Goal: Task Accomplishment & Management: Manage account settings

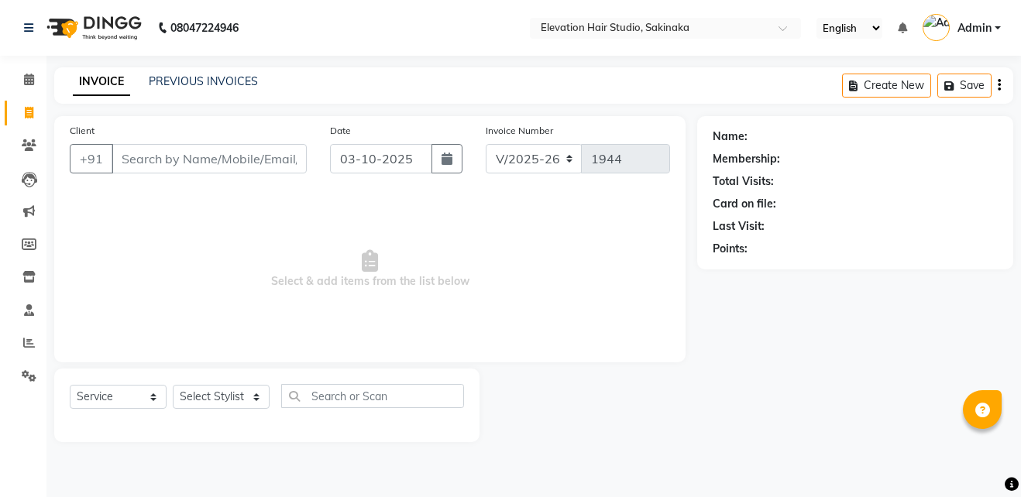
select select "4949"
select select "service"
click at [211, 75] on link "PREVIOUS INVOICES" at bounding box center [203, 81] width 109 height 14
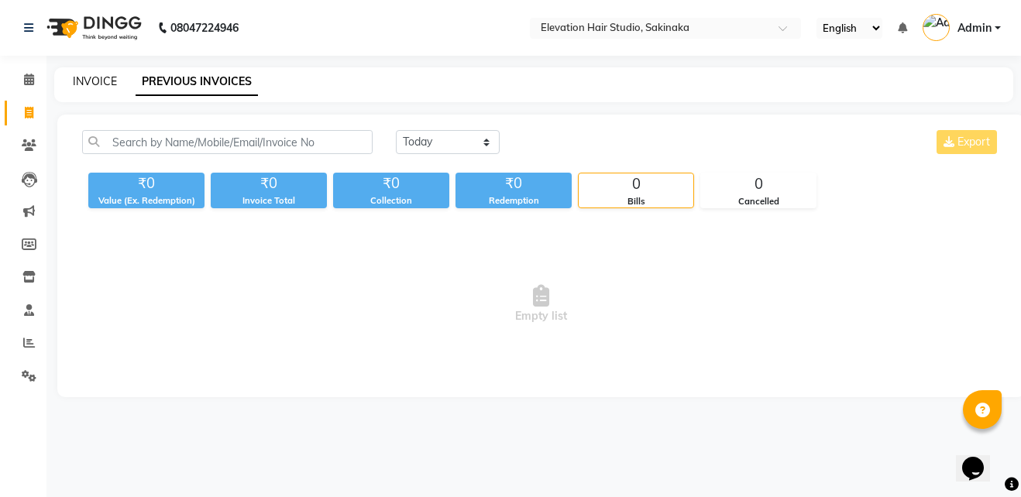
click at [95, 77] on link "INVOICE" at bounding box center [95, 81] width 44 height 14
select select "service"
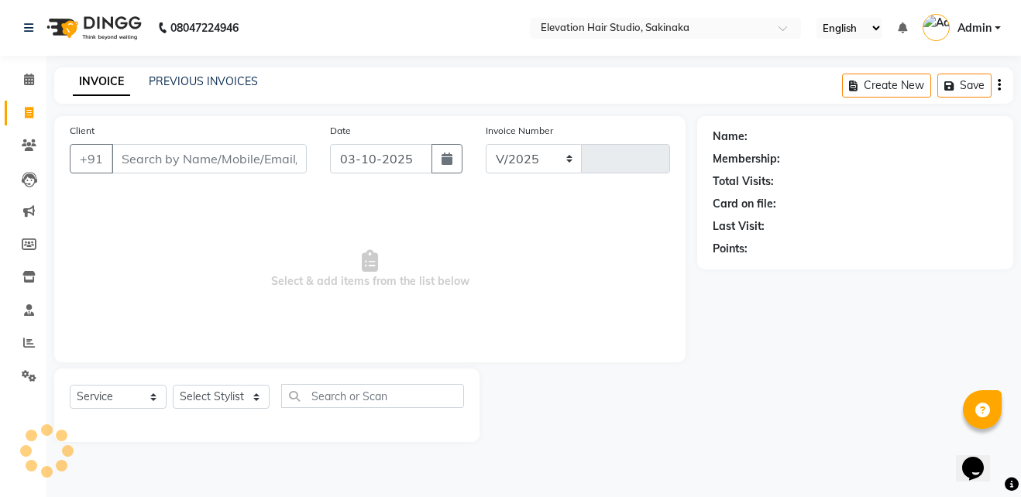
select select "4949"
type input "1944"
click at [156, 166] on input "Client" at bounding box center [209, 158] width 195 height 29
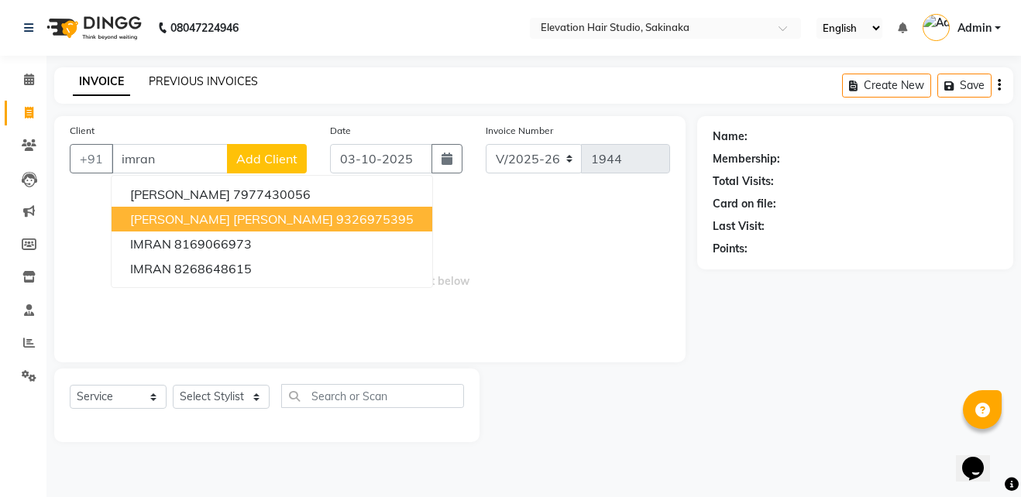
type input "imran"
click at [182, 79] on link "PREVIOUS INVOICES" at bounding box center [203, 81] width 109 height 14
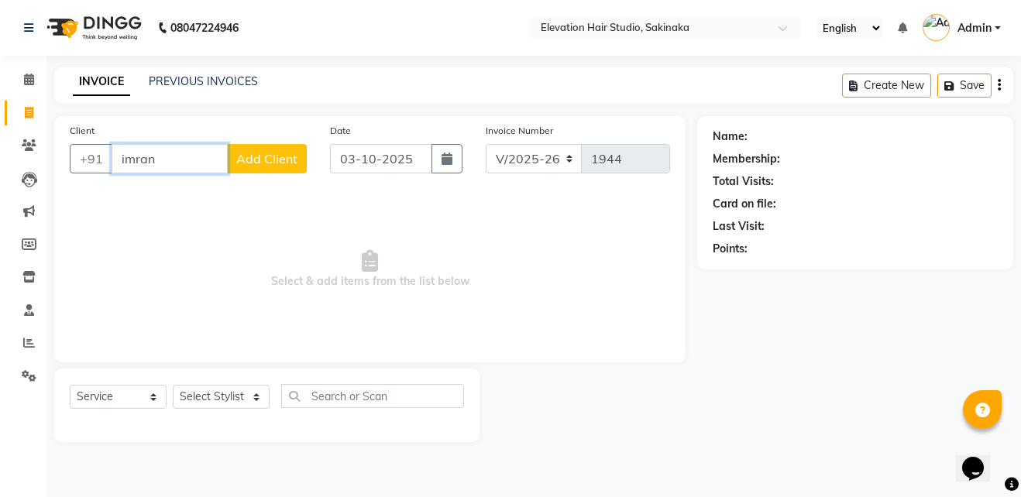
click at [172, 155] on input "imran" at bounding box center [170, 158] width 116 height 29
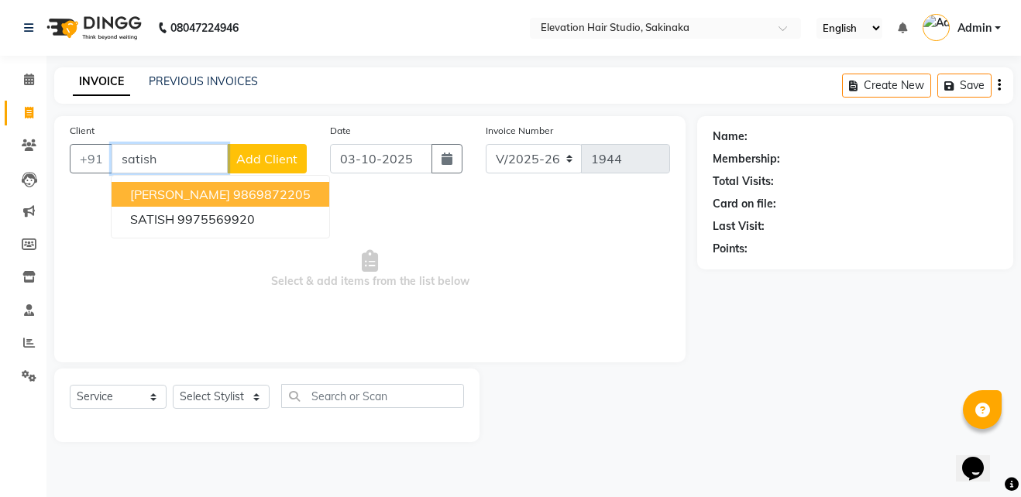
click at [146, 195] on span "SATISH KAMBLE" at bounding box center [180, 194] width 100 height 15
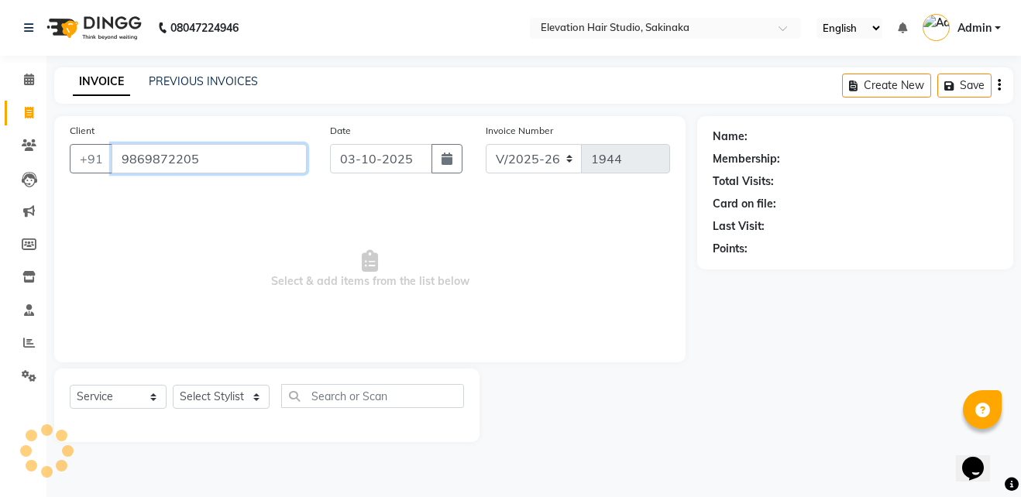
type input "9869872205"
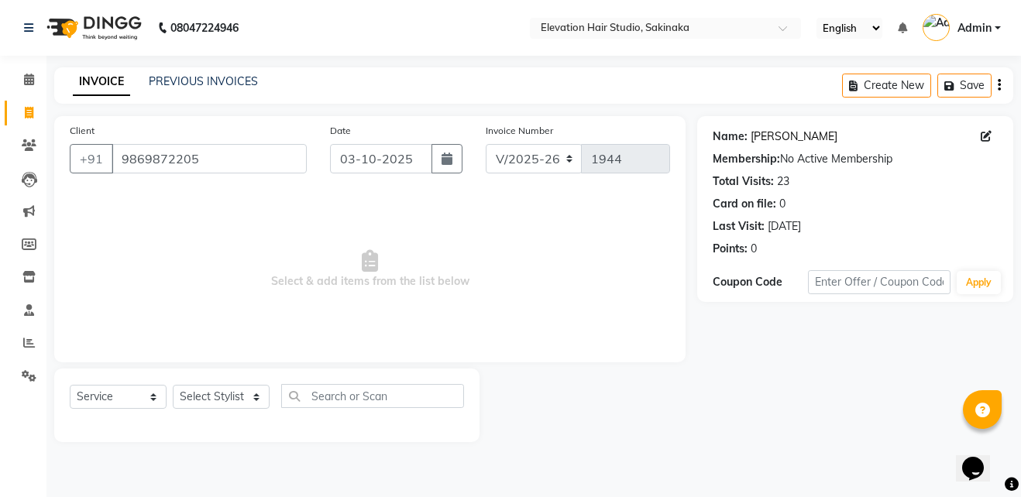
click at [781, 142] on link "Satish Kamble" at bounding box center [793, 137] width 87 height 16
click at [205, 165] on input "9869872205" at bounding box center [209, 158] width 195 height 29
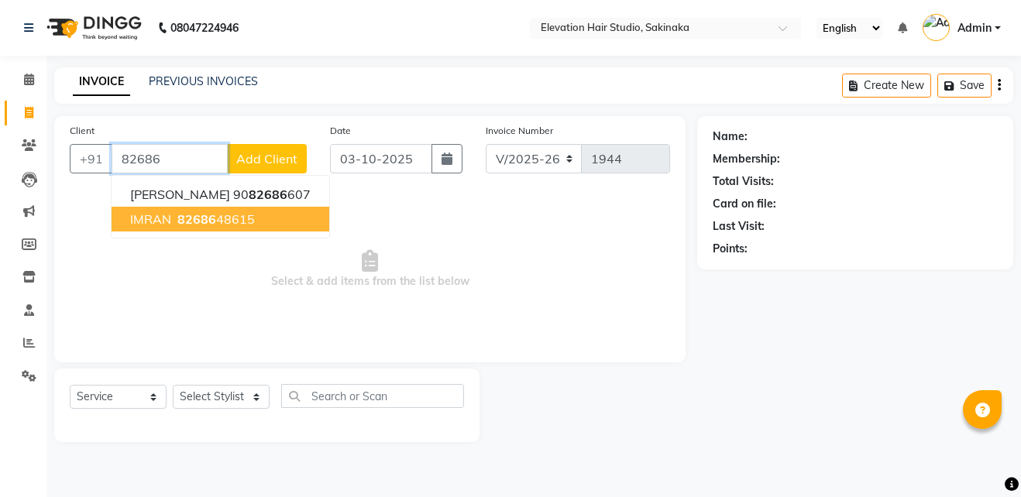
click at [198, 234] on ngb-typeahead-window "VAIBHAV SHIRODKAR 90 82686 607 IMRAN 82686 48615" at bounding box center [220, 206] width 219 height 63
click at [208, 207] on button "IMRAN 82686 48615" at bounding box center [221, 219] width 218 height 25
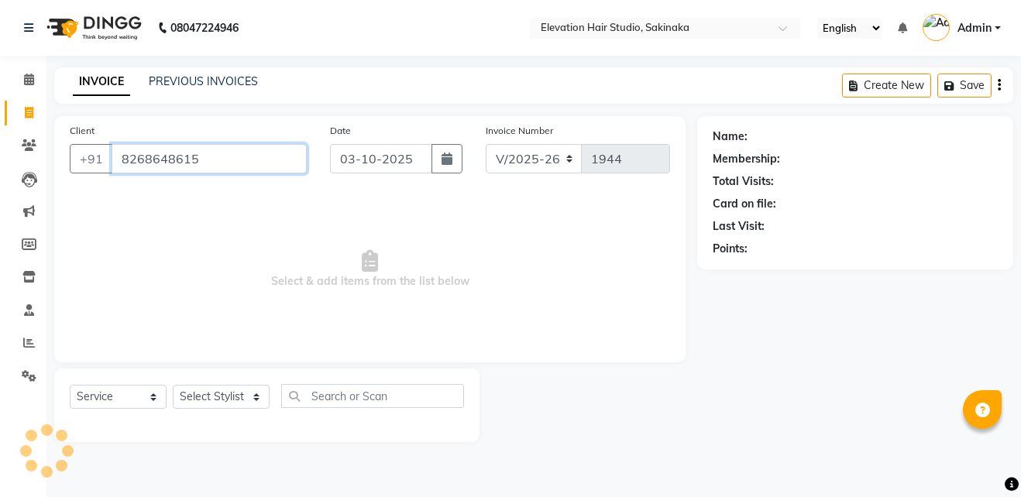
type input "8268648615"
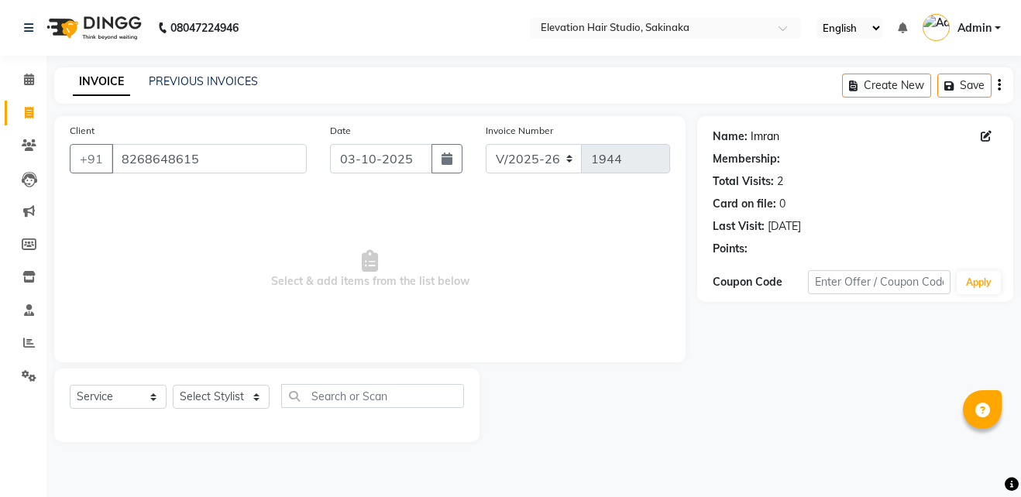
click at [750, 144] on link "Imran" at bounding box center [764, 137] width 29 height 16
click at [205, 393] on select "Select Stylist Admin (EHS Thane) ANEES [PERSON_NAME] PRIYA [PERSON_NAME] [PERSO…" at bounding box center [221, 397] width 97 height 24
select select "65659"
click at [173, 385] on select "Select Stylist Admin (EHS Thane) ANEES [PERSON_NAME] PRIYA [PERSON_NAME] [PERSO…" at bounding box center [221, 397] width 97 height 24
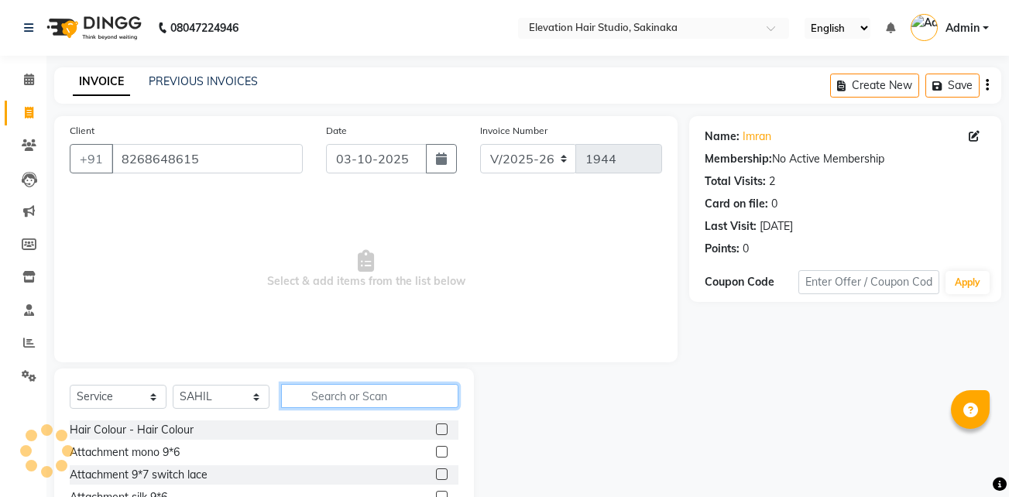
click at [329, 394] on input "text" at bounding box center [369, 396] width 177 height 24
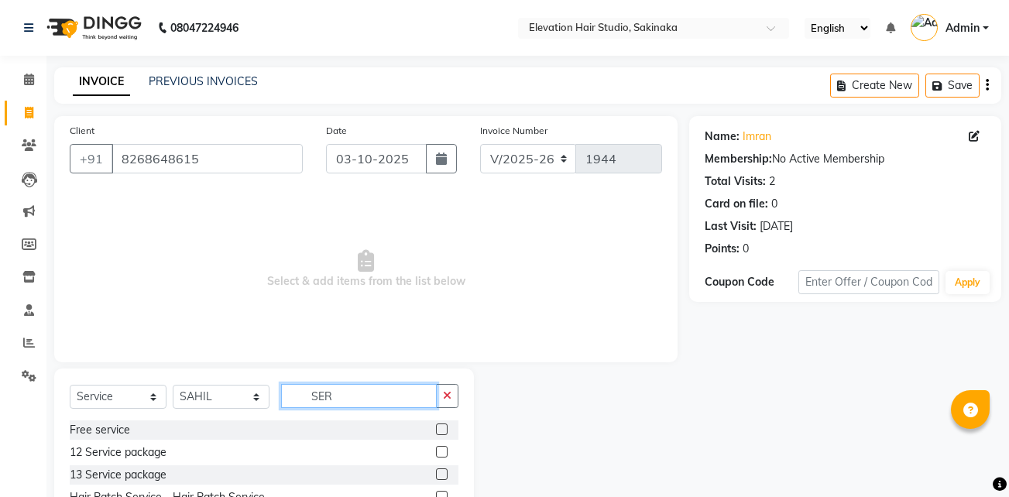
scroll to position [81, 0]
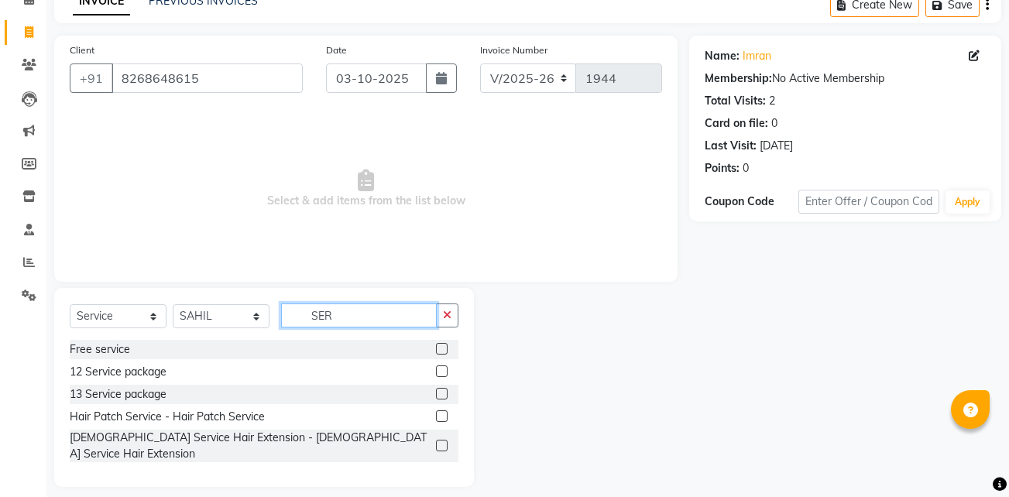
type input "SER"
click at [442, 417] on label at bounding box center [442, 416] width 12 height 12
click at [442, 417] on input "checkbox" at bounding box center [441, 417] width 10 height 10
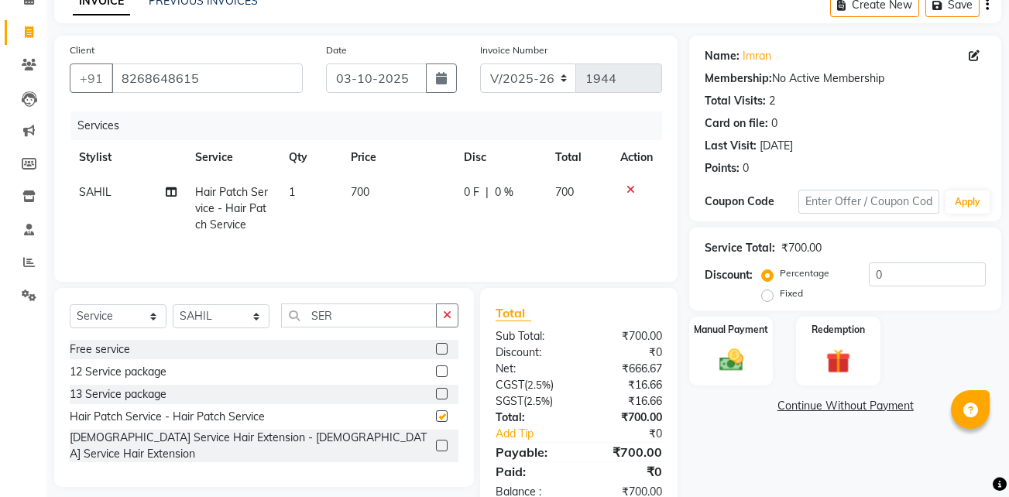
checkbox input "false"
click at [715, 331] on label "Manual Payment" at bounding box center [730, 328] width 77 height 15
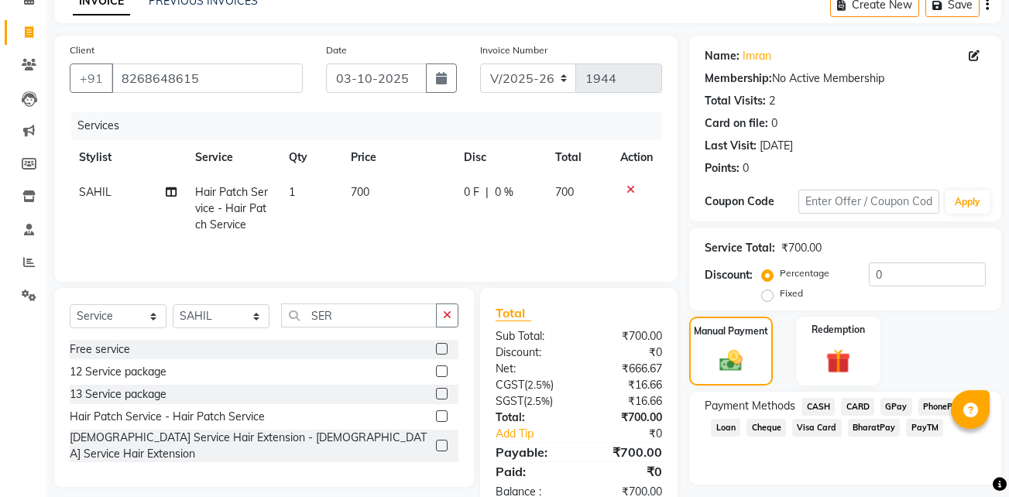
click at [899, 406] on span "GPay" at bounding box center [896, 407] width 32 height 18
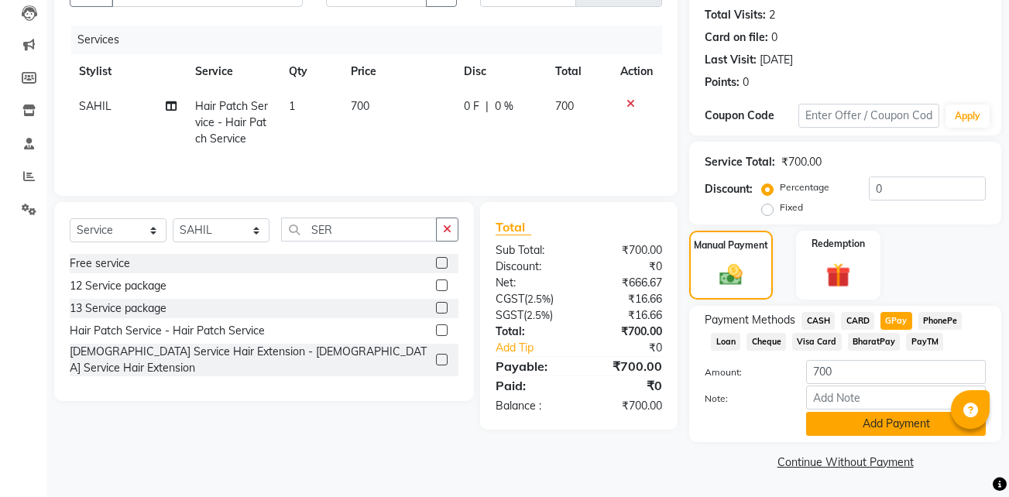
click at [861, 417] on button "Add Payment" at bounding box center [896, 424] width 180 height 24
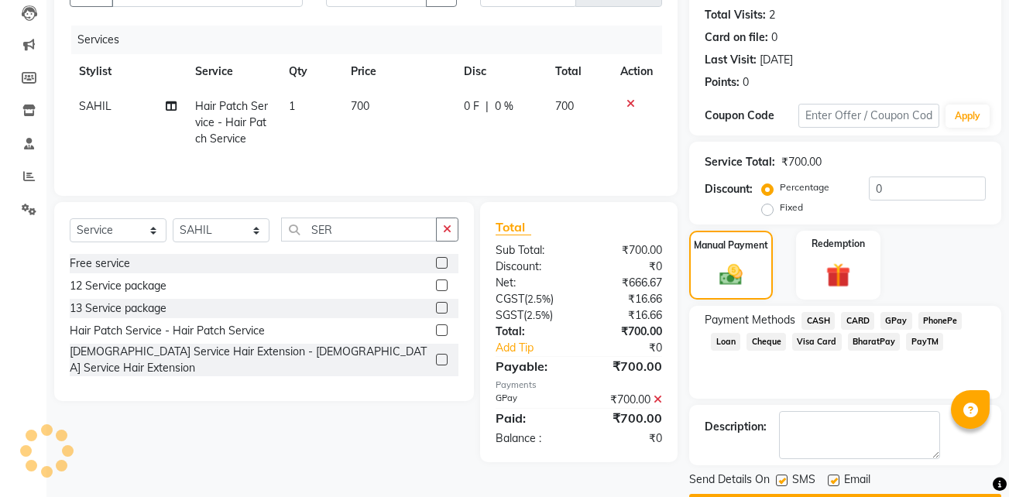
scroll to position [211, 0]
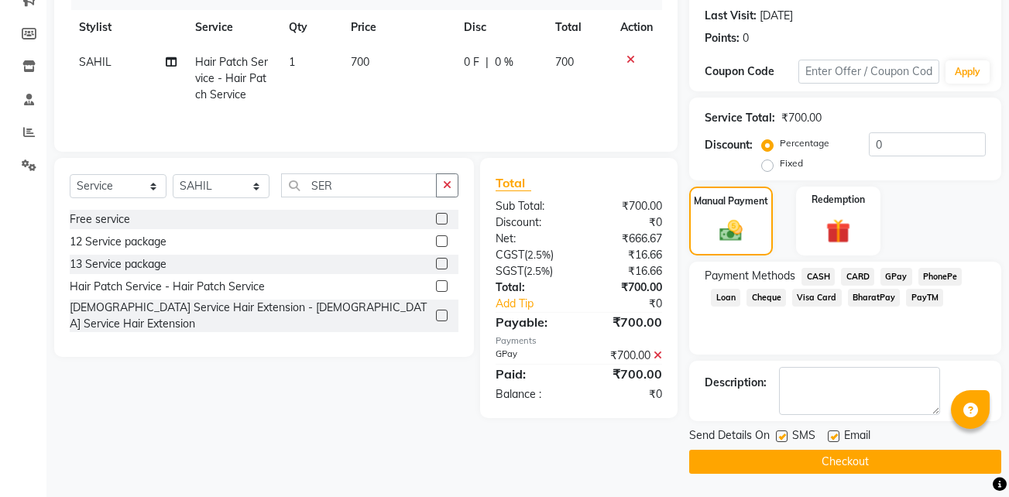
click at [833, 434] on label at bounding box center [834, 437] width 12 height 12
click at [833, 434] on input "checkbox" at bounding box center [833, 437] width 10 height 10
checkbox input "false"
click at [780, 434] on label at bounding box center [782, 437] width 12 height 12
click at [780, 434] on input "checkbox" at bounding box center [781, 437] width 10 height 10
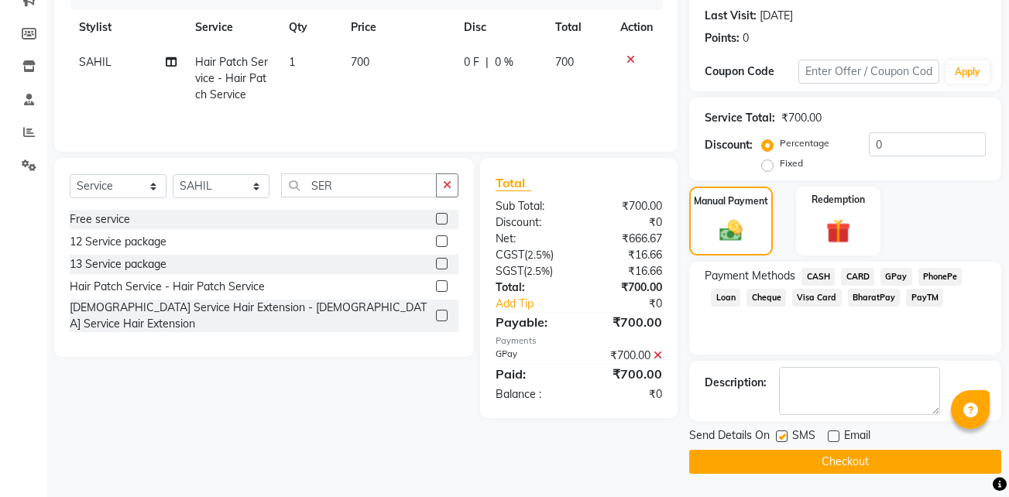
checkbox input "false"
click at [743, 462] on button "Checkout" at bounding box center [845, 462] width 312 height 24
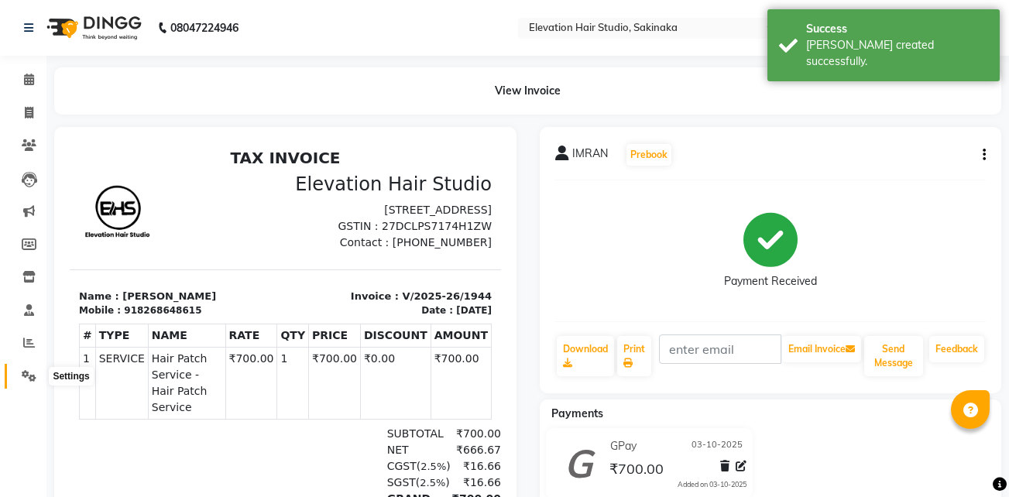
click at [29, 378] on icon at bounding box center [29, 376] width 15 height 12
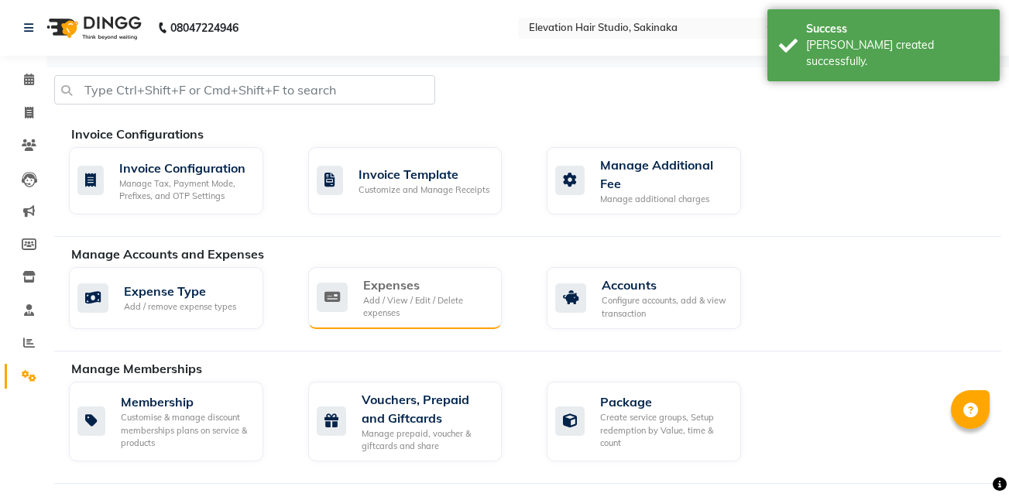
click at [411, 294] on div "Add / View / Edit / Delete expenses" at bounding box center [426, 307] width 127 height 26
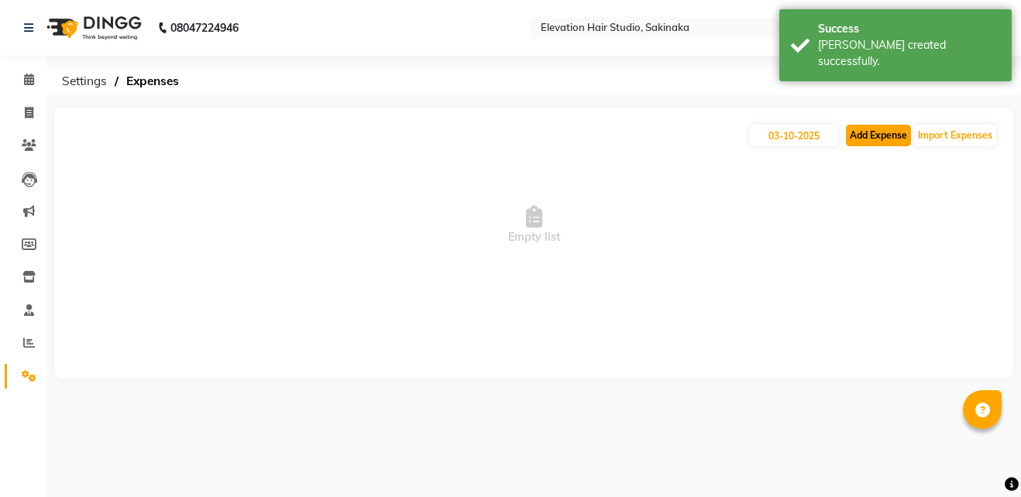
click at [881, 138] on button "Add Expense" at bounding box center [878, 136] width 65 height 22
select select "1"
select select "3831"
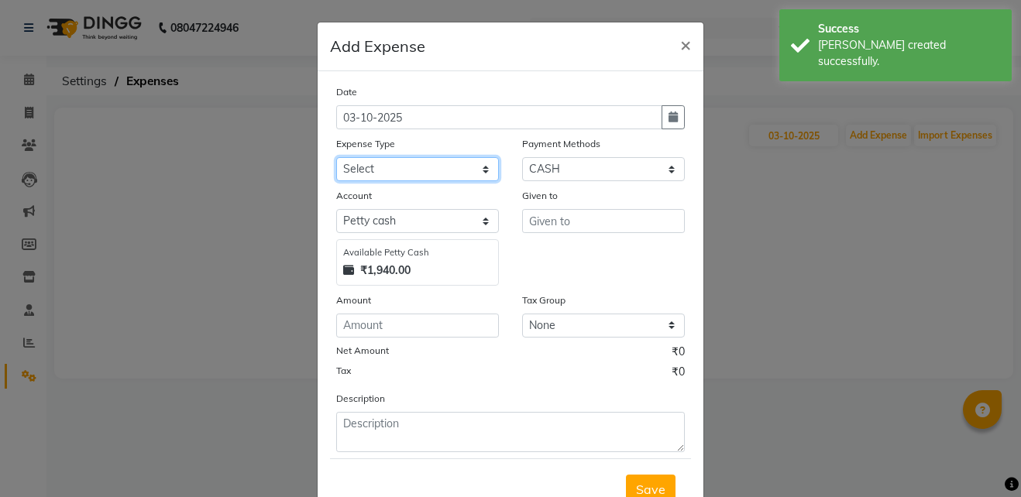
click at [396, 179] on select "Select AC Adrak Advance Salary agarbatti anees Appron asmoul advance salary Ban…" at bounding box center [417, 169] width 163 height 24
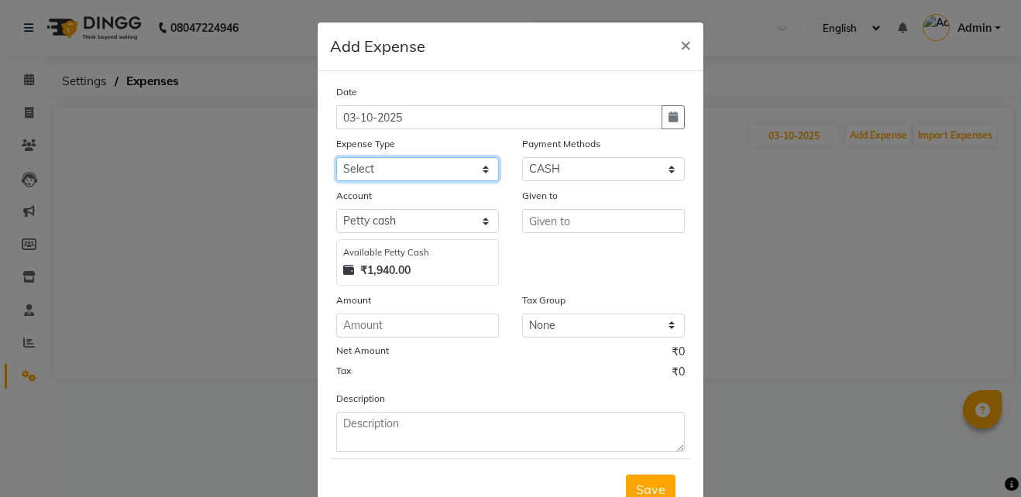
select select "8338"
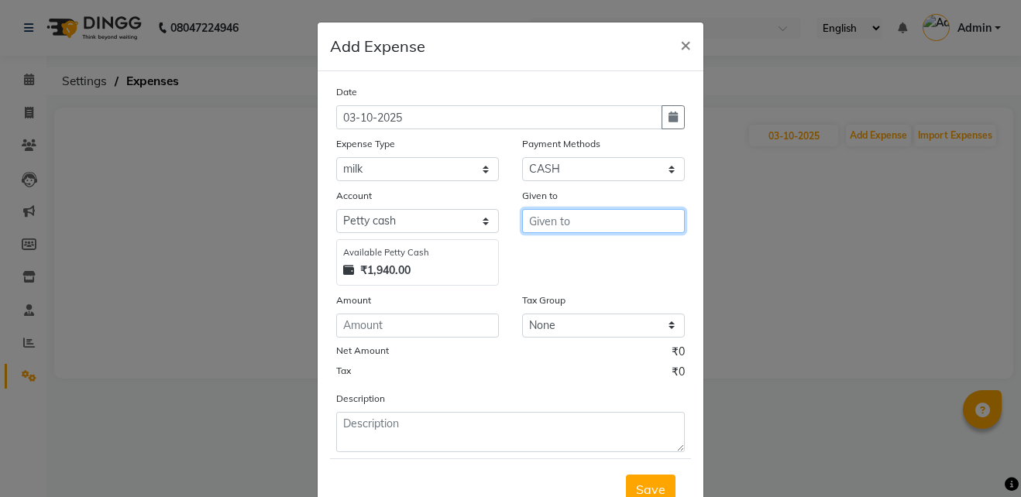
click at [534, 221] on input "text" at bounding box center [603, 221] width 163 height 24
type input "SHOP"
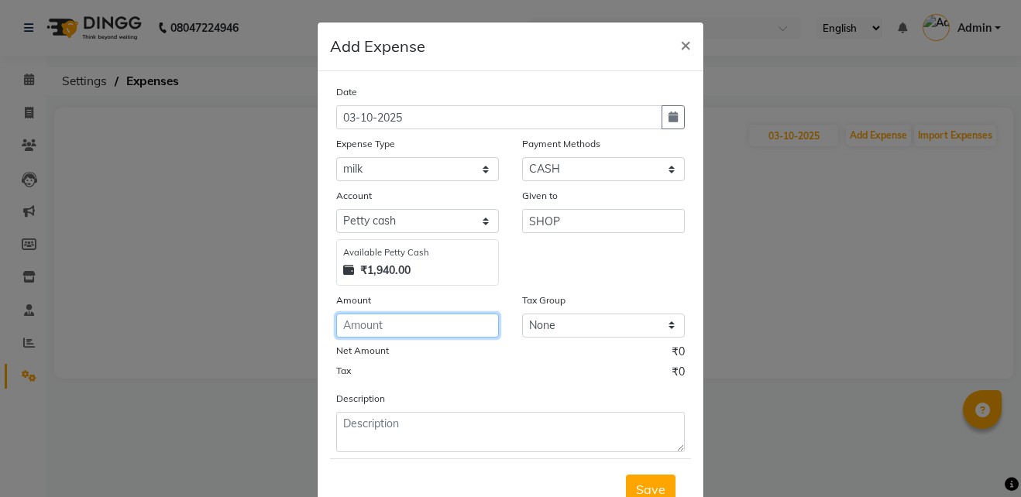
click at [419, 315] on input "number" at bounding box center [417, 326] width 163 height 24
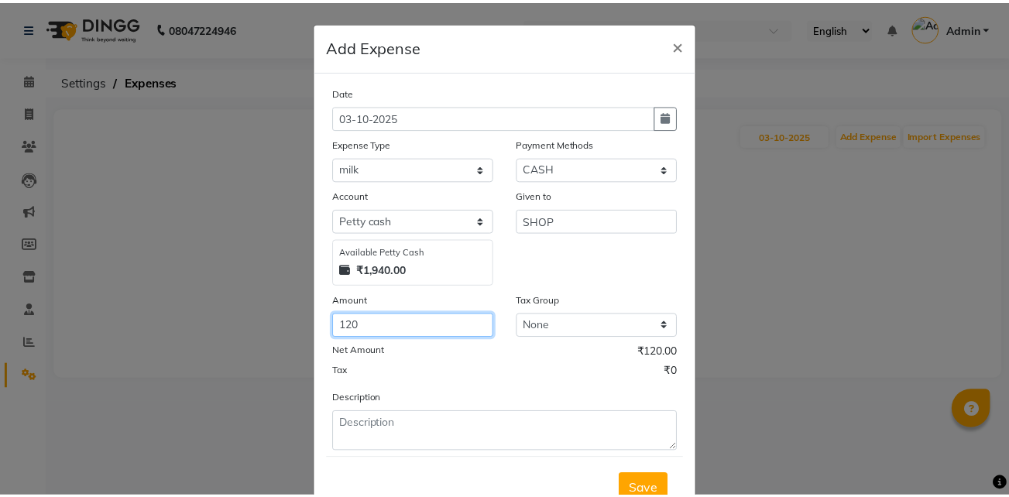
scroll to position [57, 0]
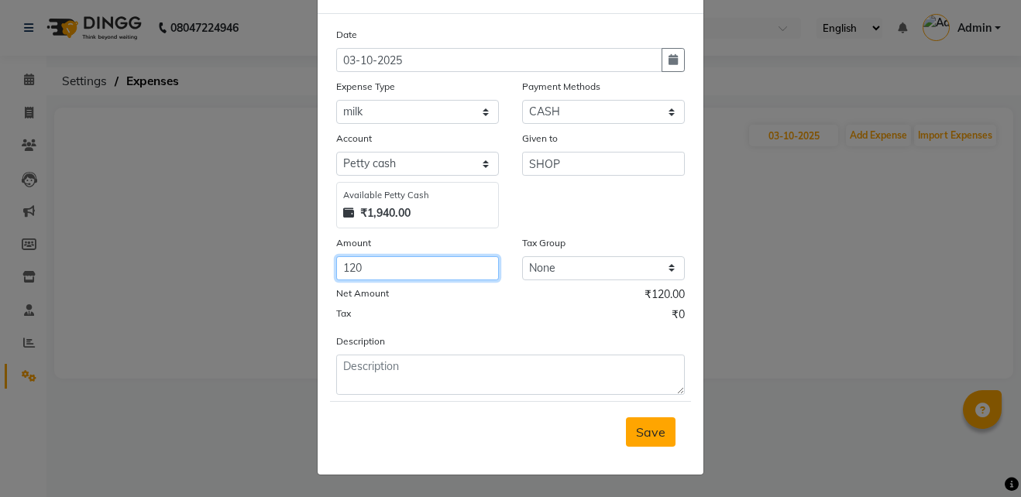
type input "120"
click at [636, 424] on span "Save" at bounding box center [650, 431] width 29 height 15
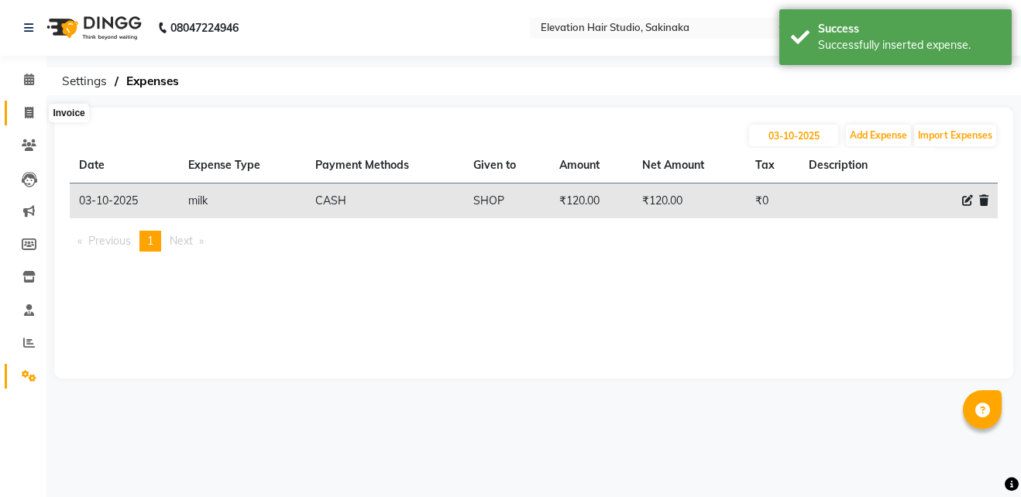
click at [25, 107] on icon at bounding box center [29, 113] width 9 height 12
select select "service"
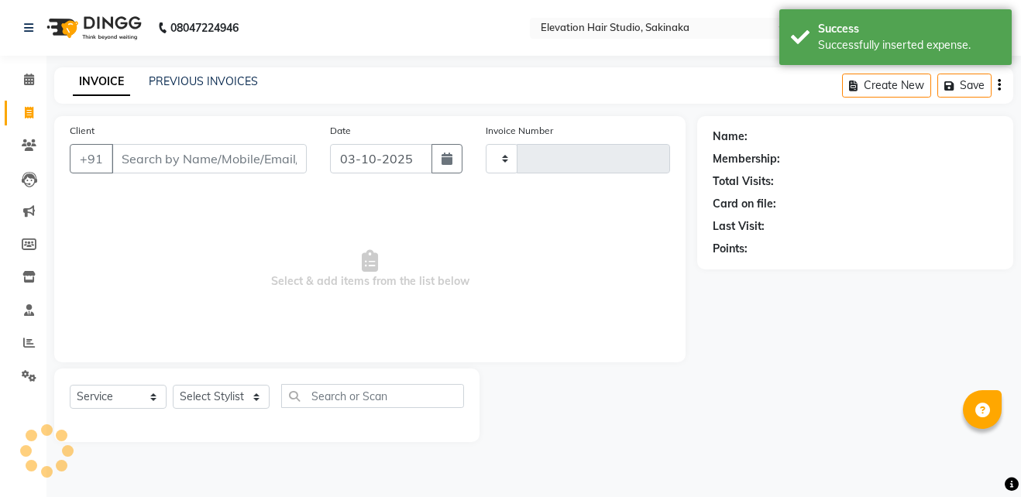
type input "1945"
select select "4949"
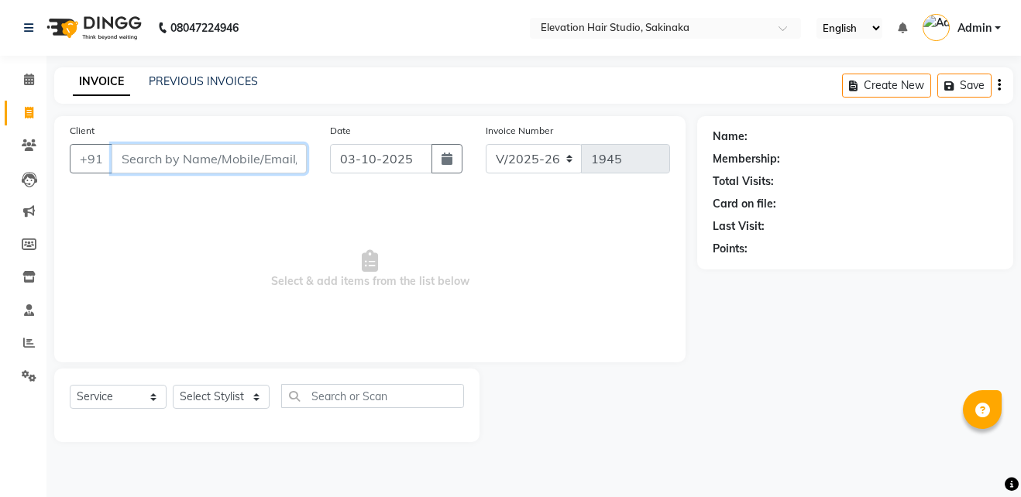
click at [152, 157] on input "Client" at bounding box center [209, 158] width 195 height 29
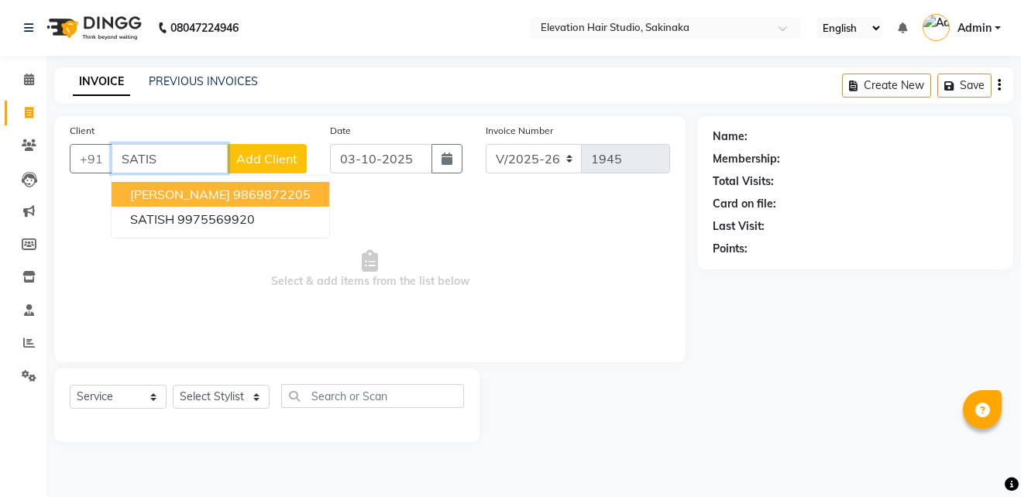
click at [183, 192] on span "SATISH KAMBLE" at bounding box center [180, 194] width 100 height 15
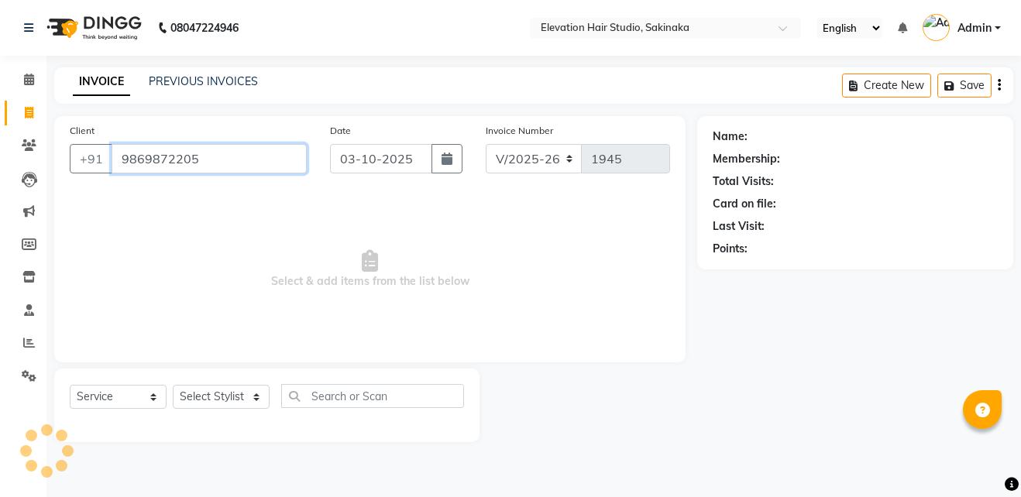
type input "9869872205"
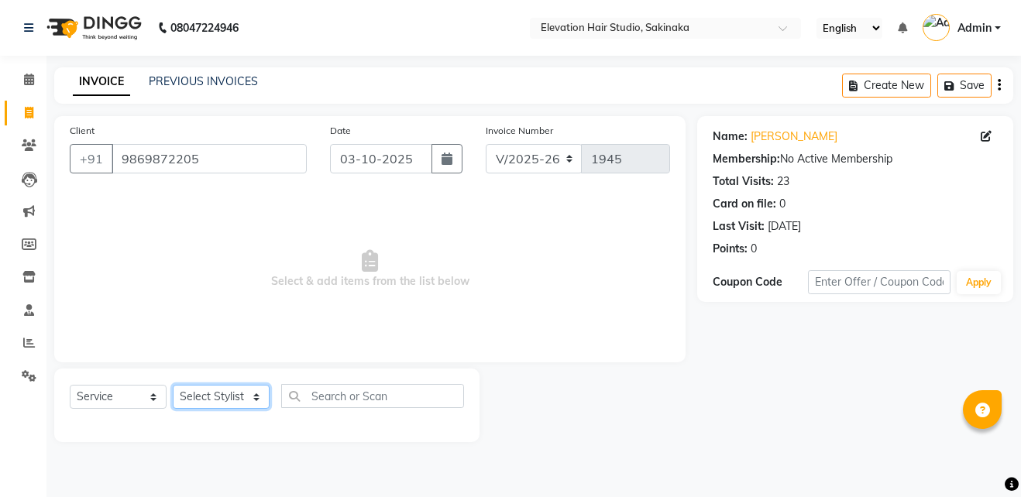
click at [256, 403] on select "Select Stylist Admin (EHS Thane) ANEES [PERSON_NAME] PRIYA [PERSON_NAME] [PERSO…" at bounding box center [221, 397] width 97 height 24
select select "84316"
click at [173, 385] on select "Select Stylist Admin (EHS Thane) ANEES [PERSON_NAME] PRIYA [PERSON_NAME] [PERSO…" at bounding box center [221, 397] width 97 height 24
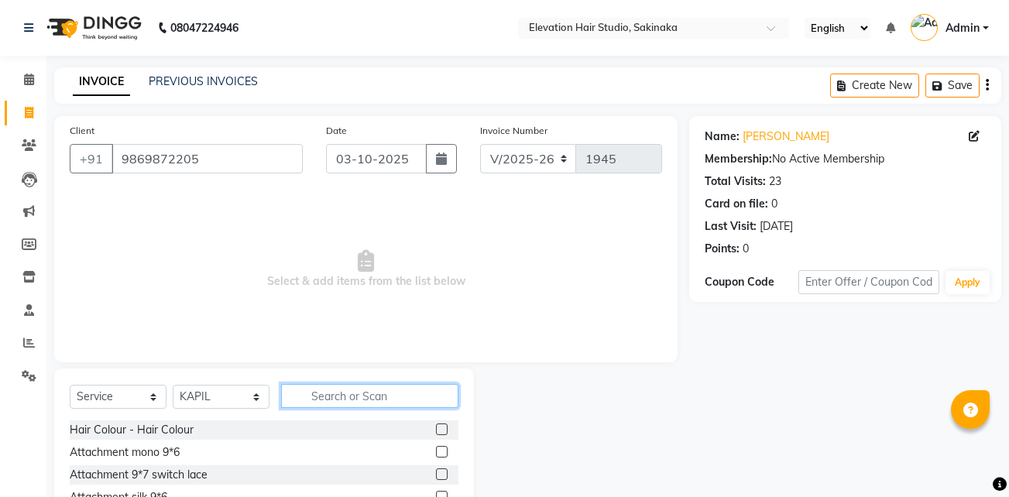
click at [327, 386] on input "text" at bounding box center [369, 396] width 177 height 24
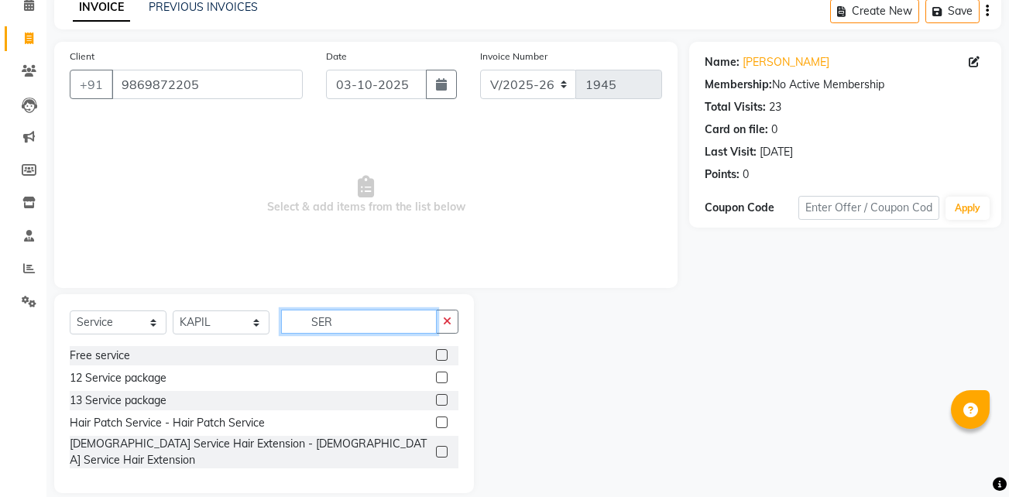
scroll to position [81, 0]
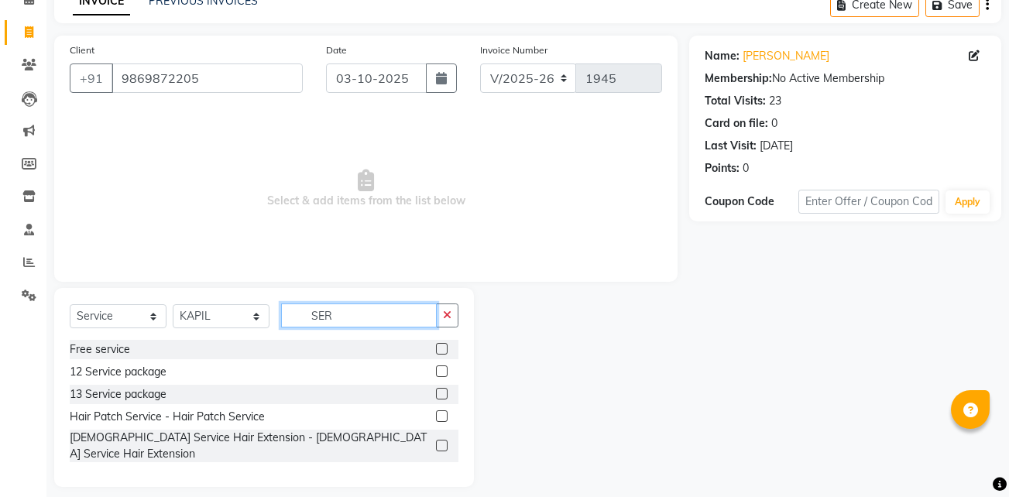
type input "SER"
click at [441, 415] on label at bounding box center [442, 416] width 12 height 12
click at [441, 415] on input "checkbox" at bounding box center [441, 417] width 10 height 10
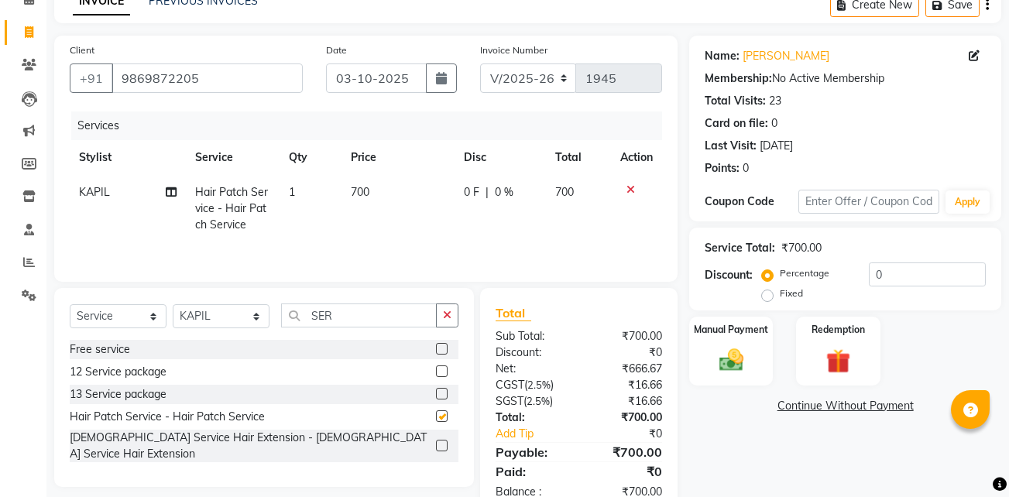
checkbox input "false"
click at [359, 192] on span "700" at bounding box center [360, 192] width 19 height 14
select select "84316"
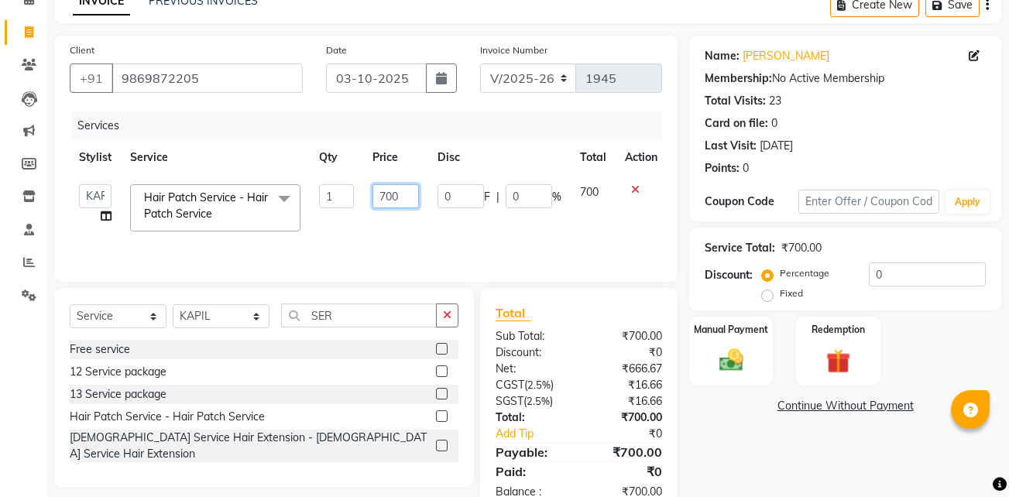
click at [385, 195] on input "700" at bounding box center [395, 196] width 46 height 24
type input "600"
click at [765, 361] on div "Manual Payment" at bounding box center [731, 351] width 87 height 72
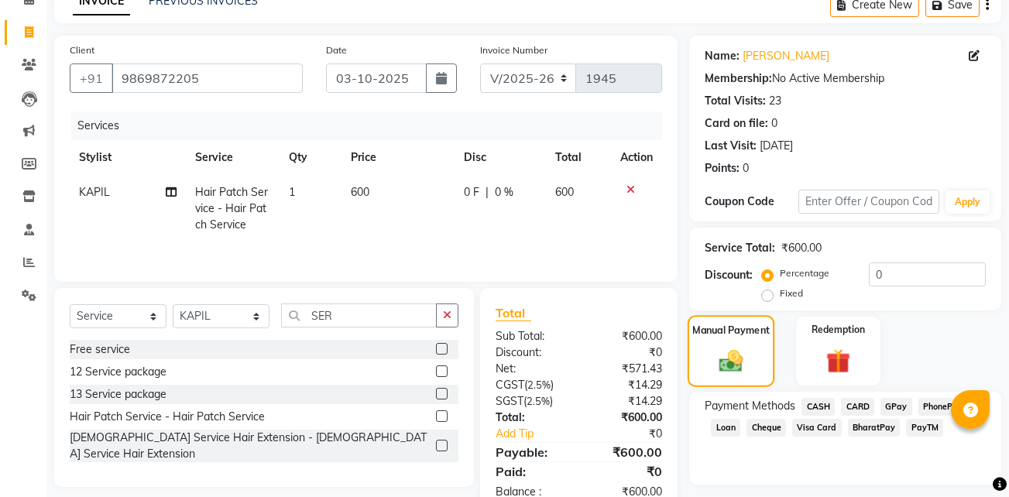
scroll to position [123, 0]
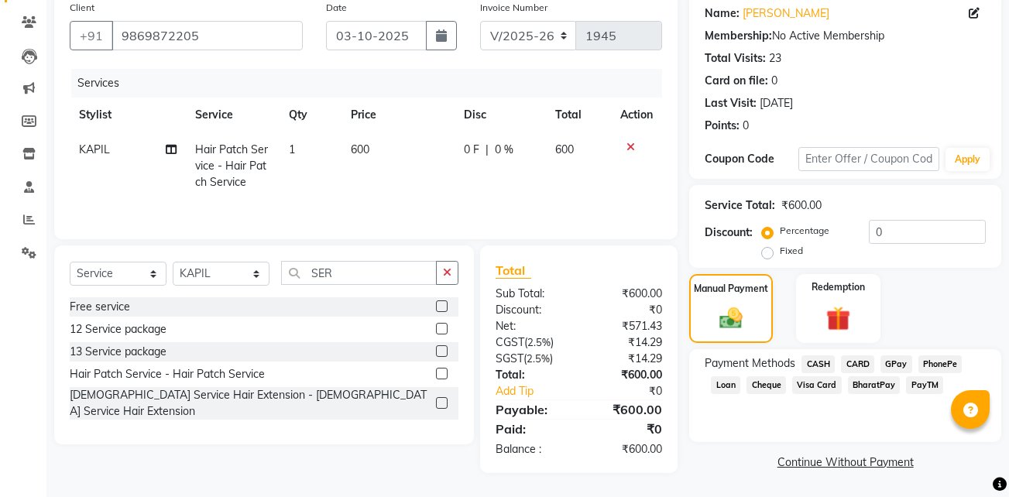
click at [812, 364] on span "CASH" at bounding box center [817, 364] width 33 height 18
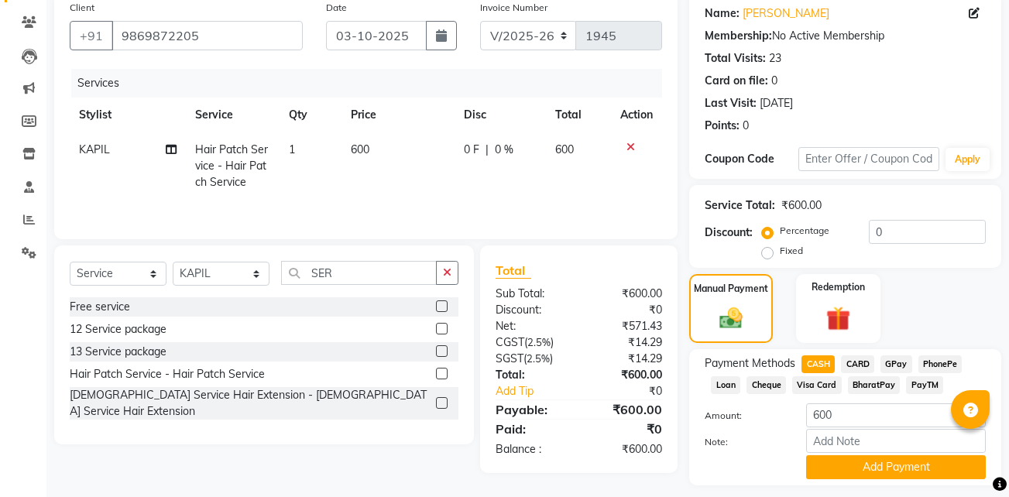
scroll to position [166, 0]
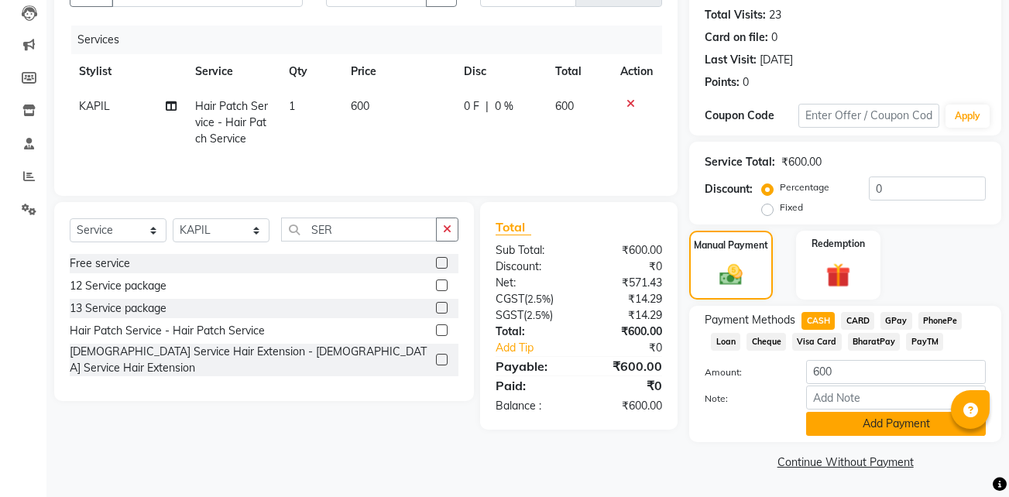
click at [861, 417] on button "Add Payment" at bounding box center [896, 424] width 180 height 24
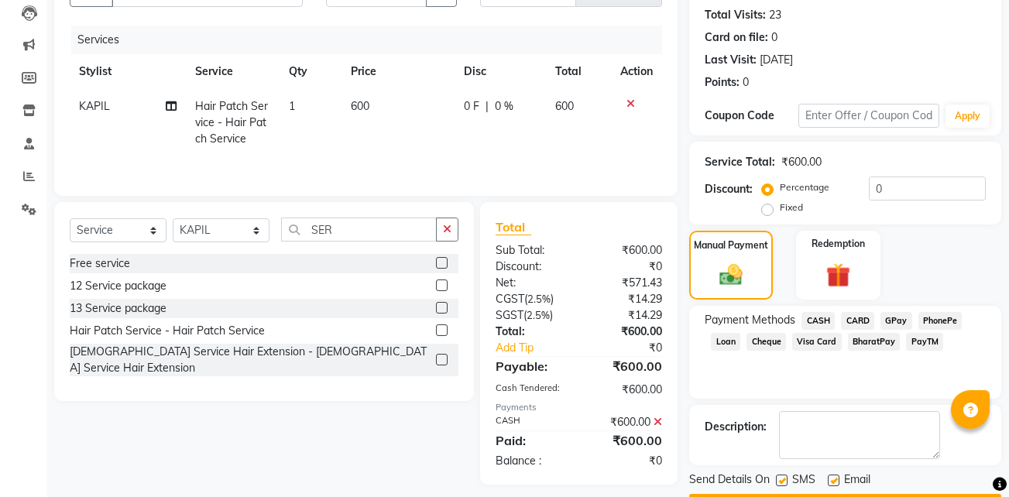
scroll to position [211, 0]
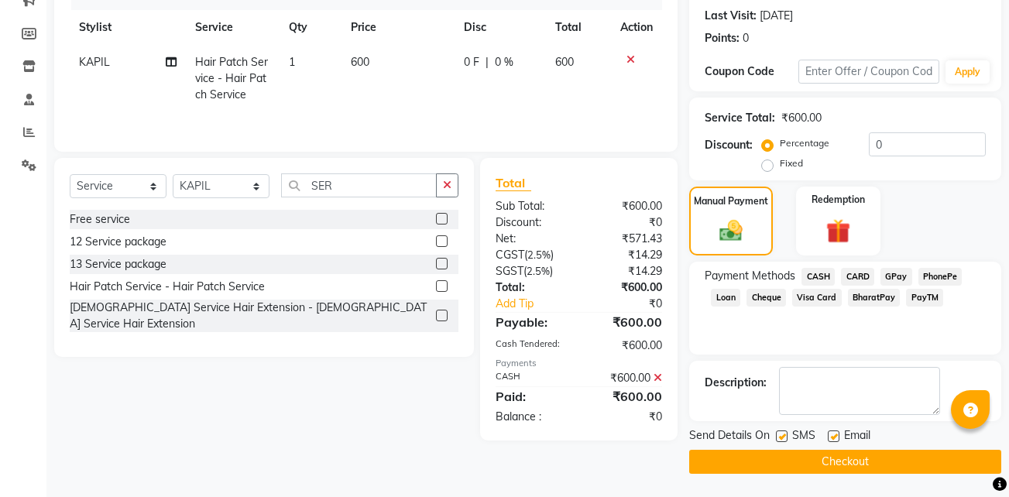
click at [831, 441] on label at bounding box center [834, 437] width 12 height 12
click at [831, 441] on input "checkbox" at bounding box center [833, 437] width 10 height 10
checkbox input "false"
click at [778, 438] on label at bounding box center [782, 437] width 12 height 12
click at [778, 438] on input "checkbox" at bounding box center [781, 437] width 10 height 10
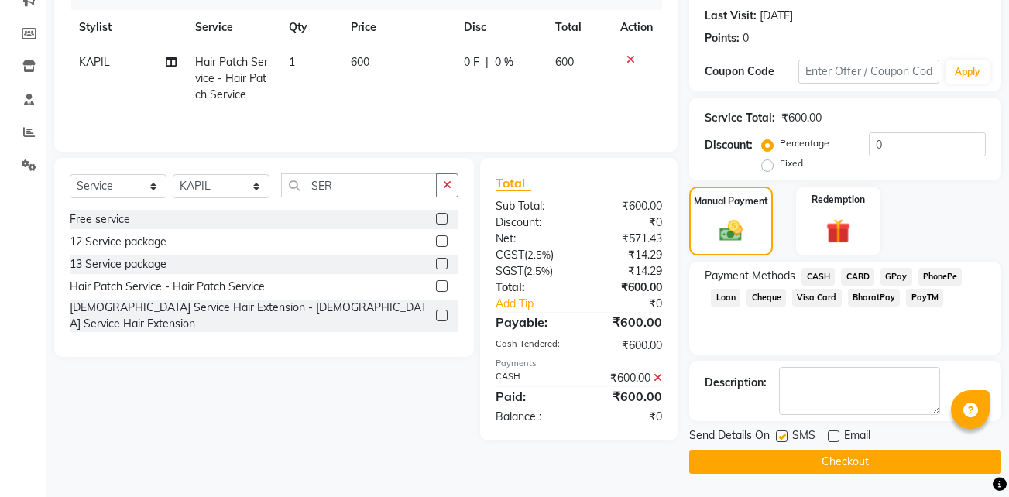
checkbox input "false"
click at [785, 455] on button "Checkout" at bounding box center [845, 462] width 312 height 24
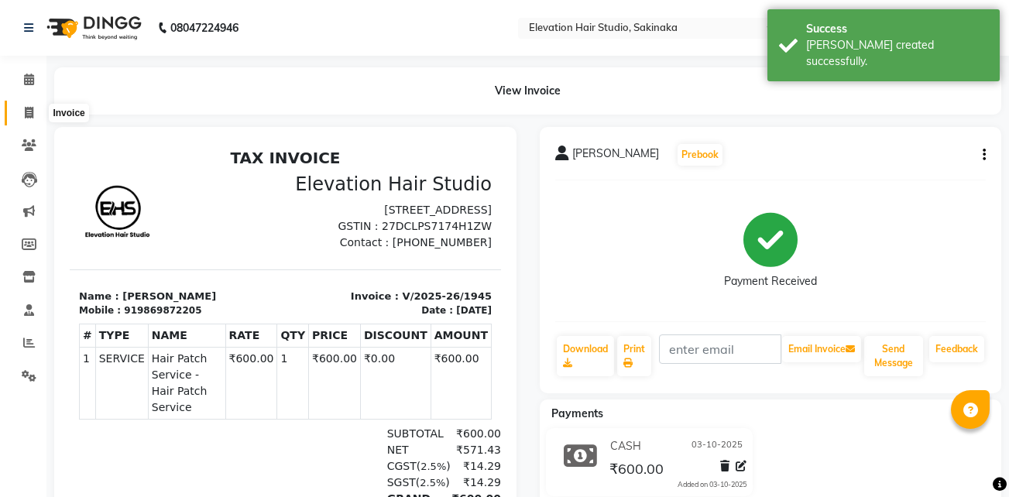
click at [29, 105] on span at bounding box center [28, 114] width 27 height 18
select select "service"
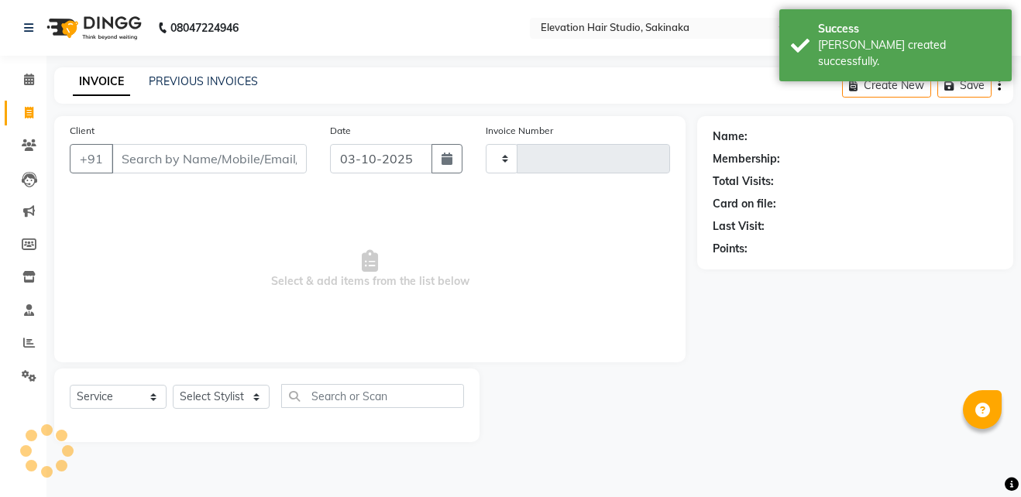
type input "1946"
select select "4949"
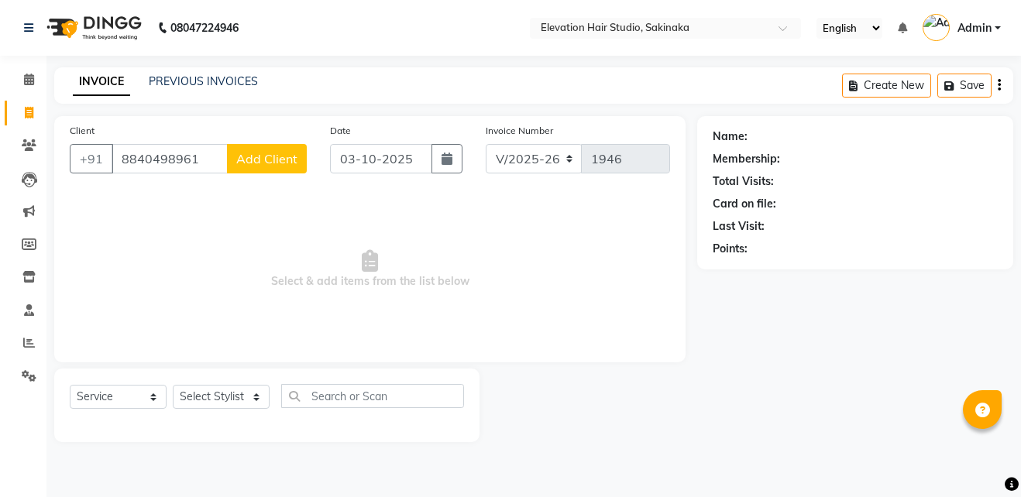
type input "8840498961"
click at [271, 166] on span "Add Client" at bounding box center [266, 158] width 61 height 15
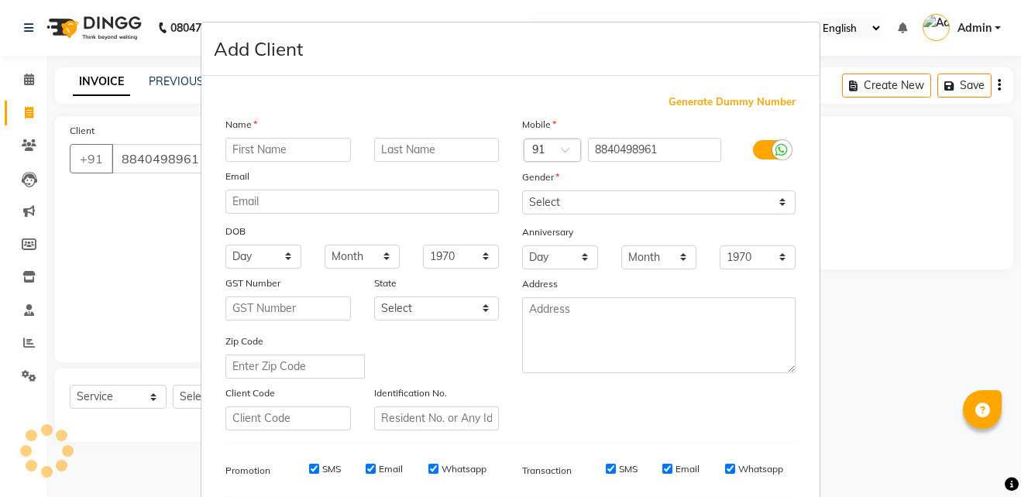
click at [318, 152] on input "text" at bounding box center [287, 150] width 125 height 24
type input "PRIYA"
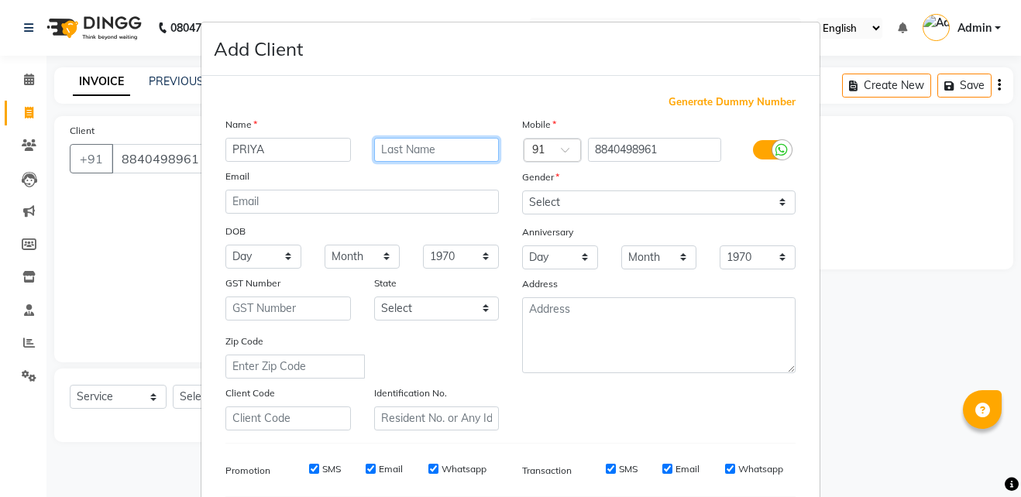
click at [421, 149] on input "text" at bounding box center [436, 150] width 125 height 24
type input "SONI"
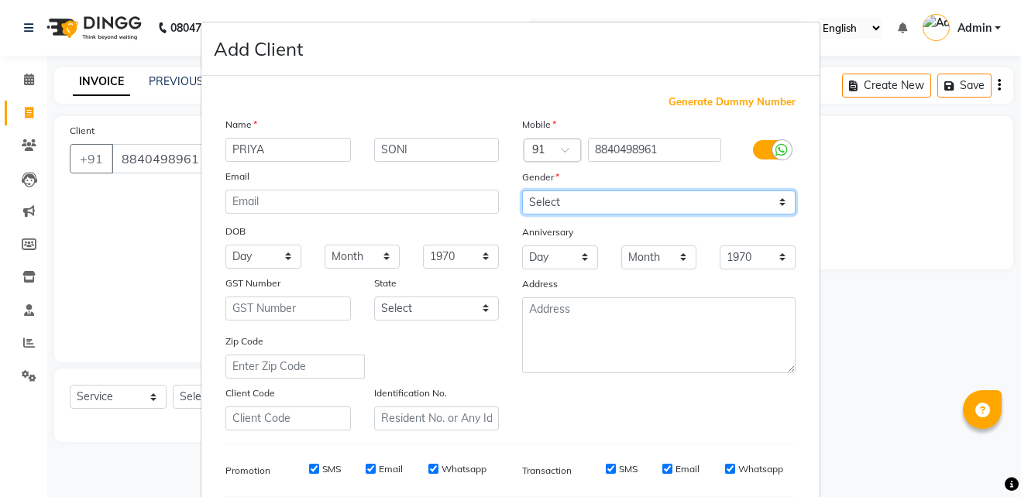
click at [638, 190] on select "Select Male Female Other Prefer Not To Say" at bounding box center [658, 202] width 273 height 24
select select "[DEMOGRAPHIC_DATA]"
click at [522, 190] on select "Select Male Female Other Prefer Not To Say" at bounding box center [658, 202] width 273 height 24
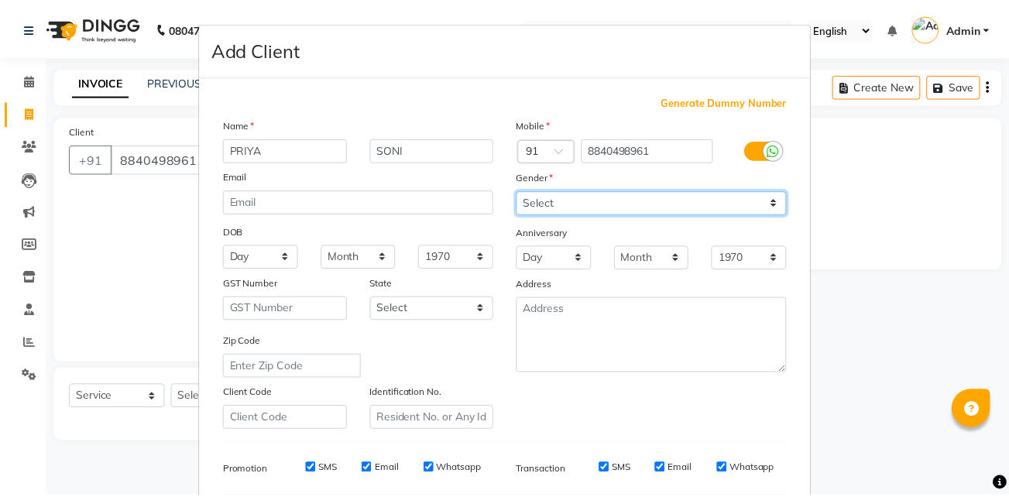
scroll to position [218, 0]
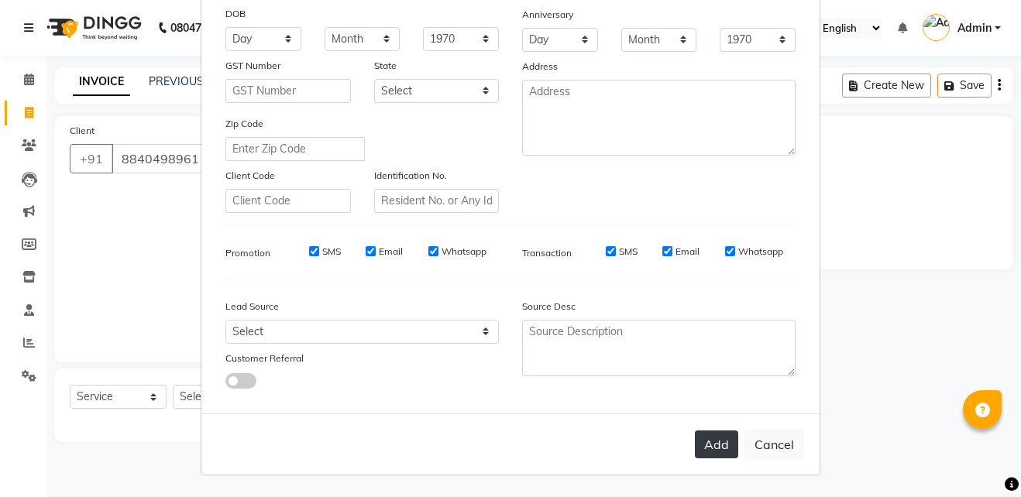
click at [711, 449] on button "Add" at bounding box center [716, 445] width 43 height 28
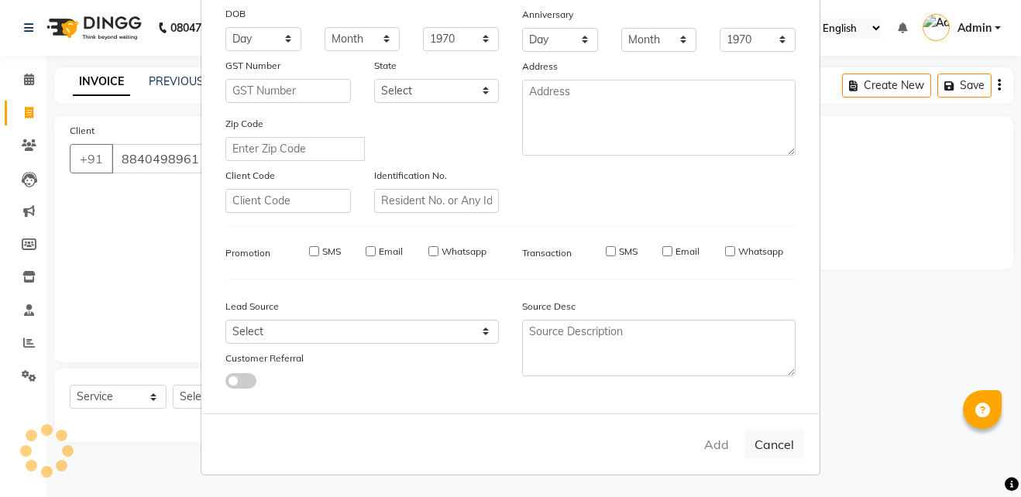
select select
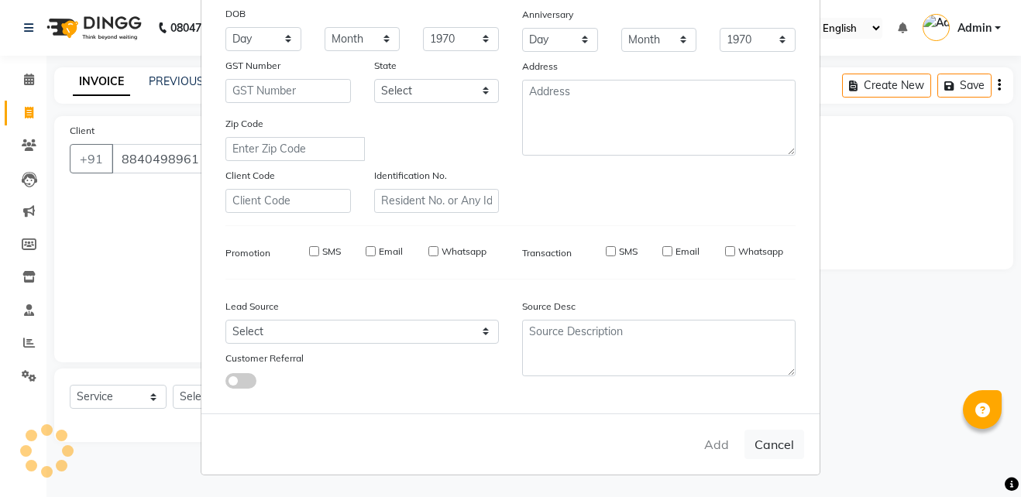
select select
checkbox input "false"
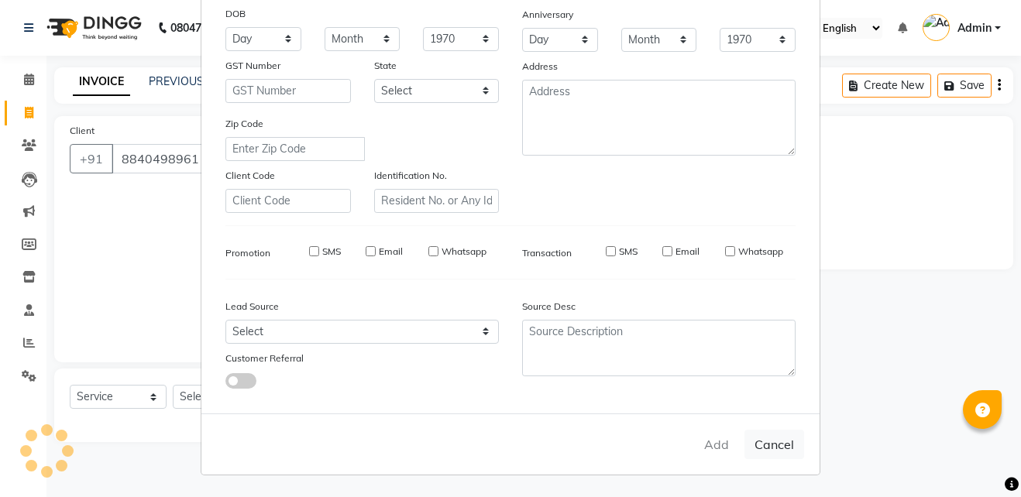
checkbox input "false"
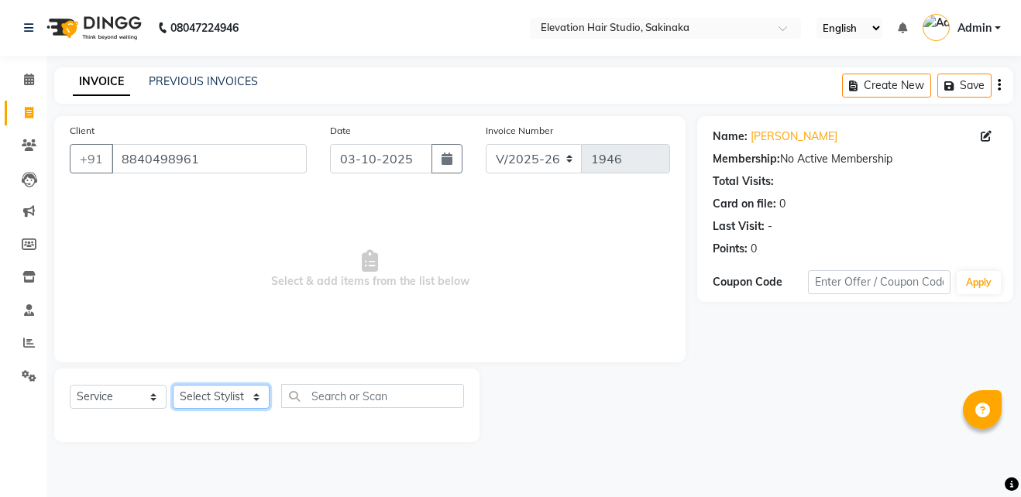
click at [242, 393] on select "Select Stylist Admin (EHS Thane) ANEES DILIP KAPIL PRIYA RUPESH SAHIL Sarfaraz …" at bounding box center [221, 397] width 97 height 24
select select "30865"
click at [173, 385] on select "Select Stylist Admin (EHS Thane) ANEES DILIP KAPIL PRIYA RUPESH SAHIL Sarfaraz …" at bounding box center [221, 397] width 97 height 24
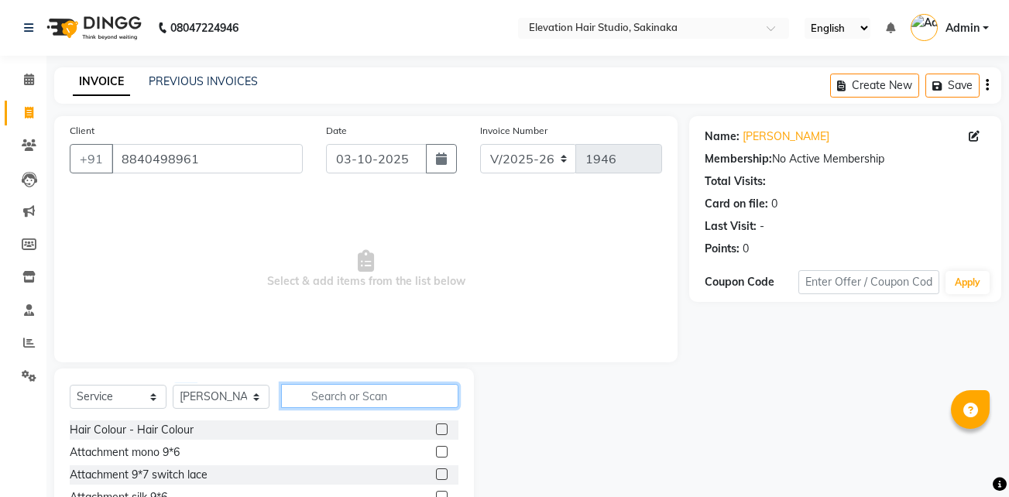
click at [331, 386] on input "text" at bounding box center [369, 396] width 177 height 24
type input "S"
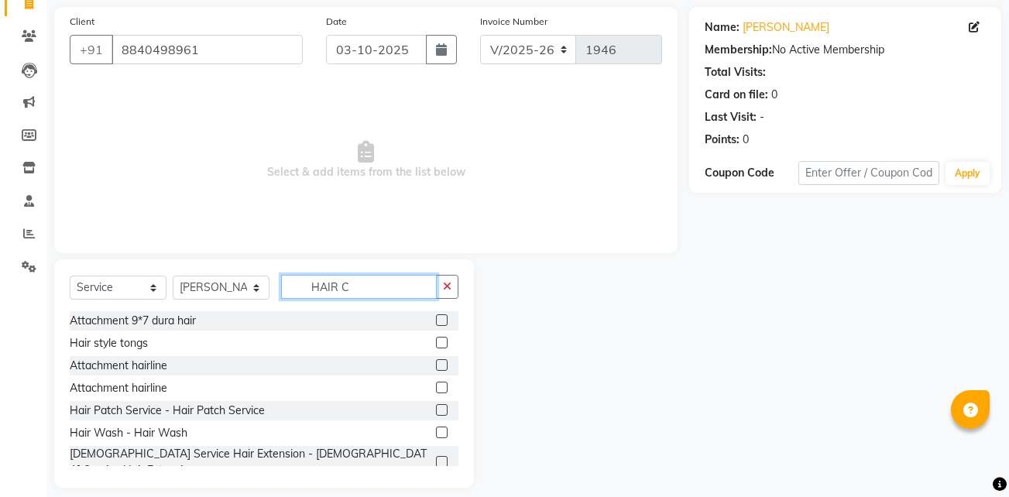
scroll to position [0, 0]
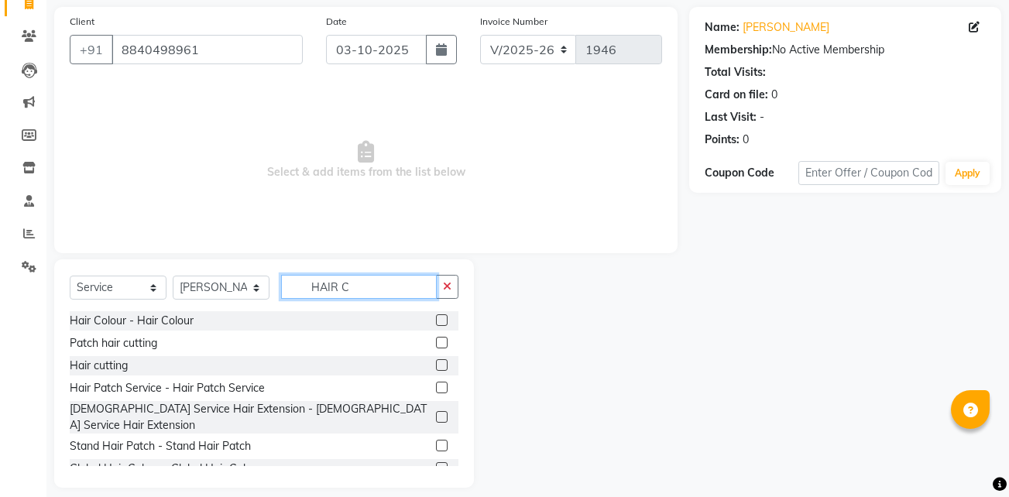
type input "HAIR C"
click at [143, 366] on div "Hair cutting" at bounding box center [264, 365] width 389 height 19
click at [436, 362] on label at bounding box center [442, 365] width 12 height 12
click at [436, 362] on input "checkbox" at bounding box center [441, 366] width 10 height 10
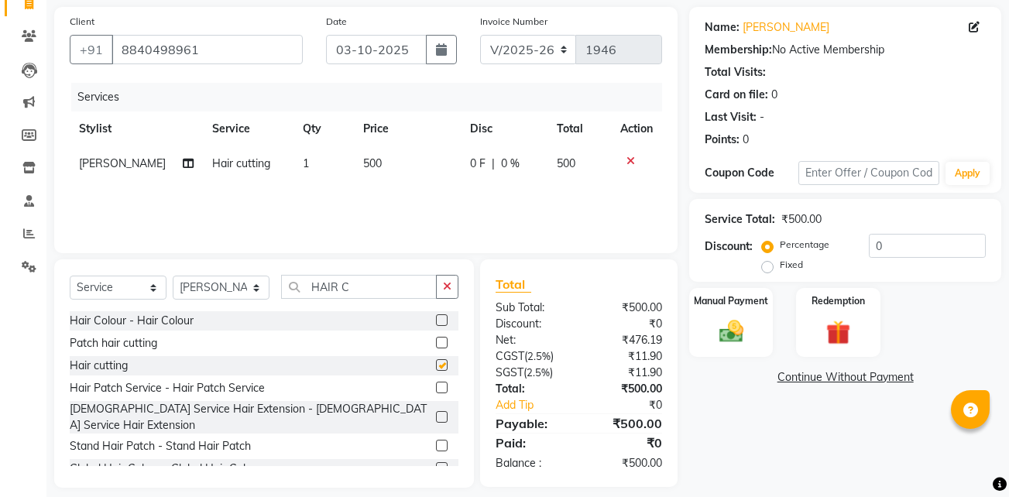
checkbox input "false"
click at [363, 161] on span "500" at bounding box center [372, 163] width 19 height 14
select select "30865"
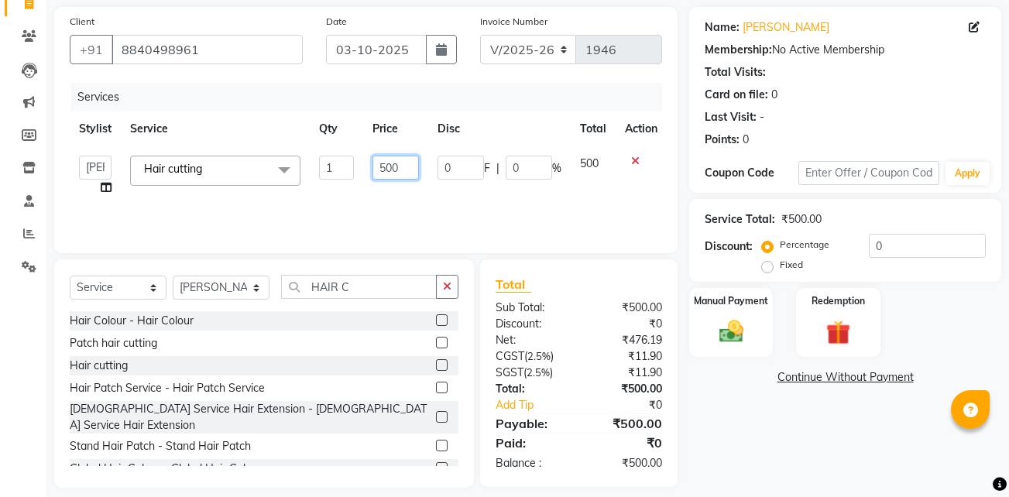
click at [385, 164] on input "500" at bounding box center [395, 168] width 46 height 24
type input "200"
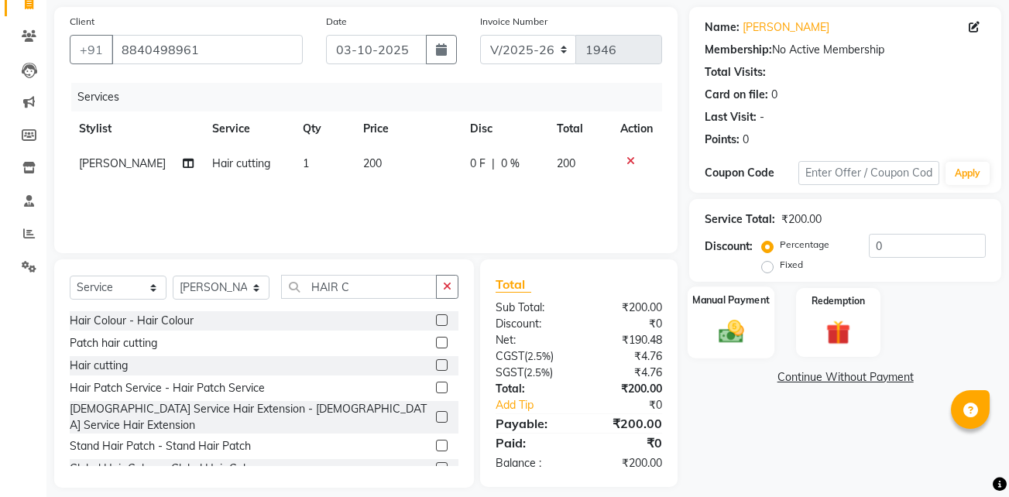
click at [726, 339] on img at bounding box center [731, 331] width 41 height 29
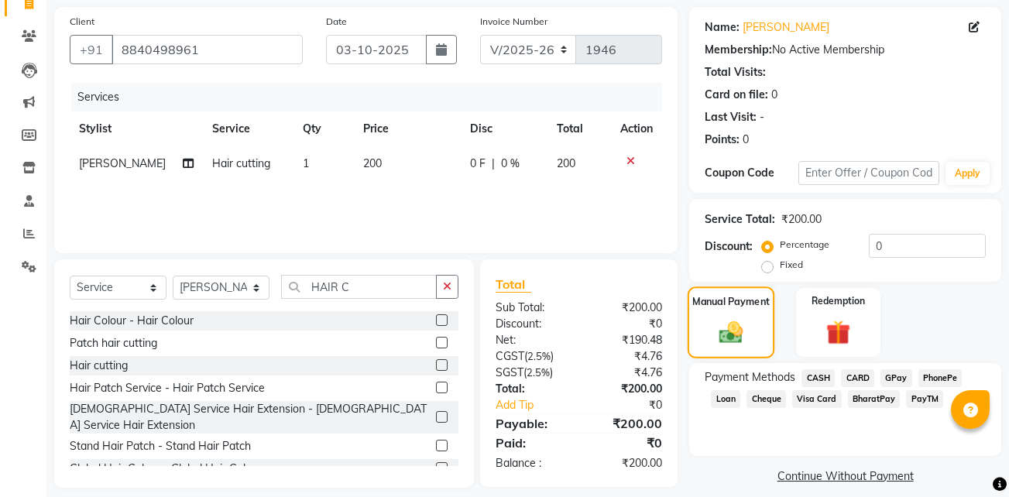
scroll to position [123, 0]
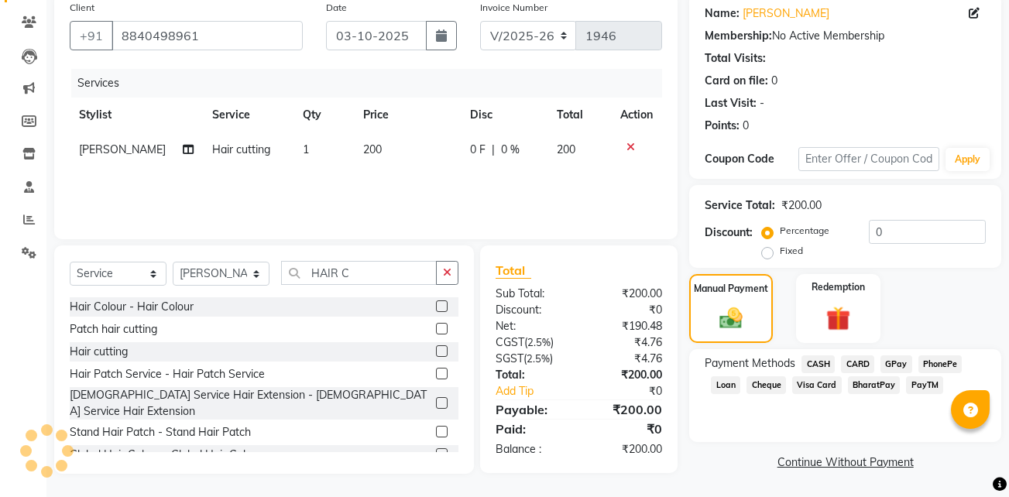
click at [901, 369] on span "GPay" at bounding box center [896, 364] width 32 height 18
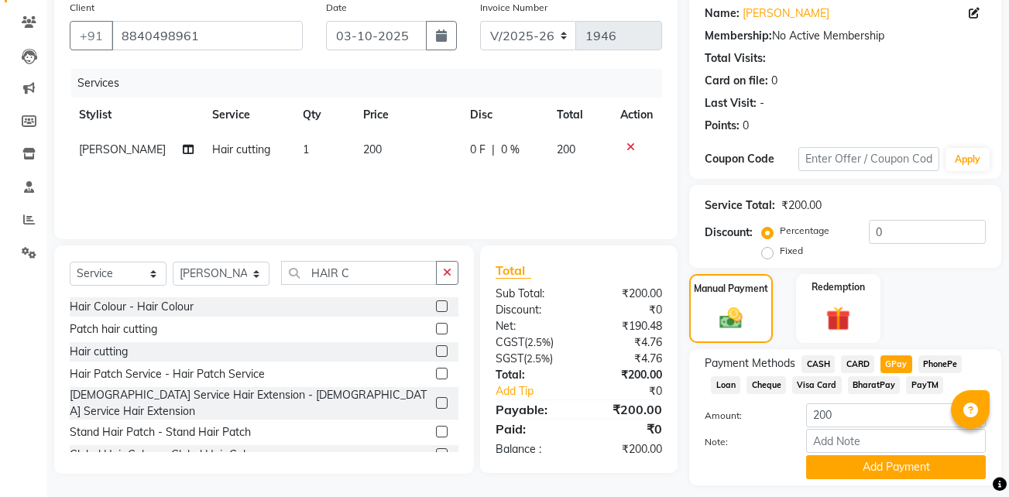
scroll to position [166, 0]
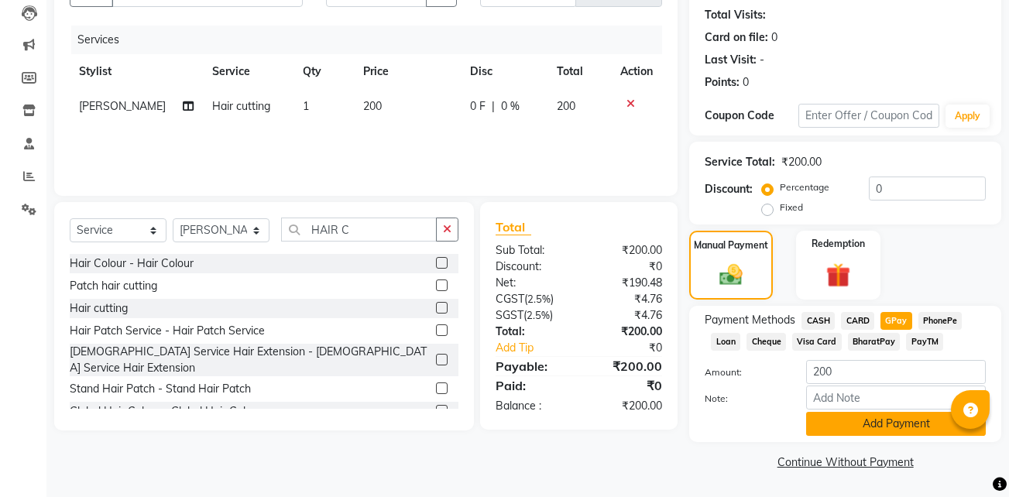
click at [886, 421] on button "Add Payment" at bounding box center [896, 424] width 180 height 24
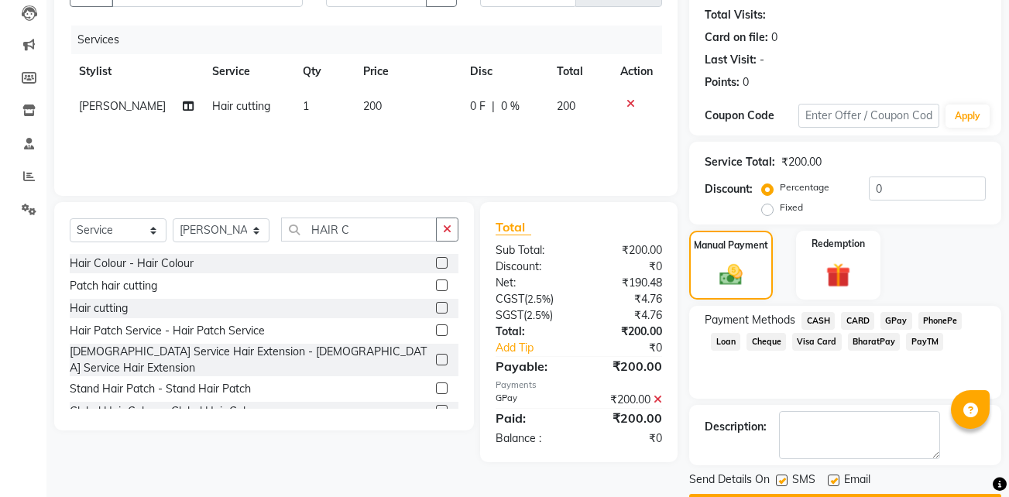
scroll to position [211, 0]
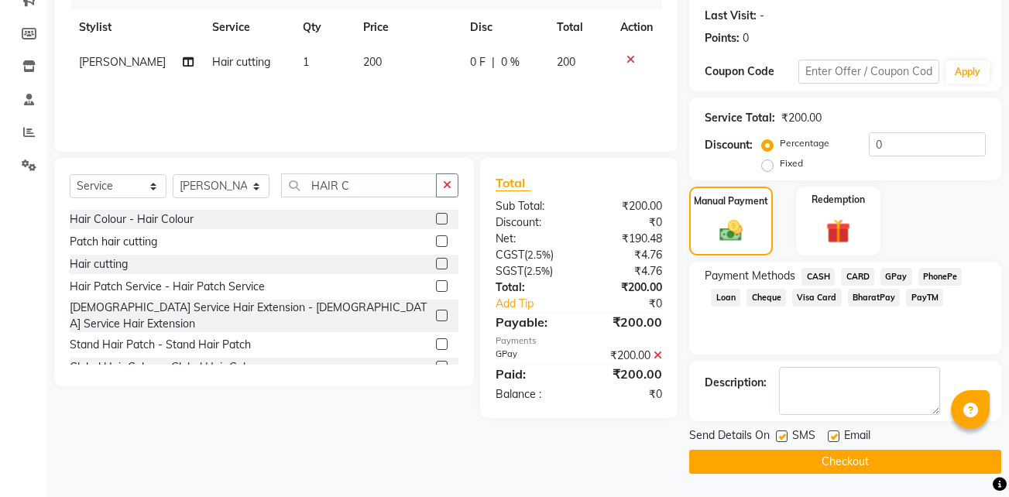
click at [833, 437] on label at bounding box center [834, 437] width 12 height 12
click at [833, 437] on input "checkbox" at bounding box center [833, 437] width 10 height 10
checkbox input "false"
click at [782, 440] on label at bounding box center [782, 437] width 12 height 12
click at [782, 440] on input "checkbox" at bounding box center [781, 437] width 10 height 10
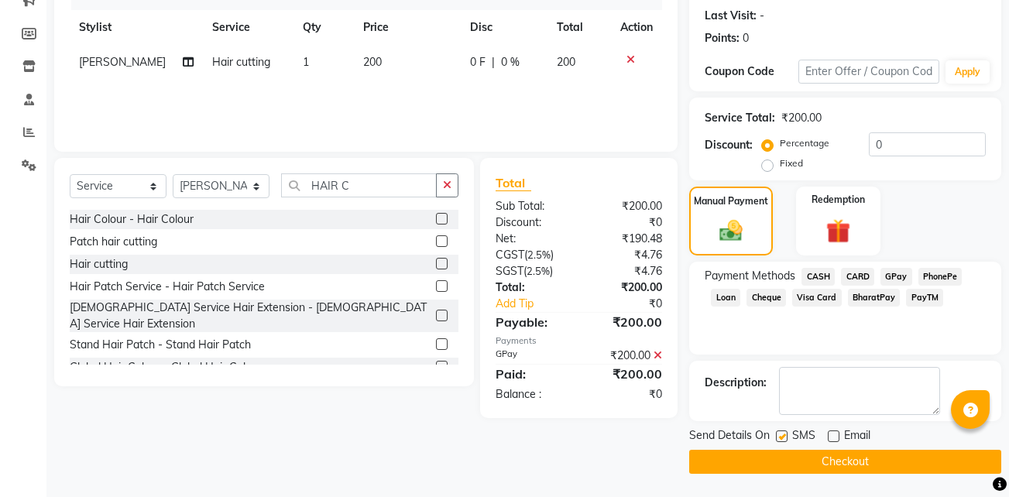
checkbox input "false"
click at [815, 452] on button "Checkout" at bounding box center [845, 462] width 312 height 24
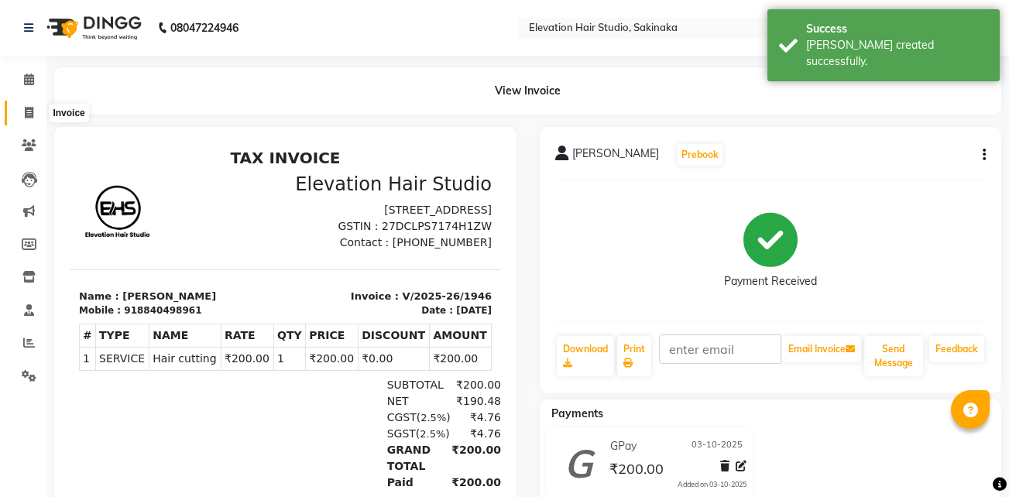
click at [34, 113] on span at bounding box center [28, 114] width 27 height 18
select select "service"
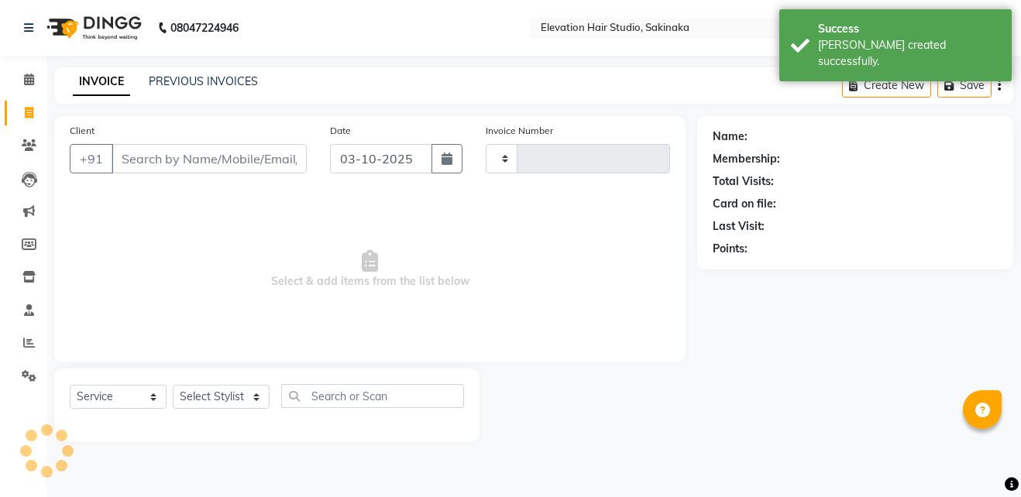
type input "1947"
select select "4949"
click at [170, 83] on link "PREVIOUS INVOICES" at bounding box center [203, 81] width 109 height 14
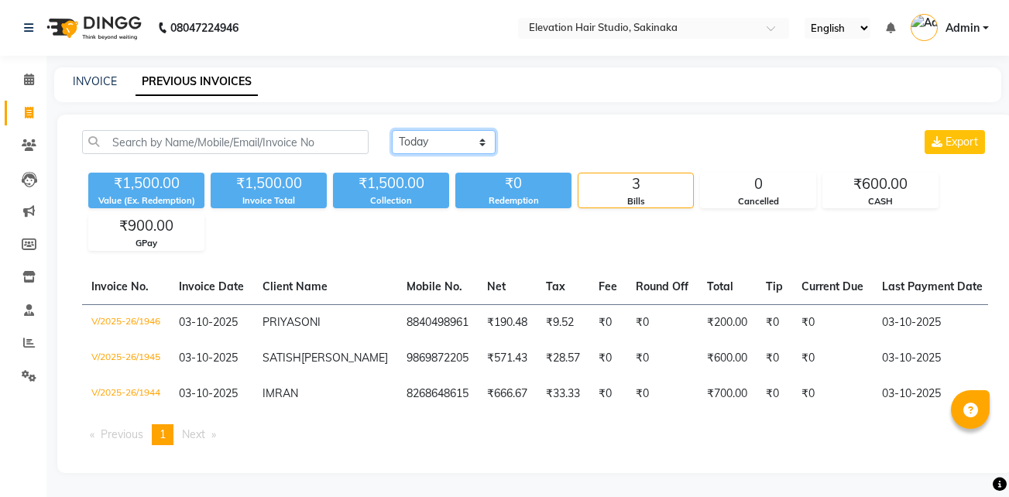
click at [477, 141] on select "Today Yesterday Custom Range" at bounding box center [444, 142] width 104 height 24
click at [557, 126] on div "Today Yesterday Custom Range Export ₹1,500.00 Value (Ex. Redemption) ₹1,500.00 …" at bounding box center [535, 294] width 956 height 359
click at [475, 136] on select "Today Yesterday Custom Range" at bounding box center [444, 142] width 104 height 24
click at [482, 134] on select "Today Yesterday Custom Range" at bounding box center [444, 142] width 104 height 24
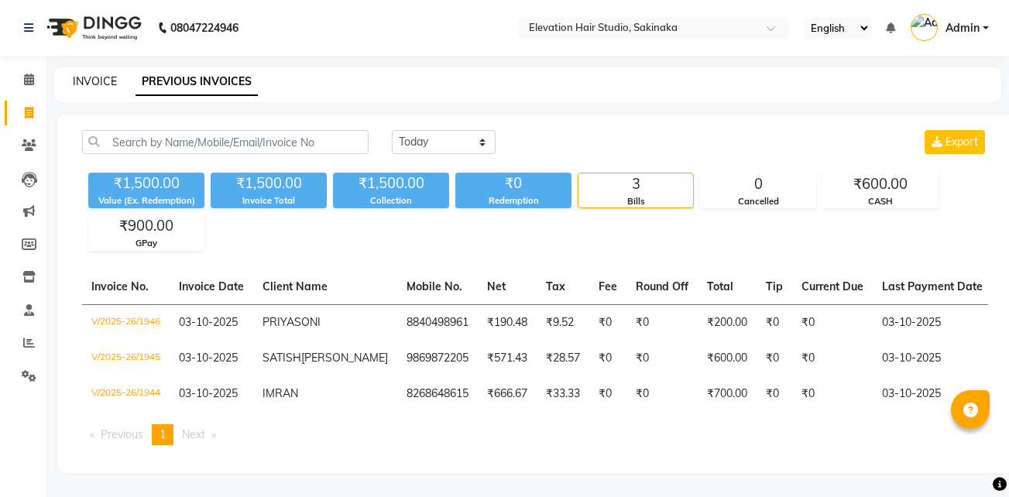
click at [112, 74] on link "INVOICE" at bounding box center [95, 81] width 44 height 14
select select "service"
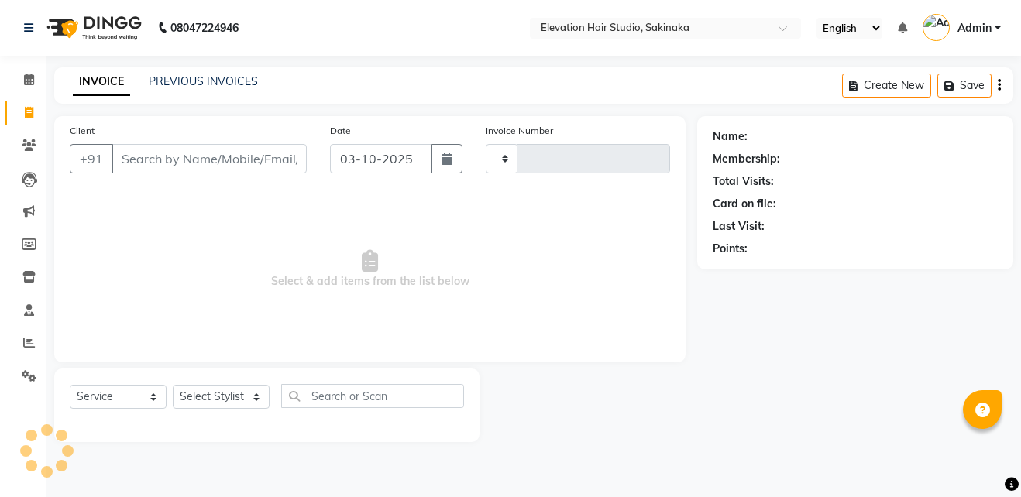
type input "1948"
select select "4949"
click at [28, 386] on link "Settings" at bounding box center [23, 377] width 37 height 26
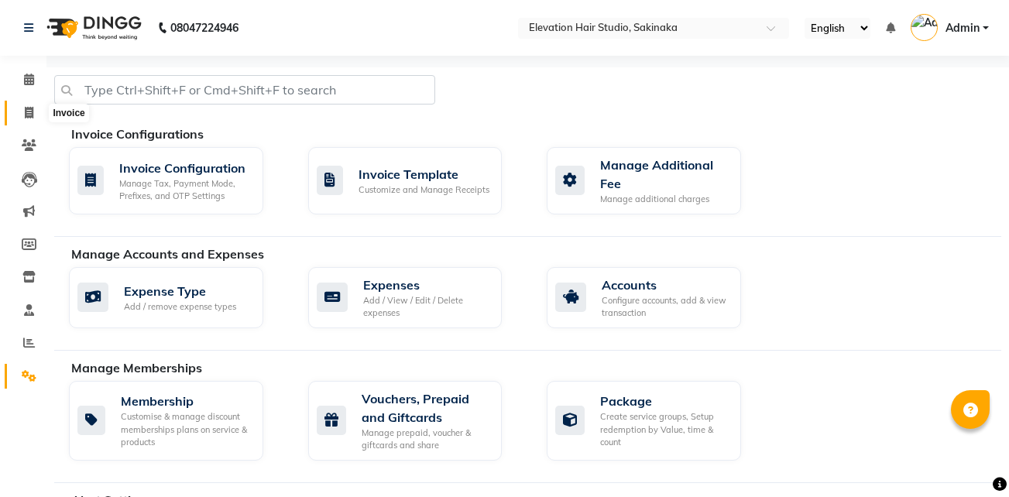
click at [31, 113] on icon at bounding box center [29, 113] width 9 height 12
select select "service"
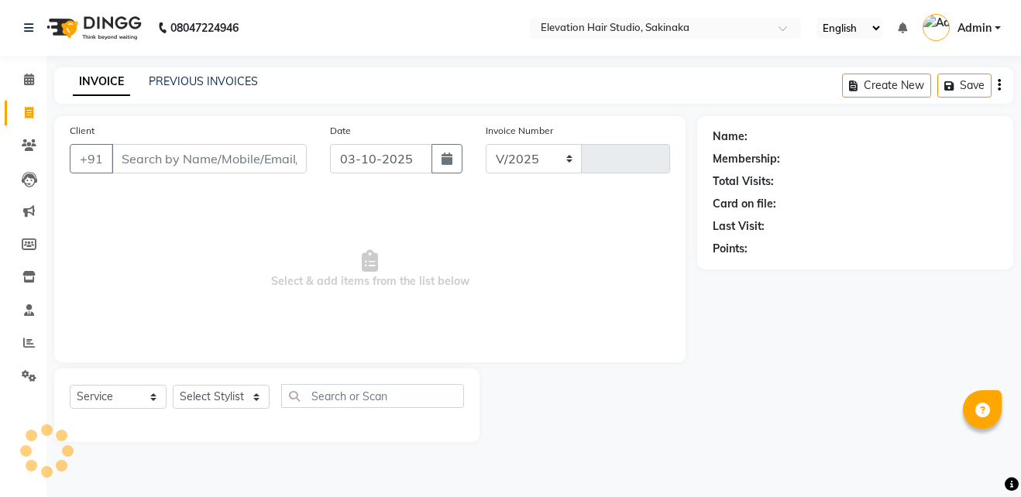
select select "4949"
type input "1948"
click at [27, 372] on icon at bounding box center [29, 376] width 15 height 12
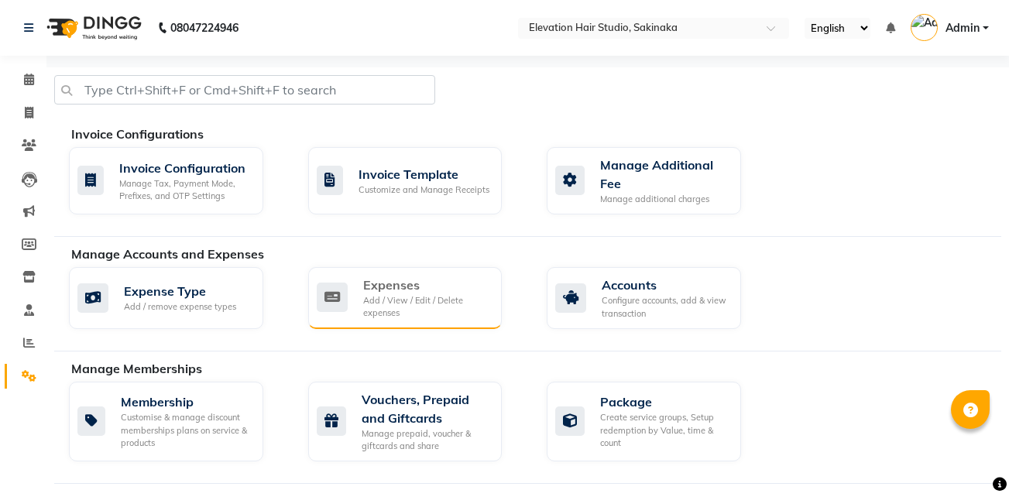
click at [412, 293] on div "Expenses" at bounding box center [426, 285] width 127 height 19
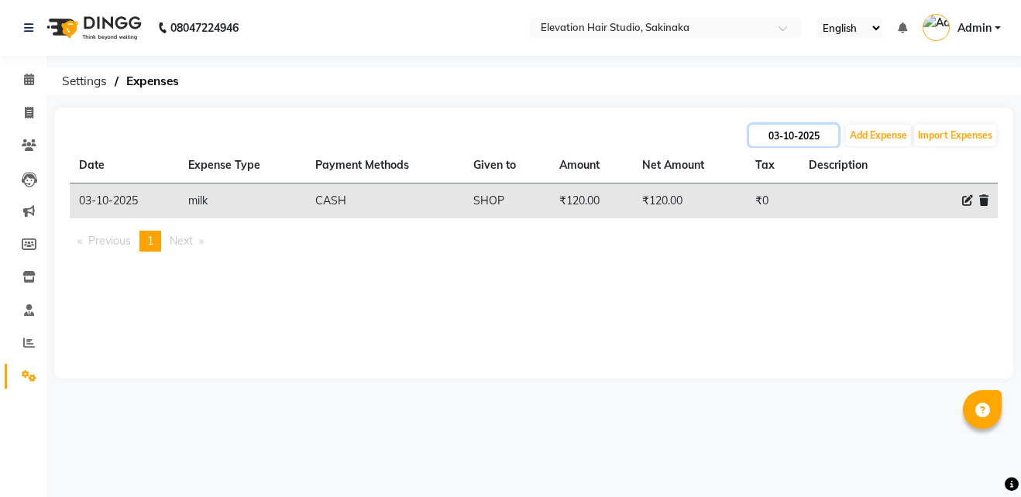
click at [830, 139] on input "03-10-2025" at bounding box center [793, 136] width 89 height 22
select select "10"
select select "2025"
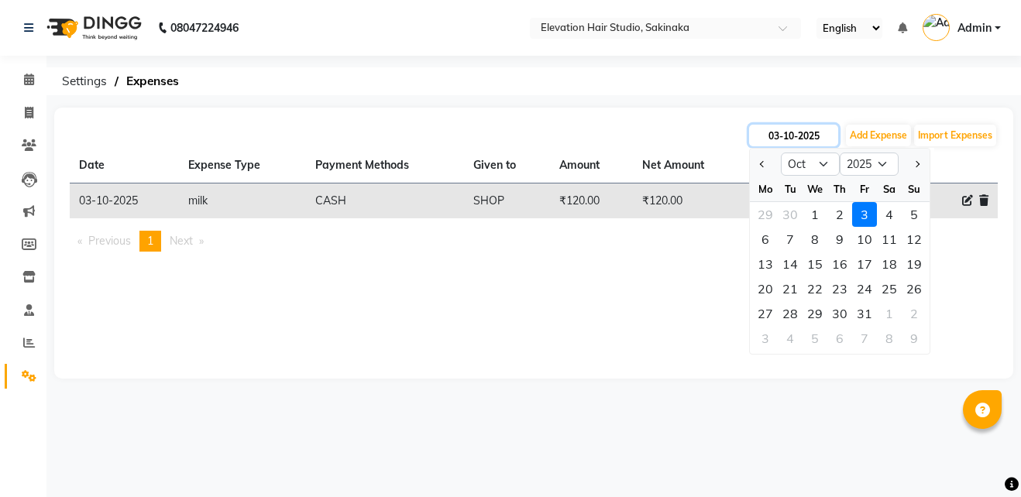
click at [830, 139] on input "03-10-2025" at bounding box center [793, 136] width 89 height 22
click at [832, 215] on div "2" at bounding box center [839, 214] width 25 height 25
type input "02-10-2025"
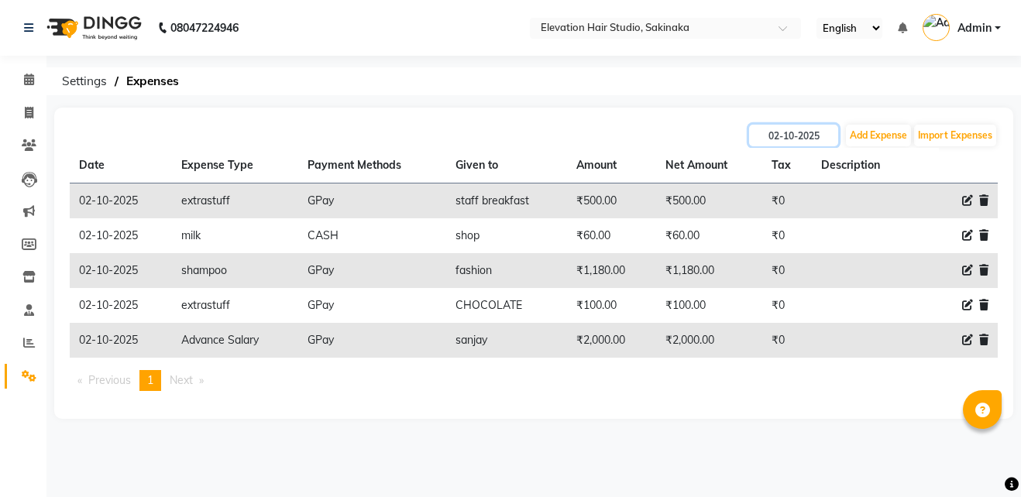
drag, startPoint x: 805, startPoint y: 129, endPoint x: 815, endPoint y: 149, distance: 21.8
click at [815, 149] on div "02-10-2025 Add Expense Import Expenses Date Expense Type Payment Methods Given …" at bounding box center [533, 263] width 959 height 311
click at [815, 149] on th "Description" at bounding box center [862, 166] width 102 height 36
click at [813, 137] on input "02-10-2025" at bounding box center [793, 136] width 89 height 22
select select "10"
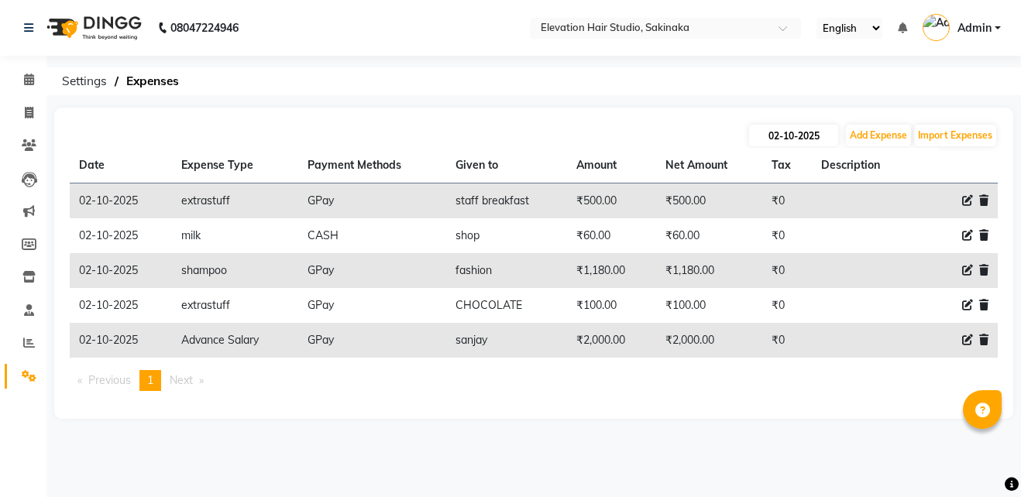
select select "2025"
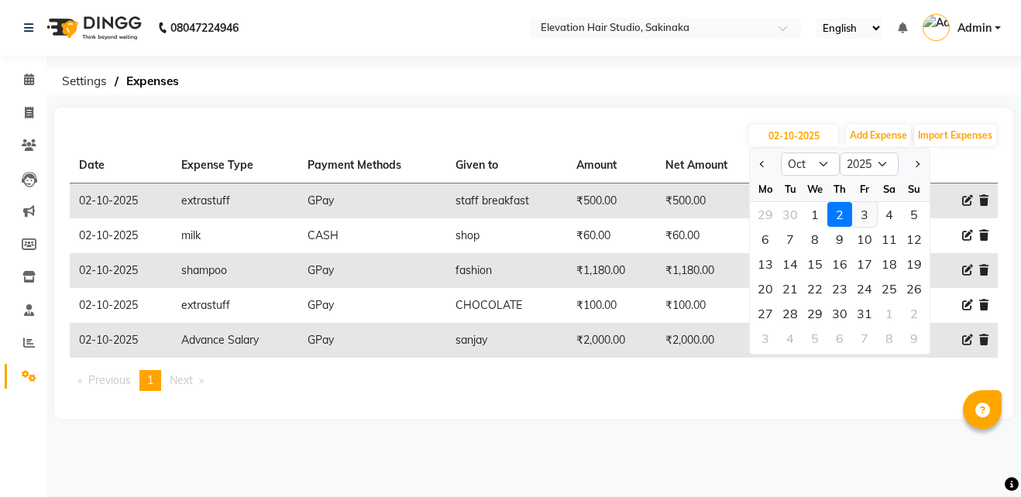
click at [863, 212] on div "3" at bounding box center [864, 214] width 25 height 25
type input "03-10-2025"
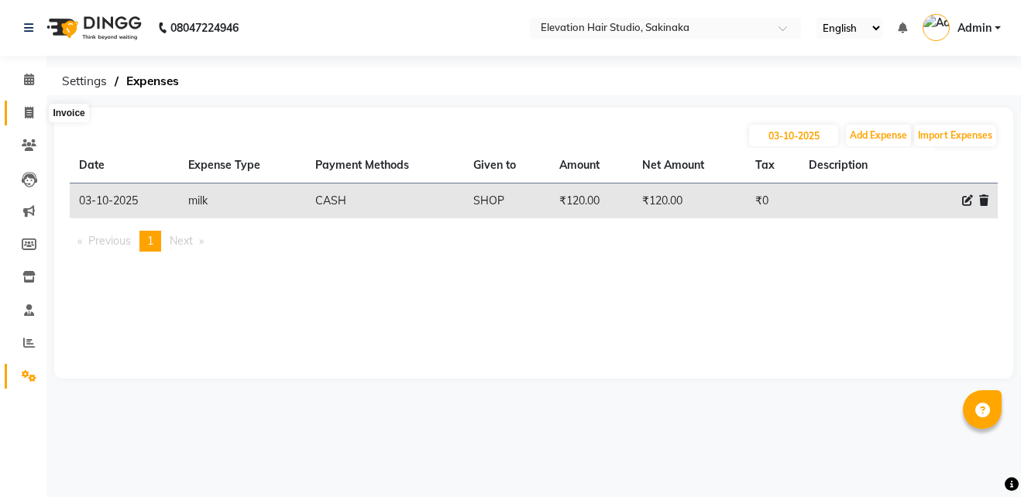
click at [23, 110] on span at bounding box center [28, 114] width 27 height 18
select select "service"
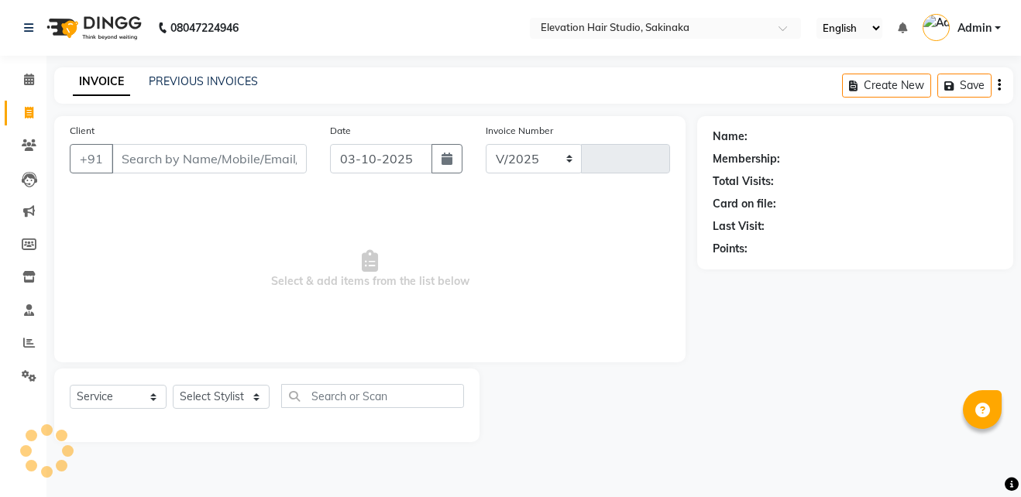
select select "4949"
type input "1948"
drag, startPoint x: 23, startPoint y: 110, endPoint x: 259, endPoint y: -57, distance: 288.8
click at [259, 0] on html "08047224946 Select Location × Elevation Hair Studio, Sakinaka English ENGLISH E…" at bounding box center [510, 248] width 1021 height 497
click at [229, 77] on link "PREVIOUS INVOICES" at bounding box center [203, 81] width 109 height 14
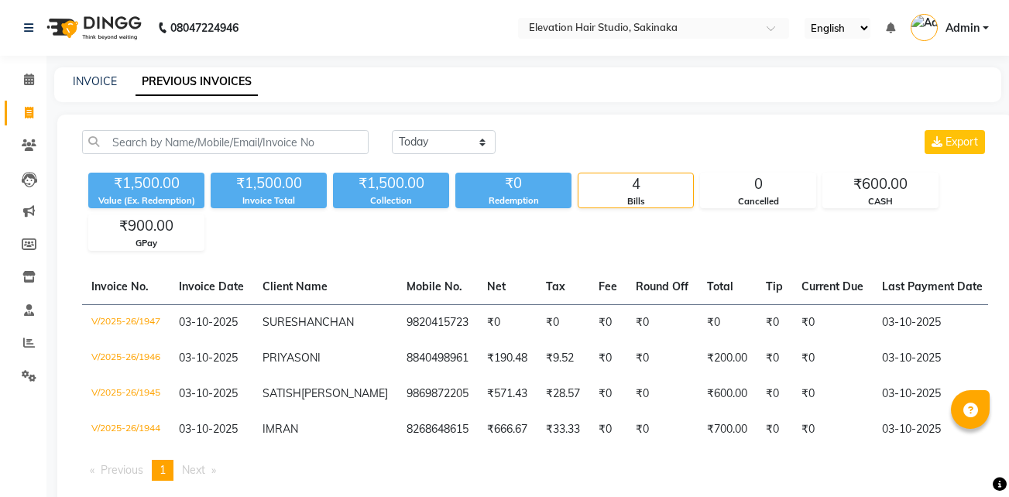
click at [496, 142] on div "Today Yesterday Custom Range Export" at bounding box center [690, 142] width 596 height 24
drag, startPoint x: 482, startPoint y: 136, endPoint x: 475, endPoint y: 183, distance: 47.6
click at [475, 183] on div "Today Yesterday Custom Range Export ₹1,500.00 Value (Ex. Redemption) ₹1,500.00 …" at bounding box center [535, 190] width 925 height 121
click at [392, 130] on select "Today Yesterday Custom Range" at bounding box center [444, 142] width 104 height 24
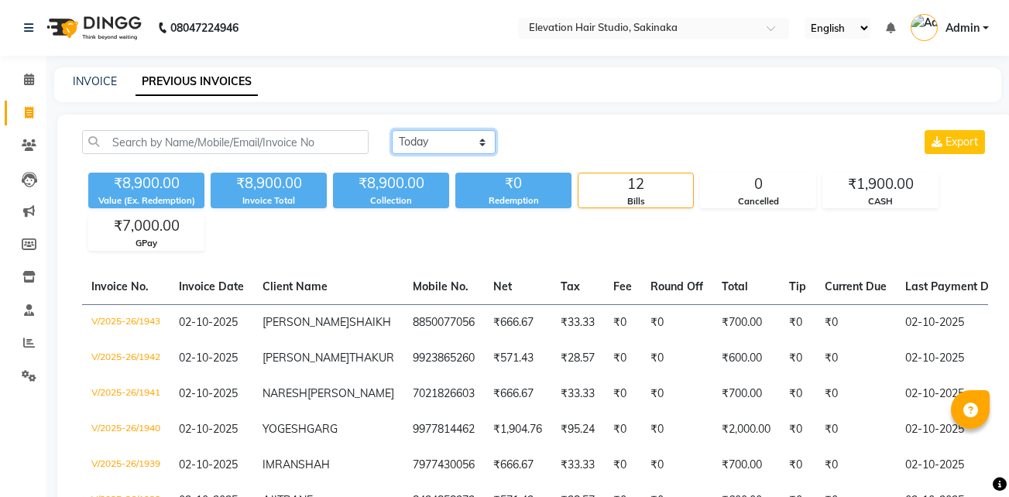
click at [475, 139] on select "Today Yesterday Custom Range" at bounding box center [444, 142] width 104 height 24
select select "today"
click at [392, 130] on select "Today Yesterday Custom Range" at bounding box center [444, 142] width 104 height 24
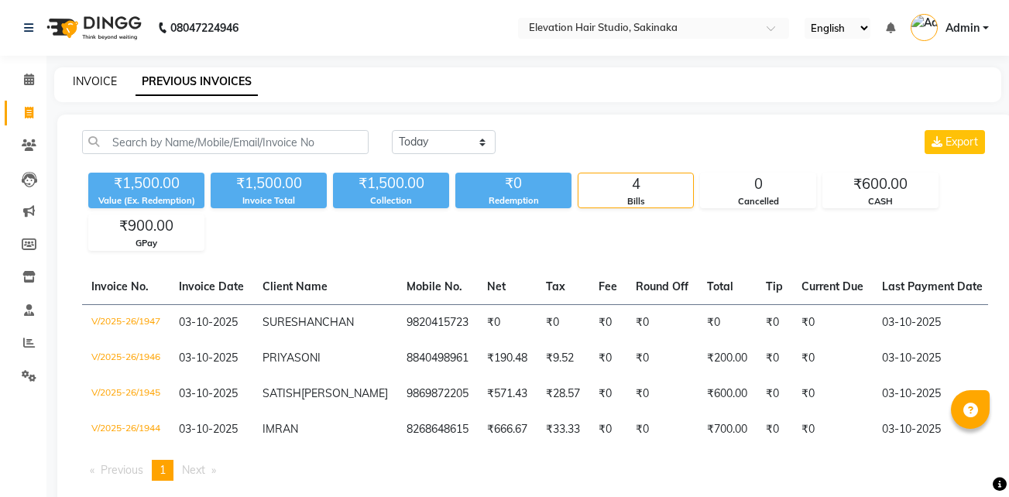
click at [100, 82] on link "INVOICE" at bounding box center [95, 81] width 44 height 14
select select "service"
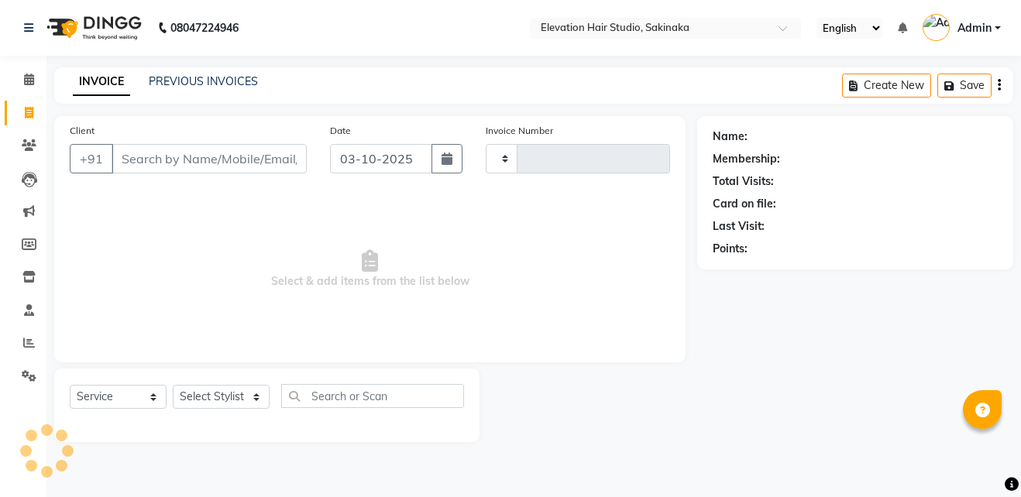
type input "1948"
select select "4949"
click at [222, 77] on link "PREVIOUS INVOICES" at bounding box center [203, 81] width 109 height 14
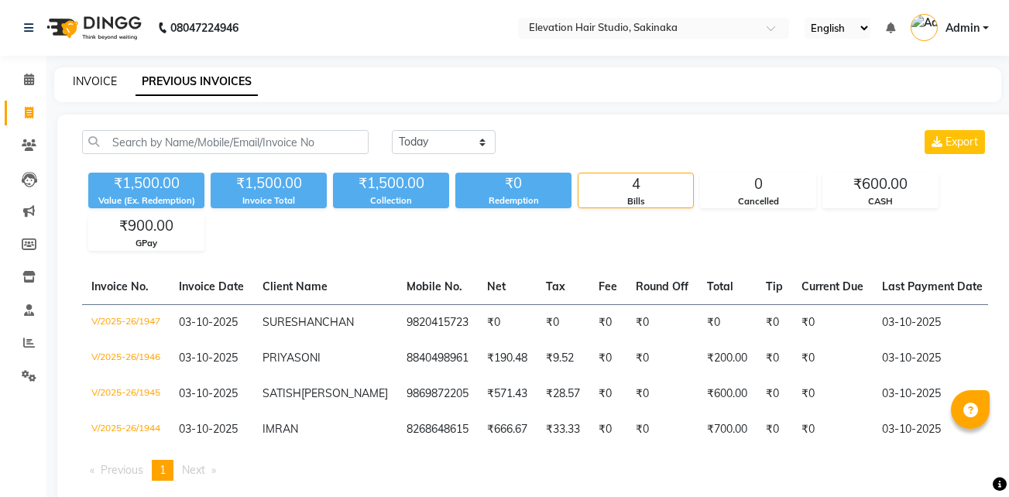
click at [98, 81] on link "INVOICE" at bounding box center [95, 81] width 44 height 14
select select "service"
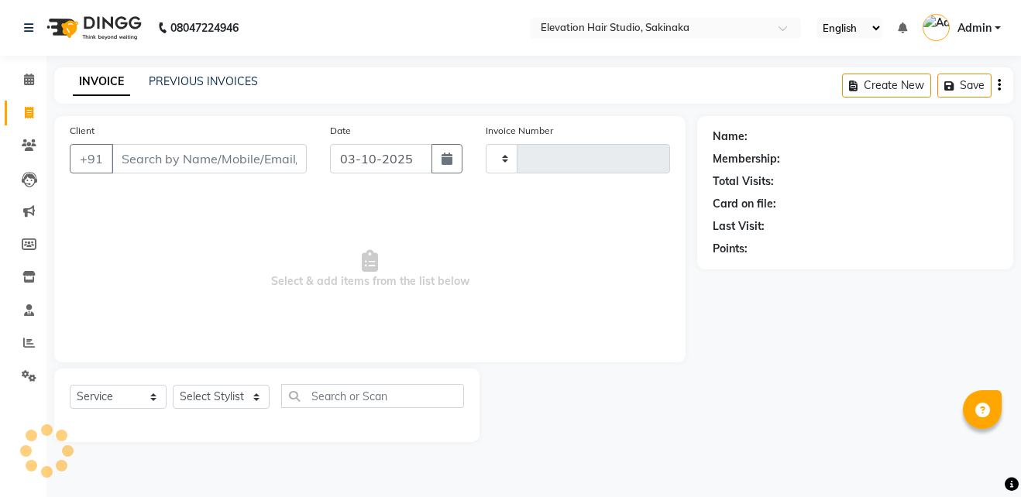
type input "1948"
select select "4949"
click at [184, 76] on link "PREVIOUS INVOICES" at bounding box center [203, 81] width 109 height 14
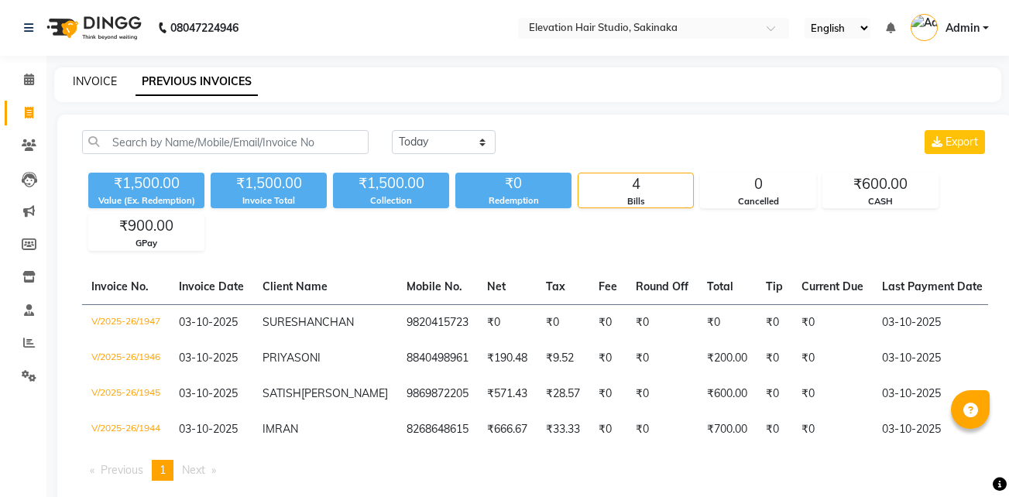
click at [94, 77] on link "INVOICE" at bounding box center [95, 81] width 44 height 14
select select "service"
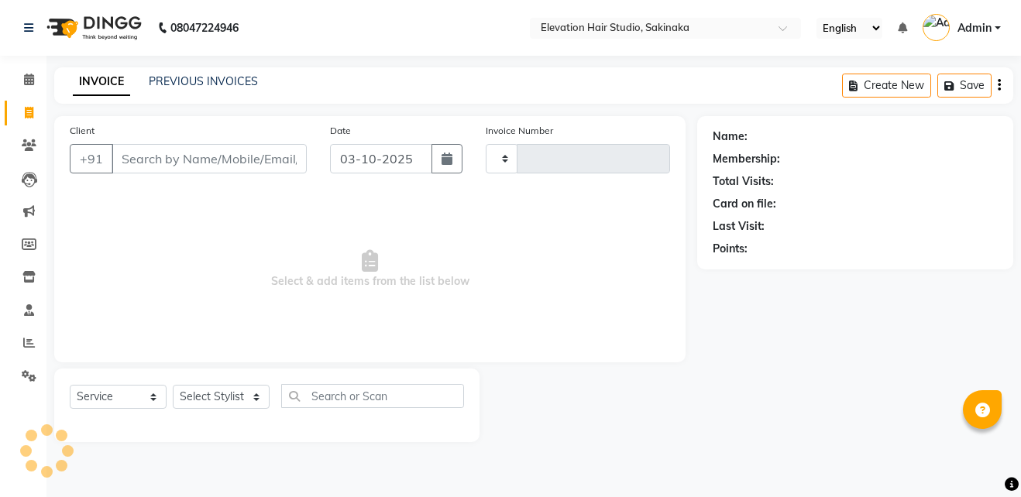
type input "1948"
select select "4949"
click at [163, 153] on input "Client" at bounding box center [209, 158] width 195 height 29
click at [191, 155] on input "Client" at bounding box center [209, 158] width 195 height 29
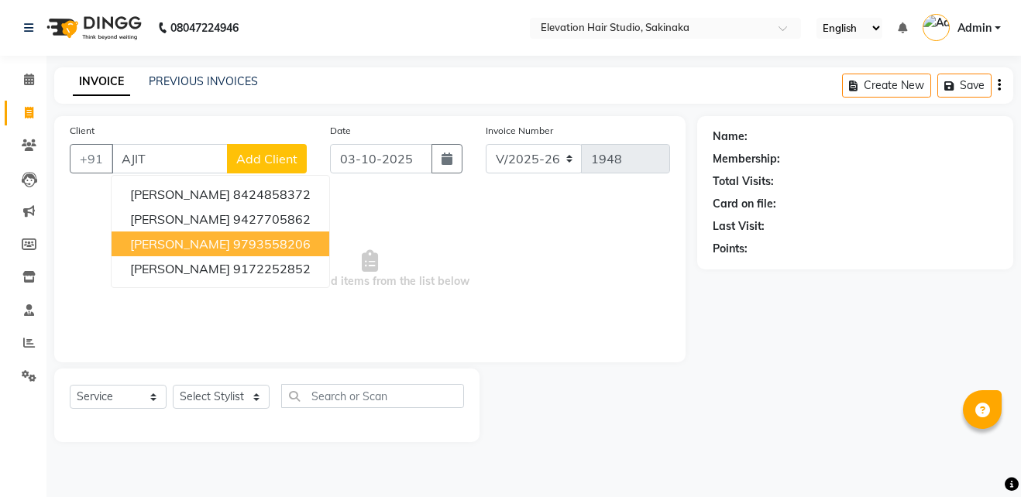
click at [177, 243] on span "AJIT SINGH" at bounding box center [180, 243] width 100 height 15
type input "9793558206"
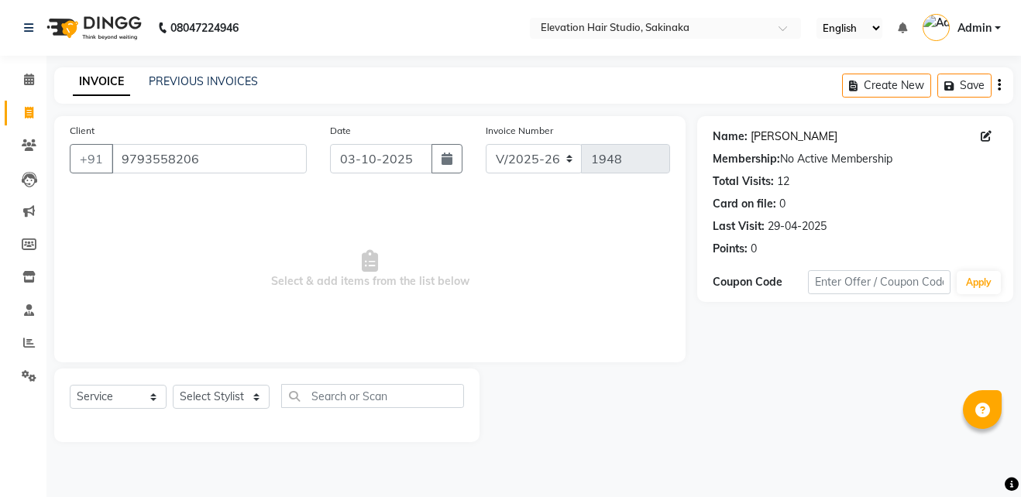
click at [777, 140] on link "Ajit Singh" at bounding box center [793, 137] width 87 height 16
click at [250, 160] on input "9793558206" at bounding box center [209, 158] width 195 height 29
click at [227, 82] on link "PREVIOUS INVOICES" at bounding box center [203, 81] width 109 height 14
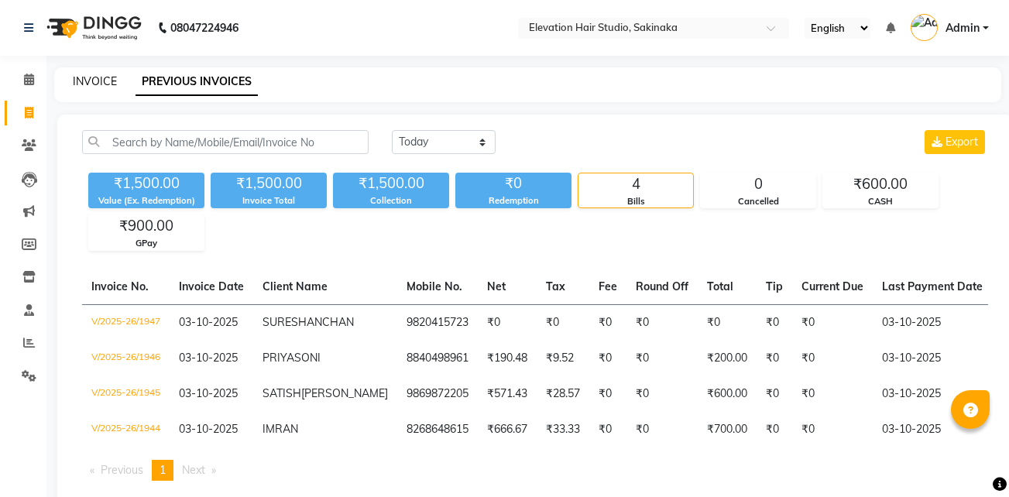
click at [104, 83] on link "INVOICE" at bounding box center [95, 81] width 44 height 14
select select "service"
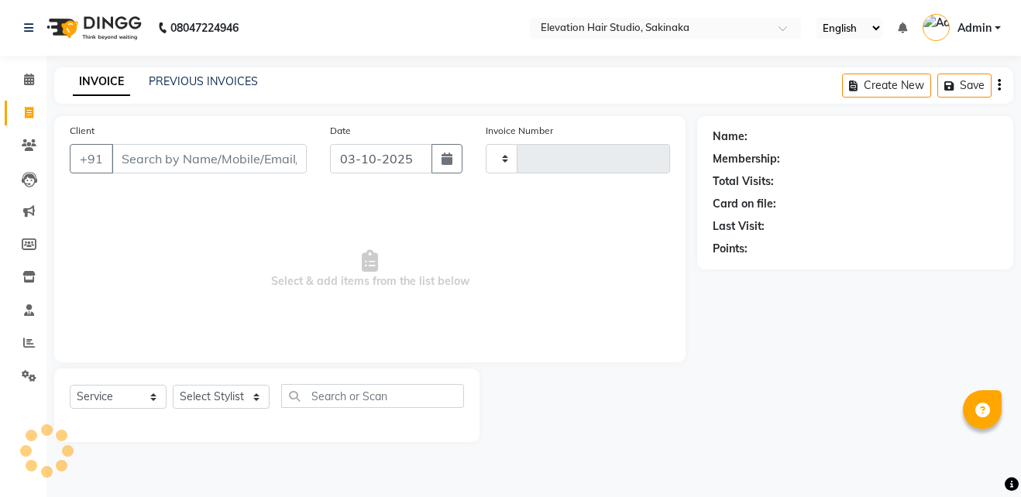
type input "1948"
select select "4949"
click at [142, 151] on input "Client" at bounding box center [209, 158] width 195 height 29
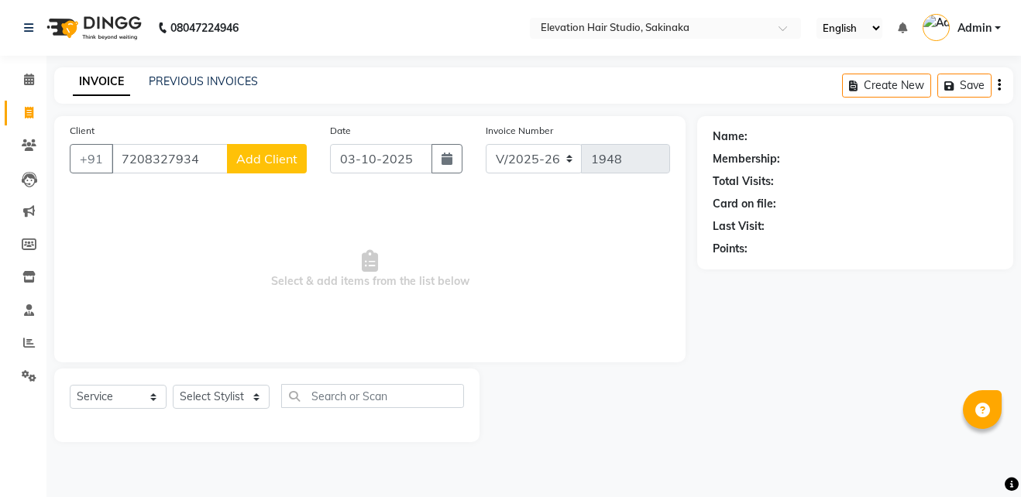
type input "7208327934"
click at [260, 154] on span "Add Client" at bounding box center [266, 158] width 61 height 15
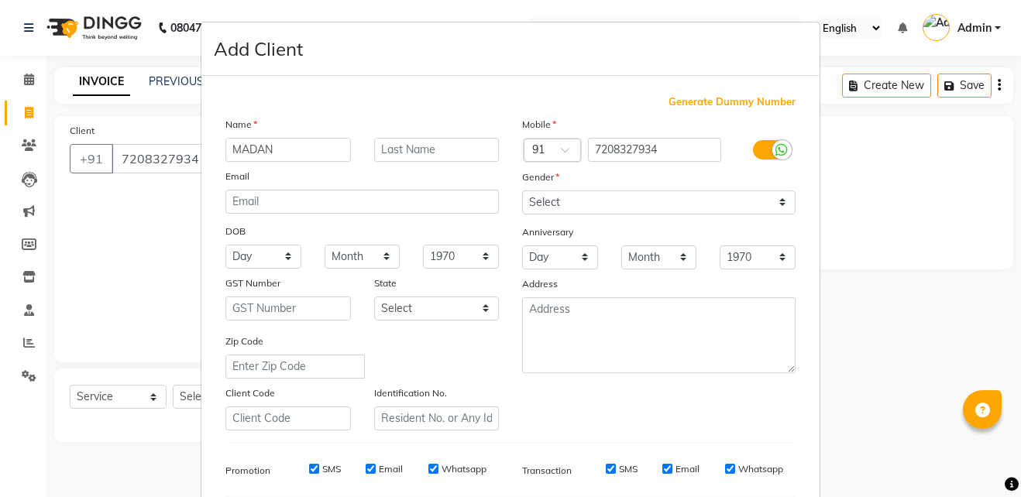
type input "MADAN"
click at [437, 156] on input "text" at bounding box center [436, 150] width 125 height 24
type input "CHUHAN"
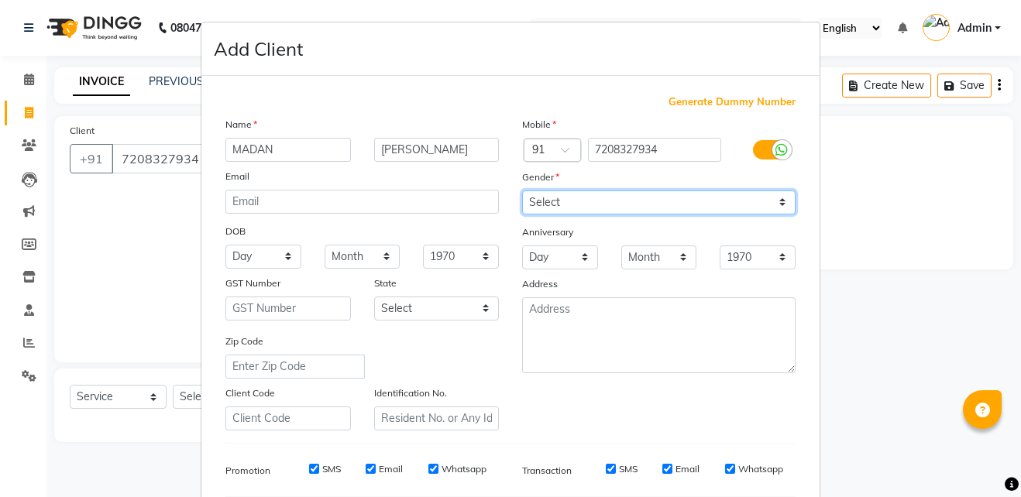
click at [584, 202] on select "Select Male Female Other Prefer Not To Say" at bounding box center [658, 202] width 273 height 24
select select "male"
click at [522, 190] on select "Select Male Female Other Prefer Not To Say" at bounding box center [658, 202] width 273 height 24
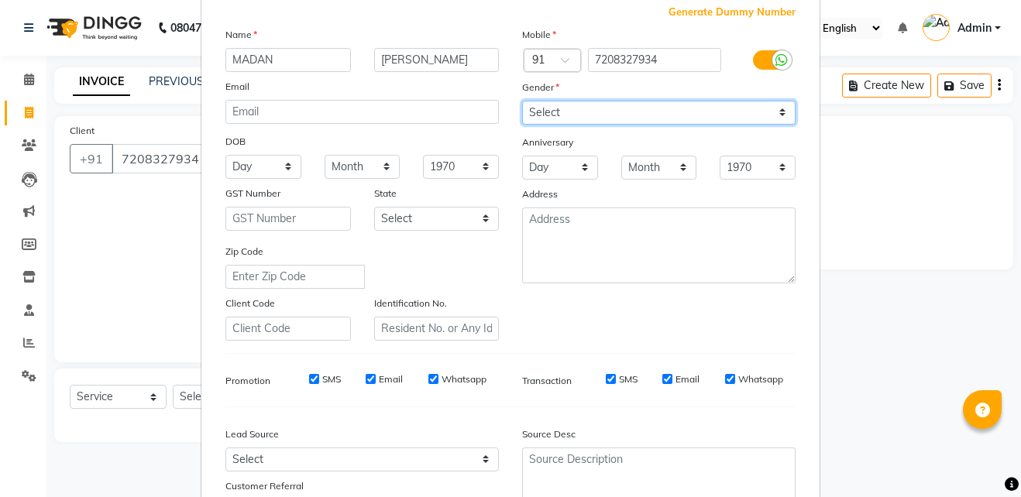
scroll to position [218, 0]
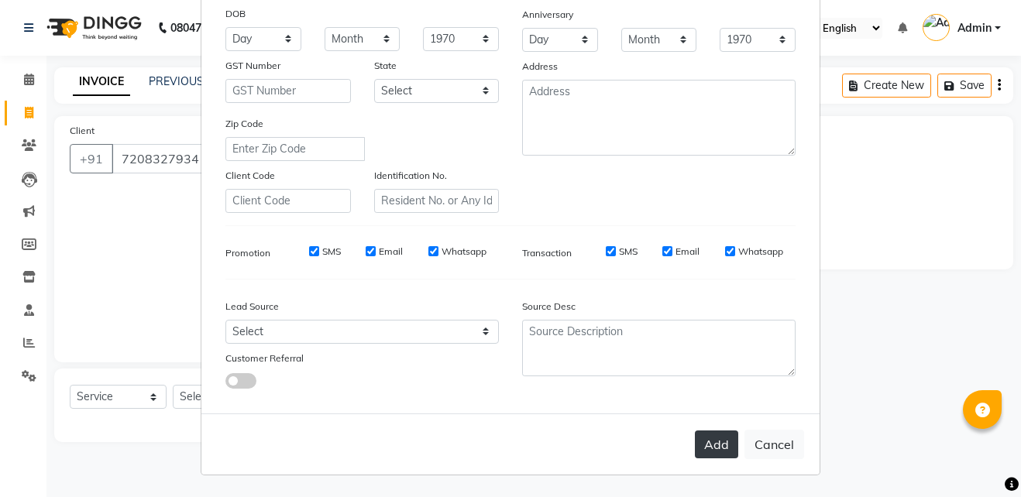
click at [714, 441] on button "Add" at bounding box center [716, 445] width 43 height 28
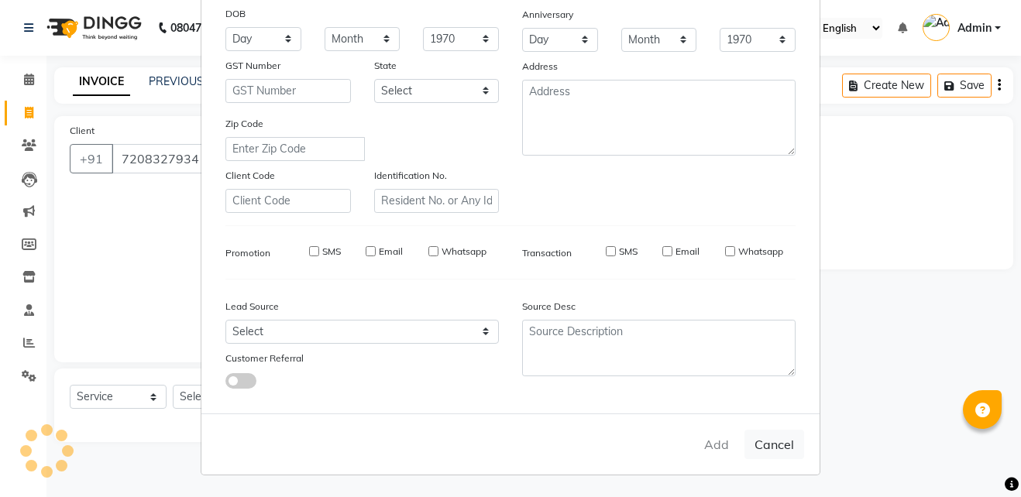
select select
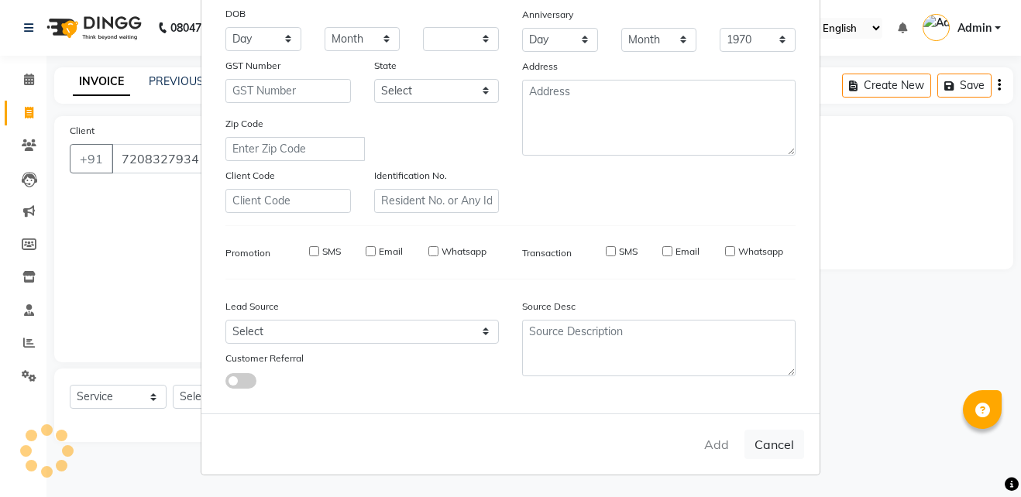
select select
checkbox input "false"
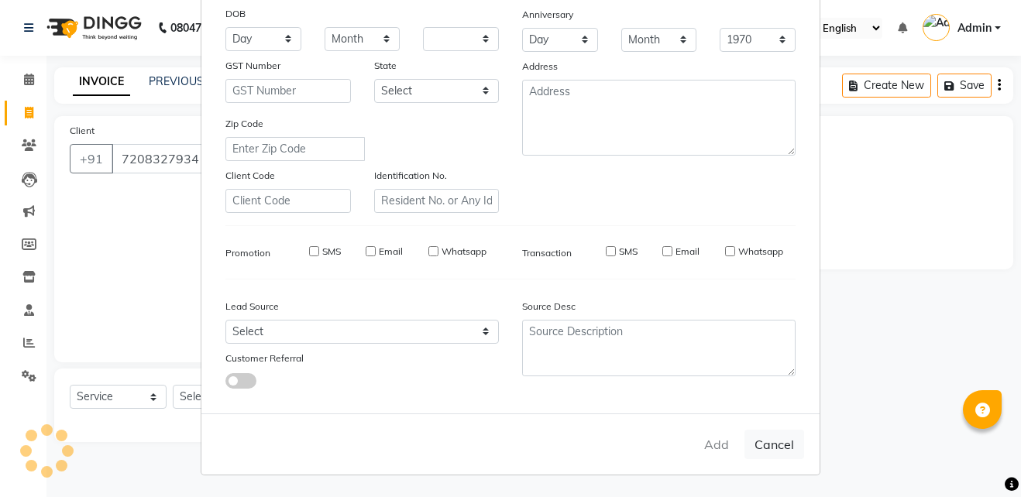
checkbox input "false"
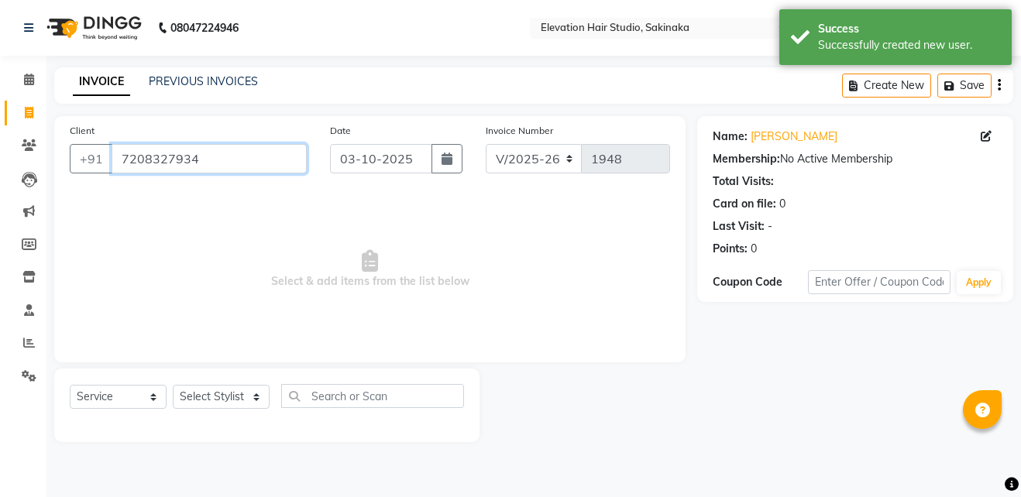
click at [238, 160] on input "7208327934" at bounding box center [209, 158] width 195 height 29
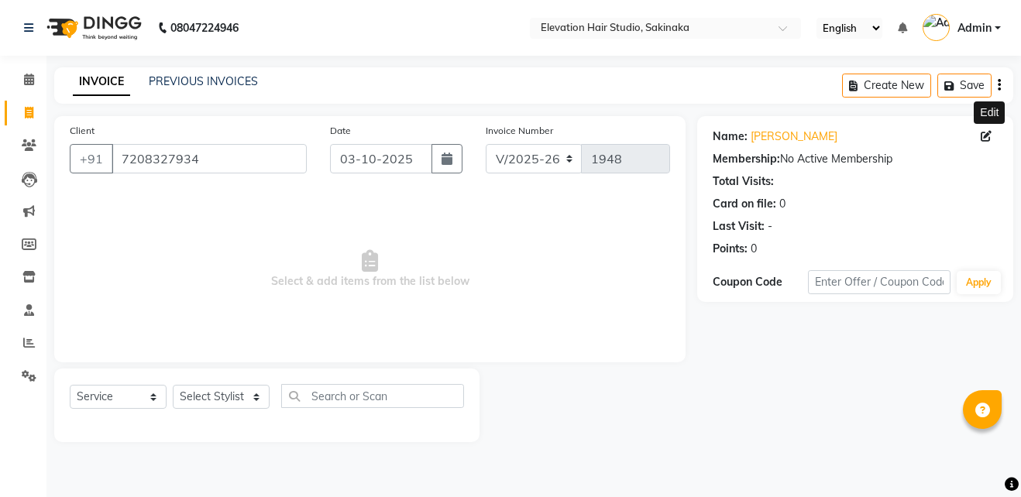
click at [992, 131] on span at bounding box center [988, 137] width 17 height 16
click at [983, 142] on span at bounding box center [988, 137] width 17 height 16
click at [992, 136] on span at bounding box center [988, 137] width 17 height 16
click at [985, 134] on icon at bounding box center [985, 136] width 11 height 11
select select "[DEMOGRAPHIC_DATA]"
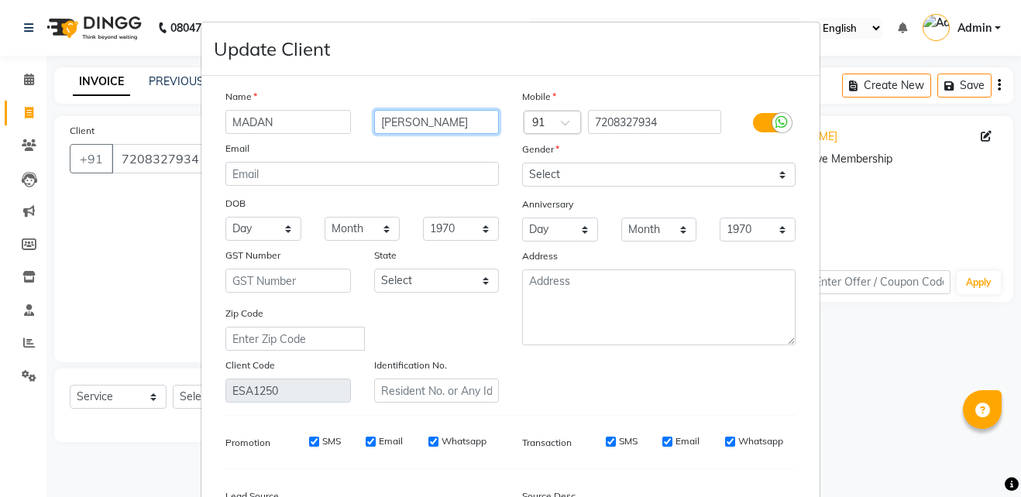
click at [401, 117] on input "CHUHAN" at bounding box center [436, 122] width 125 height 24
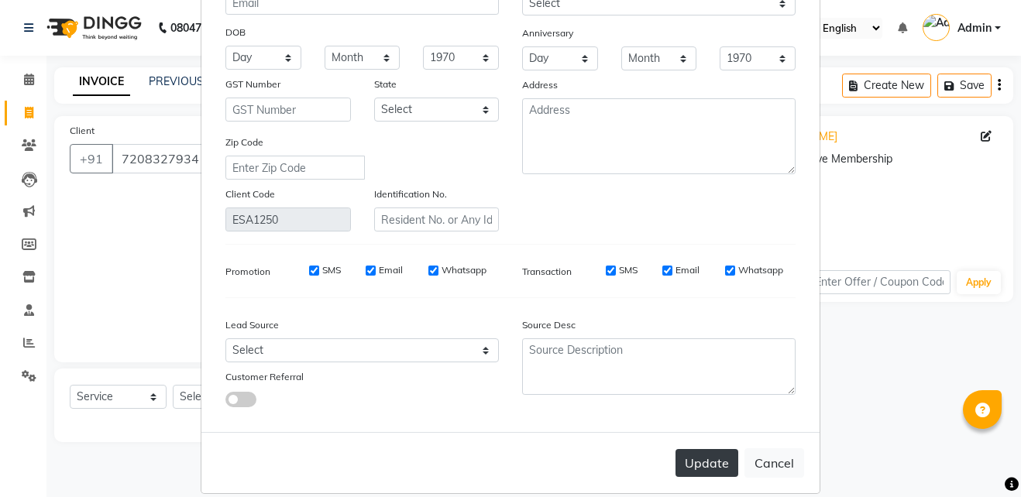
scroll to position [172, 0]
type input "CHUVHAN"
click at [700, 468] on button "Update" at bounding box center [706, 462] width 63 height 28
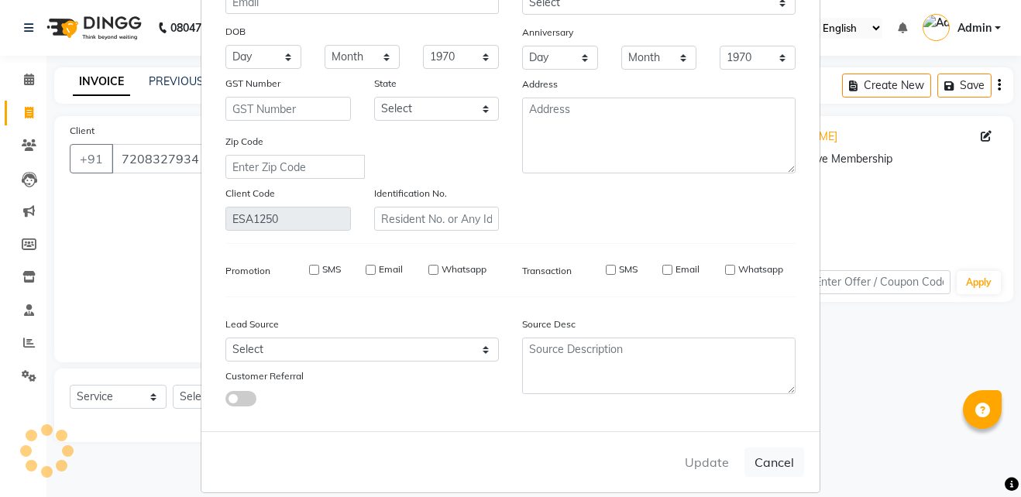
select select
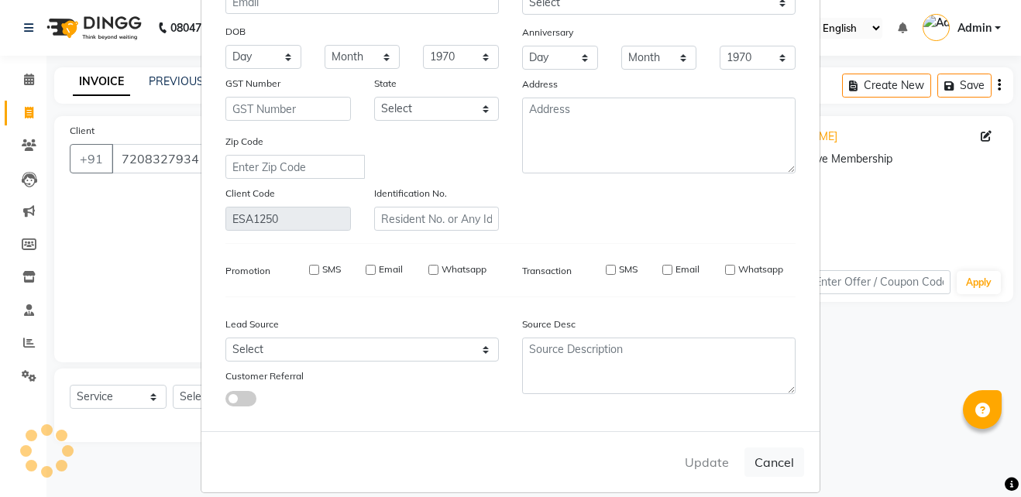
select select
checkbox input "false"
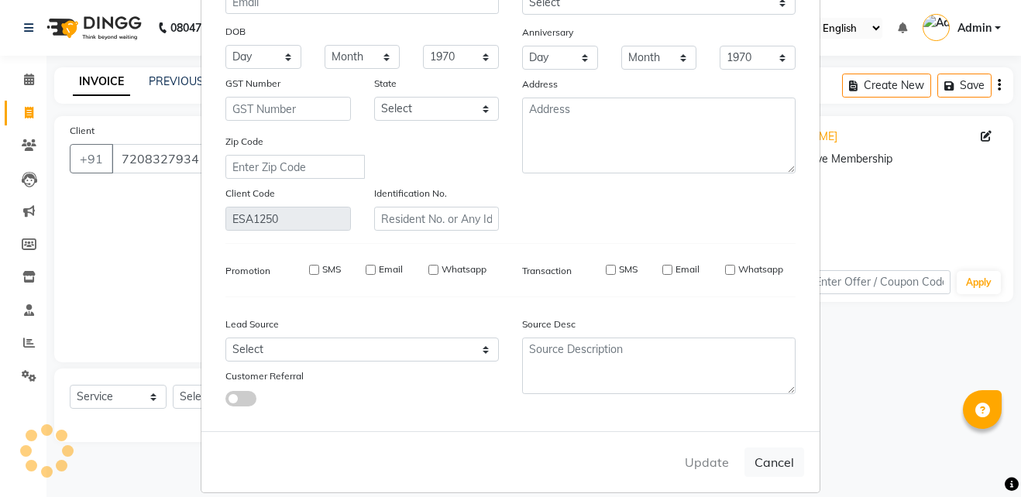
checkbox input "false"
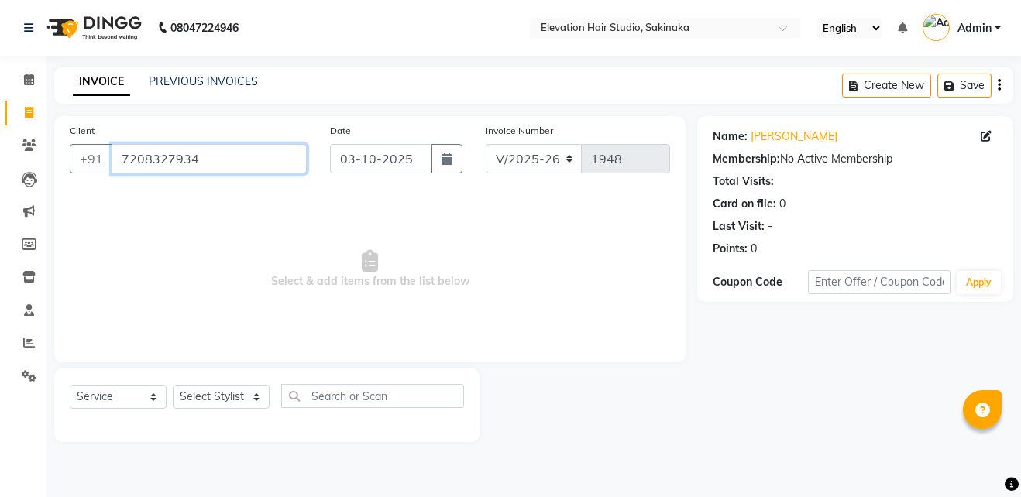
click at [211, 148] on input "7208327934" at bounding box center [209, 158] width 195 height 29
click at [989, 138] on icon at bounding box center [985, 136] width 11 height 11
select select "male"
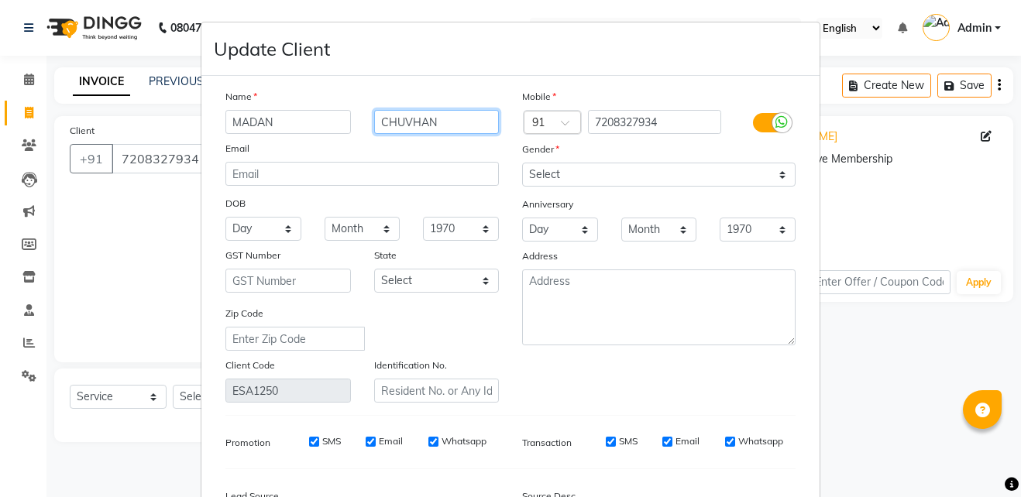
click at [448, 129] on input "CHUVHAN" at bounding box center [436, 122] width 125 height 24
click at [448, 129] on input "CH" at bounding box center [436, 122] width 125 height 24
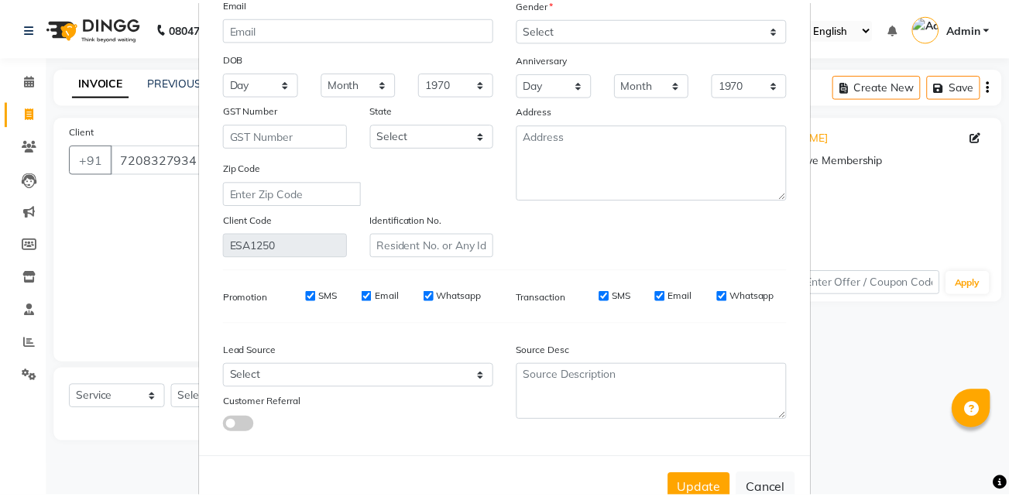
scroll to position [190, 0]
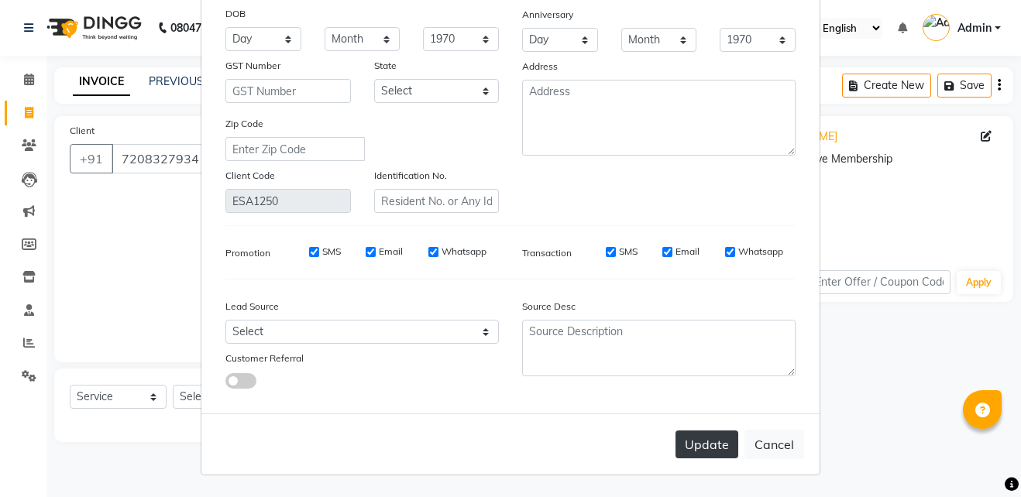
type input "CHAUHAN"
click at [697, 452] on button "Update" at bounding box center [706, 445] width 63 height 28
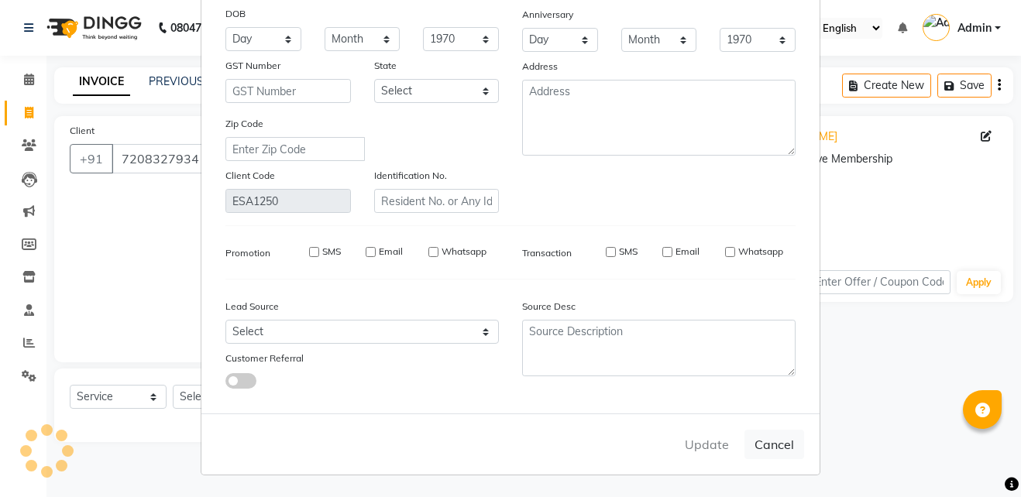
select select
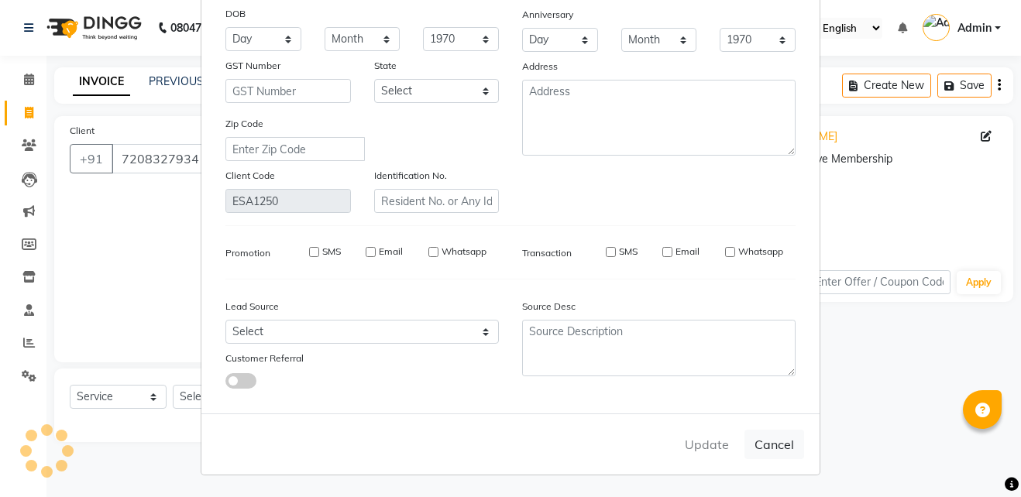
select select
checkbox input "false"
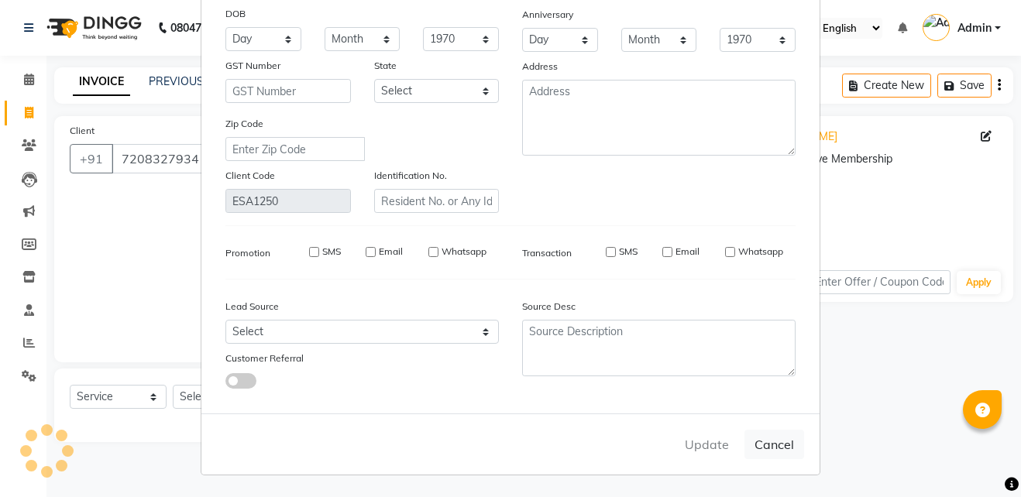
checkbox input "false"
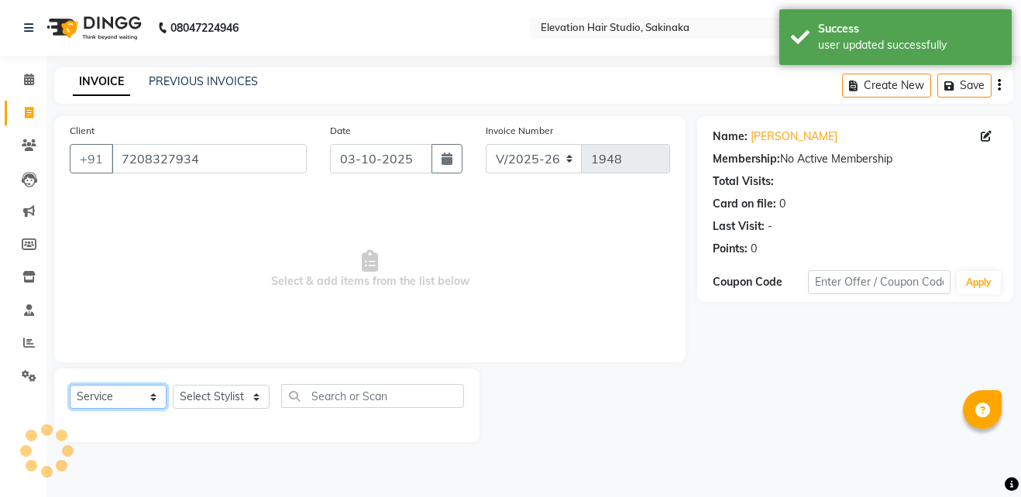
click at [132, 405] on select "Select Service Product Membership Package Voucher Prepaid Gift Card" at bounding box center [118, 397] width 97 height 24
select select "product"
click at [70, 385] on select "Select Service Product Membership Package Voucher Prepaid Gift Card" at bounding box center [118, 397] width 97 height 24
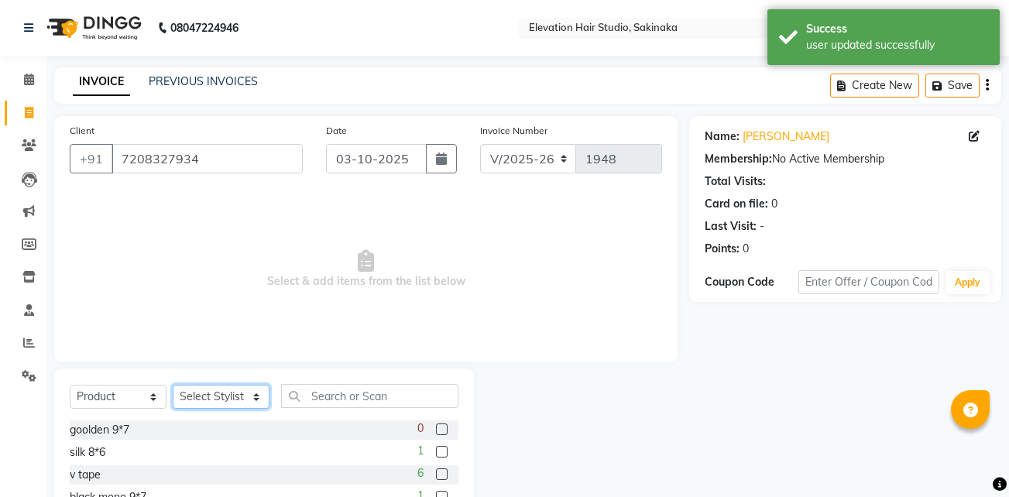
click at [216, 402] on select "Select Stylist Admin (EHS Thane) ANEES DILIP KAPIL PRIYA RUPESH SAHIL Sarfaraz …" at bounding box center [221, 397] width 97 height 24
select select "30865"
click at [173, 385] on select "Select Stylist Admin (EHS Thane) ANEES DILIP KAPIL PRIYA RUPESH SAHIL Sarfaraz …" at bounding box center [221, 397] width 97 height 24
click at [325, 386] on input "text" at bounding box center [369, 396] width 177 height 24
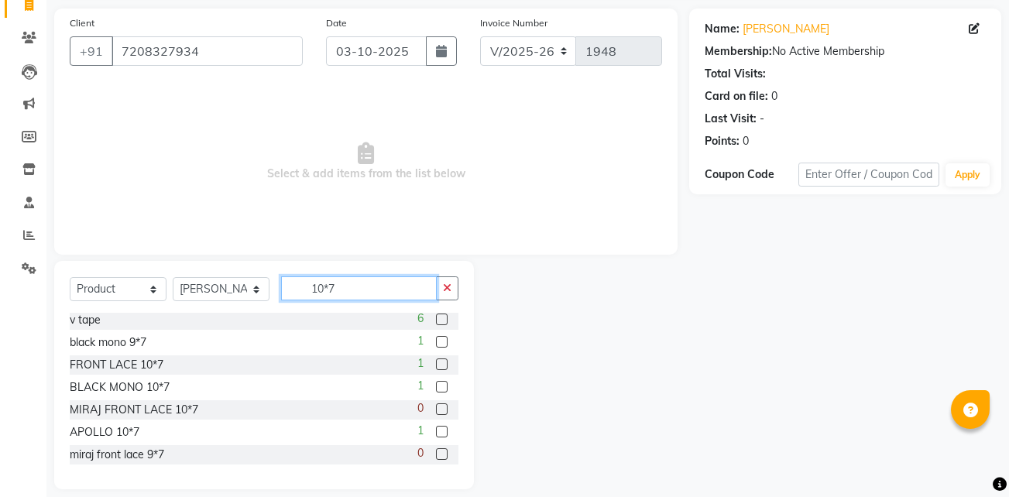
scroll to position [2, 0]
type input "10*7"
click at [436, 389] on label at bounding box center [442, 388] width 12 height 12
click at [436, 389] on input "checkbox" at bounding box center [441, 388] width 10 height 10
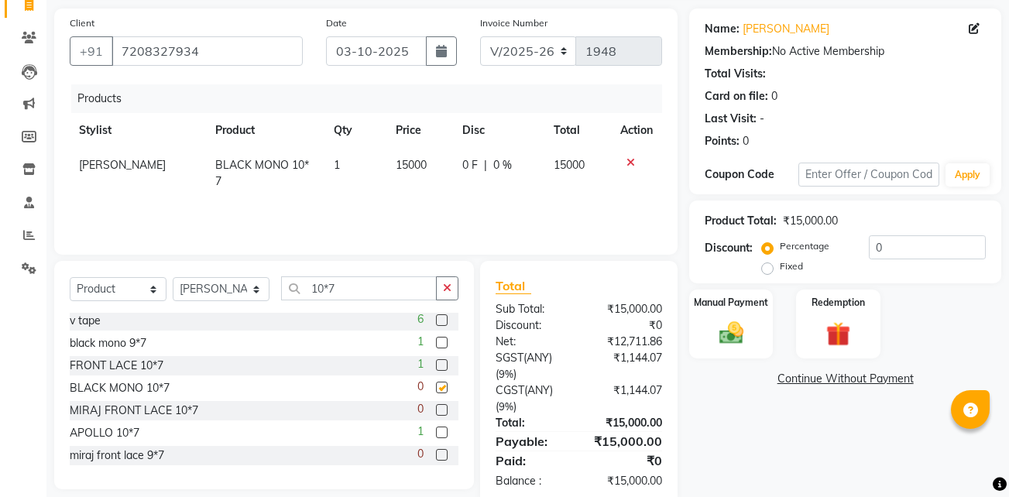
checkbox input "false"
click at [404, 165] on span "15000" at bounding box center [411, 165] width 31 height 14
select select "30865"
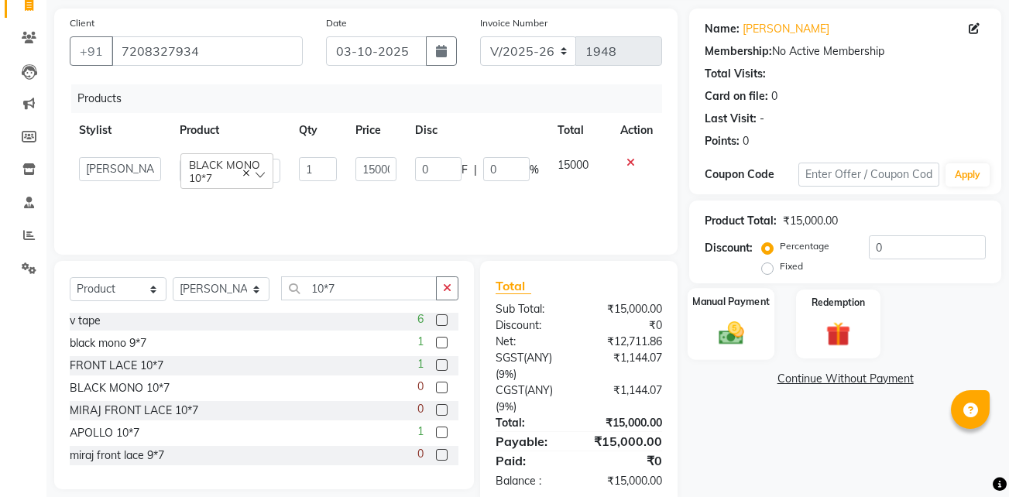
click at [747, 328] on img at bounding box center [731, 332] width 41 height 29
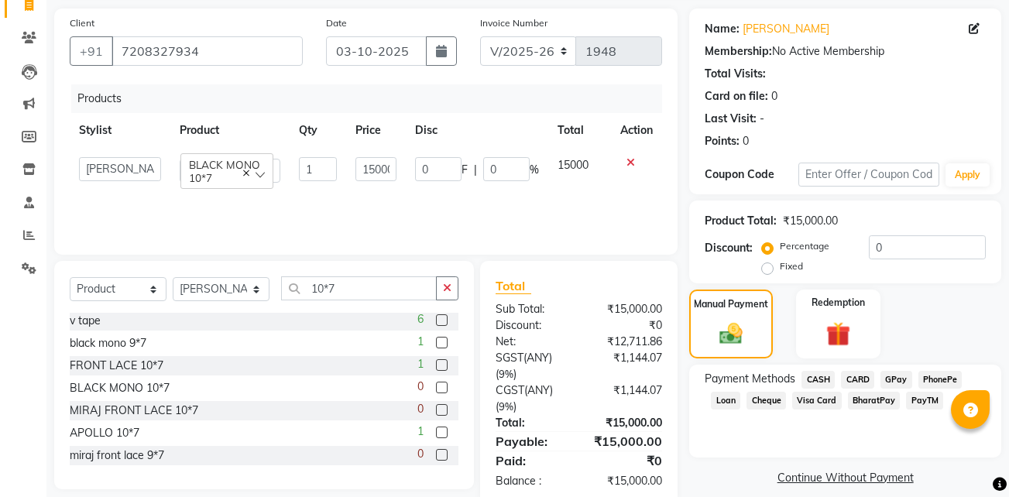
click at [893, 376] on span "GPay" at bounding box center [896, 380] width 32 height 18
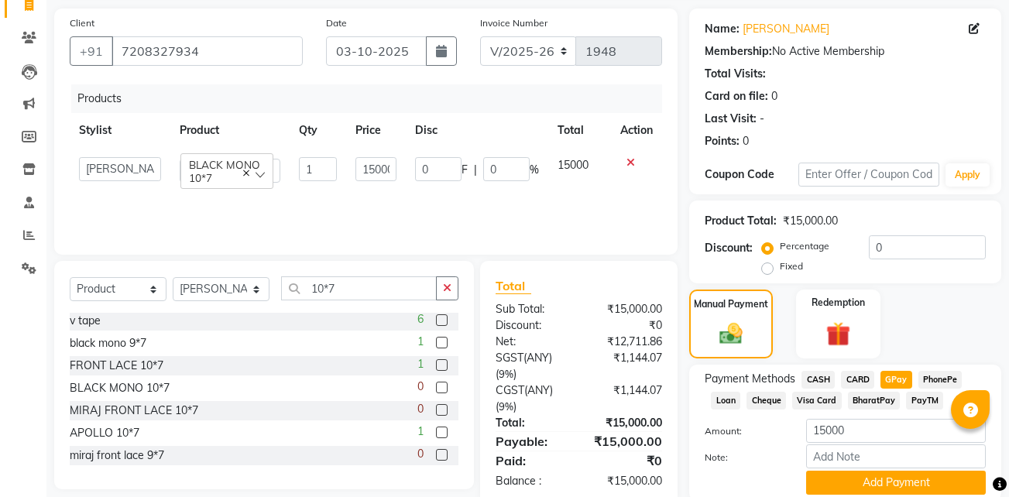
click at [806, 373] on span "CASH" at bounding box center [817, 380] width 33 height 18
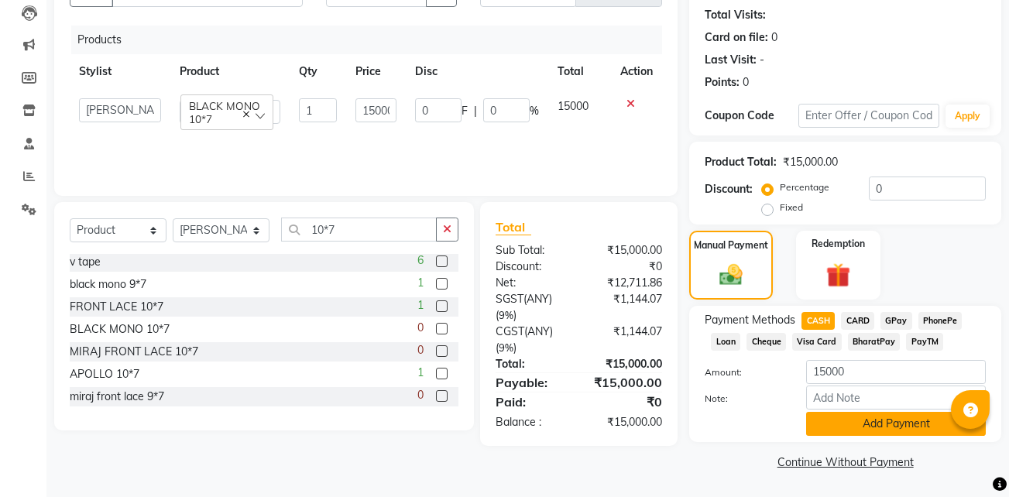
click at [863, 416] on button "Add Payment" at bounding box center [896, 424] width 180 height 24
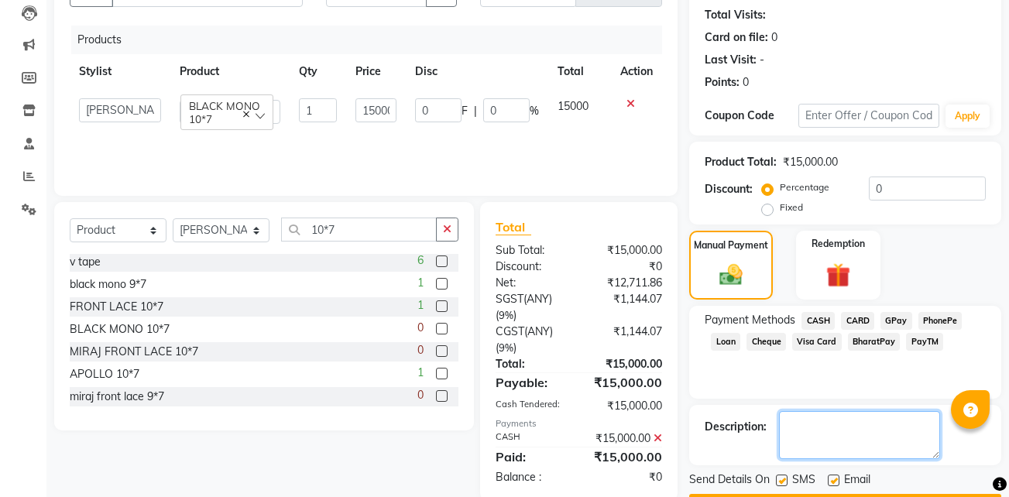
click at [822, 414] on textarea at bounding box center [859, 435] width 161 height 48
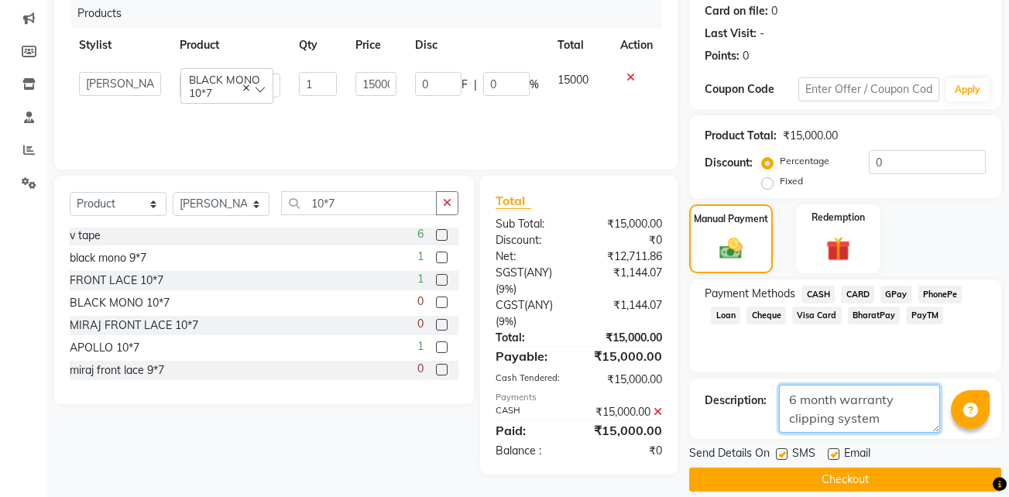
scroll to position [199, 0]
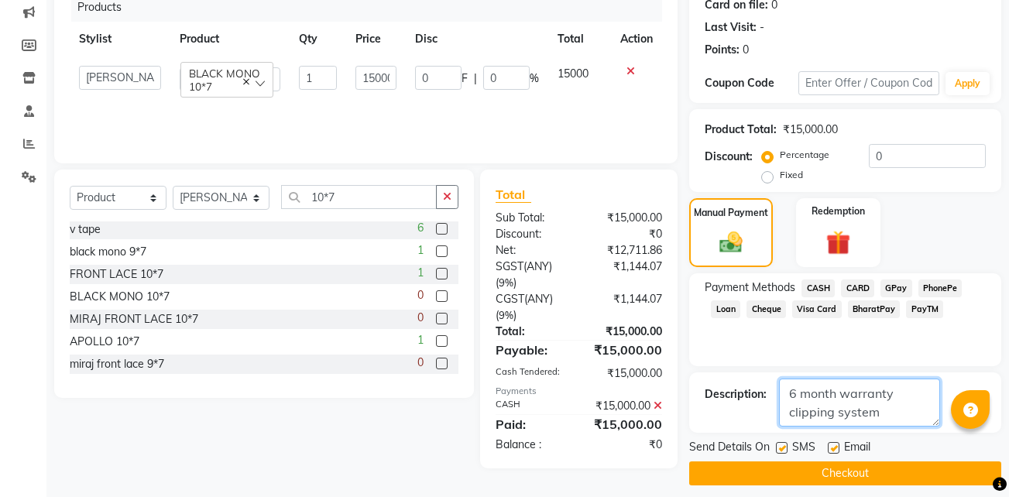
type textarea "6 month warranty clipping system"
click at [835, 447] on label at bounding box center [834, 448] width 12 height 12
click at [835, 447] on input "checkbox" at bounding box center [833, 449] width 10 height 10
checkbox input "false"
click at [781, 445] on label at bounding box center [782, 448] width 12 height 12
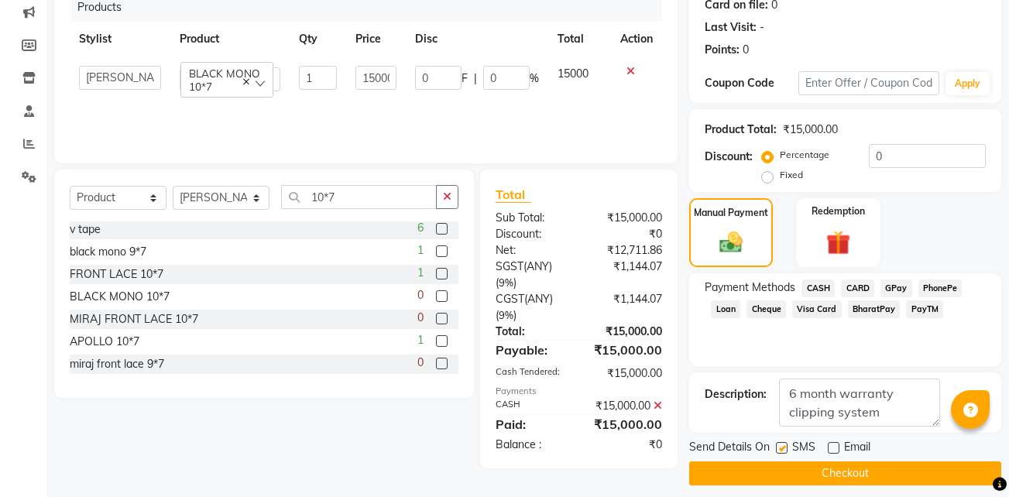
click at [781, 445] on input "checkbox" at bounding box center [781, 449] width 10 height 10
click at [781, 448] on label at bounding box center [782, 448] width 12 height 12
click at [781, 448] on input "checkbox" at bounding box center [781, 449] width 10 height 10
checkbox input "true"
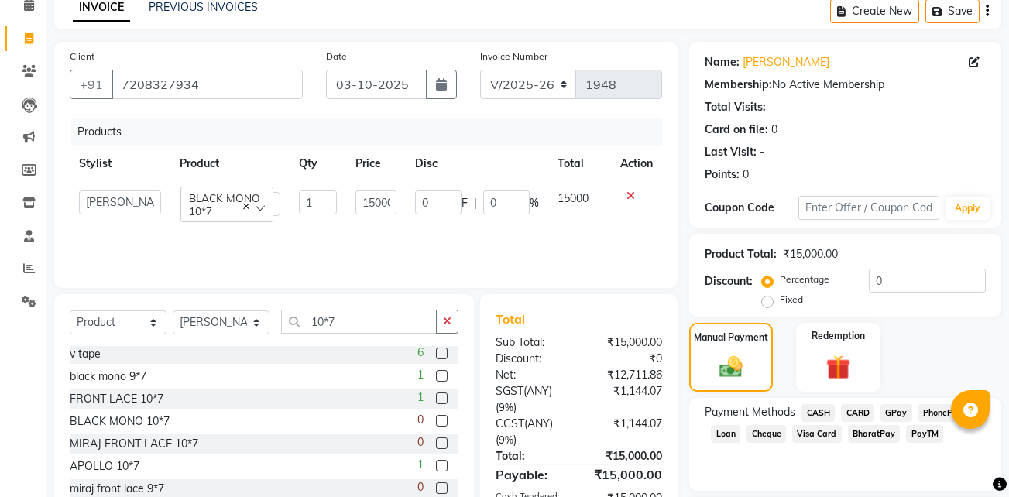
scroll to position [211, 0]
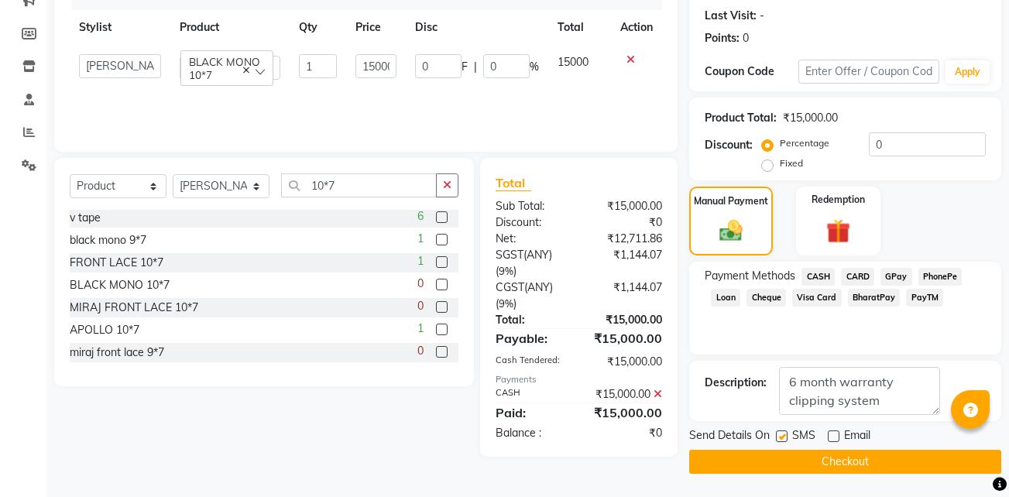
click at [751, 464] on button "Checkout" at bounding box center [845, 462] width 312 height 24
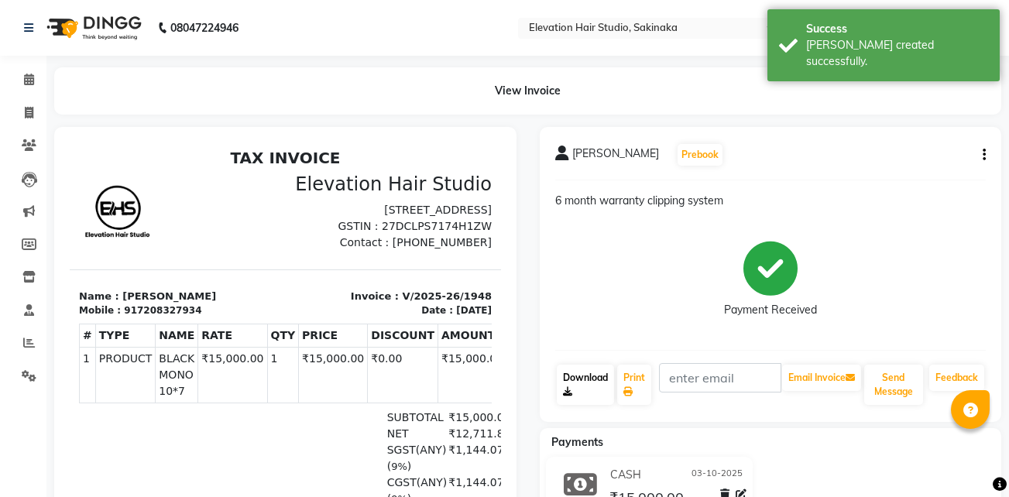
click at [582, 378] on link "Download" at bounding box center [585, 385] width 57 height 40
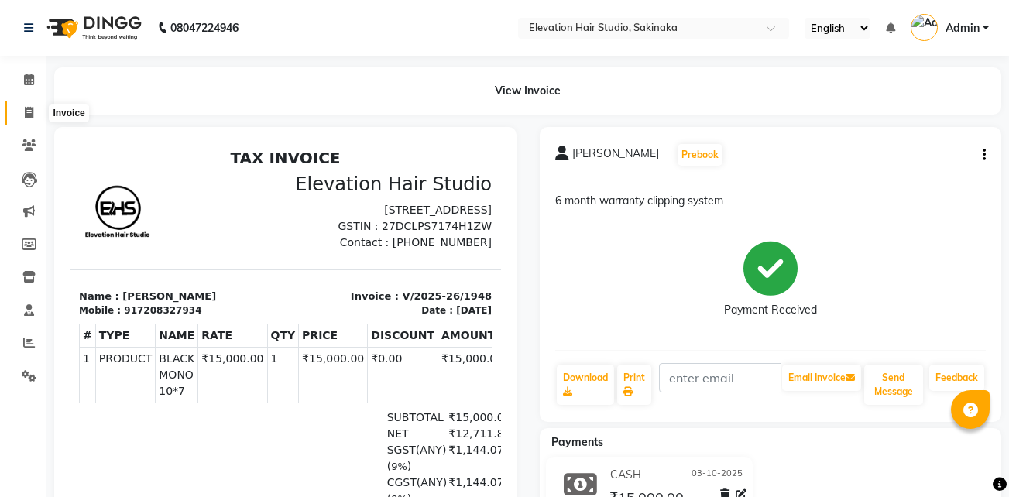
click at [31, 114] on icon at bounding box center [29, 113] width 9 height 12
select select "service"
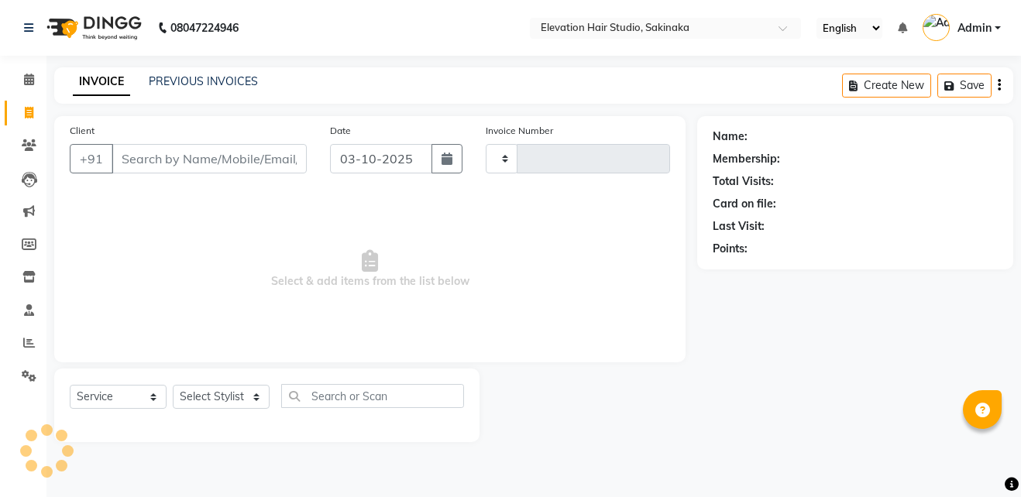
type input "1949"
select select "4949"
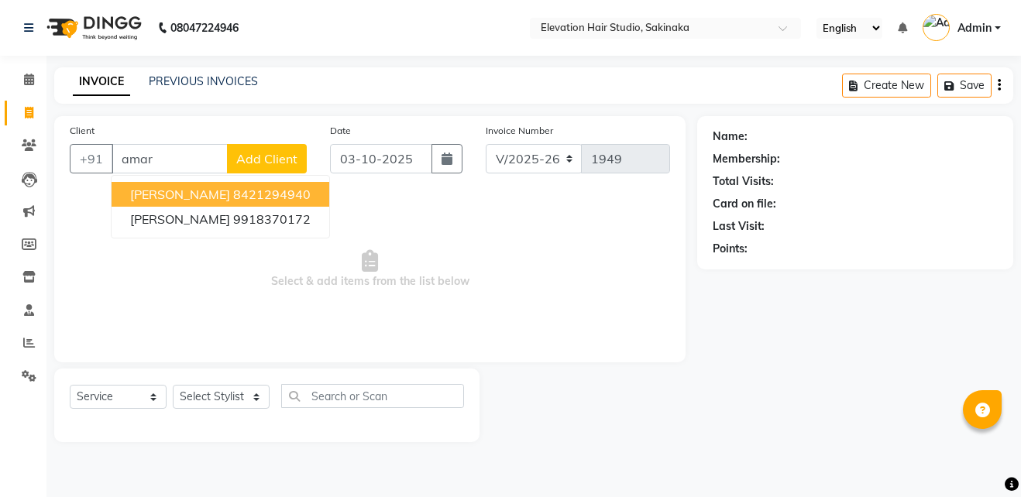
click at [180, 194] on span "AMAR CHAVAN" at bounding box center [180, 194] width 100 height 15
type input "8421294940"
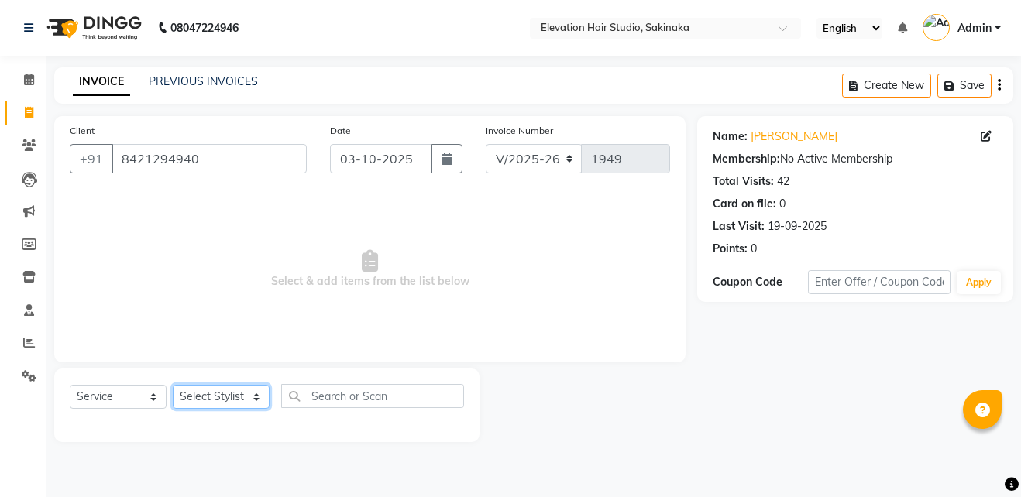
click at [228, 403] on select "Select Stylist Admin (EHS Thane) ANEES [PERSON_NAME] PRIYA [PERSON_NAME] [PERSO…" at bounding box center [221, 397] width 97 height 24
select select "65659"
click at [173, 385] on select "Select Stylist Admin (EHS Thane) ANEES [PERSON_NAME] PRIYA [PERSON_NAME] [PERSO…" at bounding box center [221, 397] width 97 height 24
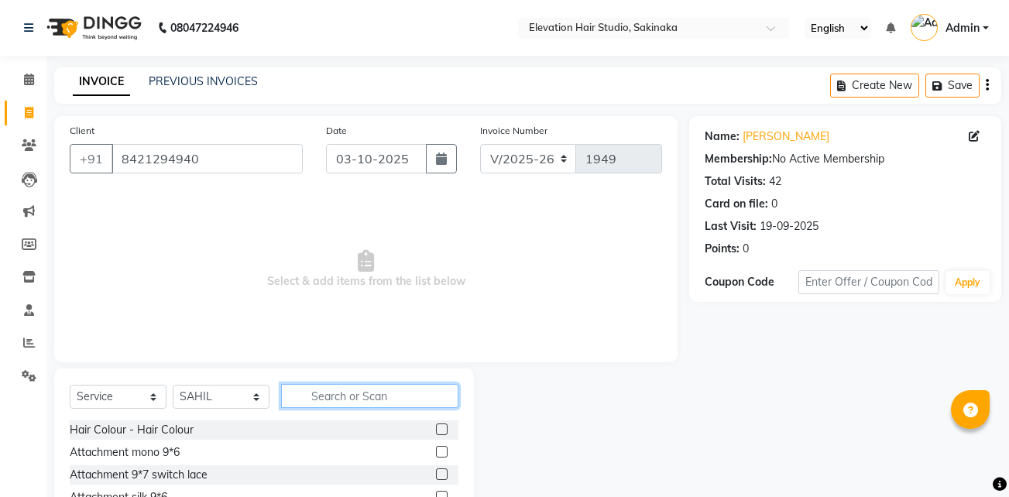
click at [367, 395] on input "text" at bounding box center [369, 396] width 177 height 24
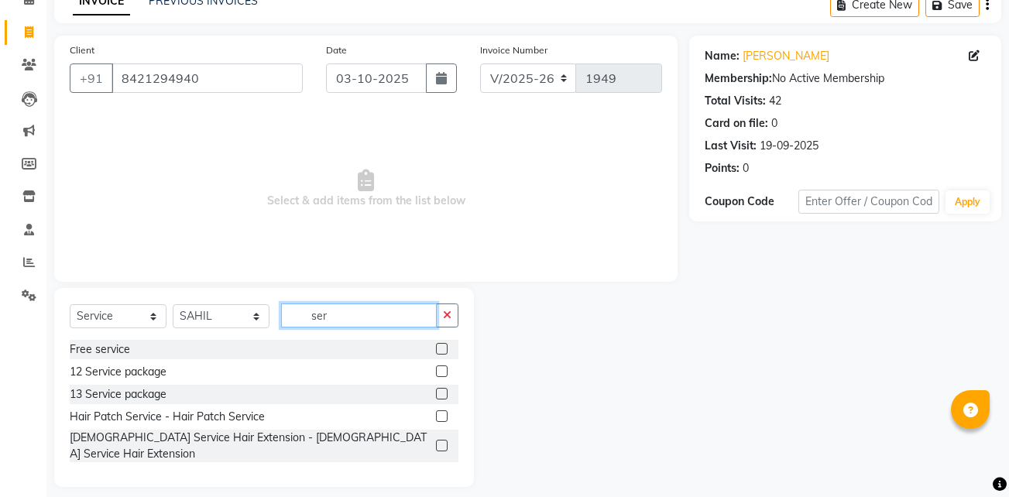
type input "ser"
click at [439, 415] on label at bounding box center [442, 416] width 12 height 12
click at [439, 415] on input "checkbox" at bounding box center [441, 417] width 10 height 10
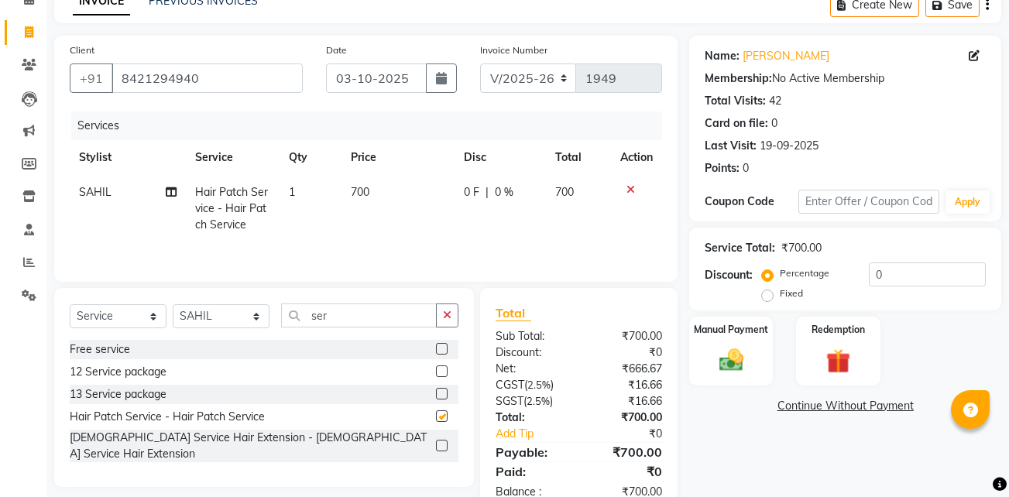
checkbox input "false"
click at [360, 192] on span "700" at bounding box center [360, 192] width 19 height 14
select select "65659"
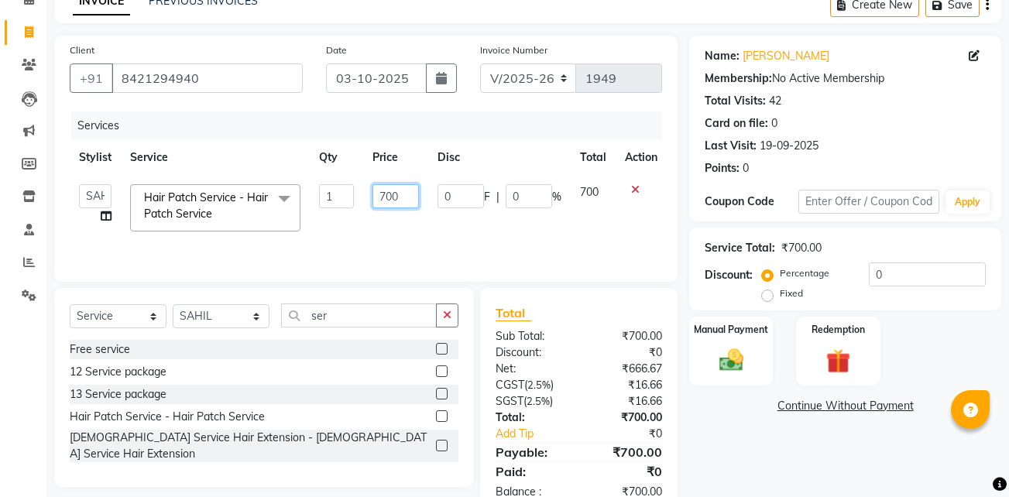
click at [392, 194] on input "700" at bounding box center [395, 196] width 46 height 24
type input "600"
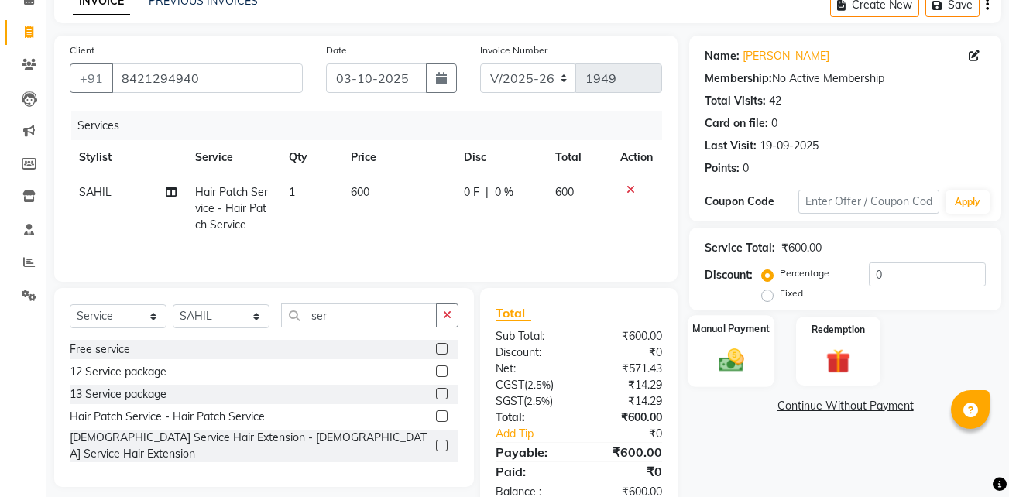
click at [757, 339] on div "Manual Payment" at bounding box center [731, 351] width 87 height 72
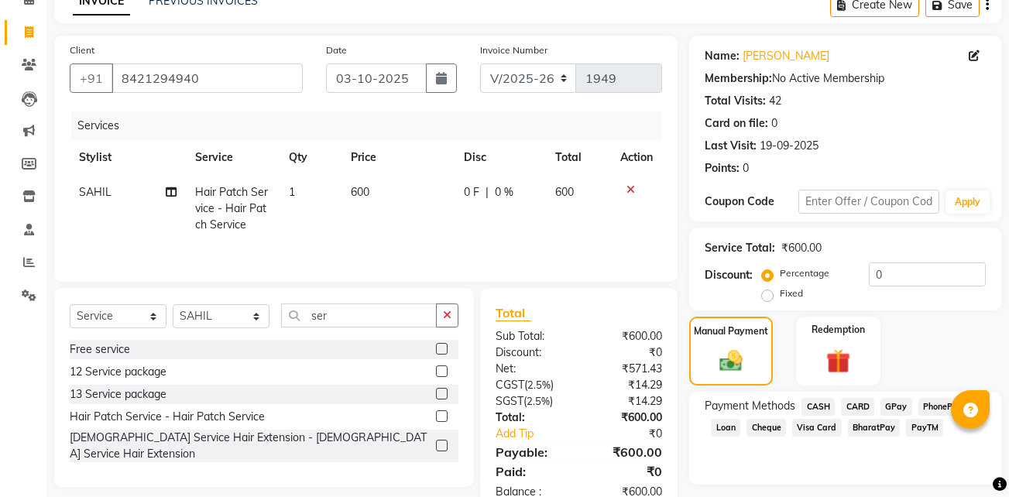
click at [861, 403] on span "CARD" at bounding box center [857, 407] width 33 height 18
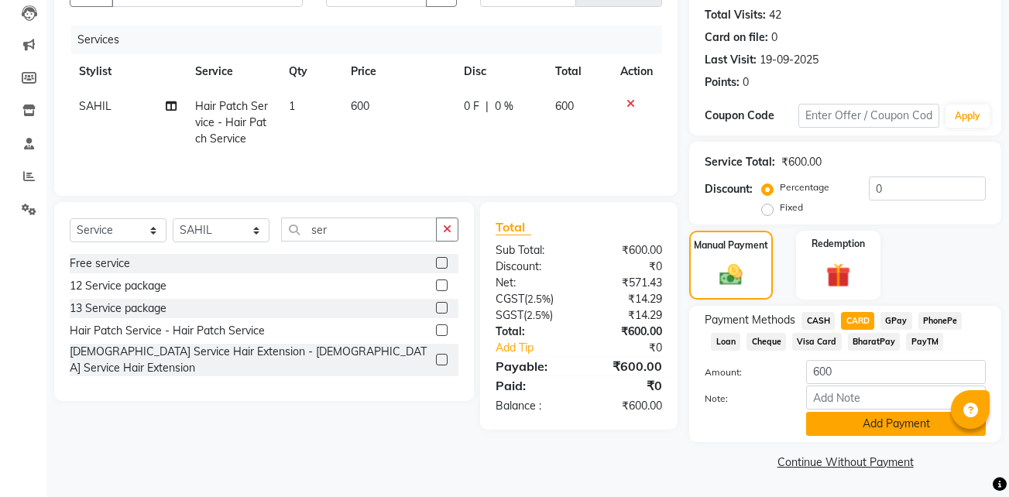
click at [860, 416] on button "Add Payment" at bounding box center [896, 424] width 180 height 24
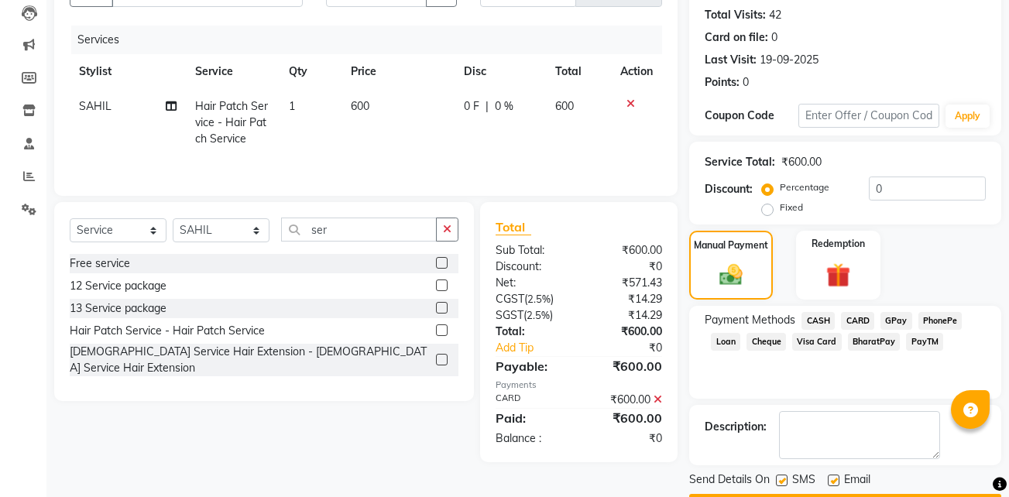
scroll to position [211, 0]
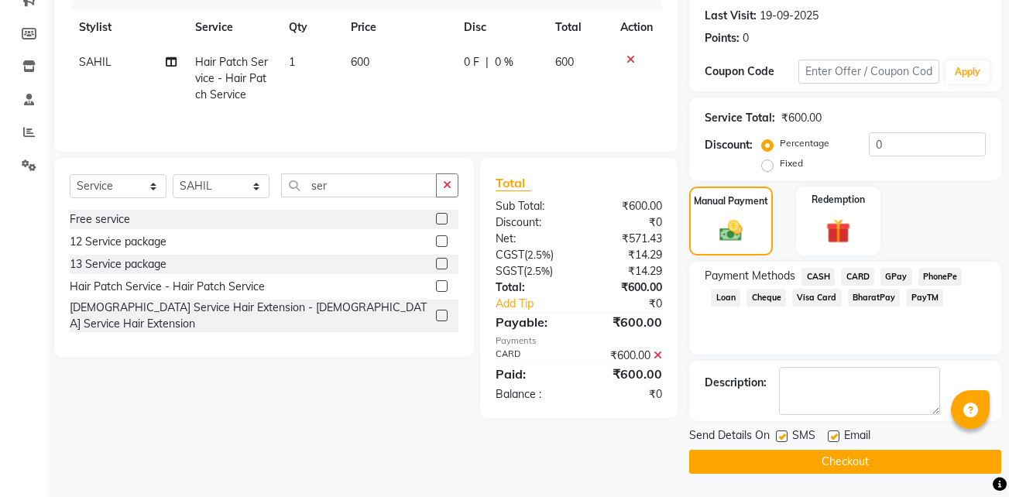
click at [835, 434] on label at bounding box center [834, 437] width 12 height 12
click at [835, 434] on input "checkbox" at bounding box center [833, 437] width 10 height 10
checkbox input "false"
click at [782, 437] on label at bounding box center [782, 437] width 12 height 12
click at [782, 437] on input "checkbox" at bounding box center [781, 437] width 10 height 10
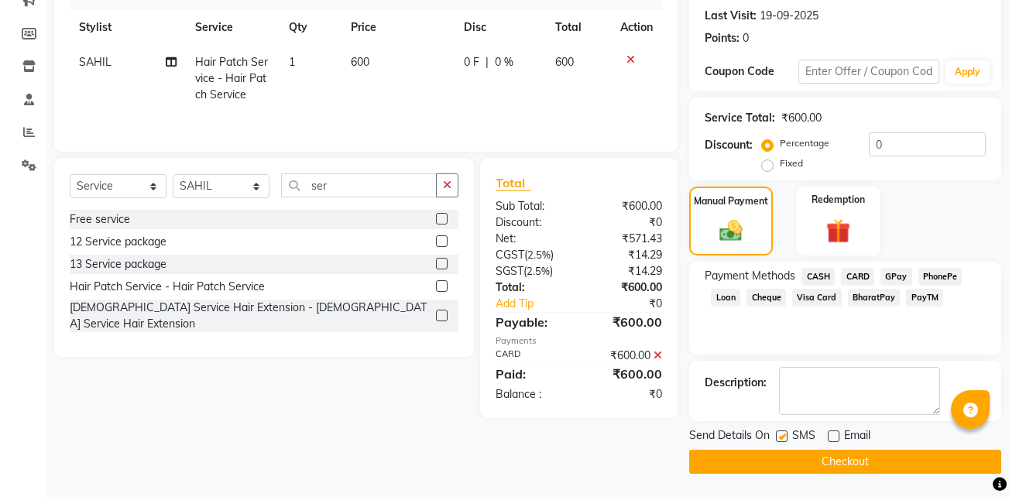
checkbox input "false"
click at [784, 459] on button "Checkout" at bounding box center [845, 462] width 312 height 24
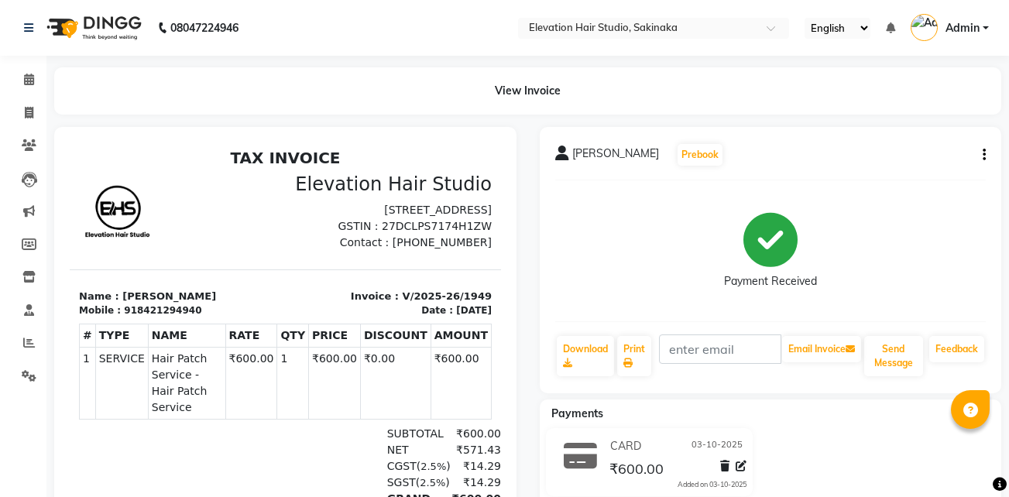
click at [230, 283] on div "TAX INVOICE Elevation Hair Studio 104, 1st Floor, Dilkap Centre, Andheri-Kurla …" at bounding box center [285, 371] width 431 height 444
click at [26, 103] on link "Invoice" at bounding box center [23, 114] width 37 height 26
select select "service"
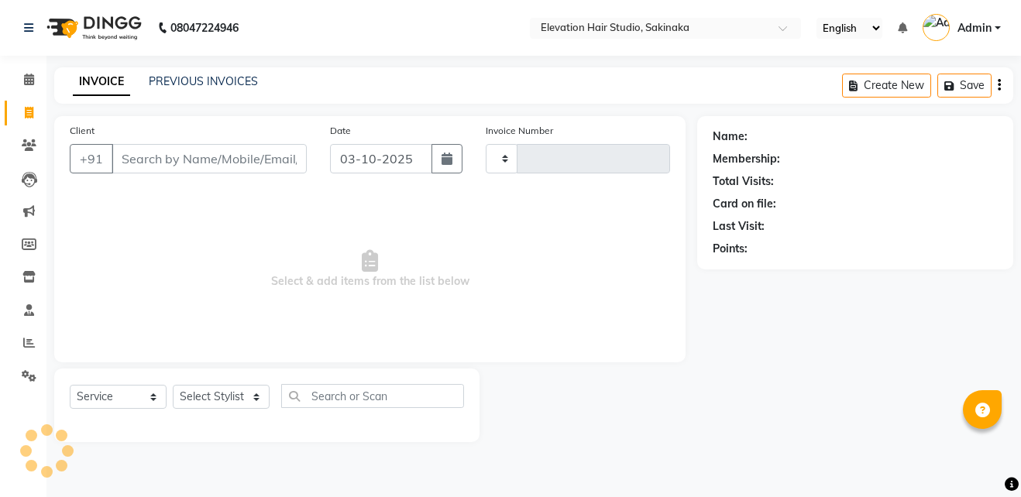
type input "1950"
select select "4949"
click at [182, 76] on link "PREVIOUS INVOICES" at bounding box center [203, 81] width 109 height 14
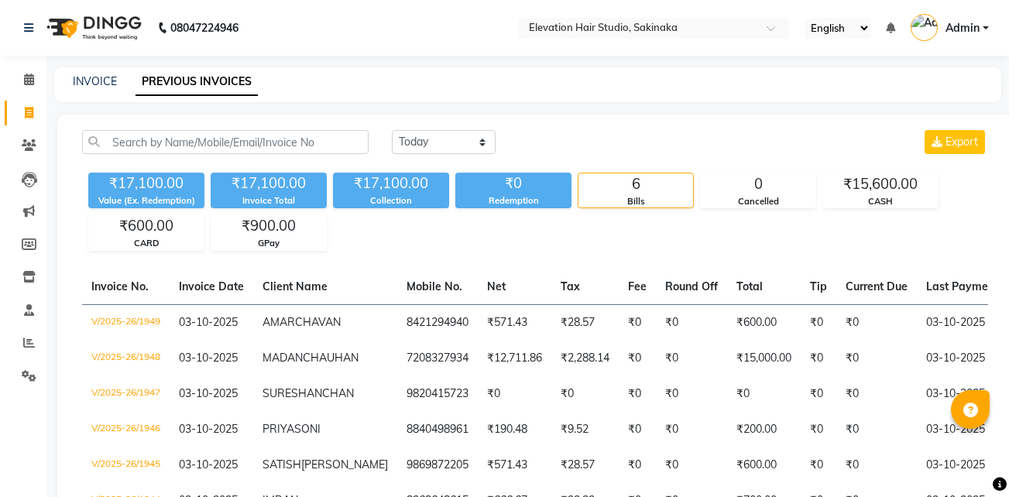
click at [70, 81] on div "INVOICE PREVIOUS INVOICES" at bounding box center [518, 82] width 928 height 16
click at [91, 74] on div "INVOICE" at bounding box center [95, 82] width 44 height 16
click at [84, 84] on link "INVOICE" at bounding box center [95, 81] width 44 height 14
select select "service"
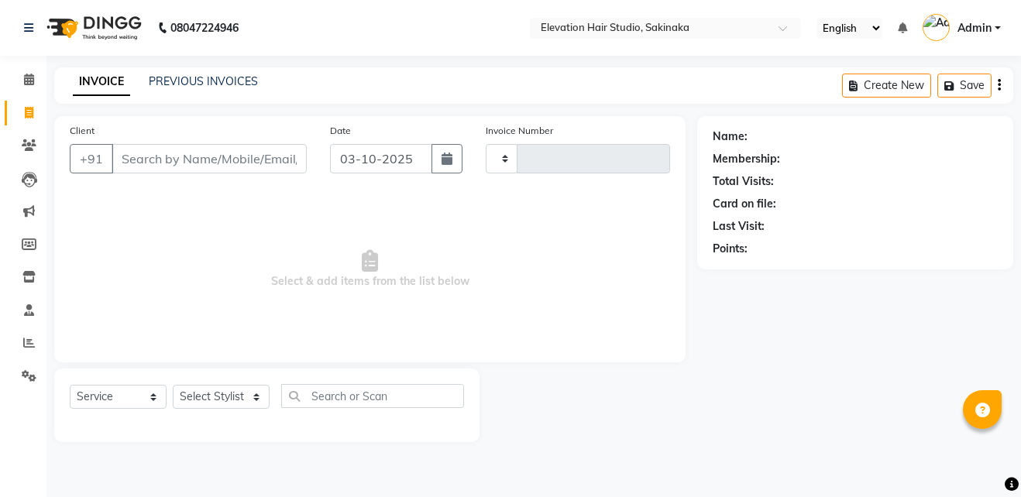
type input "1950"
select select "4949"
click at [33, 77] on icon at bounding box center [29, 80] width 10 height 12
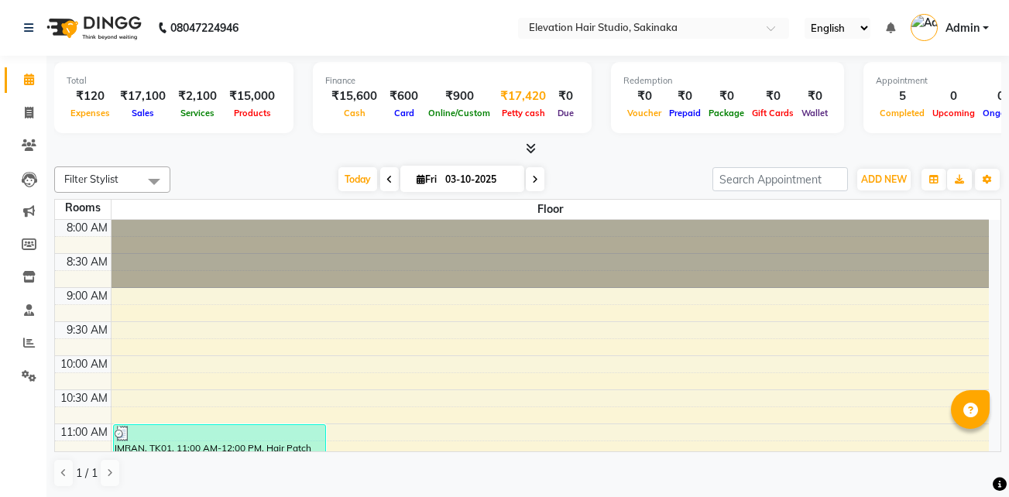
click at [507, 114] on span "Petty cash" at bounding box center [523, 113] width 51 height 11
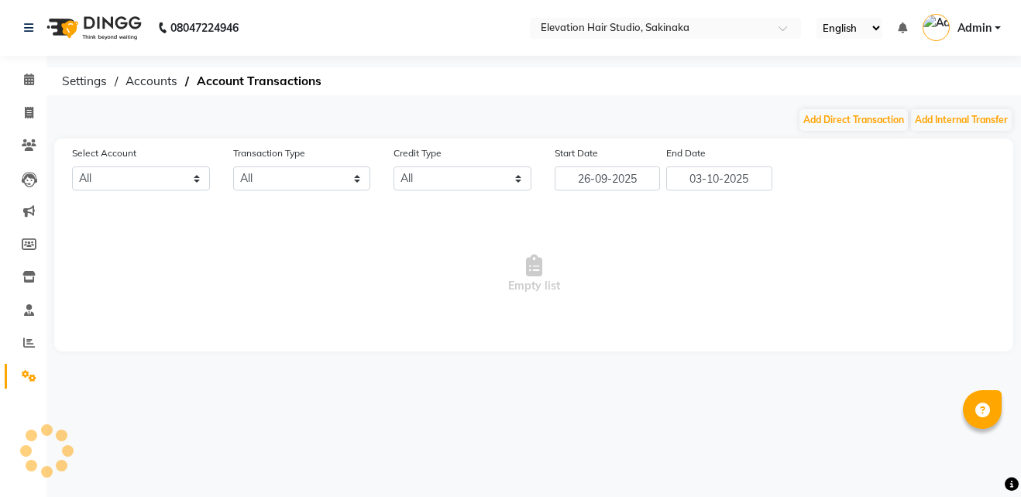
select select "3831"
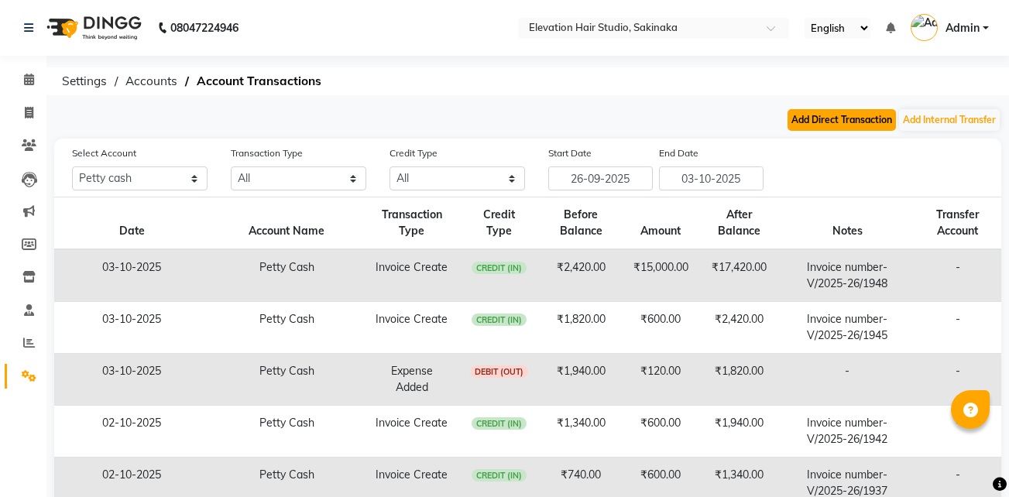
click at [877, 123] on button "Add Direct Transaction" at bounding box center [841, 120] width 108 height 22
select select "direct"
select select "3831"
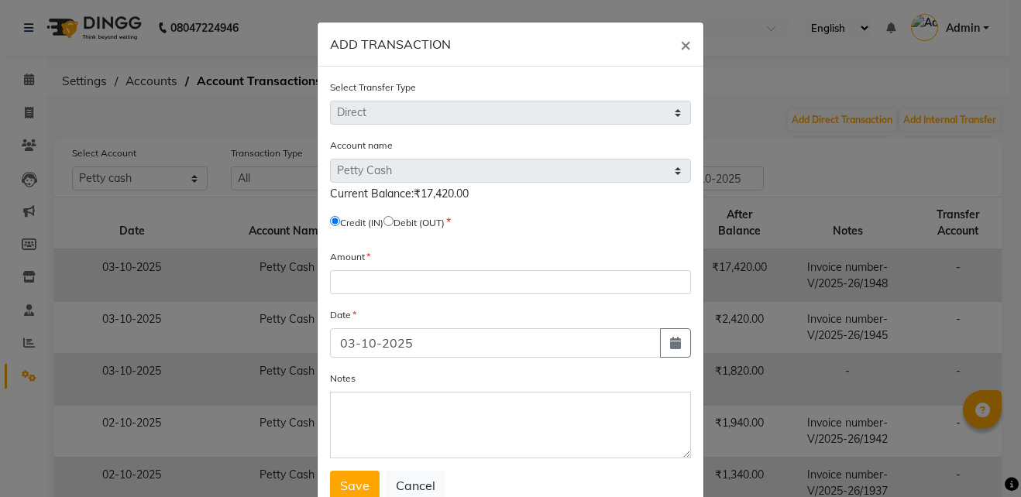
click at [383, 224] on label "Credit (IN)" at bounding box center [361, 223] width 43 height 14
click at [393, 225] on input "radio" at bounding box center [388, 221] width 10 height 10
radio input "true"
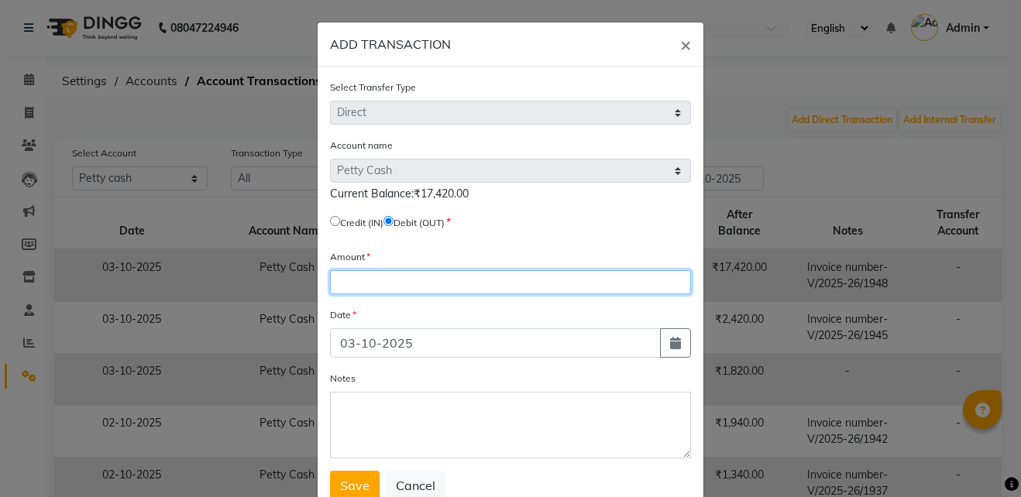
click at [384, 293] on input "number" at bounding box center [510, 282] width 361 height 24
type input "200"
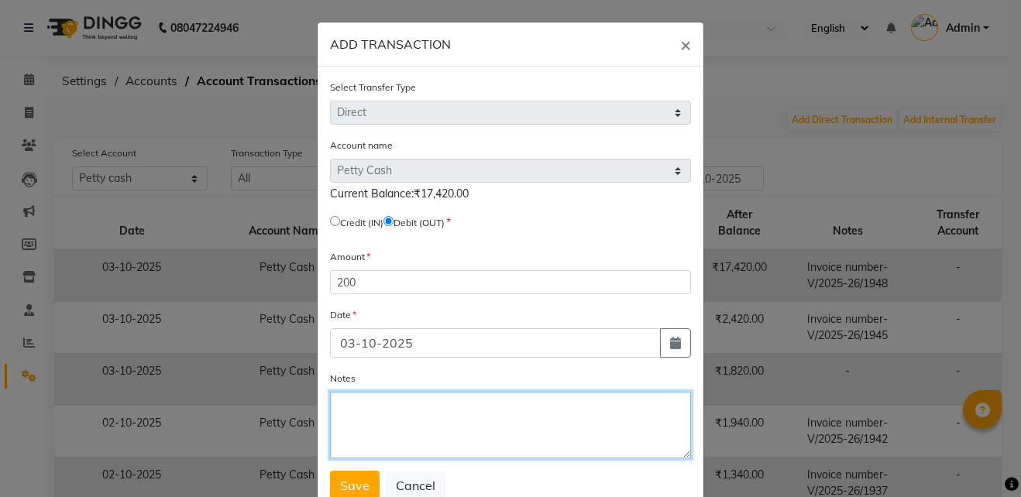
click at [401, 401] on textarea "Notes" at bounding box center [510, 425] width 361 height 67
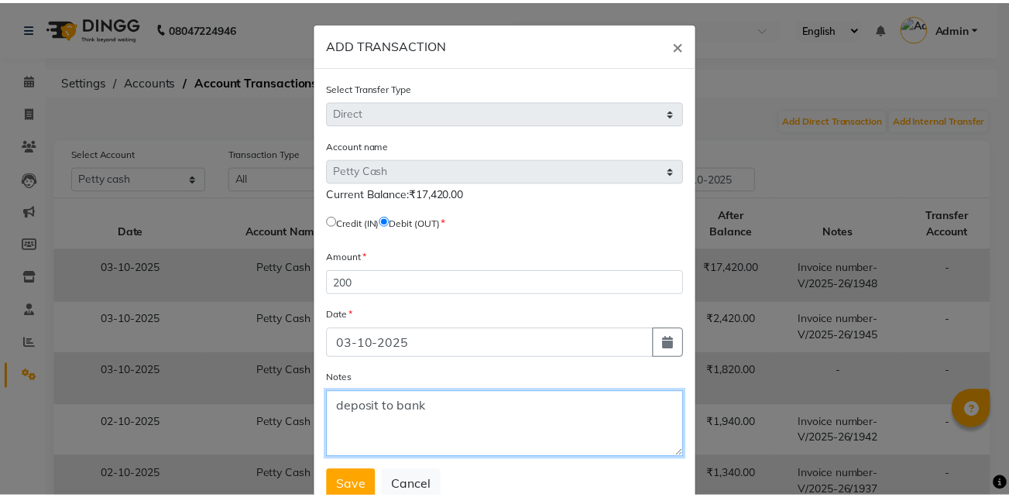
scroll to position [50, 0]
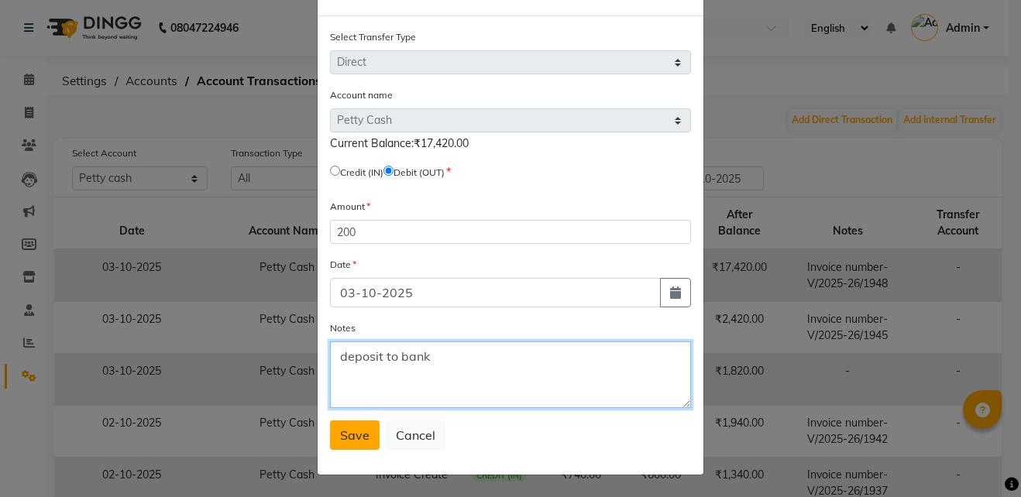
type textarea "deposit to bank"
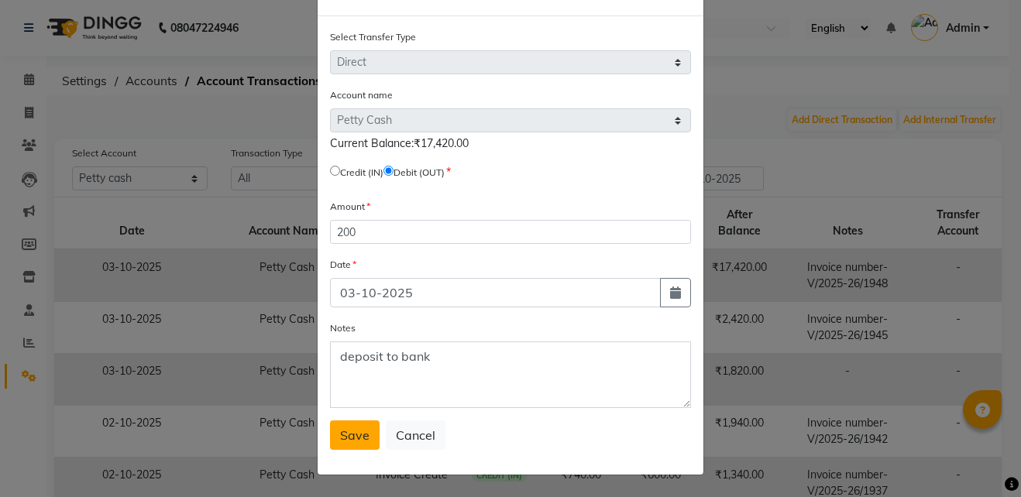
click at [346, 441] on span "Save" at bounding box center [354, 434] width 29 height 15
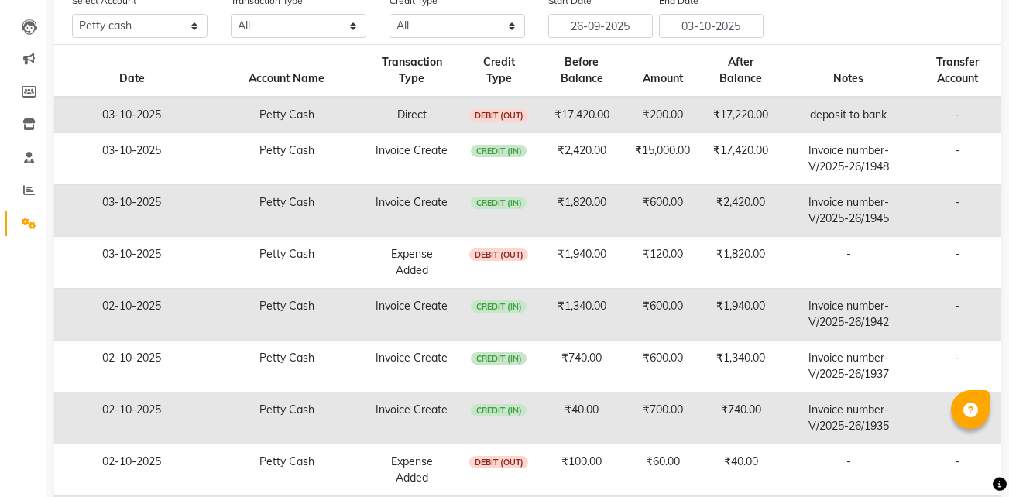
scroll to position [0, 0]
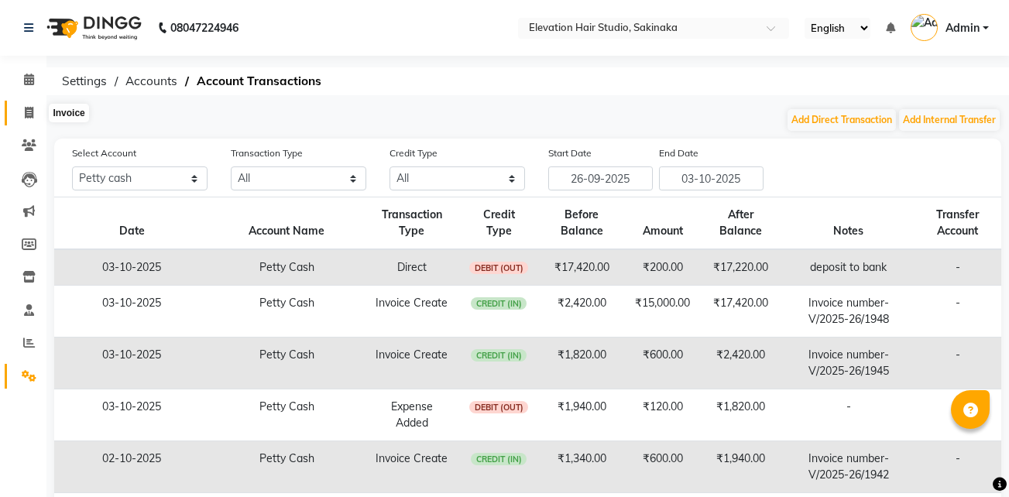
click at [35, 107] on span at bounding box center [28, 114] width 27 height 18
select select "service"
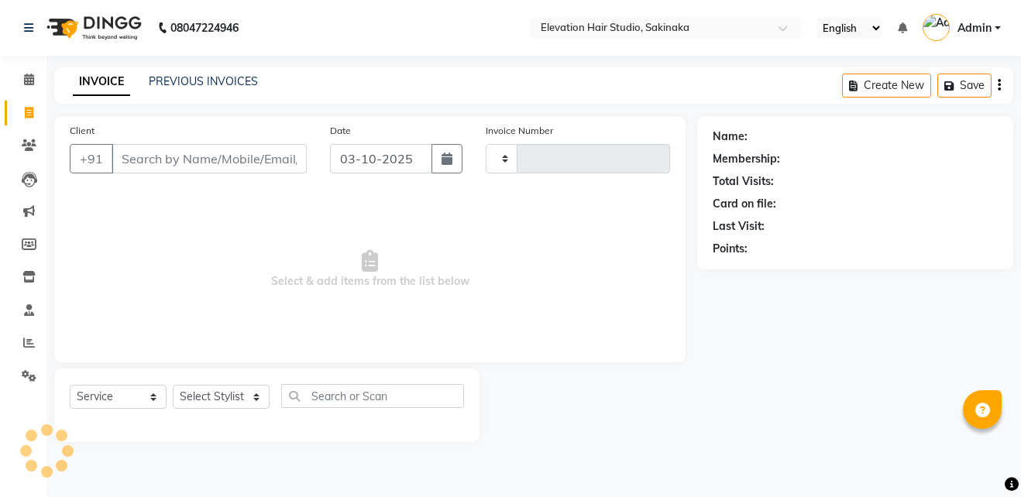
type input "1950"
select select "4949"
click at [199, 79] on link "PREVIOUS INVOICES" at bounding box center [203, 81] width 109 height 14
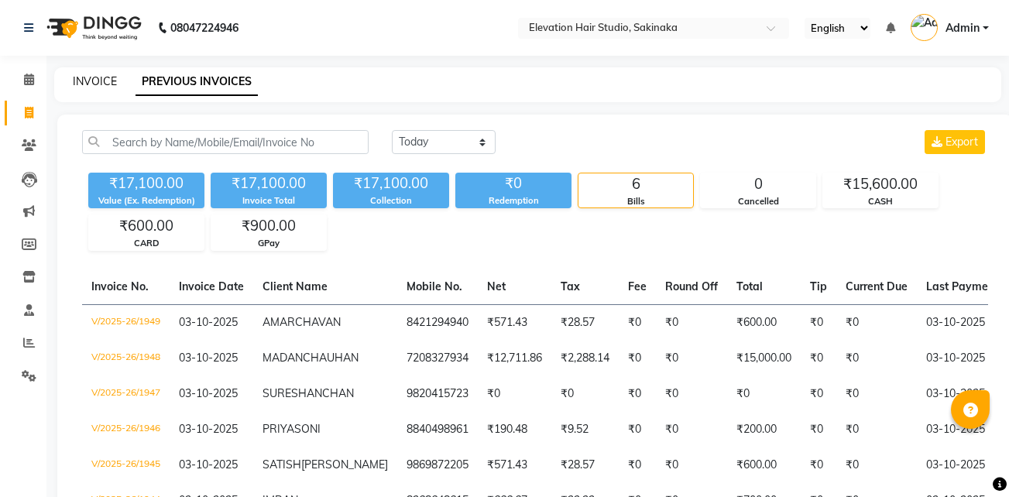
click at [88, 84] on link "INVOICE" at bounding box center [95, 81] width 44 height 14
select select "service"
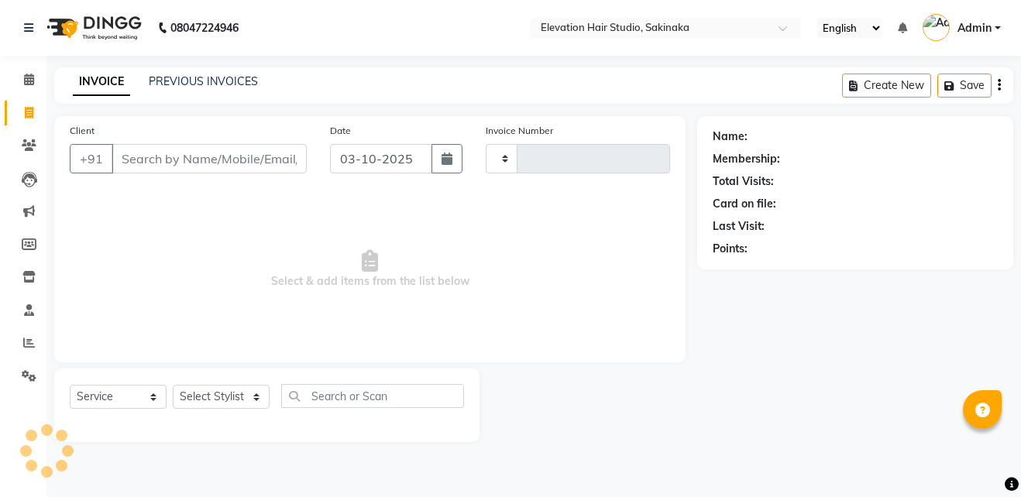
type input "1950"
select select "4949"
click at [21, 374] on span at bounding box center [28, 377] width 27 height 18
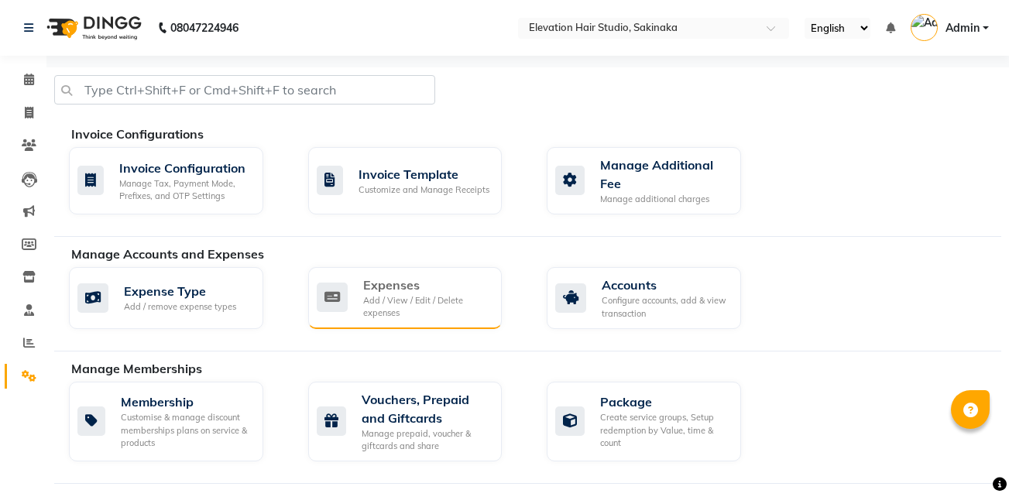
click at [413, 307] on div "Add / View / Edit / Delete expenses" at bounding box center [426, 307] width 127 height 26
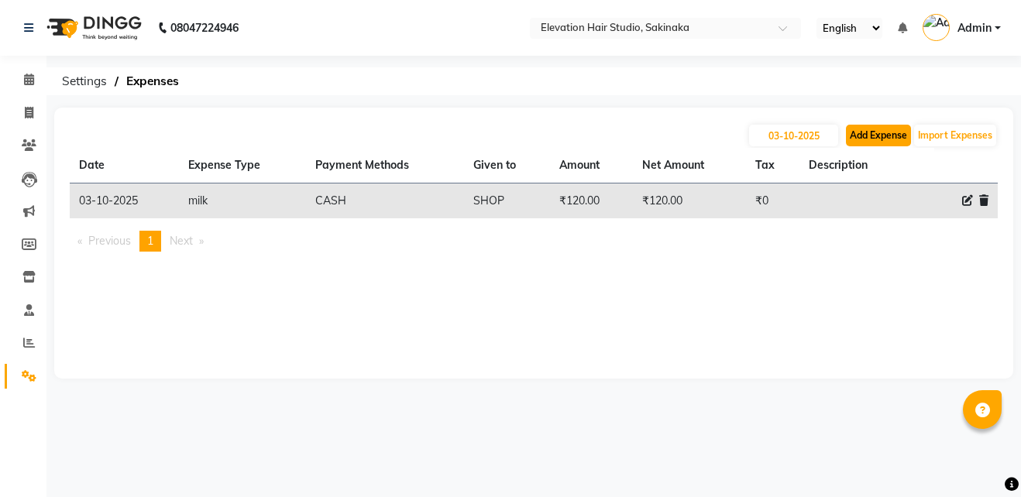
click at [890, 136] on button "Add Expense" at bounding box center [878, 136] width 65 height 22
select select "1"
select select "3831"
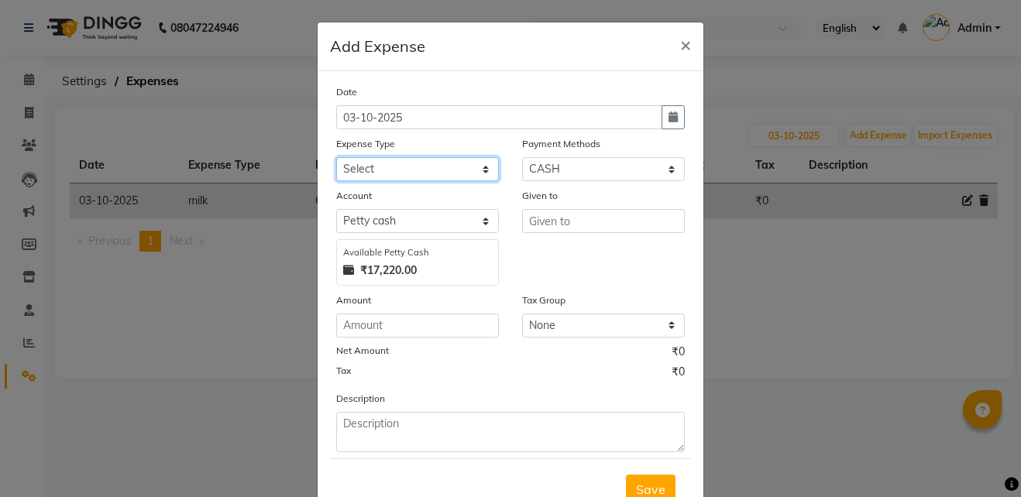
click at [399, 171] on select "Select AC Adrak Advance Salary agarbatti anees Appron asmoul advance salary Ban…" at bounding box center [417, 169] width 163 height 24
select select "8317"
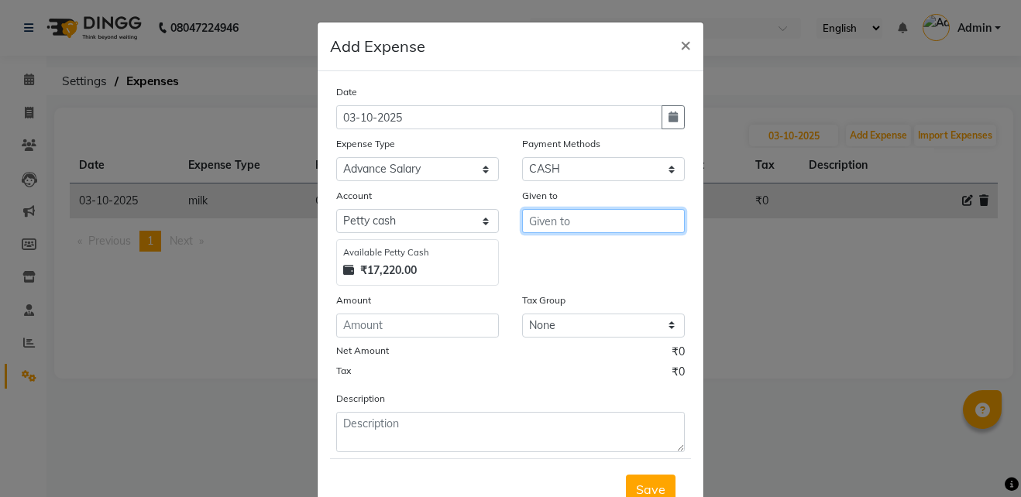
click at [559, 219] on input "text" at bounding box center [603, 221] width 163 height 24
type input "[PERSON_NAME]"
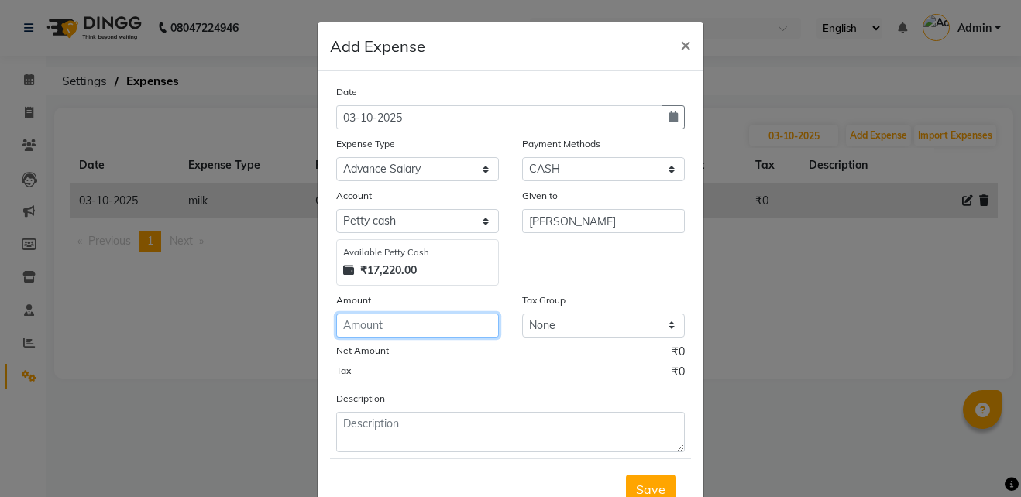
click at [415, 321] on input "number" at bounding box center [417, 326] width 163 height 24
type input "500"
click at [647, 482] on span "Save" at bounding box center [650, 489] width 29 height 15
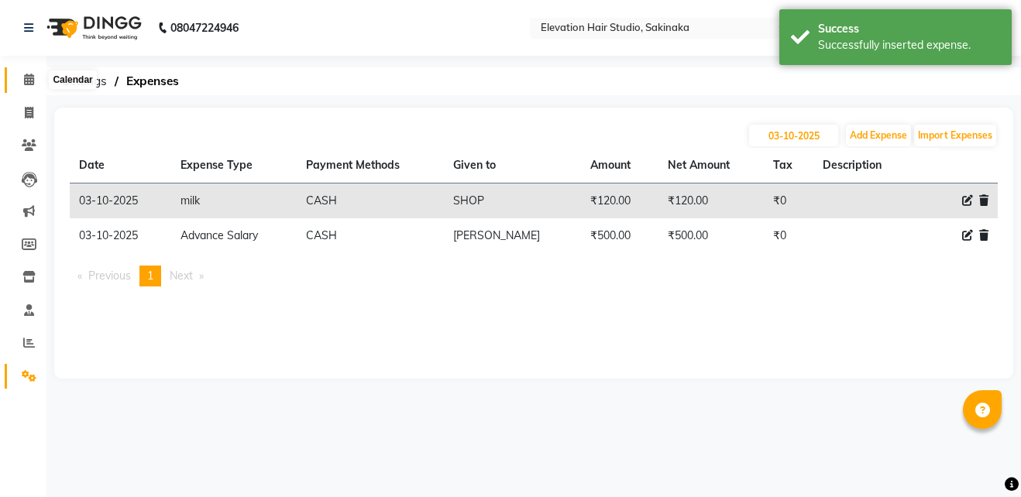
click at [27, 85] on span at bounding box center [28, 80] width 27 height 18
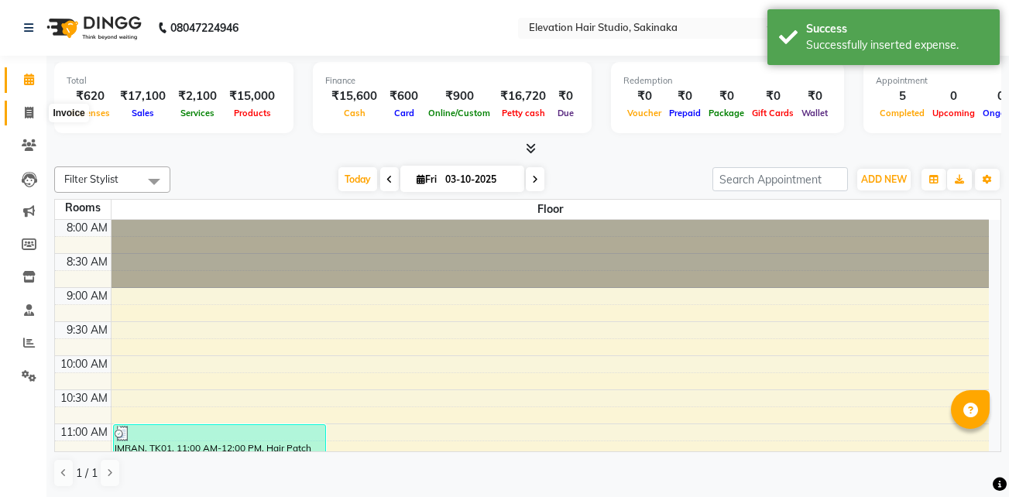
click at [22, 114] on span at bounding box center [28, 114] width 27 height 18
select select "service"
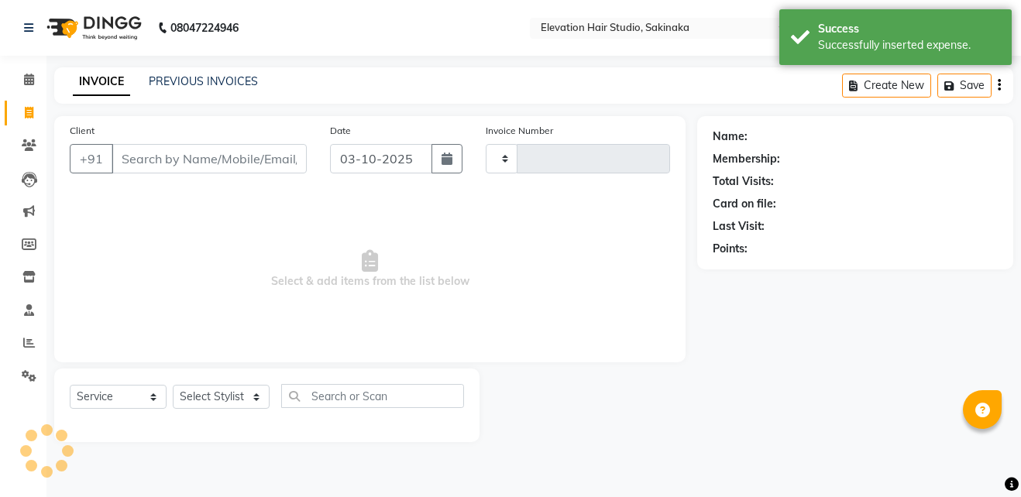
type input "1950"
select select "4949"
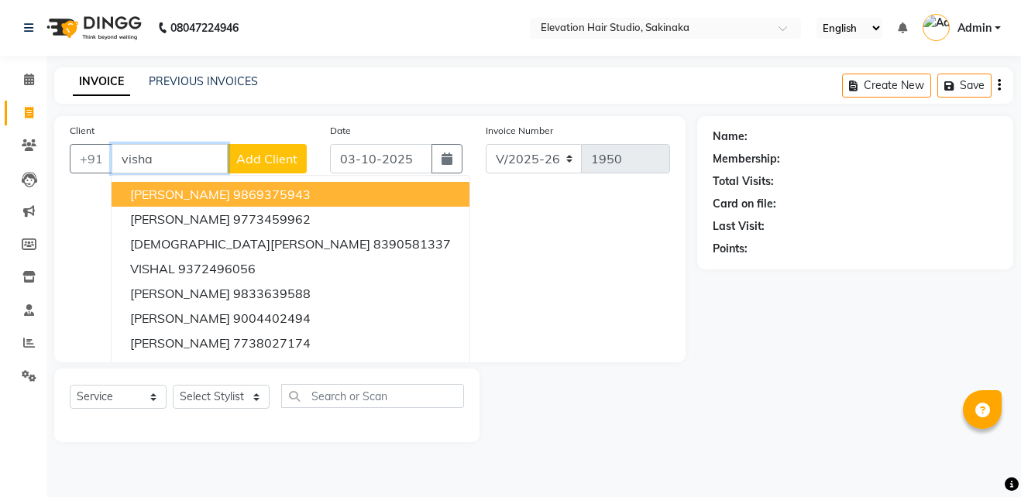
type input "vishal"
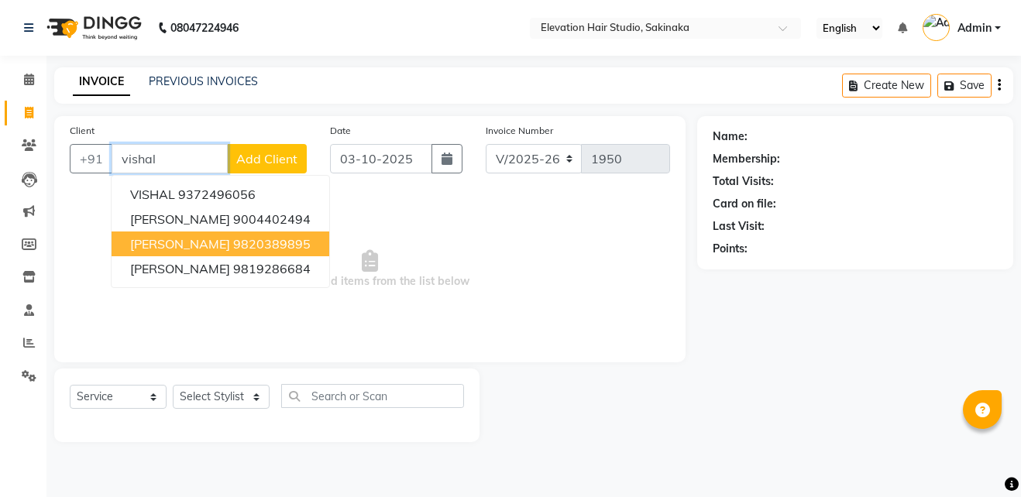
click at [176, 159] on input "vishal" at bounding box center [170, 158] width 116 height 29
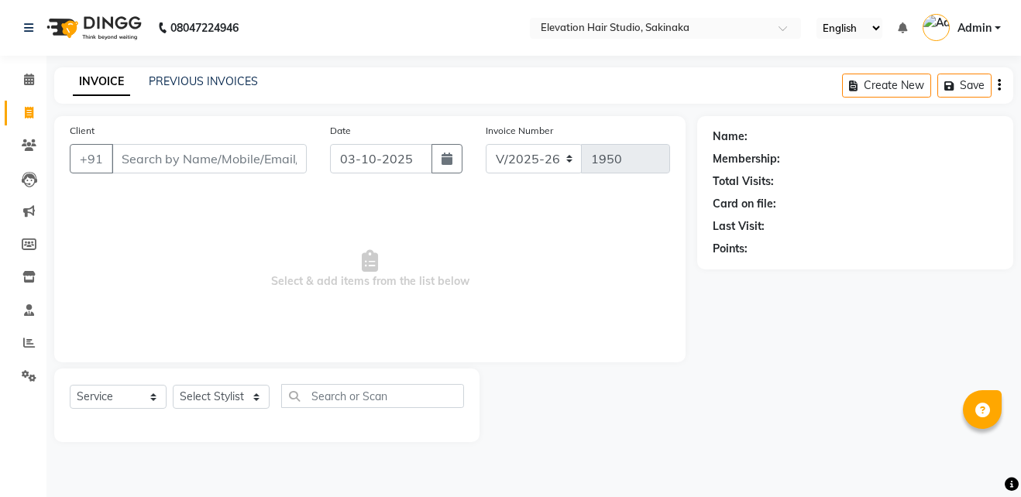
click at [201, 74] on div "PREVIOUS INVOICES" at bounding box center [203, 82] width 109 height 16
click at [202, 78] on link "PREVIOUS INVOICES" at bounding box center [203, 81] width 109 height 14
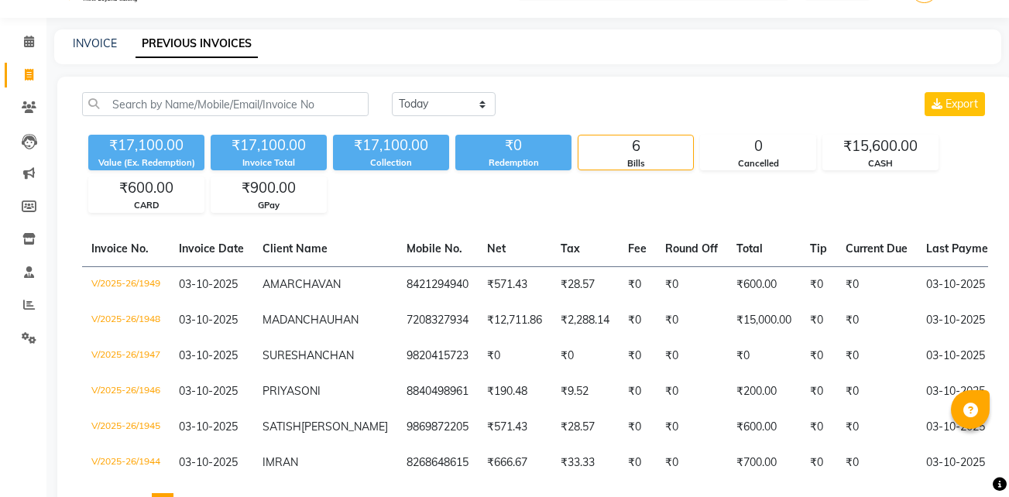
scroll to position [27, 0]
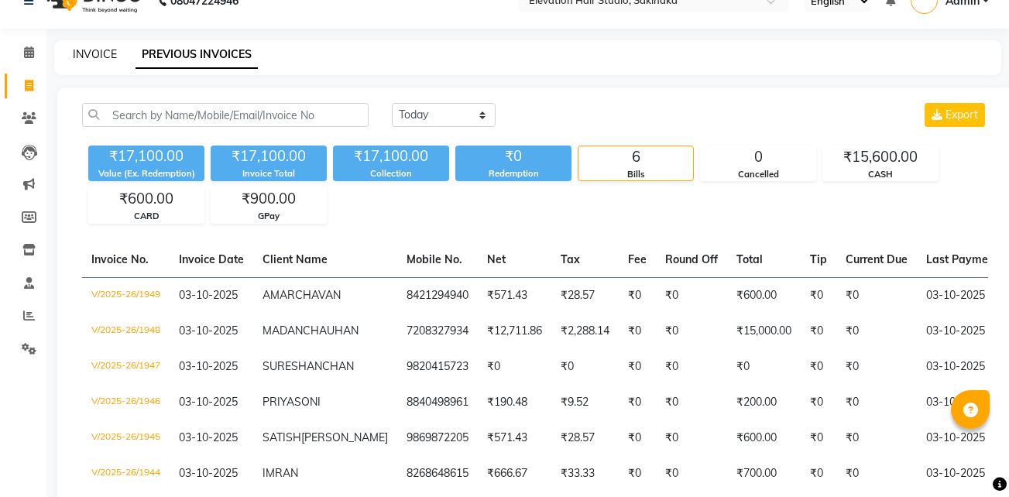
click at [98, 59] on link "INVOICE" at bounding box center [95, 54] width 44 height 14
select select "service"
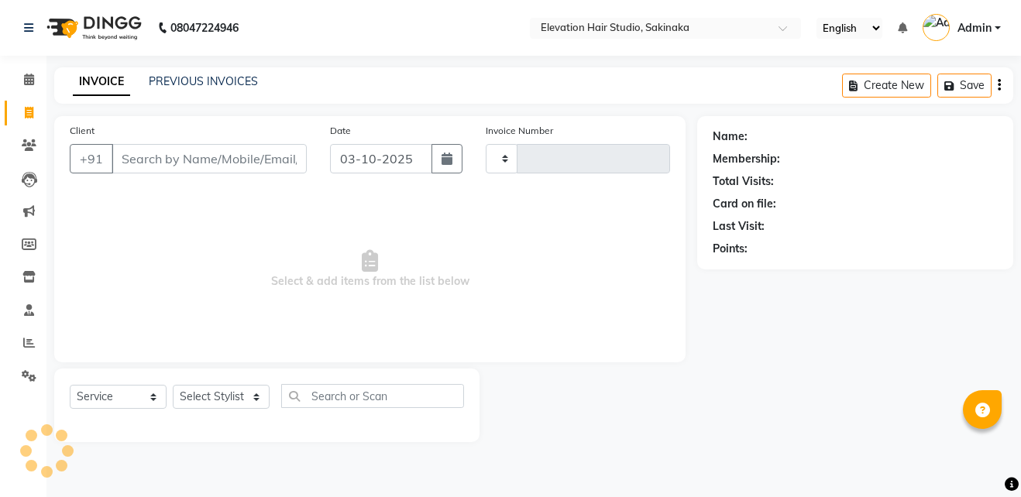
type input "1950"
select select "4949"
click at [181, 78] on link "PREVIOUS INVOICES" at bounding box center [203, 81] width 109 height 14
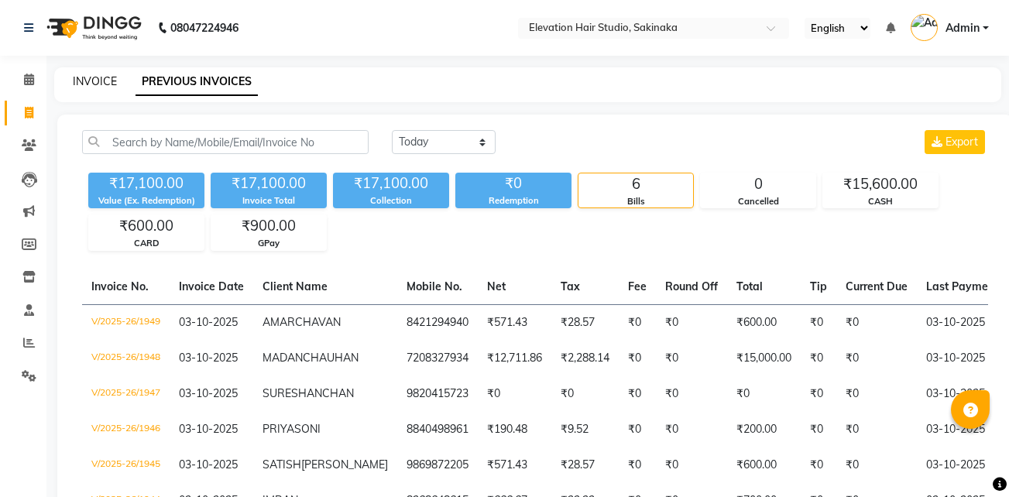
click at [94, 79] on link "INVOICE" at bounding box center [95, 81] width 44 height 14
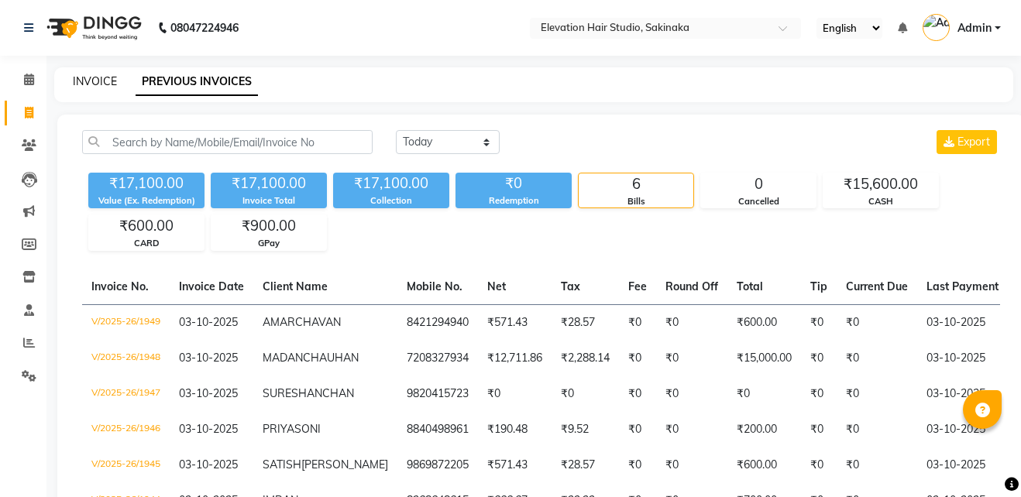
select select "service"
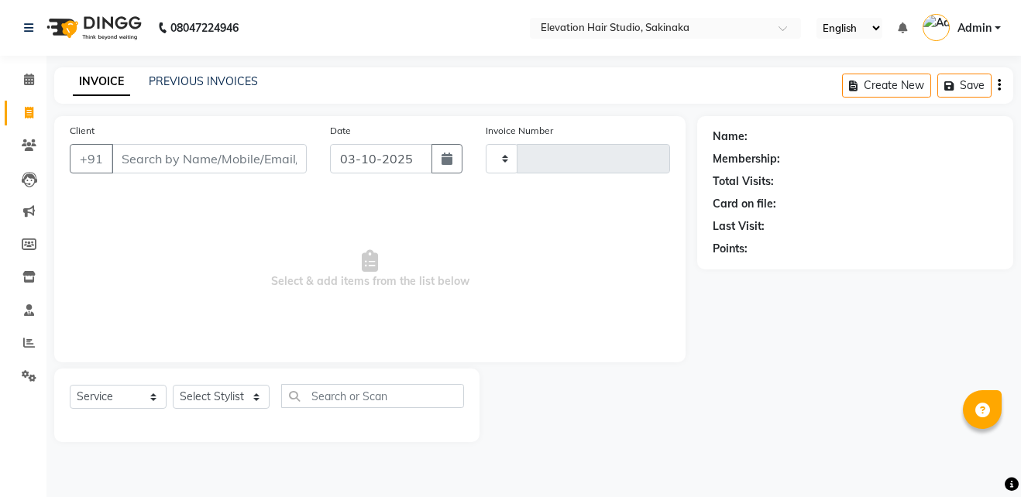
type input "1950"
select select "4949"
click at [100, 53] on nav "08047224946 Select Location × Elevation Hair Studio, Sakinaka English ENGLISH E…" at bounding box center [510, 28] width 1021 height 56
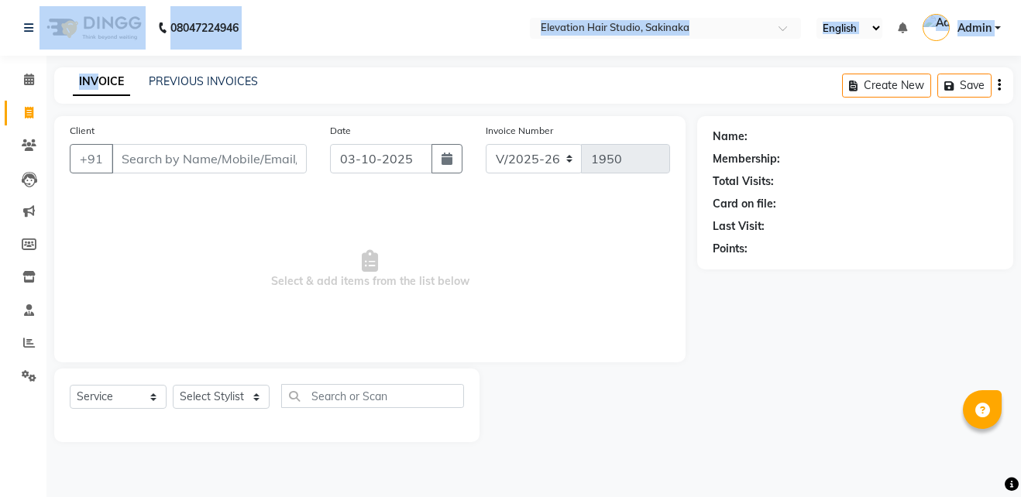
click at [94, 58] on div "08047224946 Select Location × Elevation Hair Studio, Sakinaka English ENGLISH E…" at bounding box center [510, 248] width 1021 height 497
click at [107, 42] on img at bounding box center [92, 27] width 106 height 43
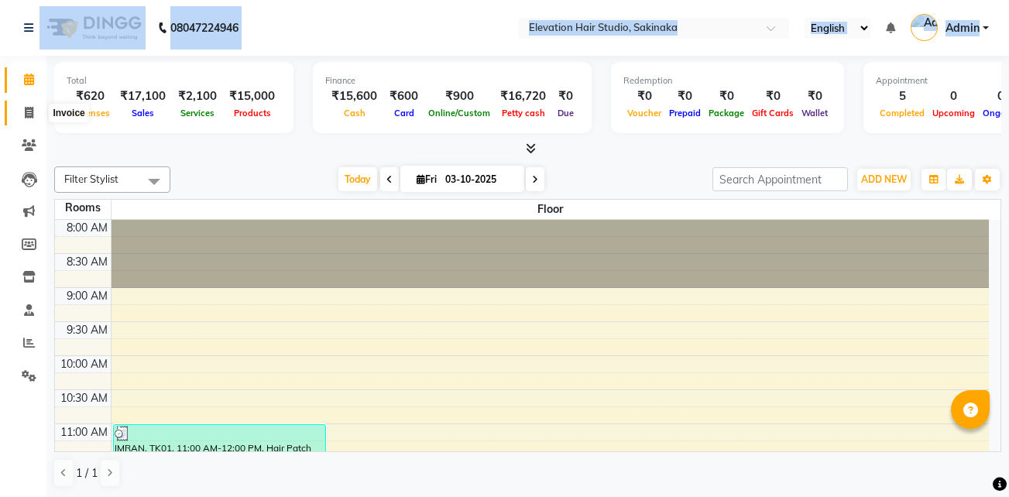
click at [27, 117] on icon at bounding box center [29, 113] width 9 height 12
select select "service"
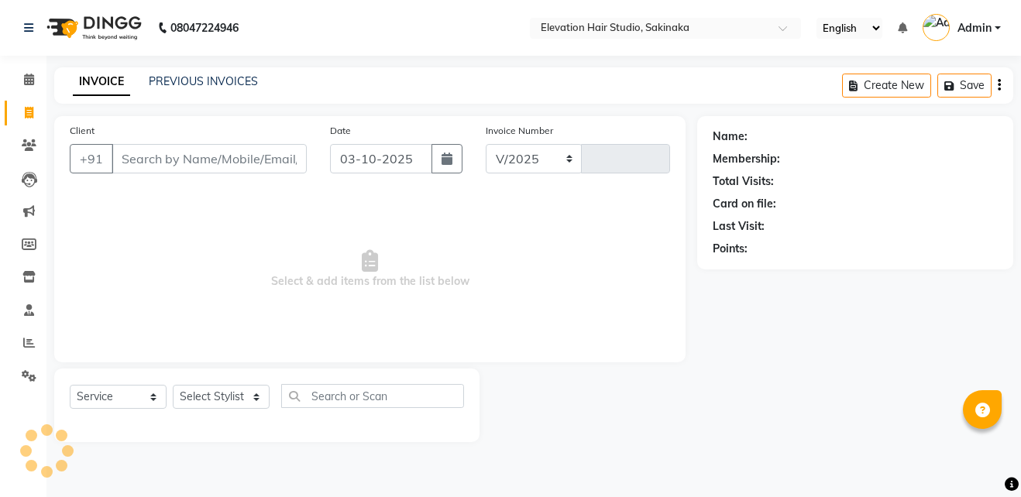
select select "4949"
type input "1950"
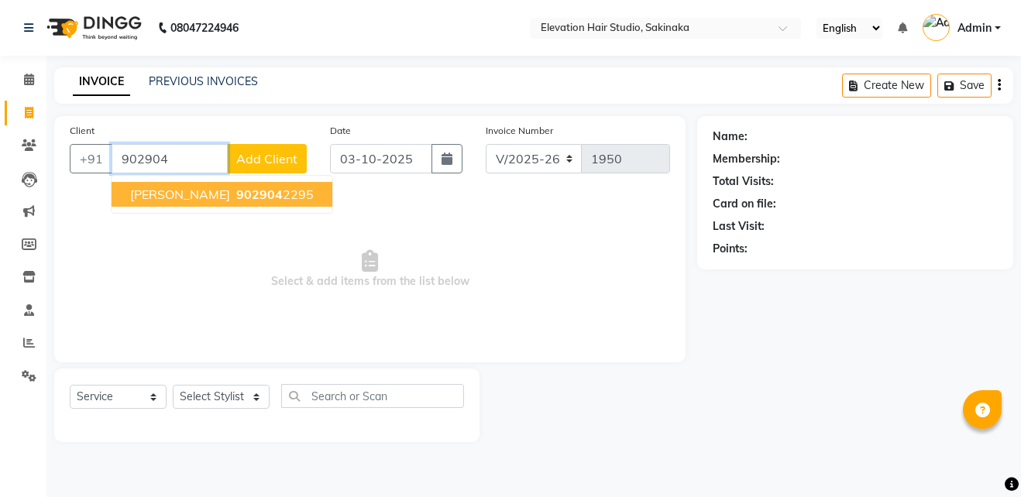
click at [266, 194] on span "902904" at bounding box center [259, 194] width 46 height 15
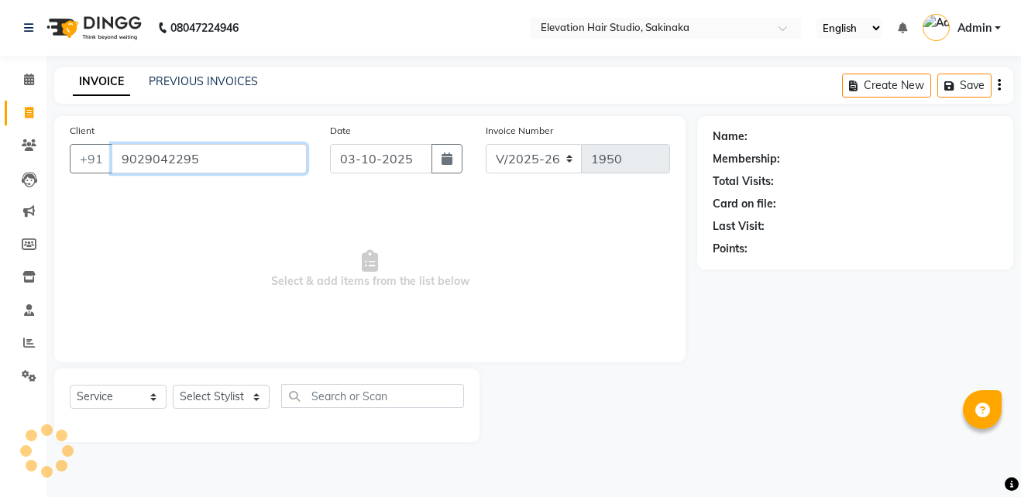
type input "9029042295"
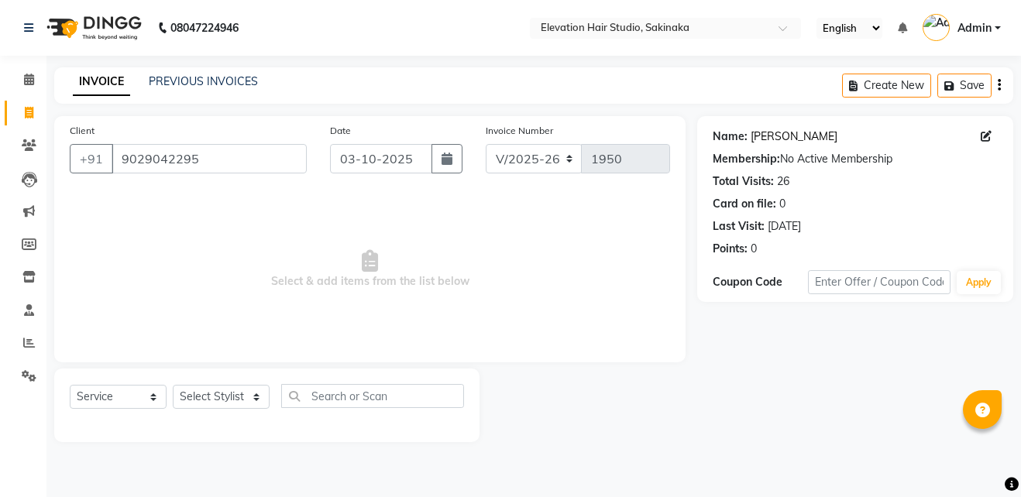
click at [793, 140] on link "Girish Solanki" at bounding box center [793, 137] width 87 height 16
click at [249, 394] on select "Select Stylist Admin (EHS Thane) ANEES DILIP KAPIL PRIYA RUPESH SAHIL Sarfaraz …" at bounding box center [221, 397] width 97 height 24
click at [173, 385] on select "Select Stylist Admin (EHS Thane) ANEES DILIP KAPIL PRIYA RUPESH SAHIL Sarfaraz …" at bounding box center [221, 397] width 97 height 24
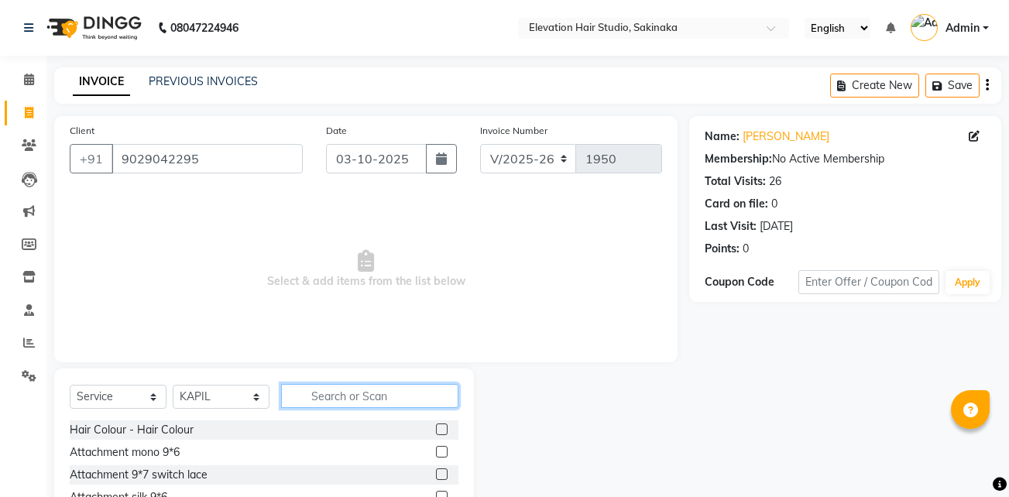
click at [333, 393] on input "text" at bounding box center [369, 396] width 177 height 24
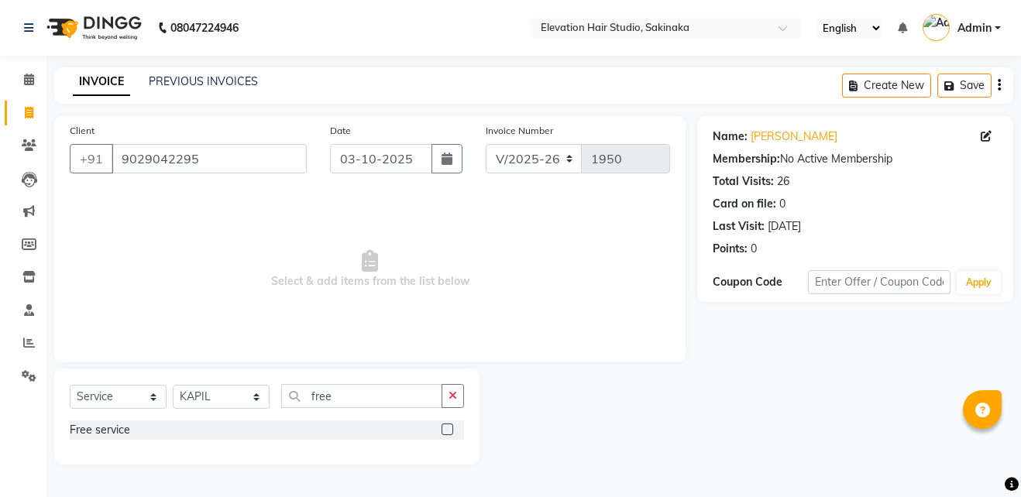
click at [447, 428] on label at bounding box center [447, 430] width 12 height 12
click at [447, 428] on input "checkbox" at bounding box center [446, 430] width 10 height 10
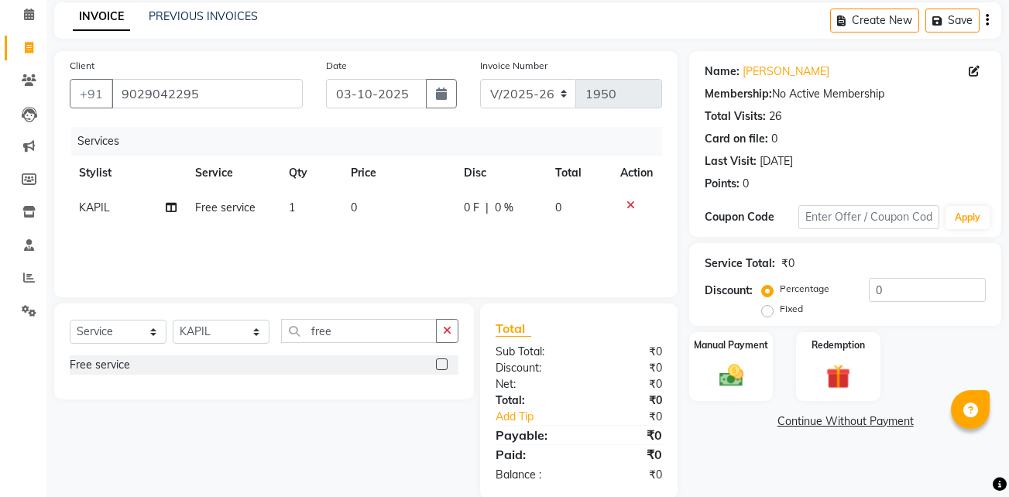
scroll to position [76, 0]
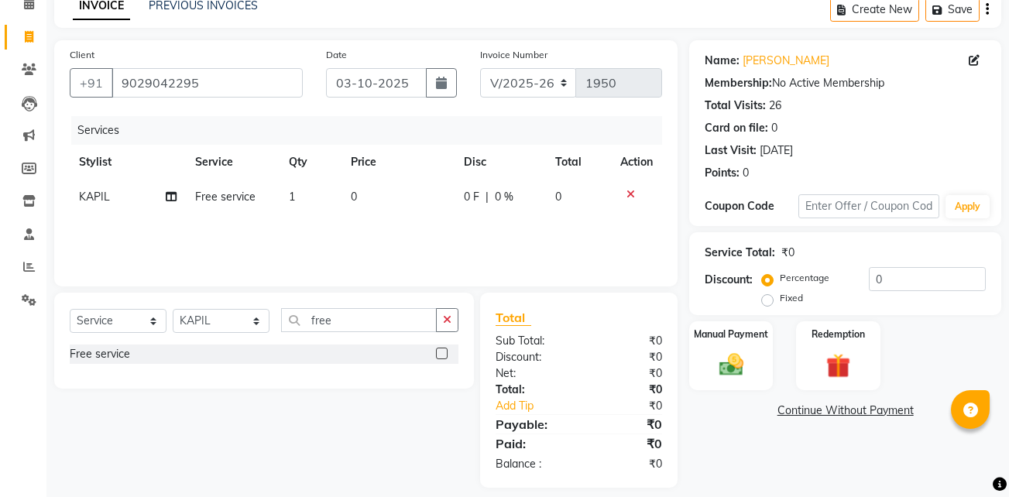
click at [808, 413] on link "Continue Without Payment" at bounding box center [845, 411] width 306 height 16
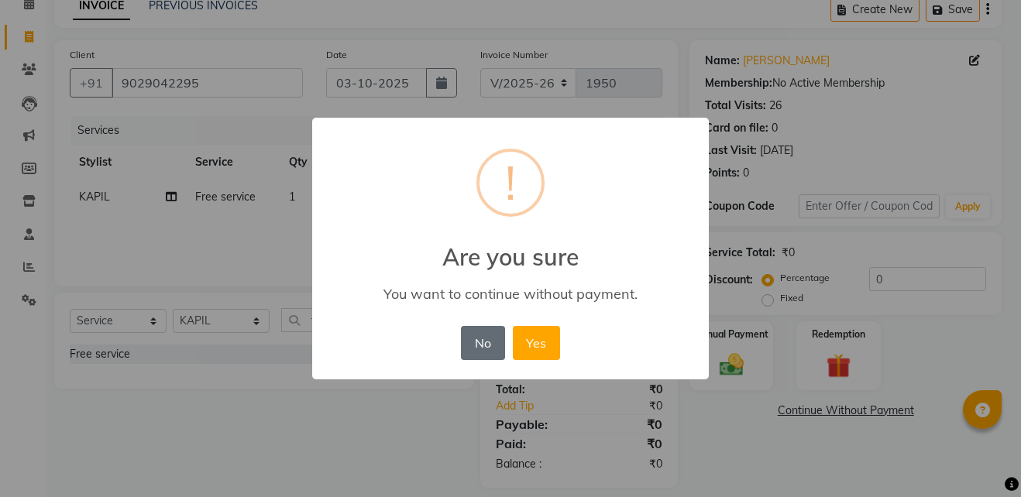
click at [479, 347] on button "No" at bounding box center [482, 343] width 43 height 34
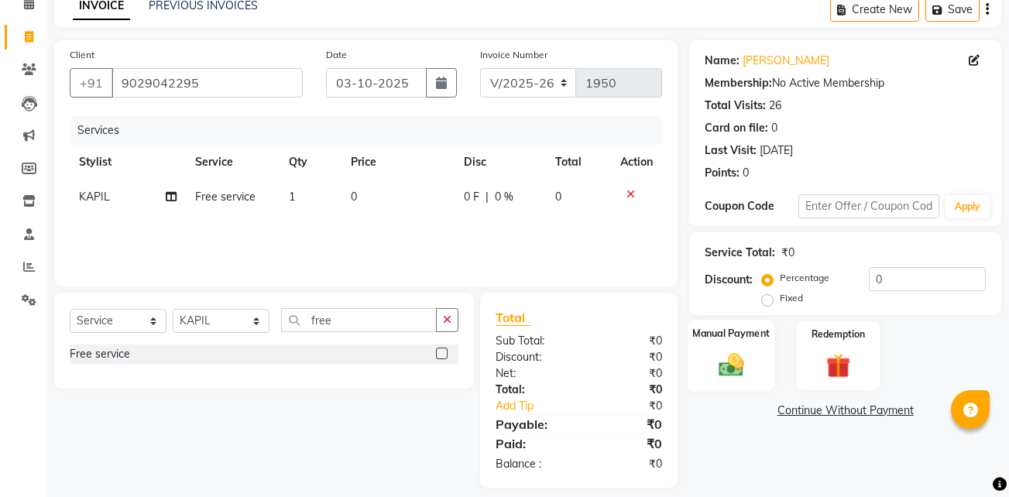
click at [711, 371] on img at bounding box center [731, 364] width 41 height 29
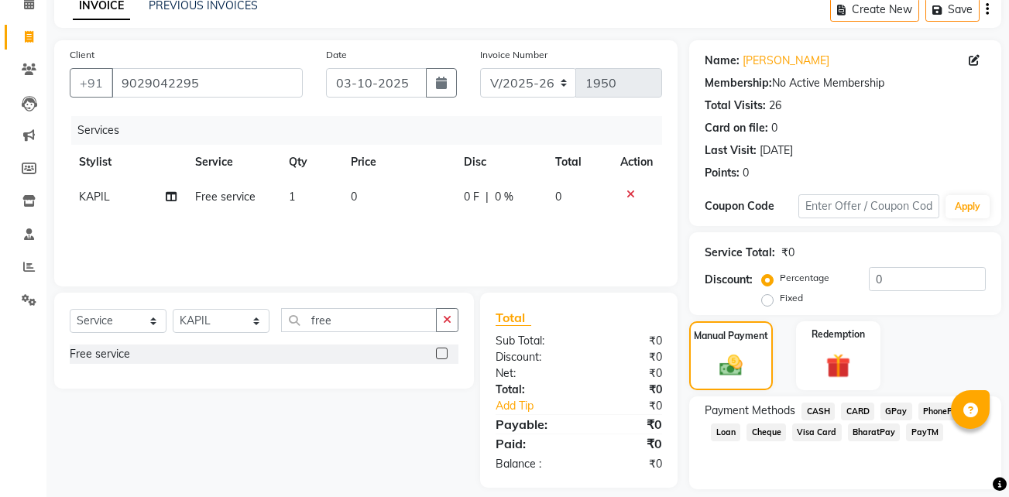
click at [893, 410] on span "GPay" at bounding box center [896, 412] width 32 height 18
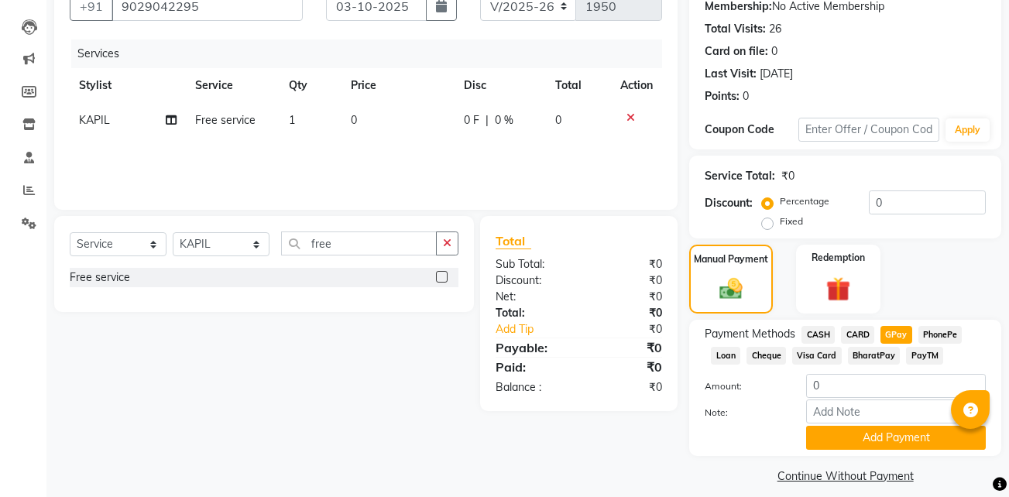
scroll to position [153, 0]
click at [879, 432] on button "Add Payment" at bounding box center [896, 437] width 180 height 24
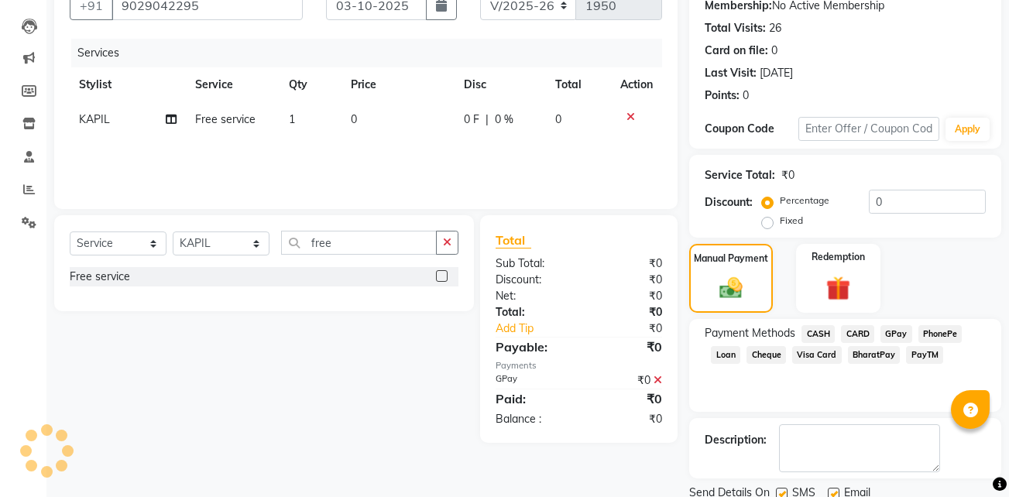
click at [783, 488] on label at bounding box center [782, 494] width 12 height 12
click at [783, 489] on input "checkbox" at bounding box center [781, 494] width 10 height 10
click at [837, 491] on label at bounding box center [834, 494] width 12 height 12
click at [837, 491] on input "checkbox" at bounding box center [833, 494] width 10 height 10
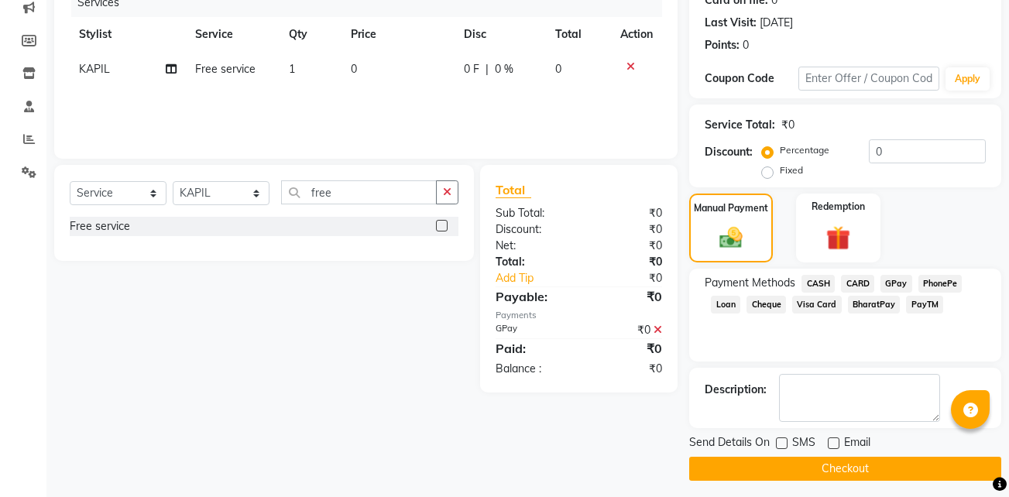
scroll to position [204, 0]
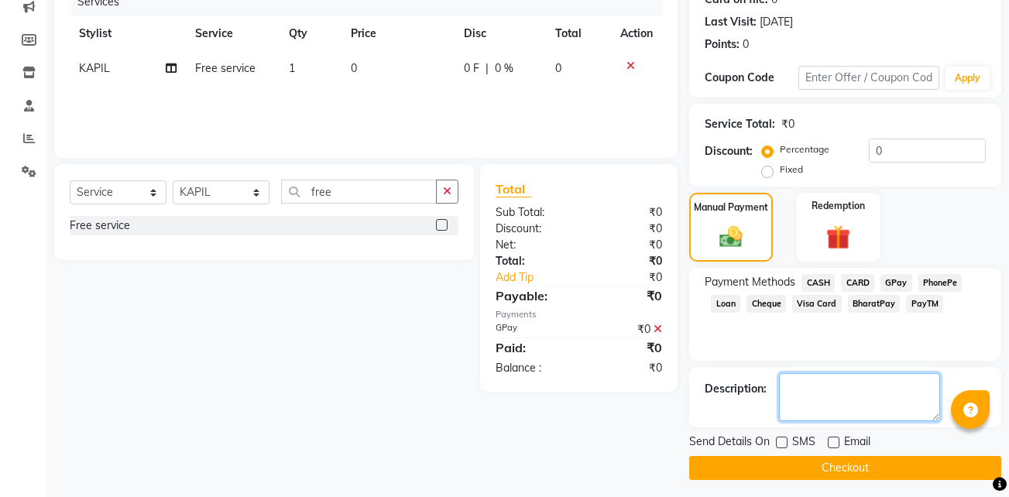
click at [835, 386] on textarea at bounding box center [859, 397] width 161 height 48
click at [898, 386] on textarea at bounding box center [859, 397] width 161 height 48
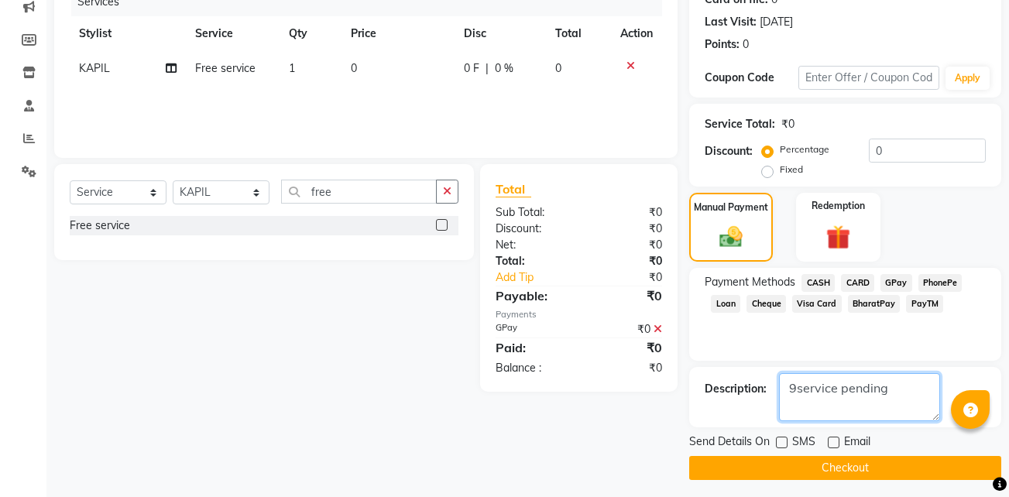
click at [898, 386] on textarea at bounding box center [859, 397] width 161 height 48
click at [877, 470] on button "Checkout" at bounding box center [845, 468] width 312 height 24
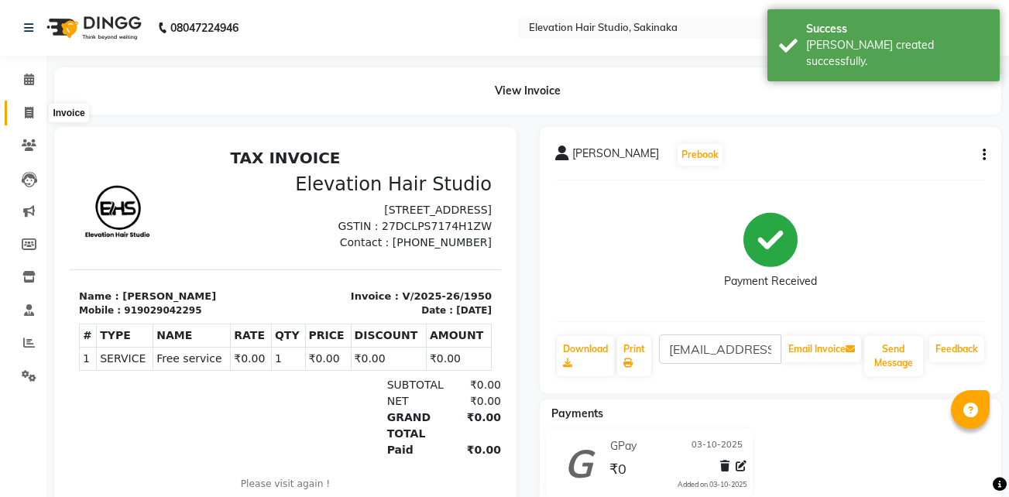
click at [31, 117] on icon at bounding box center [29, 113] width 9 height 12
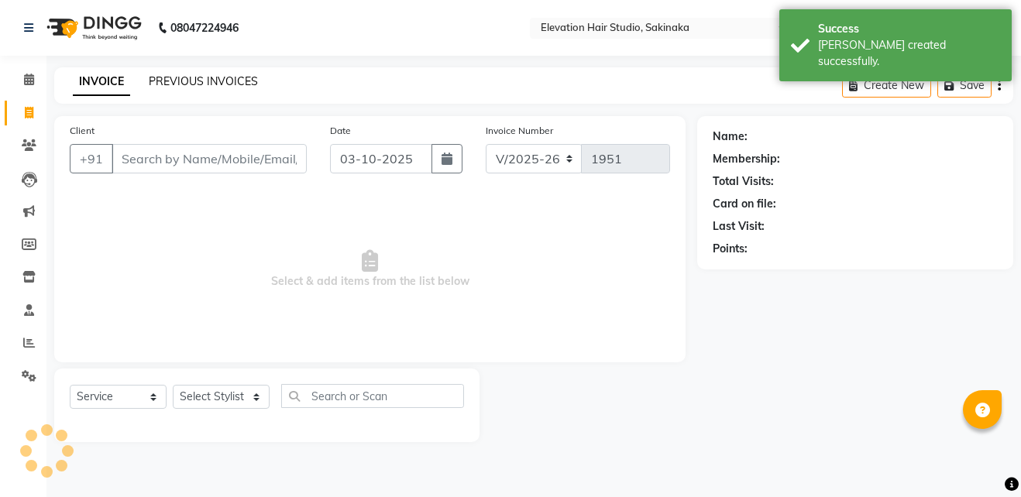
click at [160, 84] on link "PREVIOUS INVOICES" at bounding box center [203, 81] width 109 height 14
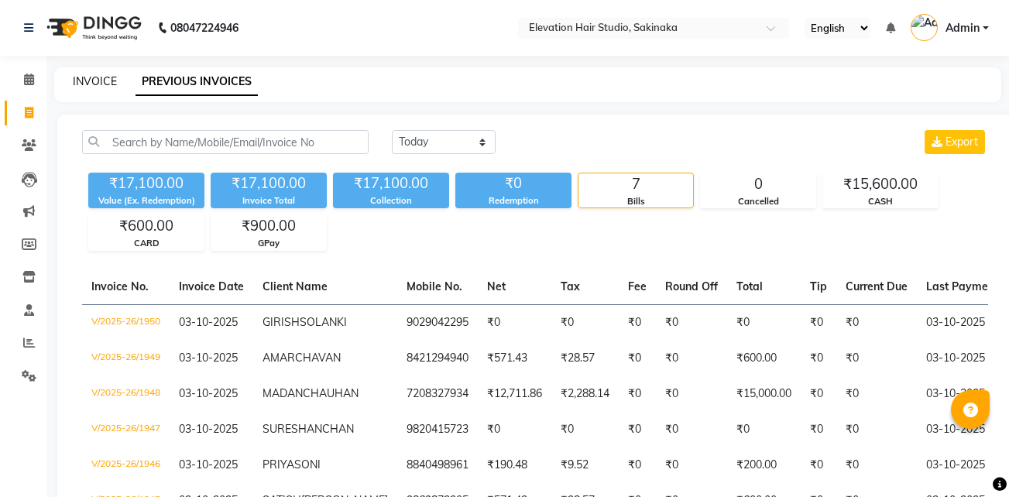
click at [101, 83] on link "INVOICE" at bounding box center [95, 81] width 44 height 14
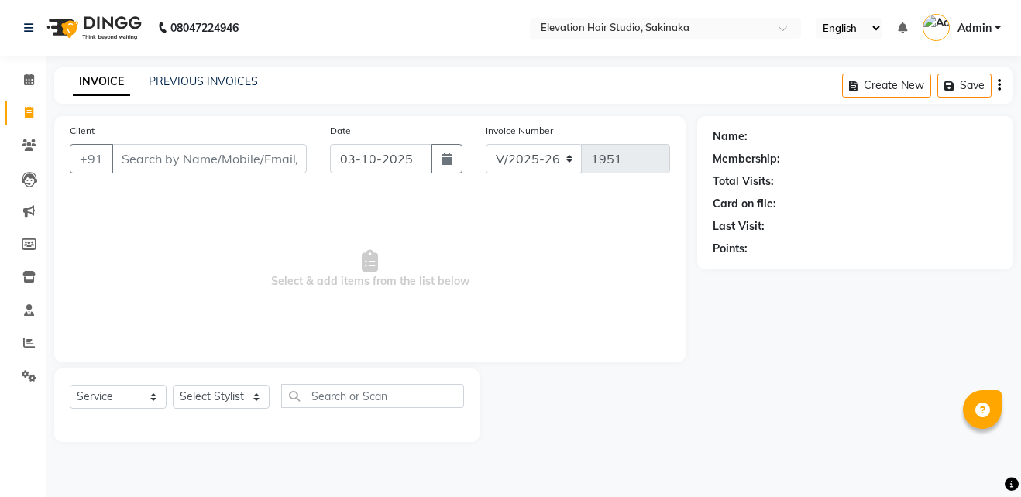
click at [235, 74] on div "PREVIOUS INVOICES" at bounding box center [203, 82] width 109 height 16
click at [235, 75] on link "PREVIOUS INVOICES" at bounding box center [203, 81] width 109 height 14
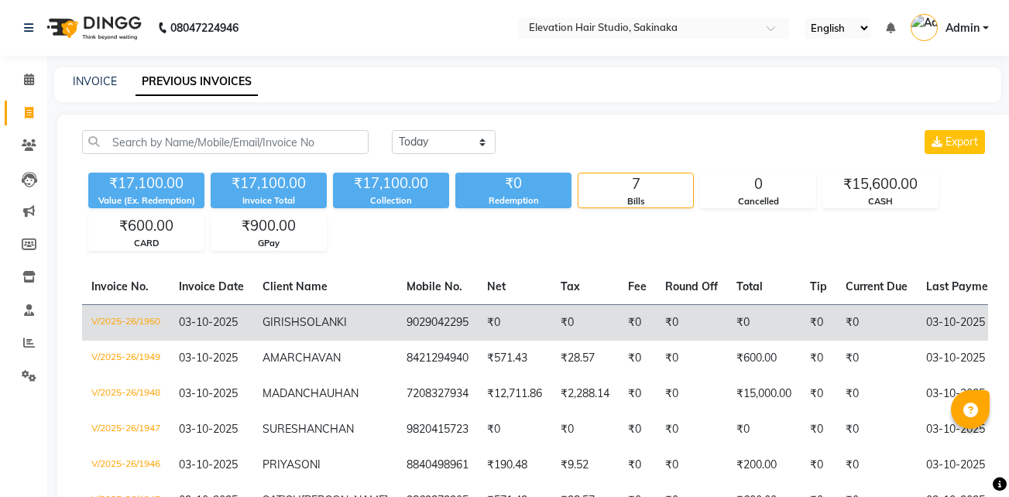
click at [397, 328] on td "9029042295" at bounding box center [437, 322] width 81 height 36
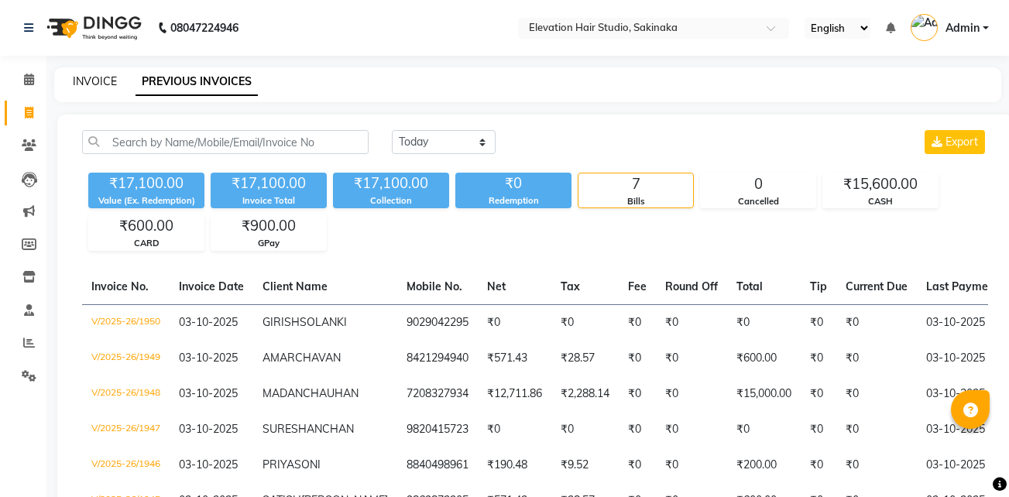
click at [113, 84] on link "INVOICE" at bounding box center [95, 81] width 44 height 14
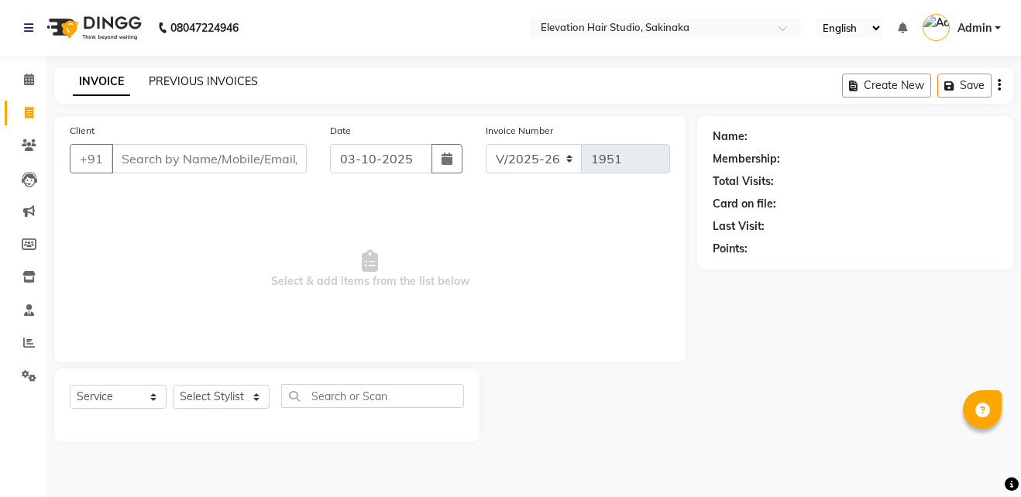
click at [194, 74] on link "PREVIOUS INVOICES" at bounding box center [203, 81] width 109 height 14
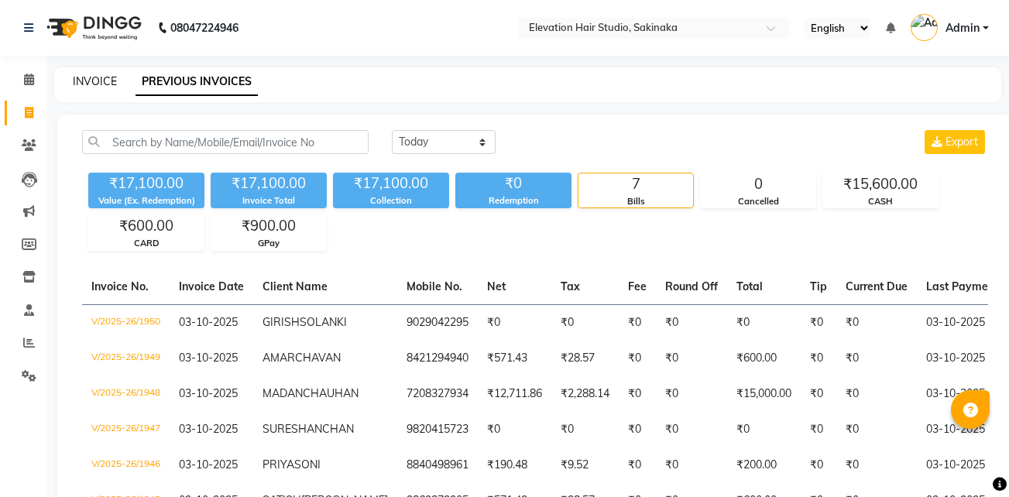
click at [98, 78] on link "INVOICE" at bounding box center [95, 81] width 44 height 14
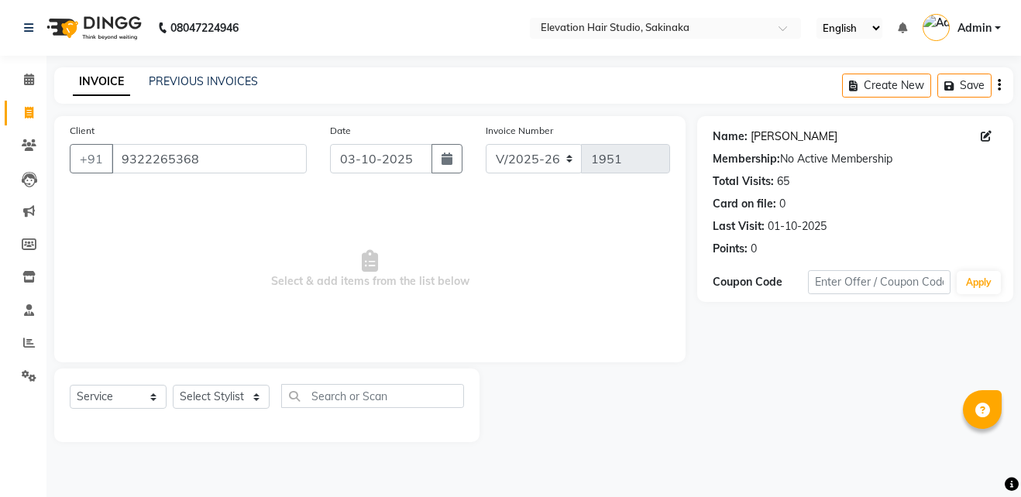
click at [775, 137] on link "Ganesh Kokane" at bounding box center [793, 137] width 87 height 16
click at [239, 389] on select "Select Stylist Admin (EHS Thane) ANEES DILIP KAPIL PRIYA RUPESH SAHIL Sarfaraz …" at bounding box center [221, 397] width 97 height 24
click at [437, 255] on span "Select & add items from the list below" at bounding box center [370, 269] width 600 height 155
click at [782, 139] on link "Ganesh Kokane" at bounding box center [793, 137] width 87 height 16
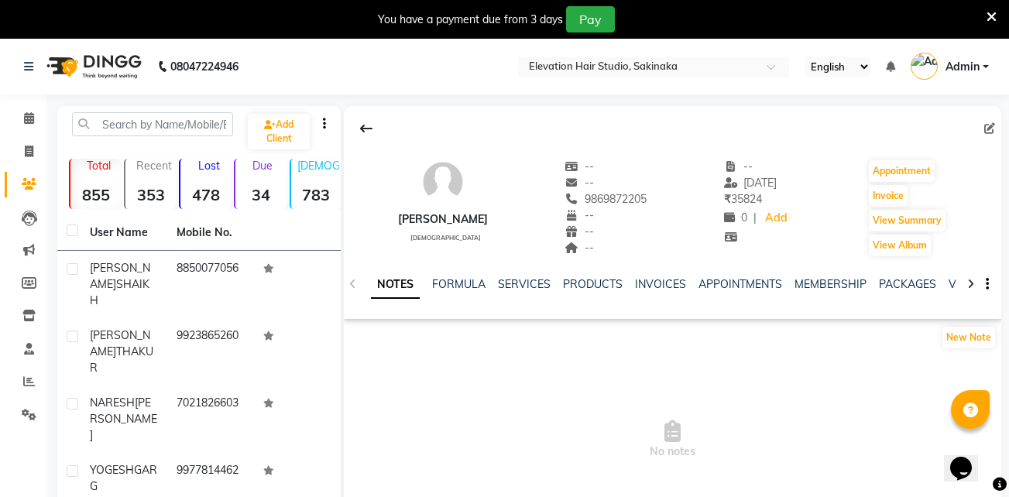
click at [984, 14] on div "You have a payment due from 3 days Pay" at bounding box center [496, 19] width 980 height 26
click at [989, 15] on icon at bounding box center [991, 17] width 10 height 14
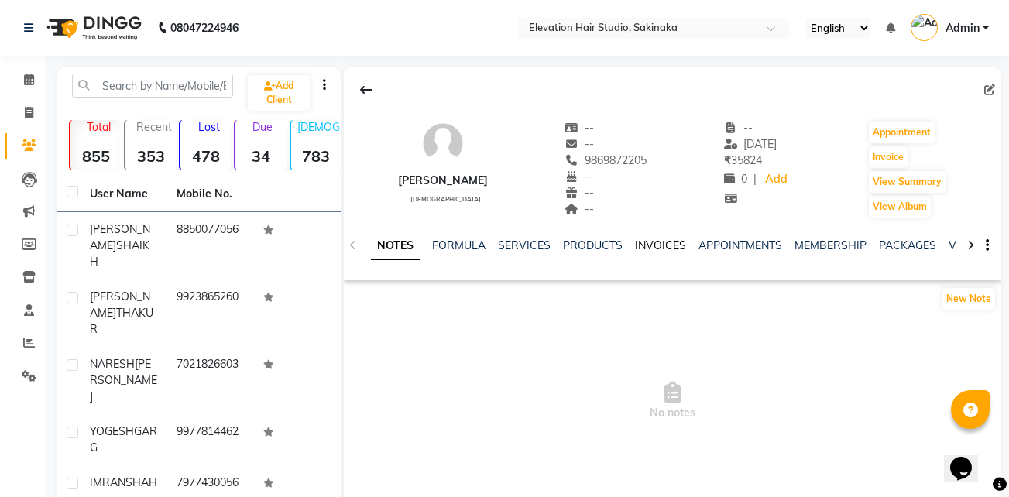
click at [661, 248] on link "INVOICES" at bounding box center [660, 245] width 51 height 14
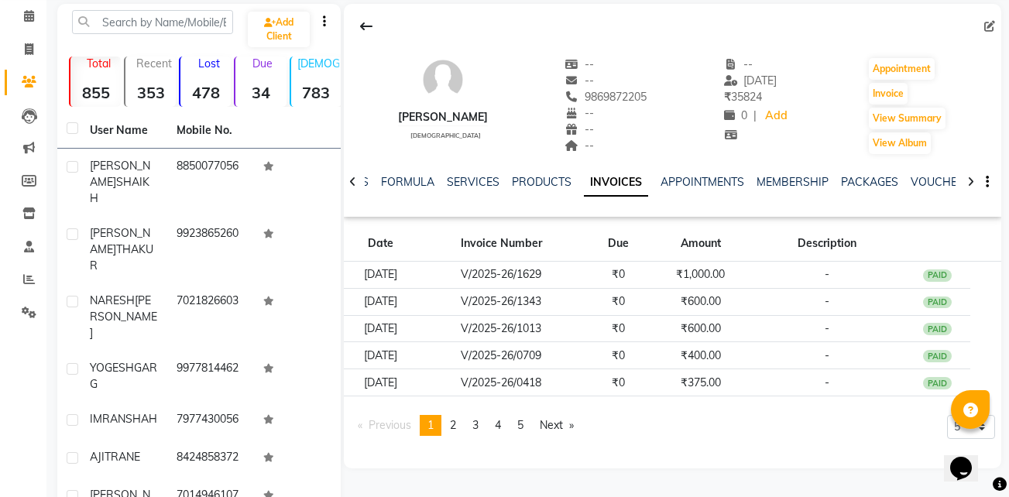
scroll to position [64, 0]
click at [456, 420] on span "2" at bounding box center [453, 424] width 6 height 14
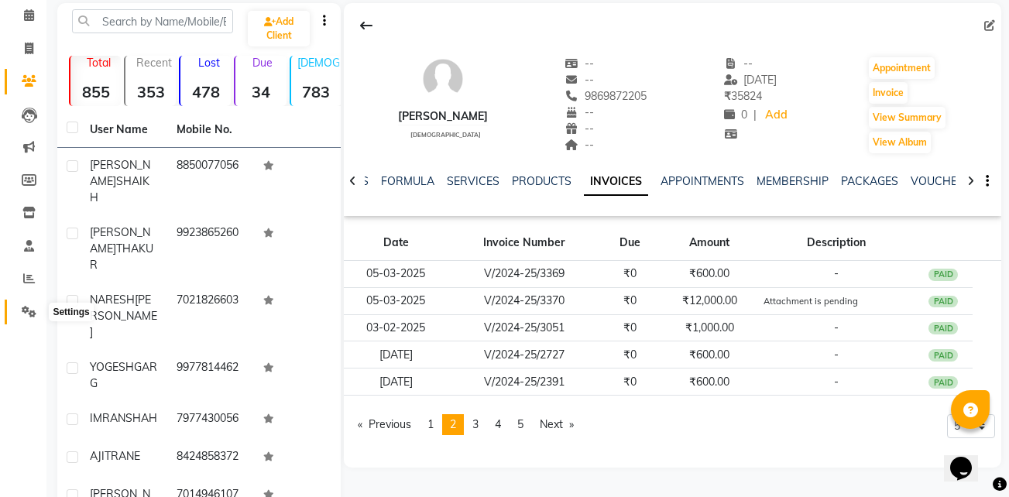
click at [30, 304] on span at bounding box center [28, 313] width 27 height 18
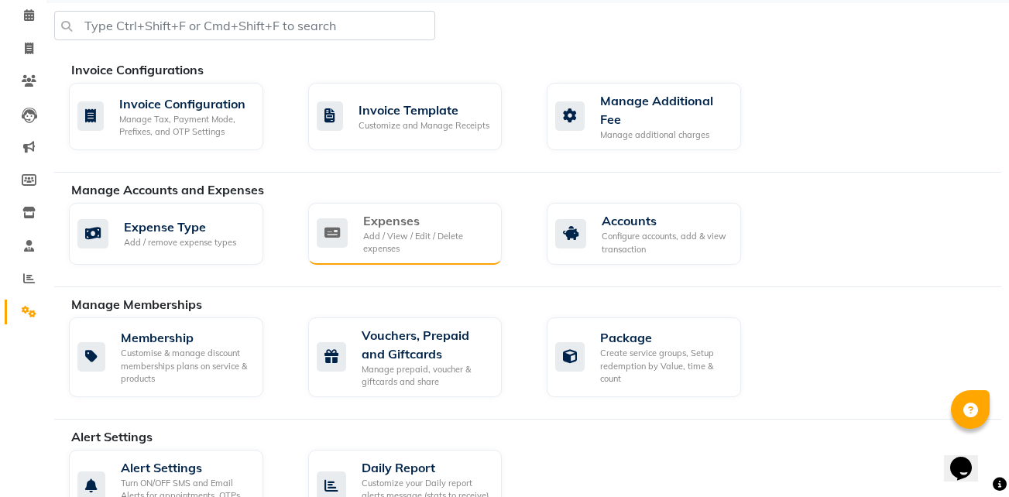
click at [417, 238] on div "Add / View / Edit / Delete expenses" at bounding box center [426, 243] width 127 height 26
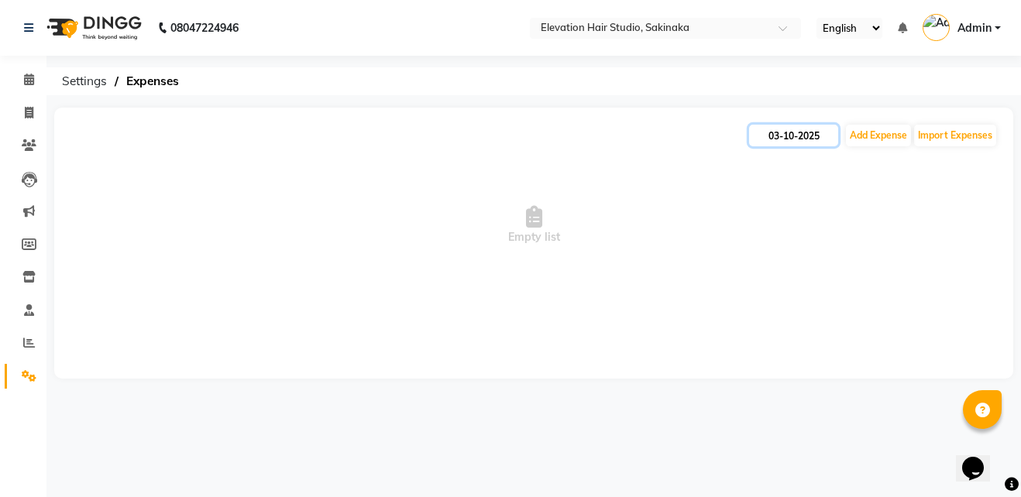
click at [773, 138] on input "03-10-2025" at bounding box center [793, 136] width 89 height 22
select select "10"
select select "2025"
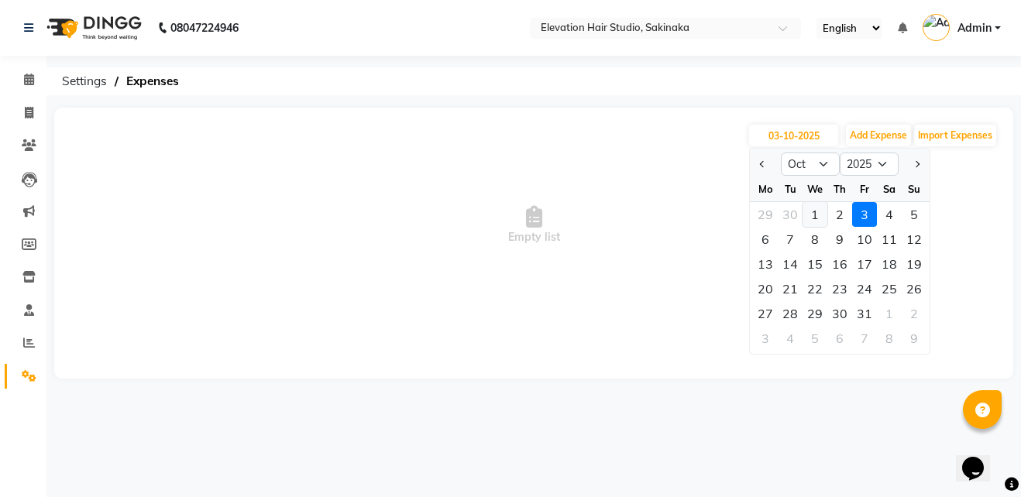
click at [818, 219] on div "1" at bounding box center [814, 214] width 25 height 25
type input "01-10-2025"
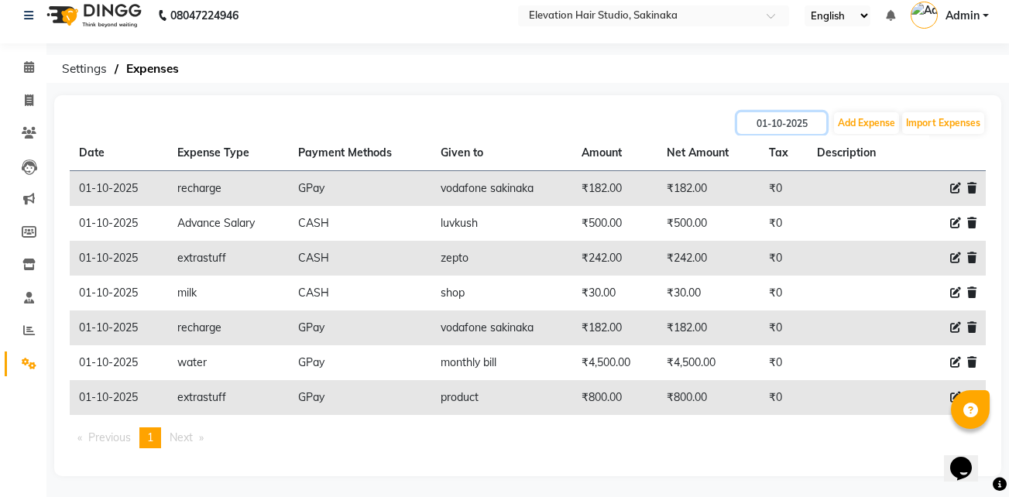
scroll to position [15, 0]
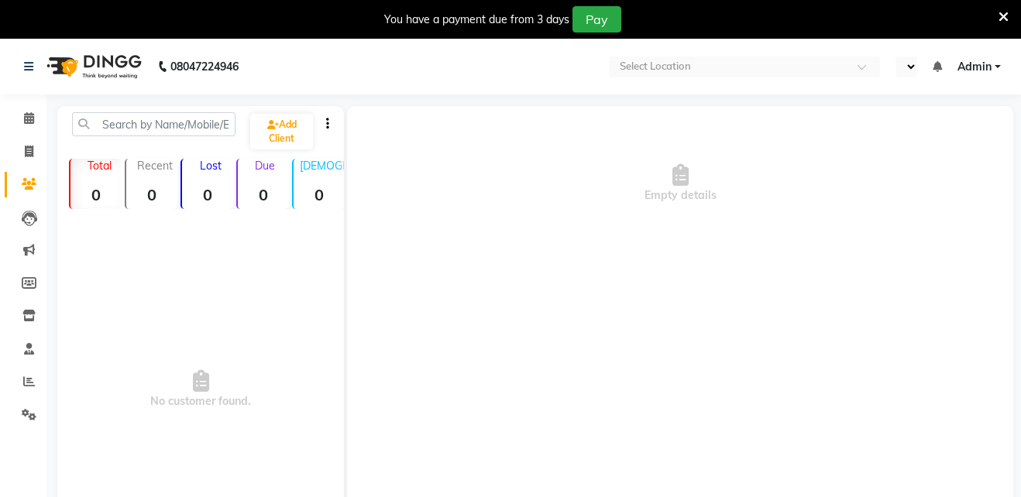
select select "en"
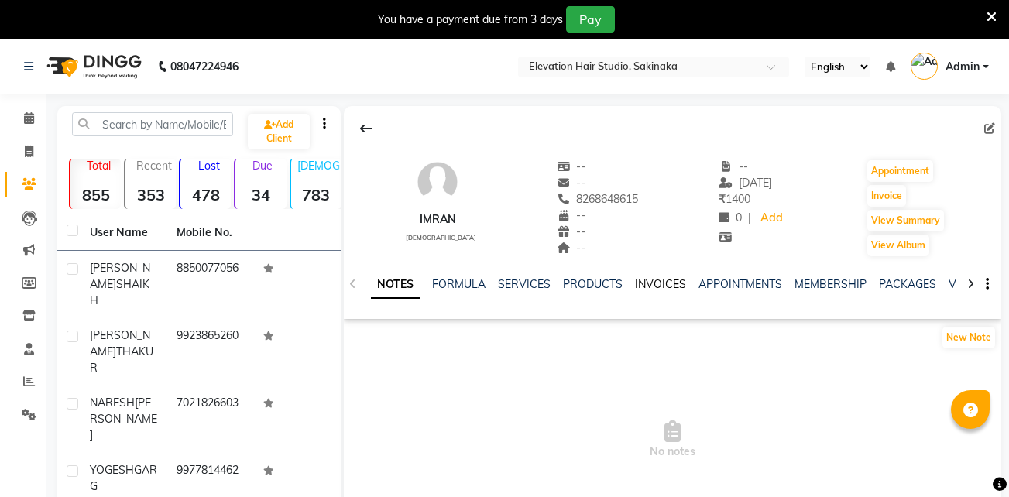
click at [657, 285] on link "INVOICES" at bounding box center [660, 284] width 51 height 14
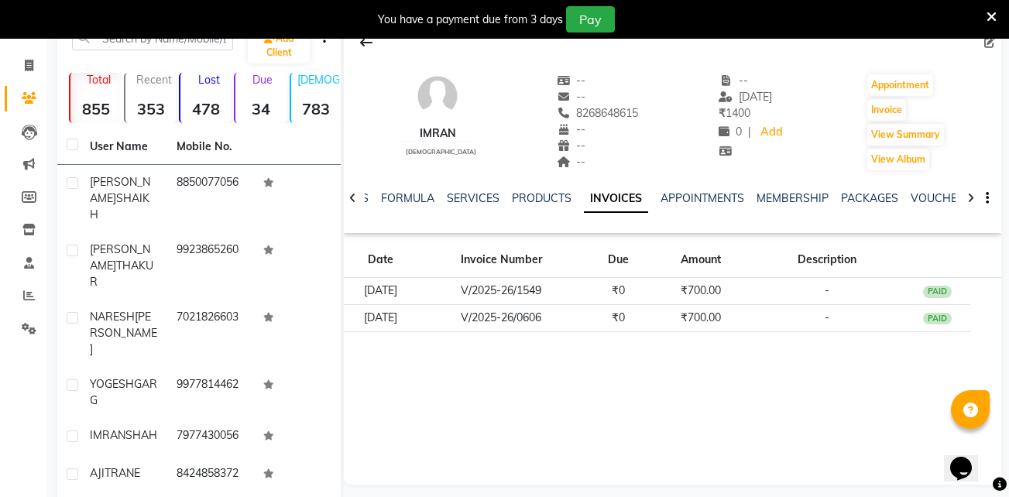
scroll to position [87, 0]
click at [988, 20] on icon at bounding box center [991, 17] width 10 height 14
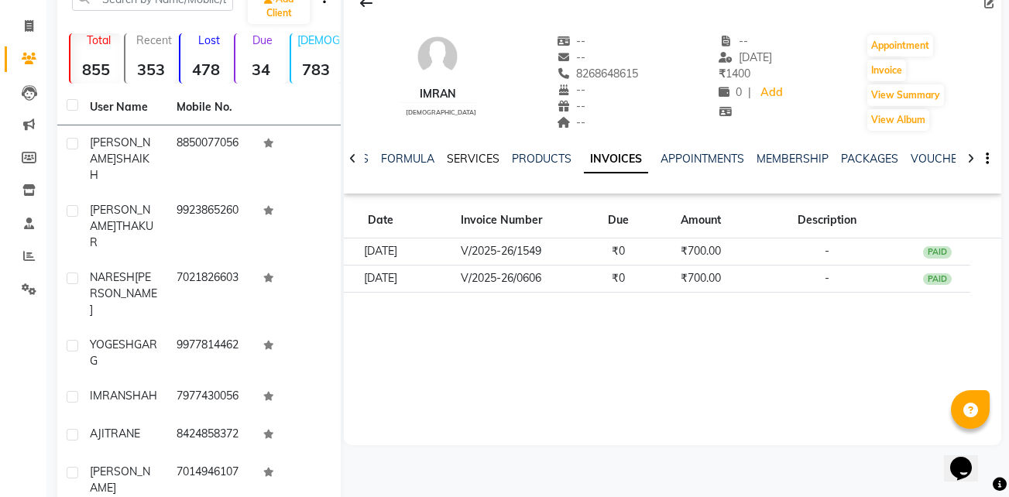
click at [455, 158] on link "SERVICES" at bounding box center [473, 159] width 53 height 14
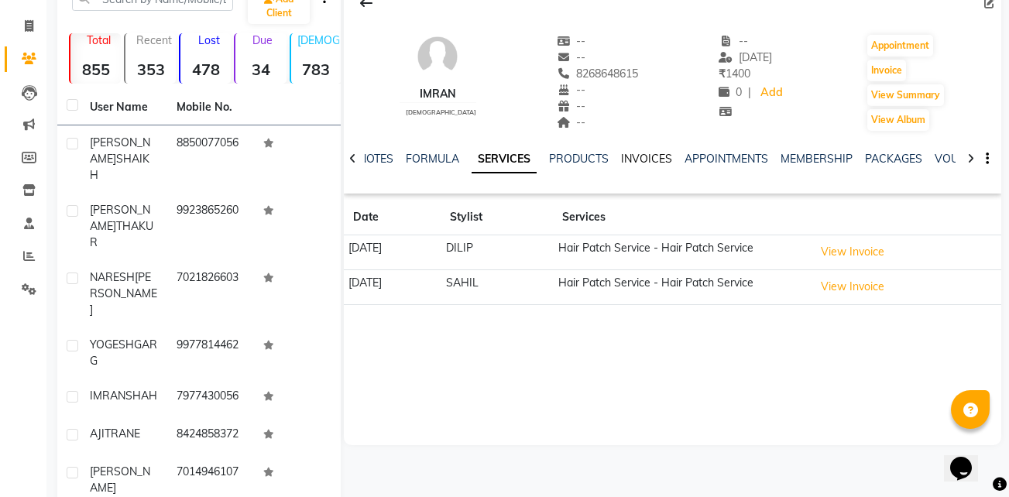
click at [639, 156] on link "INVOICES" at bounding box center [646, 159] width 51 height 14
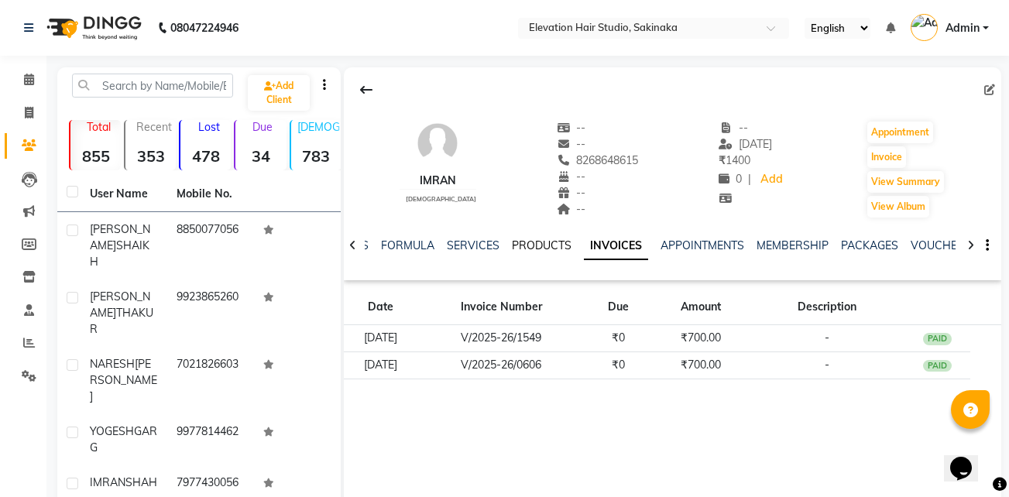
click at [522, 249] on link "PRODUCTS" at bounding box center [542, 245] width 60 height 14
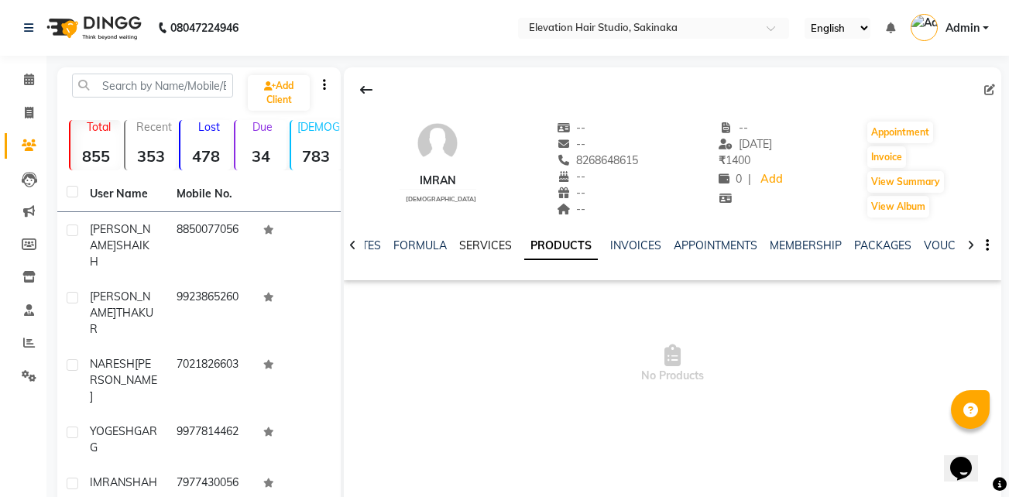
click at [484, 241] on link "SERVICES" at bounding box center [485, 245] width 53 height 14
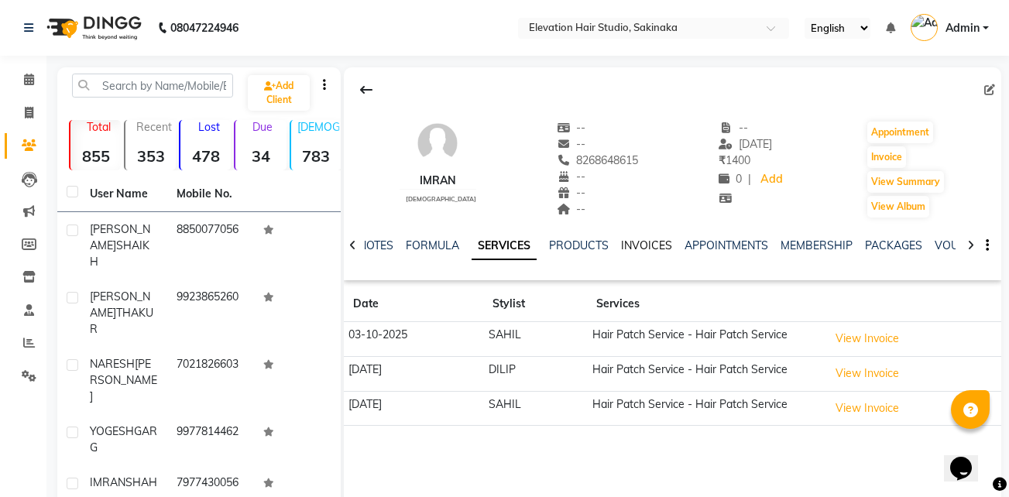
click at [660, 249] on link "INVOICES" at bounding box center [646, 245] width 51 height 14
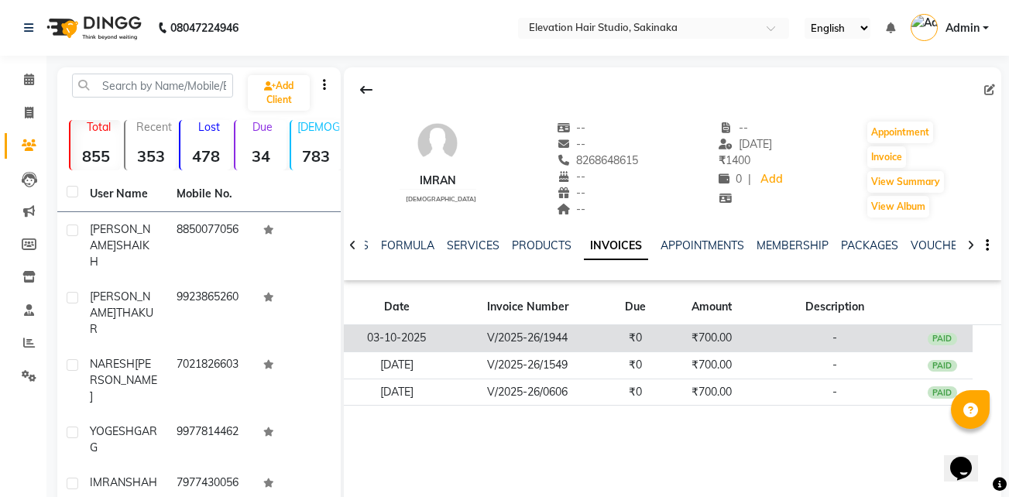
click at [591, 341] on td "V/2025-26/1944" at bounding box center [527, 338] width 155 height 27
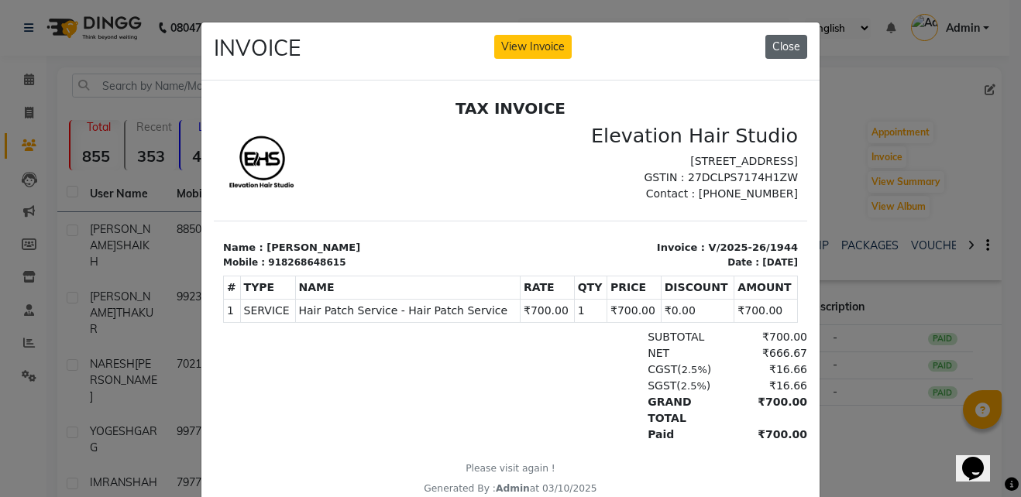
click at [778, 48] on button "Close" at bounding box center [786, 47] width 42 height 24
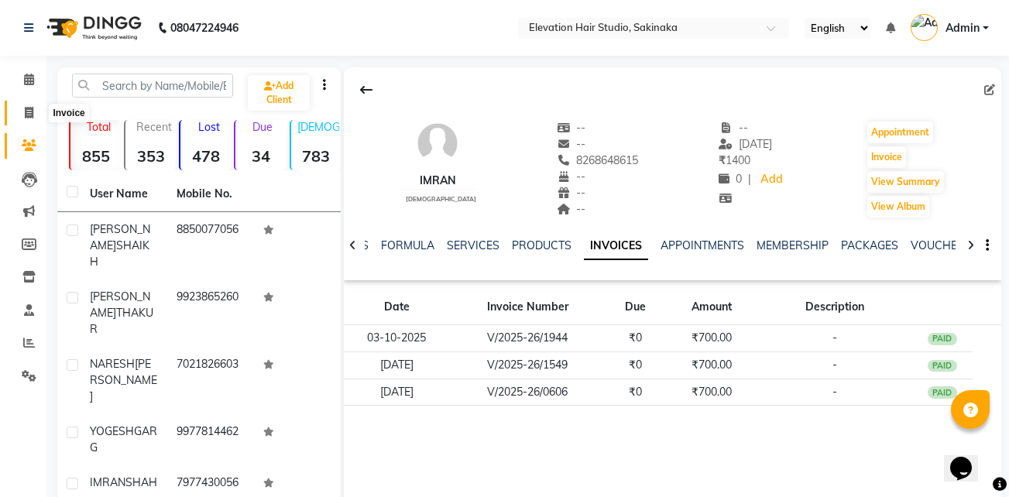
click at [27, 116] on icon at bounding box center [29, 113] width 9 height 12
select select "service"
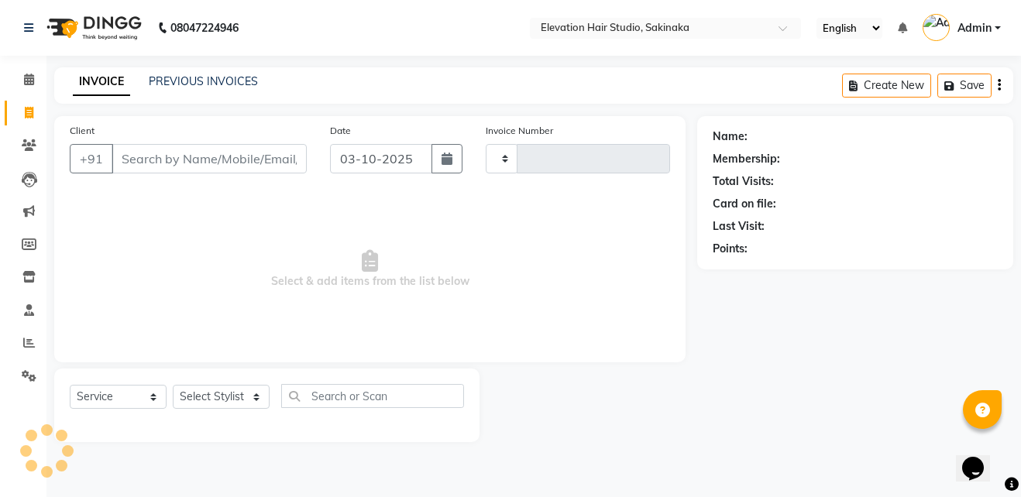
type input "1947"
select select "4949"
click at [173, 75] on link "PREVIOUS INVOICES" at bounding box center [203, 81] width 109 height 14
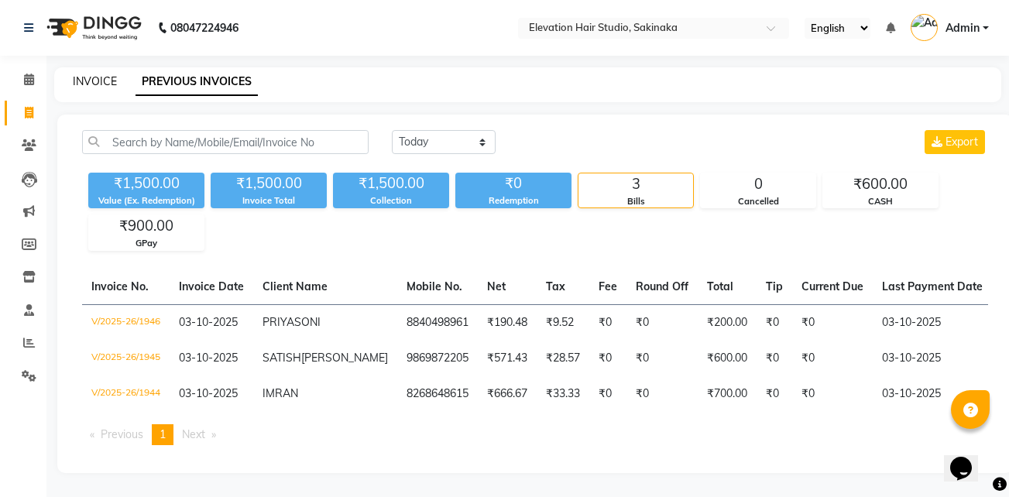
click at [93, 77] on link "INVOICE" at bounding box center [95, 81] width 44 height 14
select select "service"
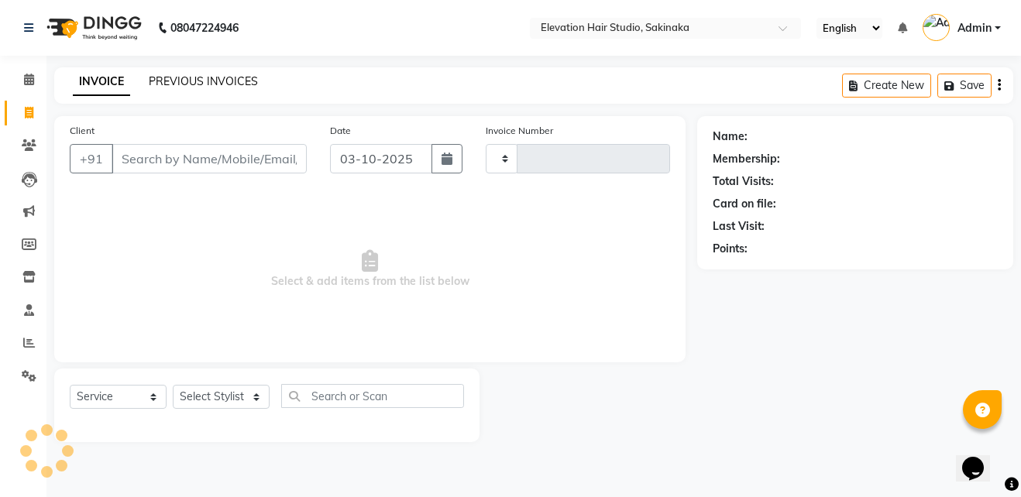
type input "1947"
select select "4949"
click at [164, 78] on link "PREVIOUS INVOICES" at bounding box center [203, 81] width 109 height 14
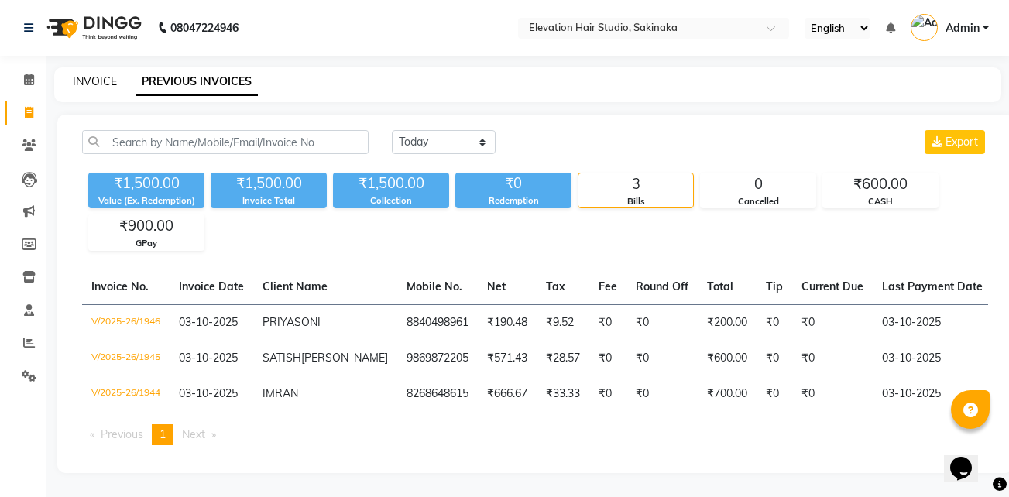
click at [87, 77] on link "INVOICE" at bounding box center [95, 81] width 44 height 14
select select "service"
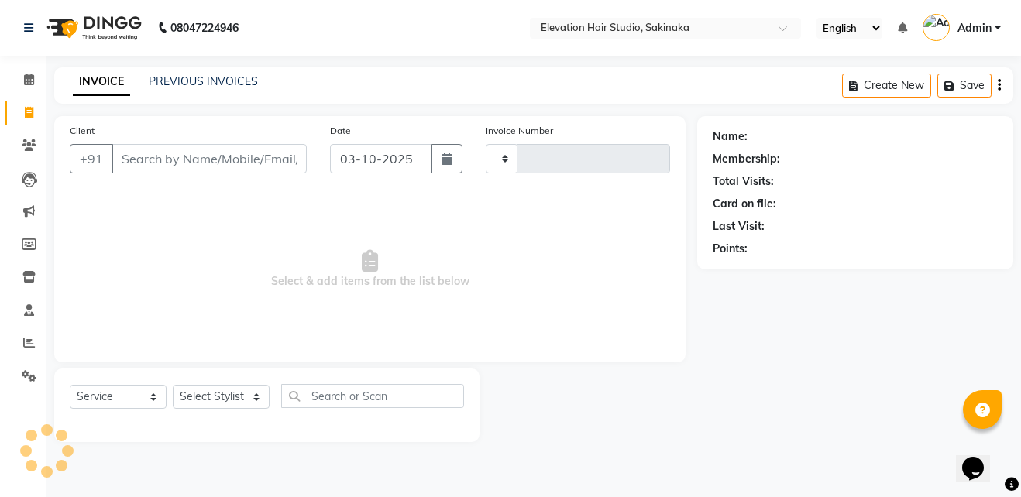
type input "1947"
select select "4949"
click at [167, 154] on input "Client" at bounding box center [209, 158] width 195 height 29
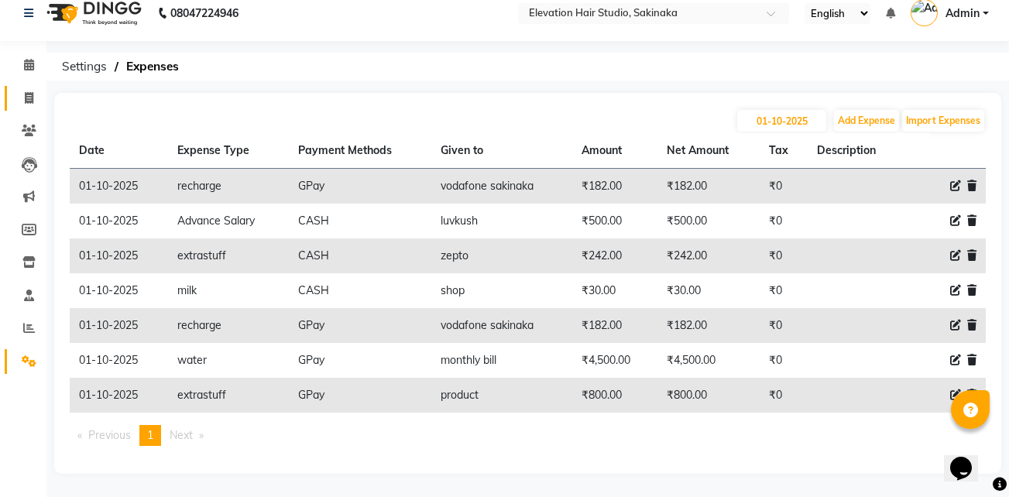
scroll to position [15, 0]
click at [420, 117] on div "[DATE] Add Expense Import Expenses" at bounding box center [528, 120] width 916 height 25
click at [795, 112] on input "01-10-2025" at bounding box center [781, 121] width 89 height 22
select select "10"
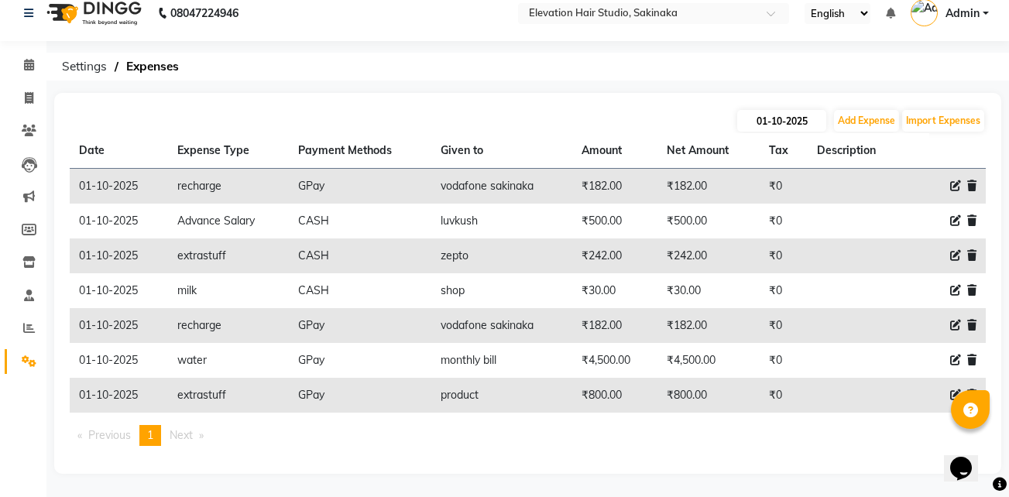
select select "2025"
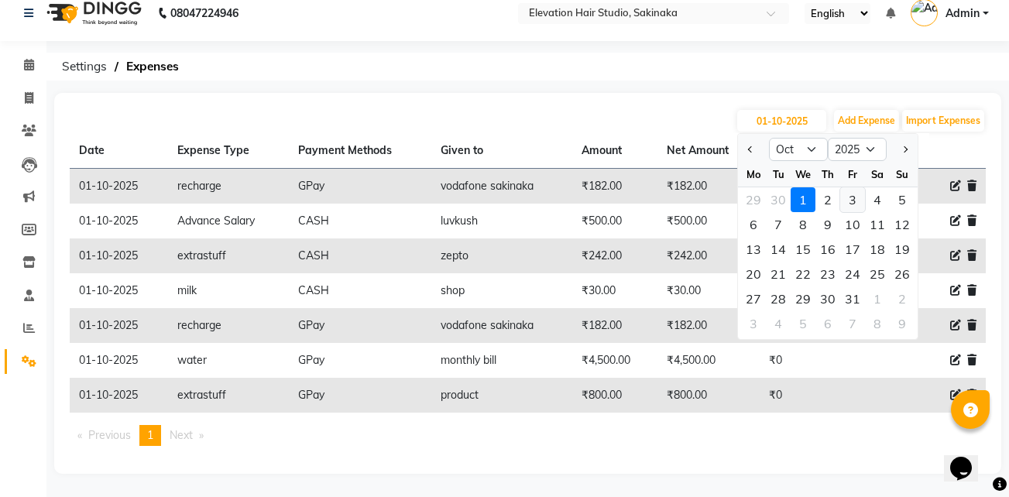
click at [846, 194] on div "3" at bounding box center [852, 199] width 25 height 25
type input "03-10-2025"
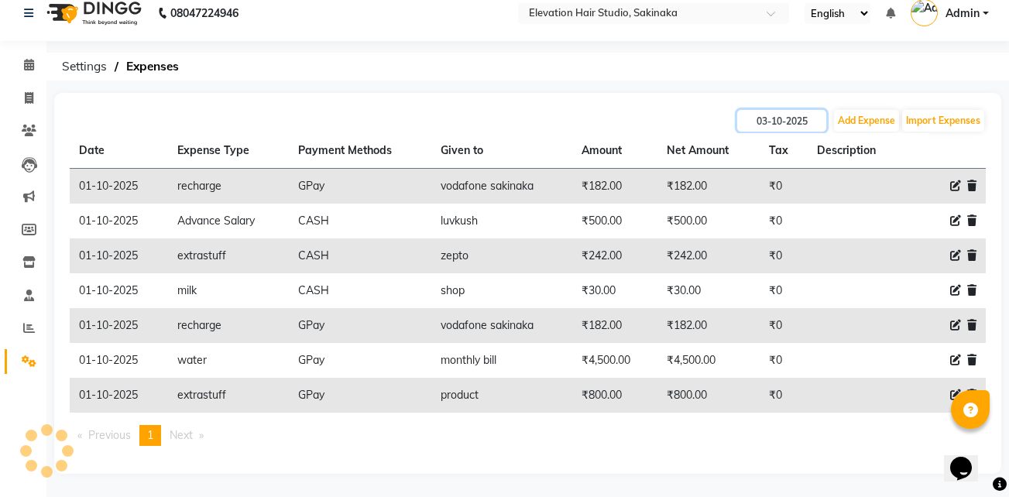
scroll to position [0, 0]
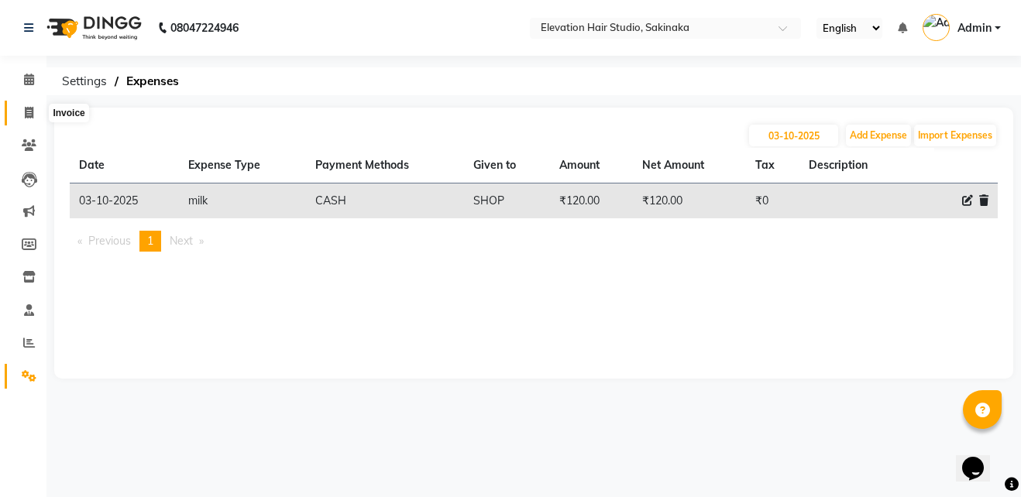
click at [36, 108] on span at bounding box center [28, 114] width 27 height 18
select select "service"
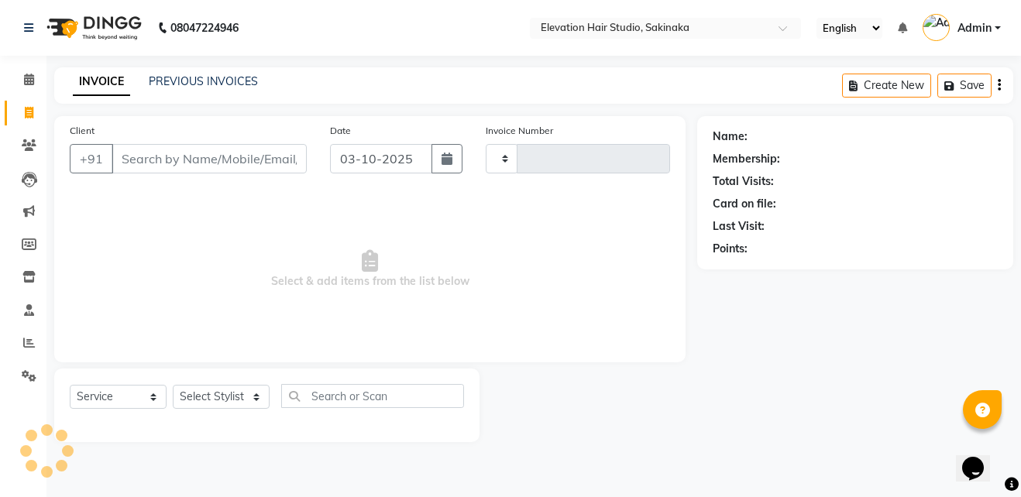
type input "1947"
select select "4949"
click at [187, 78] on link "PREVIOUS INVOICES" at bounding box center [203, 81] width 109 height 14
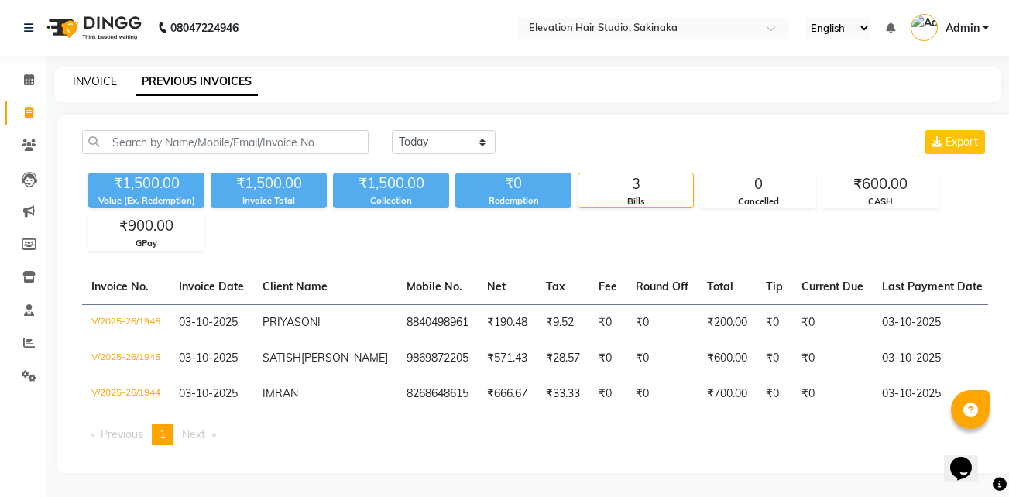
click at [102, 82] on link "INVOICE" at bounding box center [95, 81] width 44 height 14
select select "service"
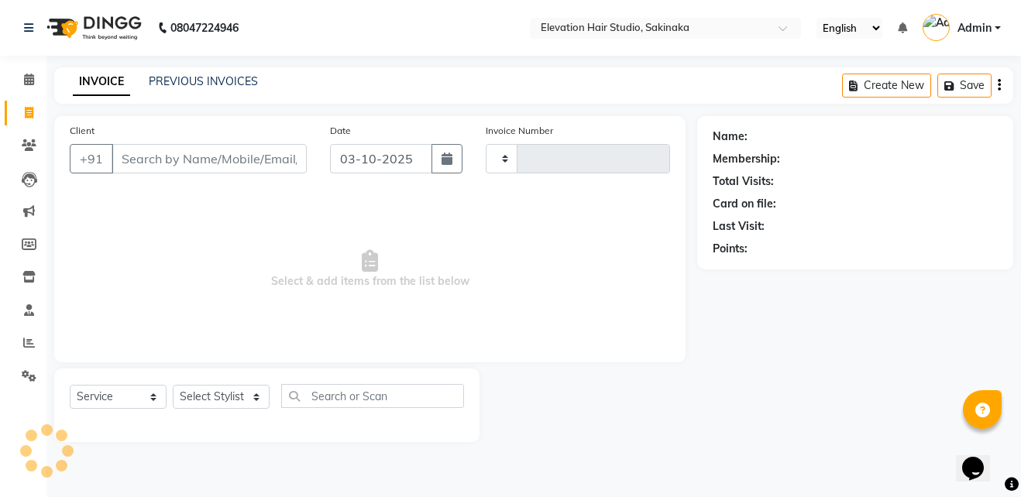
type input "1947"
select select "4949"
click at [180, 170] on input "Client" at bounding box center [209, 158] width 195 height 29
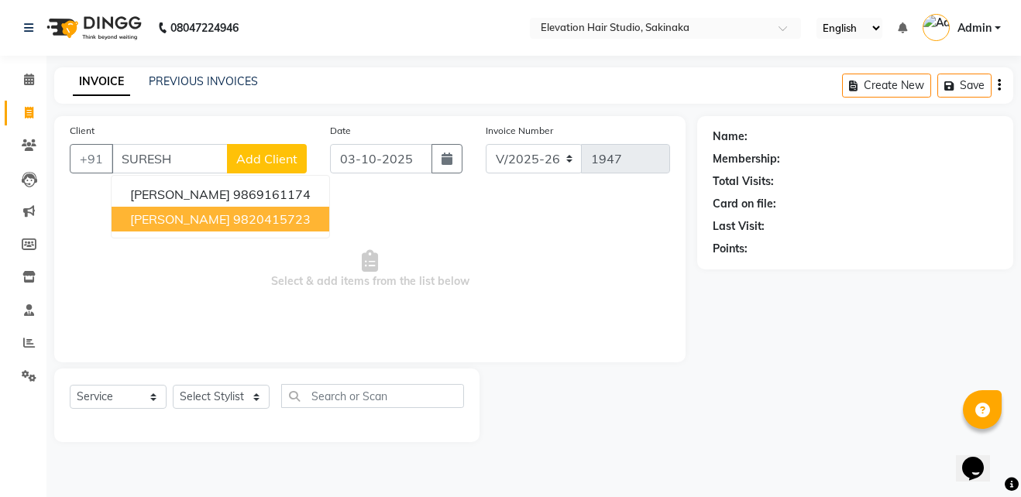
click at [211, 221] on span "SURESH ANCHAN" at bounding box center [180, 218] width 100 height 15
type input "9820415723"
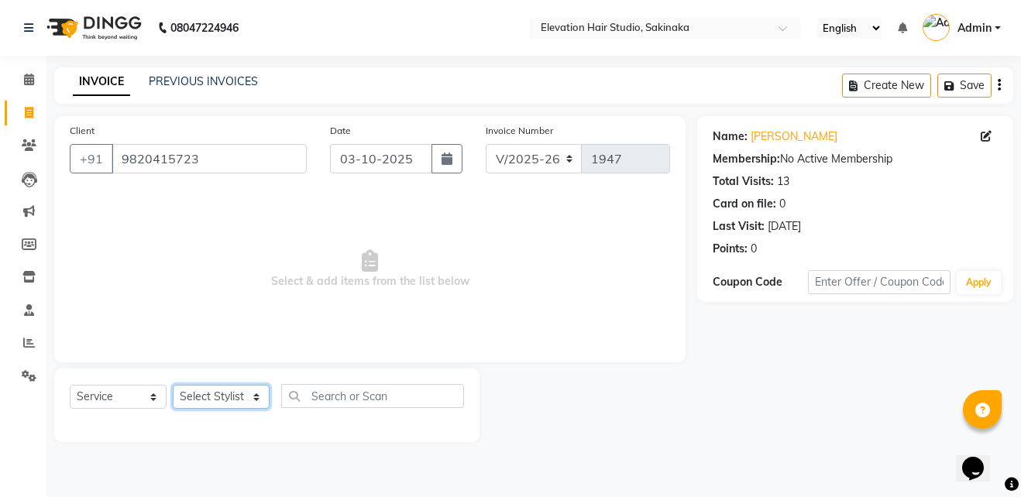
click at [248, 407] on select "Select Stylist Admin (EHS Thane) ANEES DILIP KAPIL PRIYA RUPESH SAHIL Sarfaraz …" at bounding box center [221, 397] width 97 height 24
select select "84316"
click at [173, 385] on select "Select Stylist Admin (EHS Thane) ANEES DILIP KAPIL PRIYA RUPESH SAHIL Sarfaraz …" at bounding box center [221, 397] width 97 height 24
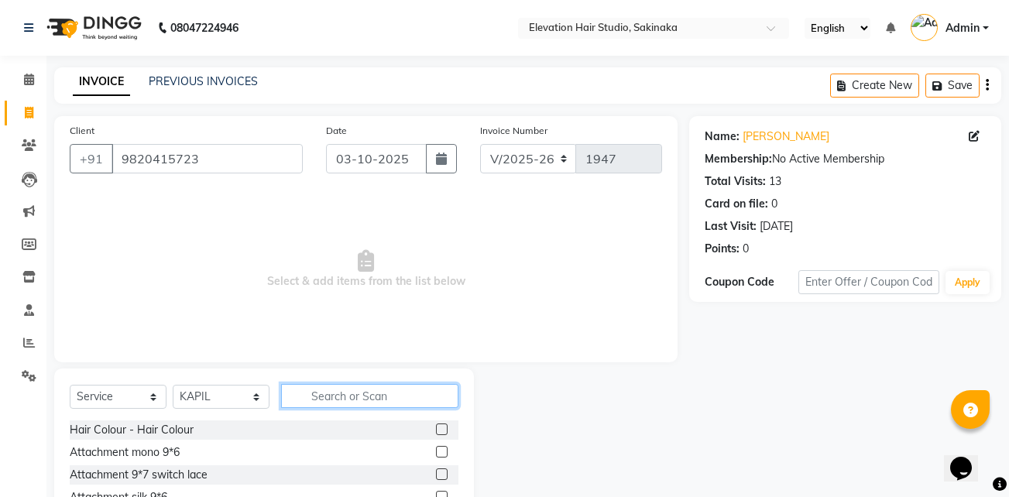
click at [350, 395] on input "text" at bounding box center [369, 396] width 177 height 24
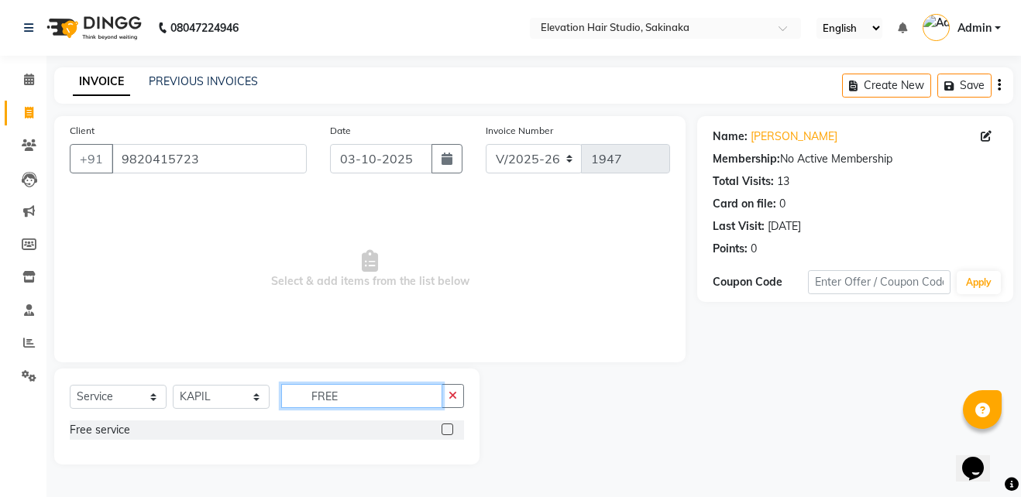
type input "FREE"
click at [447, 429] on label at bounding box center [447, 430] width 12 height 12
click at [447, 429] on input "checkbox" at bounding box center [446, 430] width 10 height 10
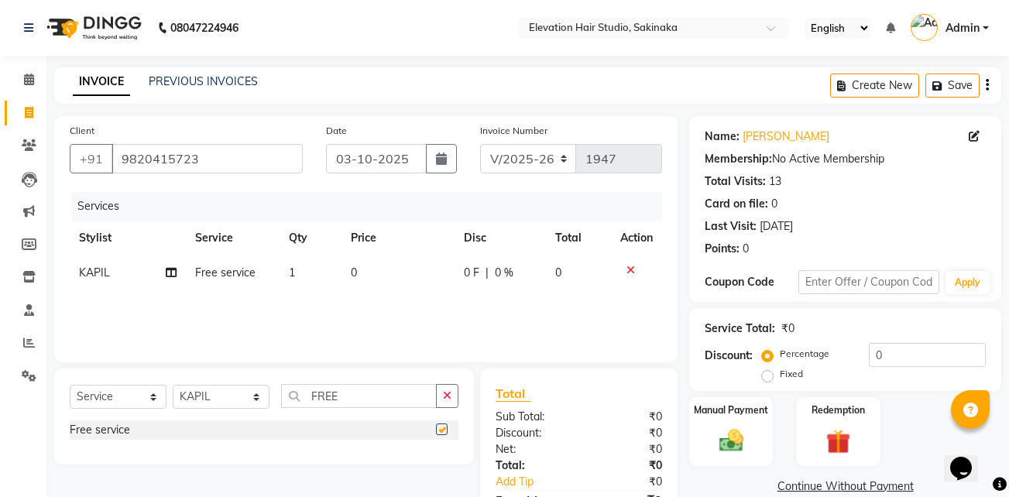
checkbox input "false"
click at [736, 427] on img at bounding box center [731, 440] width 41 height 29
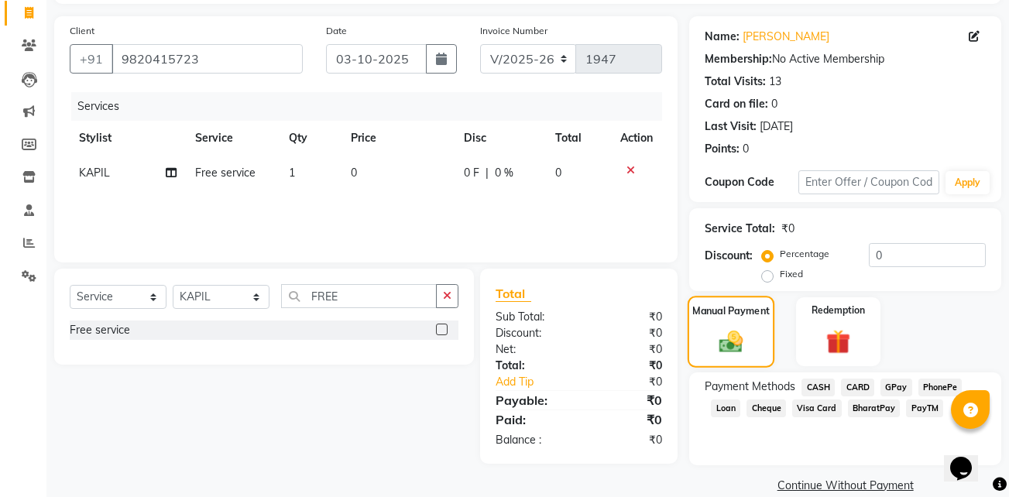
scroll to position [123, 0]
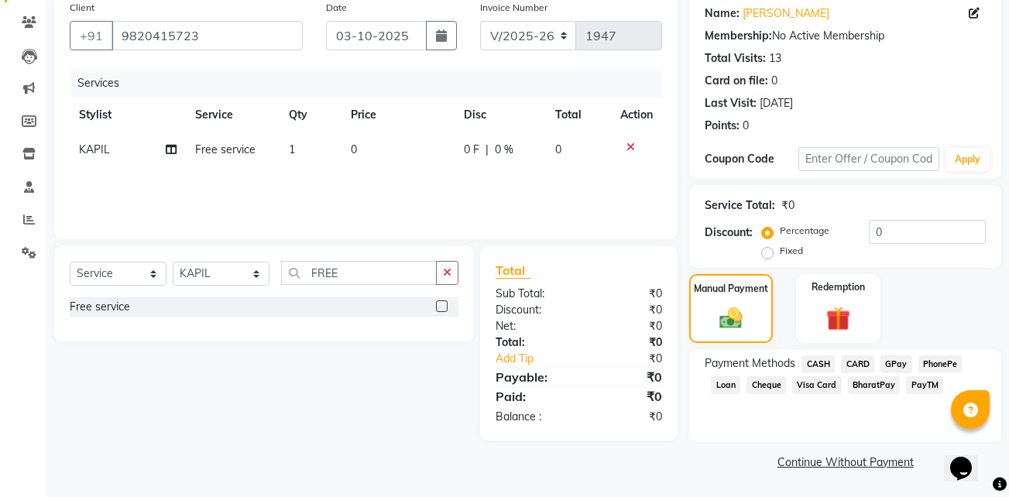
click at [894, 362] on span "GPay" at bounding box center [896, 364] width 32 height 18
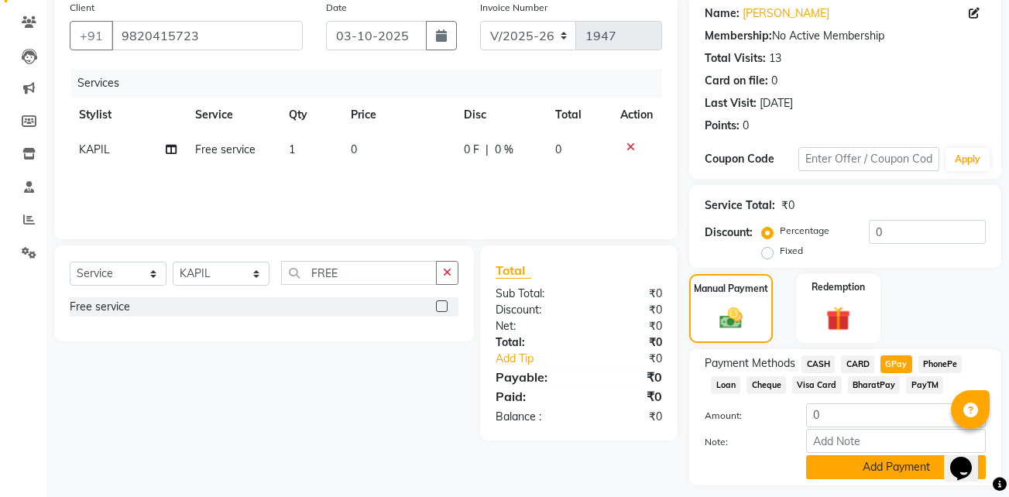
click at [838, 461] on button "Add Payment" at bounding box center [896, 467] width 180 height 24
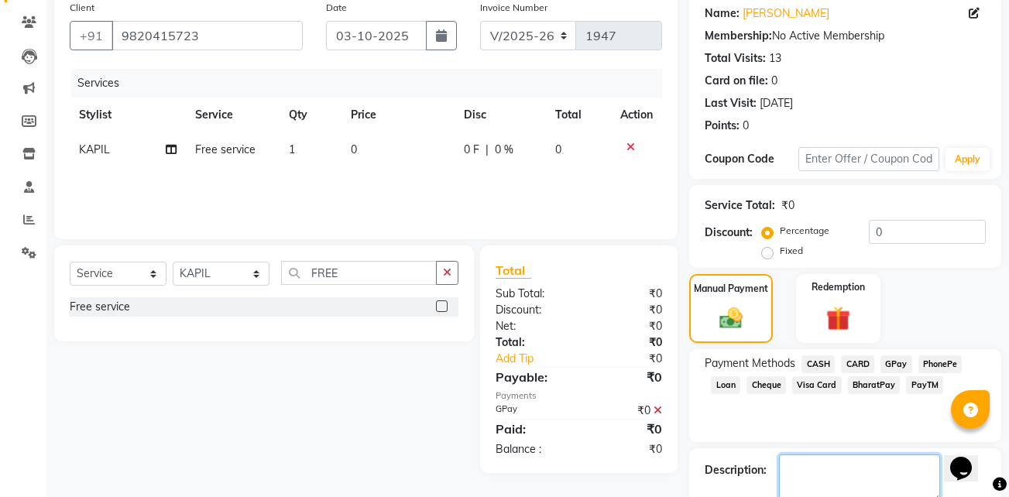
click at [827, 465] on textarea at bounding box center [859, 479] width 161 height 48
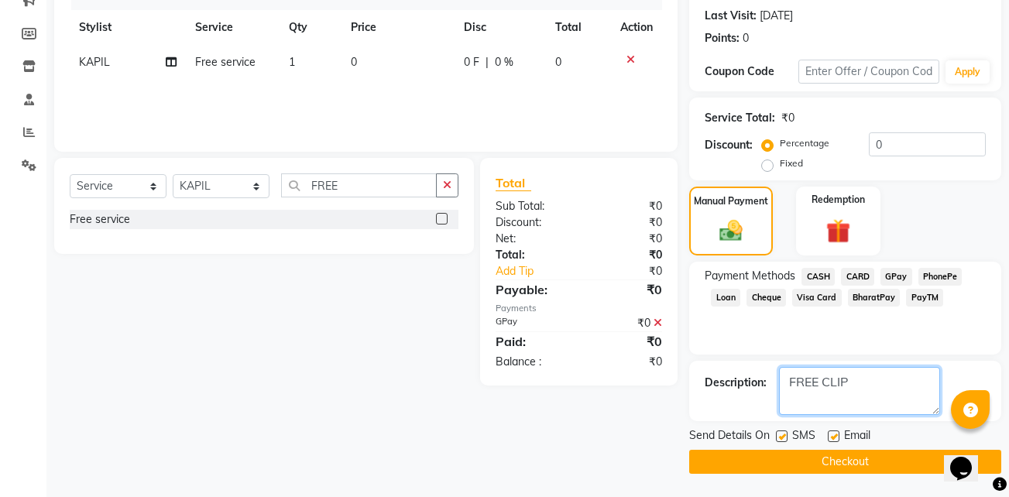
type textarea "FREE CLIP"
click at [835, 436] on label at bounding box center [834, 437] width 12 height 12
click at [835, 436] on input "checkbox" at bounding box center [833, 437] width 10 height 10
checkbox input "false"
click at [782, 436] on label at bounding box center [782, 437] width 12 height 12
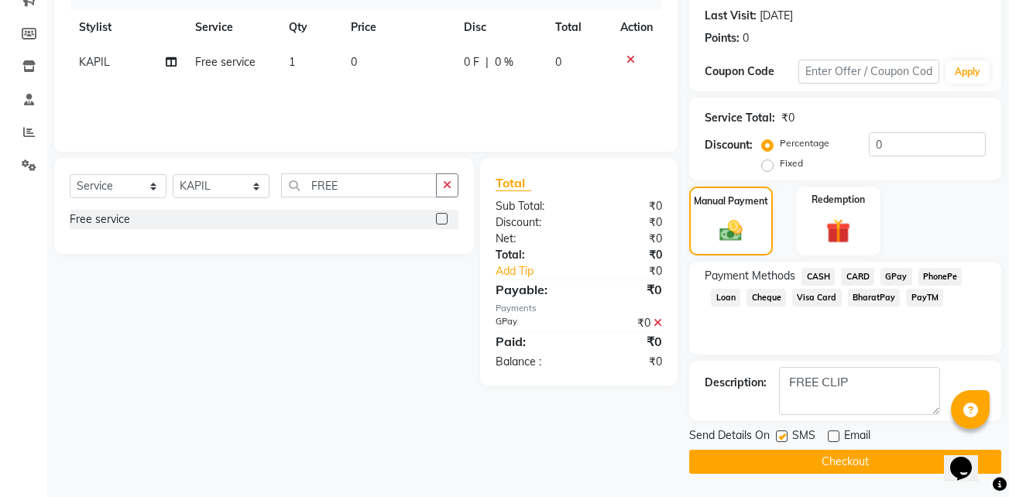
click at [782, 436] on input "checkbox" at bounding box center [781, 437] width 10 height 10
checkbox input "false"
click at [881, 379] on textarea at bounding box center [859, 391] width 161 height 48
click at [818, 381] on textarea at bounding box center [859, 391] width 161 height 48
type textarea "FREE 2 CLIP"
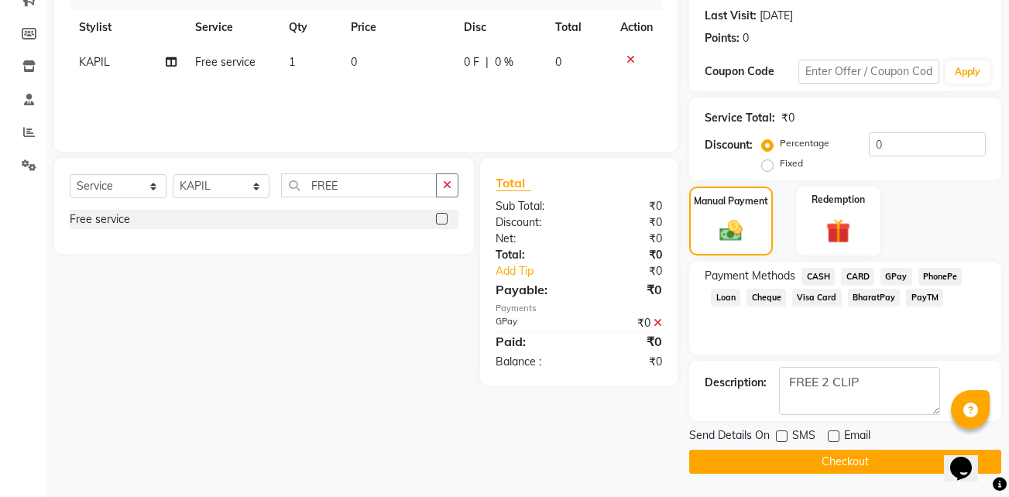
click at [812, 464] on button "Checkout" at bounding box center [845, 462] width 312 height 24
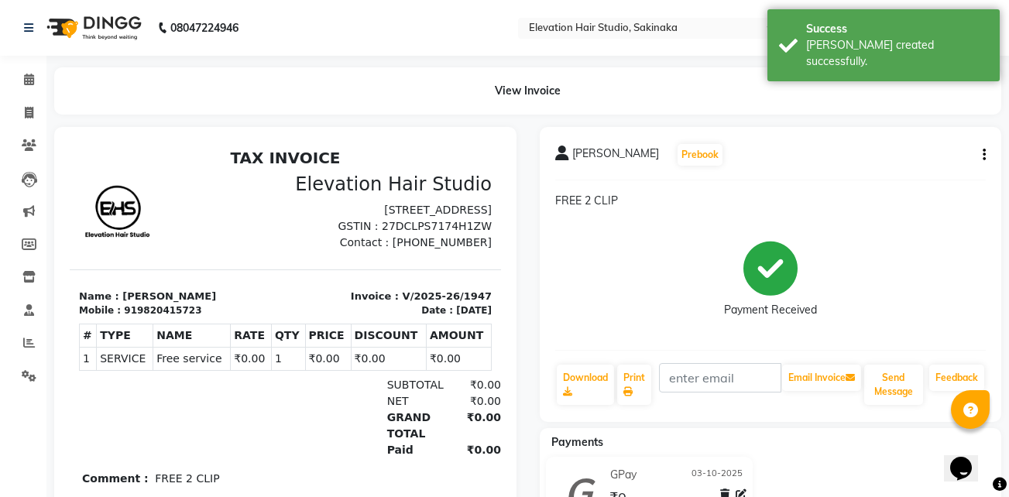
click at [44, 115] on li "Invoice" at bounding box center [23, 113] width 46 height 33
click at [30, 109] on icon at bounding box center [29, 113] width 9 height 12
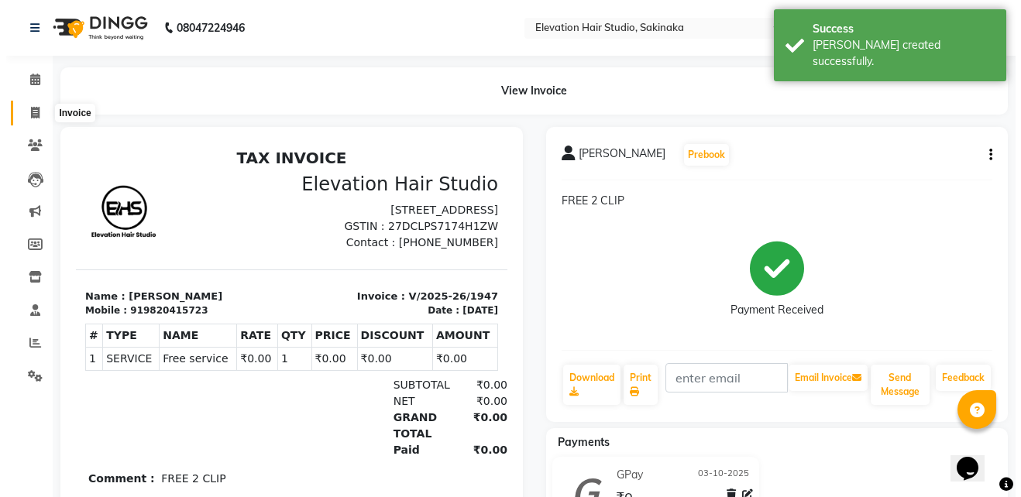
select select "service"
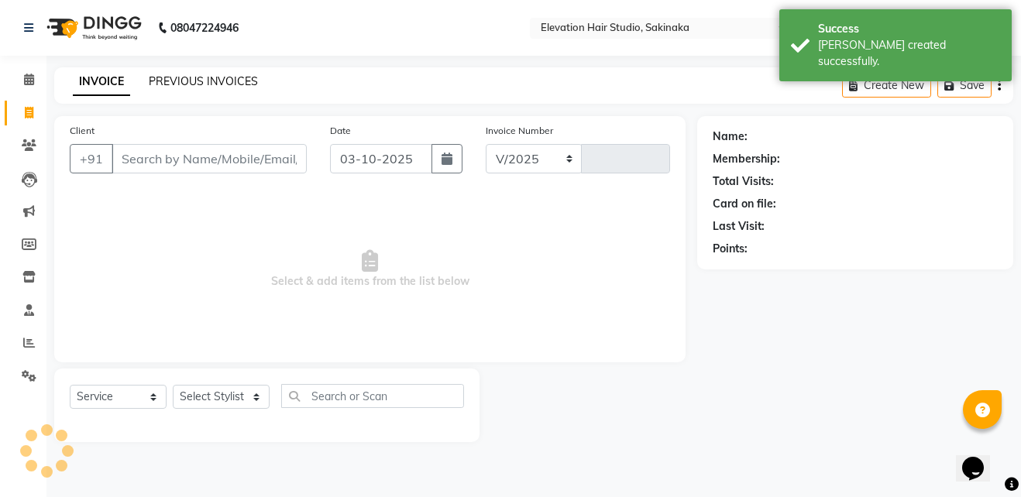
select select "4949"
type input "1948"
click at [175, 81] on link "PREVIOUS INVOICES" at bounding box center [203, 81] width 109 height 14
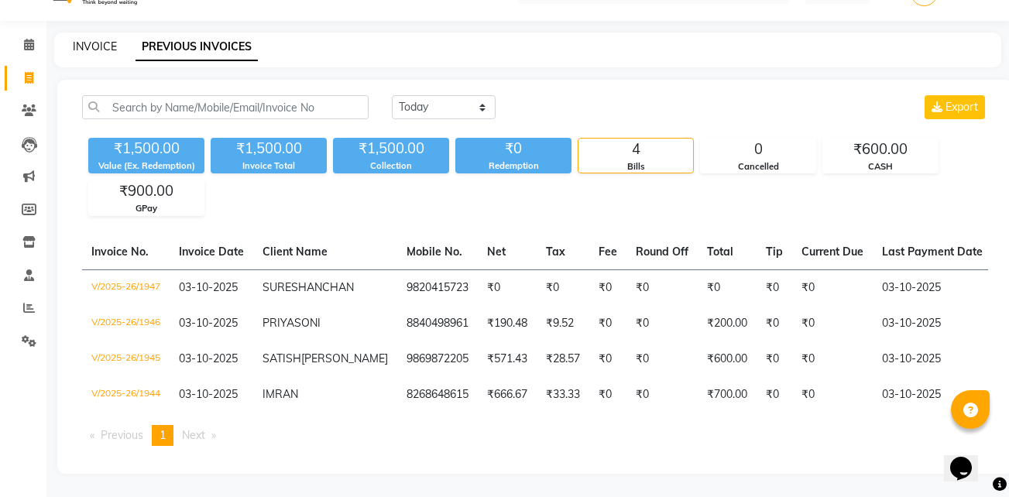
click at [91, 39] on link "INVOICE" at bounding box center [95, 46] width 44 height 14
select select "service"
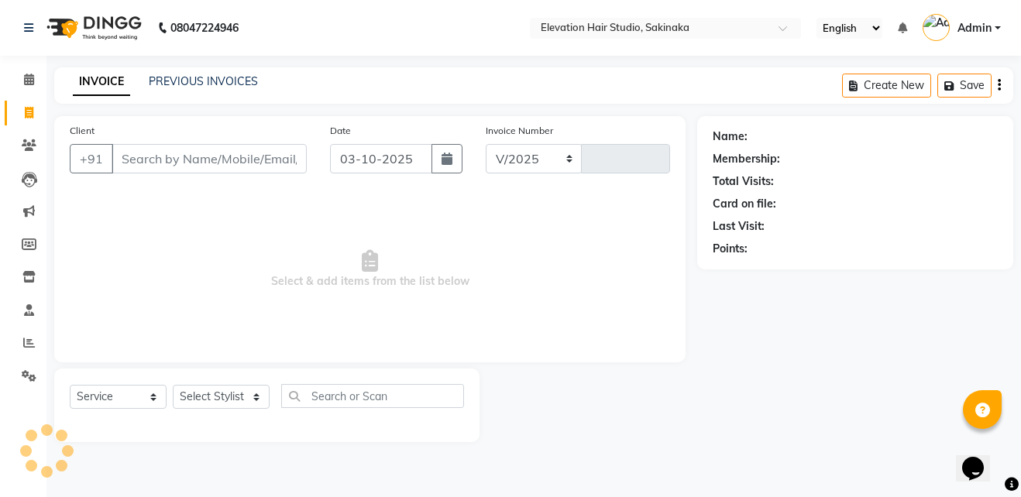
select select "4949"
type input "1948"
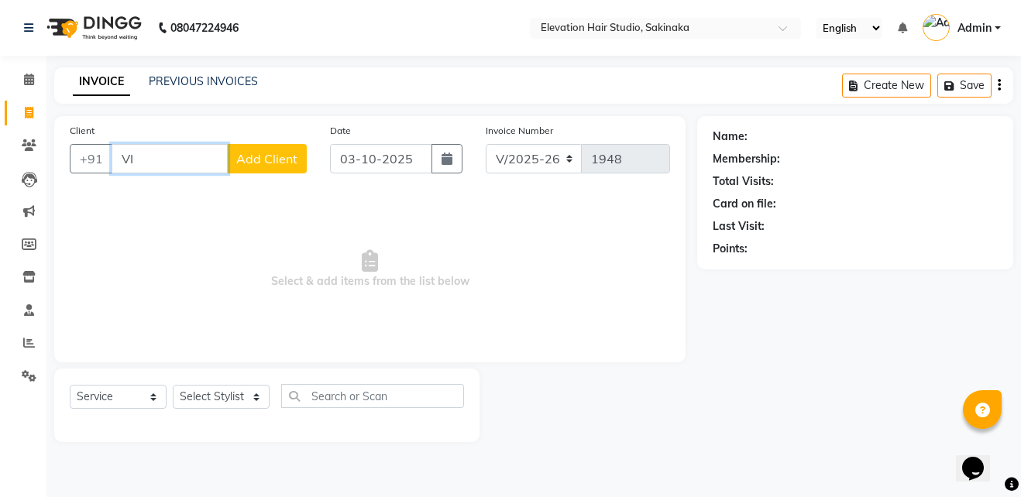
type input "V"
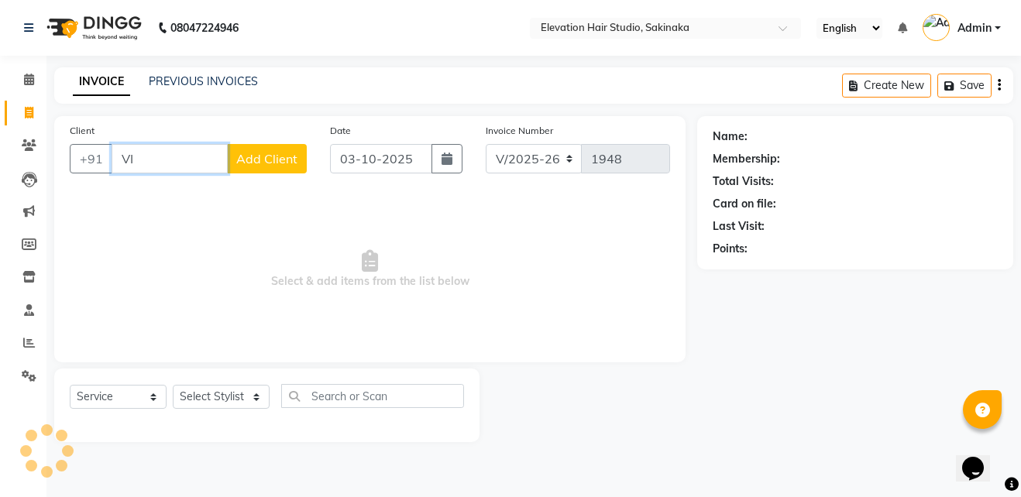
type input "V"
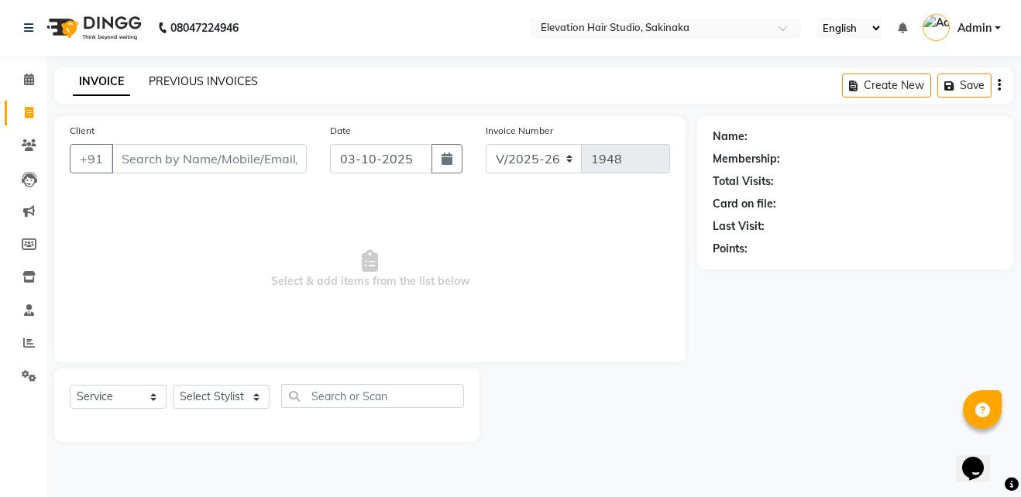
click at [214, 85] on link "PREVIOUS INVOICES" at bounding box center [203, 81] width 109 height 14
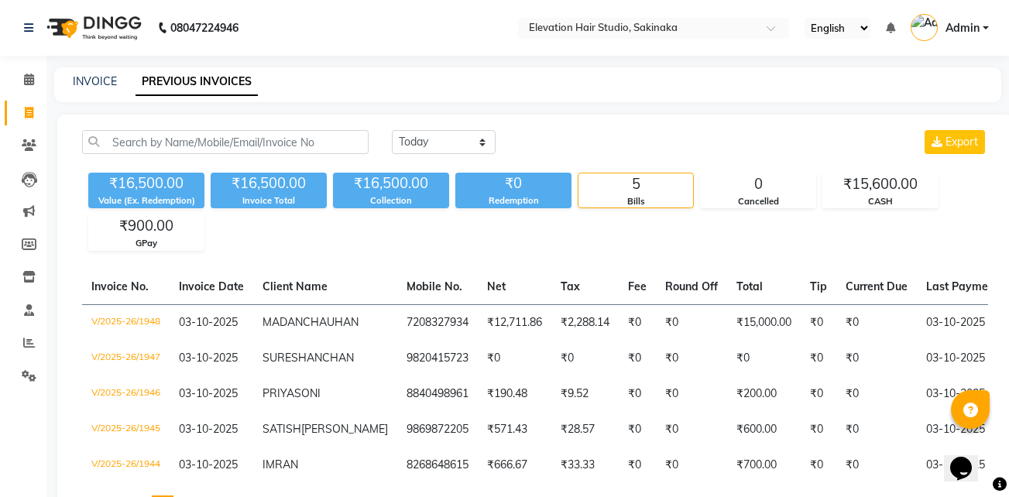
scroll to position [129, 0]
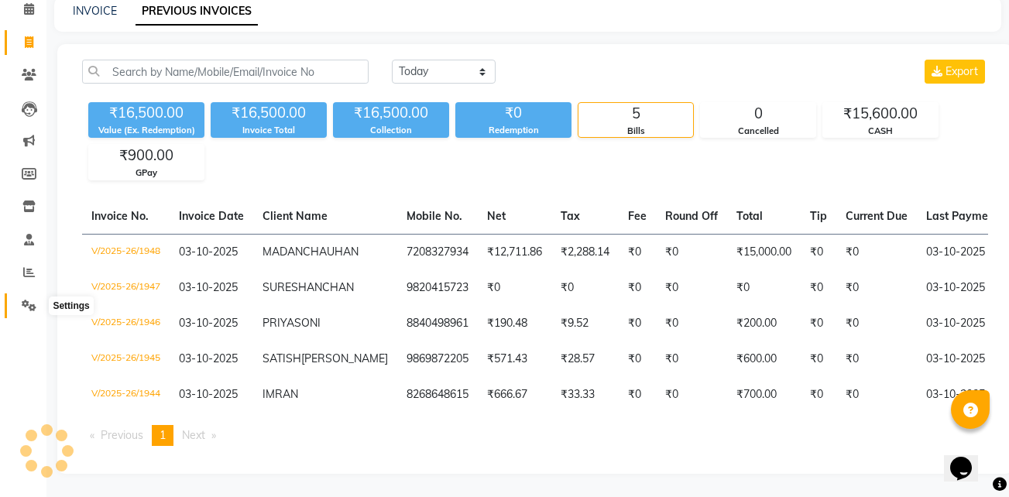
click at [29, 300] on icon at bounding box center [29, 306] width 15 height 12
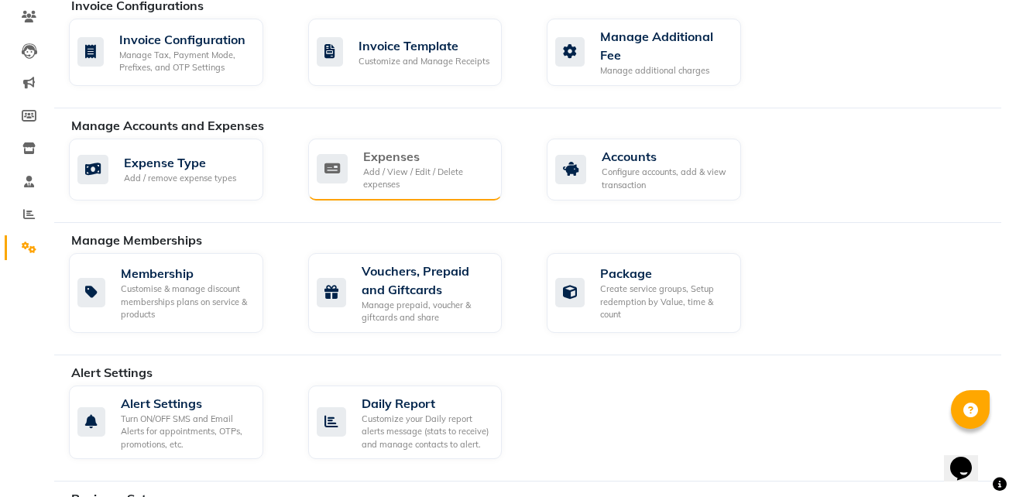
click at [414, 153] on div "Expenses" at bounding box center [426, 156] width 127 height 19
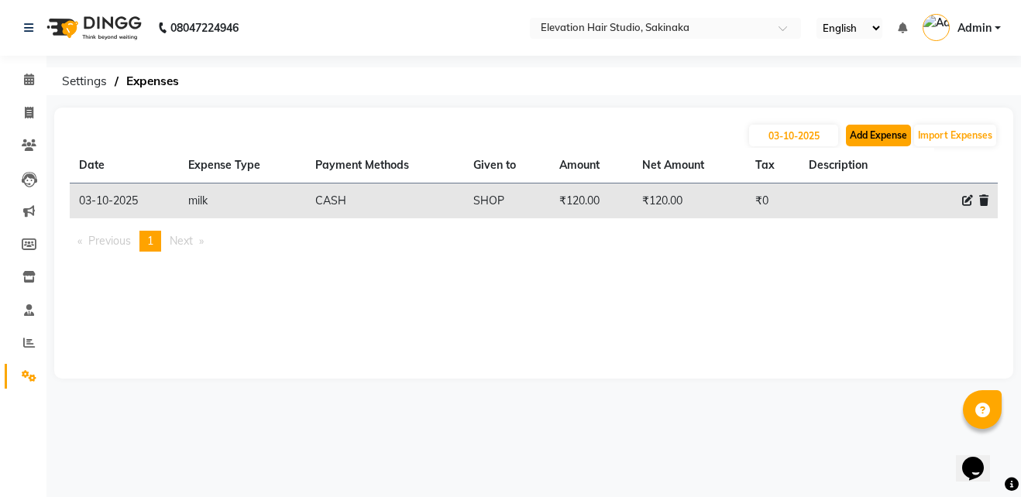
click at [887, 139] on button "Add Expense" at bounding box center [878, 136] width 65 height 22
select select "1"
select select "3831"
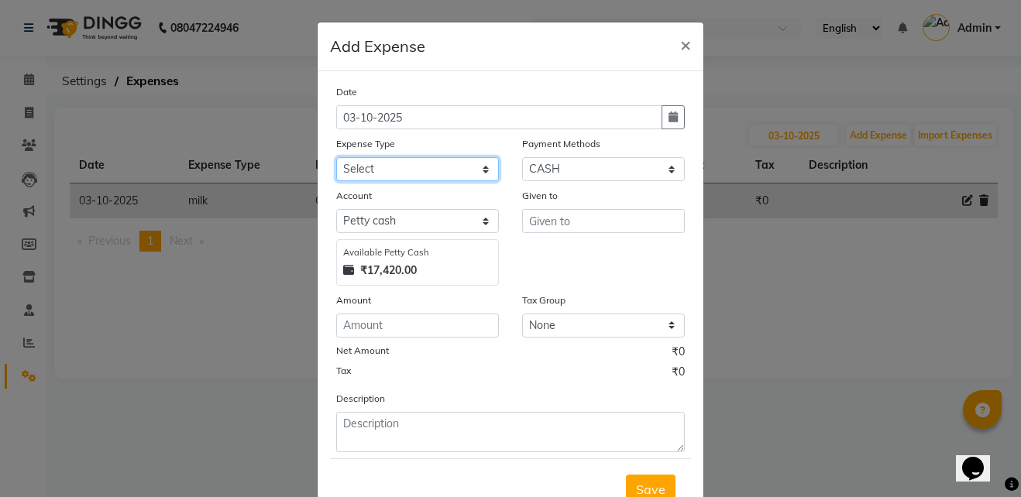
click at [396, 171] on select "Select AC Adrak Advance Salary agarbatti anees Appron asmoul advance salary Ban…" at bounding box center [417, 169] width 163 height 24
select select "8317"
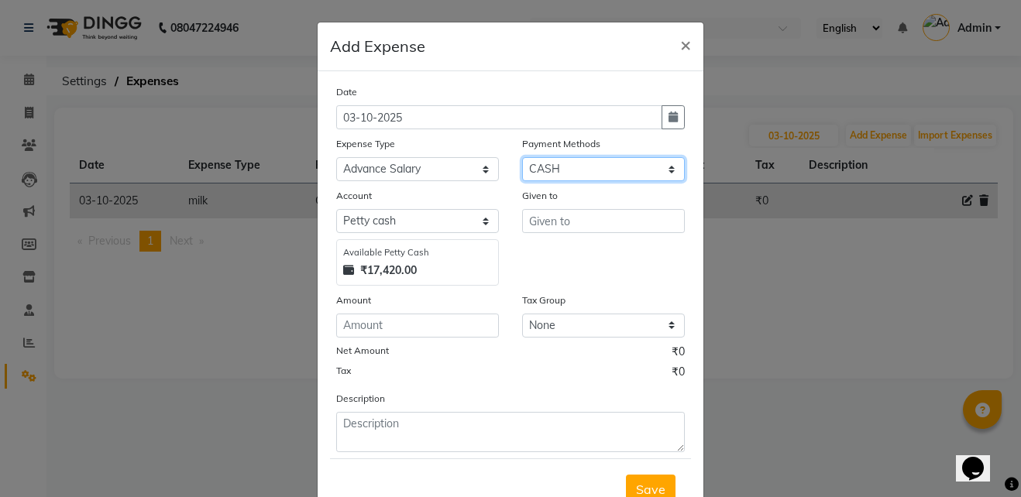
drag, startPoint x: 556, startPoint y: 168, endPoint x: 554, endPoint y: 254, distance: 86.0
click at [554, 254] on div "Date 03-10-2025 Expense Type Select AC Adrak Advance Salary agarbatti anees App…" at bounding box center [510, 268] width 348 height 369
select select "5"
click at [522, 157] on select "Select CASH CARD GPay PhonePe Loan Cheque Package Visa Card BharatPay PayTM Wal…" at bounding box center [603, 169] width 163 height 24
select select "3832"
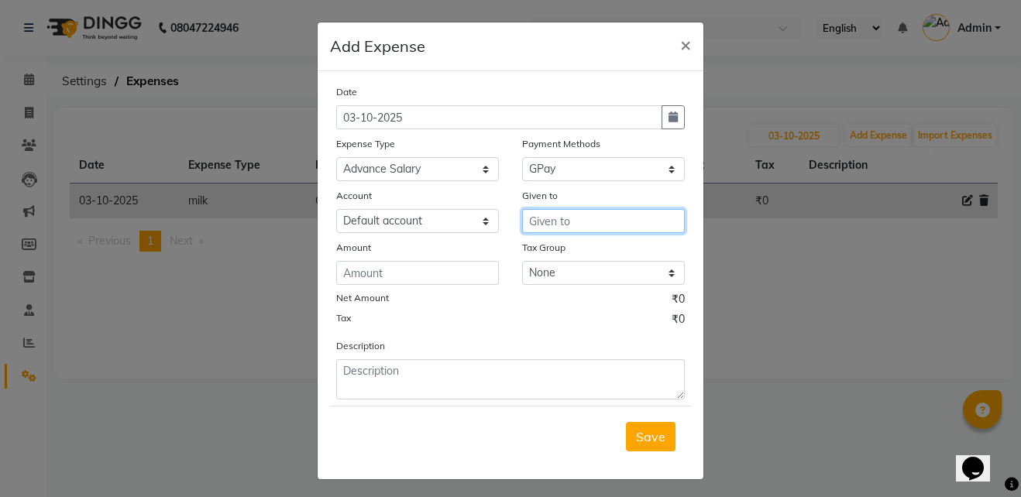
click at [568, 225] on input "text" at bounding box center [603, 221] width 163 height 24
type input "mehboob"
click at [661, 108] on button "button" at bounding box center [672, 117] width 23 height 24
select select "10"
select select "2025"
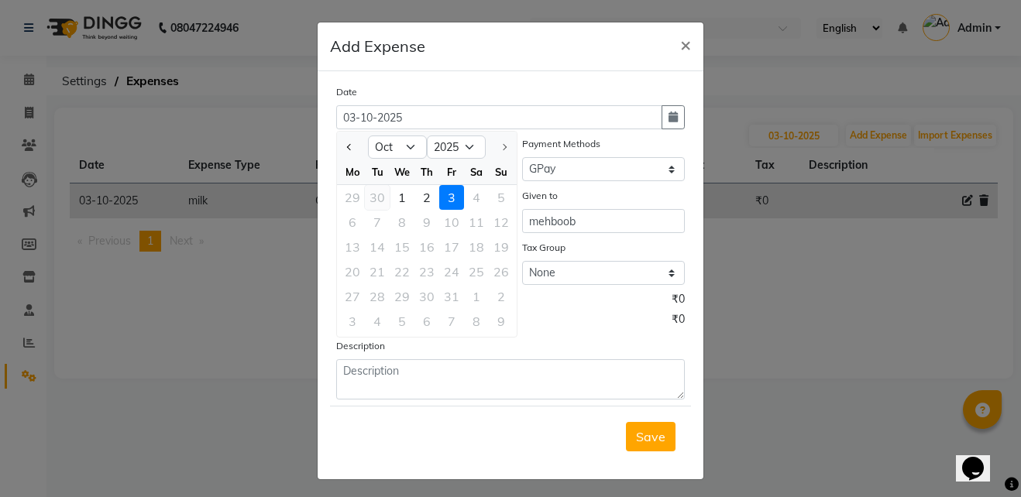
click at [373, 198] on div "30" at bounding box center [377, 197] width 25 height 25
type input "30-09-2025"
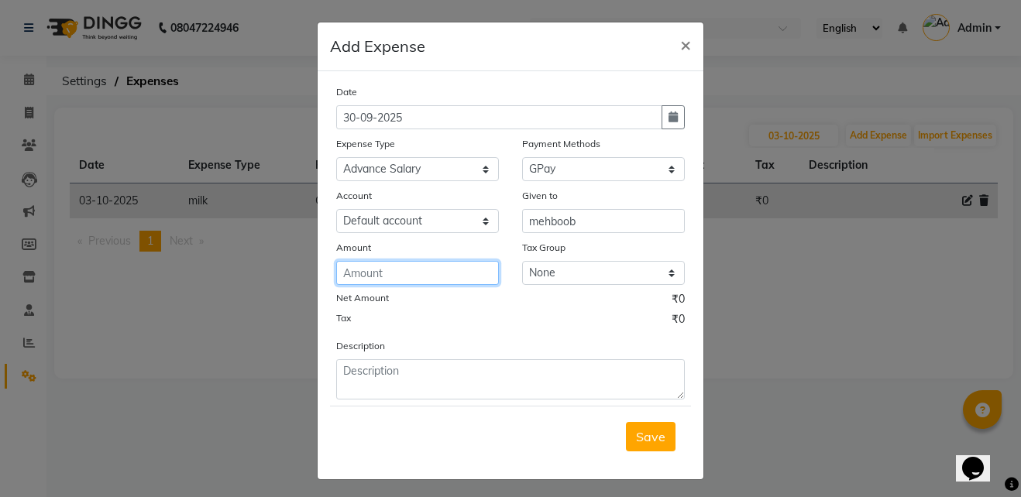
click at [383, 277] on input "number" at bounding box center [417, 273] width 163 height 24
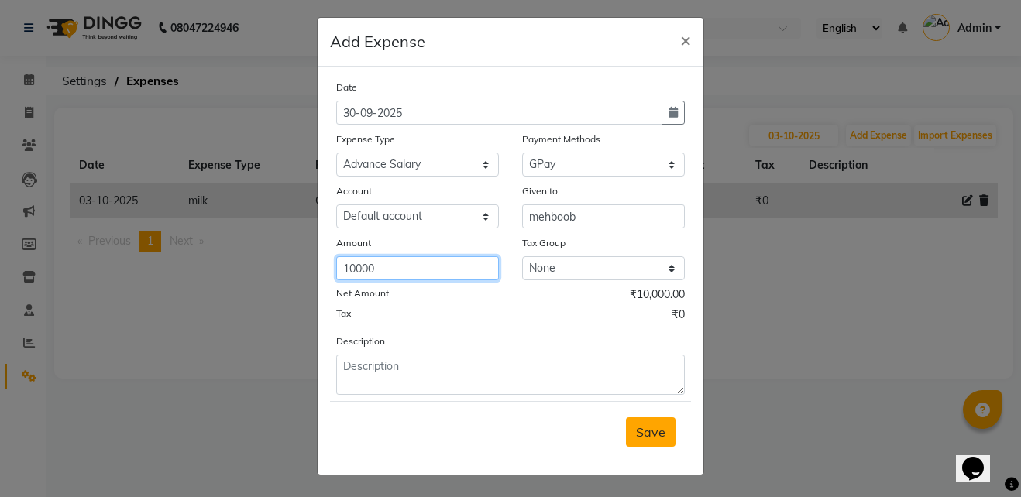
type input "10000"
click at [647, 429] on span "Save" at bounding box center [650, 431] width 29 height 15
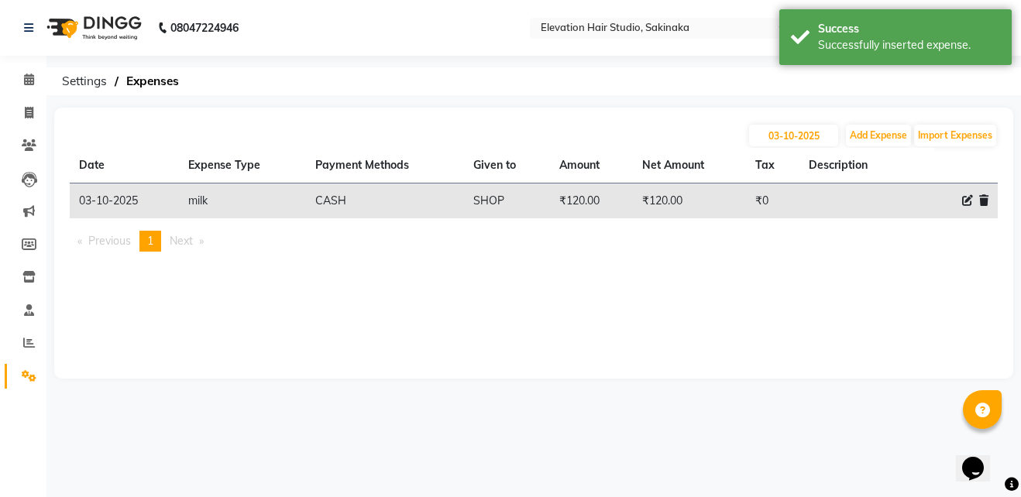
click at [966, 197] on icon at bounding box center [967, 200] width 11 height 11
select select "8338"
select select "1"
select select "3831"
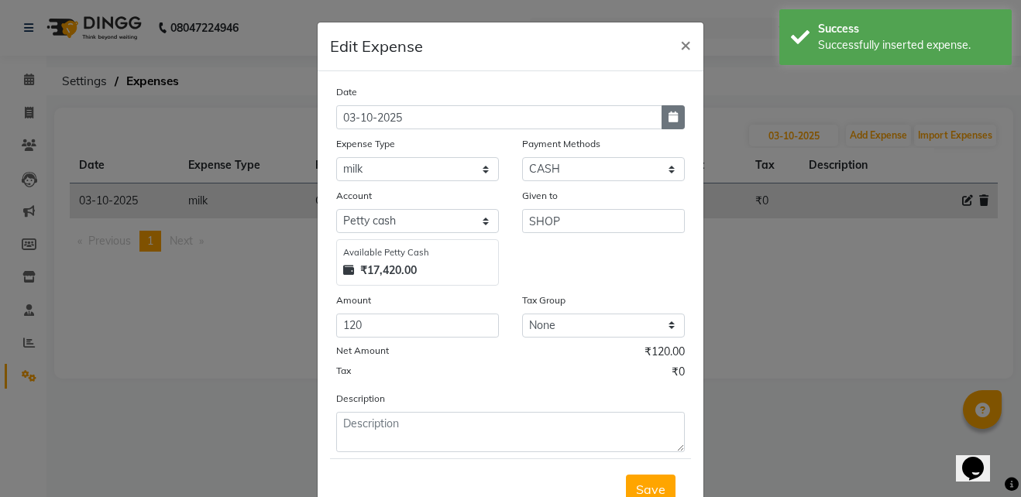
click at [669, 120] on icon "button" at bounding box center [672, 117] width 9 height 11
select select "10"
select select "2025"
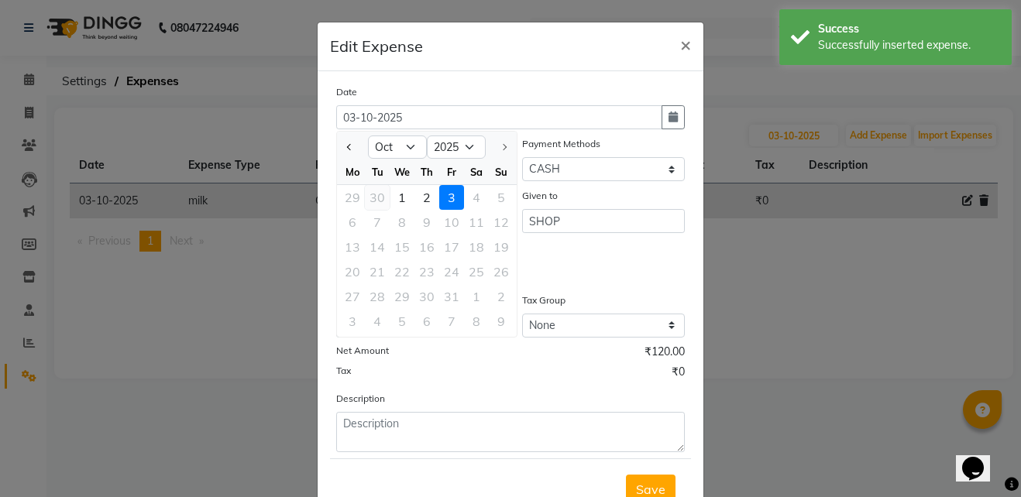
click at [372, 190] on div "30" at bounding box center [377, 197] width 25 height 25
type input "30-09-2025"
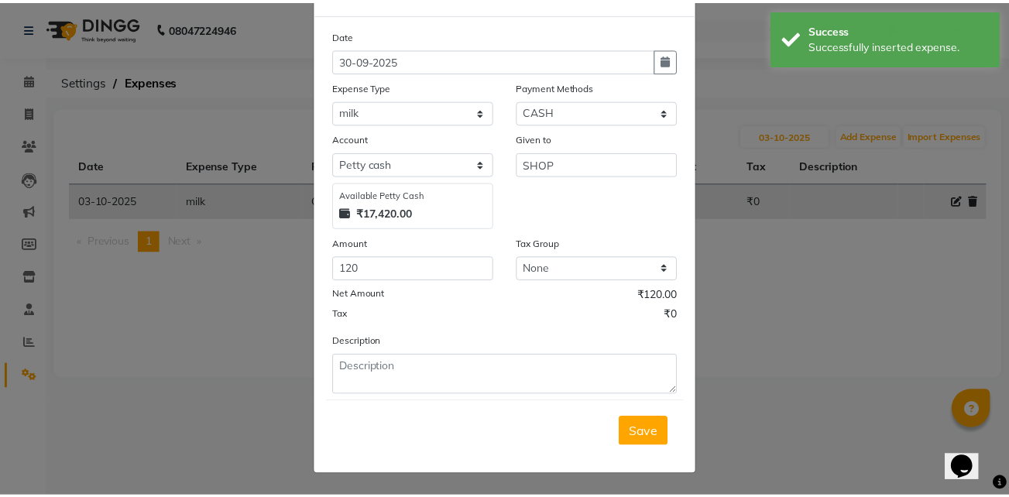
scroll to position [57, 0]
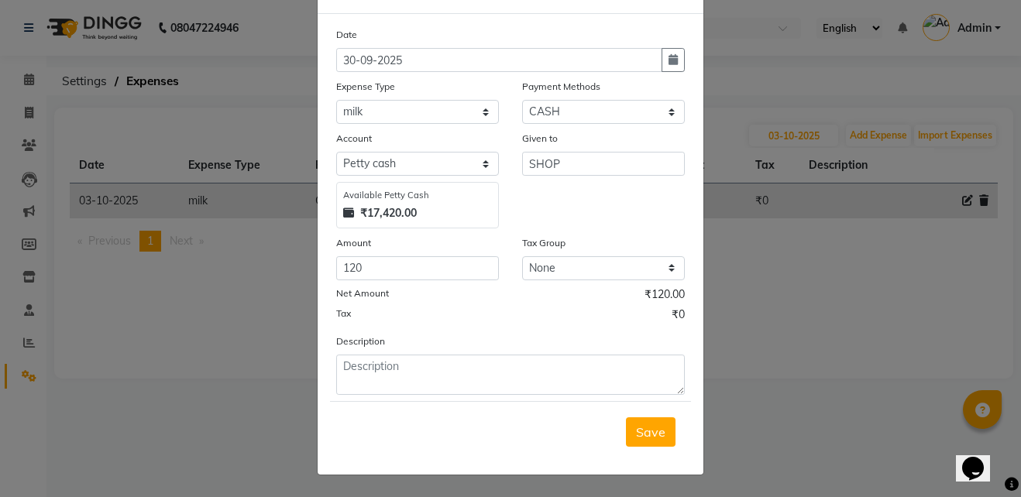
click at [851, 408] on ngb-modal-window "Edit Expense × Date 30-09-2025 Expense Type Select AC Adrak Advance Salary agar…" at bounding box center [510, 248] width 1021 height 497
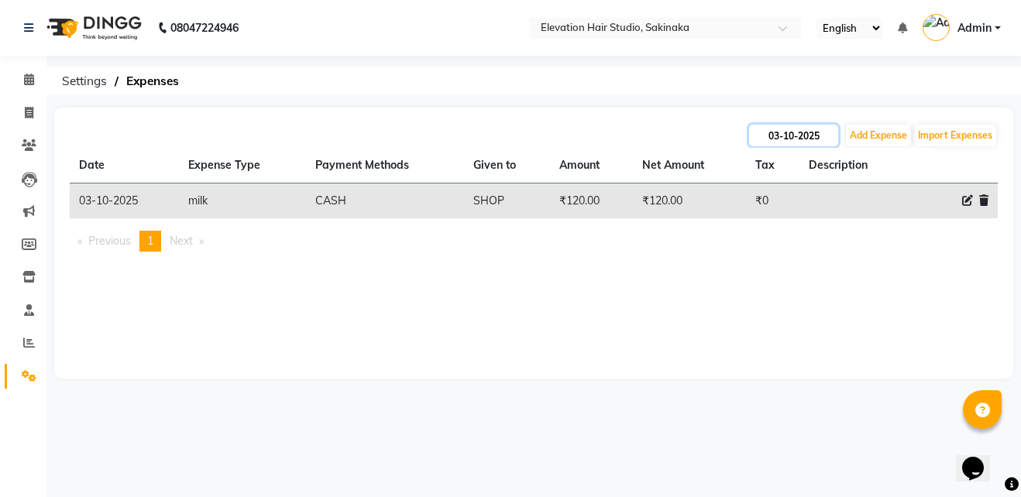
click at [787, 140] on input "03-10-2025" at bounding box center [793, 136] width 89 height 22
select select "10"
select select "2025"
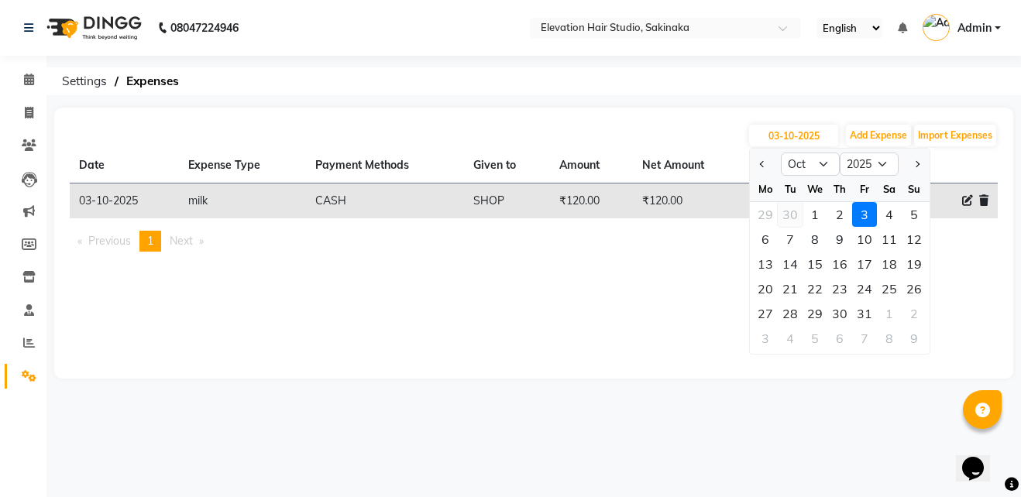
click at [797, 218] on div "30" at bounding box center [789, 214] width 25 height 25
type input "30-09-2025"
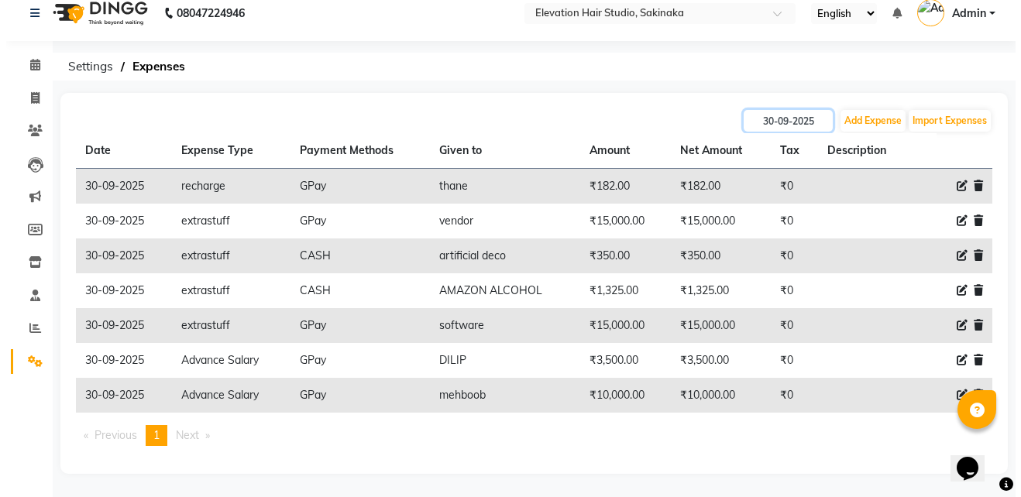
scroll to position [0, 0]
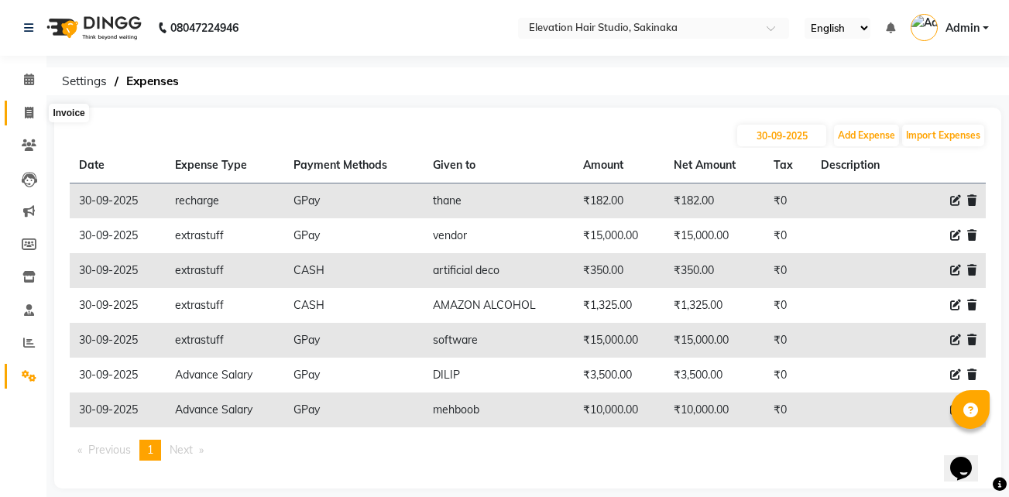
click at [38, 118] on span at bounding box center [28, 114] width 27 height 18
select select "service"
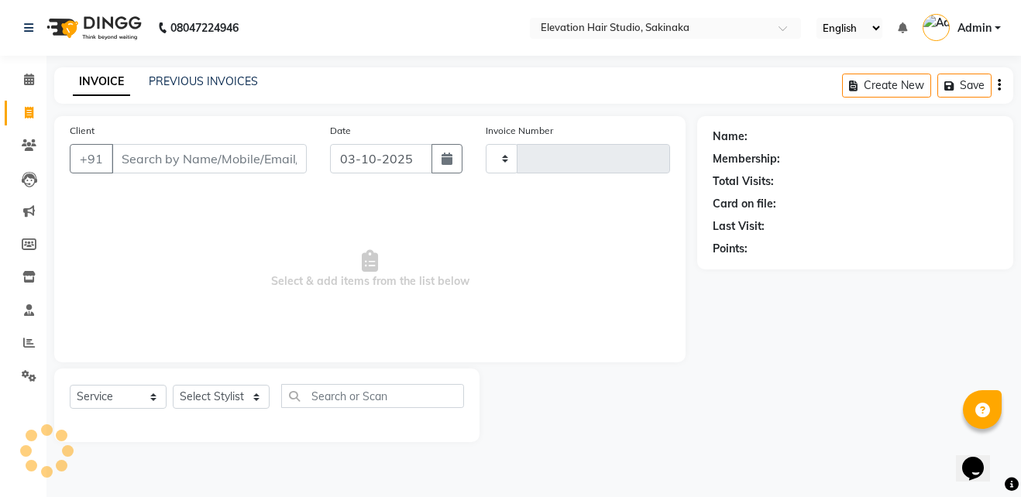
type input "1949"
select select "4949"
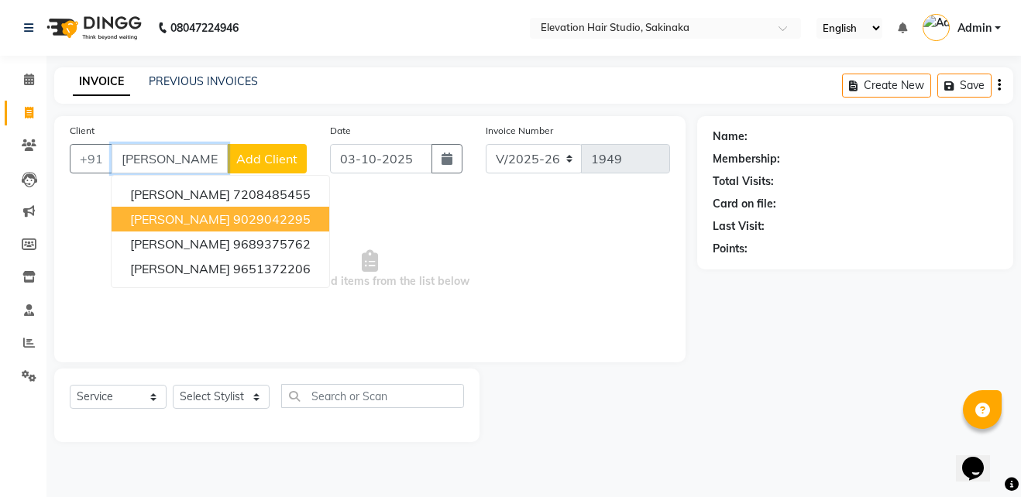
click at [173, 225] on span "GIRISH SOLANKI" at bounding box center [180, 218] width 100 height 15
type input "9029042295"
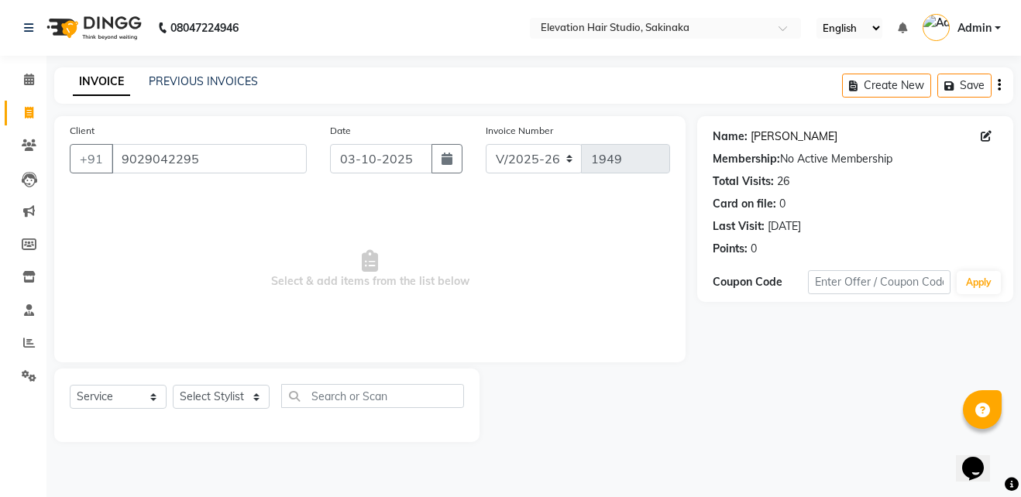
click at [781, 142] on link "Girish Solanki" at bounding box center [793, 137] width 87 height 16
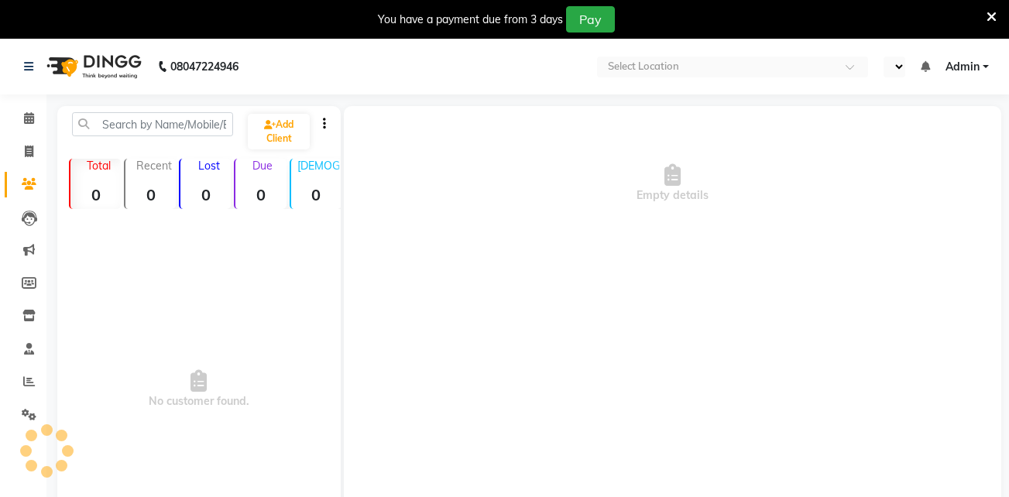
select select "en"
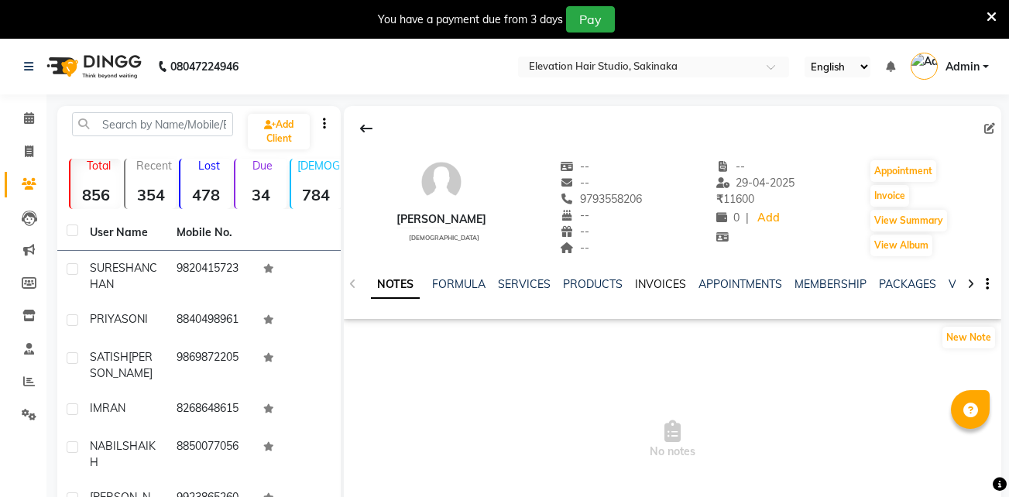
click at [671, 283] on link "INVOICES" at bounding box center [660, 284] width 51 height 14
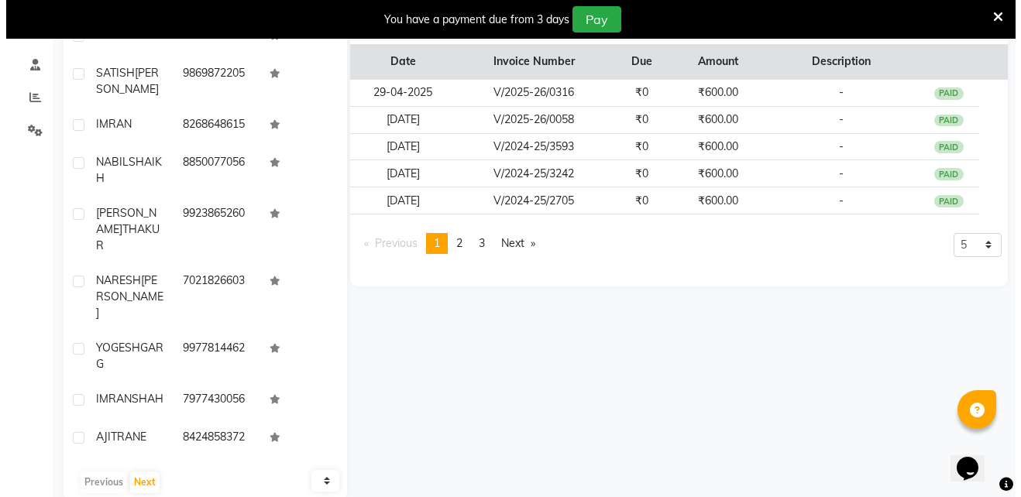
scroll to position [292, 0]
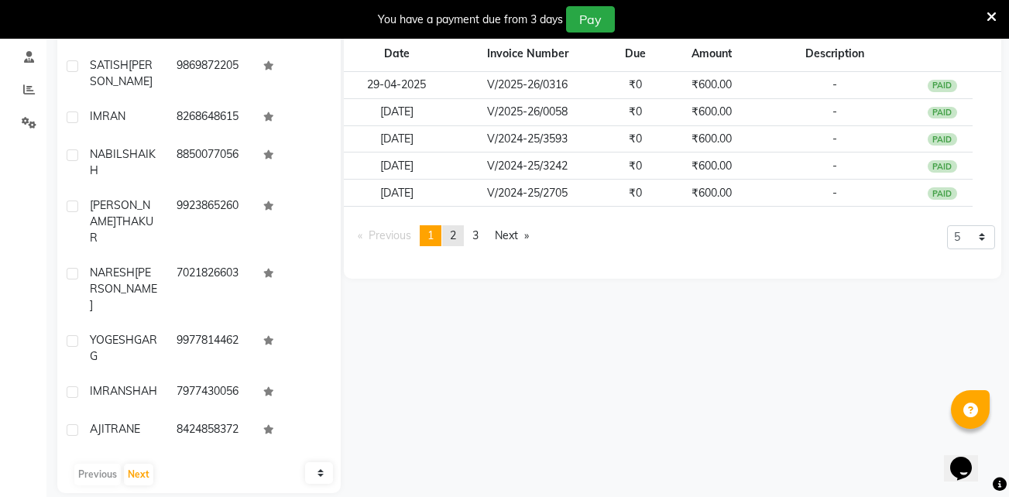
click at [449, 235] on link "page 2" at bounding box center [453, 235] width 22 height 21
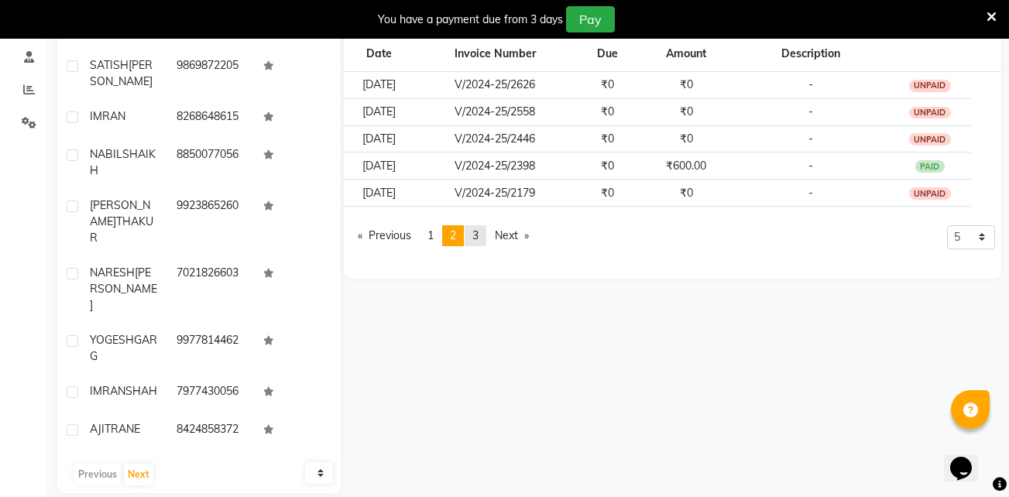
click at [475, 235] on link "page 3" at bounding box center [476, 235] width 22 height 21
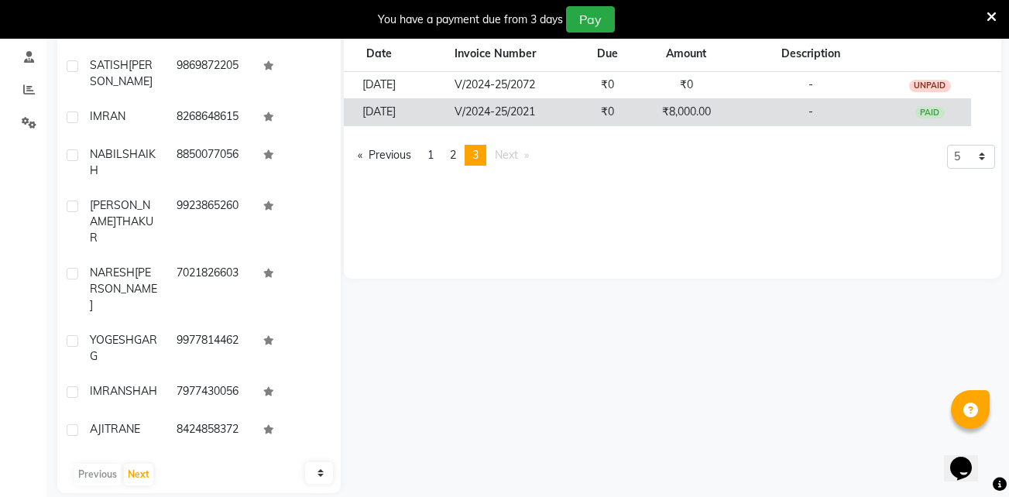
click at [562, 107] on td "V/2024-25/2021" at bounding box center [494, 111] width 161 height 27
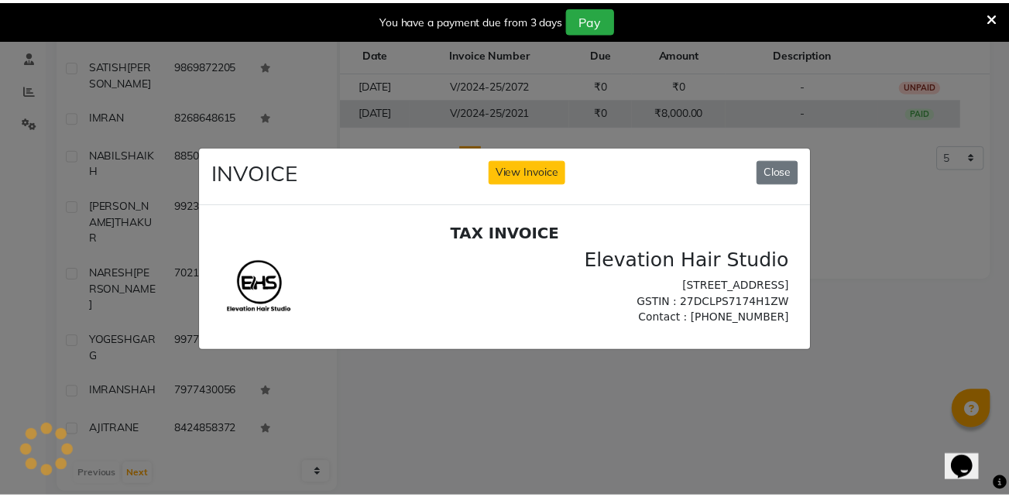
scroll to position [0, 0]
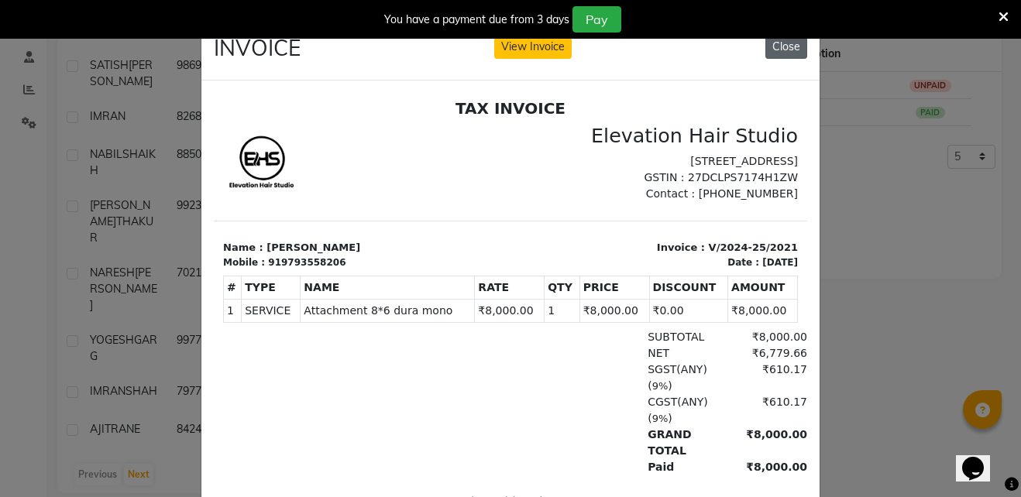
click at [793, 46] on button "Close" at bounding box center [786, 47] width 42 height 24
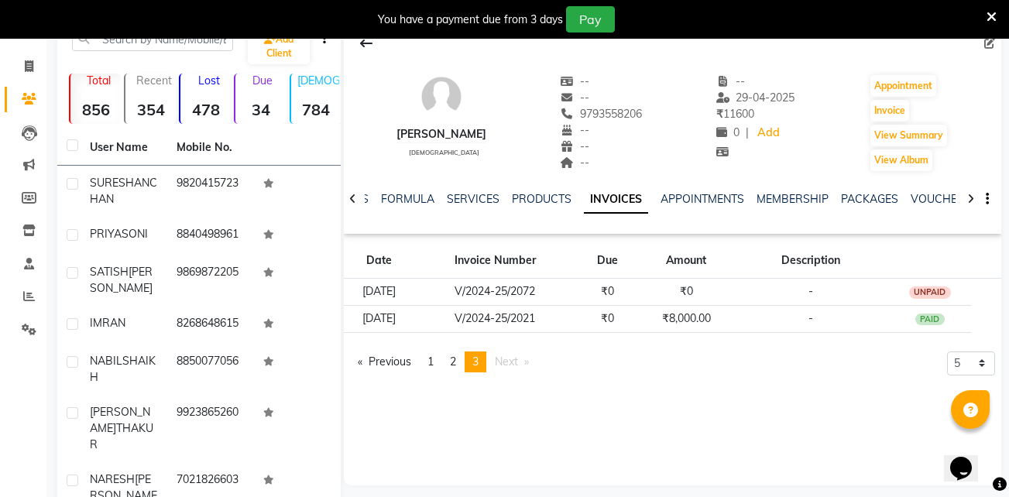
scroll to position [84, 0]
click at [441, 360] on link "page 1" at bounding box center [431, 362] width 22 height 21
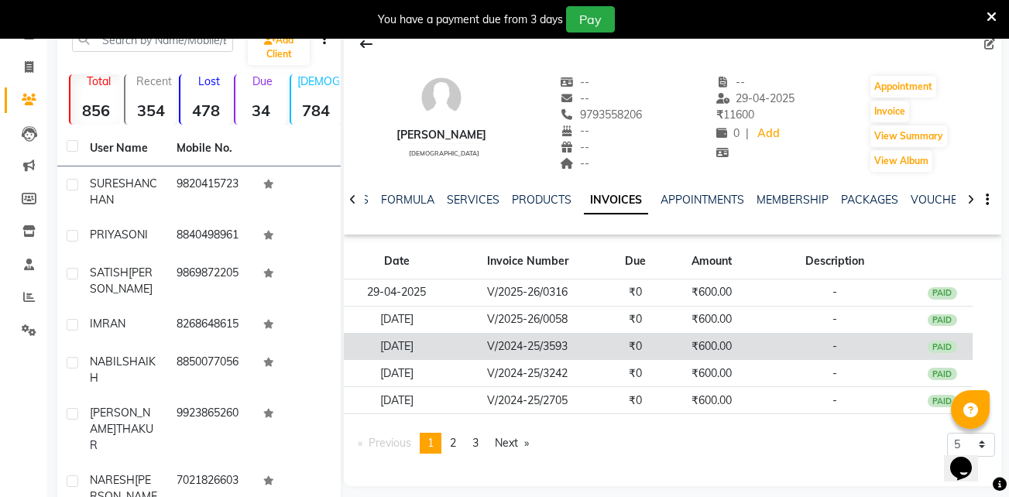
scroll to position [0, 0]
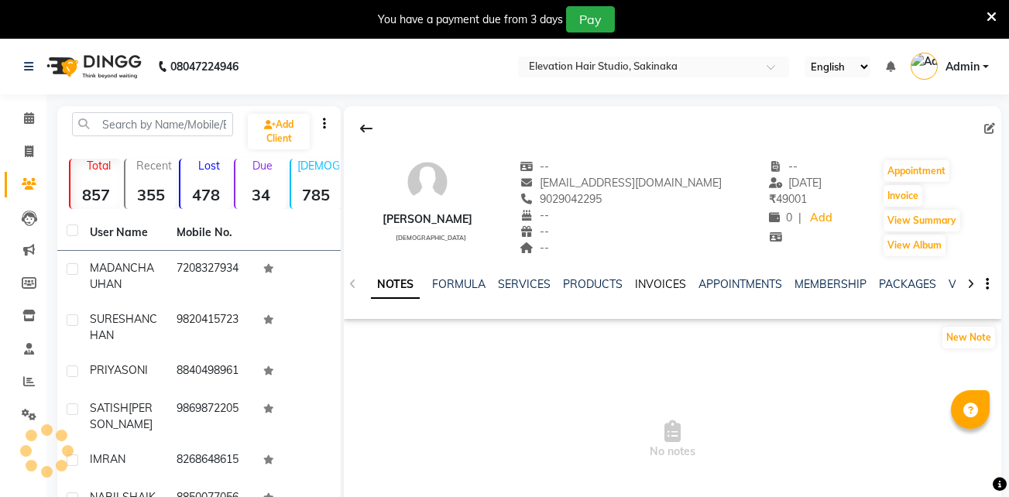
click at [635, 283] on link "INVOICES" at bounding box center [660, 284] width 51 height 14
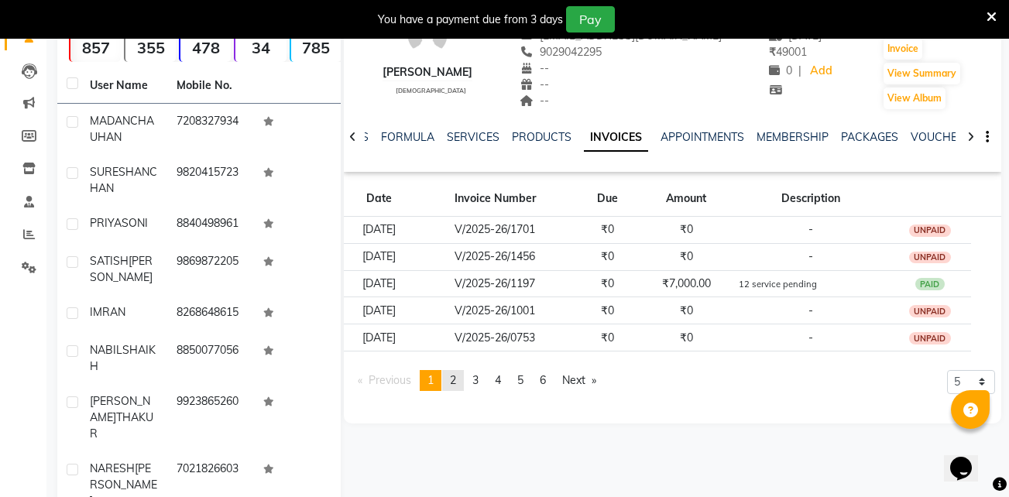
click at [451, 382] on link "page 2" at bounding box center [453, 380] width 22 height 21
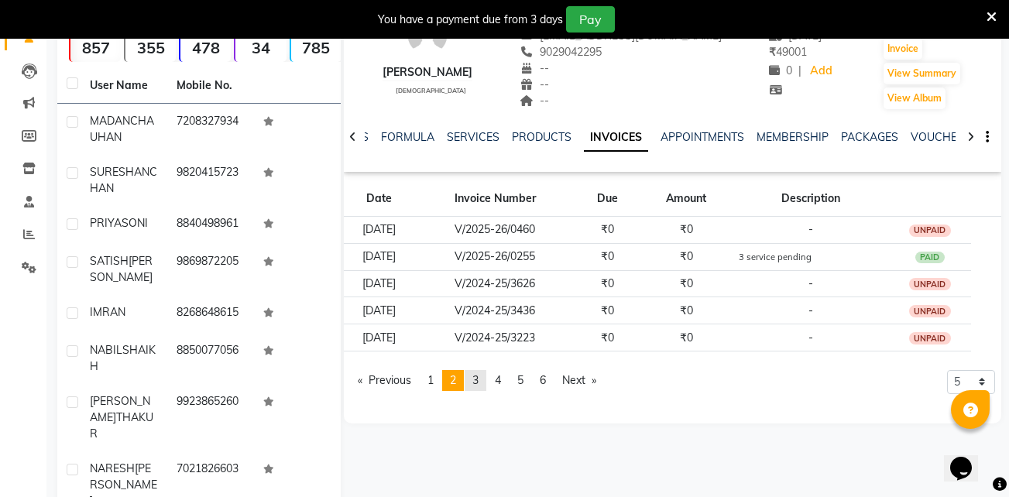
click at [478, 380] on span "3" at bounding box center [475, 380] width 6 height 14
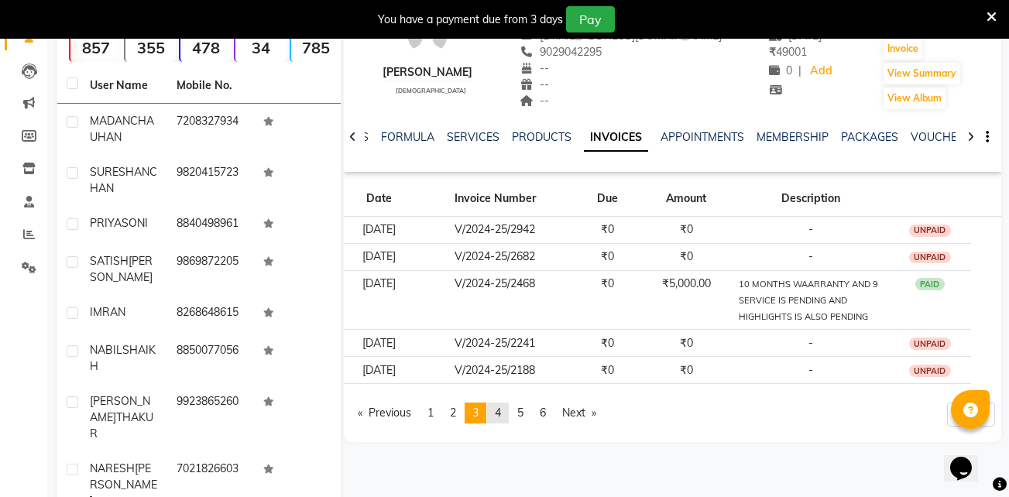
click at [501, 407] on span "4" at bounding box center [498, 413] width 6 height 14
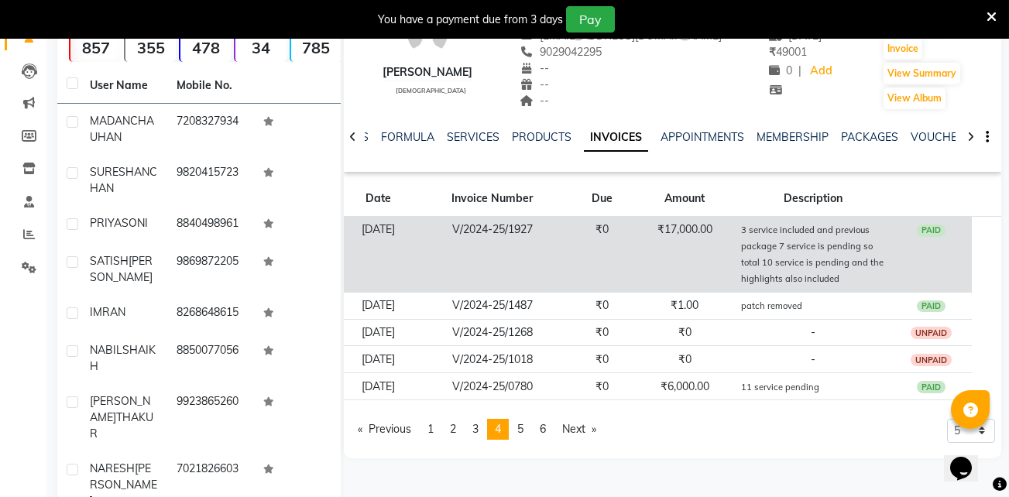
click at [704, 228] on td "₹17,000.00" at bounding box center [684, 255] width 102 height 76
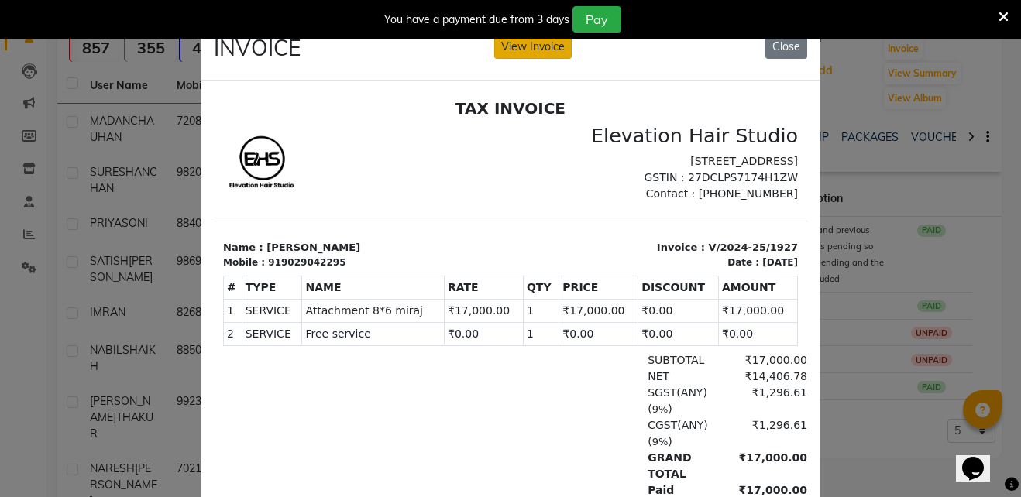
click at [510, 45] on button "View Invoice" at bounding box center [532, 47] width 77 height 24
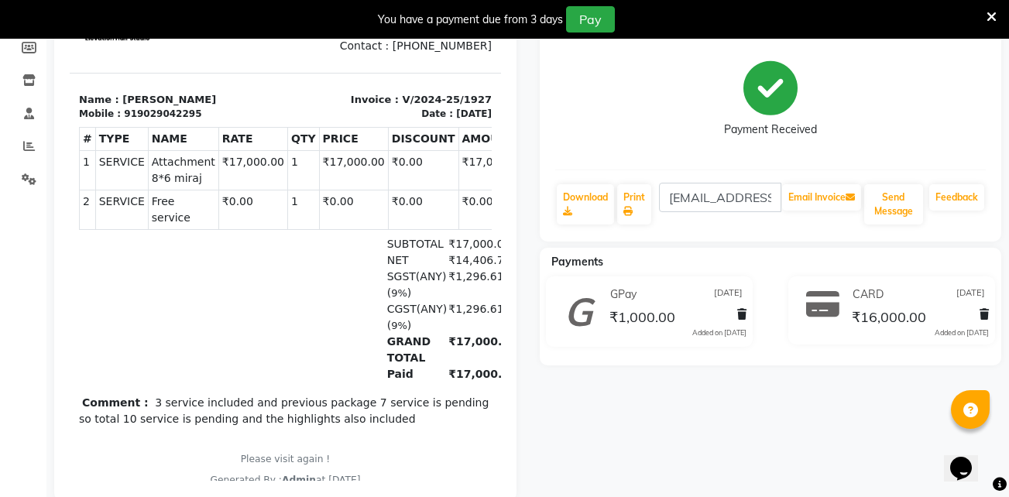
scroll to position [236, 0]
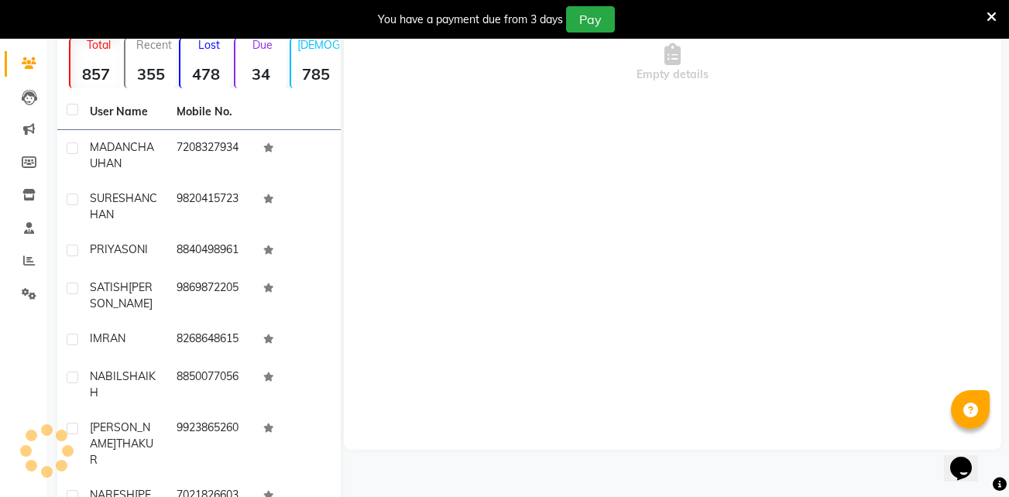
scroll to position [236, 0]
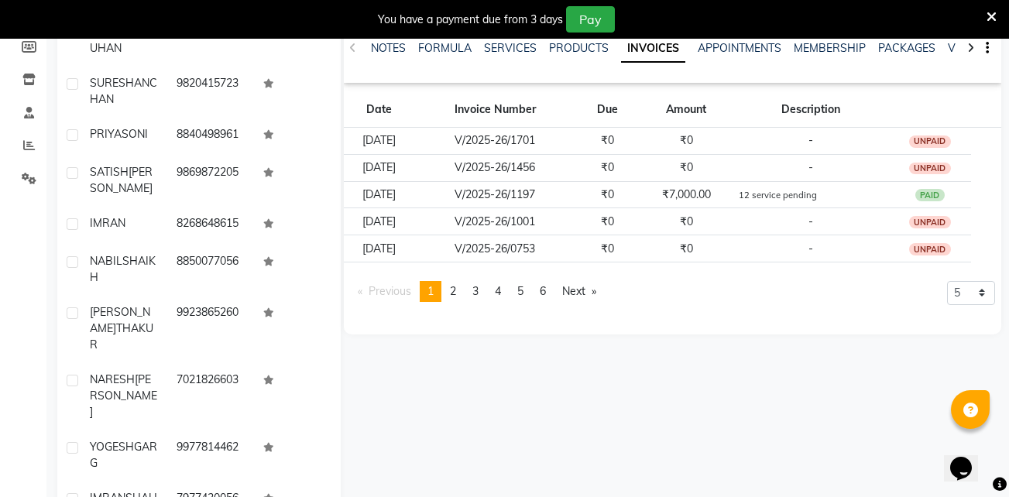
click at [993, 15] on icon at bounding box center [991, 17] width 10 height 14
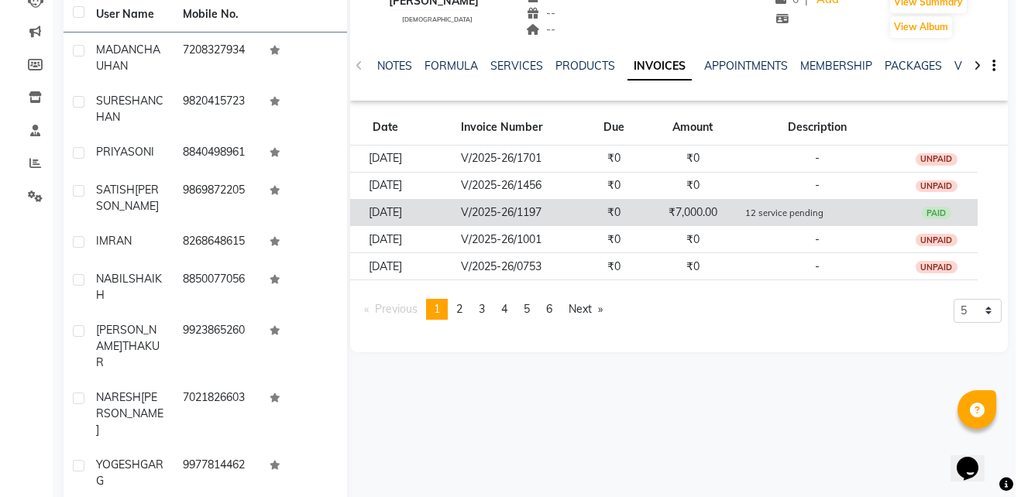
scroll to position [174, 0]
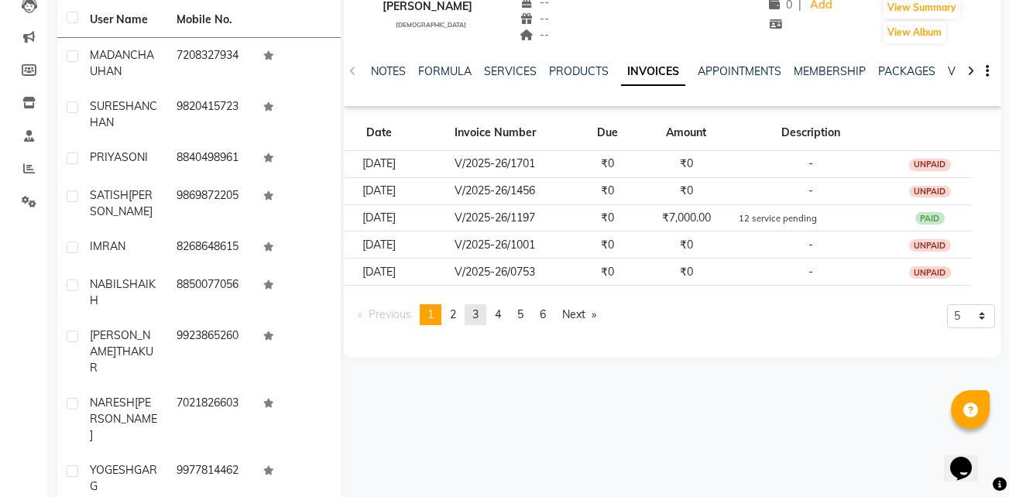
click at [476, 314] on span "3" at bounding box center [475, 314] width 6 height 14
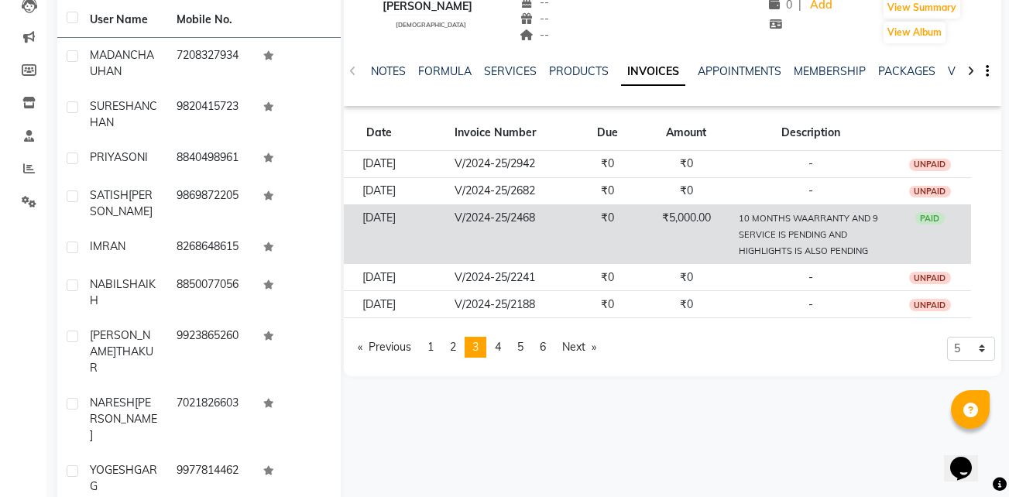
click at [733, 237] on td "₹5,000.00" at bounding box center [686, 234] width 94 height 60
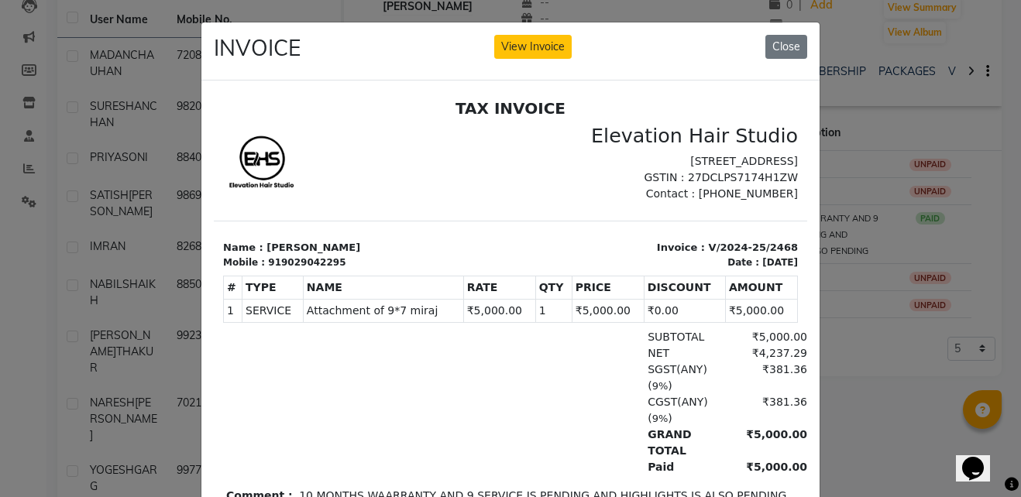
scroll to position [12, 0]
click at [784, 39] on button "Close" at bounding box center [786, 47] width 42 height 24
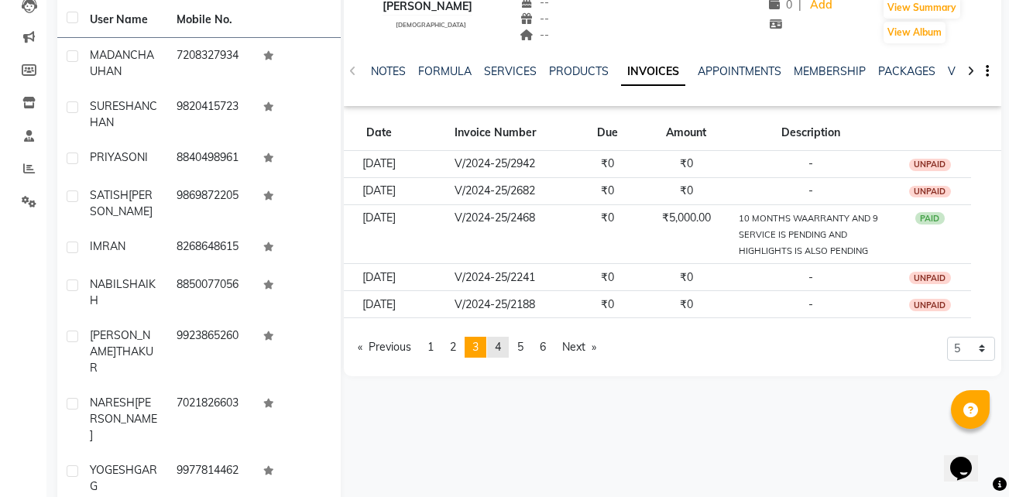
click at [505, 355] on link "page 4" at bounding box center [498, 347] width 22 height 21
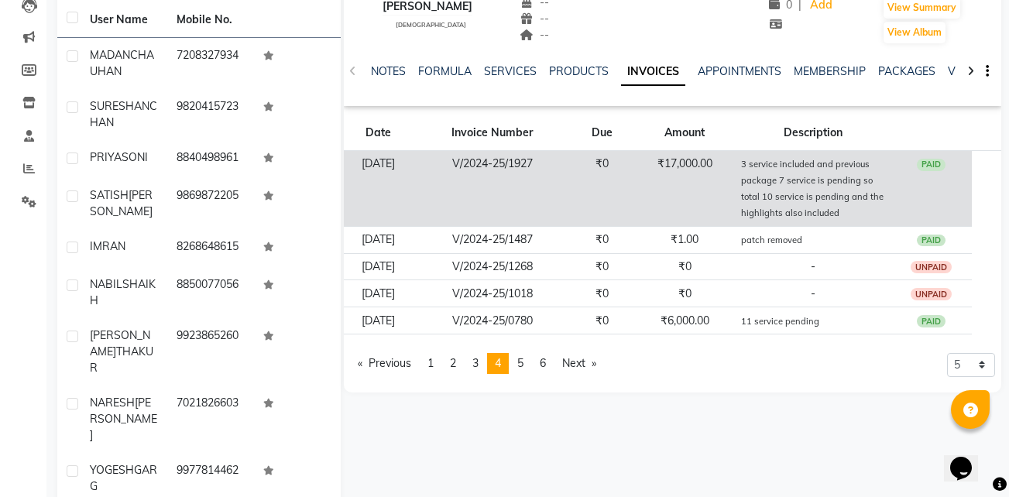
click at [529, 153] on td "V/2024-25/1927" at bounding box center [492, 189] width 158 height 76
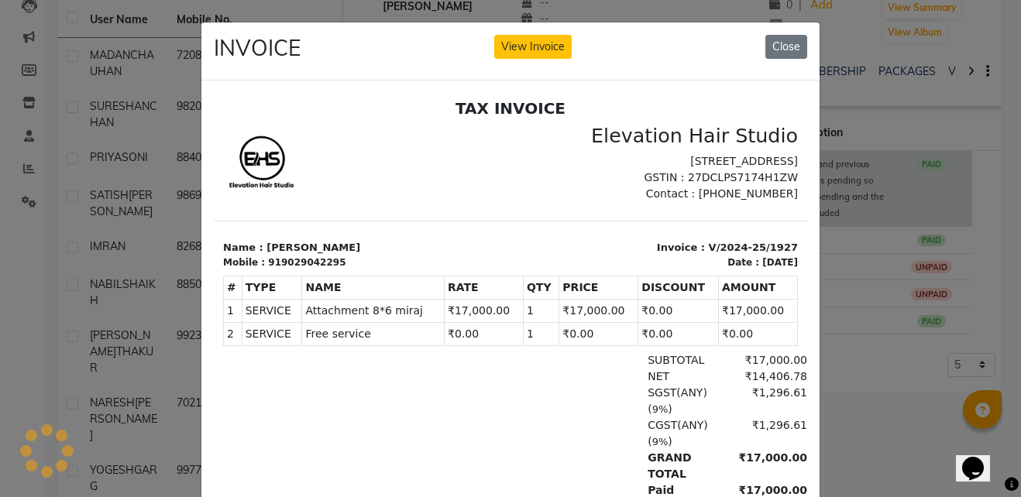
scroll to position [0, 0]
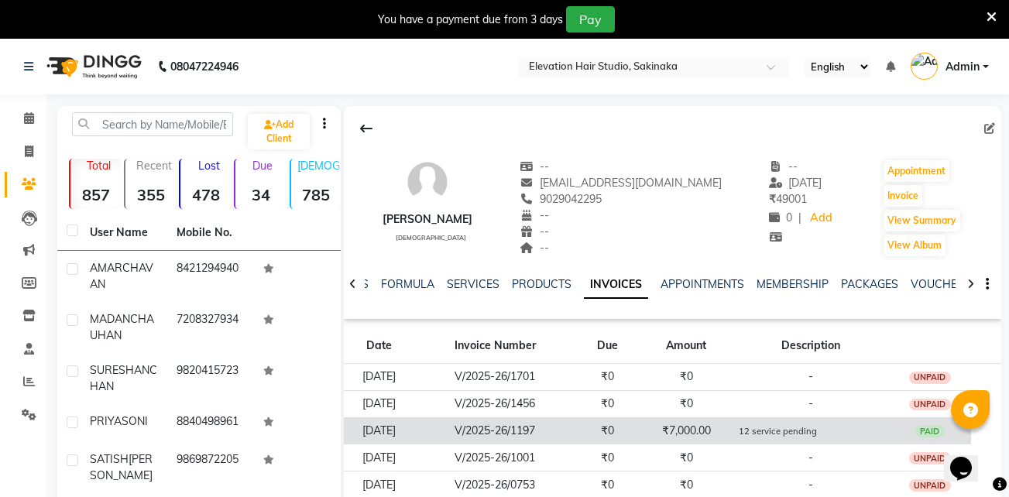
click at [707, 421] on td "₹7,000.00" at bounding box center [686, 430] width 94 height 27
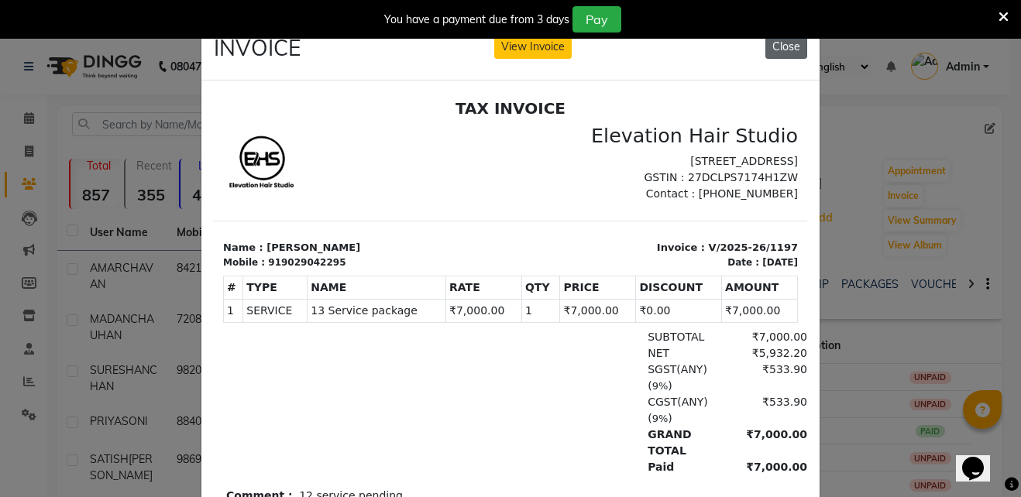
click at [781, 49] on button "Close" at bounding box center [786, 47] width 42 height 24
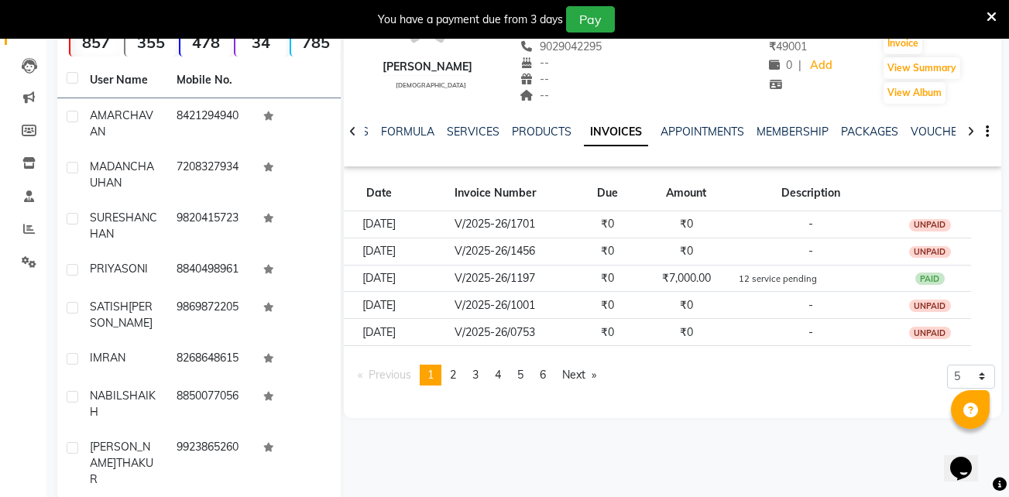
scroll to position [153, 0]
click at [456, 375] on span "2" at bounding box center [453, 374] width 6 height 14
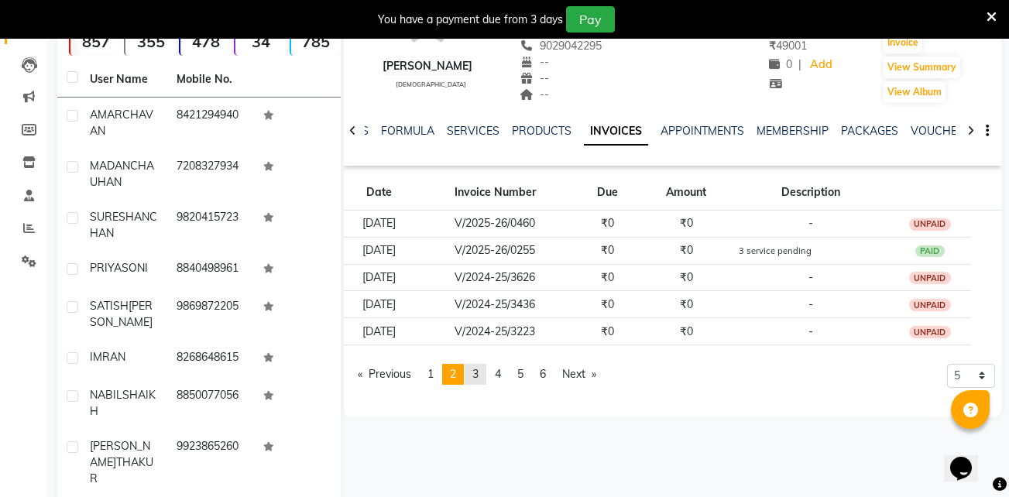
click at [486, 365] on link "page 3" at bounding box center [476, 374] width 22 height 21
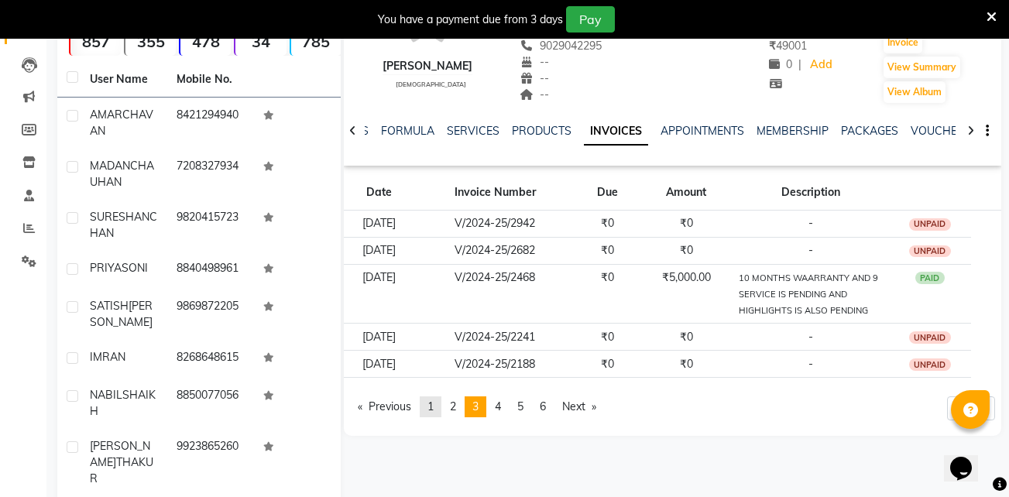
click at [430, 407] on span "1" at bounding box center [430, 407] width 6 height 14
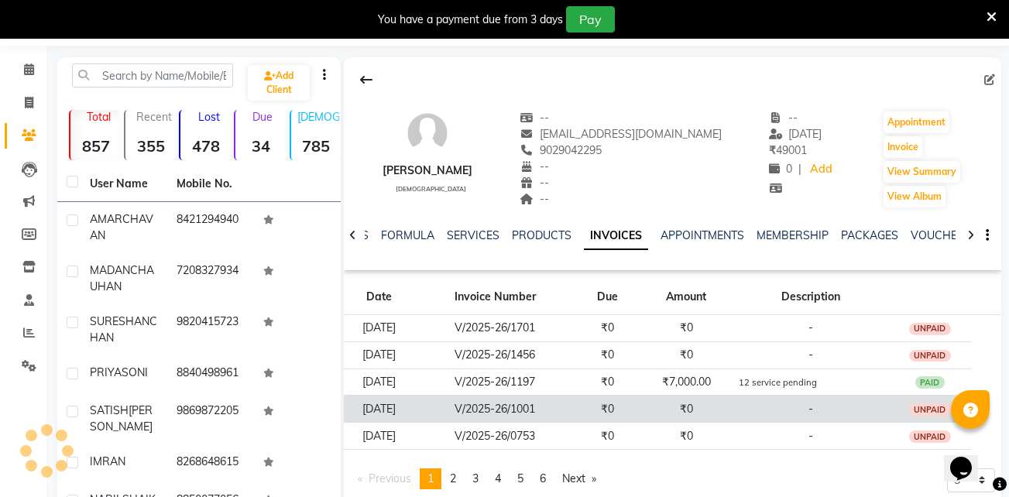
scroll to position [47, 0]
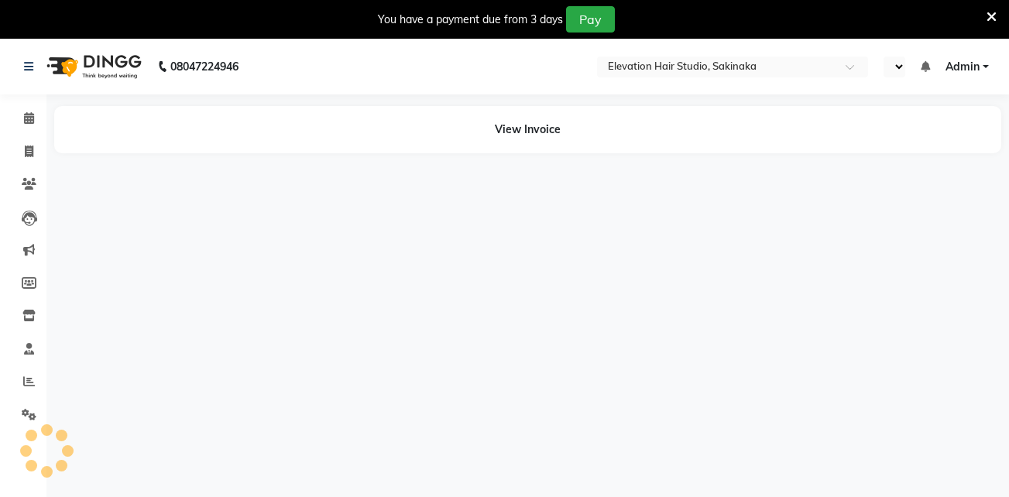
select select "en"
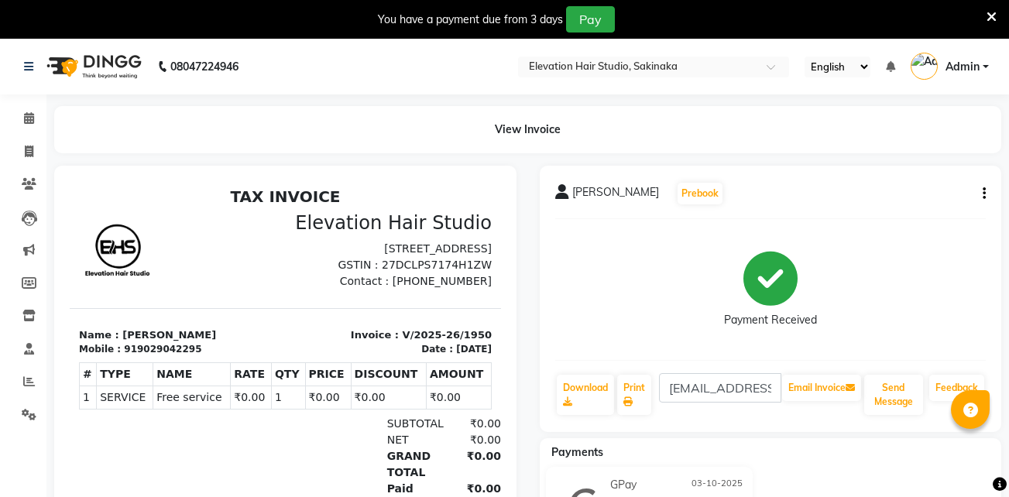
click at [982, 190] on button "button" at bounding box center [980, 194] width 9 height 16
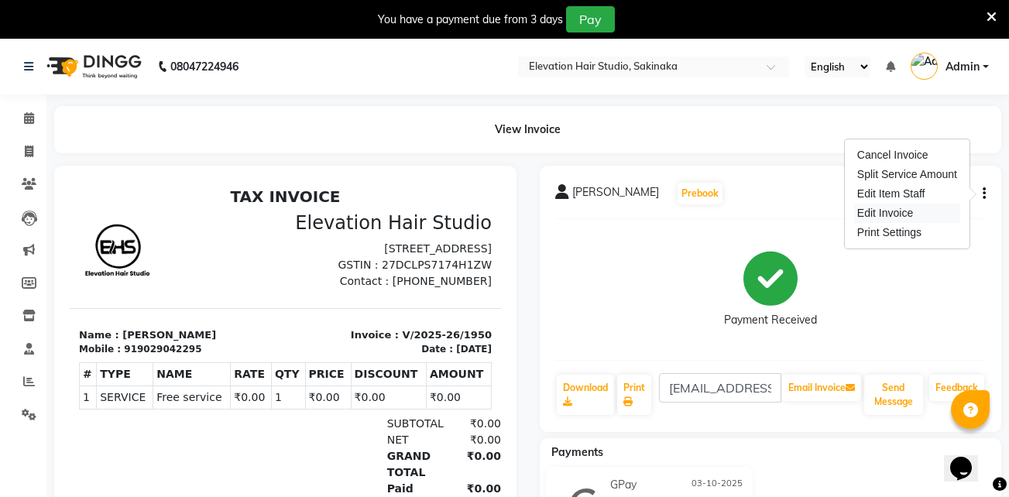
click at [901, 212] on div "Edit Invoice" at bounding box center [907, 213] width 106 height 19
select select "service"
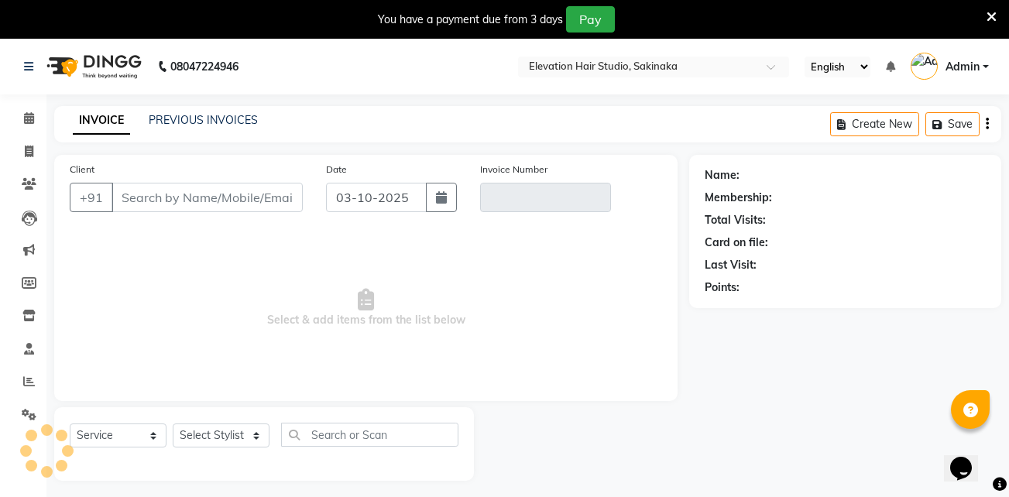
scroll to position [39, 0]
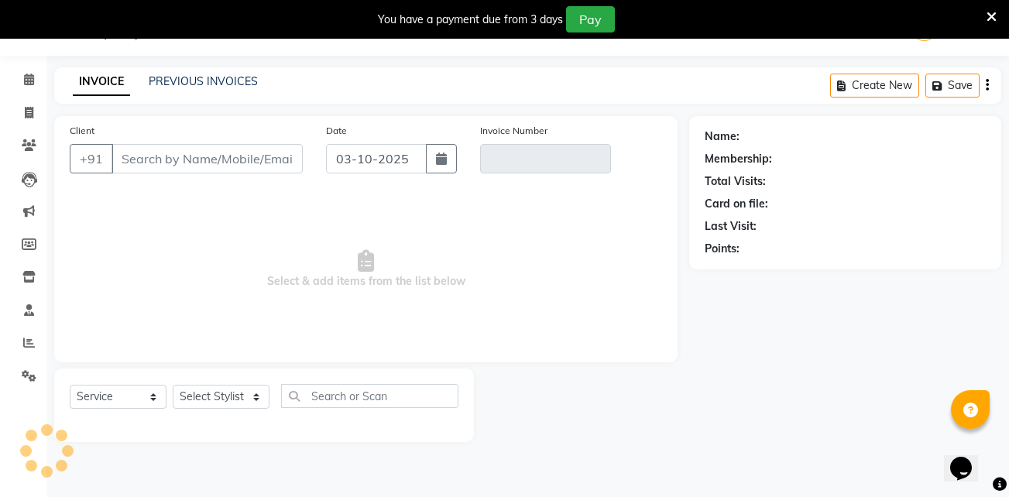
type input "9029042295"
type input "V/2025-26/1950"
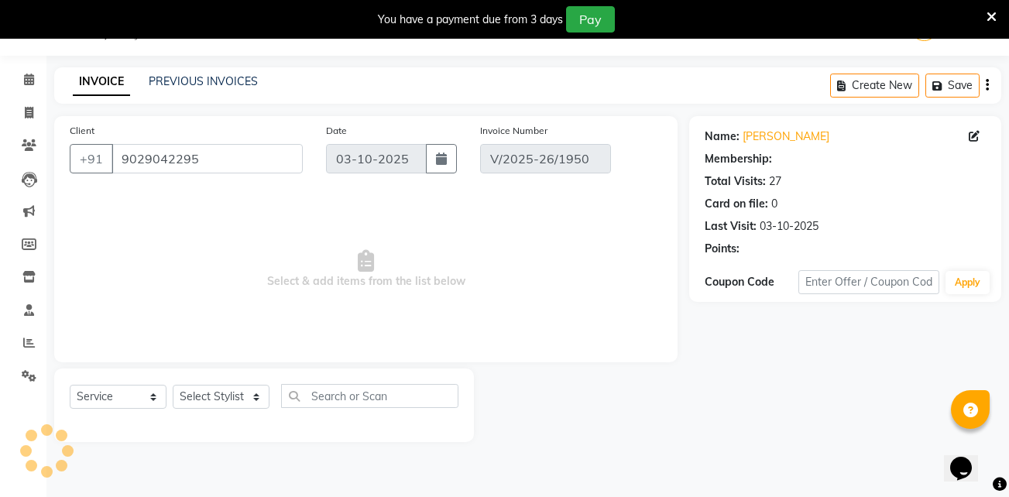
select select "select"
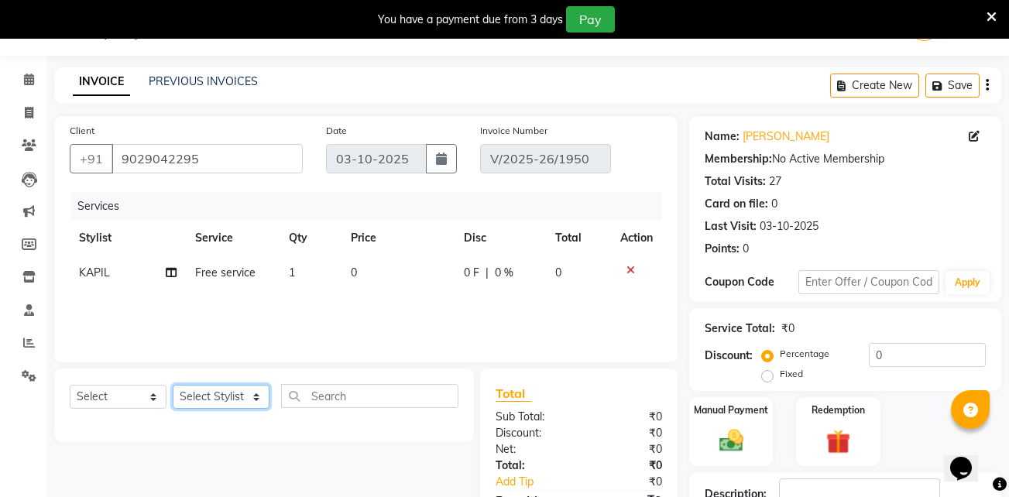
click at [240, 393] on select "Select Stylist Admin (EHS Thane) ANEES [PERSON_NAME] PRIYA [PERSON_NAME] [PERSO…" at bounding box center [221, 397] width 97 height 24
select select "65659"
click at [173, 385] on select "Select Stylist Admin (EHS Thane) ANEES [PERSON_NAME] PRIYA [PERSON_NAME] [PERSO…" at bounding box center [221, 397] width 97 height 24
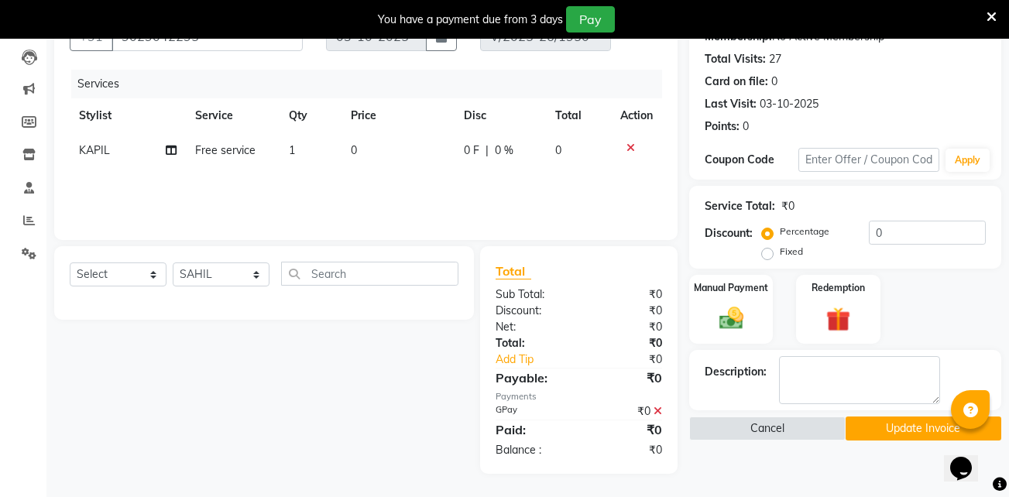
click at [875, 425] on button "Update Invoice" at bounding box center [924, 429] width 156 height 24
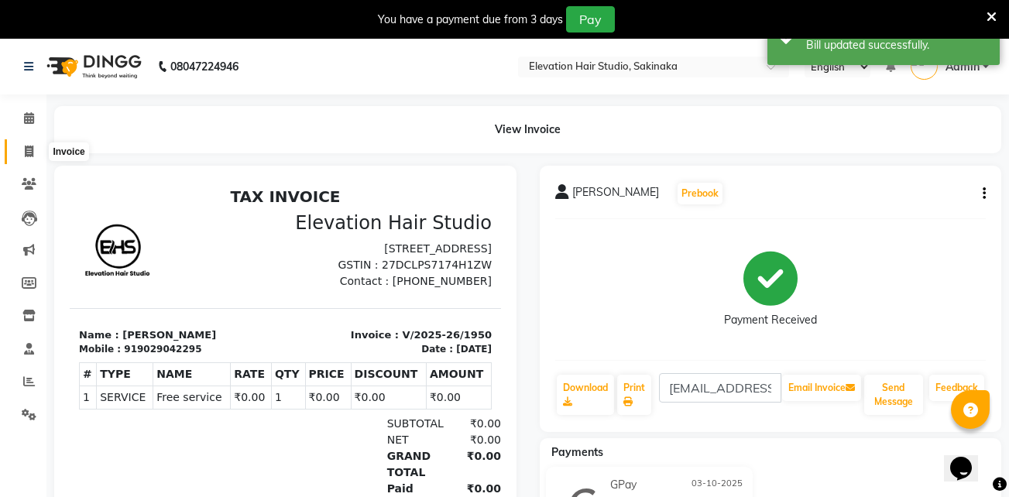
click at [35, 148] on span at bounding box center [28, 152] width 27 height 18
select select "service"
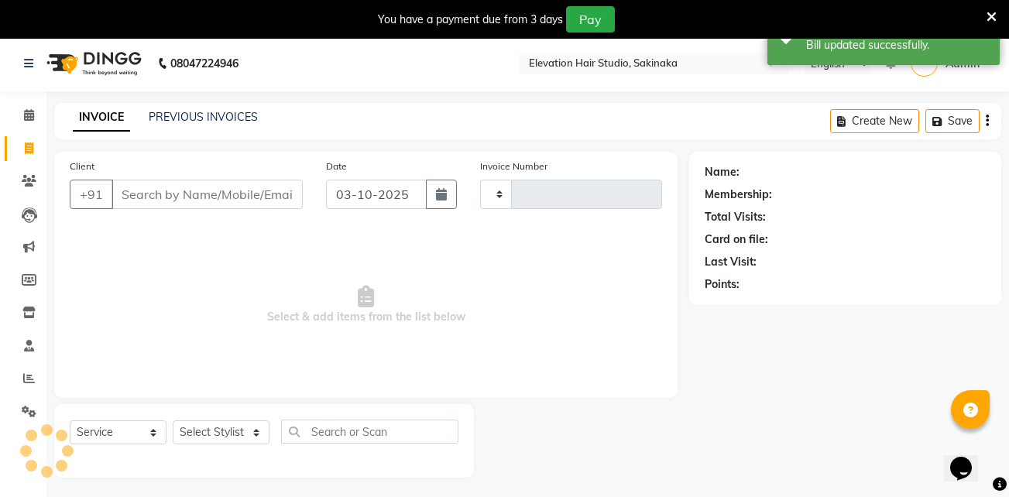
scroll to position [39, 0]
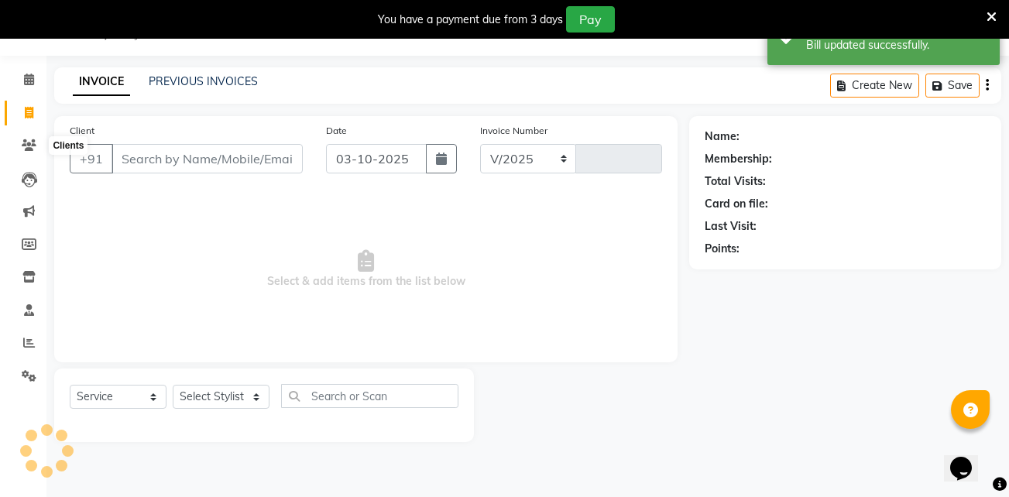
select select "4949"
type input "1951"
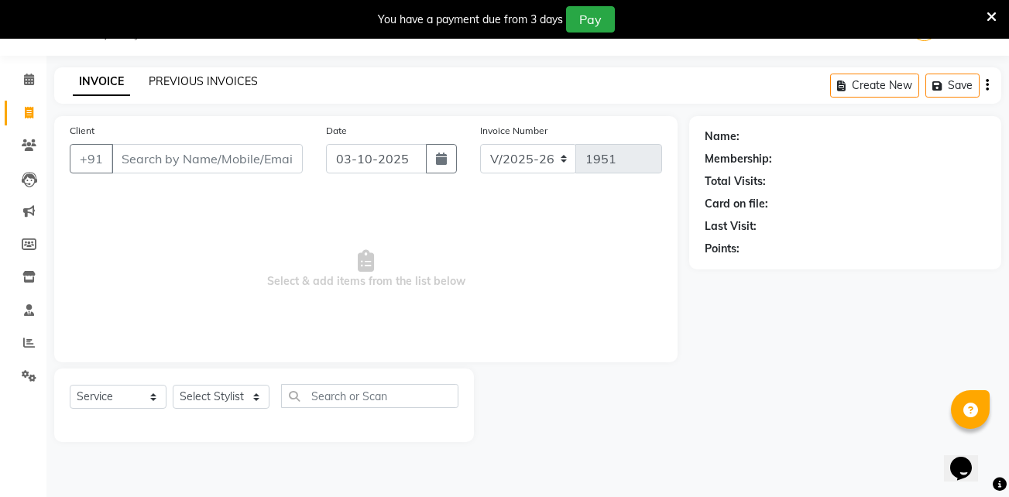
click at [188, 84] on link "PREVIOUS INVOICES" at bounding box center [203, 81] width 109 height 14
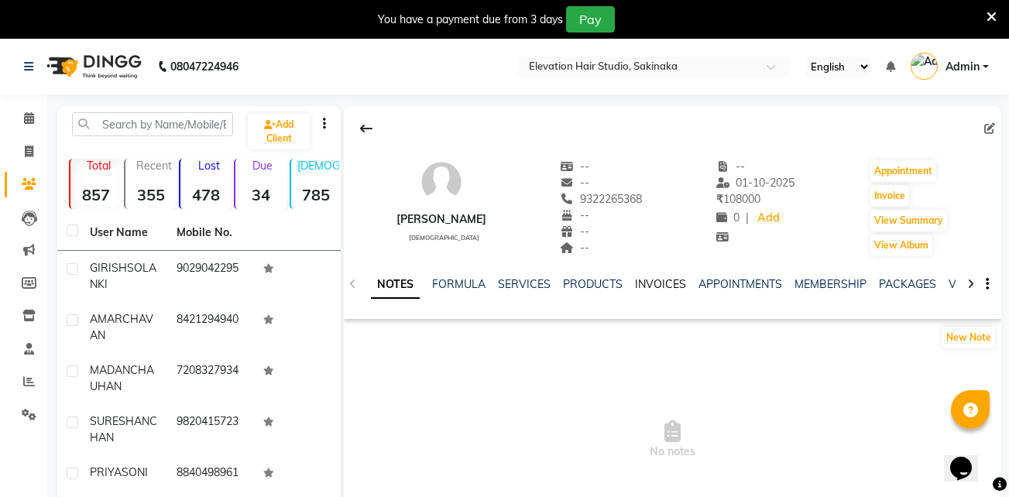
click at [671, 281] on link "INVOICES" at bounding box center [660, 284] width 51 height 14
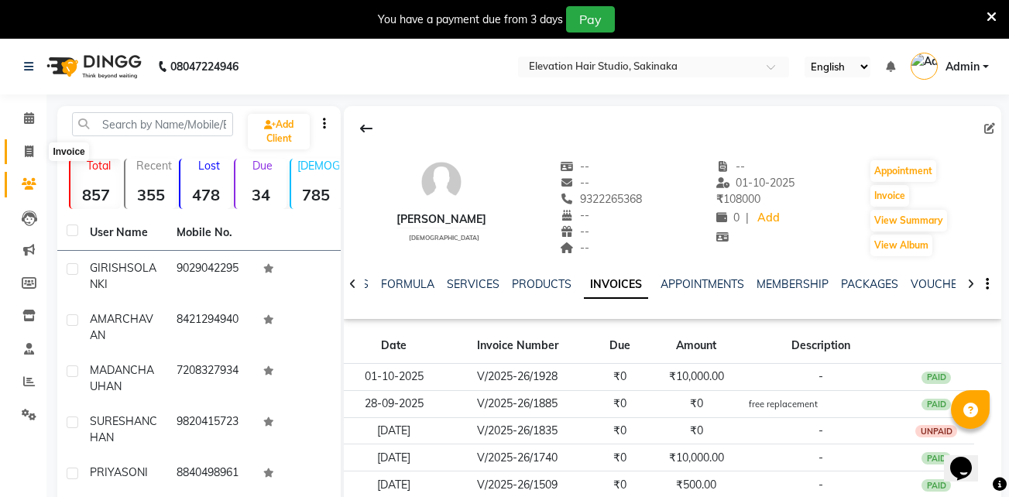
click at [27, 153] on icon at bounding box center [29, 152] width 9 height 12
select select "service"
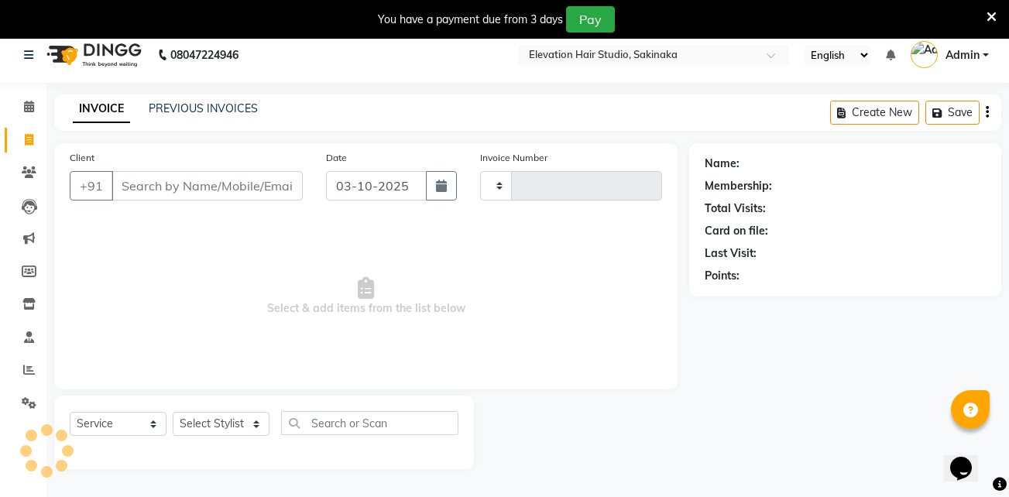
scroll to position [39, 0]
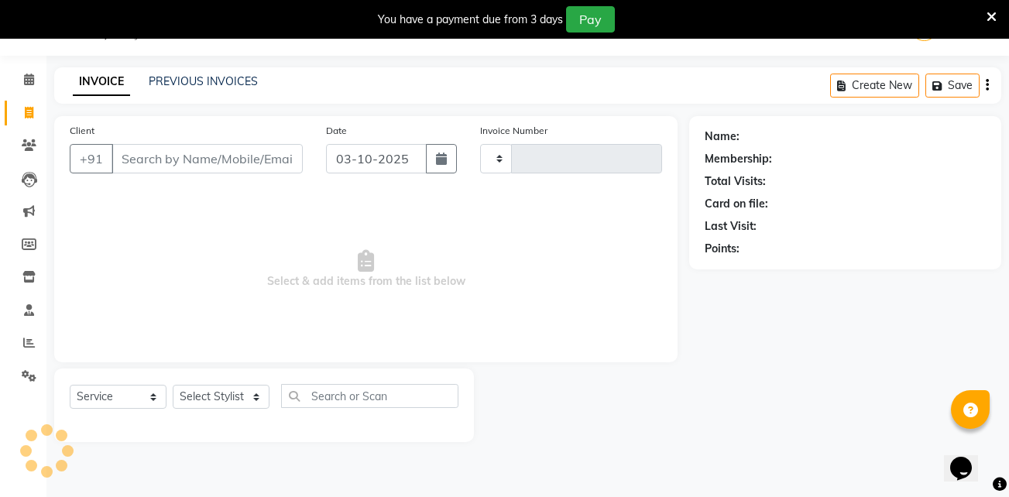
type input "1951"
select select "4949"
click at [252, 156] on input "Client" at bounding box center [207, 158] width 191 height 29
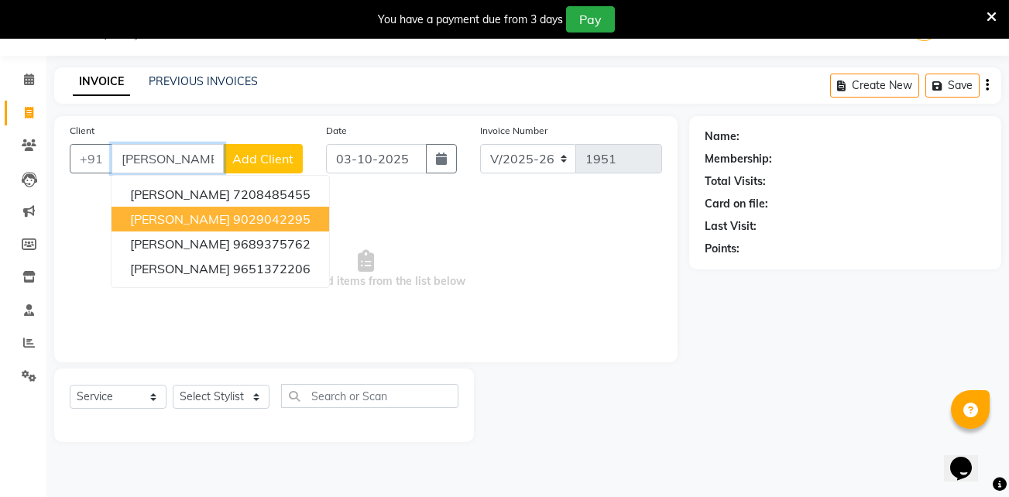
click at [229, 224] on button "GIRISH SOLANKI 9029042295" at bounding box center [221, 219] width 218 height 25
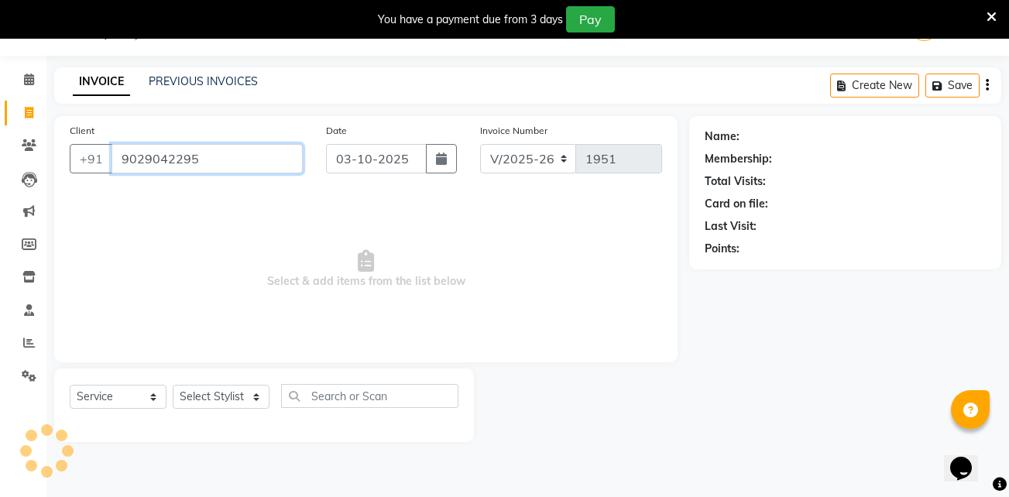
type input "9029042295"
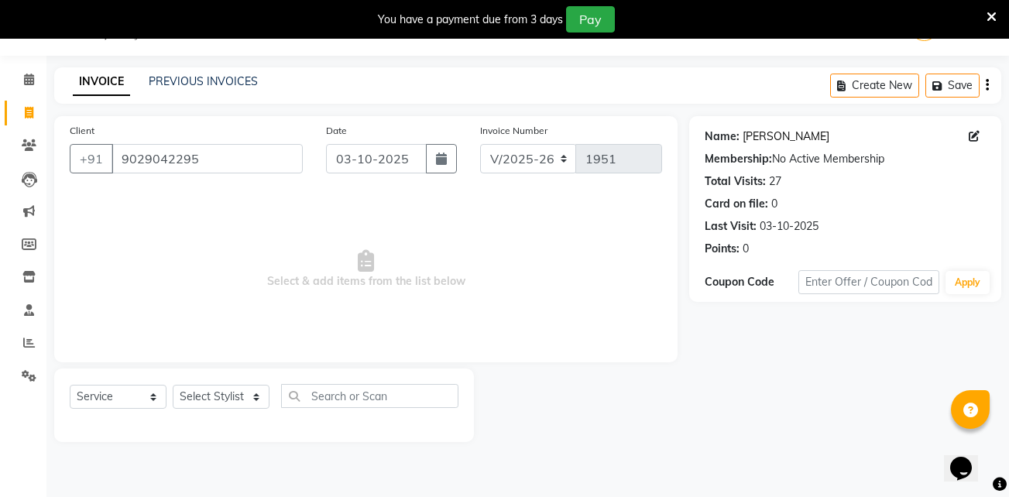
click at [750, 133] on link "Girish Solanki" at bounding box center [786, 137] width 87 height 16
click at [207, 156] on input "9029042295" at bounding box center [207, 158] width 191 height 29
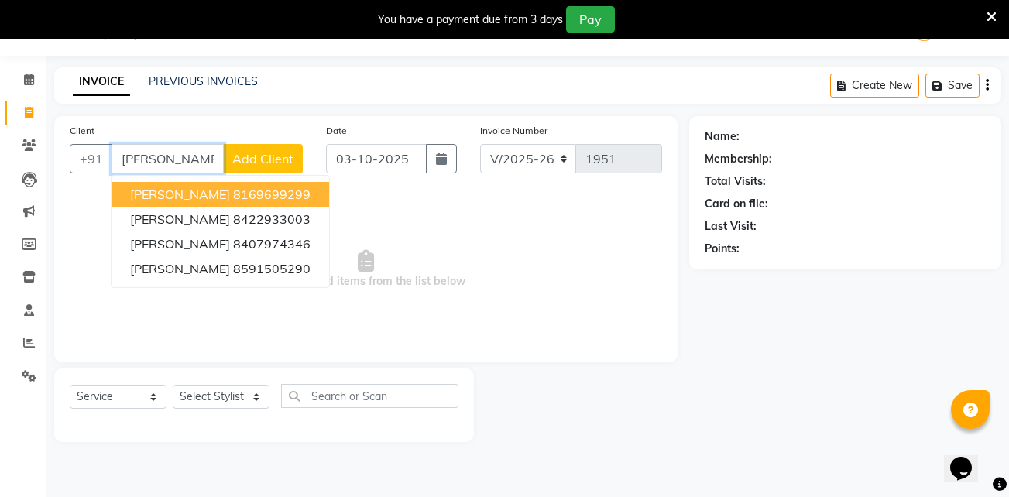
click at [293, 186] on button "AMOL 8169699299" at bounding box center [221, 194] width 218 height 25
type input "8169699299"
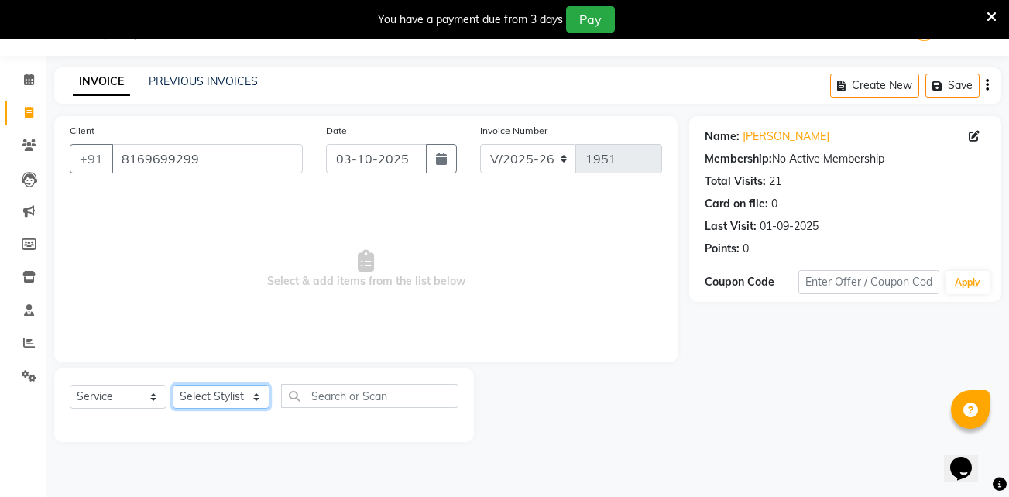
click at [233, 399] on select "Select Stylist Admin (EHS Thane) ANEES DILIP KAPIL PRIYA RUPESH SAHIL Sarfaraz …" at bounding box center [221, 397] width 97 height 24
select select "84316"
click at [173, 385] on select "Select Stylist Admin (EHS Thane) ANEES DILIP KAPIL PRIYA RUPESH SAHIL Sarfaraz …" at bounding box center [221, 397] width 97 height 24
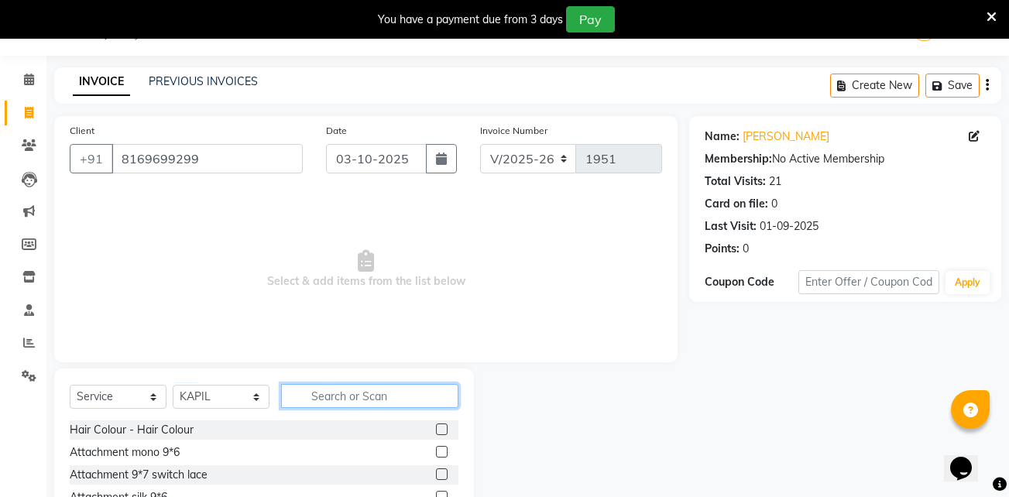
click at [307, 387] on input "text" at bounding box center [369, 396] width 177 height 24
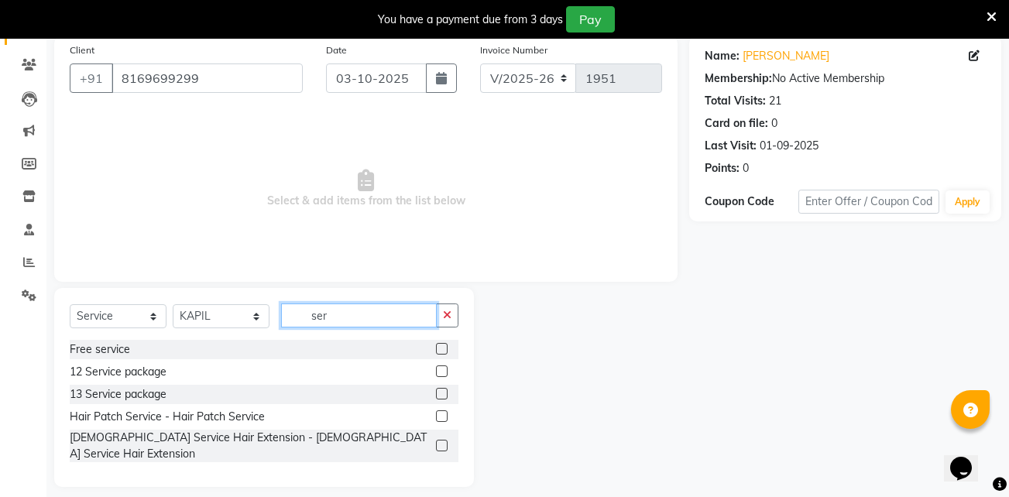
type input "ser"
click at [440, 422] on div at bounding box center [441, 418] width 10 height 16
click at [440, 414] on label at bounding box center [442, 416] width 12 height 12
click at [440, 414] on input "checkbox" at bounding box center [441, 417] width 10 height 10
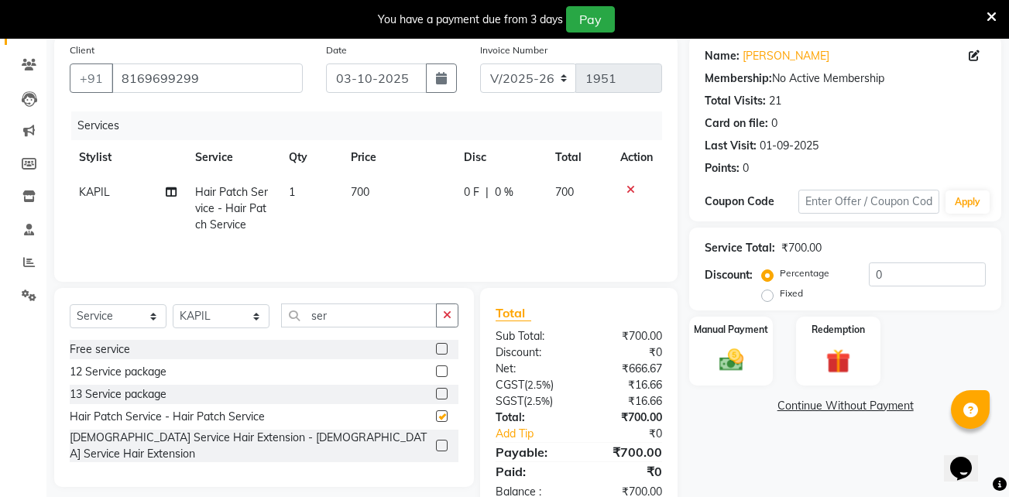
checkbox input "false"
click at [451, 316] on button "button" at bounding box center [447, 316] width 22 height 24
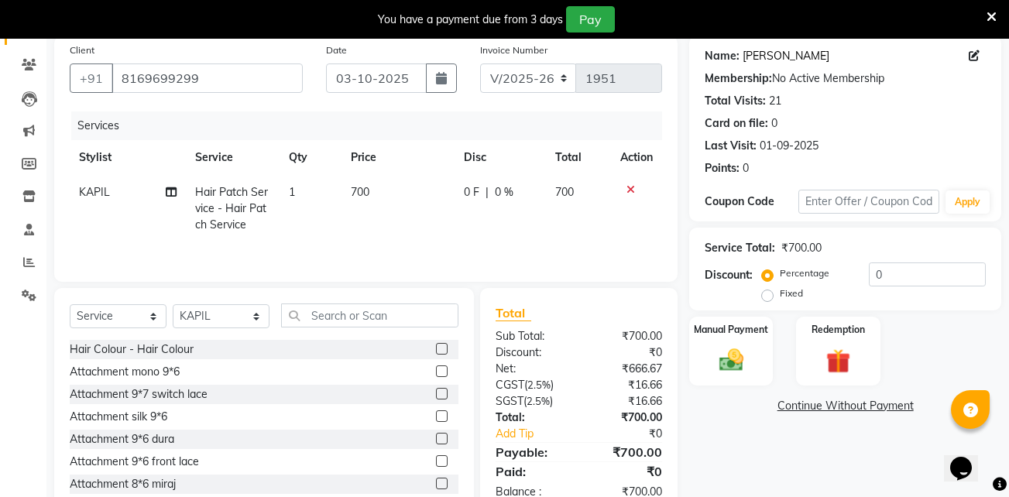
click at [760, 59] on link "Amol" at bounding box center [786, 56] width 87 height 16
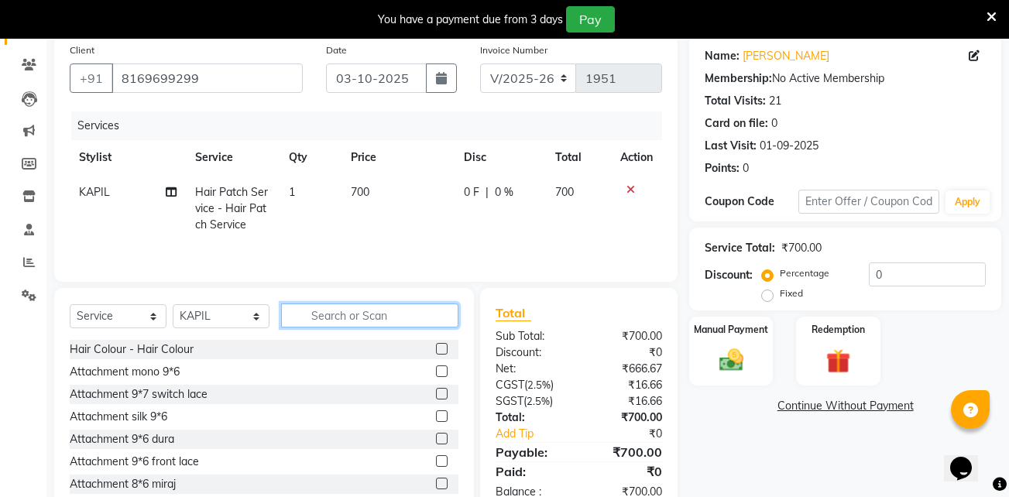
click at [335, 304] on input "text" at bounding box center [369, 316] width 177 height 24
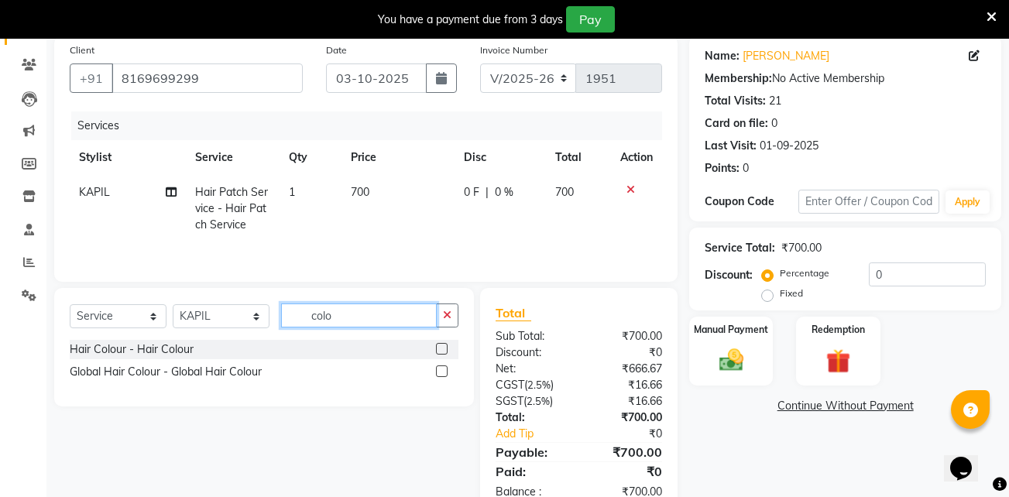
type input "colo"
click at [438, 348] on label at bounding box center [442, 349] width 12 height 12
click at [438, 348] on input "checkbox" at bounding box center [441, 350] width 10 height 10
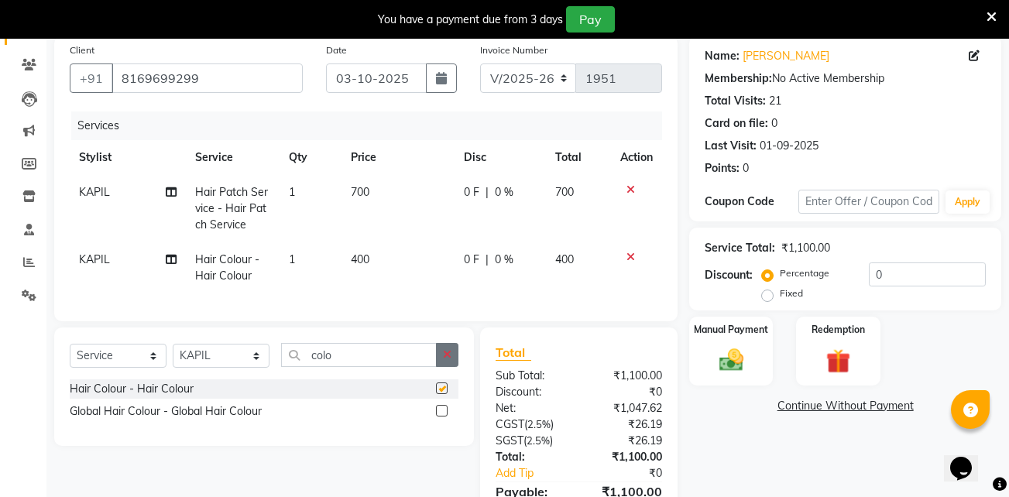
checkbox input "false"
click at [446, 360] on icon "button" at bounding box center [447, 354] width 9 height 11
type input "colo"
click at [442, 394] on label at bounding box center [442, 389] width 12 height 12
click at [442, 394] on input "checkbox" at bounding box center [441, 389] width 10 height 10
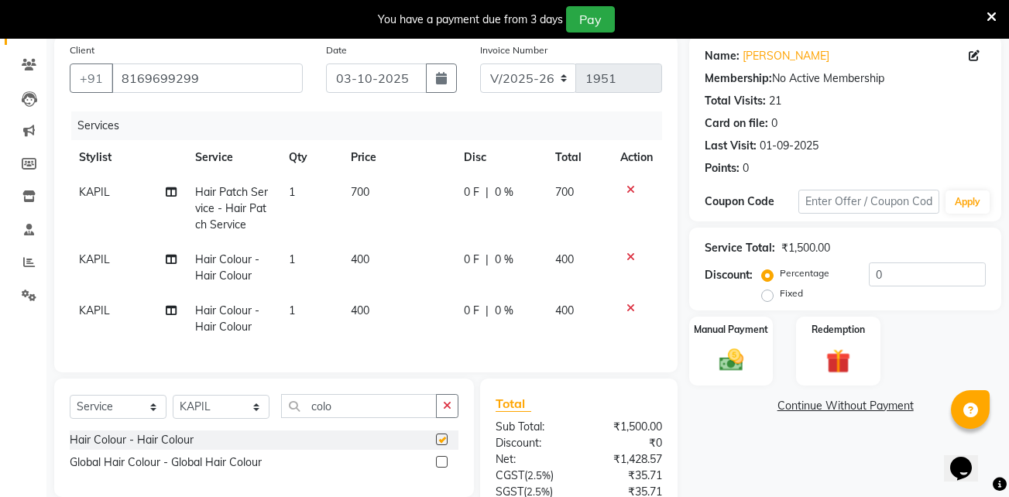
checkbox input "false"
click at [738, 356] on img at bounding box center [731, 359] width 41 height 29
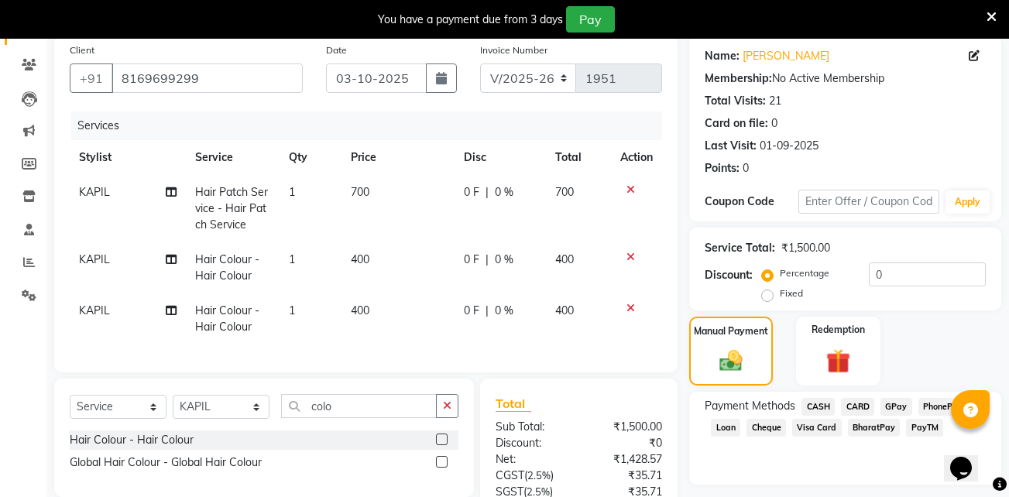
click at [894, 405] on span "GPay" at bounding box center [896, 407] width 32 height 18
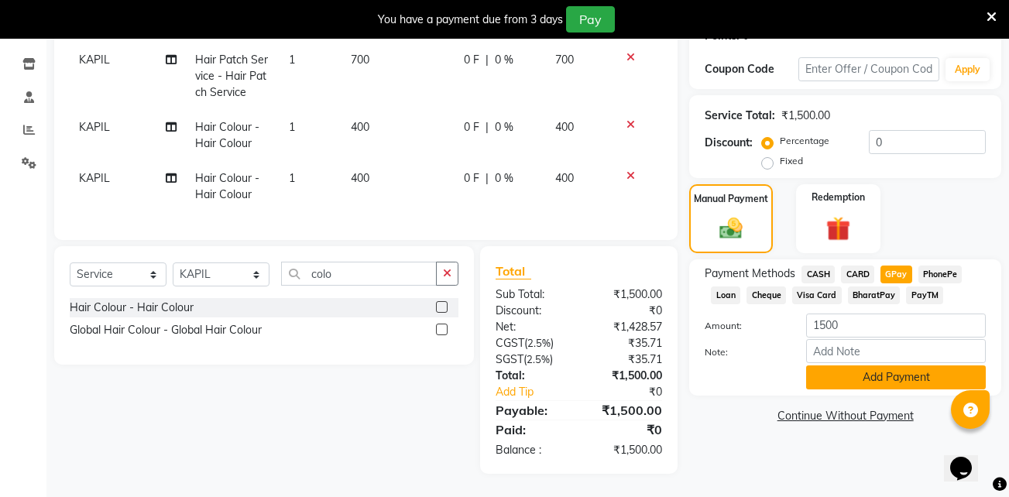
click at [860, 370] on button "Add Payment" at bounding box center [896, 377] width 180 height 24
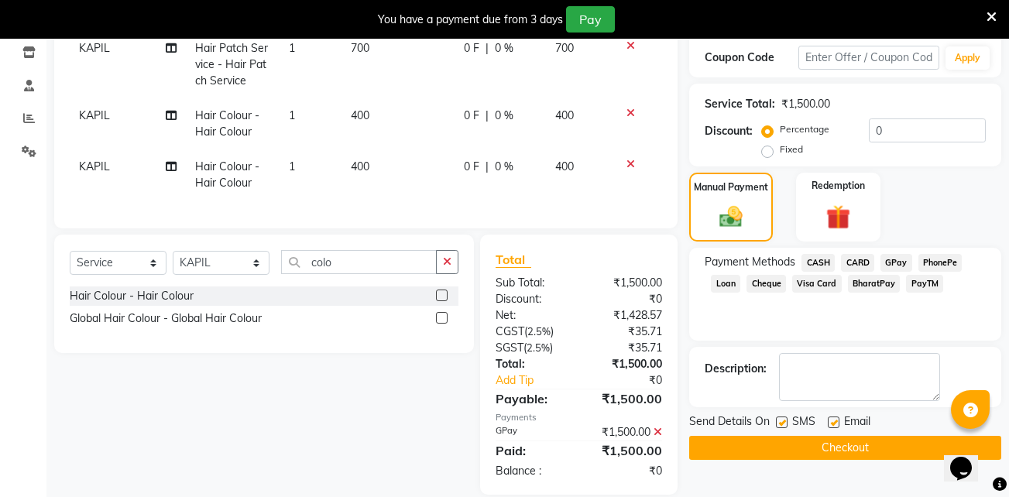
scroll to position [296, 0]
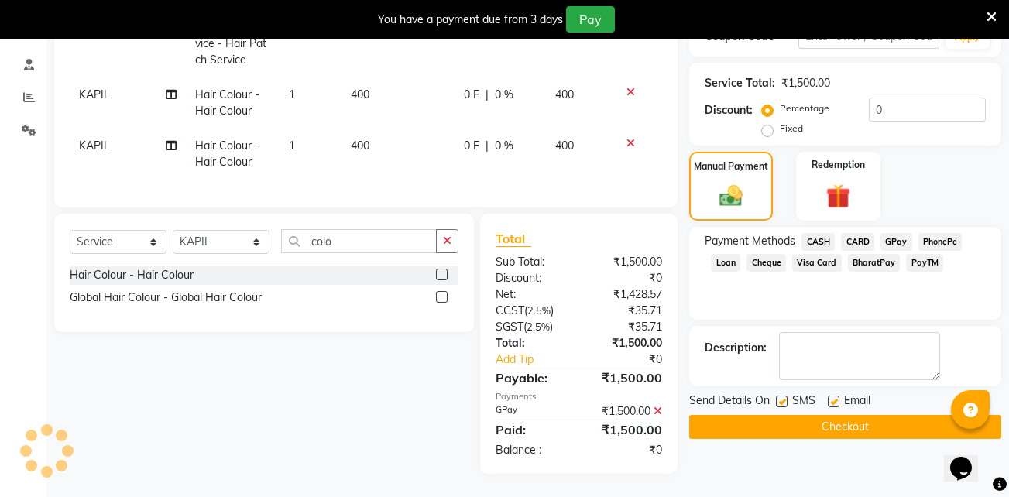
click at [836, 396] on label at bounding box center [834, 402] width 12 height 12
click at [836, 397] on input "checkbox" at bounding box center [833, 402] width 10 height 10
checkbox input "false"
click at [786, 396] on label at bounding box center [782, 402] width 12 height 12
click at [786, 397] on input "checkbox" at bounding box center [781, 402] width 10 height 10
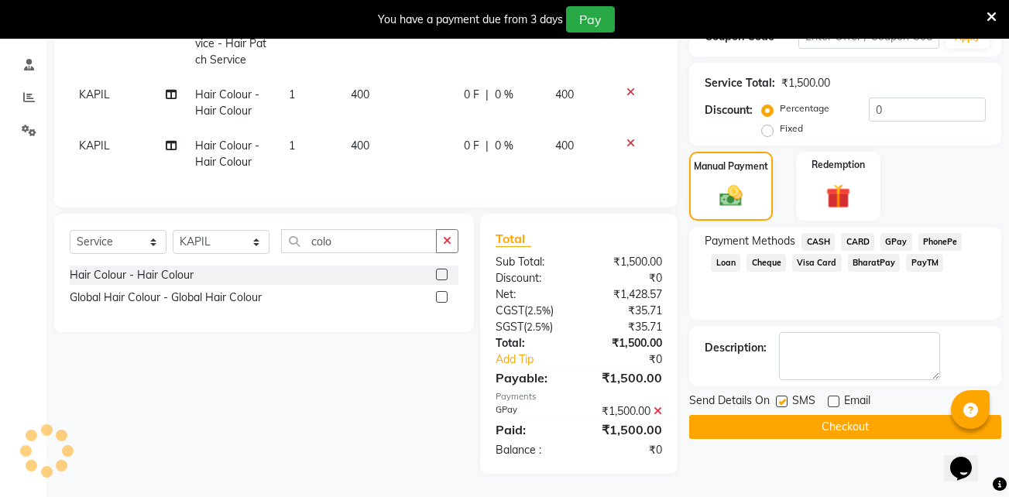
checkbox input "false"
click at [778, 415] on button "Checkout" at bounding box center [845, 427] width 312 height 24
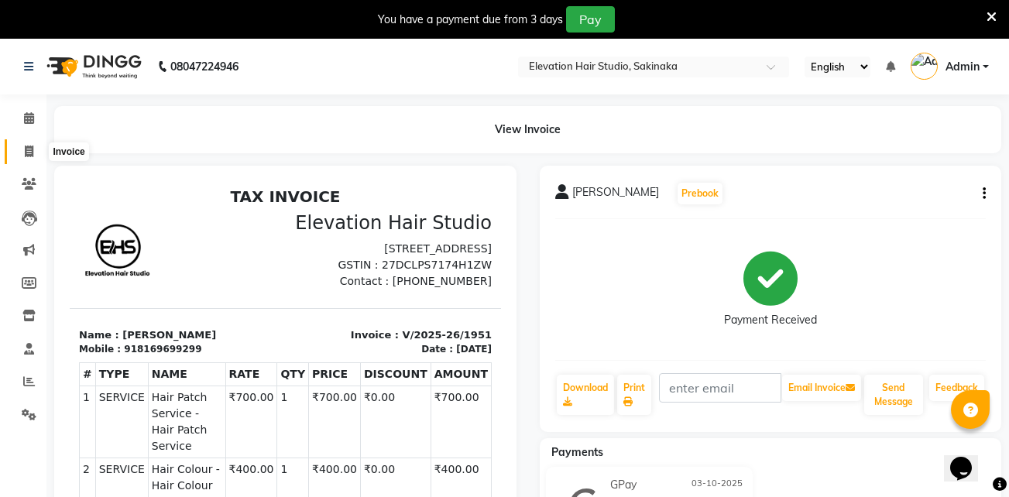
click at [26, 153] on icon at bounding box center [29, 152] width 9 height 12
select select "service"
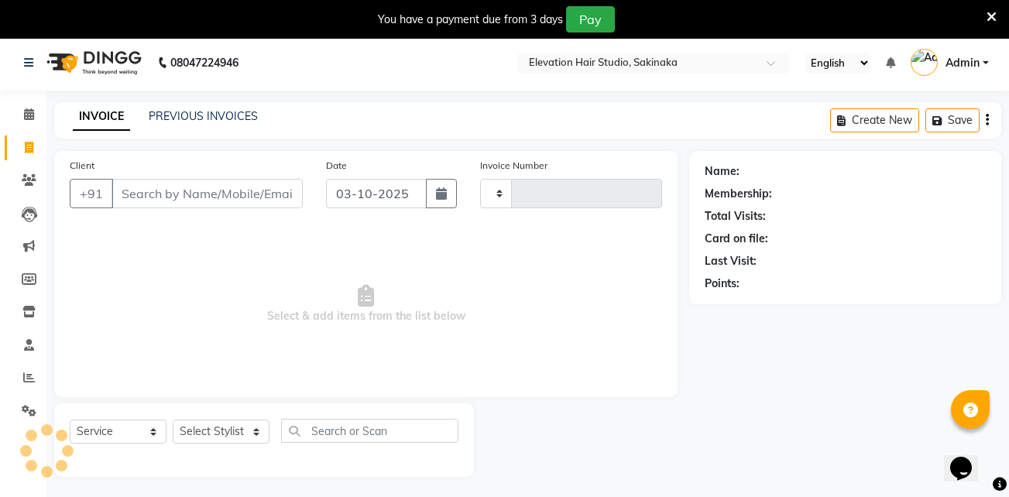
scroll to position [39, 0]
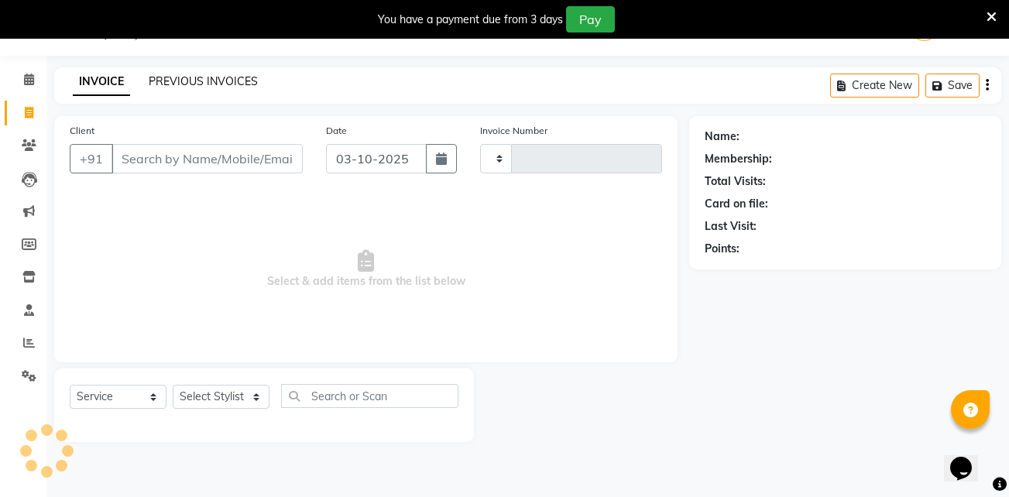
type input "1952"
select select "4949"
click at [175, 80] on link "PREVIOUS INVOICES" at bounding box center [203, 81] width 109 height 14
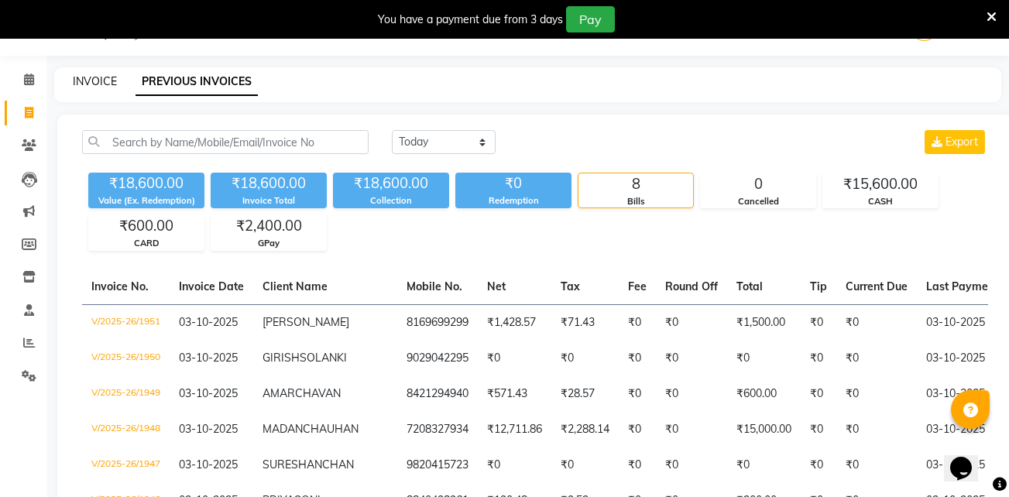
click at [95, 80] on link "INVOICE" at bounding box center [95, 81] width 44 height 14
select select "service"
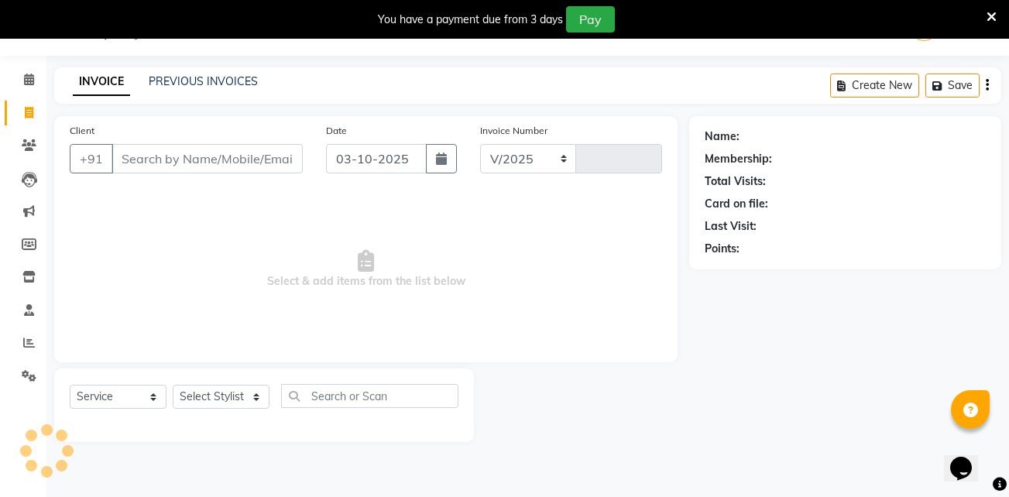
select select "4949"
type input "1952"
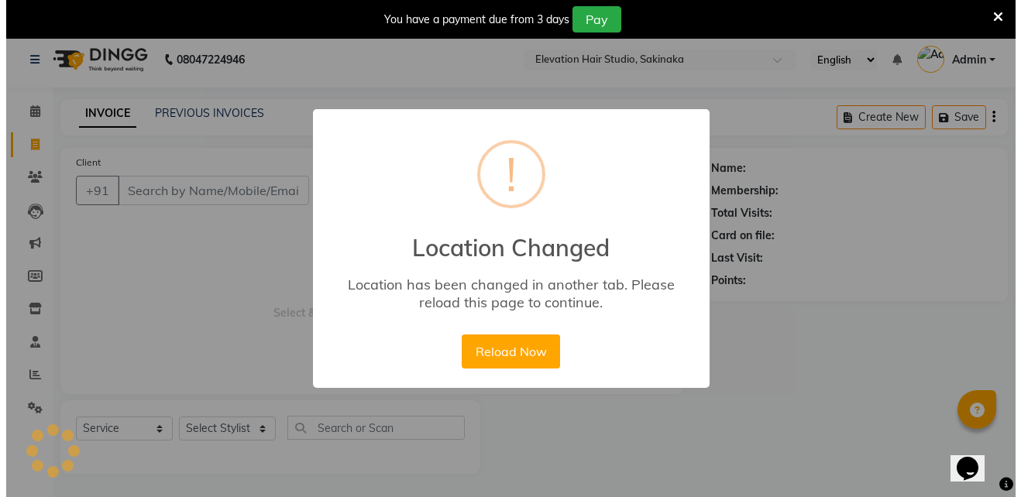
scroll to position [7, 0]
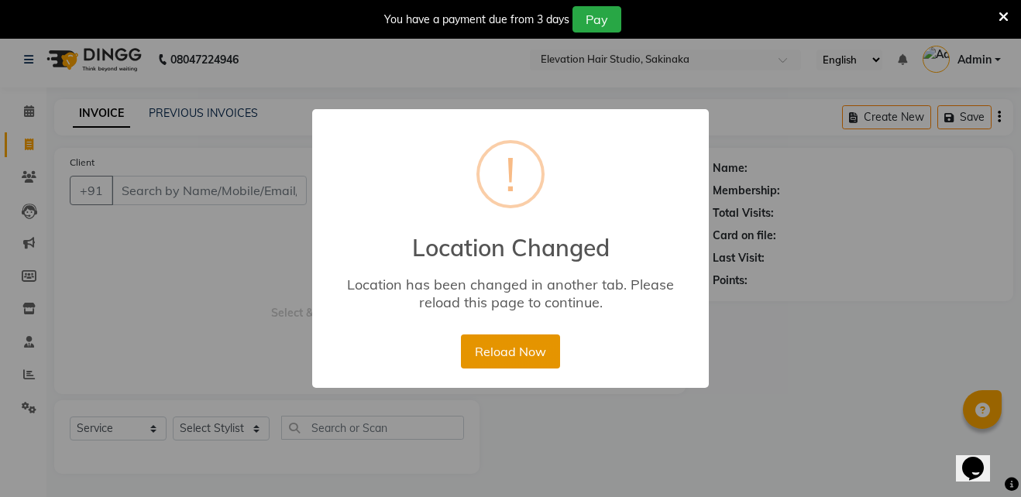
click at [520, 350] on button "Reload Now" at bounding box center [510, 352] width 98 height 34
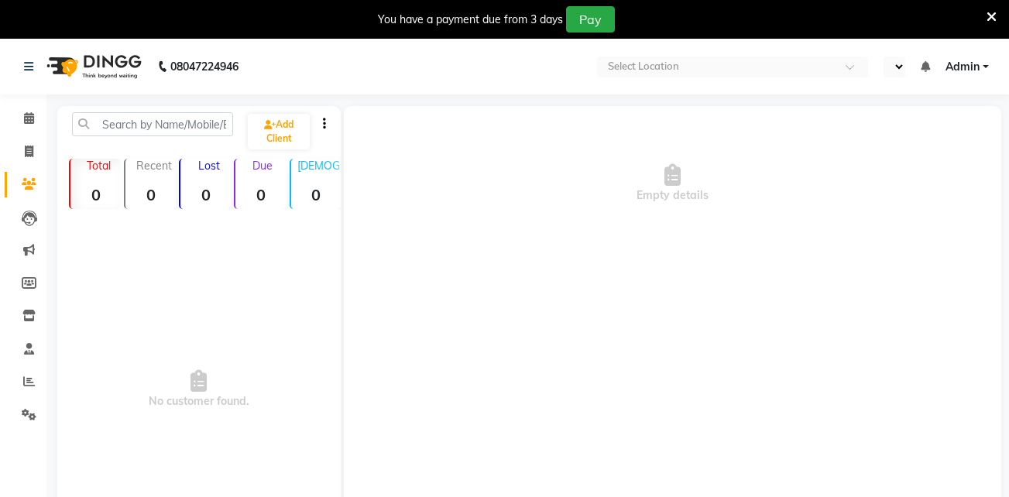
select select "en"
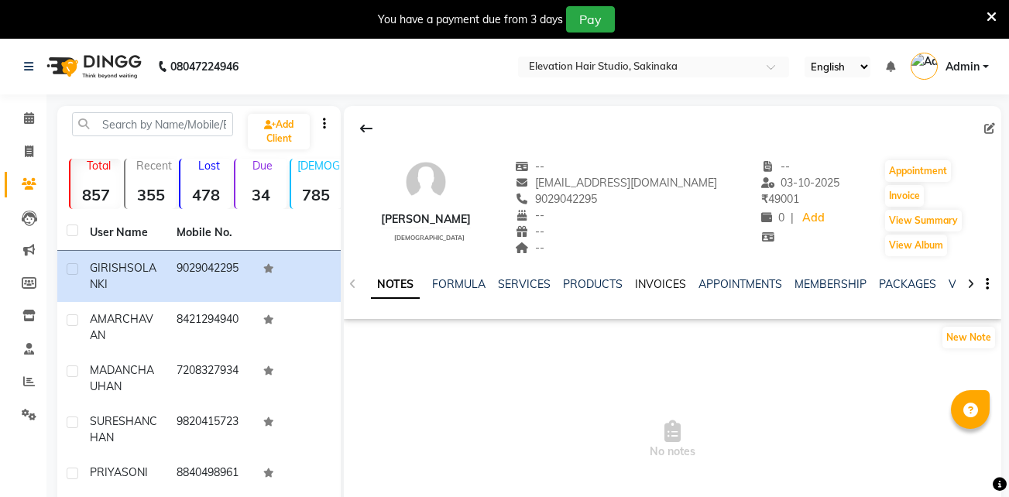
click at [643, 284] on link "INVOICES" at bounding box center [660, 284] width 51 height 14
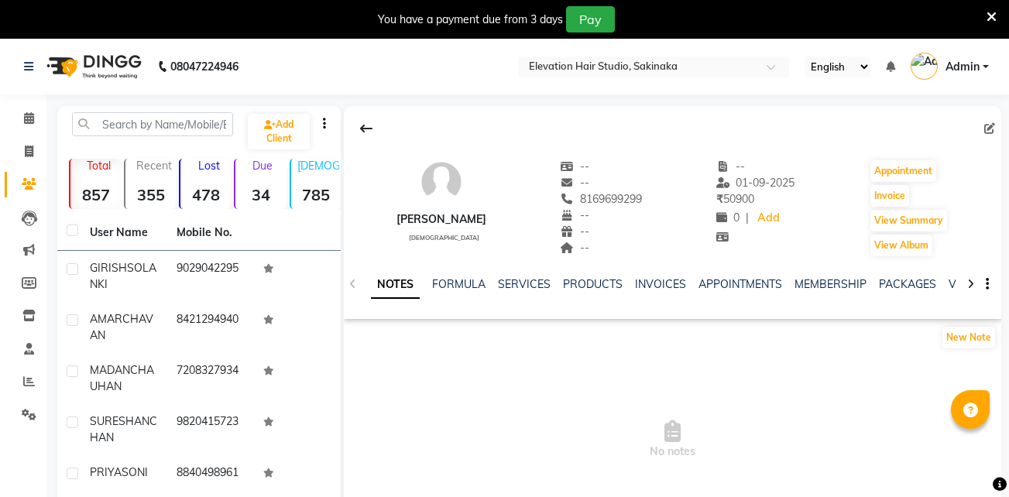
select select "en"
click at [654, 283] on link "INVOICES" at bounding box center [660, 284] width 51 height 14
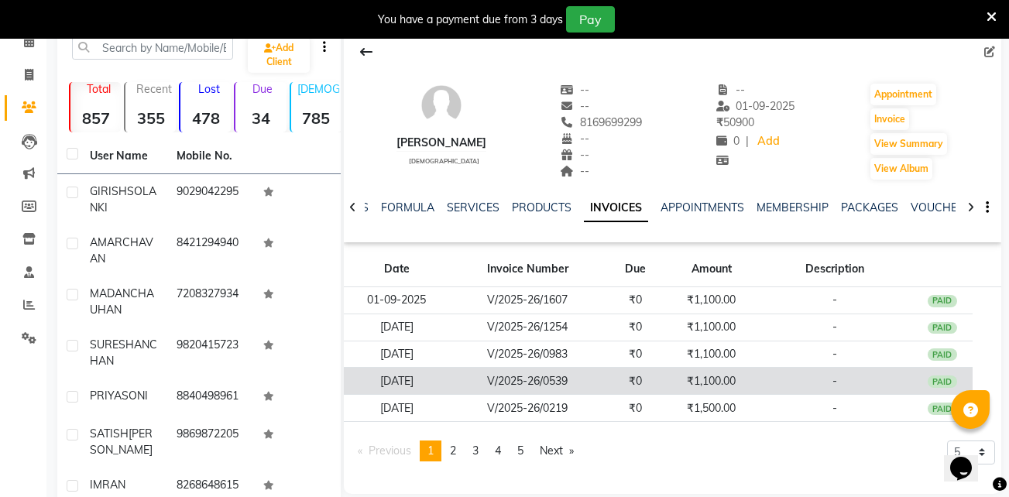
scroll to position [86, 0]
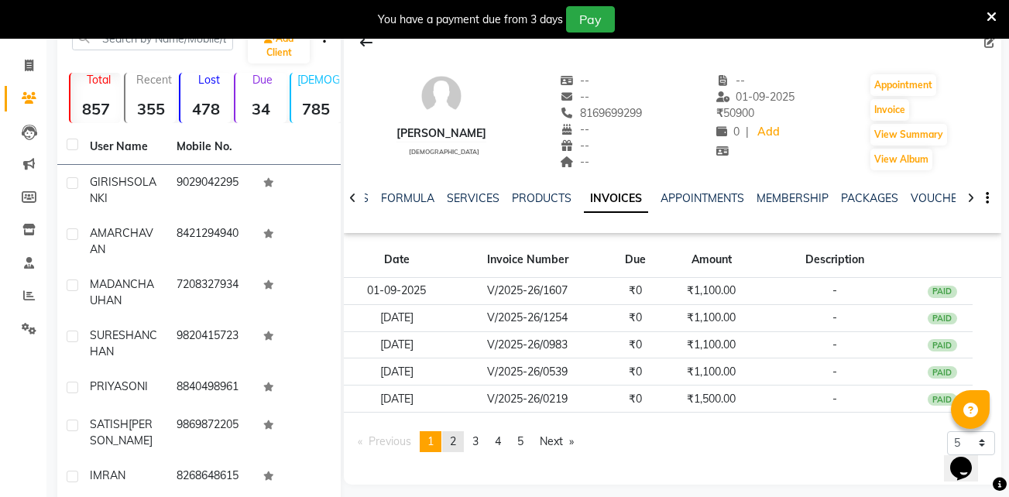
click at [452, 441] on link "page 2" at bounding box center [453, 441] width 22 height 21
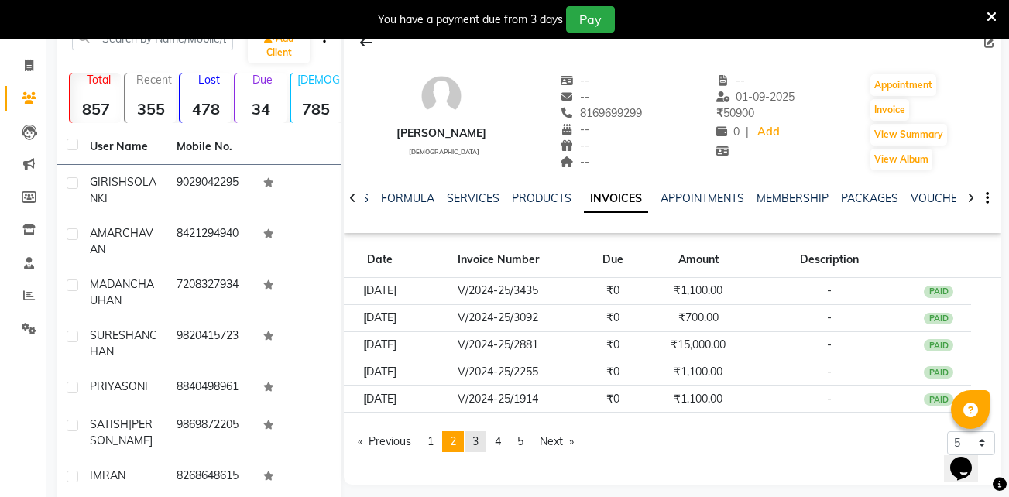
click at [474, 441] on link "page 3" at bounding box center [476, 441] width 22 height 21
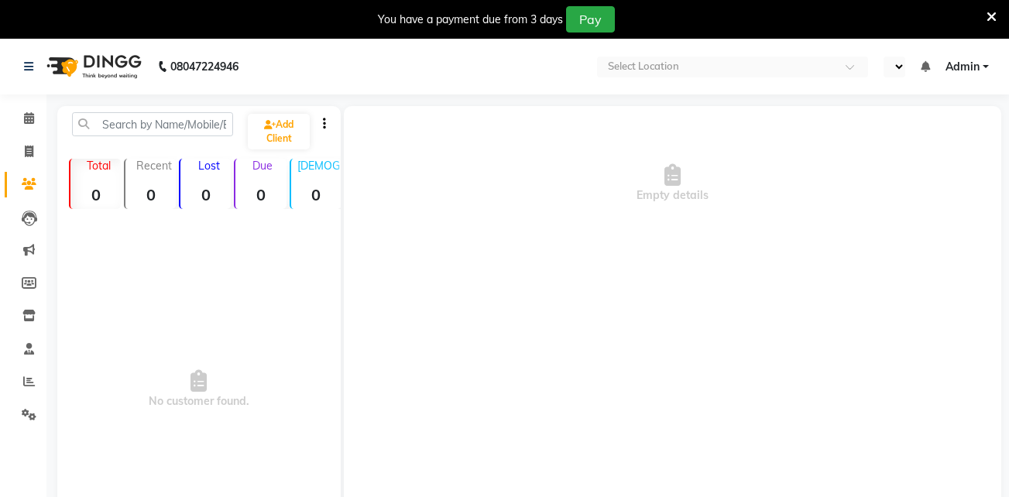
select select "en"
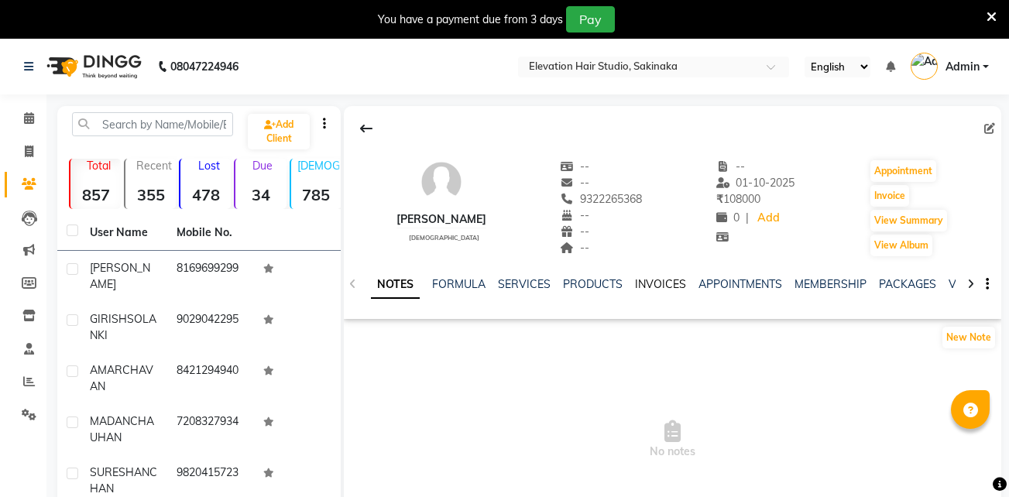
click at [653, 283] on link "INVOICES" at bounding box center [660, 284] width 51 height 14
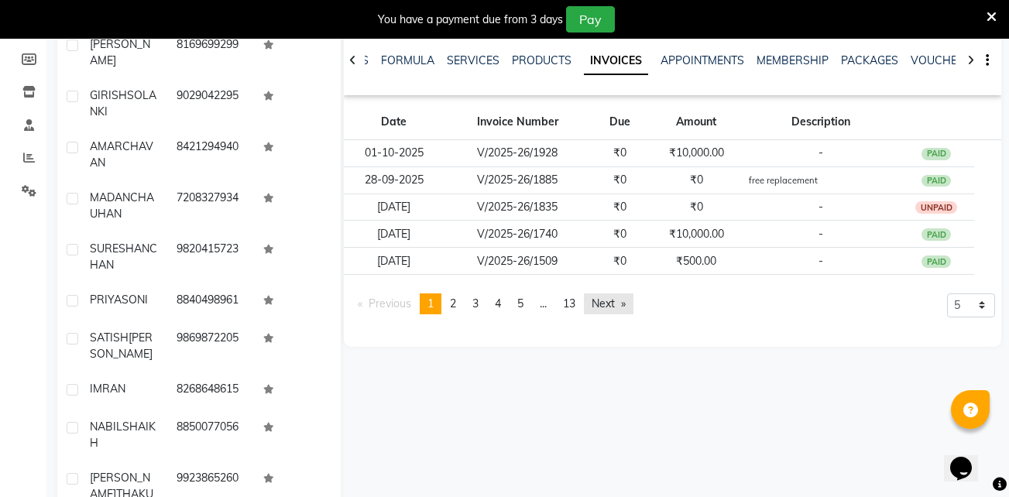
scroll to position [221, 0]
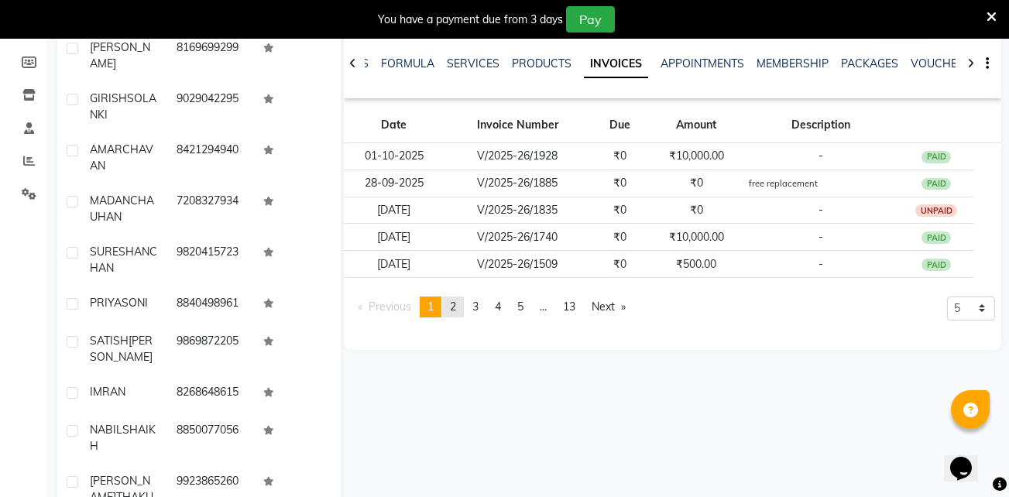
click at [456, 307] on span "2" at bounding box center [453, 307] width 6 height 14
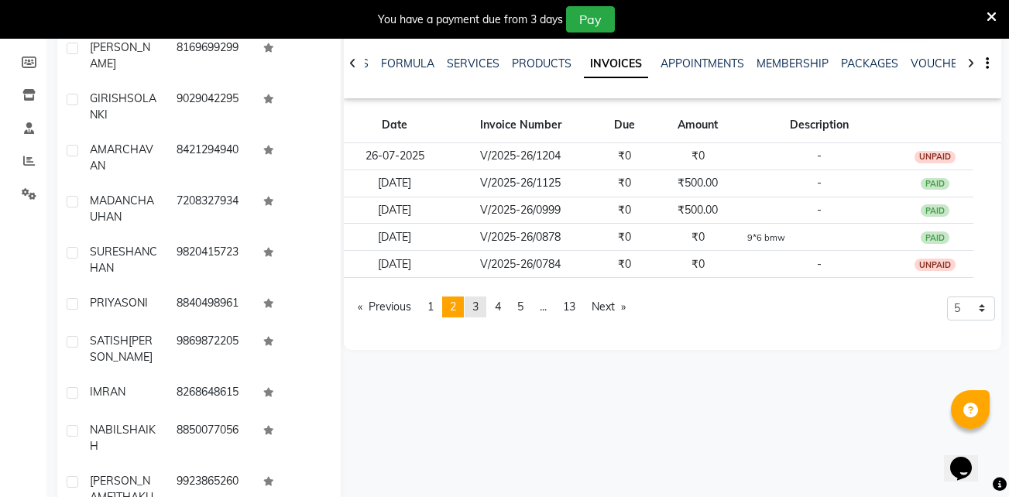
click at [483, 301] on link "page 3" at bounding box center [476, 307] width 22 height 21
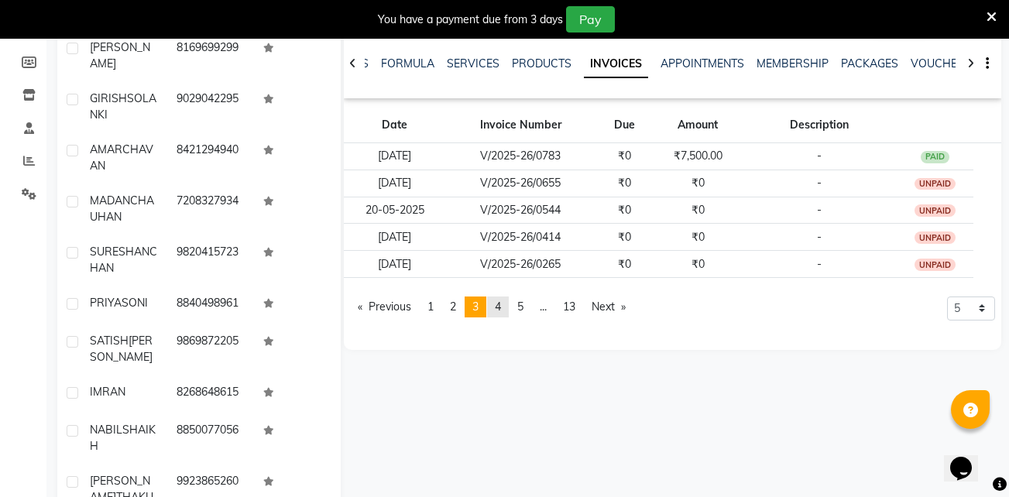
click at [501, 300] on span "4" at bounding box center [498, 307] width 6 height 14
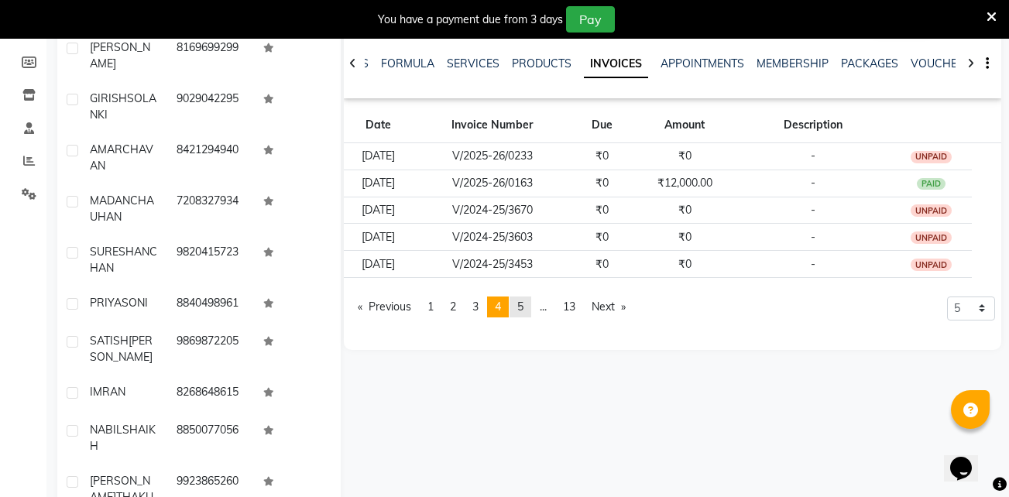
click at [521, 300] on span "5" at bounding box center [520, 307] width 6 height 14
click at [434, 304] on span "1" at bounding box center [430, 307] width 6 height 14
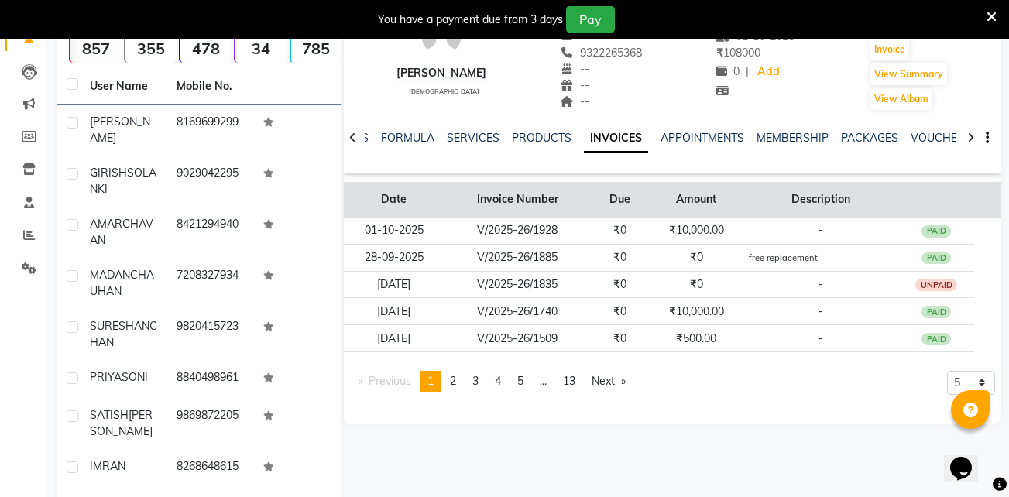
scroll to position [147, 0]
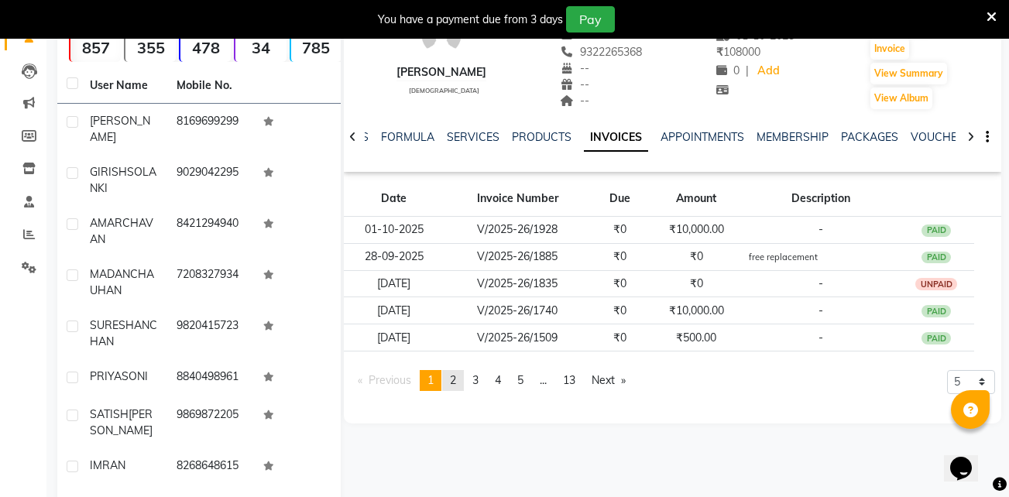
click at [450, 389] on link "page 2" at bounding box center [453, 380] width 22 height 21
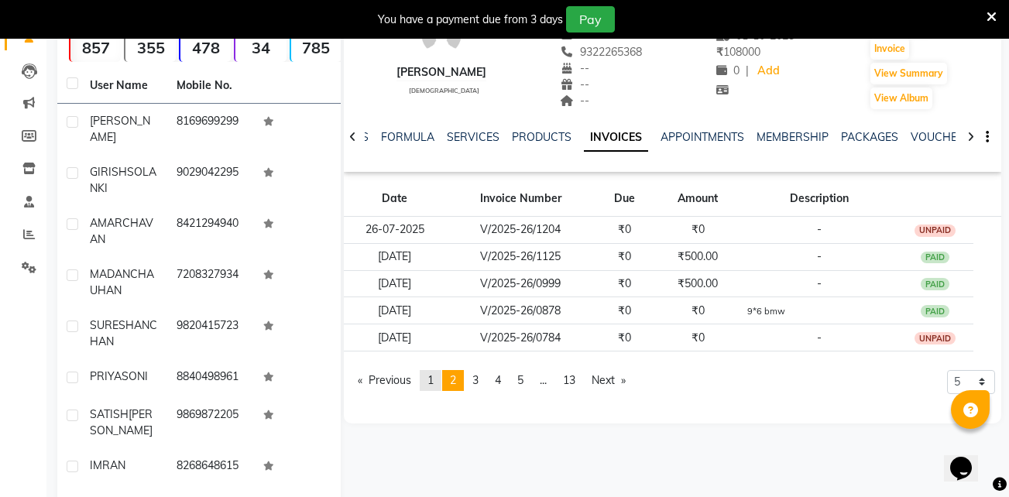
click at [441, 382] on link "page 1" at bounding box center [431, 380] width 22 height 21
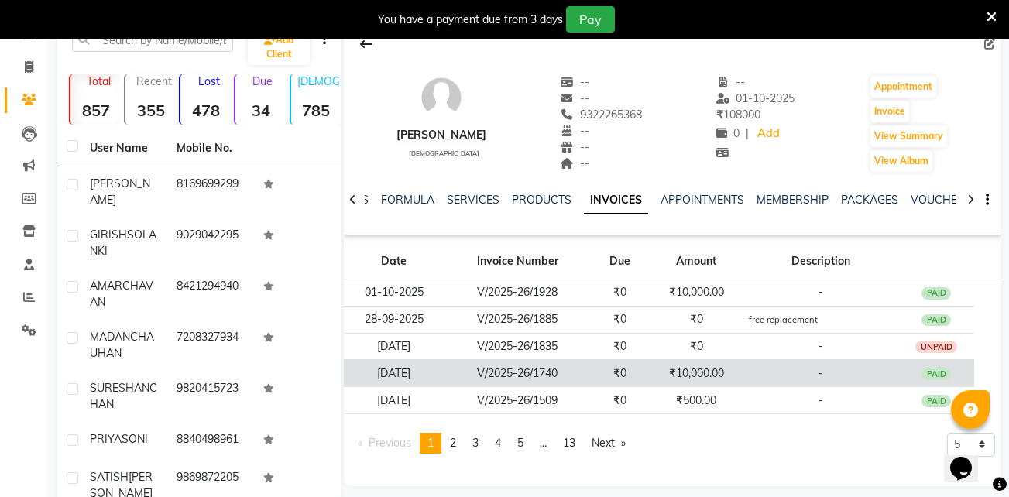
scroll to position [0, 0]
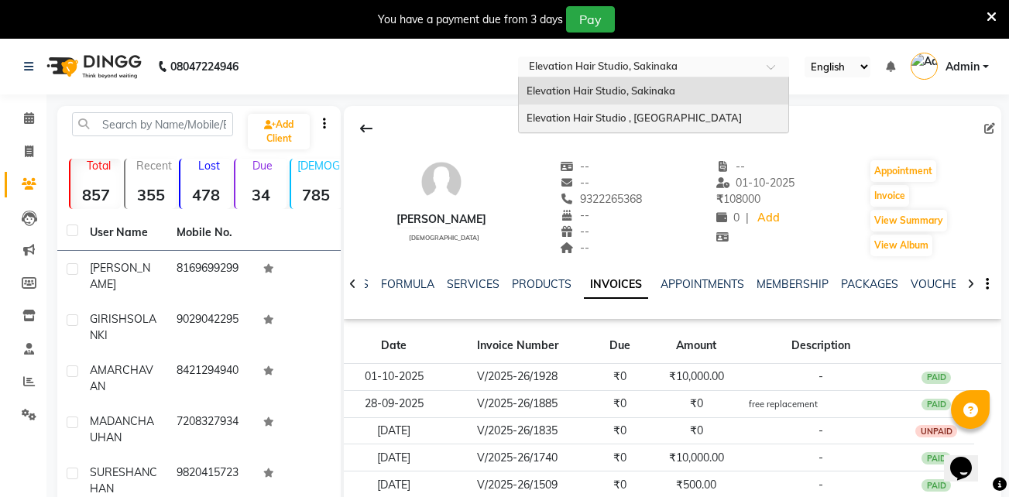
drag, startPoint x: 606, startPoint y: 70, endPoint x: 586, endPoint y: 119, distance: 52.5
click at [586, 77] on ng-select "Select Location × Elevation Hair Studio, Sakinaka Elevation Hair Studio, Sakina…" at bounding box center [653, 67] width 271 height 21
click at [586, 119] on span "Elevation Hair Studio , Thane West" at bounding box center [634, 118] width 215 height 12
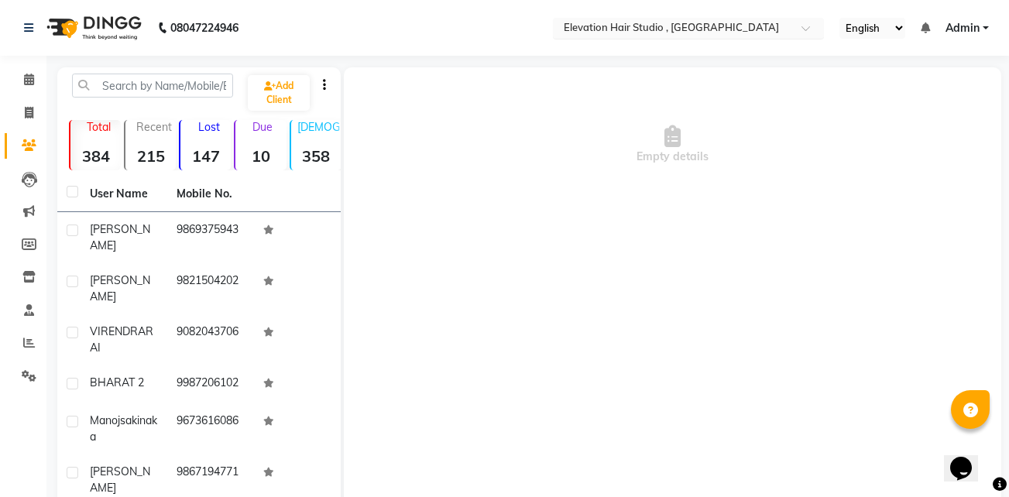
click at [602, 29] on input "text" at bounding box center [673, 29] width 225 height 15
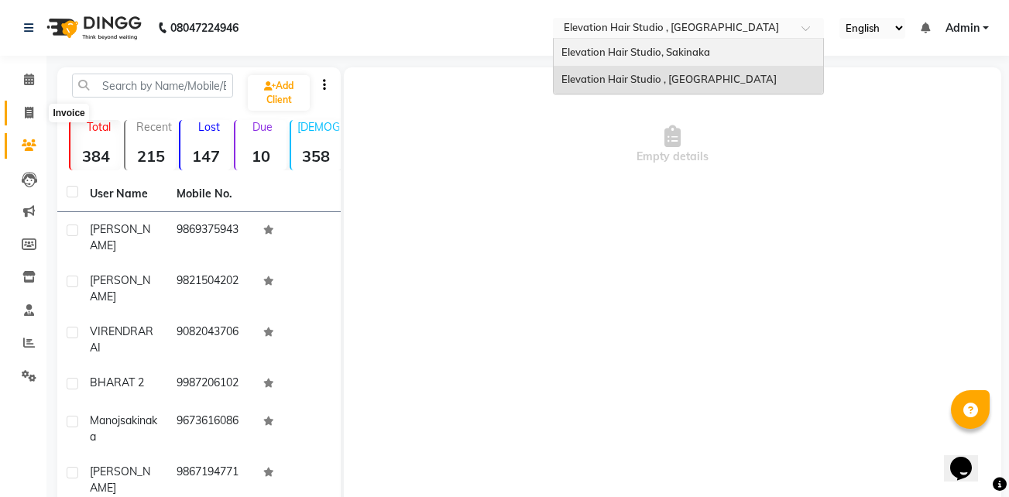
click at [23, 107] on span at bounding box center [28, 114] width 27 height 18
select select "service"
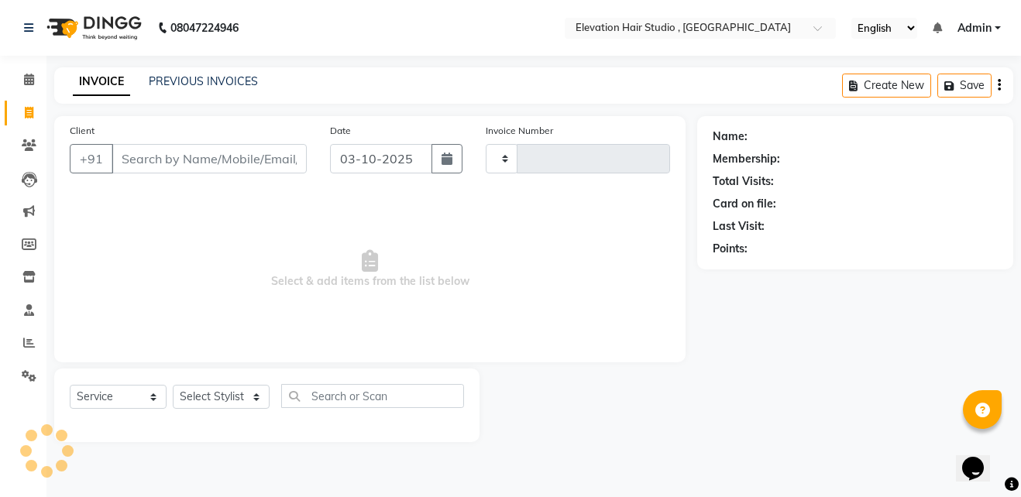
type input "1030"
select select "6886"
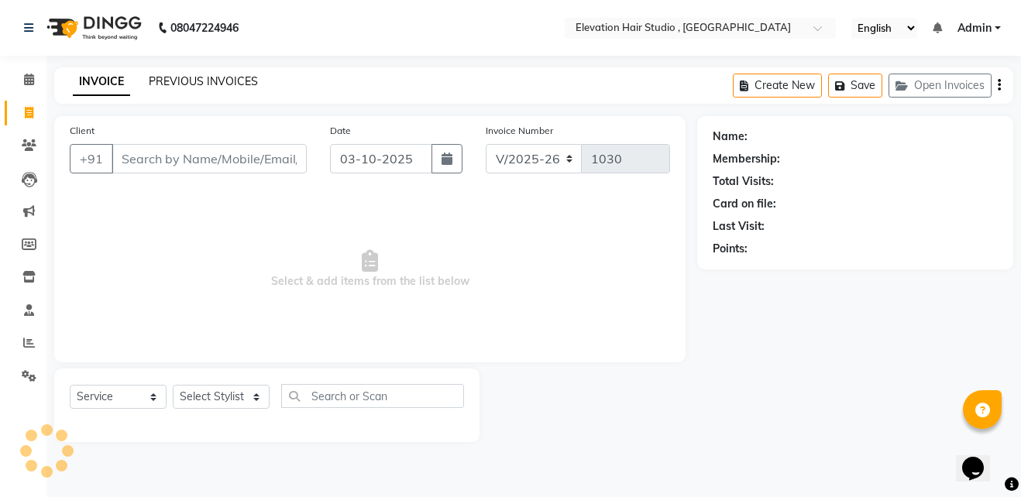
click at [169, 82] on link "PREVIOUS INVOICES" at bounding box center [203, 81] width 109 height 14
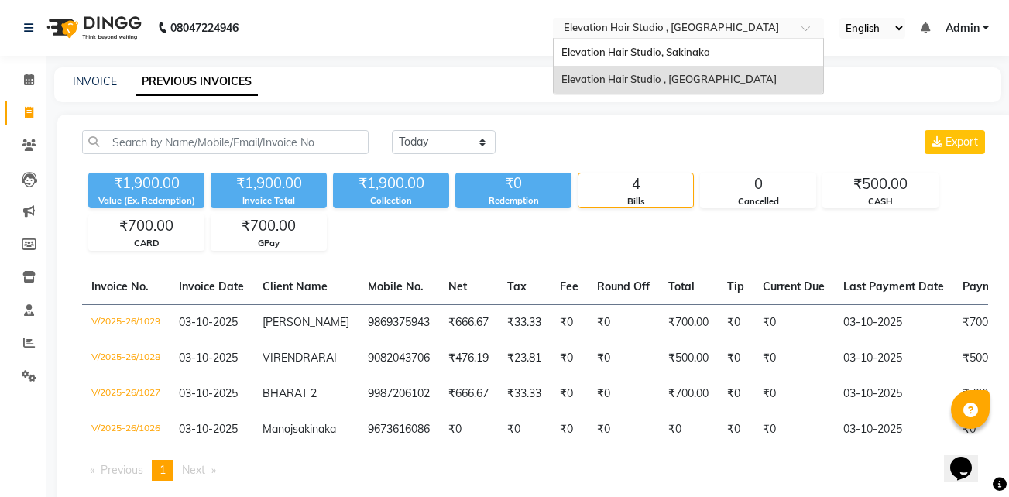
click at [567, 30] on input "text" at bounding box center [673, 29] width 225 height 15
click at [567, 46] on span "Elevation Hair Studio, Sakinaka" at bounding box center [635, 52] width 149 height 12
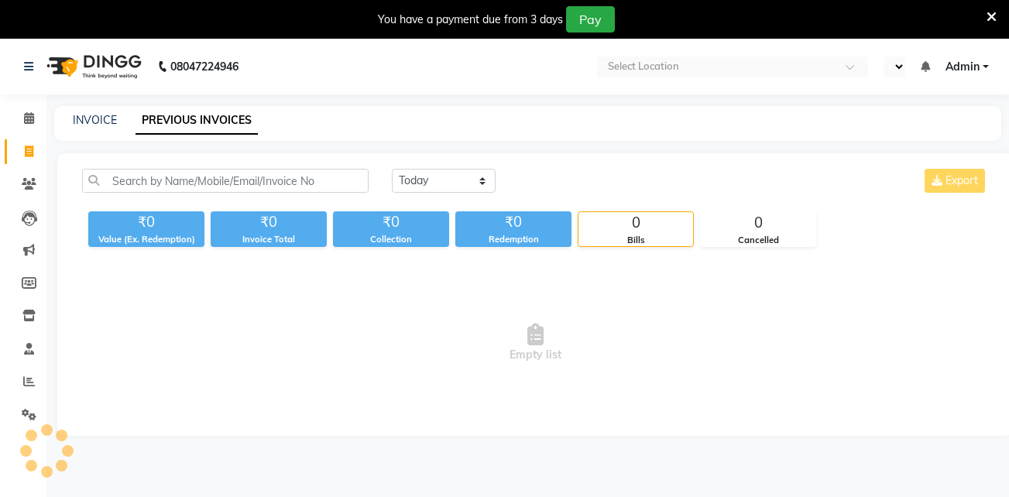
select select "en"
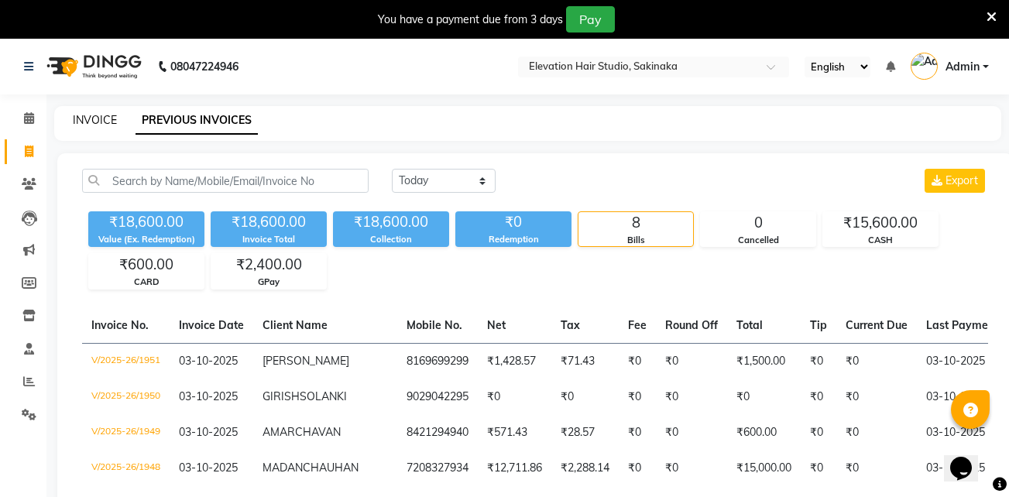
click at [81, 115] on link "INVOICE" at bounding box center [95, 120] width 44 height 14
select select "service"
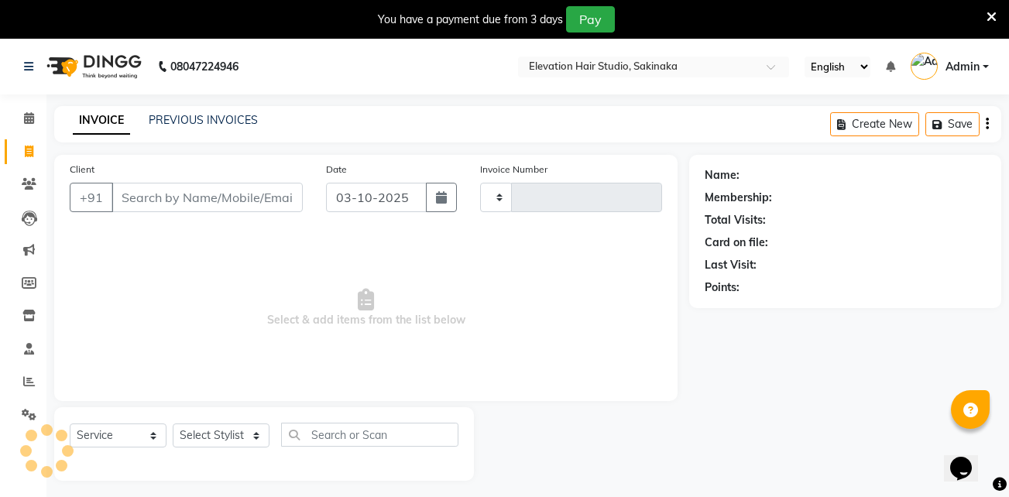
type input "1952"
select select "4949"
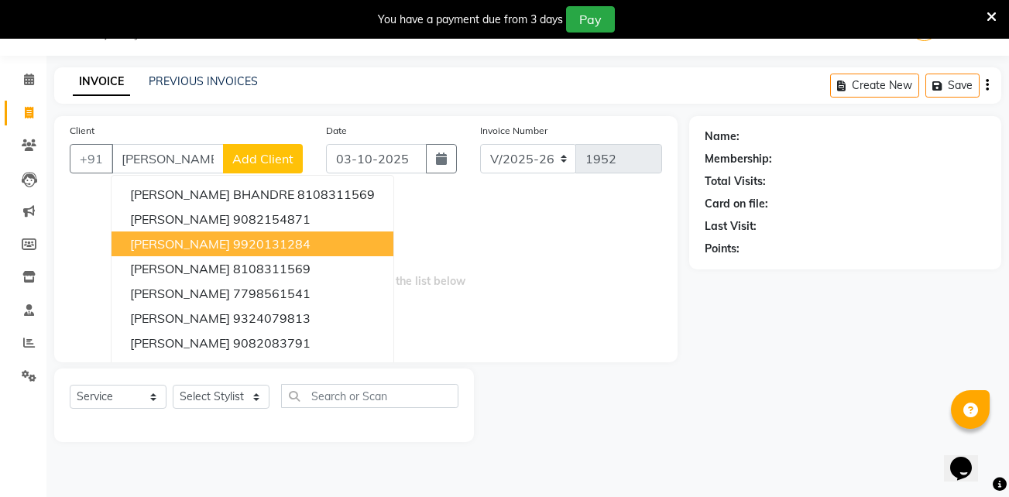
click at [182, 245] on span "[PERSON_NAME]" at bounding box center [180, 243] width 100 height 15
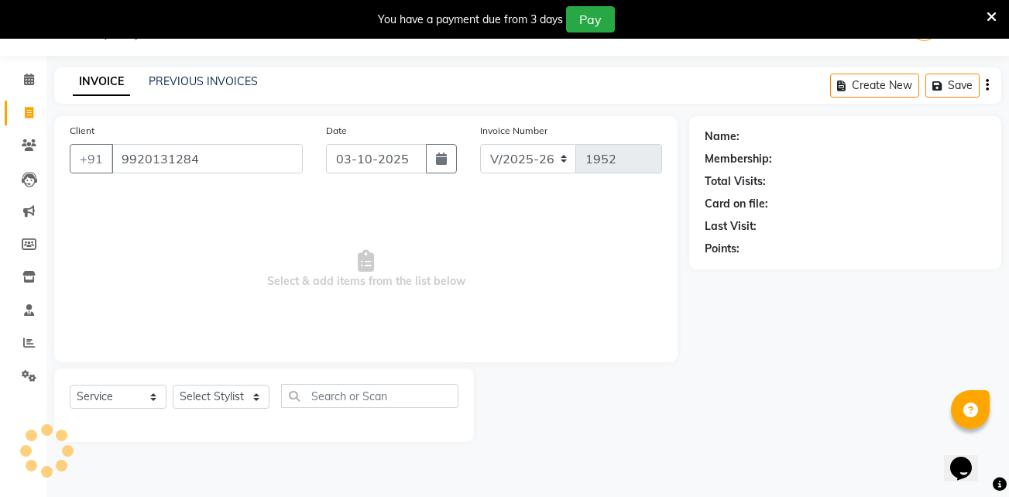
type input "9920131284"
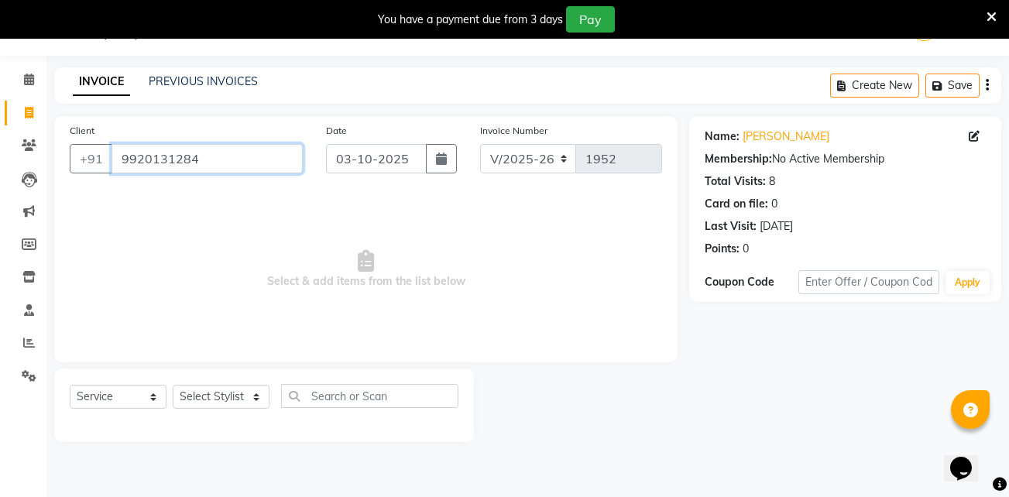
click at [294, 162] on input "9920131284" at bounding box center [207, 158] width 191 height 29
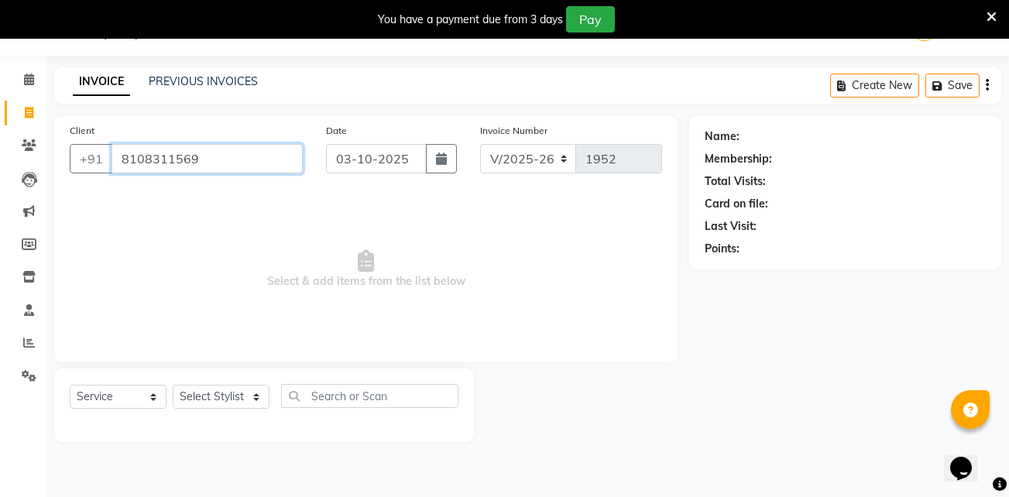
type input "8108311569"
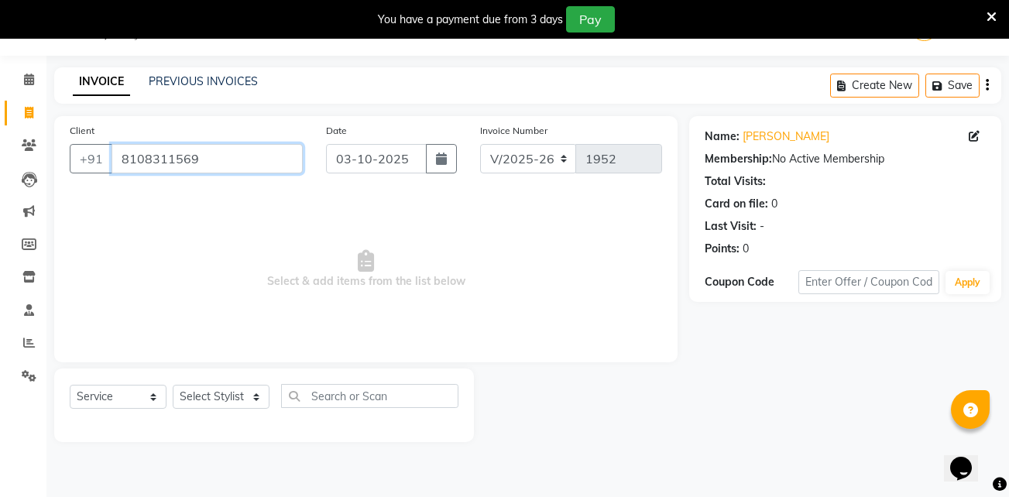
click at [227, 149] on input "8108311569" at bounding box center [207, 158] width 191 height 29
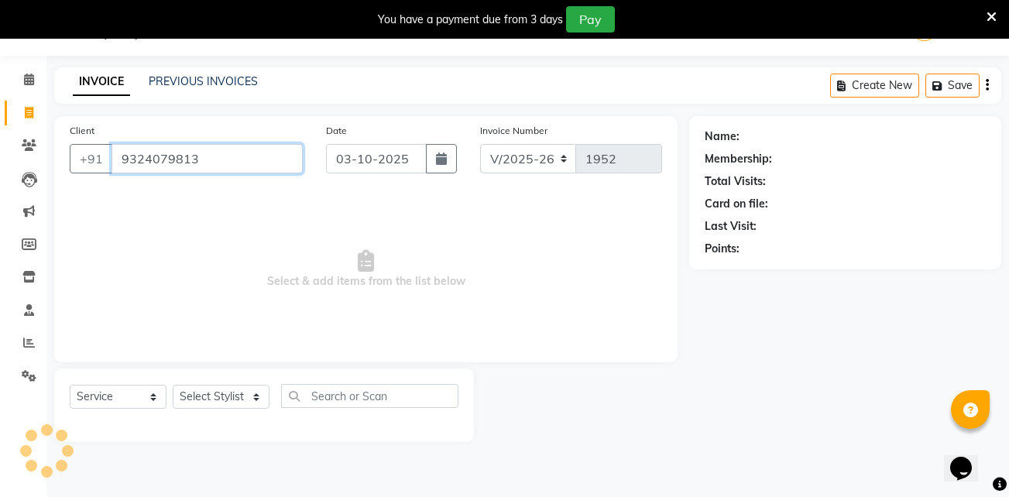
type input "9324079813"
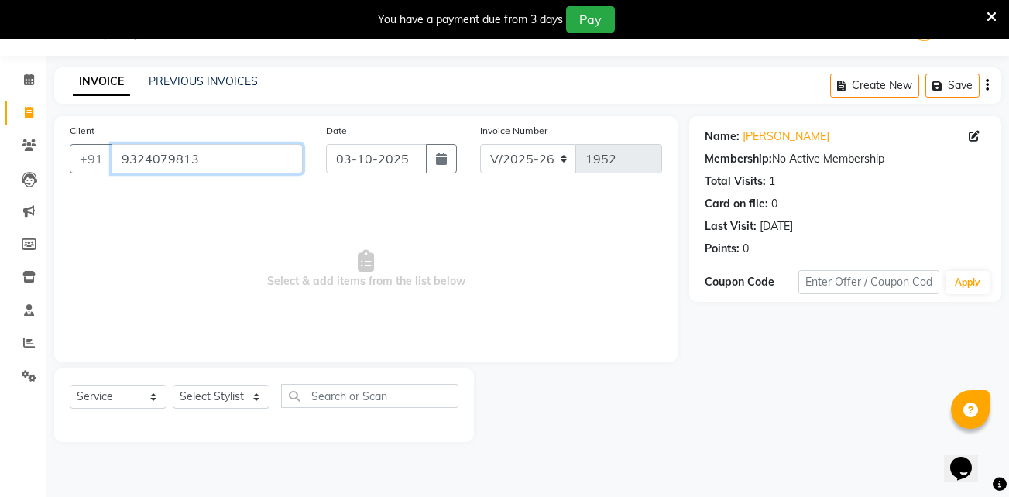
click at [275, 159] on input "9324079813" at bounding box center [207, 158] width 191 height 29
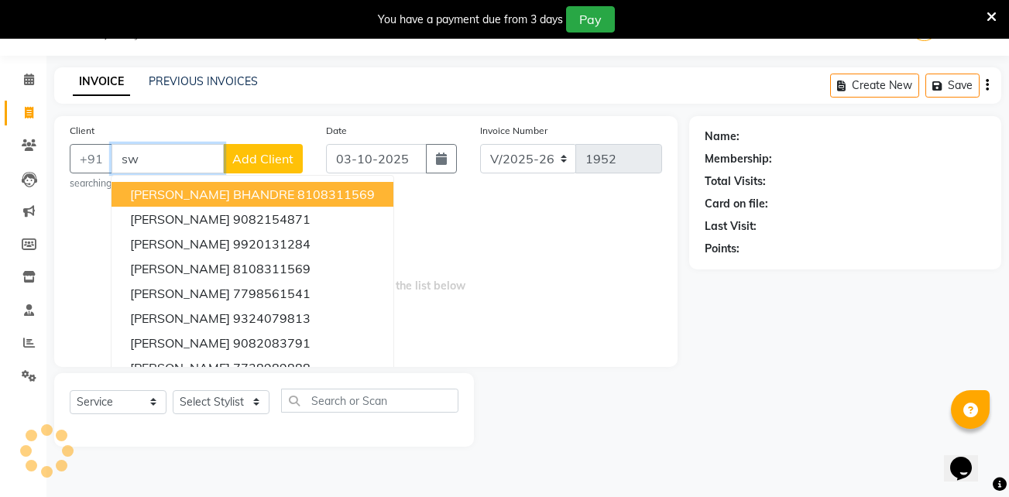
type input "s"
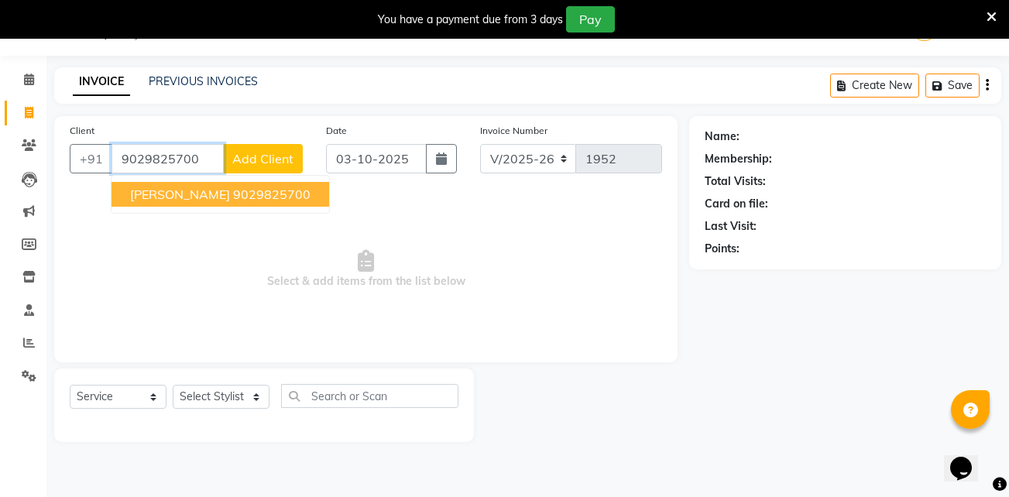
type input "9029825700"
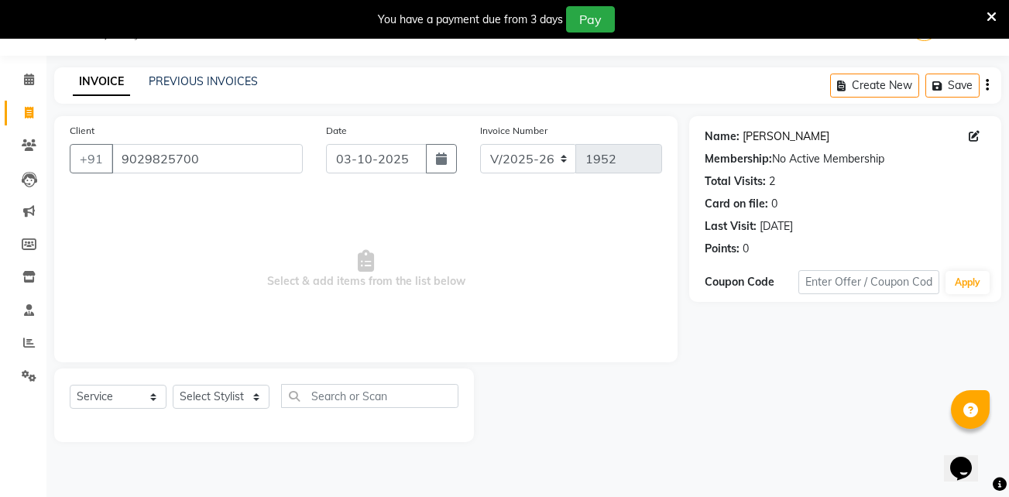
click at [774, 140] on link "[PERSON_NAME]" at bounding box center [786, 137] width 87 height 16
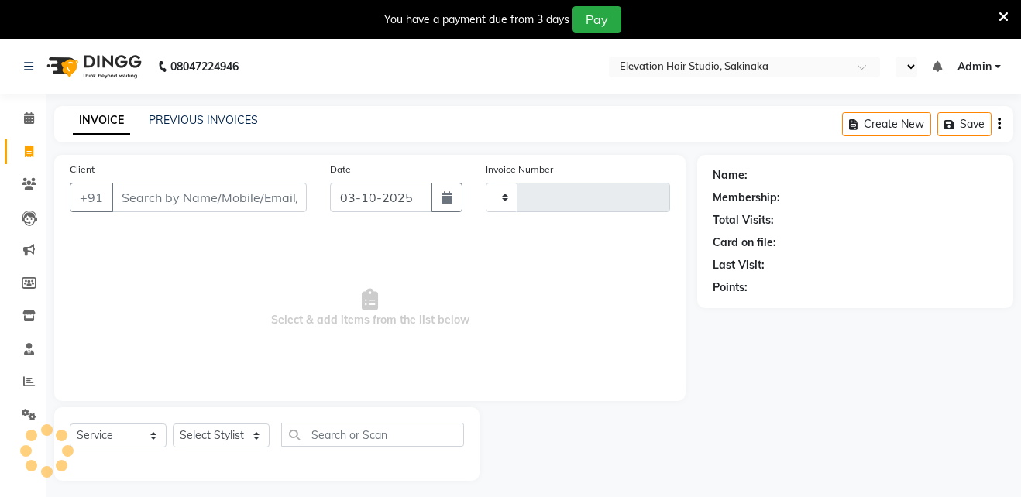
select select "service"
type input "1952"
select select "en"
select select "4949"
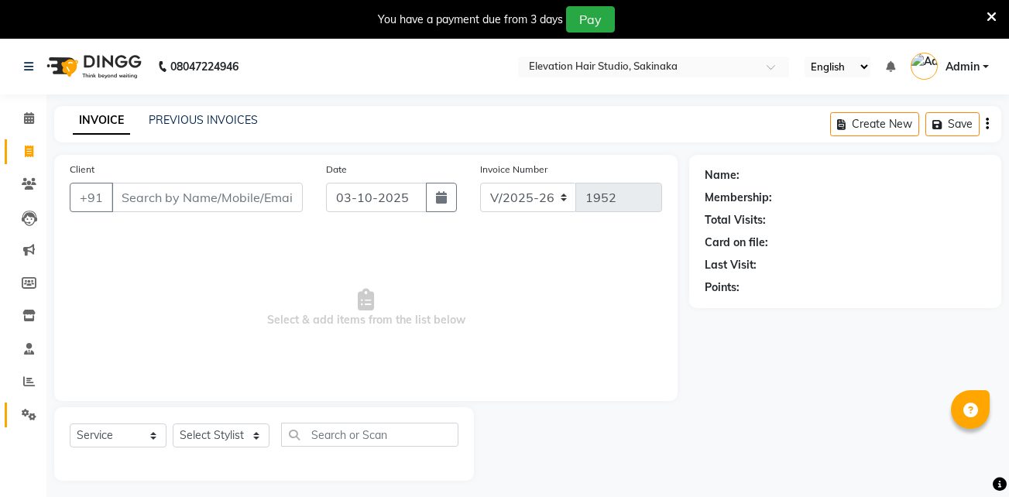
click at [32, 405] on link "Settings" at bounding box center [23, 416] width 37 height 26
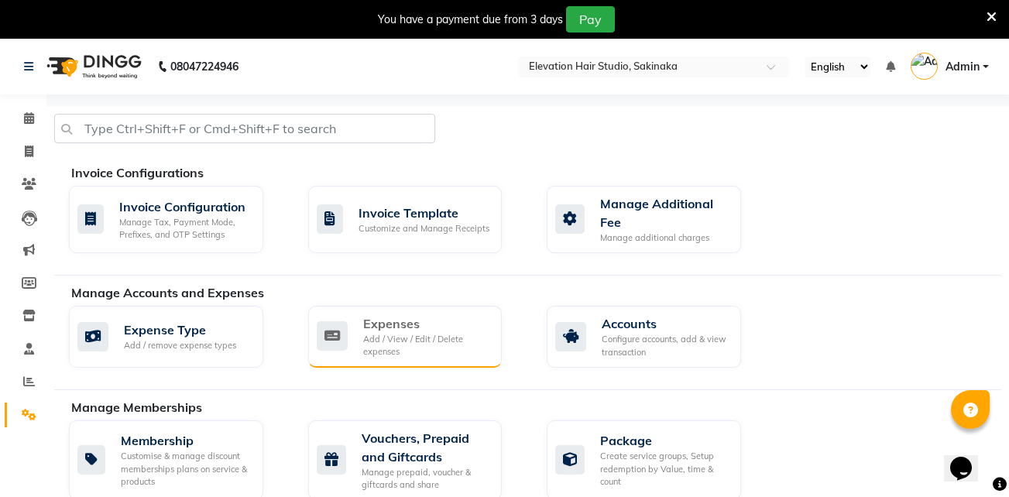
click at [387, 333] on div "Add / View / Edit / Delete expenses" at bounding box center [426, 346] width 127 height 26
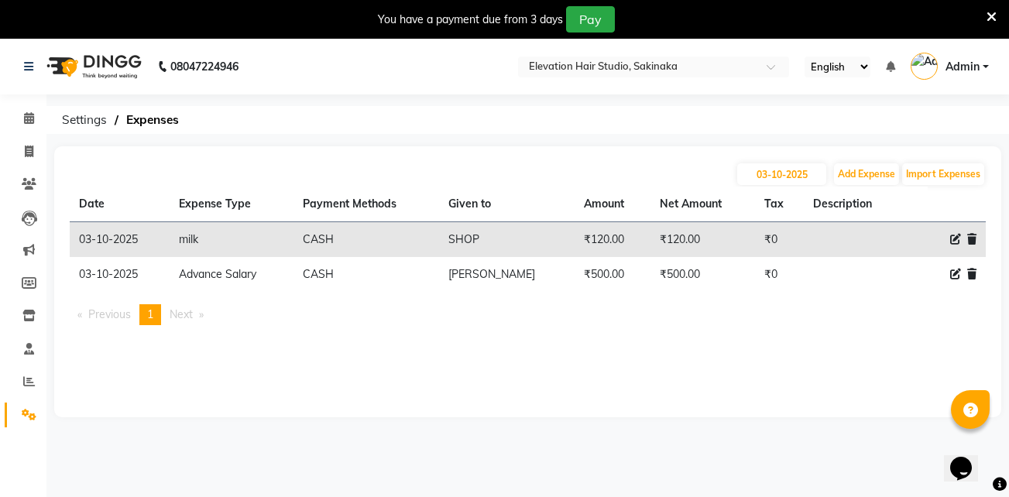
click at [875, 161] on div "03-10-2025 Add Expense Import Expenses Date Expense Type Payment Methods Given …" at bounding box center [527, 281] width 947 height 271
click at [870, 172] on button "Add Expense" at bounding box center [866, 174] width 65 height 22
select select "1"
select select "3831"
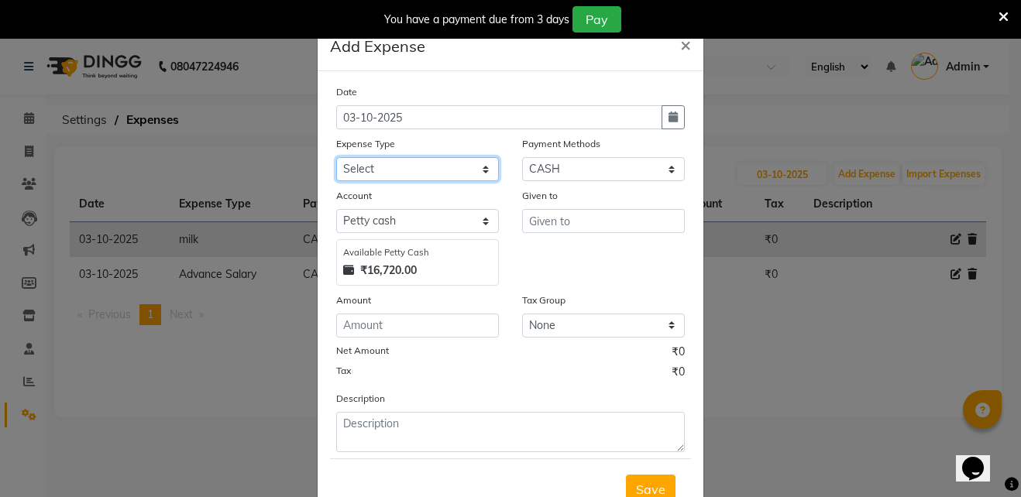
click at [402, 177] on select "Select AC Adrak Advance Salary agarbatti anees Appron asmoul advance salary Ban…" at bounding box center [417, 169] width 163 height 24
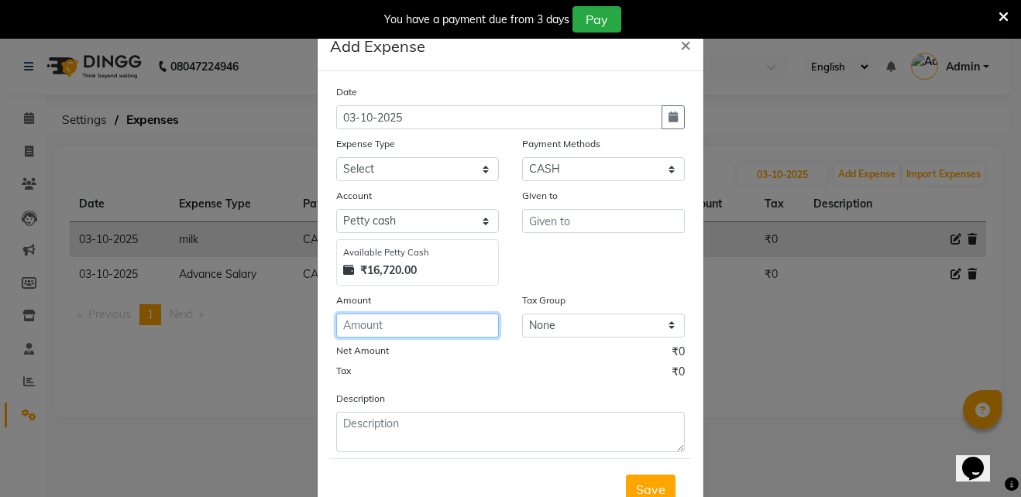
click at [401, 321] on input "number" at bounding box center [417, 326] width 163 height 24
type input "140"
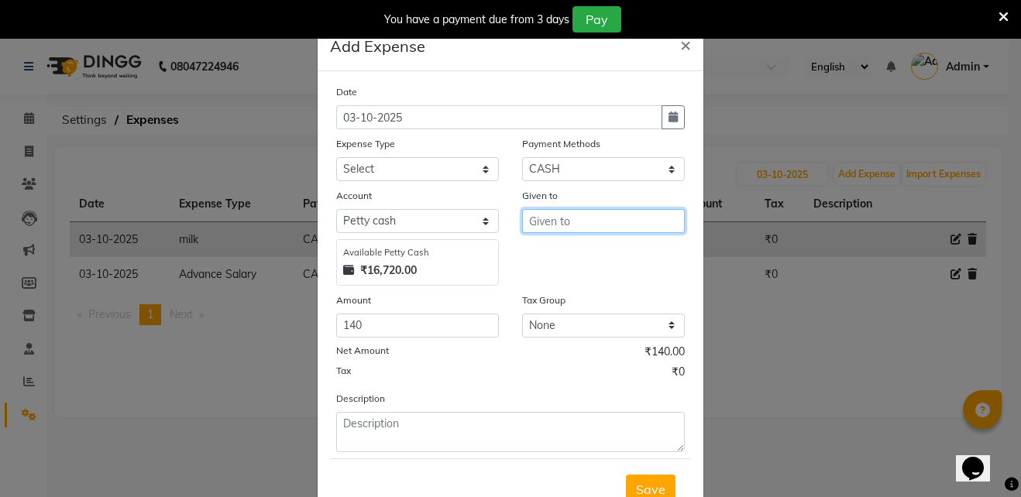
click at [587, 214] on input "text" at bounding box center [603, 221] width 163 height 24
type input "zepto"
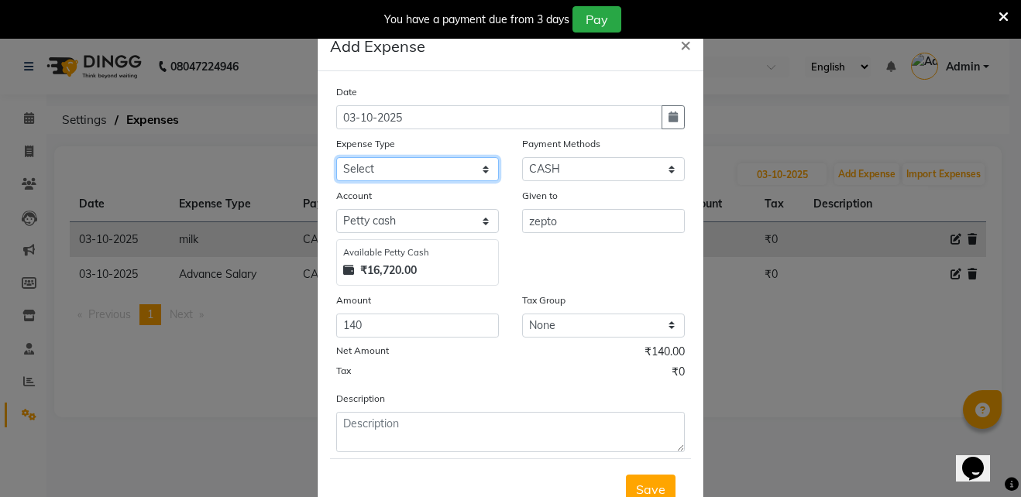
click at [407, 166] on select "Select AC Adrak Advance Salary agarbatti anees Appron asmoul advance salary Ban…" at bounding box center [417, 169] width 163 height 24
select select "8362"
click at [639, 479] on button "Save" at bounding box center [651, 489] width 50 height 29
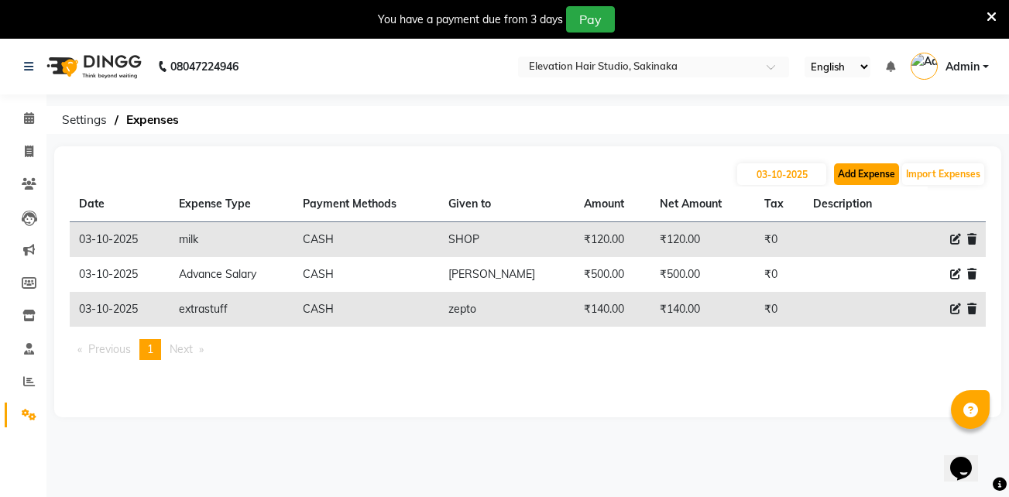
click at [868, 173] on button "Add Expense" at bounding box center [866, 174] width 65 height 22
select select "1"
select select "3831"
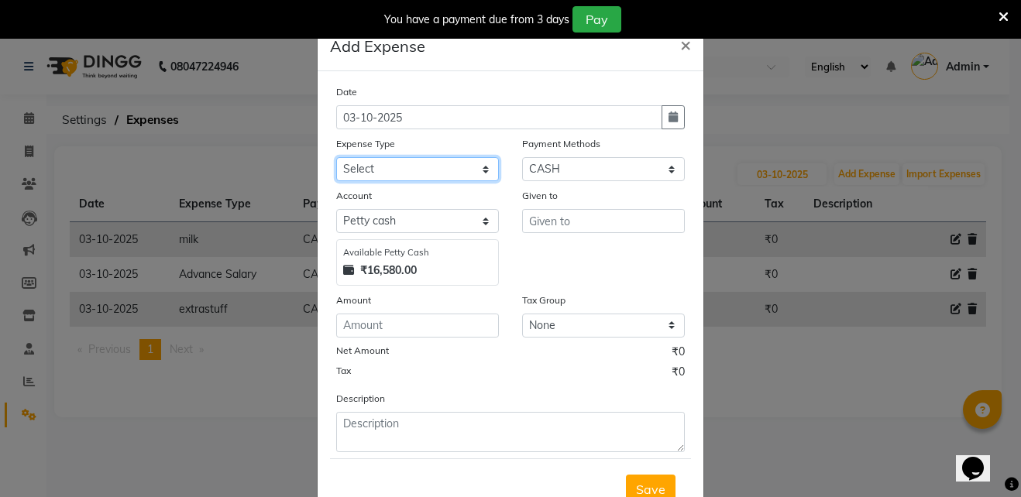
click at [381, 168] on select "Select AC Adrak Advance Salary agarbatti anees Appron asmoul advance salary Ban…" at bounding box center [417, 169] width 163 height 24
select select "8362"
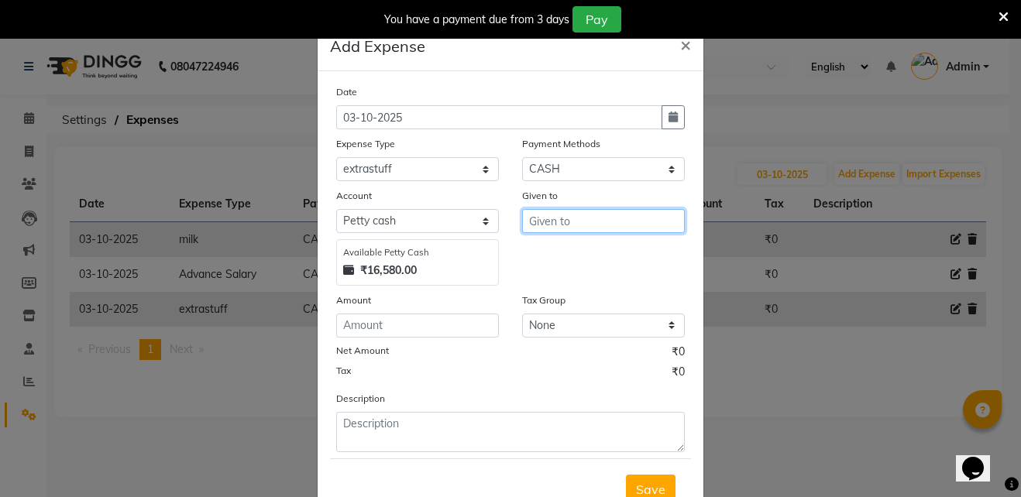
click at [582, 218] on input "text" at bounding box center [603, 221] width 163 height 24
type input "zepto"
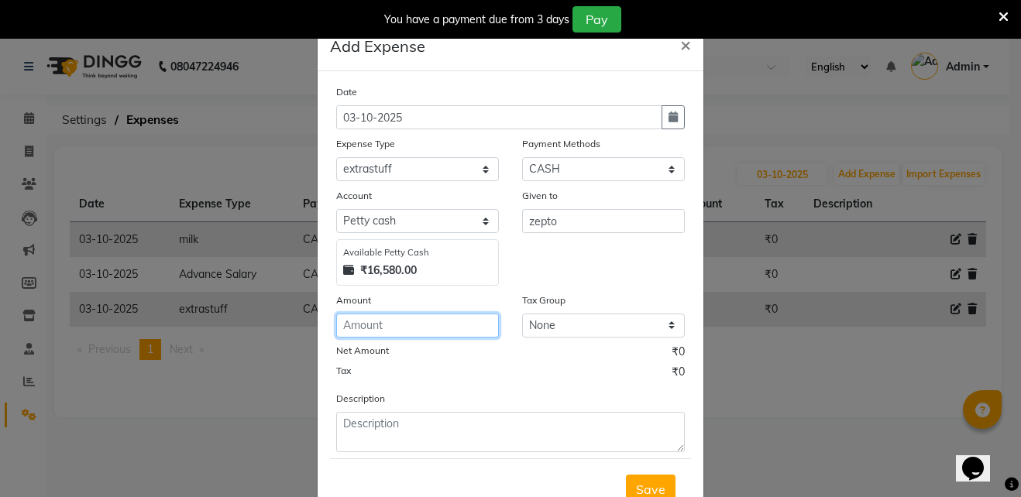
click at [383, 325] on input "number" at bounding box center [417, 326] width 163 height 24
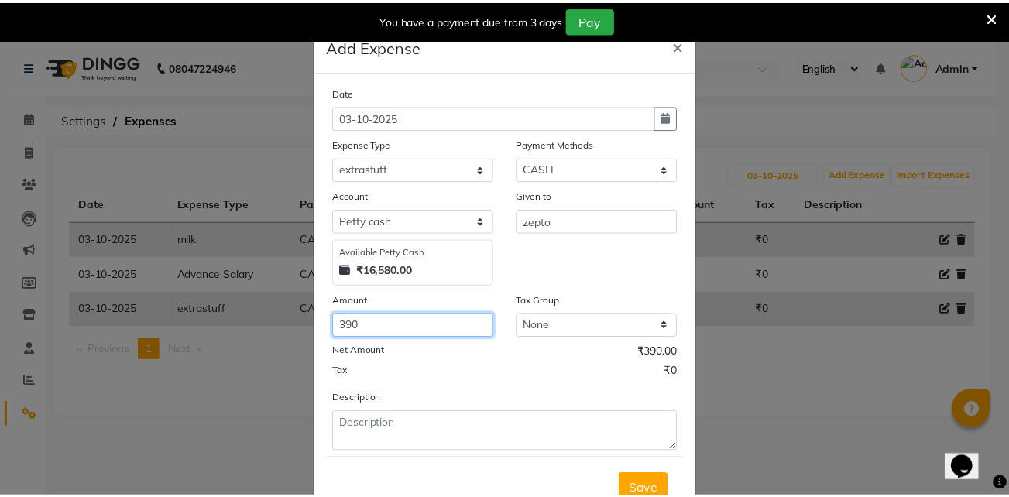
scroll to position [46, 0]
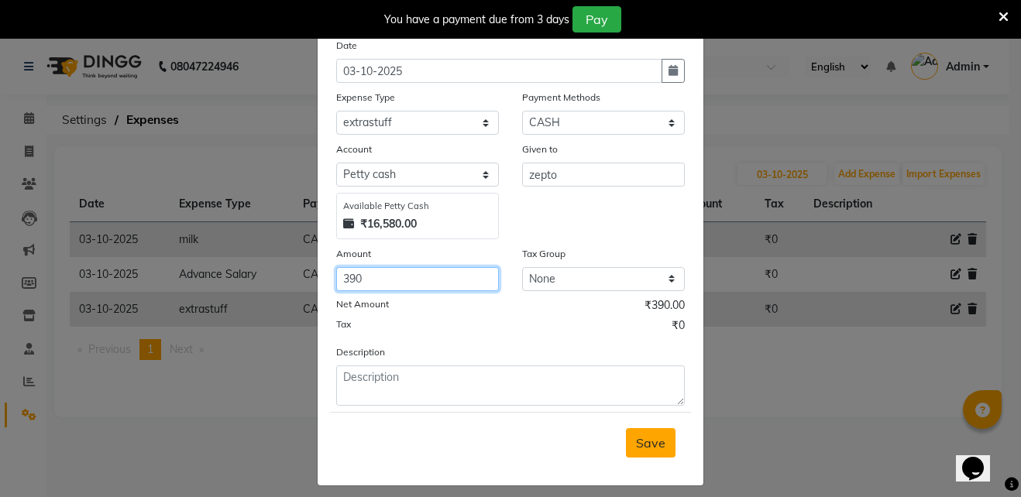
type input "390"
click at [660, 438] on button "Save" at bounding box center [651, 442] width 50 height 29
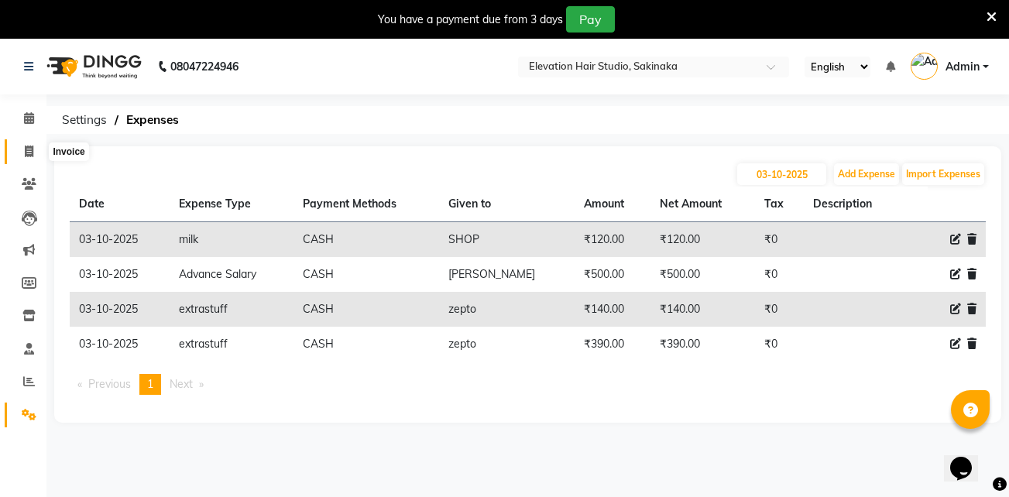
click at [31, 146] on icon at bounding box center [29, 152] width 9 height 12
select select "service"
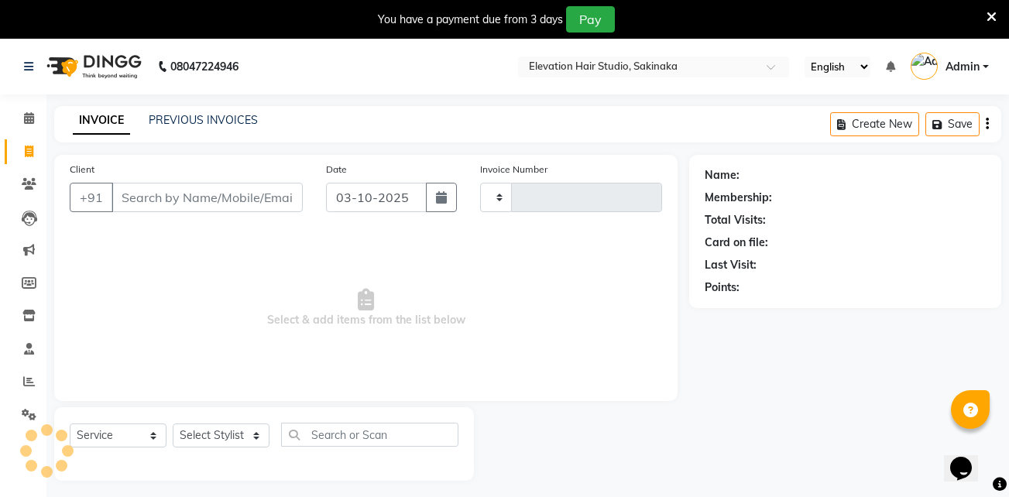
scroll to position [39, 0]
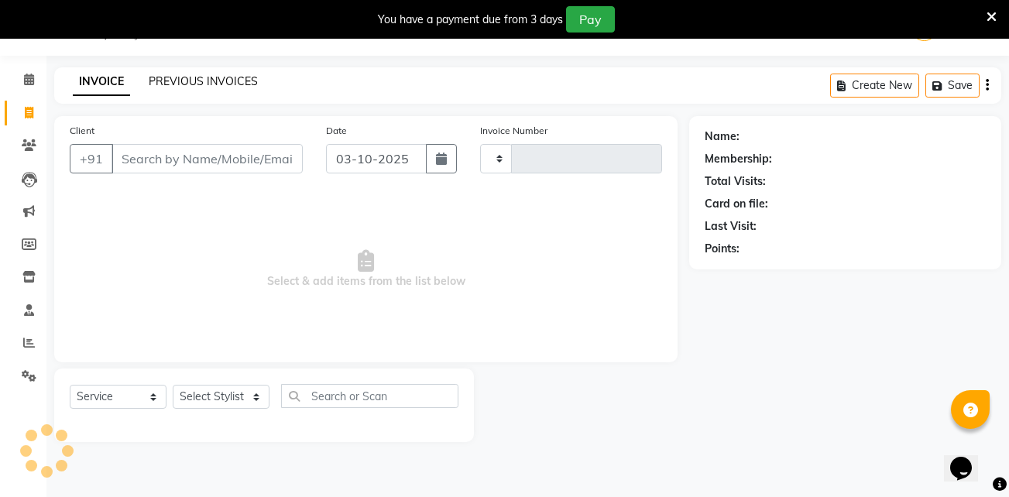
type input "1952"
click at [185, 79] on link "PREVIOUS INVOICES" at bounding box center [203, 81] width 109 height 14
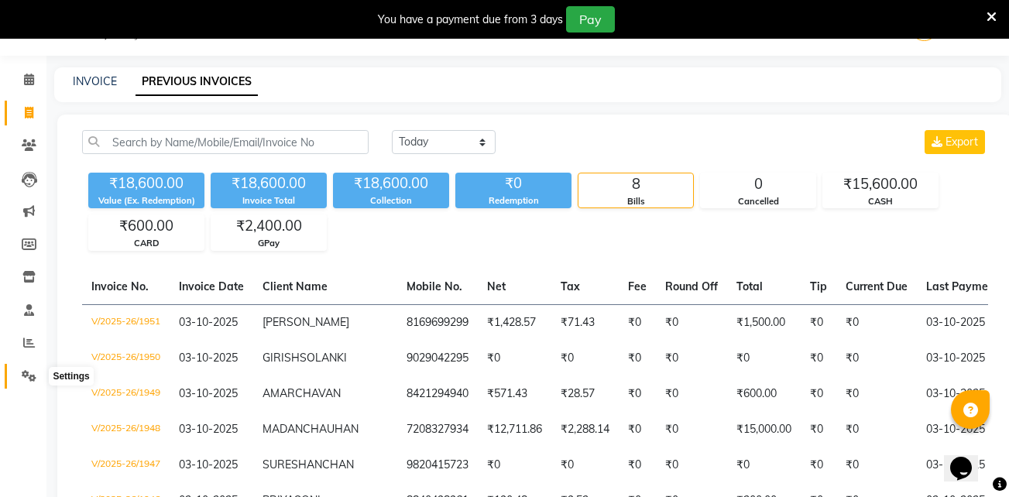
click at [29, 383] on span at bounding box center [28, 377] width 27 height 18
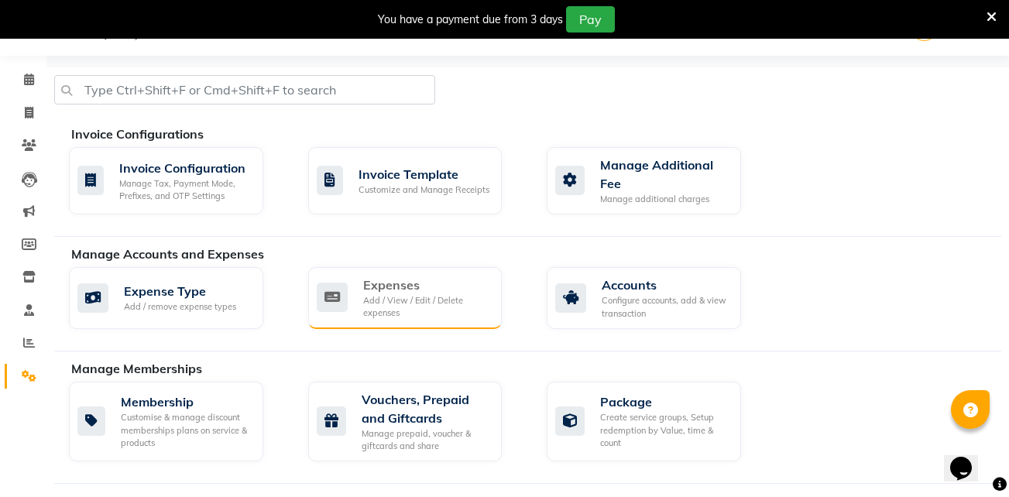
click at [393, 297] on div "Add / View / Edit / Delete expenses" at bounding box center [426, 307] width 127 height 26
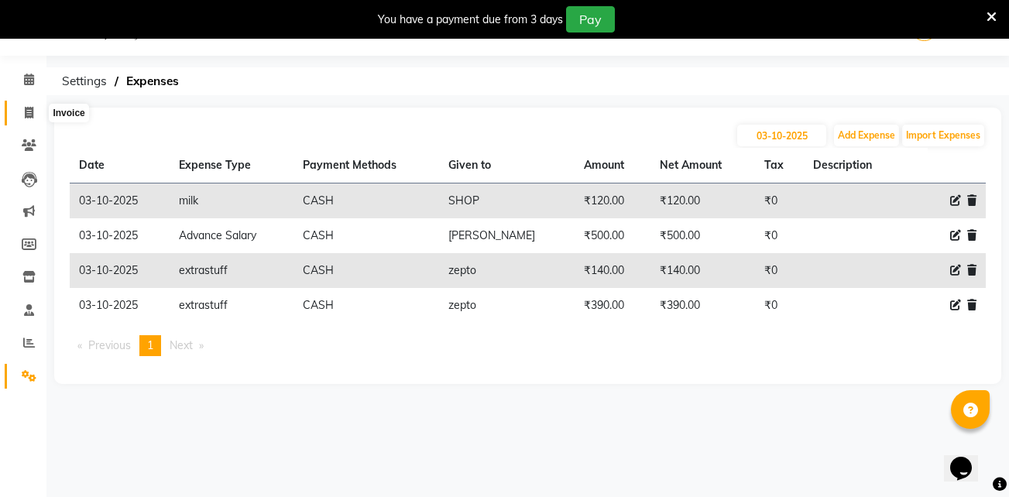
click at [22, 114] on span at bounding box center [28, 114] width 27 height 18
select select "service"
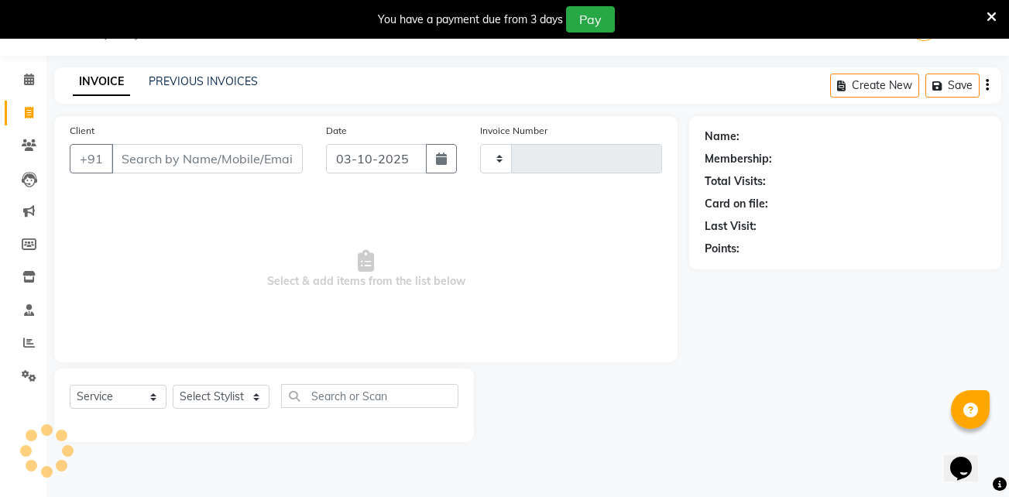
type input "1952"
select select "4949"
click at [145, 156] on input "Client" at bounding box center [207, 158] width 191 height 29
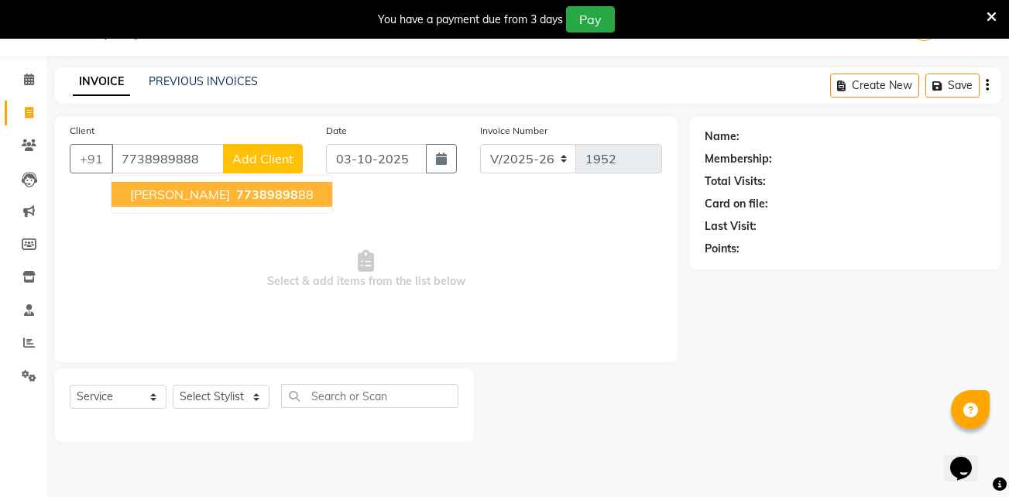
type input "7738989888"
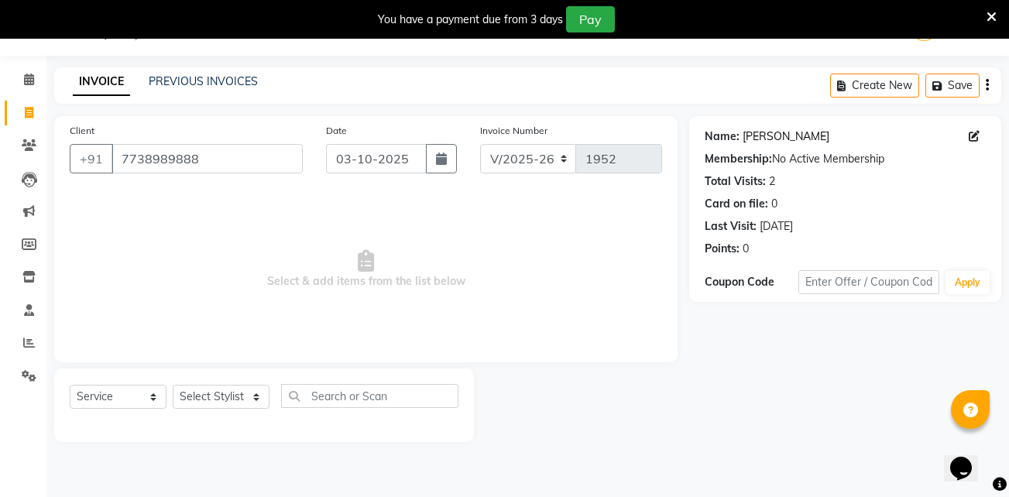
click at [770, 130] on link "Swapnil" at bounding box center [786, 137] width 87 height 16
click at [767, 133] on link "Swapnil" at bounding box center [786, 137] width 87 height 16
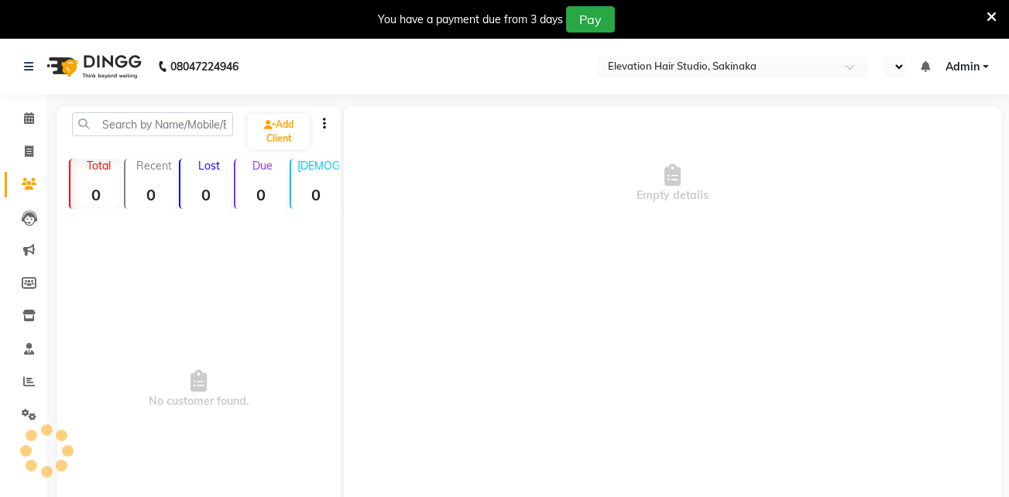
select select "en"
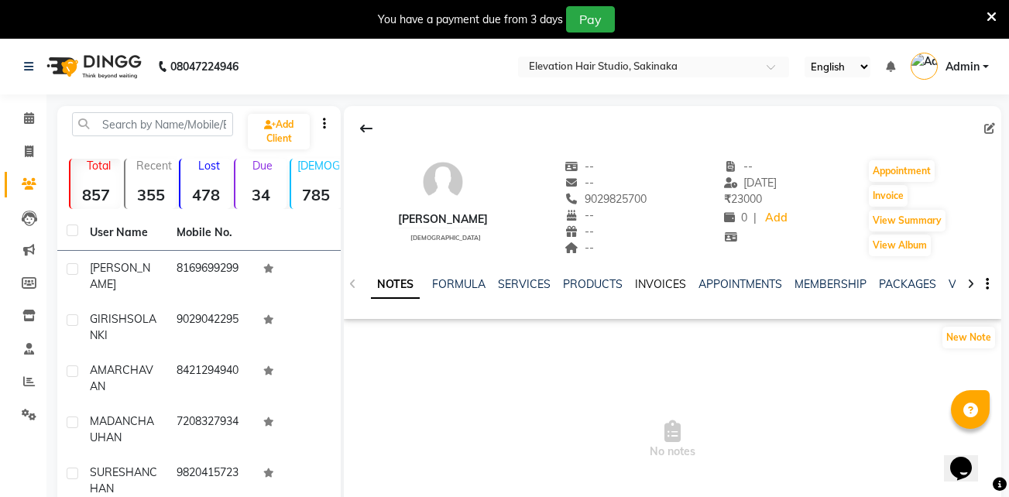
click at [657, 281] on link "INVOICES" at bounding box center [660, 284] width 51 height 14
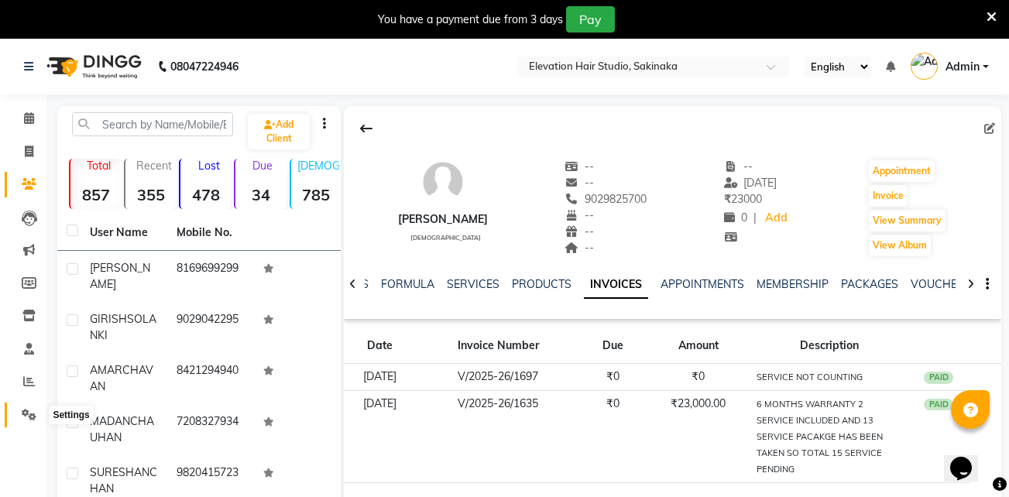
click at [18, 411] on span at bounding box center [28, 416] width 27 height 18
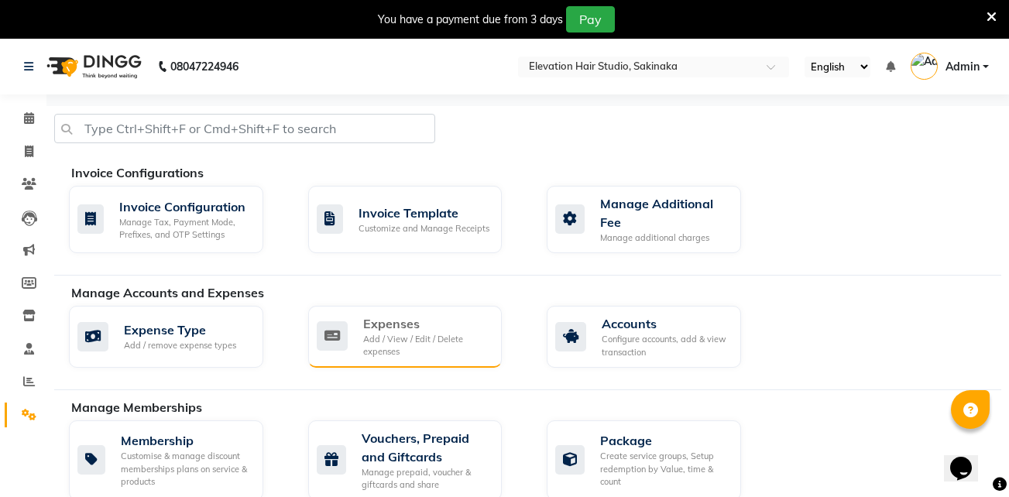
click at [349, 333] on div "Expenses Add / View / Edit / Delete expenses" at bounding box center [403, 336] width 173 height 44
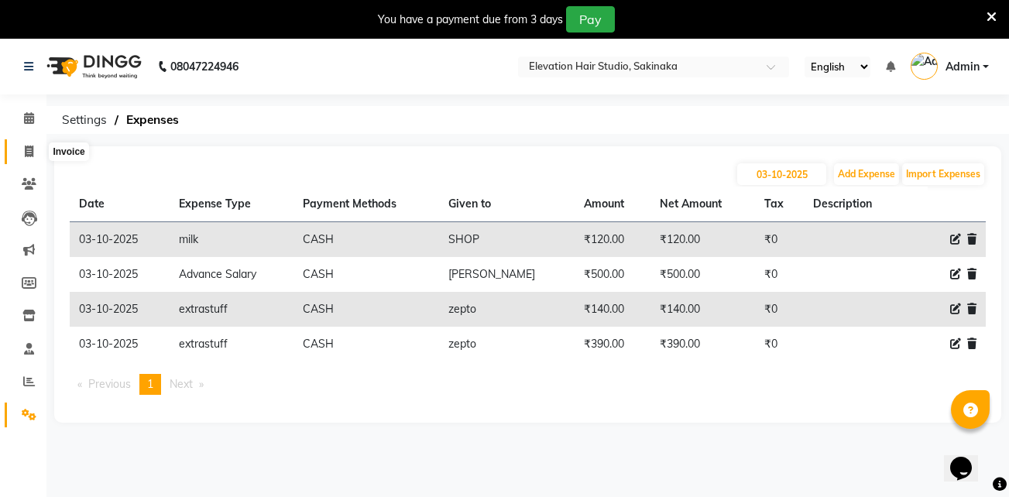
click at [29, 146] on icon at bounding box center [29, 152] width 9 height 12
select select "service"
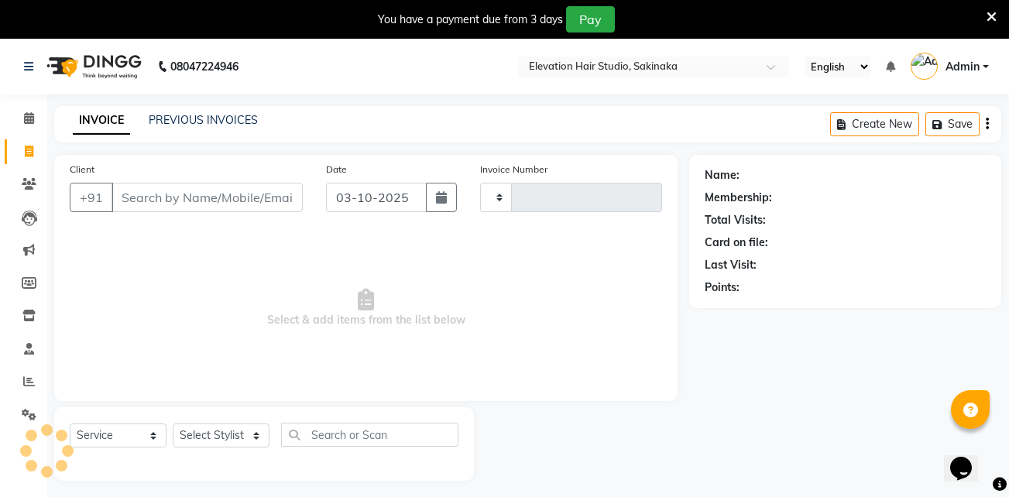
scroll to position [39, 0]
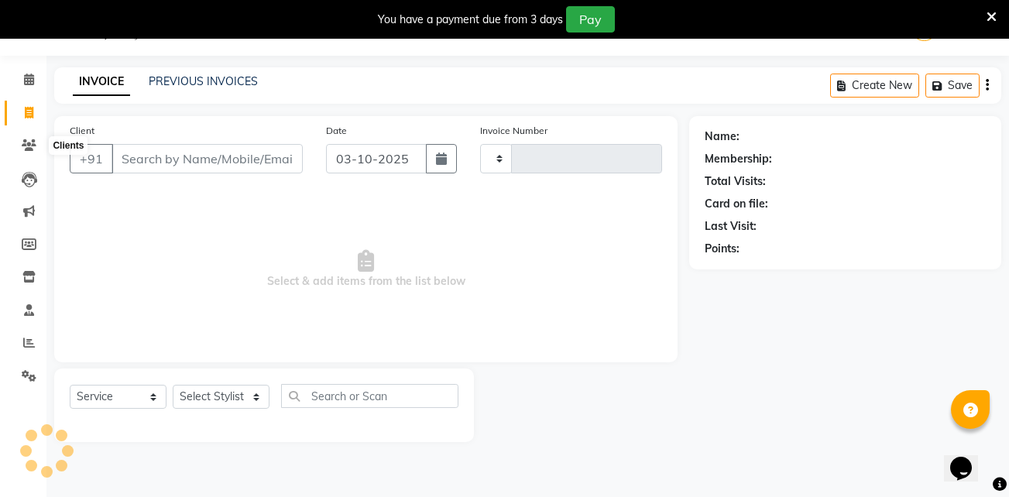
type input "1952"
select select "4949"
click at [991, 19] on icon at bounding box center [991, 17] width 10 height 14
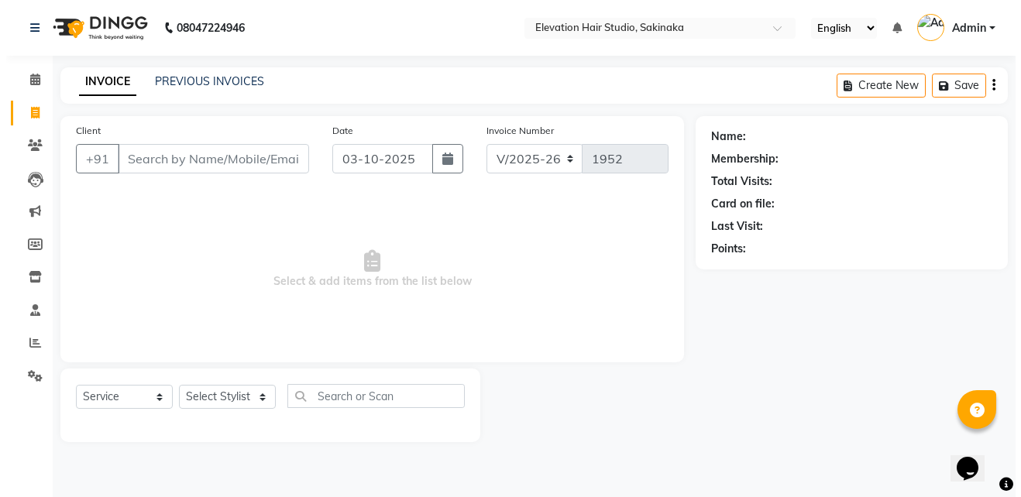
scroll to position [0, 0]
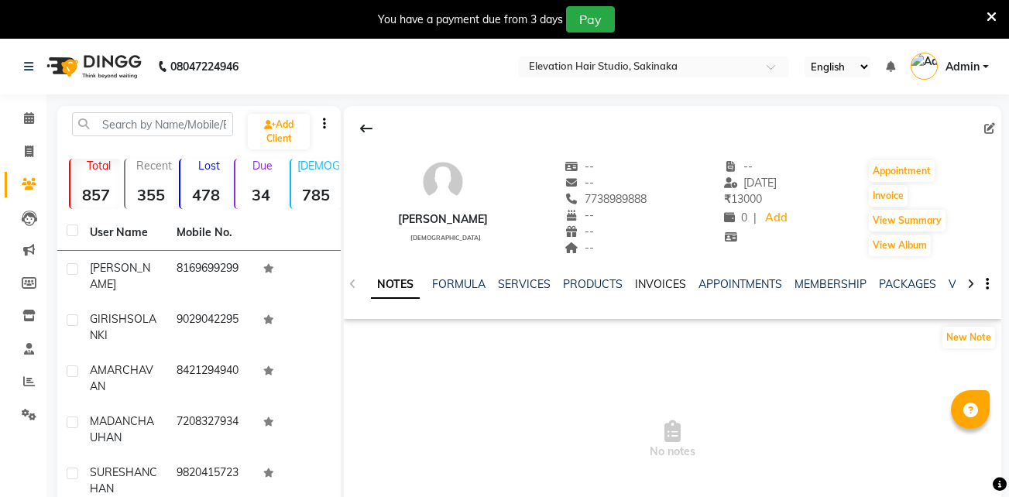
click at [671, 282] on link "INVOICES" at bounding box center [660, 284] width 51 height 14
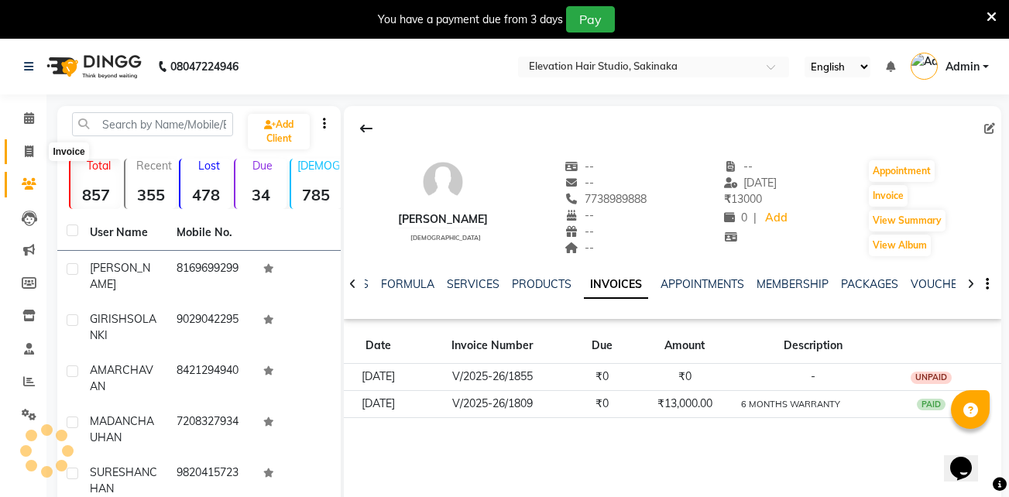
click at [33, 148] on icon at bounding box center [29, 152] width 9 height 12
select select "service"
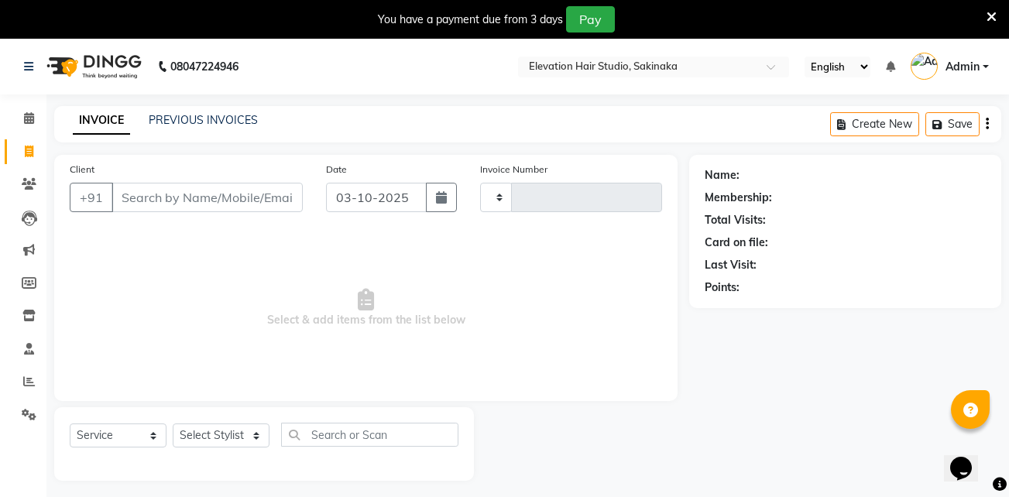
scroll to position [39, 0]
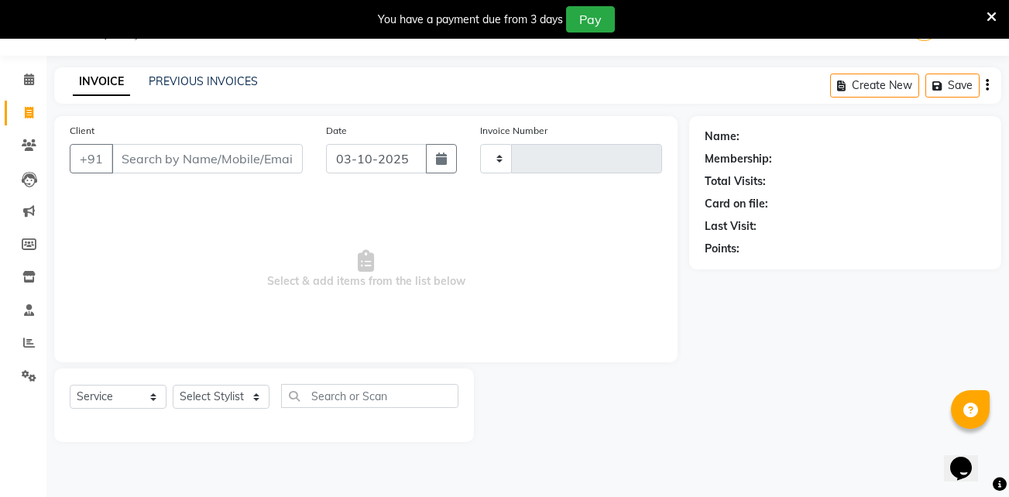
type input "1952"
select select "4949"
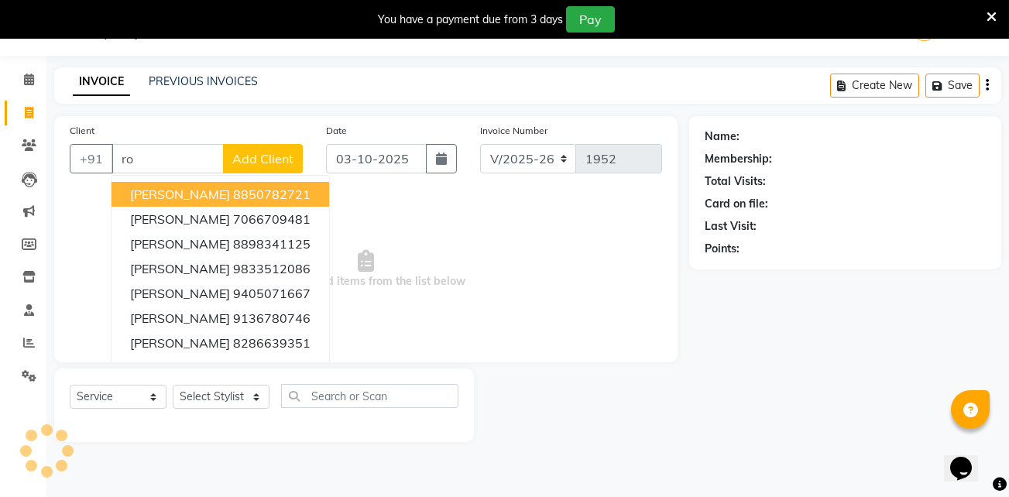
type input "r"
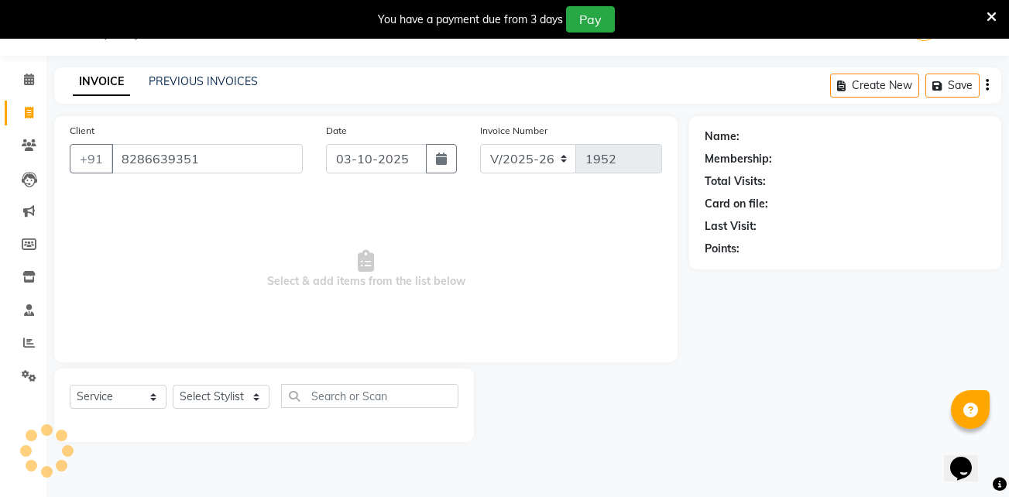
type input "8286639351"
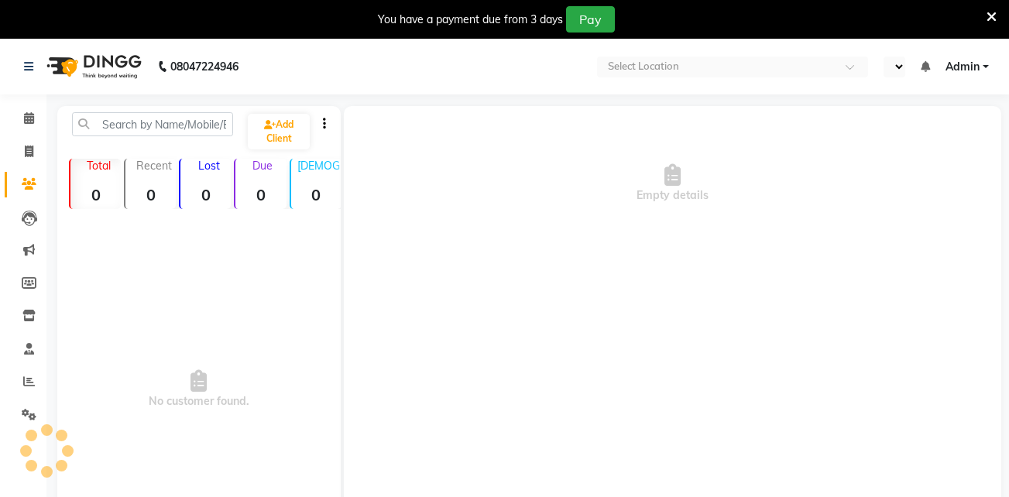
select select "en"
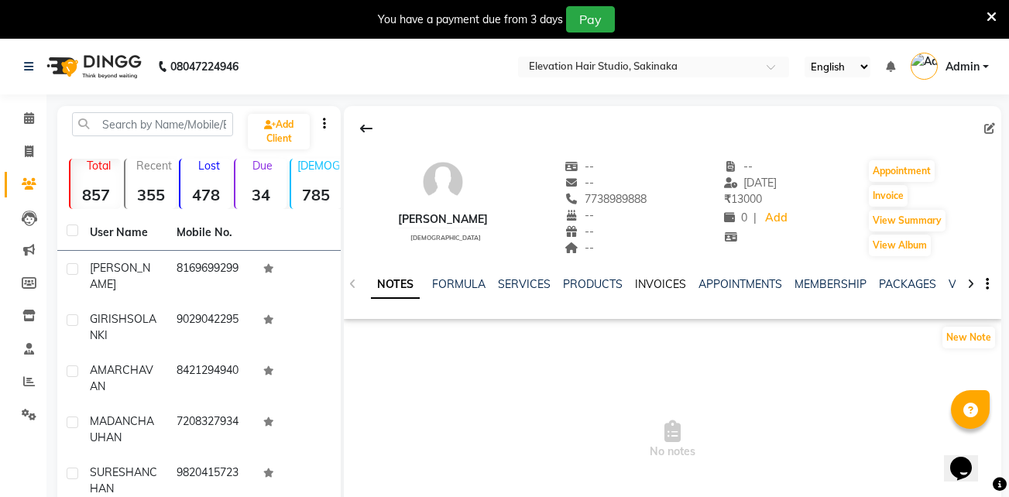
click at [647, 287] on link "INVOICES" at bounding box center [660, 284] width 51 height 14
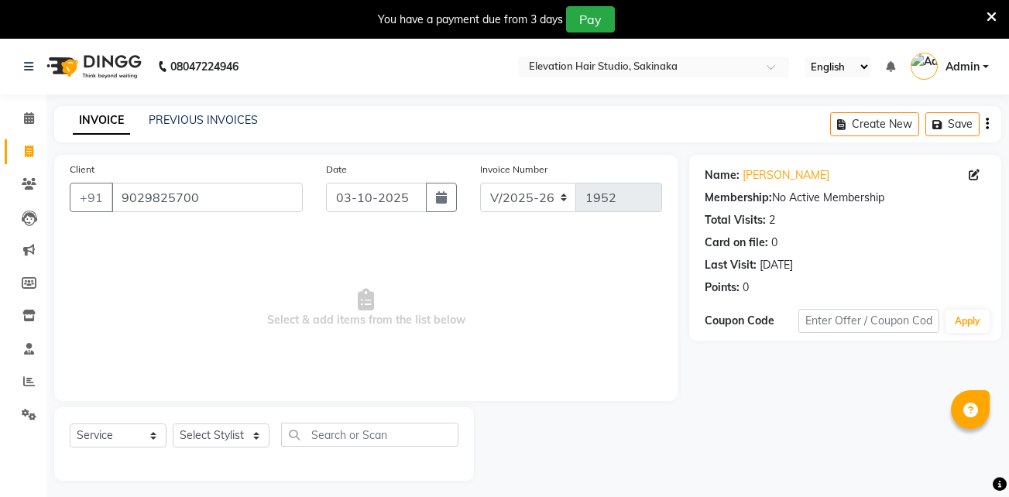
select select "4949"
select select "service"
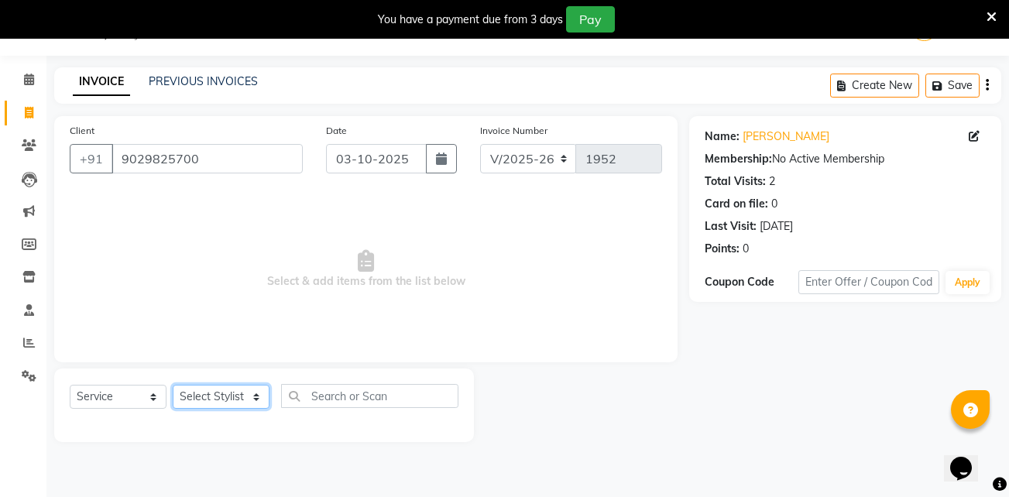
click at [225, 403] on select "Select Stylist Admin (EHS Thane) ANEES [PERSON_NAME] PRIYA [PERSON_NAME] [PERSO…" at bounding box center [221, 397] width 97 height 24
select select "84316"
click at [173, 385] on select "Select Stylist Admin (EHS Thane) ANEES [PERSON_NAME] PRIYA [PERSON_NAME] [PERSO…" at bounding box center [221, 397] width 97 height 24
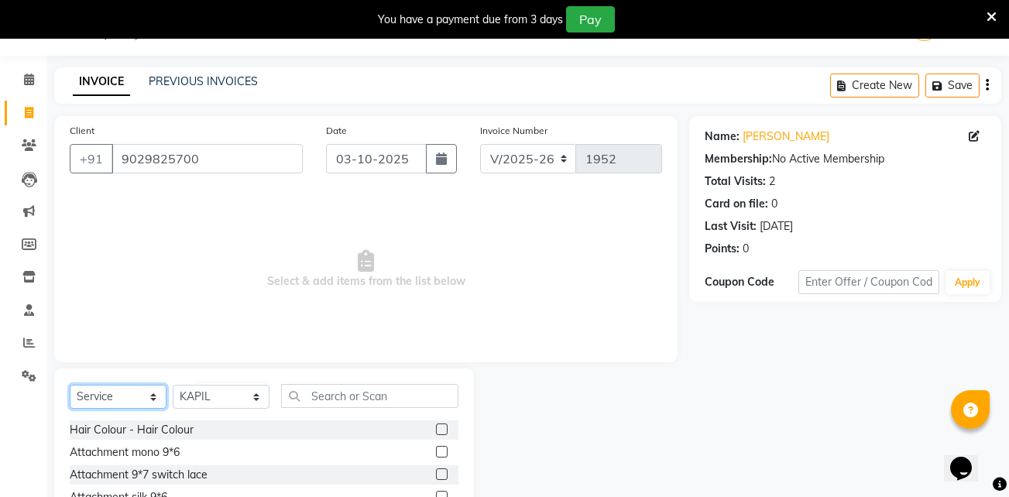
click at [115, 394] on select "Select Service Product Membership Package Voucher Prepaid Gift Card" at bounding box center [118, 397] width 97 height 24
click at [319, 391] on input "text" at bounding box center [369, 396] width 177 height 24
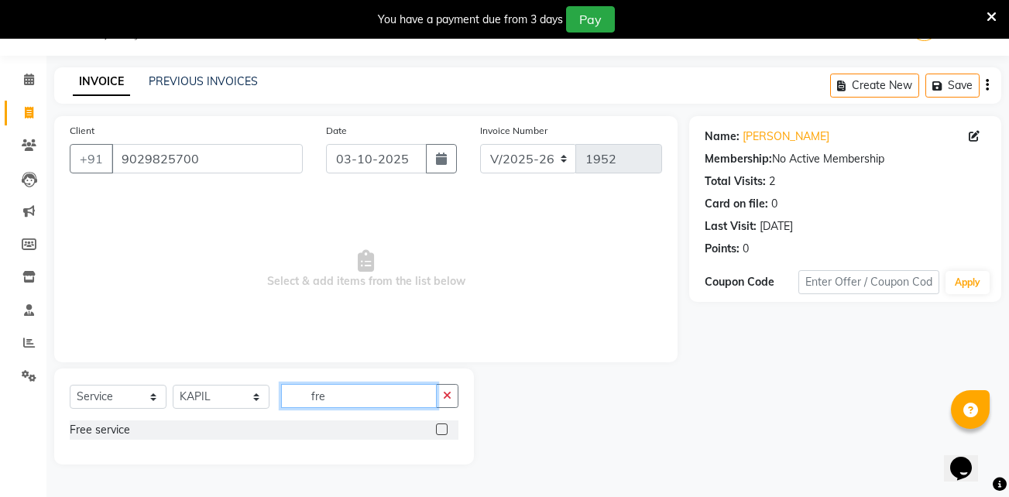
type input "fre"
click at [438, 427] on label at bounding box center [442, 430] width 12 height 12
click at [438, 427] on input "checkbox" at bounding box center [441, 430] width 10 height 10
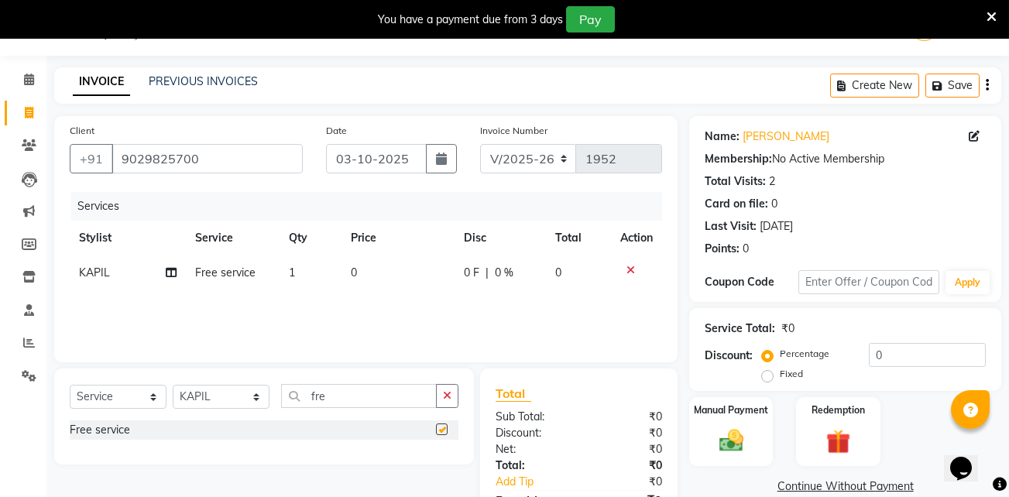
checkbox input "false"
click at [453, 401] on button "button" at bounding box center [447, 396] width 22 height 24
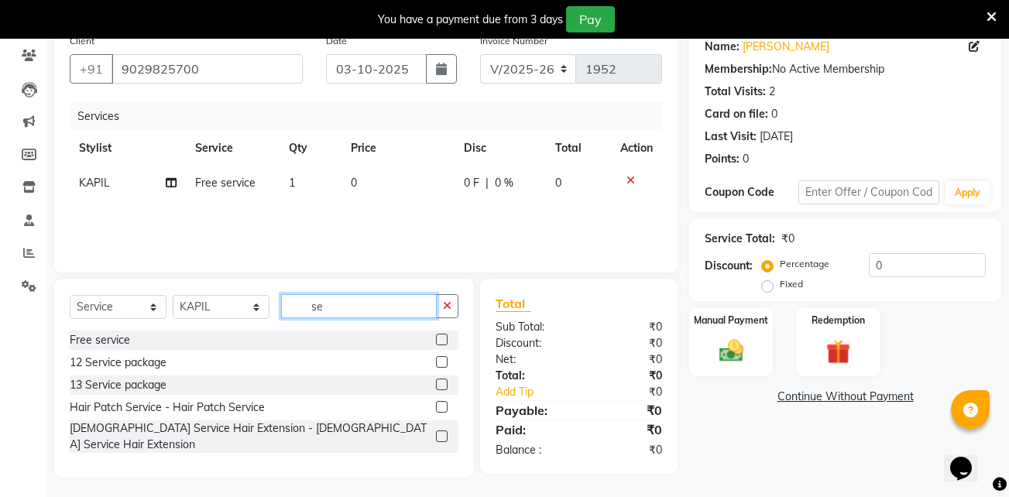
scroll to position [141, 0]
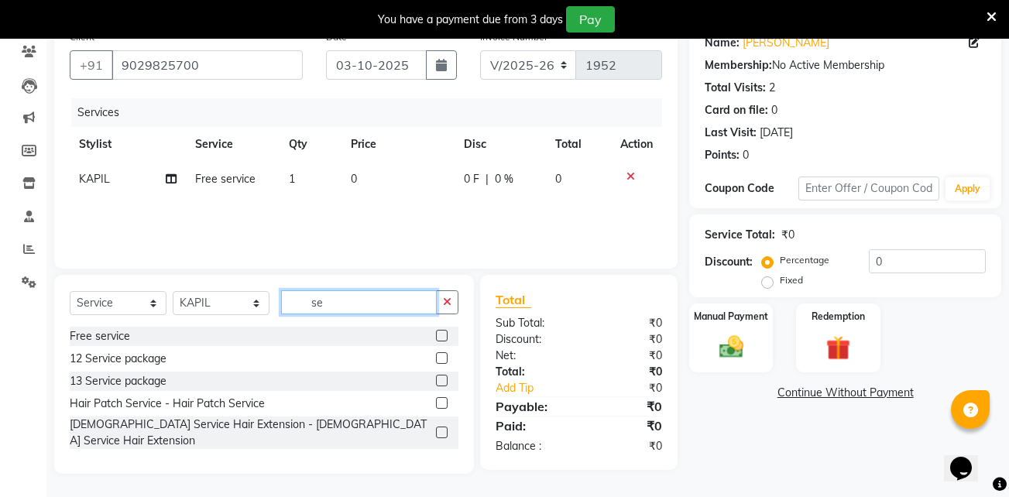
type input "s"
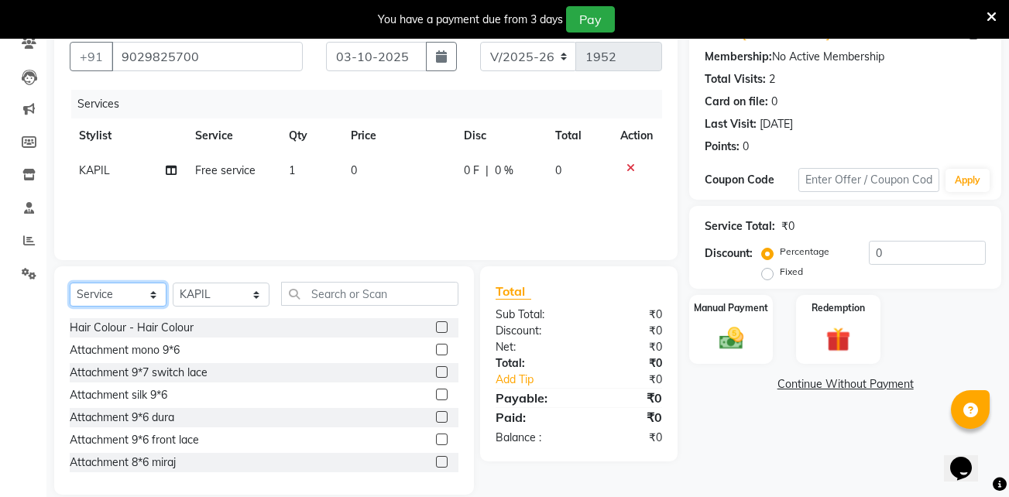
click at [151, 294] on select "Select Service Product Membership Package Voucher Prepaid Gift Card" at bounding box center [118, 295] width 97 height 24
select select "product"
click at [70, 283] on select "Select Service Product Membership Package Voucher Prepaid Gift Card" at bounding box center [118, 295] width 97 height 24
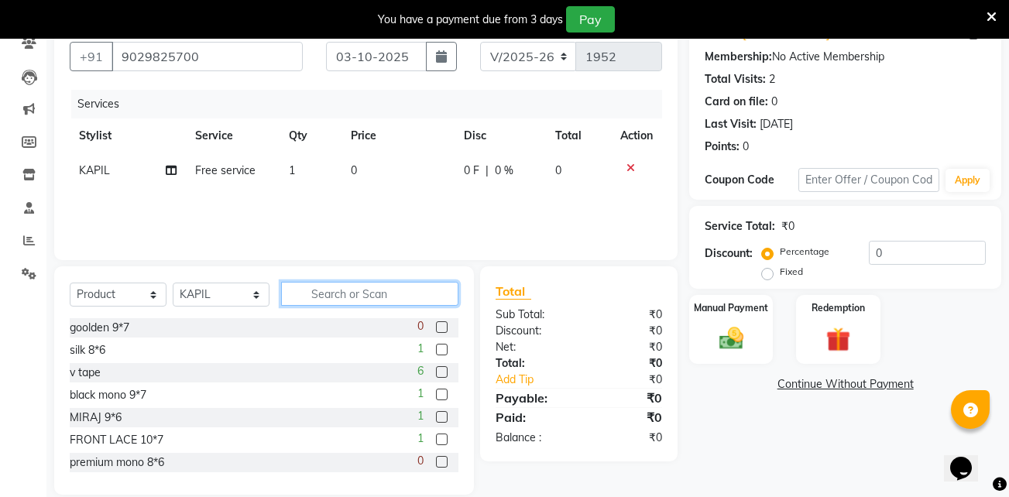
click at [345, 289] on input "text" at bounding box center [369, 294] width 177 height 24
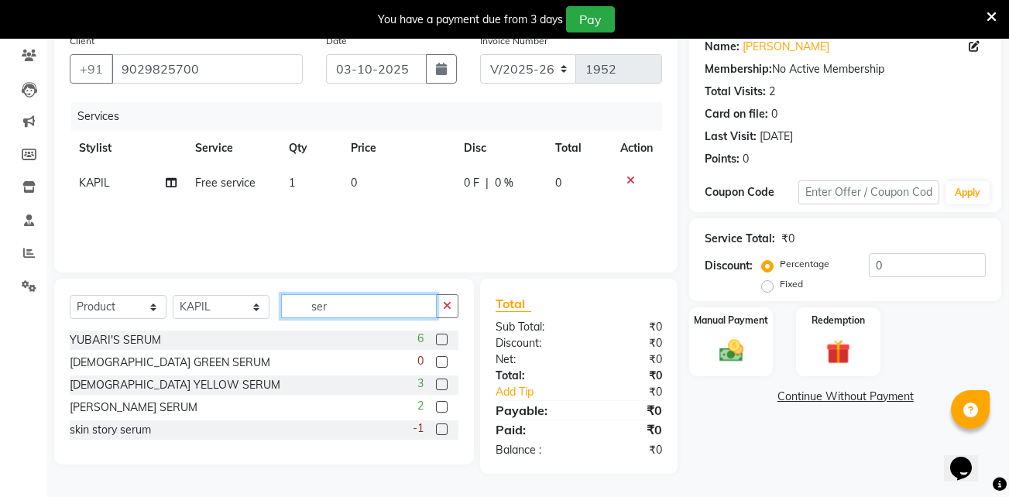
type input "ser"
click at [441, 405] on label at bounding box center [442, 407] width 12 height 12
click at [441, 405] on input "checkbox" at bounding box center [441, 408] width 10 height 10
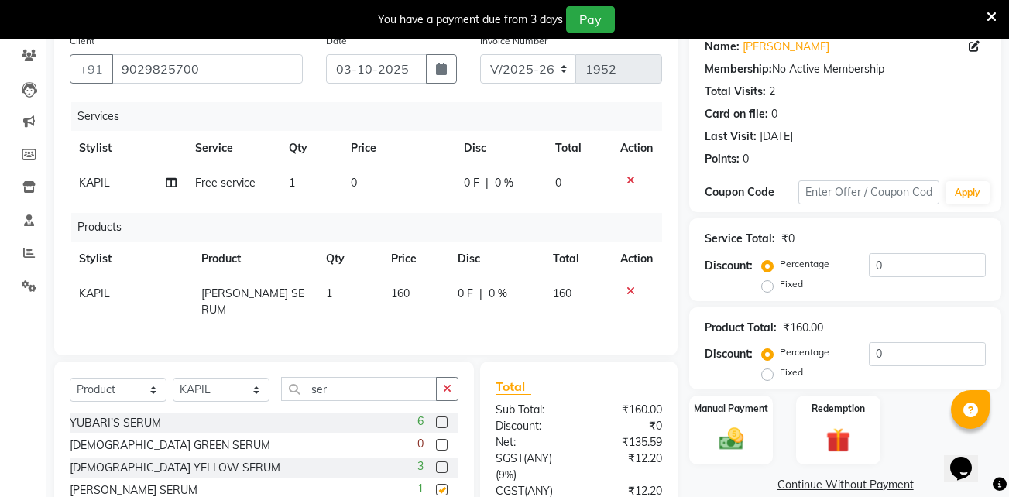
checkbox input "false"
click at [746, 444] on img at bounding box center [731, 439] width 41 height 29
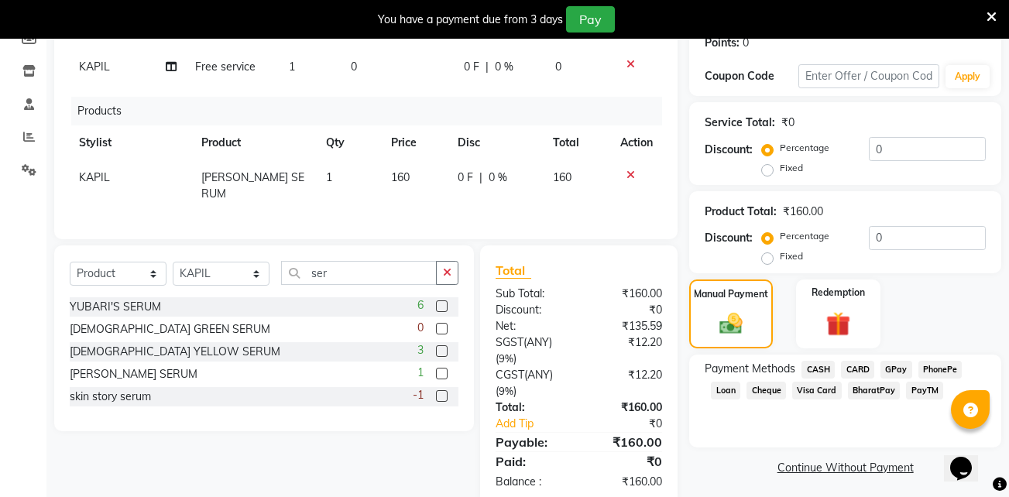
scroll to position [245, 0]
click at [897, 365] on span "GPay" at bounding box center [896, 369] width 32 height 18
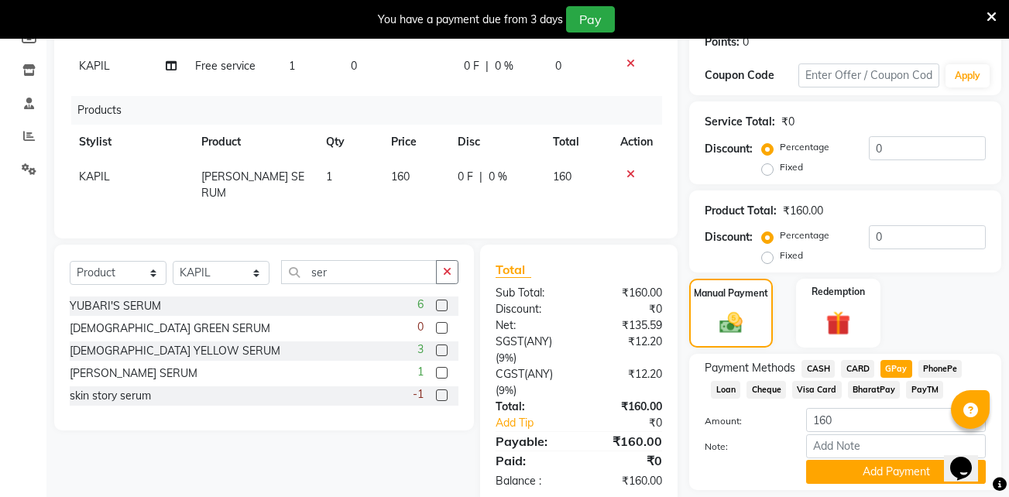
scroll to position [293, 0]
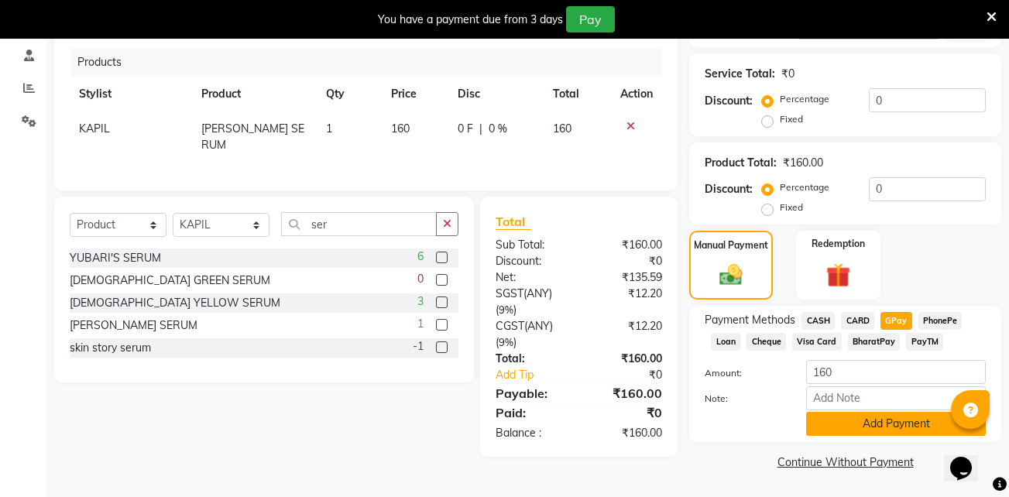
click at [877, 424] on button "Add Payment" at bounding box center [896, 424] width 180 height 24
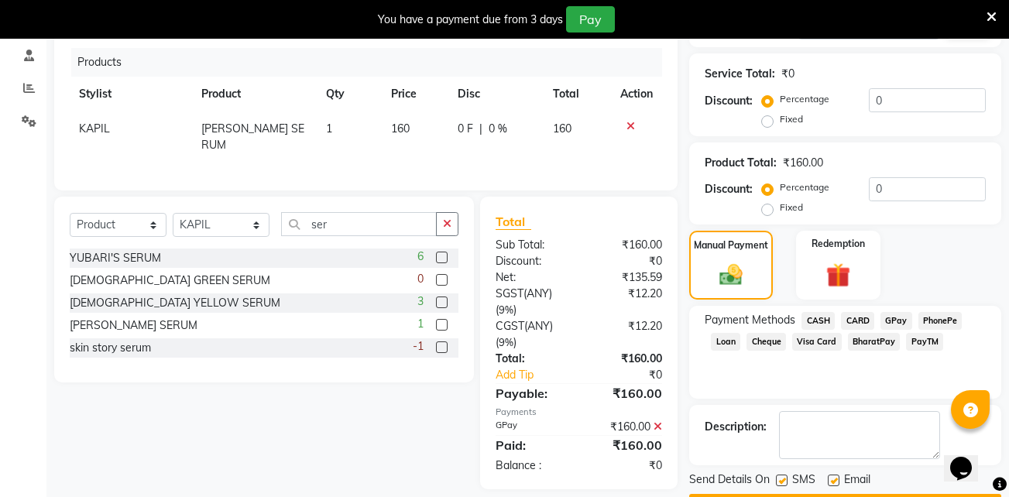
scroll to position [338, 0]
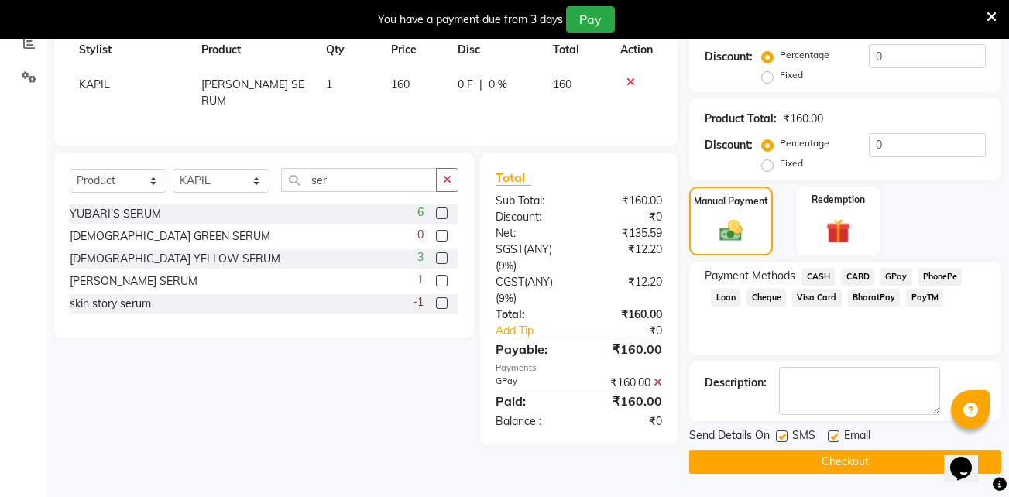
click at [834, 434] on label at bounding box center [834, 437] width 12 height 12
click at [834, 434] on input "checkbox" at bounding box center [833, 437] width 10 height 10
checkbox input "false"
click at [778, 434] on label at bounding box center [782, 437] width 12 height 12
click at [778, 434] on input "checkbox" at bounding box center [781, 437] width 10 height 10
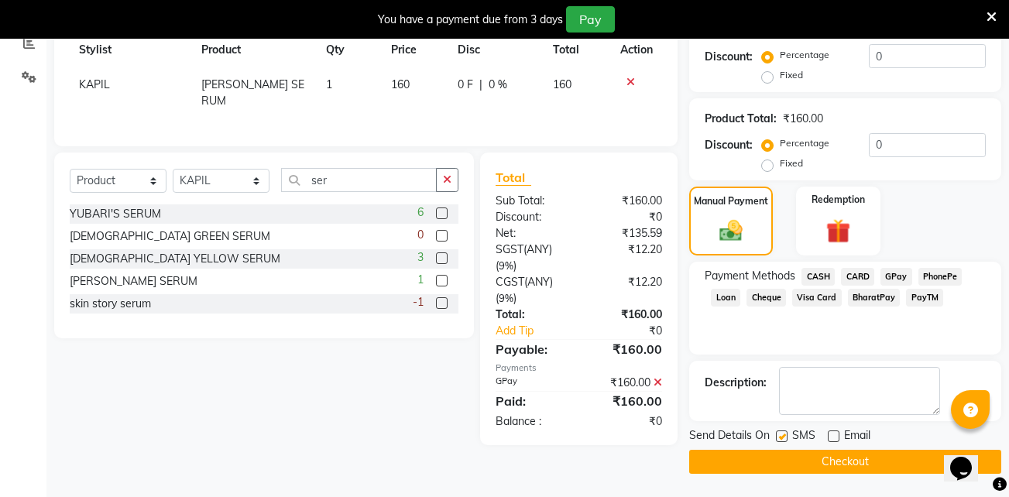
checkbox input "false"
click at [804, 458] on button "Checkout" at bounding box center [845, 462] width 312 height 24
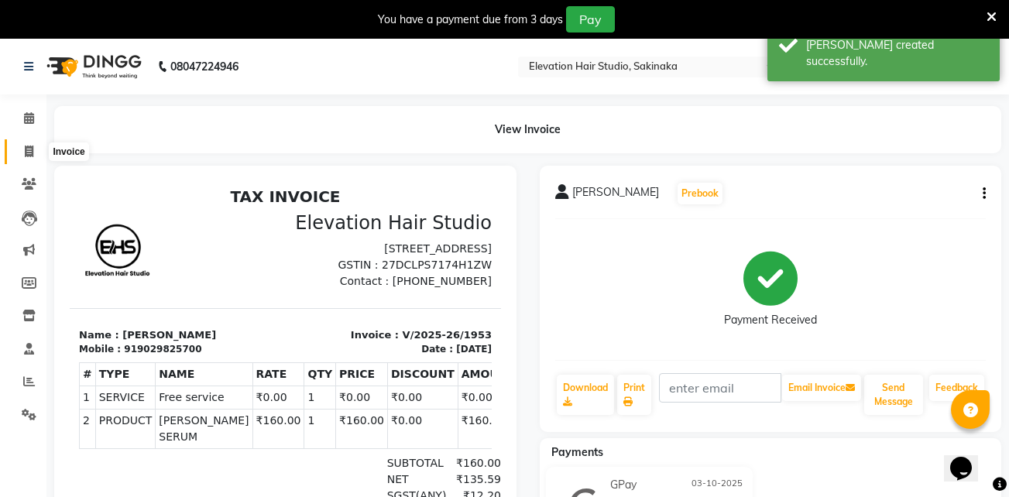
click at [26, 148] on icon at bounding box center [29, 152] width 9 height 12
select select "service"
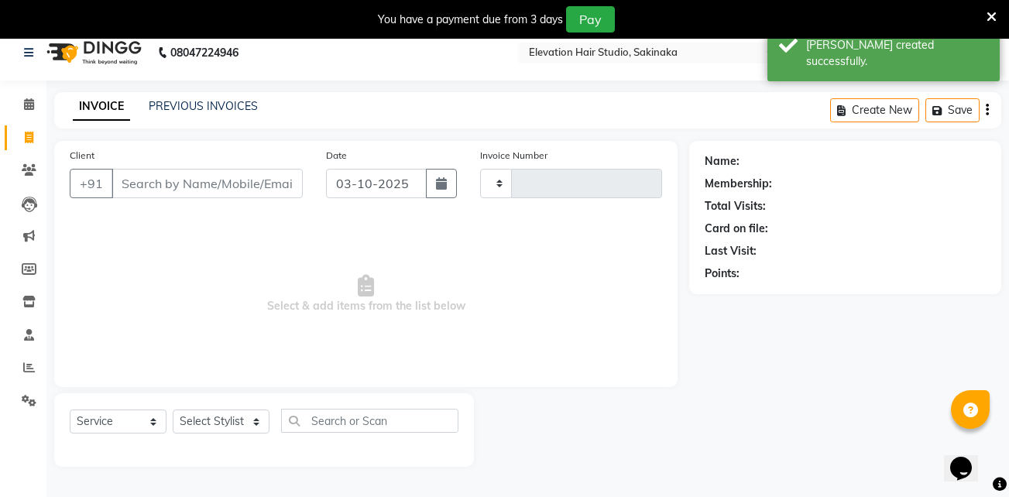
scroll to position [39, 0]
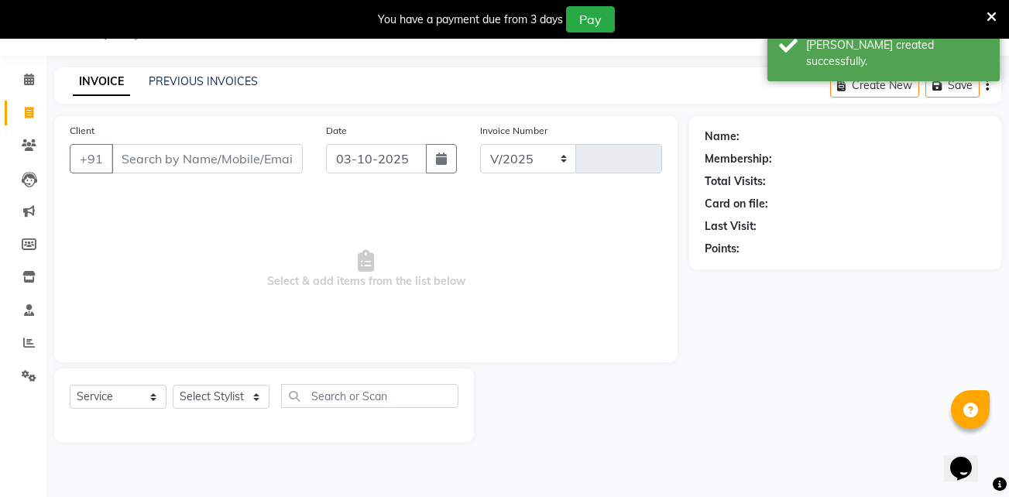
select select "4949"
type input "1954"
click at [217, 83] on link "PREVIOUS INVOICES" at bounding box center [203, 81] width 109 height 14
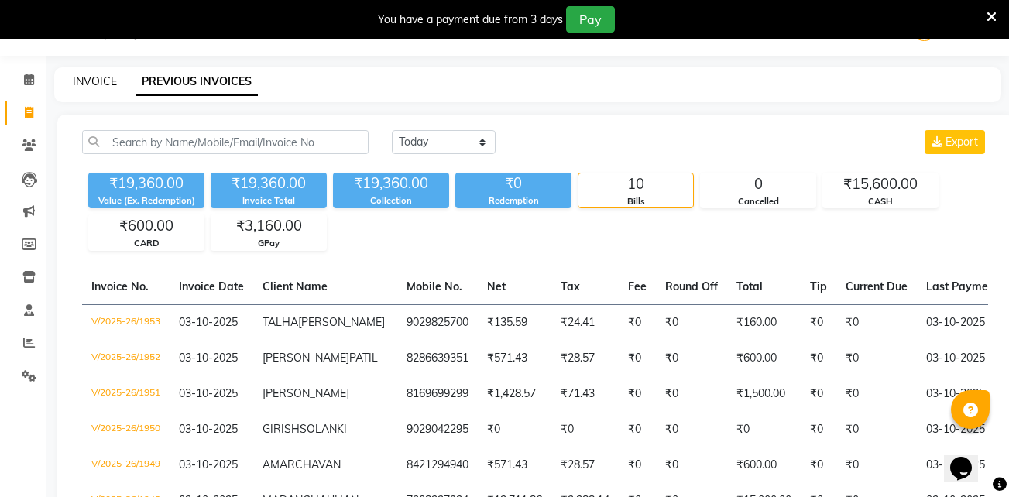
click at [93, 80] on link "INVOICE" at bounding box center [95, 81] width 44 height 14
select select "service"
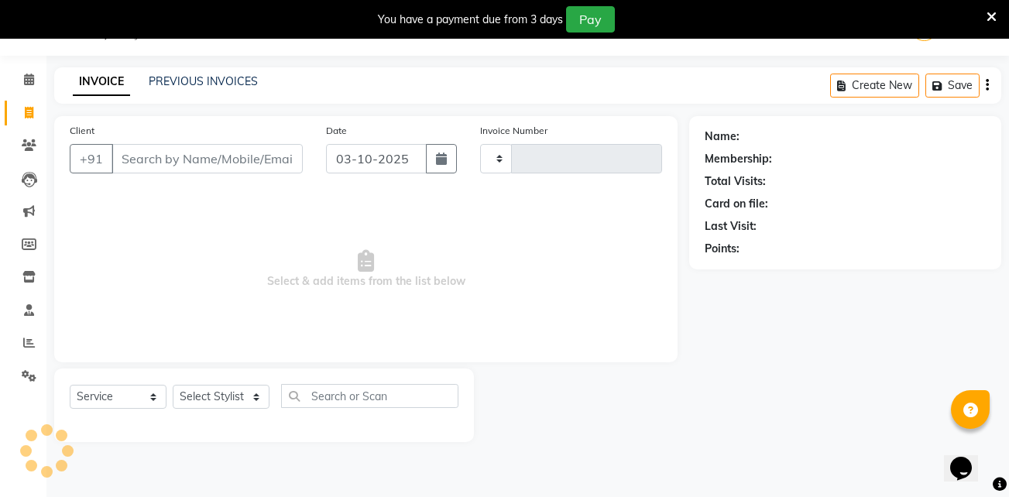
type input "1954"
select select "4949"
type input "9920709920"
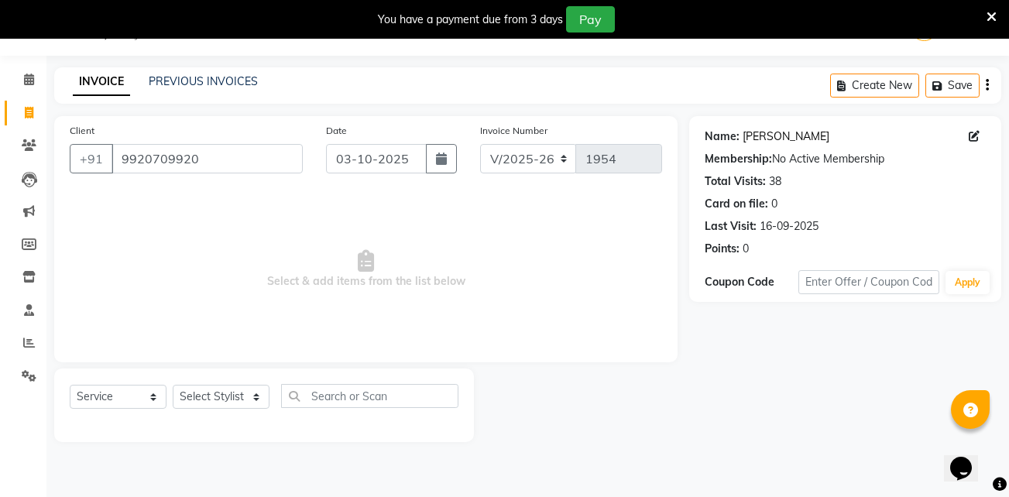
click at [781, 133] on link "[PERSON_NAME]" at bounding box center [786, 137] width 87 height 16
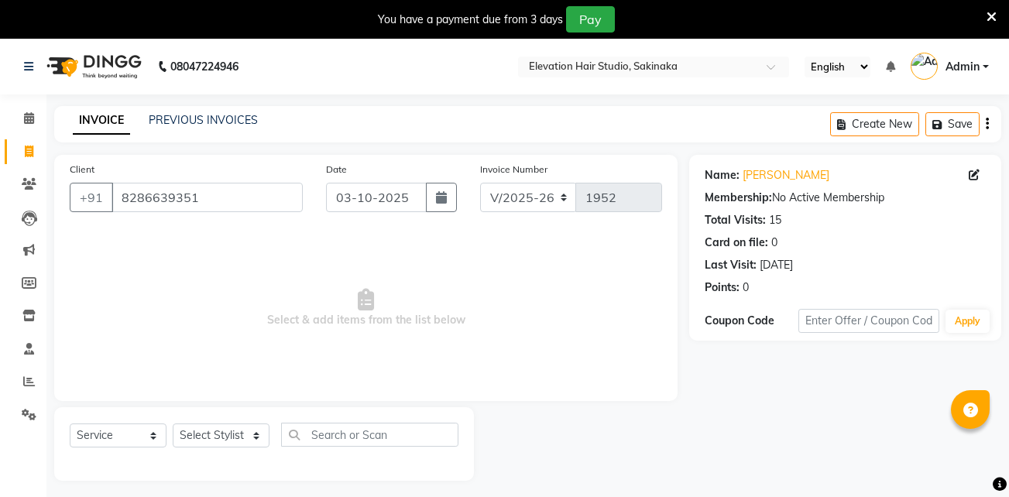
select select "4949"
select select "service"
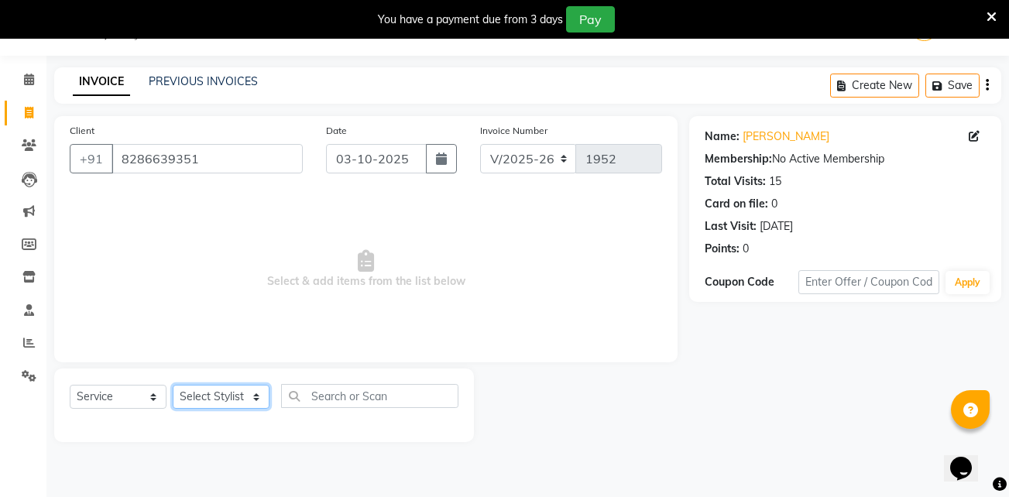
click at [224, 401] on select "Select Stylist Admin (EHS Thane) ANEES [PERSON_NAME] PRIYA [PERSON_NAME] [PERSO…" at bounding box center [221, 397] width 97 height 24
select select "65659"
click at [173, 385] on select "Select Stylist Admin (EHS Thane) ANEES [PERSON_NAME] PRIYA [PERSON_NAME] [PERSO…" at bounding box center [221, 397] width 97 height 24
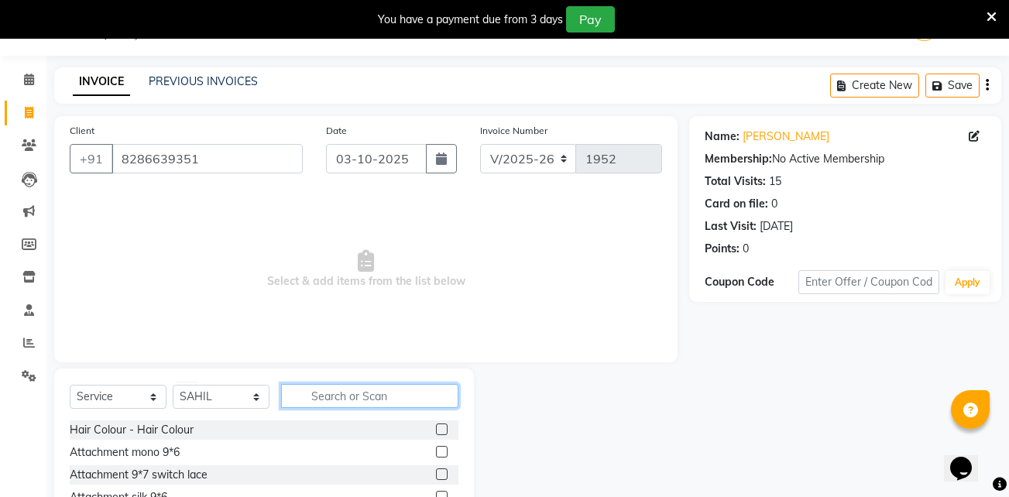
click at [300, 397] on input "text" at bounding box center [369, 396] width 177 height 24
type input "ser"
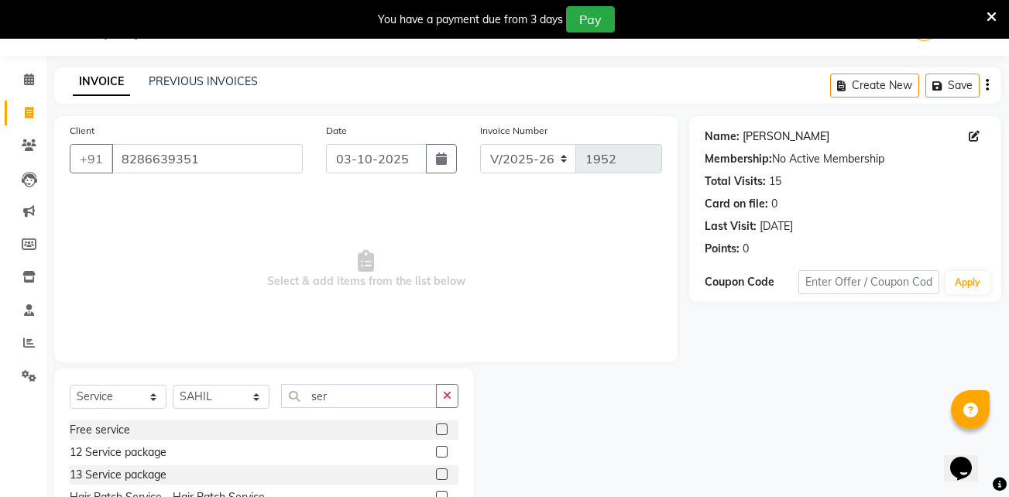
click at [762, 136] on link "Rohidas Patil" at bounding box center [786, 137] width 87 height 16
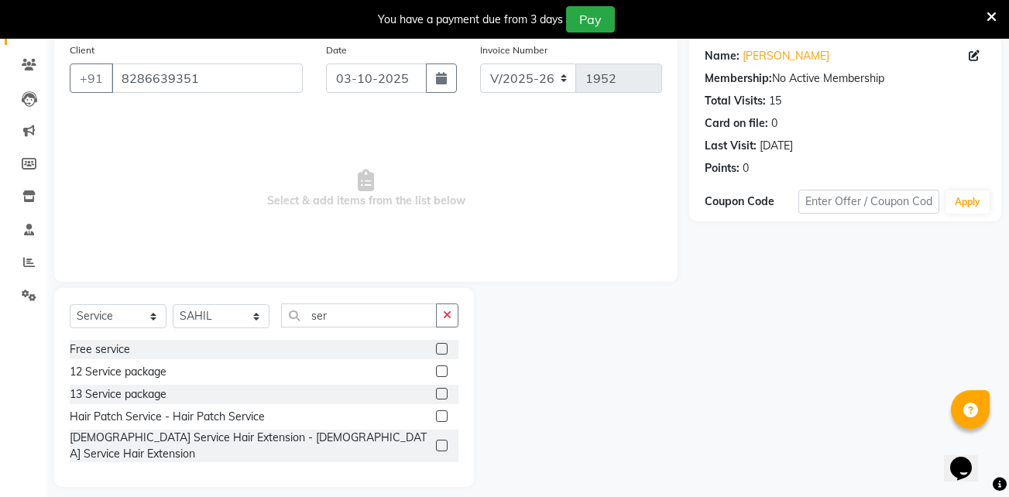
click at [443, 410] on label at bounding box center [442, 416] width 12 height 12
click at [443, 412] on input "checkbox" at bounding box center [441, 417] width 10 height 10
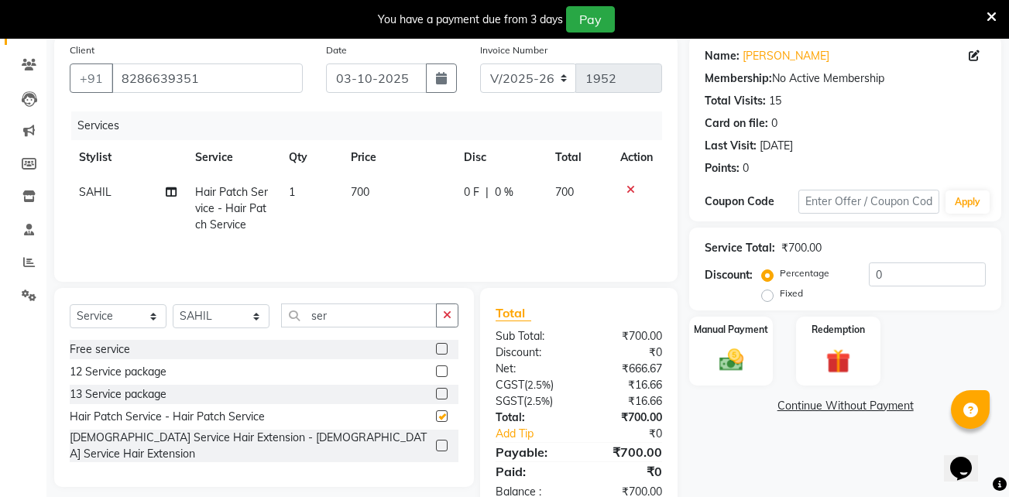
checkbox input "false"
click at [358, 187] on span "700" at bounding box center [360, 192] width 19 height 14
select select "65659"
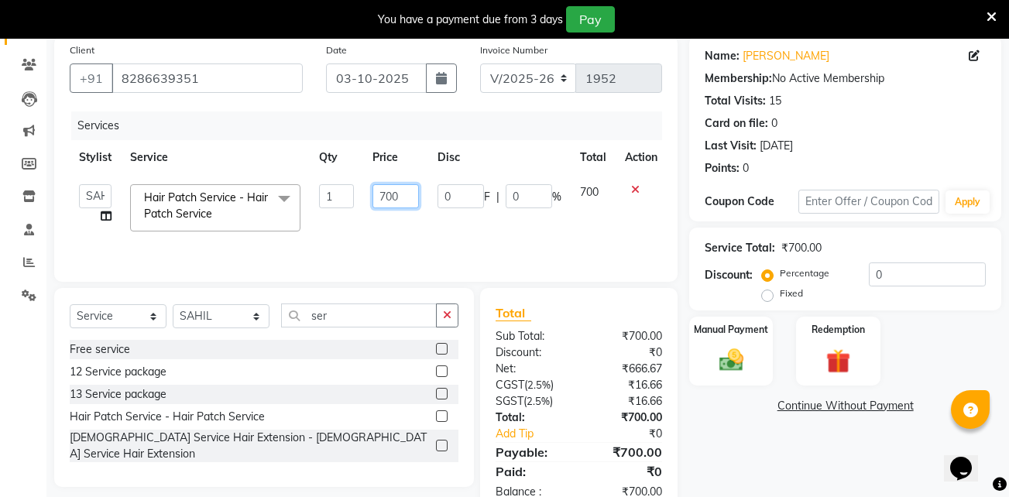
click at [382, 188] on input "700" at bounding box center [395, 196] width 46 height 24
click at [387, 190] on input "700" at bounding box center [395, 196] width 46 height 24
type input "600"
click at [733, 374] on img at bounding box center [731, 359] width 41 height 29
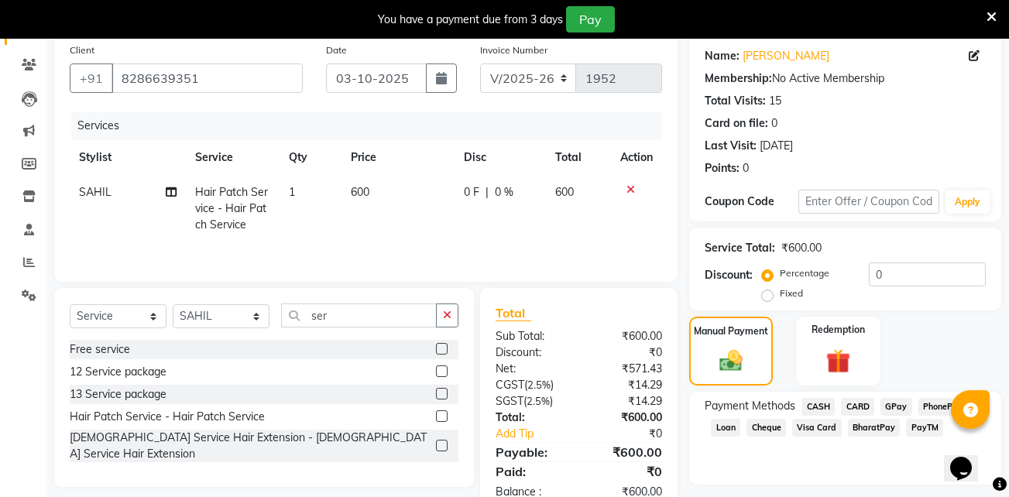
click at [893, 404] on span "GPay" at bounding box center [896, 407] width 32 height 18
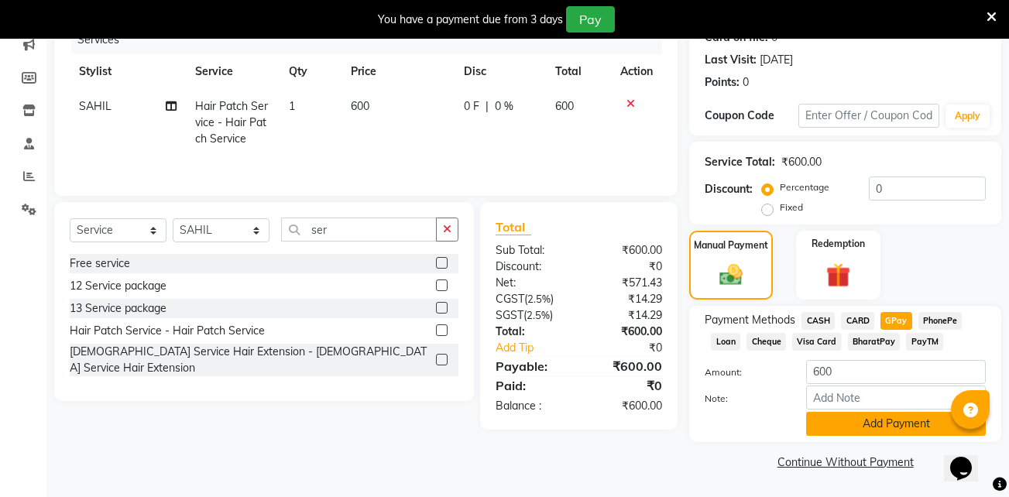
click at [895, 417] on button "Add Payment" at bounding box center [896, 424] width 180 height 24
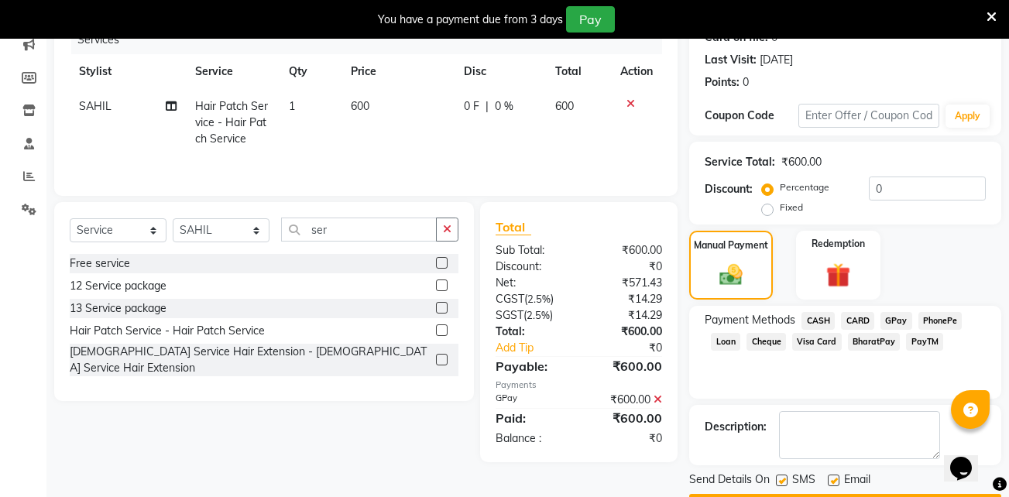
scroll to position [249, 0]
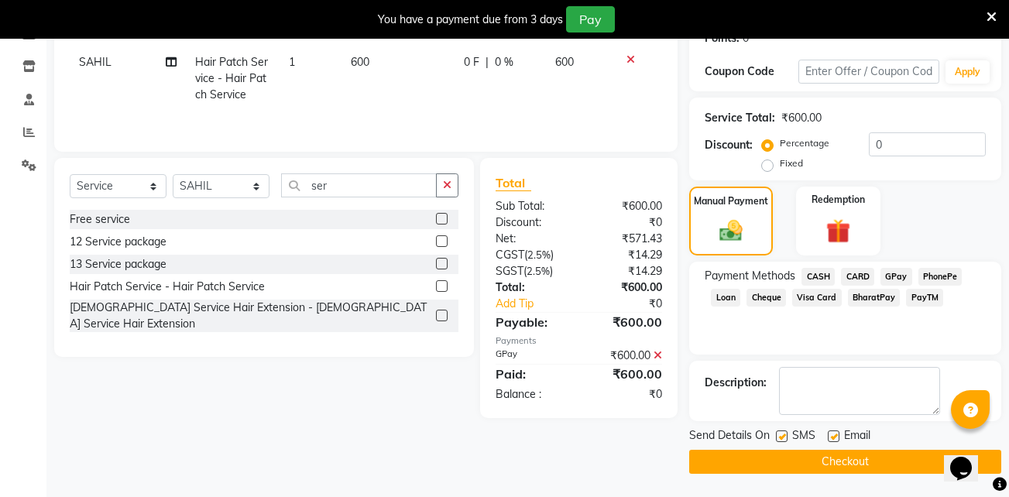
click at [833, 435] on label at bounding box center [834, 437] width 12 height 12
click at [833, 435] on input "checkbox" at bounding box center [833, 437] width 10 height 10
checkbox input "false"
click at [786, 435] on label at bounding box center [782, 437] width 12 height 12
click at [786, 435] on input "checkbox" at bounding box center [781, 437] width 10 height 10
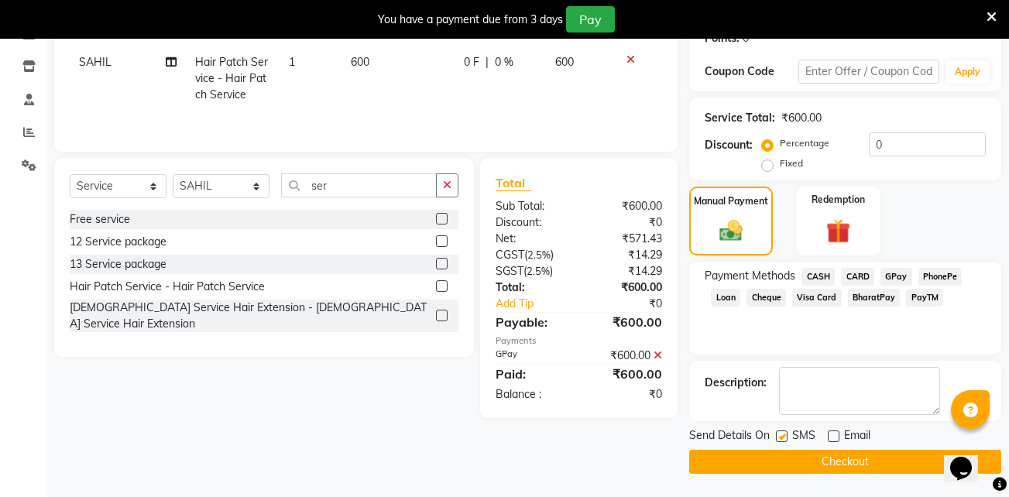
checkbox input "false"
click at [796, 462] on button "Checkout" at bounding box center [845, 462] width 312 height 24
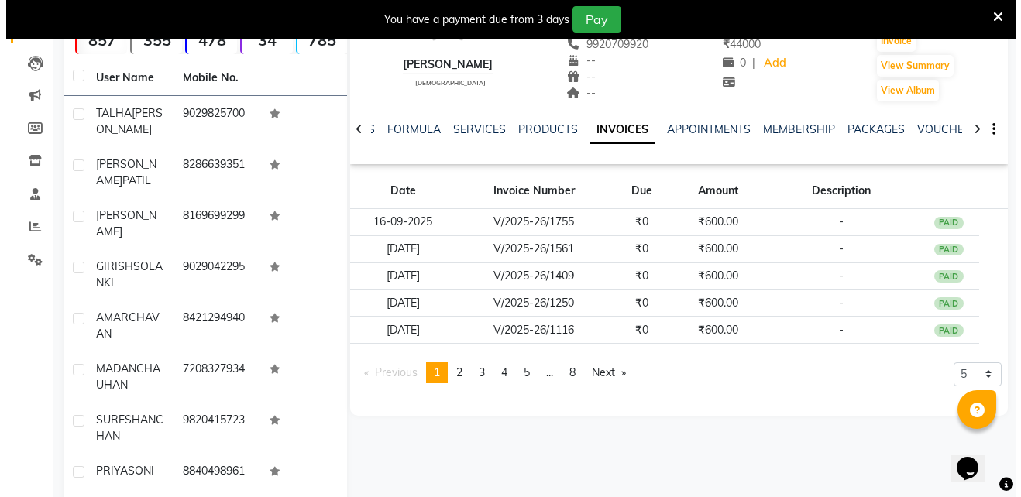
scroll to position [156, 0]
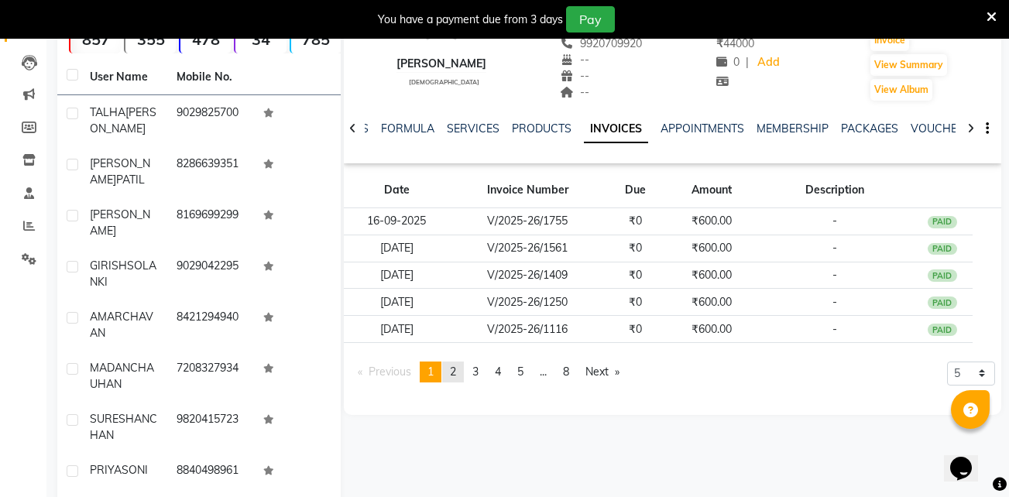
click at [451, 375] on link "page 2" at bounding box center [453, 372] width 22 height 21
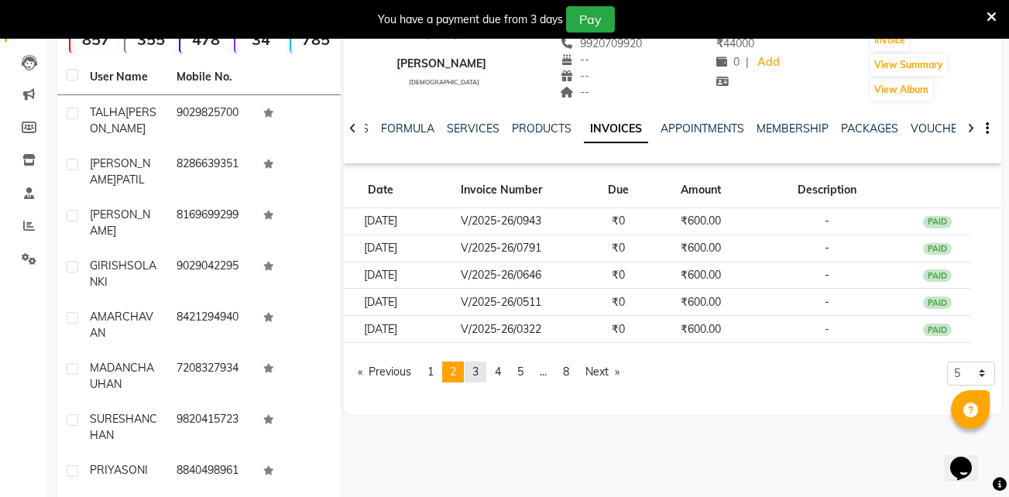
click at [479, 376] on span "3" at bounding box center [475, 372] width 6 height 14
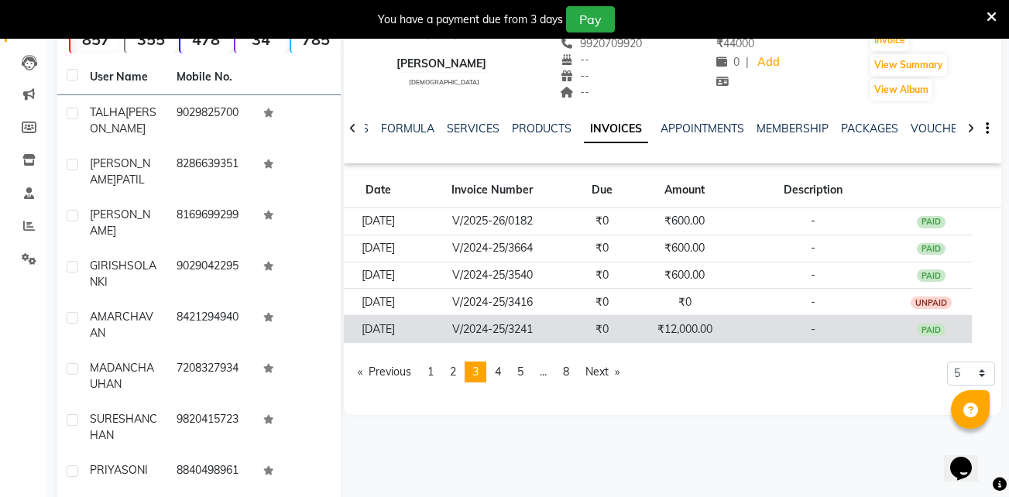
click at [520, 321] on td "V/2024-25/3241" at bounding box center [492, 329] width 158 height 27
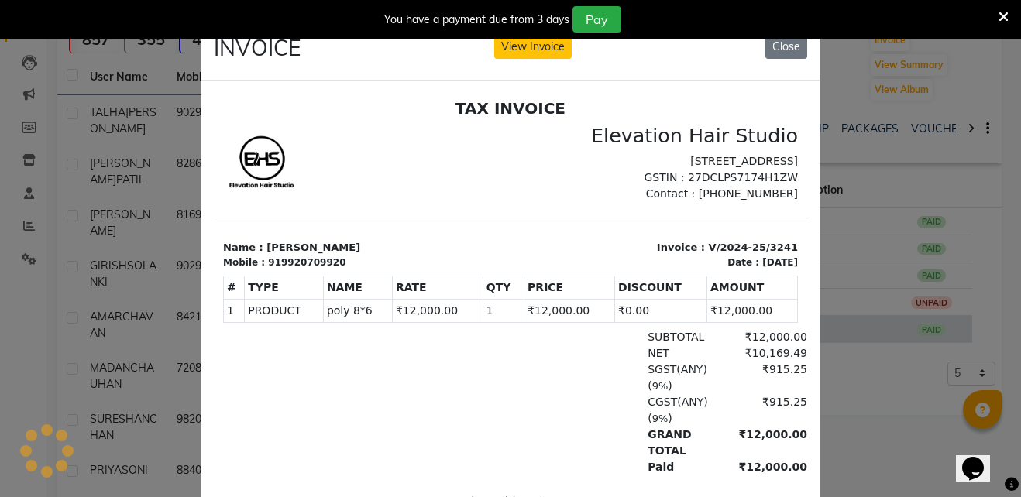
scroll to position [0, 0]
click at [774, 50] on button "Close" at bounding box center [786, 47] width 42 height 24
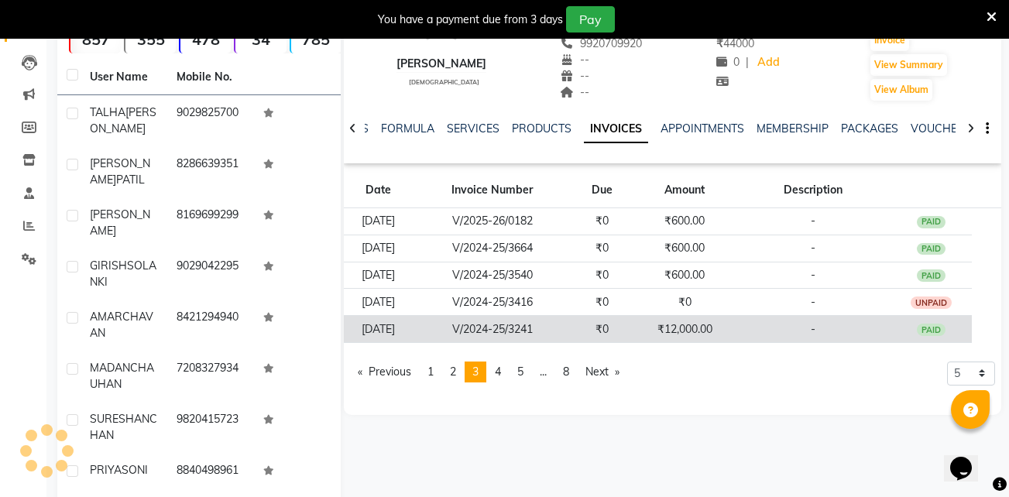
click at [660, 320] on td "₹12,000.00" at bounding box center [684, 329] width 102 height 27
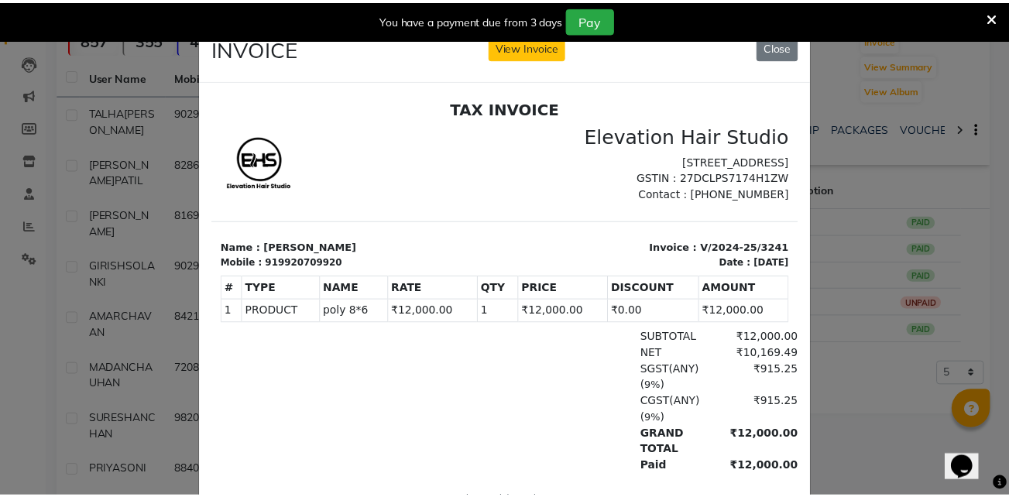
scroll to position [12, 0]
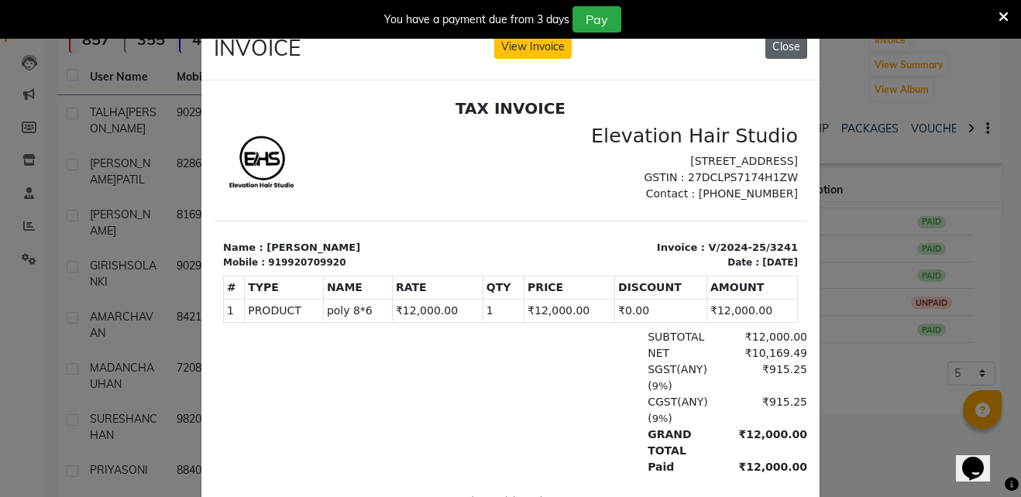
click at [789, 50] on button "Close" at bounding box center [786, 47] width 42 height 24
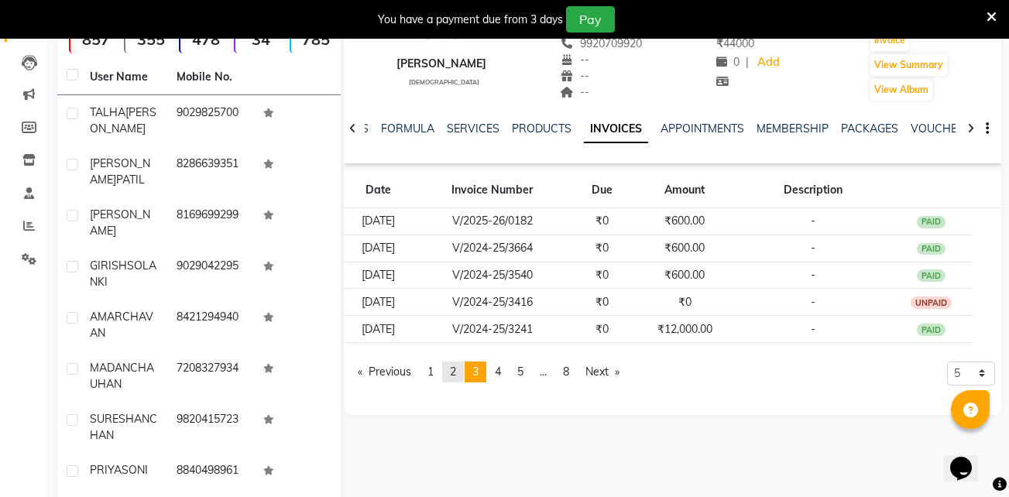
click at [456, 365] on span "2" at bounding box center [453, 372] width 6 height 14
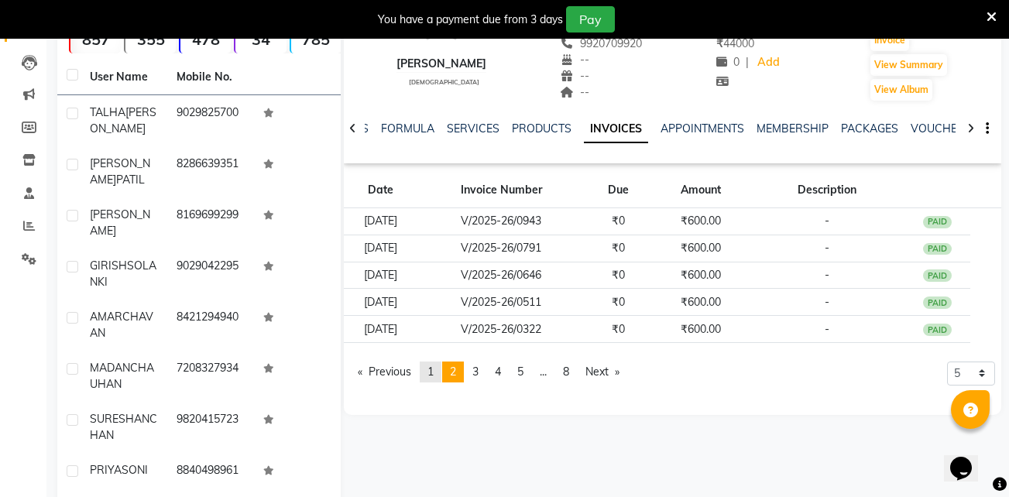
click at [441, 367] on link "page 1" at bounding box center [431, 372] width 22 height 21
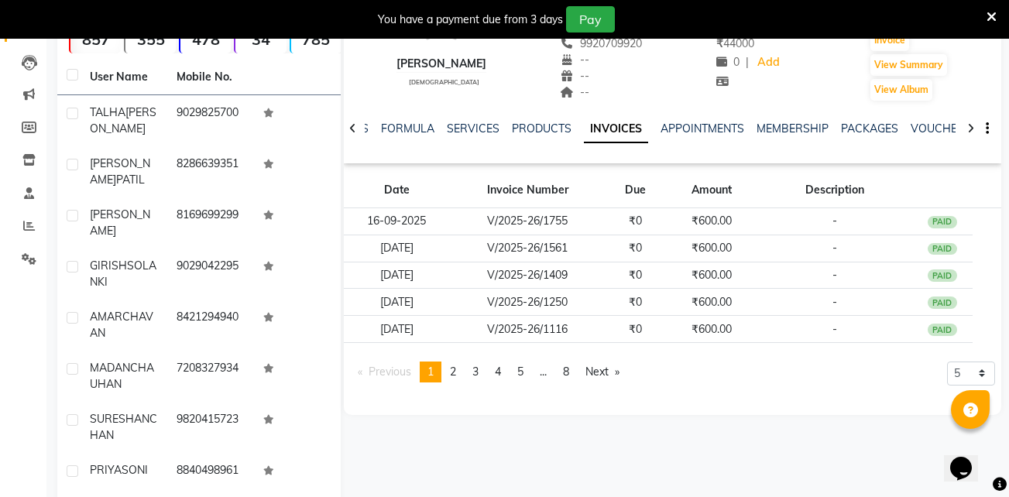
scroll to position [0, 0]
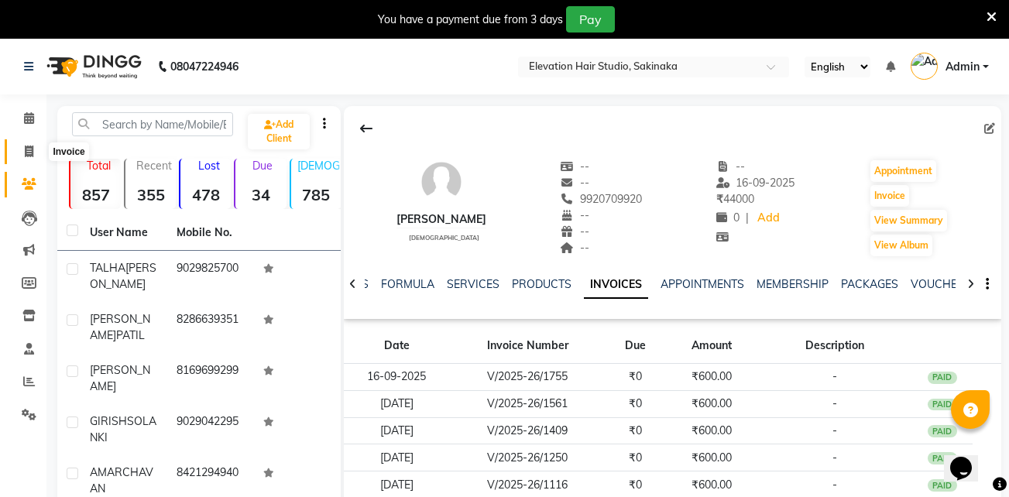
click at [36, 152] on span at bounding box center [28, 152] width 27 height 18
select select "service"
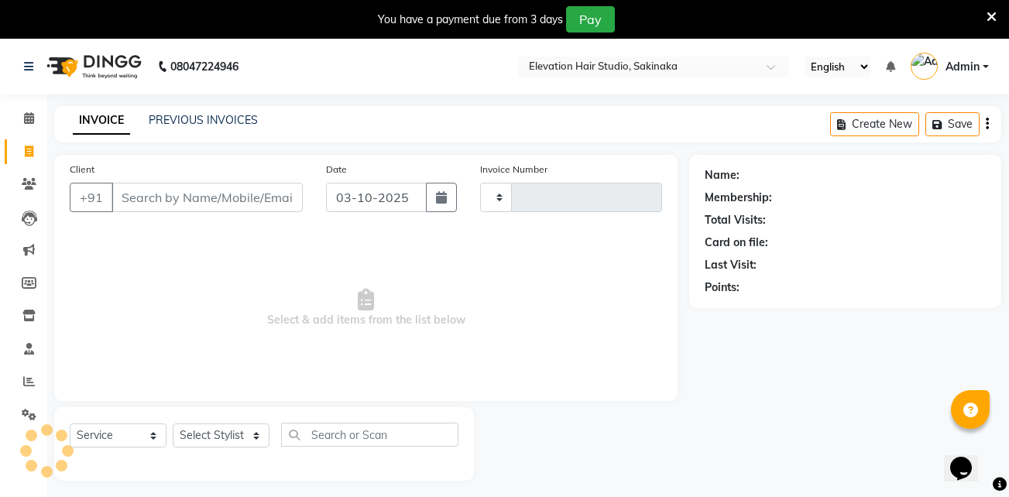
scroll to position [39, 0]
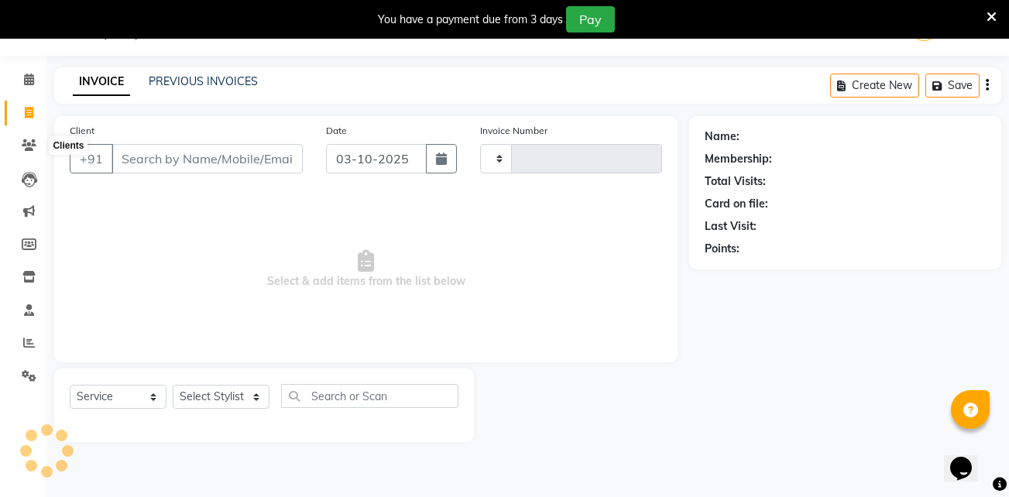
type input "b"
type input "1955"
select select "4949"
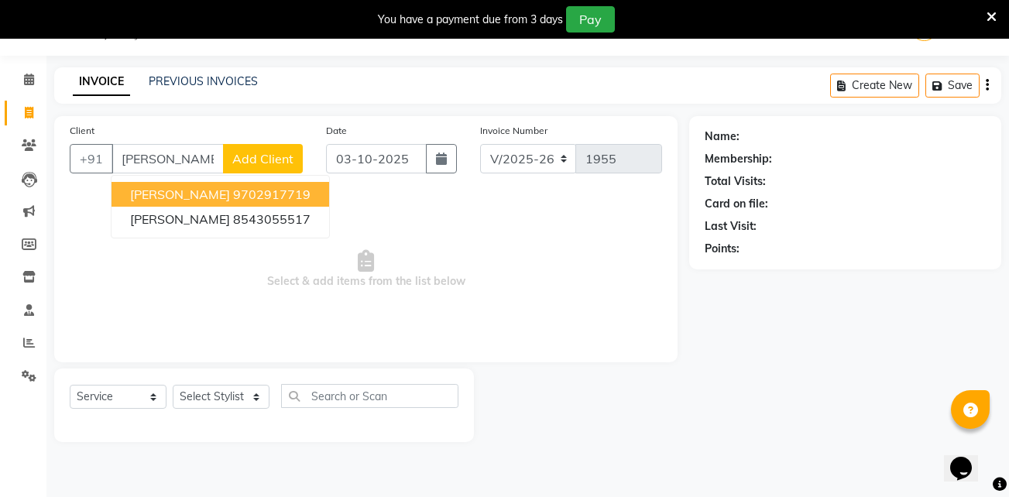
click at [169, 193] on span "BIPIN VARMA" at bounding box center [180, 194] width 100 height 15
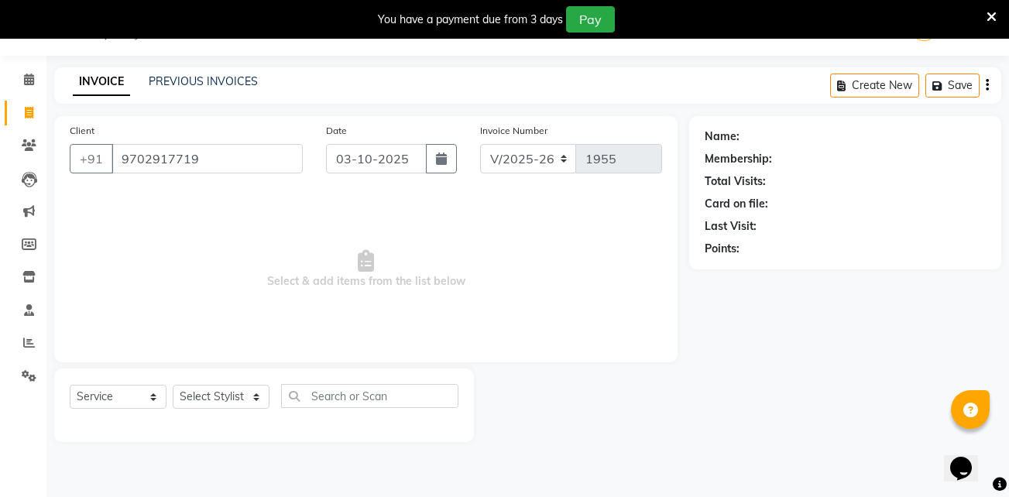
type input "9702917719"
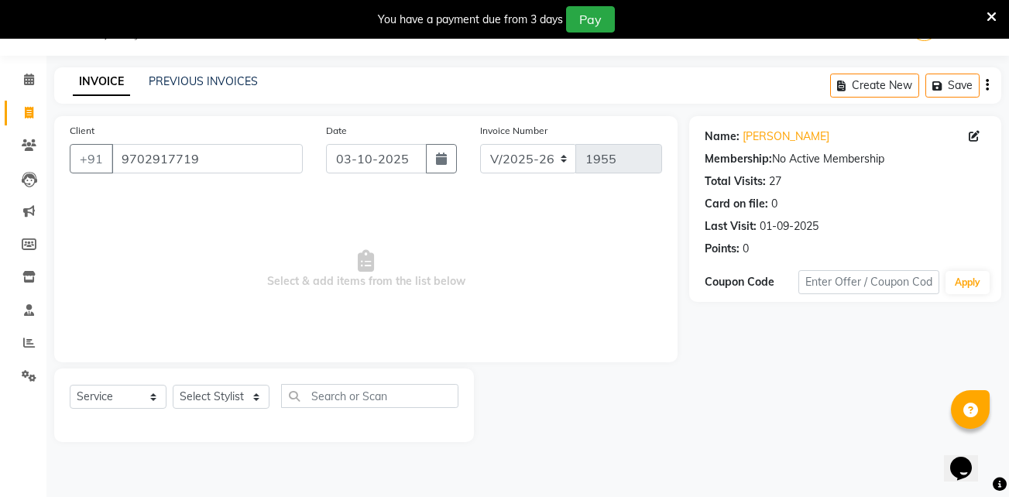
click at [992, 17] on icon at bounding box center [991, 17] width 10 height 14
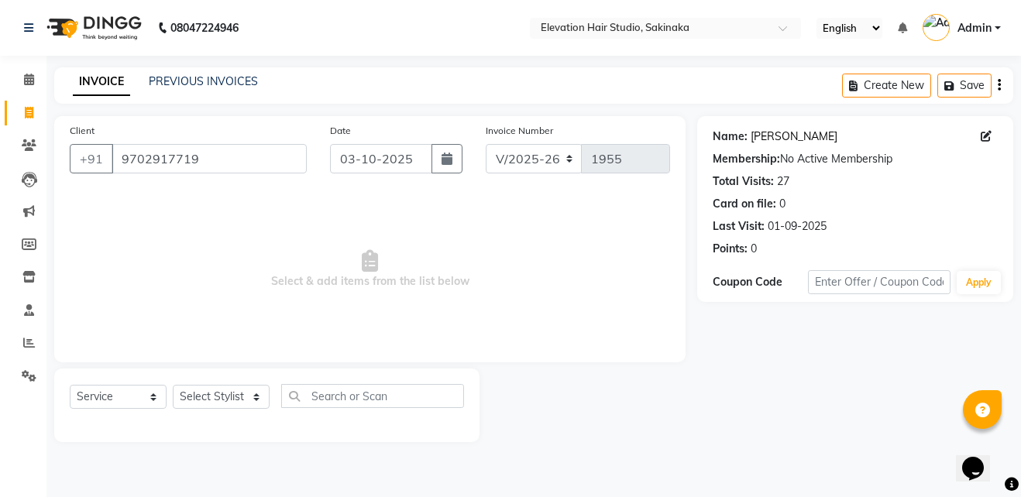
click at [778, 129] on link "Bipin Varma" at bounding box center [793, 137] width 87 height 16
click at [199, 404] on select "Select Stylist Admin (EHS Thane) ANEES [PERSON_NAME] PRIYA [PERSON_NAME] [PERSO…" at bounding box center [221, 397] width 97 height 24
select select "84316"
click at [173, 385] on select "Select Stylist Admin (EHS Thane) ANEES [PERSON_NAME] PRIYA [PERSON_NAME] [PERSO…" at bounding box center [221, 397] width 97 height 24
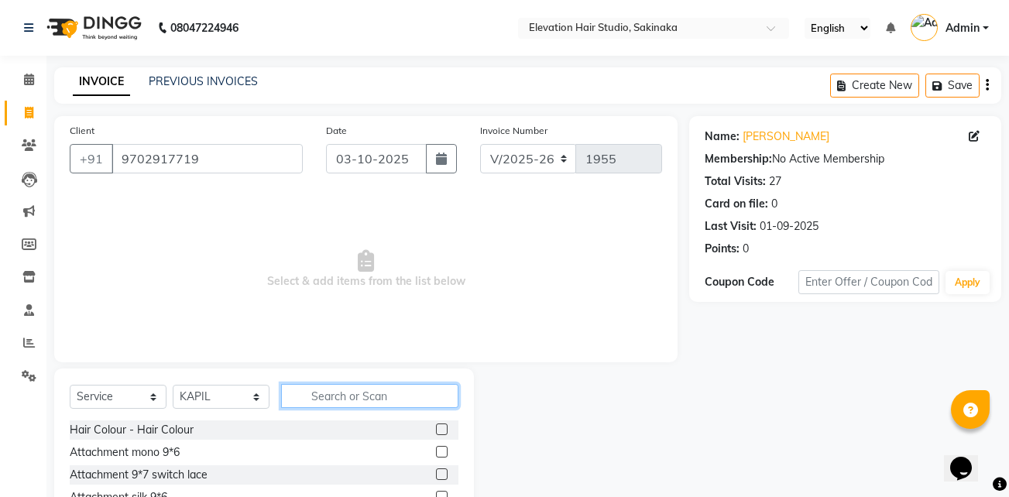
click at [338, 389] on input "text" at bounding box center [369, 396] width 177 height 24
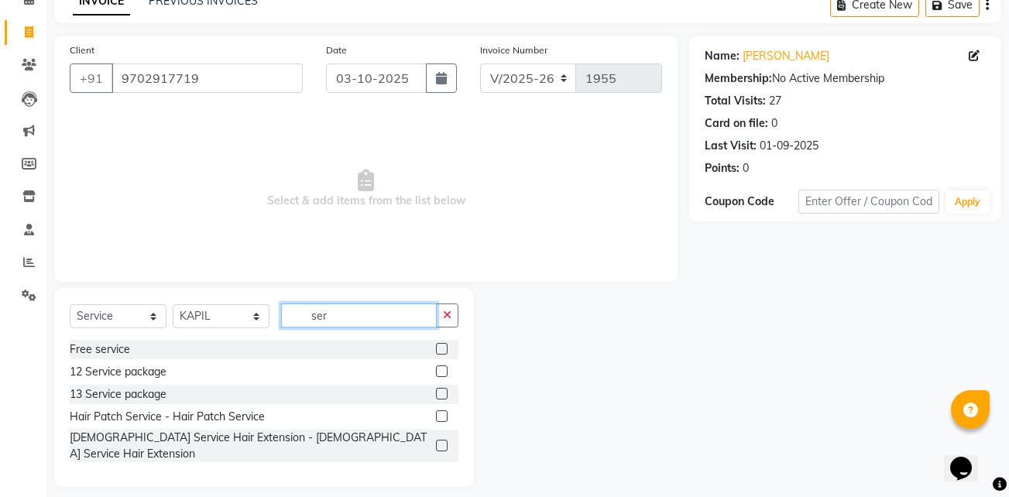
type input "ser"
click at [437, 413] on label at bounding box center [442, 416] width 12 height 12
click at [437, 413] on input "checkbox" at bounding box center [441, 417] width 10 height 10
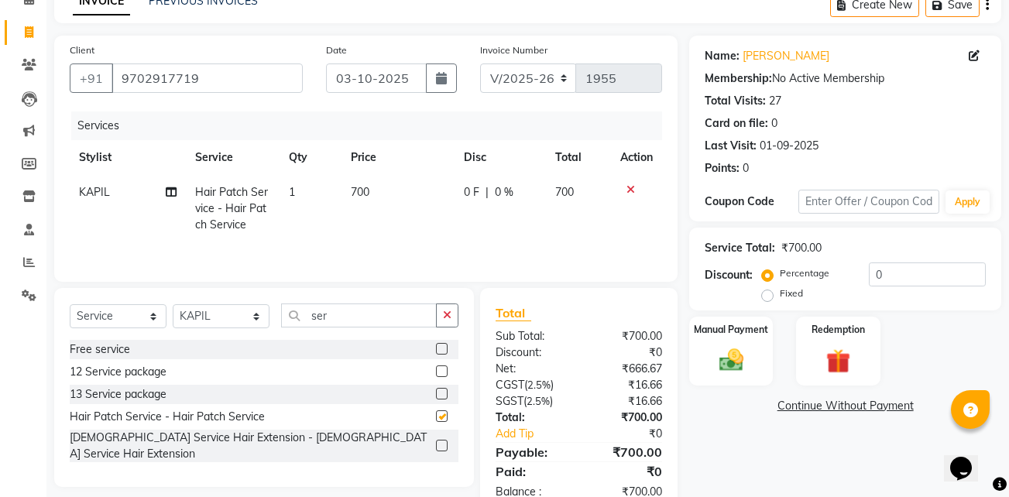
checkbox input "false"
click at [750, 376] on div "Manual Payment" at bounding box center [731, 351] width 87 height 72
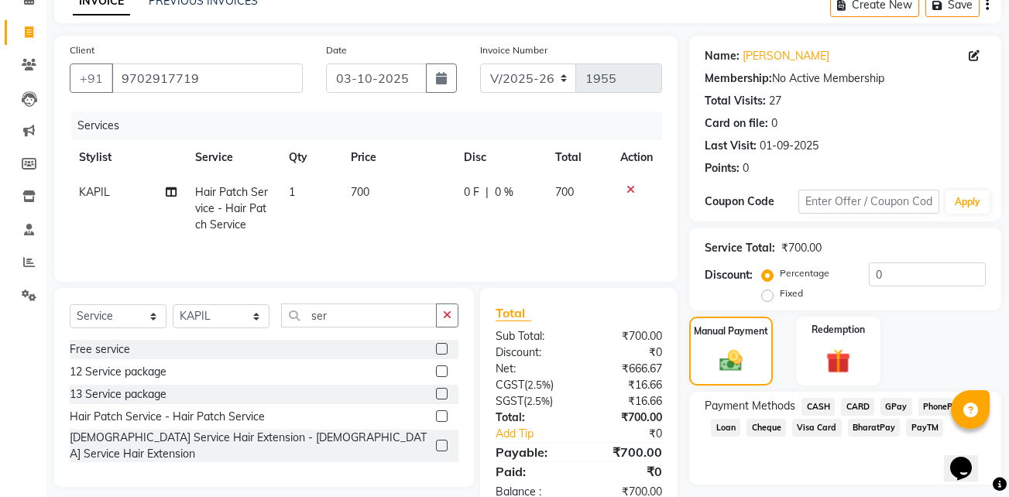
click at [892, 403] on span "GPay" at bounding box center [896, 407] width 32 height 18
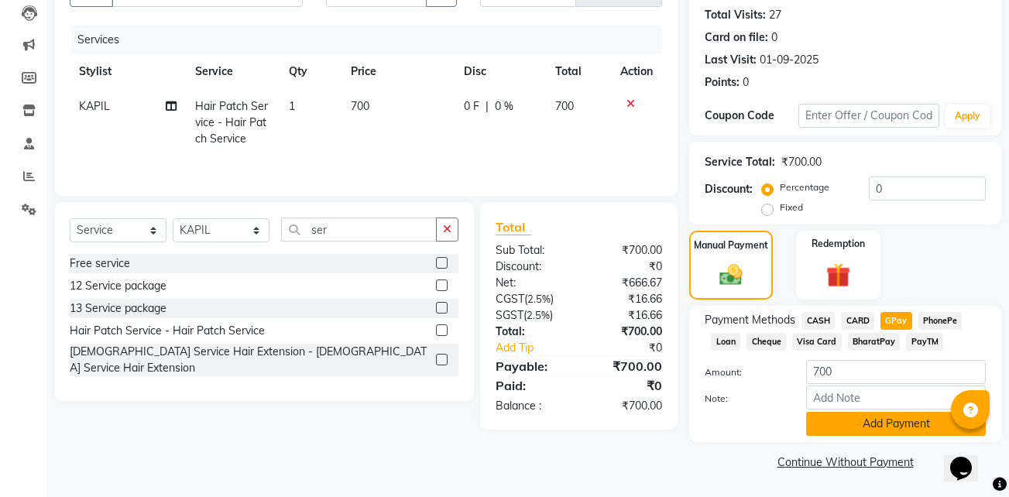
click at [890, 416] on button "Add Payment" at bounding box center [896, 424] width 180 height 24
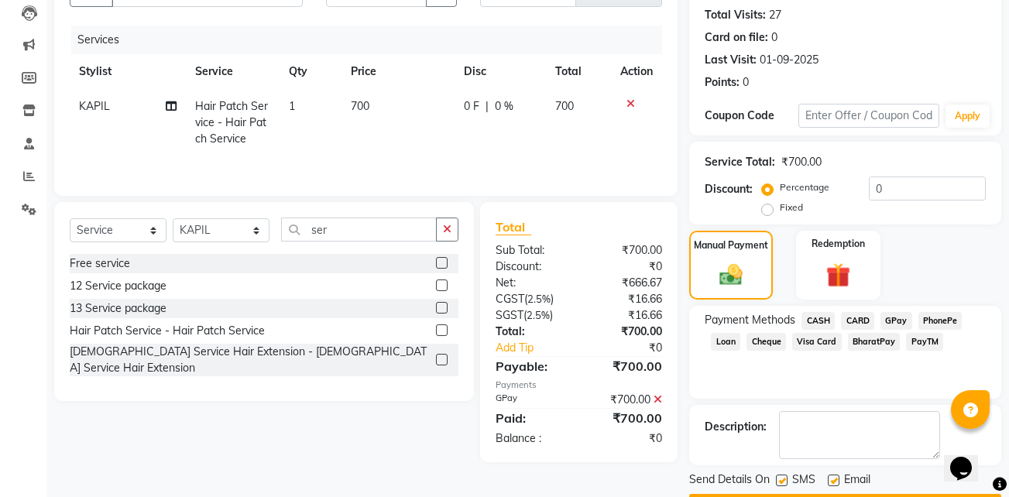
scroll to position [211, 0]
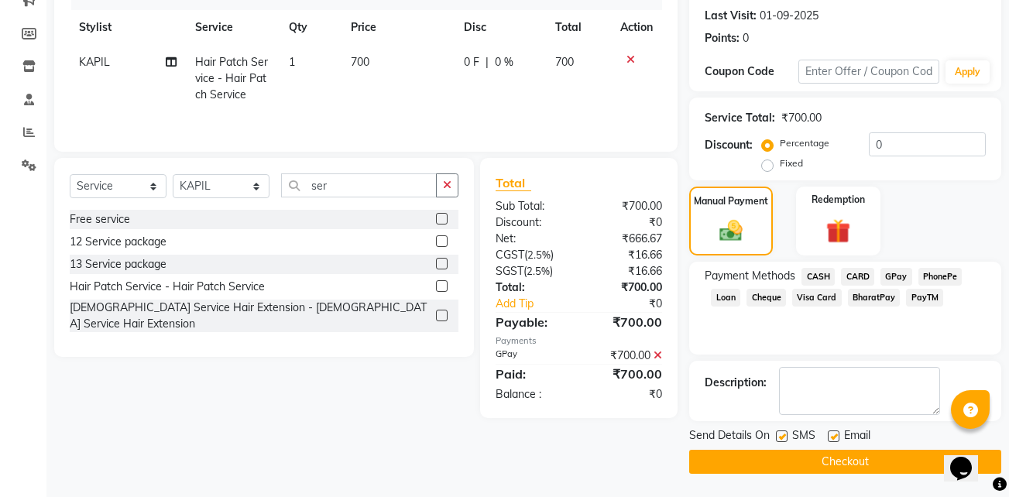
click at [833, 432] on label at bounding box center [834, 437] width 12 height 12
click at [833, 432] on input "checkbox" at bounding box center [833, 437] width 10 height 10
checkbox input "false"
click at [783, 429] on div "SMS" at bounding box center [802, 436] width 52 height 19
click at [783, 436] on label at bounding box center [782, 437] width 12 height 12
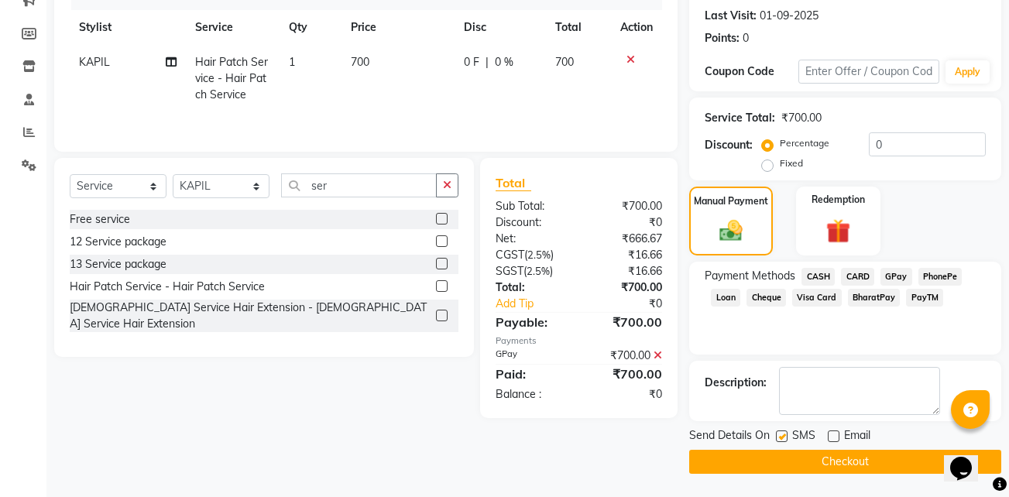
click at [783, 436] on input "checkbox" at bounding box center [781, 437] width 10 height 10
checkbox input "false"
click at [800, 453] on button "Checkout" at bounding box center [845, 462] width 312 height 24
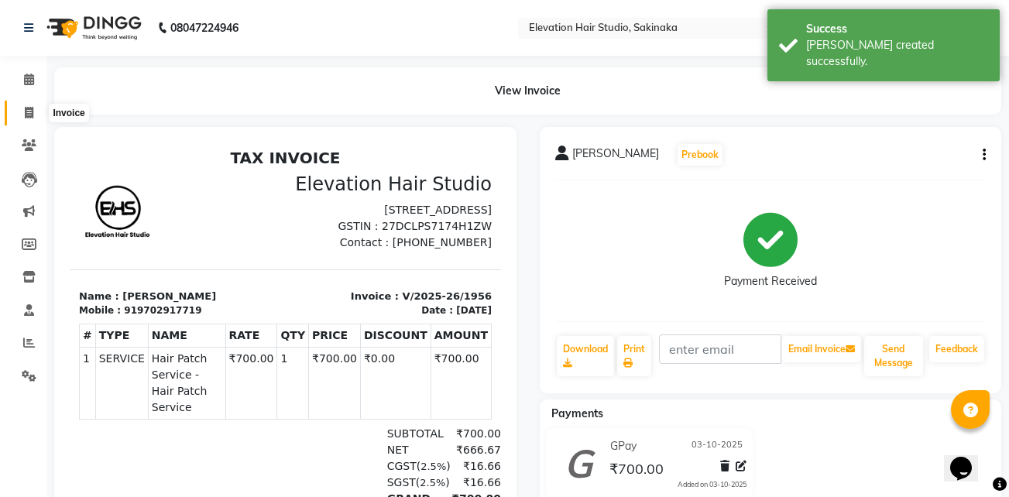
click at [28, 108] on icon at bounding box center [29, 113] width 9 height 12
select select "service"
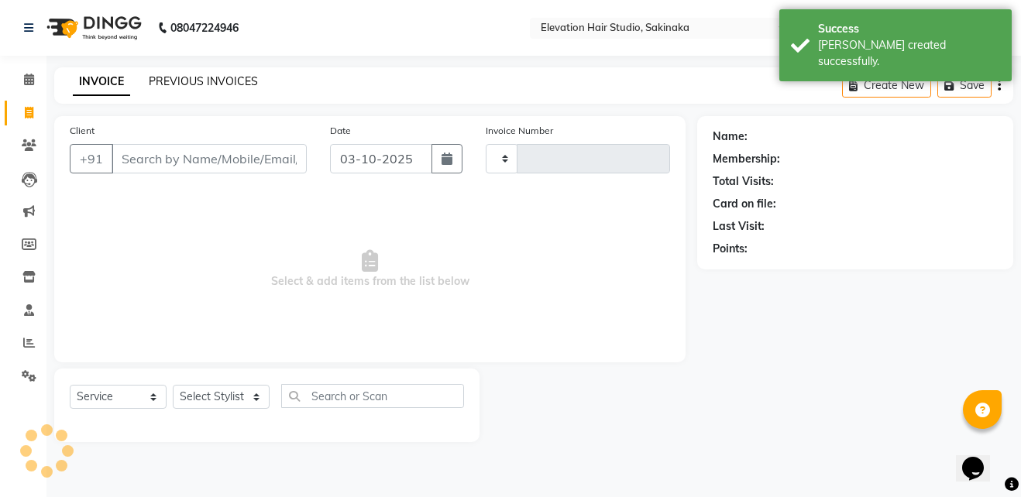
type input "1957"
select select "4949"
click at [194, 82] on link "PREVIOUS INVOICES" at bounding box center [203, 81] width 109 height 14
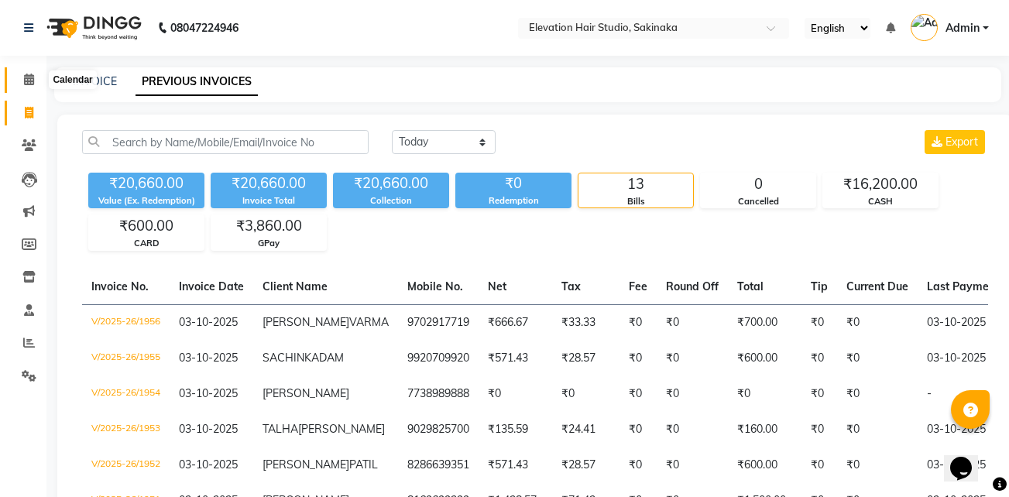
click at [33, 78] on icon at bounding box center [29, 80] width 10 height 12
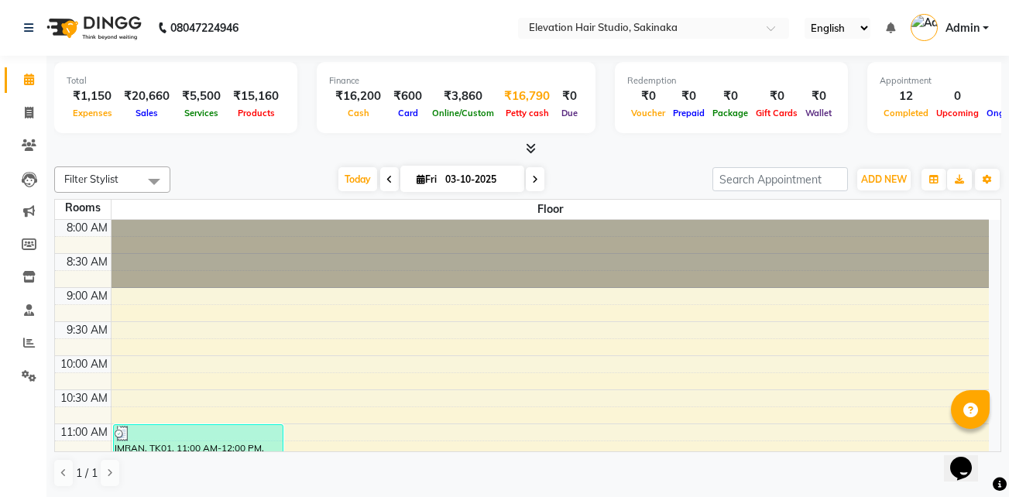
click at [529, 102] on div "₹16,790" at bounding box center [527, 96] width 58 height 18
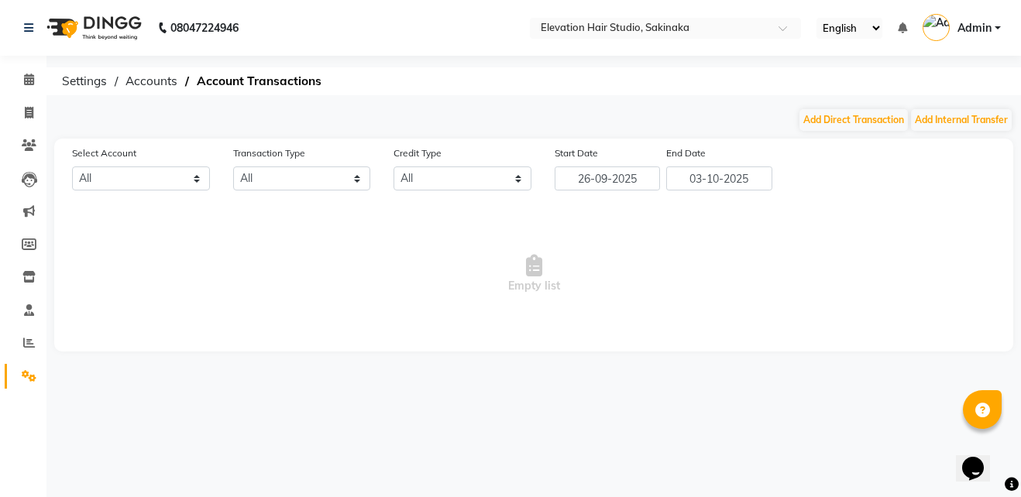
select select "3831"
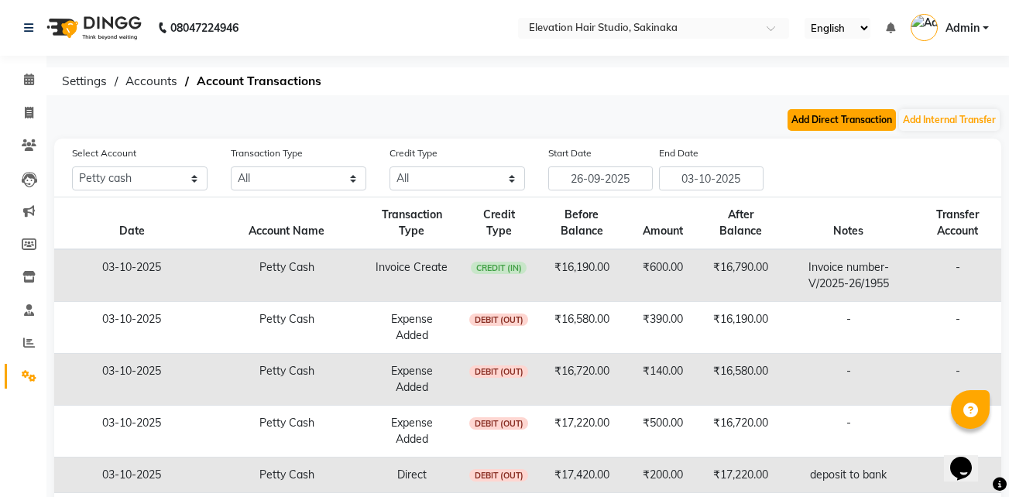
click at [851, 115] on button "Add Direct Transaction" at bounding box center [841, 120] width 108 height 22
select select "direct"
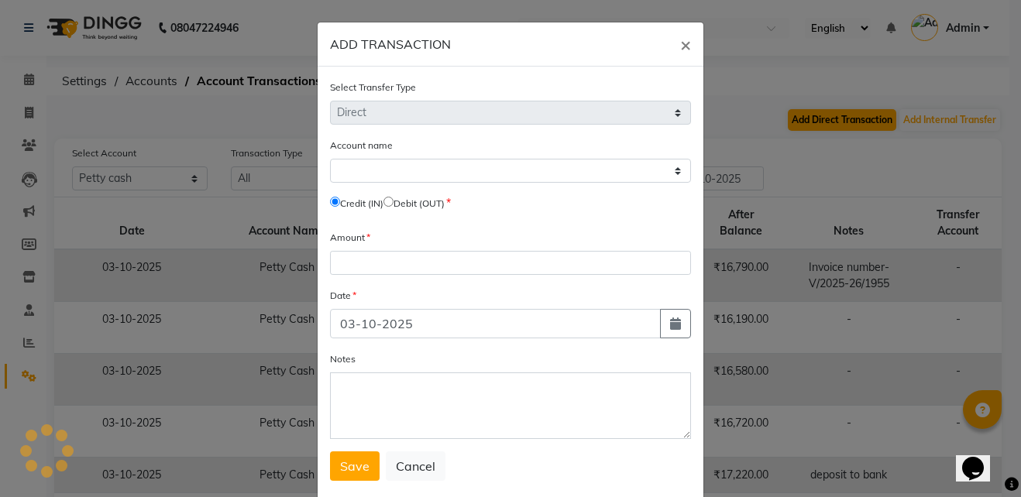
select select "3831"
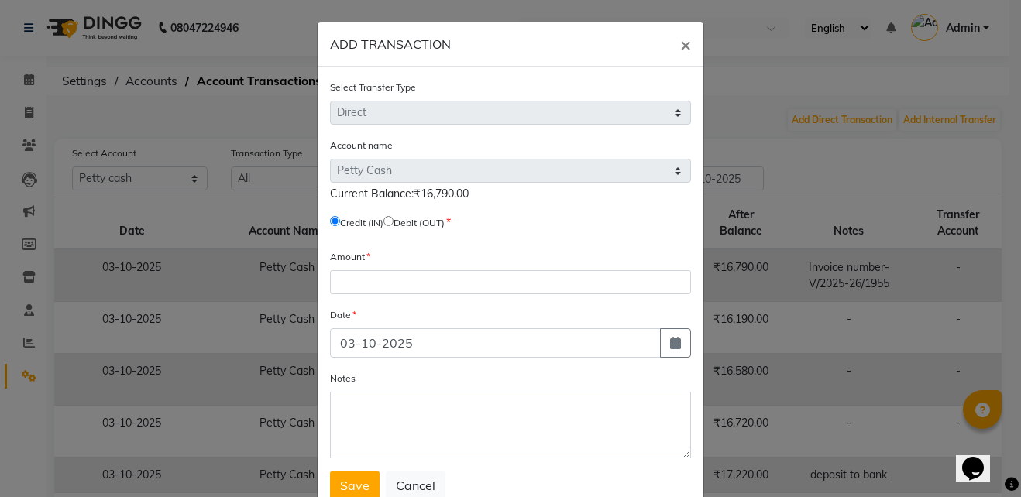
click at [390, 223] on input "radio" at bounding box center [388, 221] width 10 height 10
radio input "true"
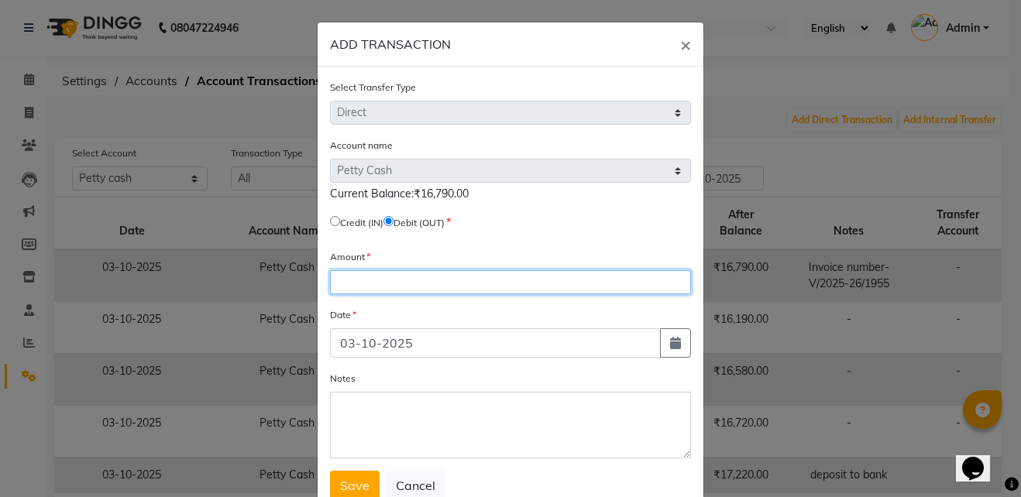
click at [364, 283] on input "number" at bounding box center [510, 282] width 361 height 24
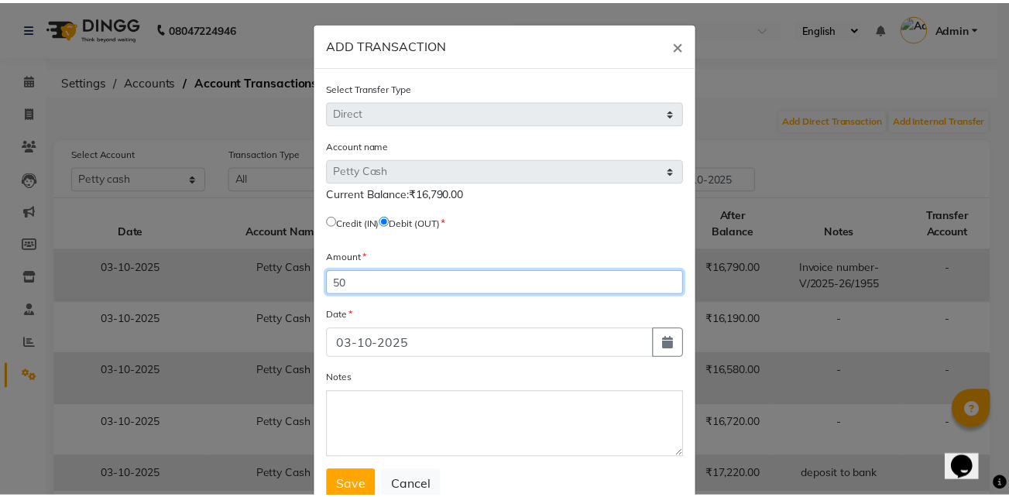
scroll to position [50, 0]
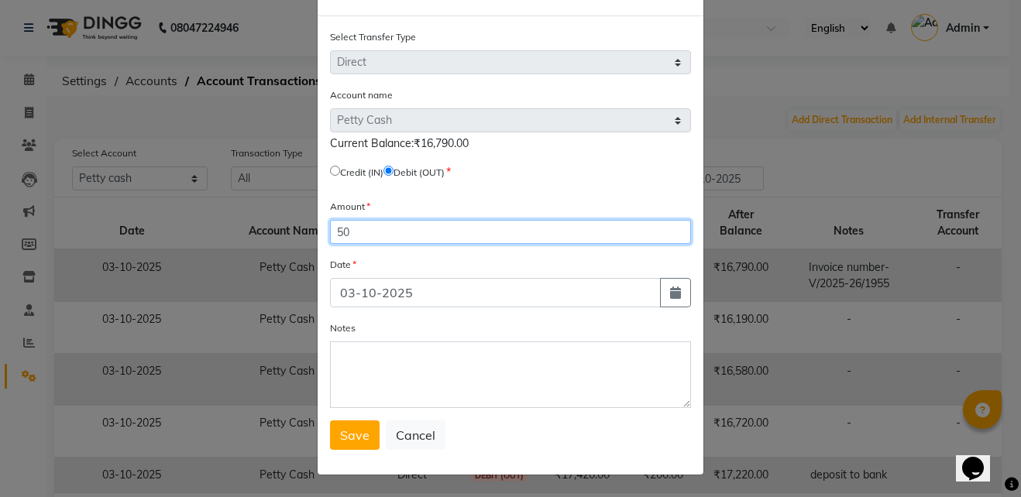
type input "50"
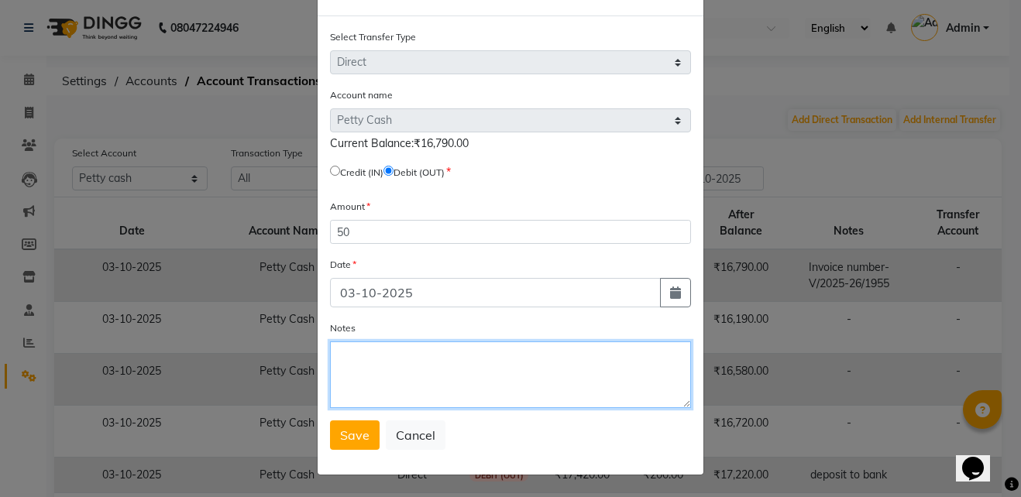
click at [383, 363] on textarea "Notes" at bounding box center [510, 374] width 361 height 67
type textarea "deposit to bank"
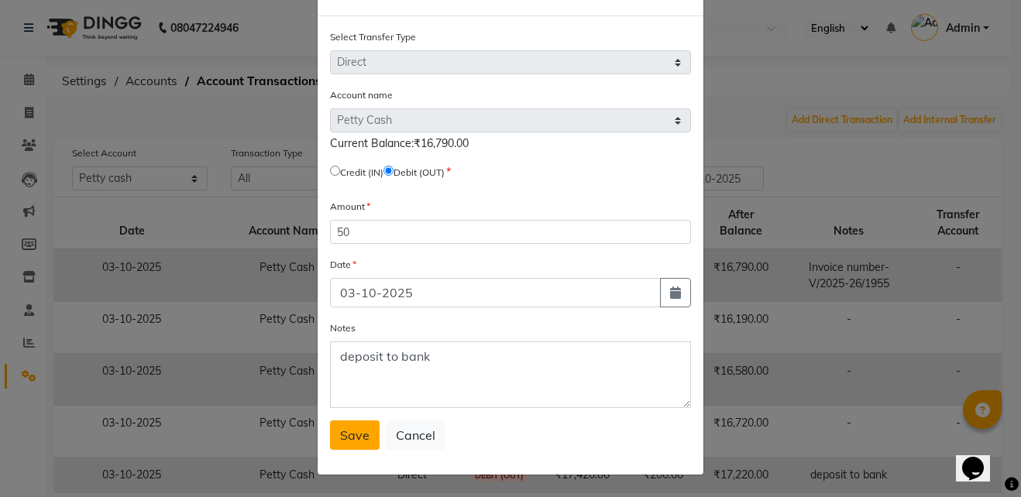
click at [348, 437] on span "Save" at bounding box center [354, 434] width 29 height 15
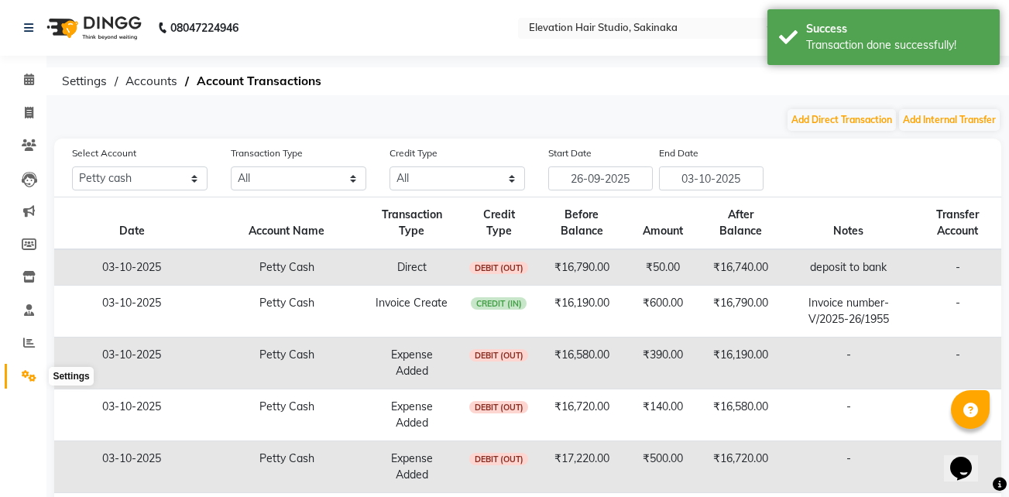
click at [22, 378] on icon at bounding box center [29, 376] width 15 height 12
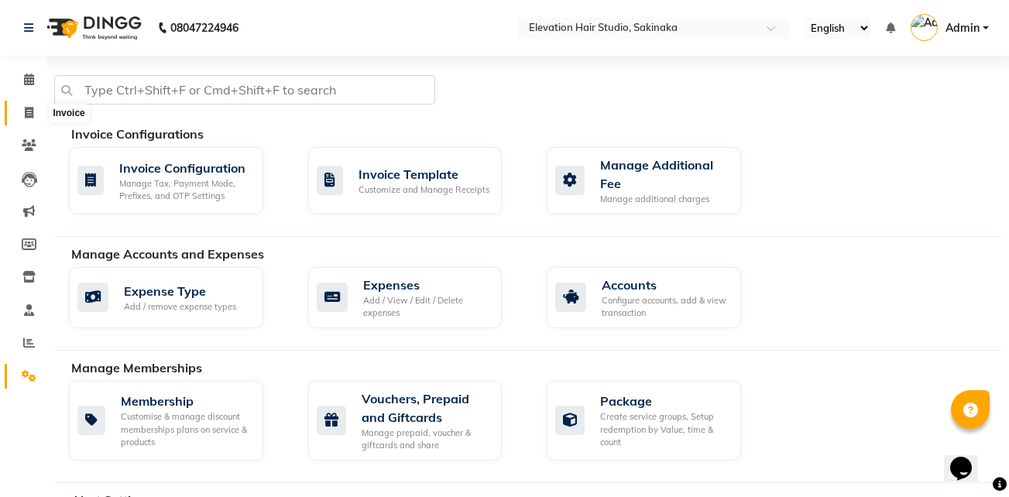
click at [38, 119] on span at bounding box center [28, 114] width 27 height 18
select select "service"
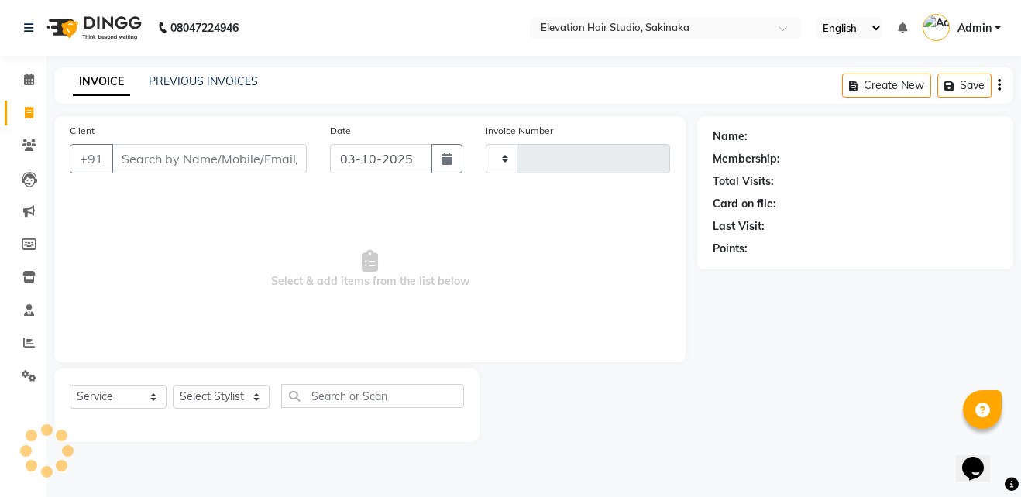
type input "1957"
select select "4949"
click at [189, 85] on link "PREVIOUS INVOICES" at bounding box center [203, 81] width 109 height 14
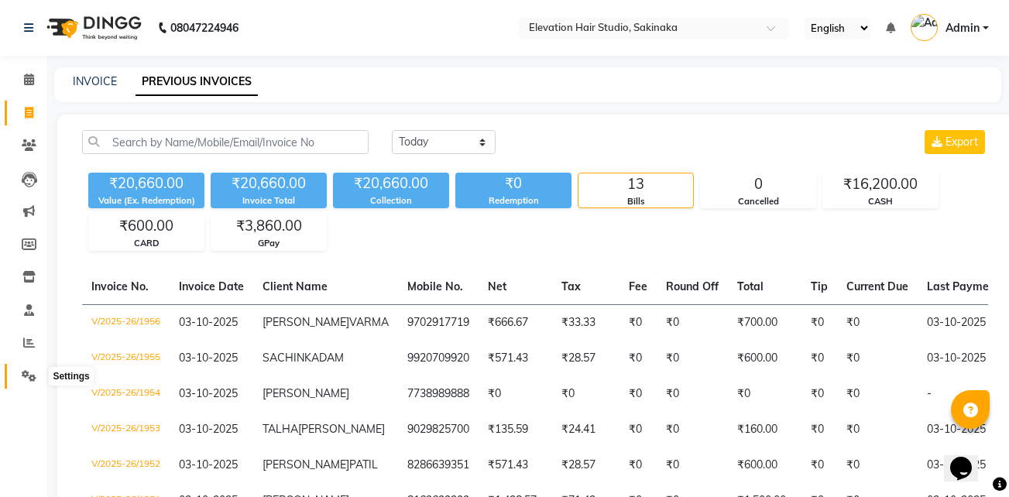
click at [30, 376] on icon at bounding box center [29, 376] width 15 height 12
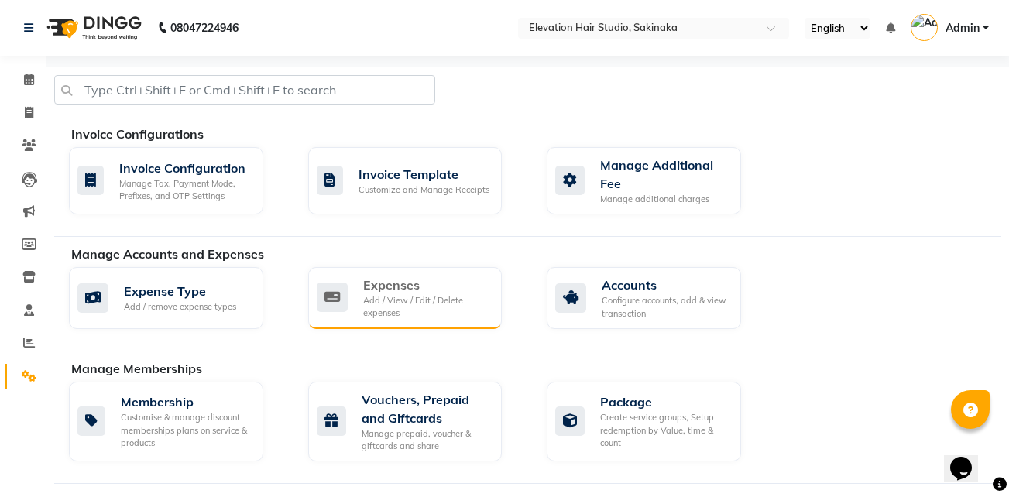
click at [403, 280] on div "Expenses" at bounding box center [426, 285] width 127 height 19
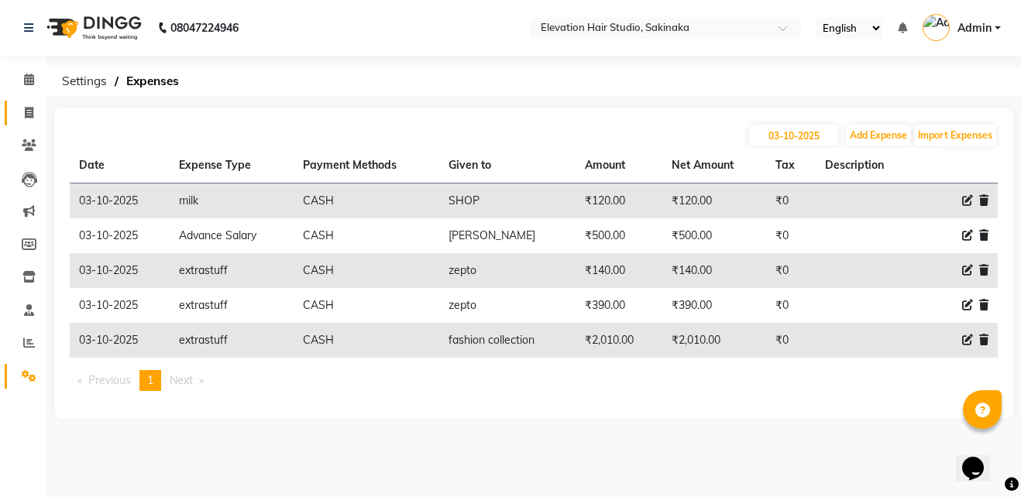
click at [33, 101] on link "Invoice" at bounding box center [23, 114] width 37 height 26
select select "service"
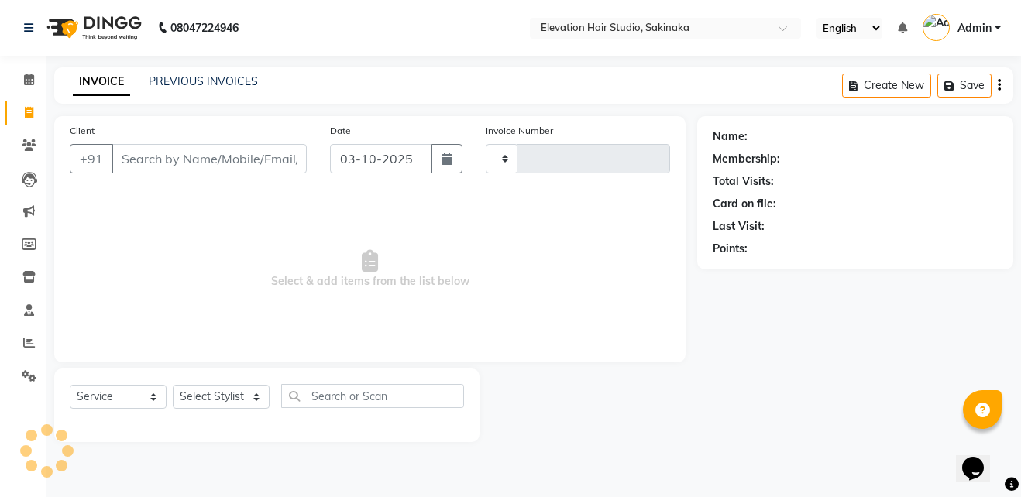
type input "1957"
select select "4949"
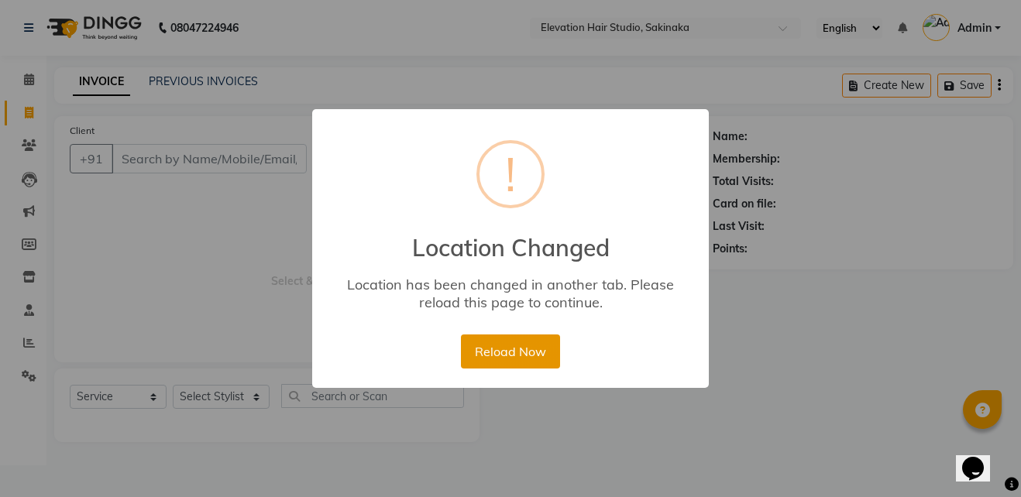
click at [503, 341] on button "Reload Now" at bounding box center [510, 352] width 98 height 34
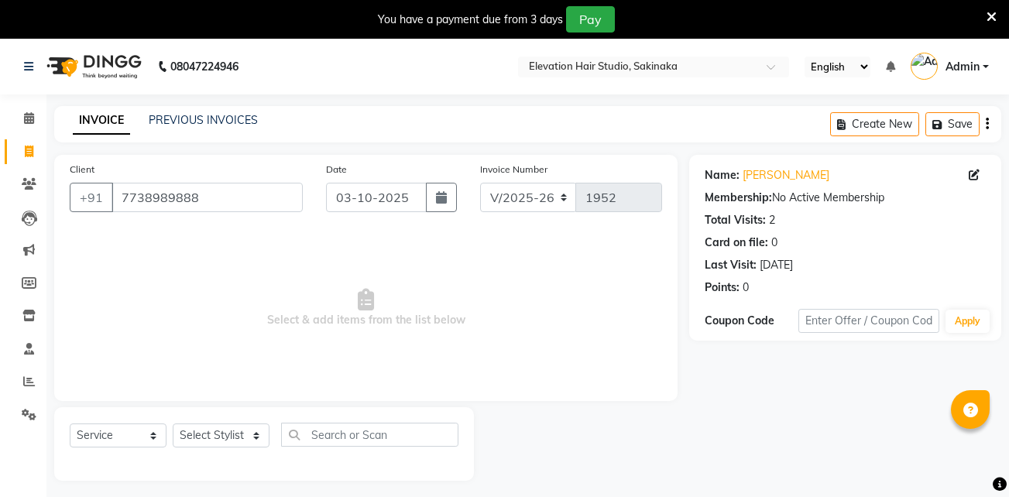
select select "4949"
select select "service"
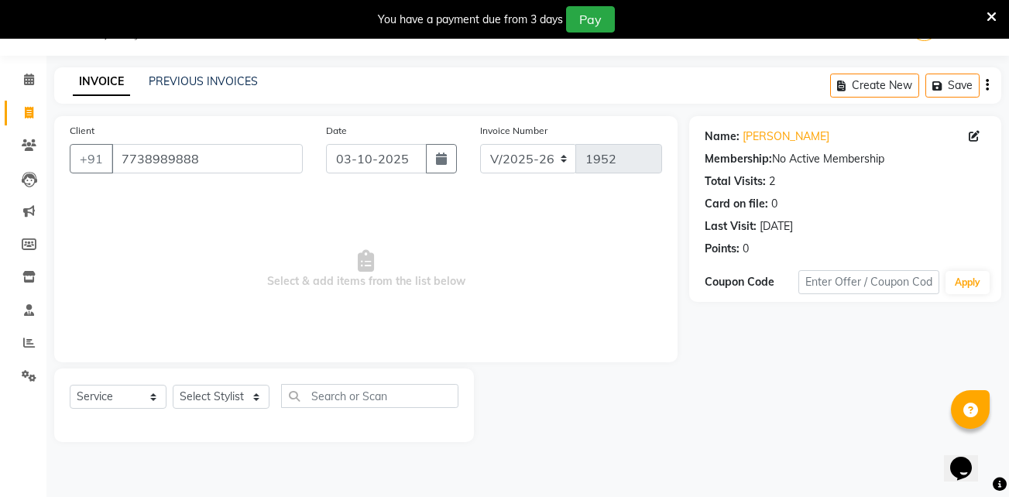
scroll to position [39, 0]
click at [235, 390] on select "Select Stylist Admin (EHS Thane) ANEES [PERSON_NAME] PRIYA [PERSON_NAME] [PERSO…" at bounding box center [221, 397] width 97 height 24
select select "84316"
click at [173, 385] on select "Select Stylist Admin (EHS Thane) ANEES [PERSON_NAME] PRIYA [PERSON_NAME] [PERSO…" at bounding box center [221, 397] width 97 height 24
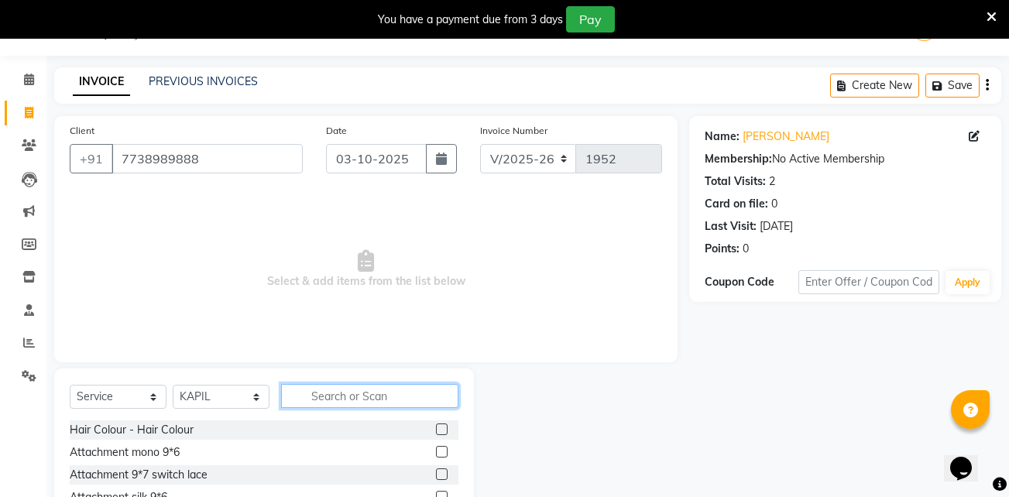
click at [320, 389] on input "text" at bounding box center [369, 396] width 177 height 24
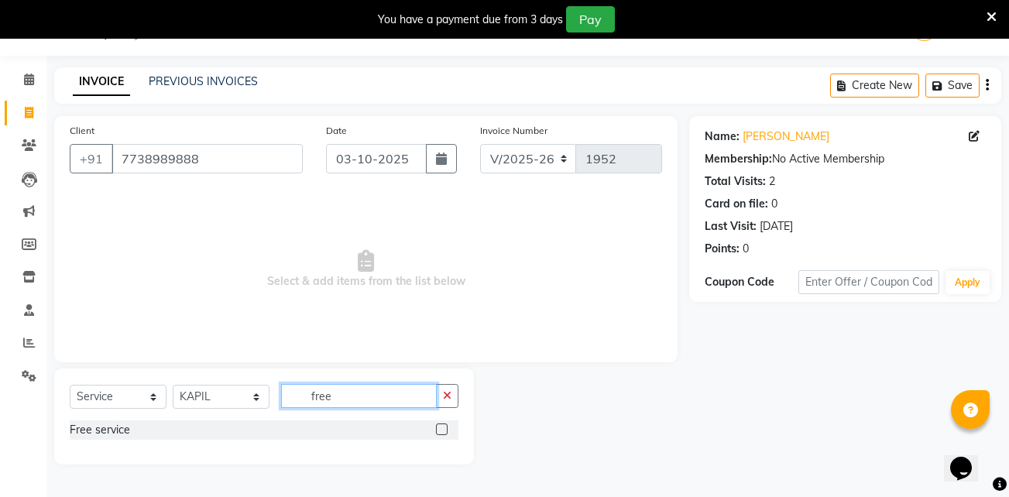
type input "free"
click at [443, 426] on label at bounding box center [442, 430] width 12 height 12
click at [443, 426] on input "checkbox" at bounding box center [441, 430] width 10 height 10
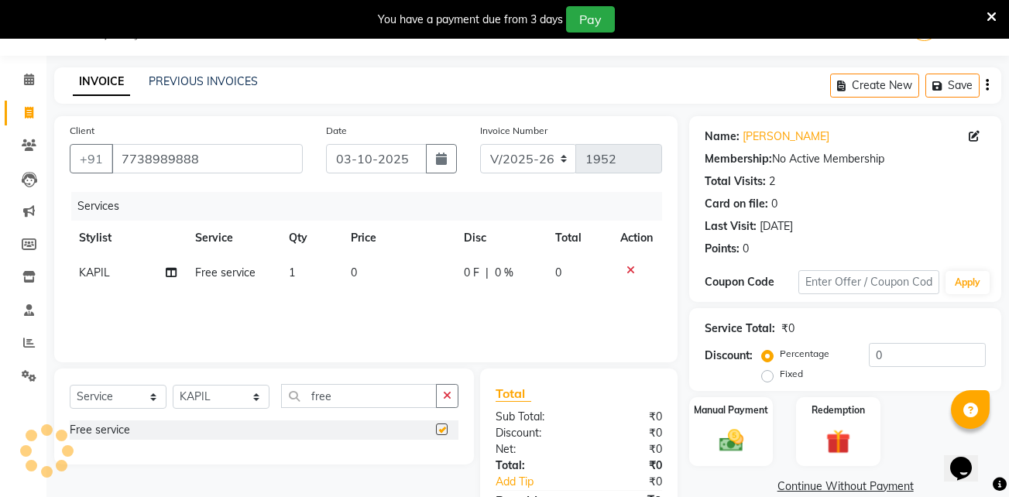
checkbox input "false"
click at [794, 483] on link "Continue Without Payment" at bounding box center [845, 487] width 306 height 16
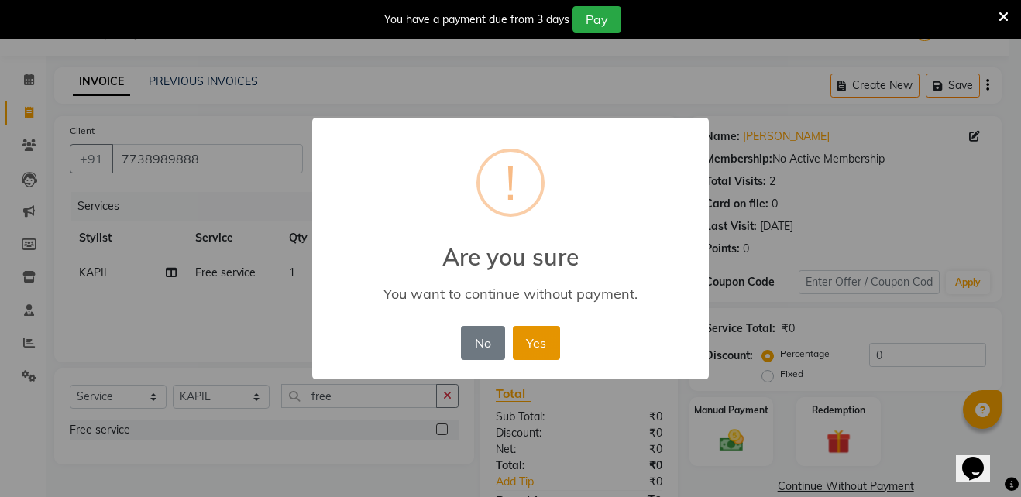
click at [544, 343] on button "Yes" at bounding box center [536, 343] width 47 height 34
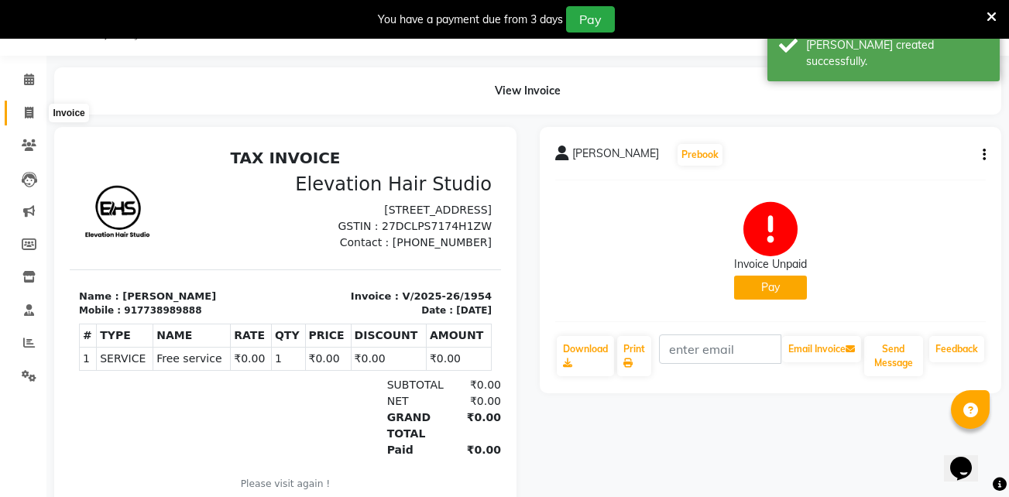
click at [27, 108] on icon at bounding box center [29, 113] width 9 height 12
select select "service"
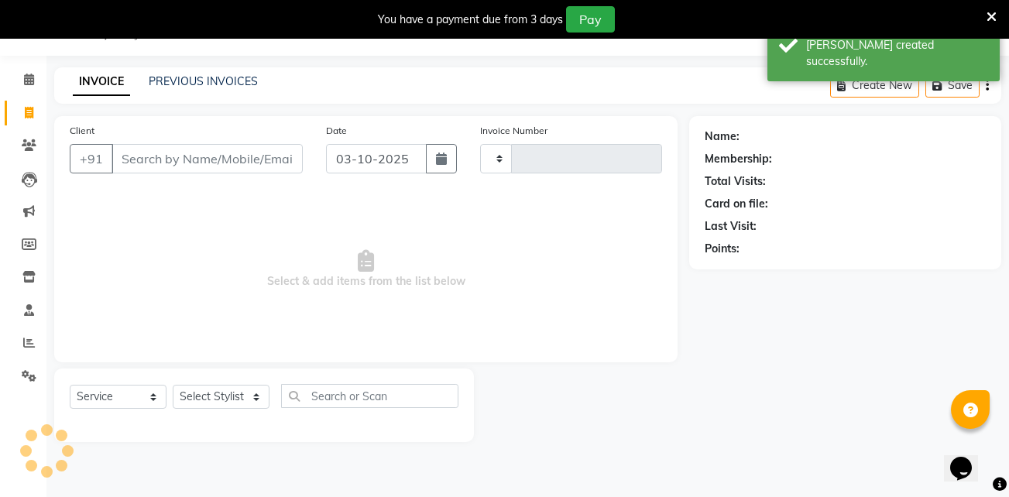
type input "1955"
select select "4949"
click at [213, 80] on link "PREVIOUS INVOICES" at bounding box center [203, 81] width 109 height 14
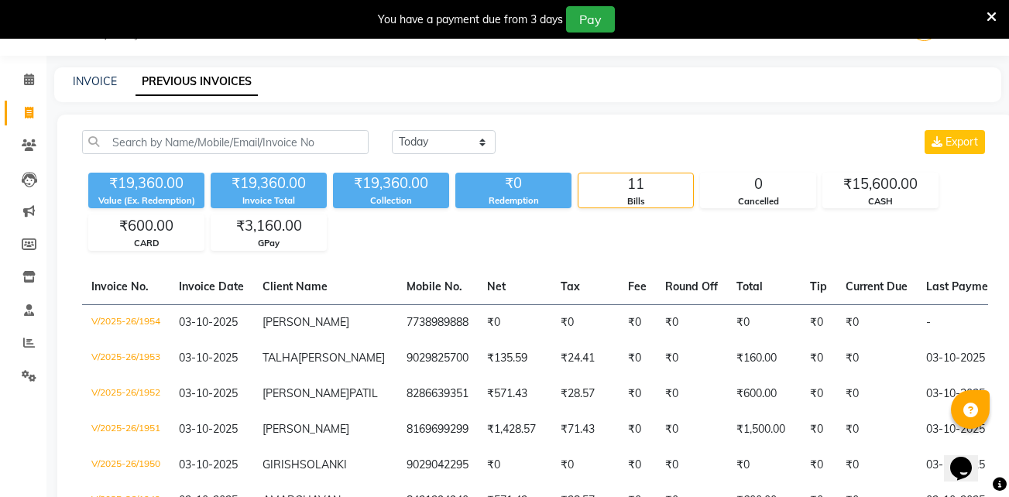
click at [991, 19] on icon at bounding box center [991, 17] width 10 height 14
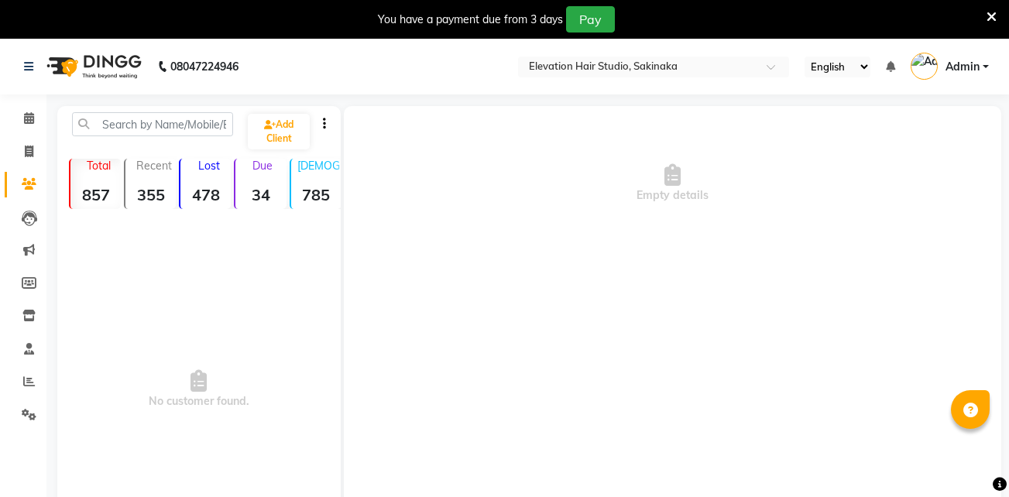
select select "en"
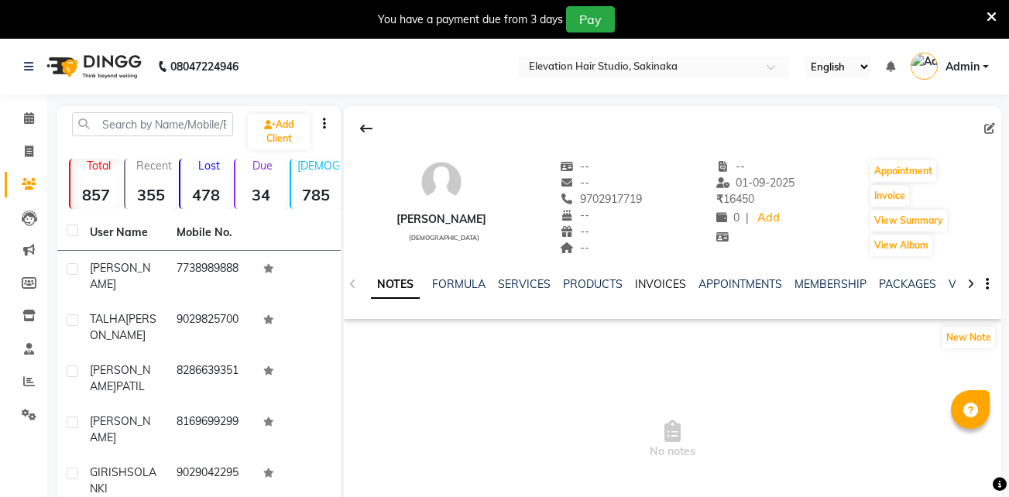
click at [668, 284] on link "INVOICES" at bounding box center [660, 284] width 51 height 14
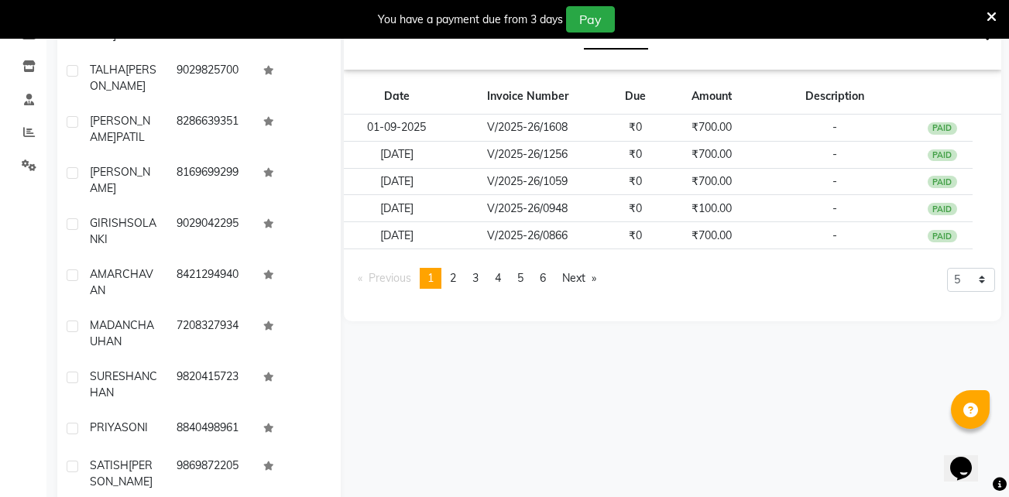
scroll to position [292, 0]
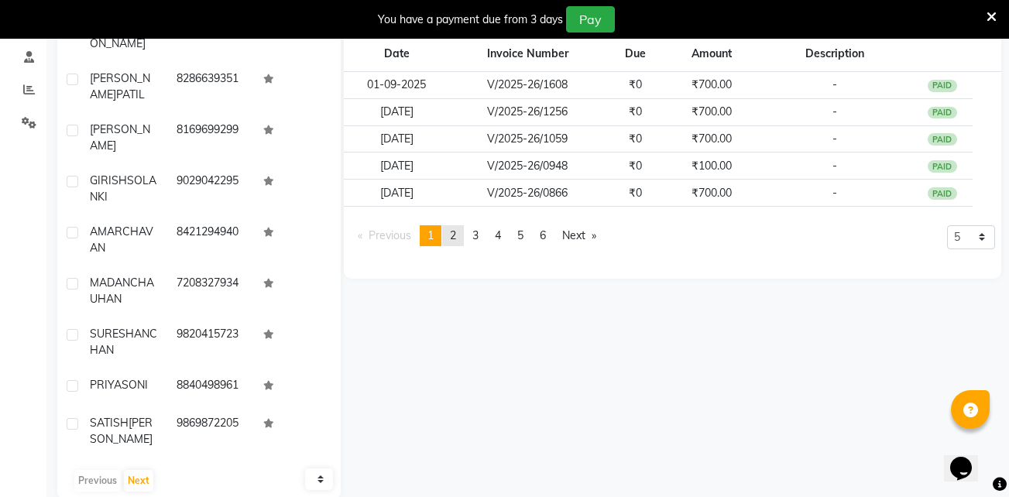
click at [461, 238] on link "page 2" at bounding box center [453, 235] width 22 height 21
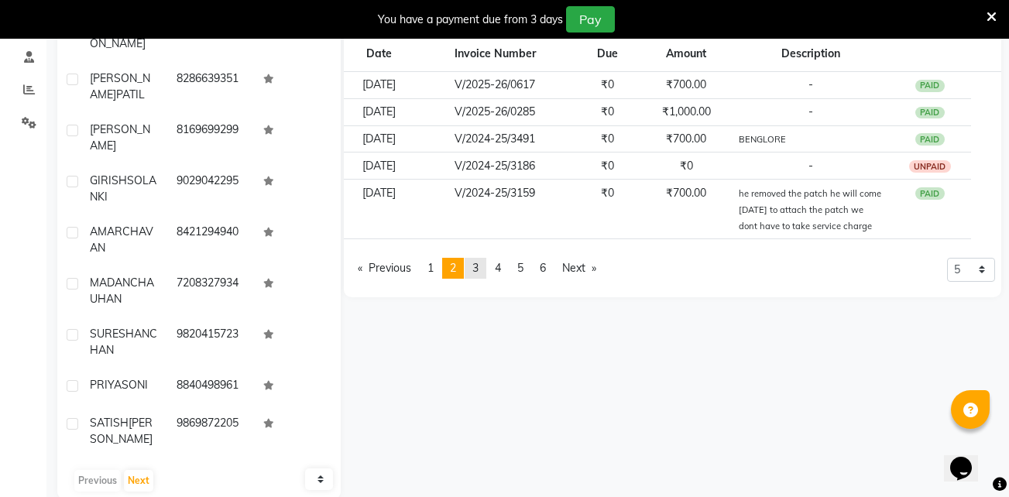
click at [476, 267] on span "3" at bounding box center [475, 268] width 6 height 14
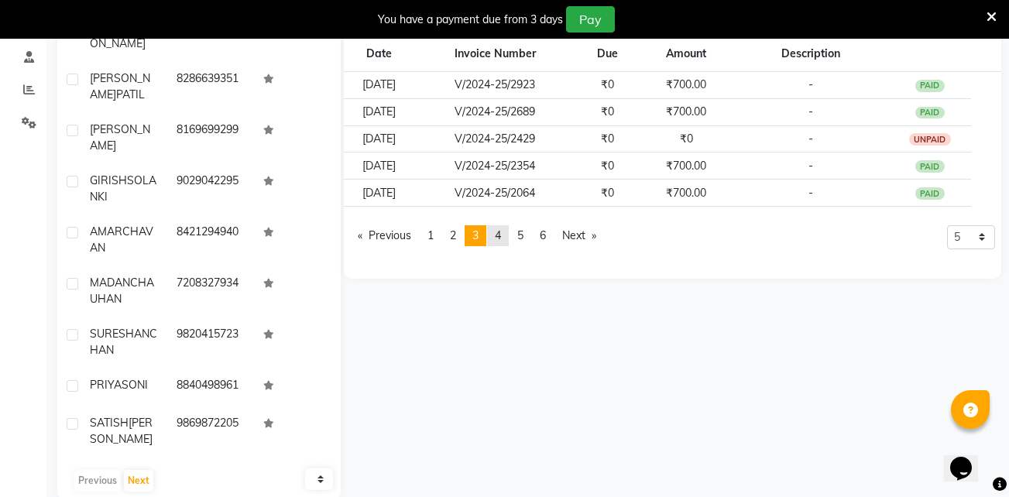
click at [506, 235] on link "page 4" at bounding box center [498, 235] width 22 height 21
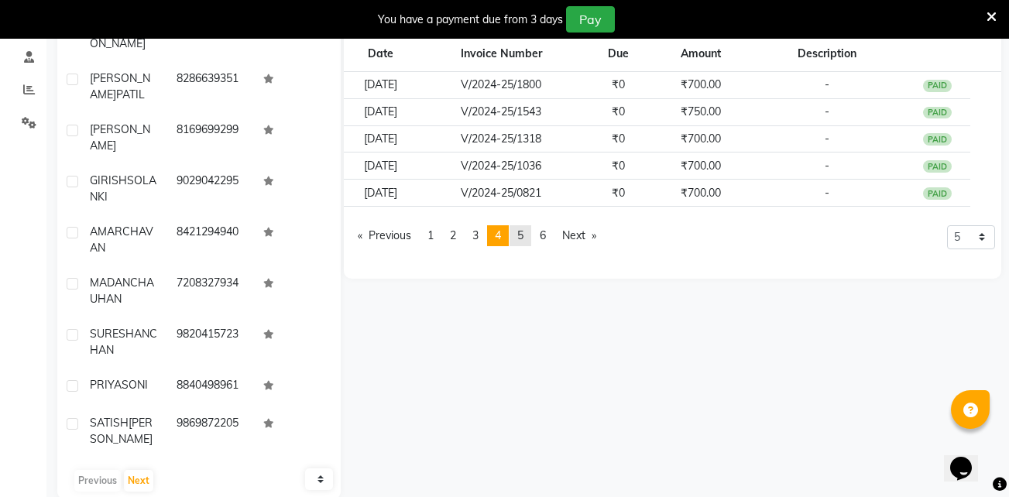
click at [523, 234] on span "5" at bounding box center [520, 235] width 6 height 14
click at [553, 230] on link "page 6" at bounding box center [543, 235] width 22 height 21
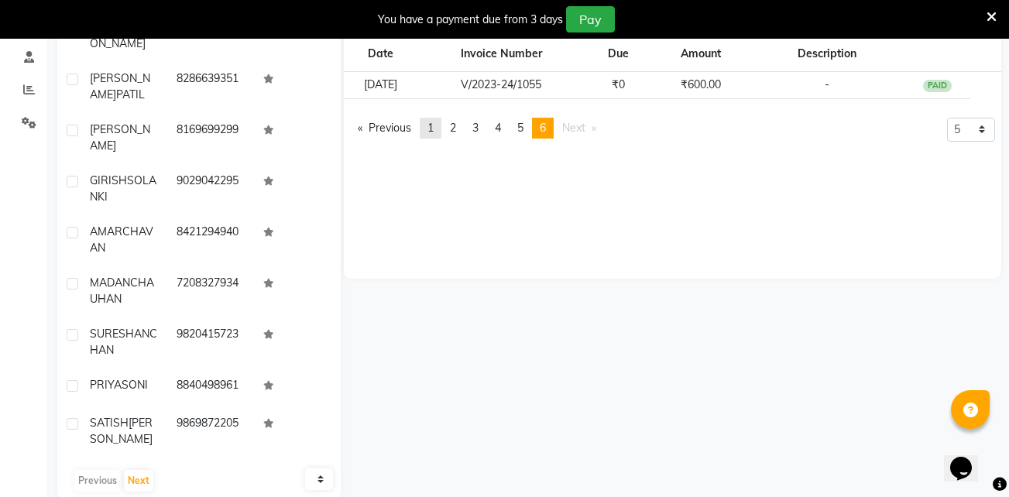
click at [441, 123] on link "page 1" at bounding box center [431, 128] width 22 height 21
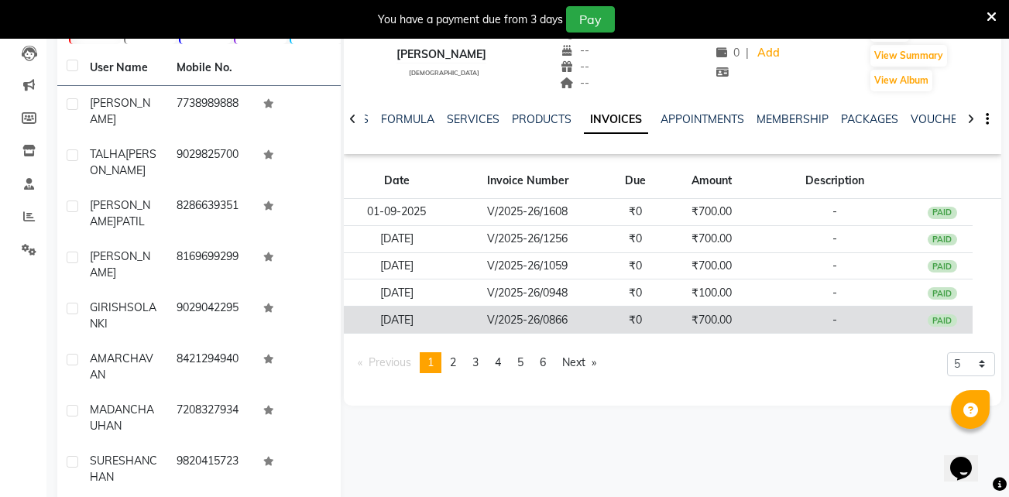
scroll to position [166, 0]
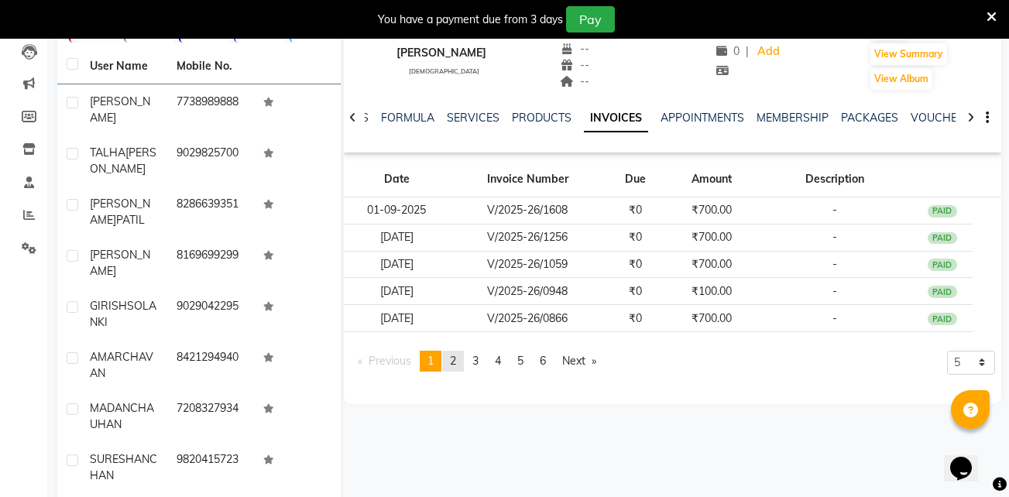
click at [455, 360] on span "2" at bounding box center [453, 361] width 6 height 14
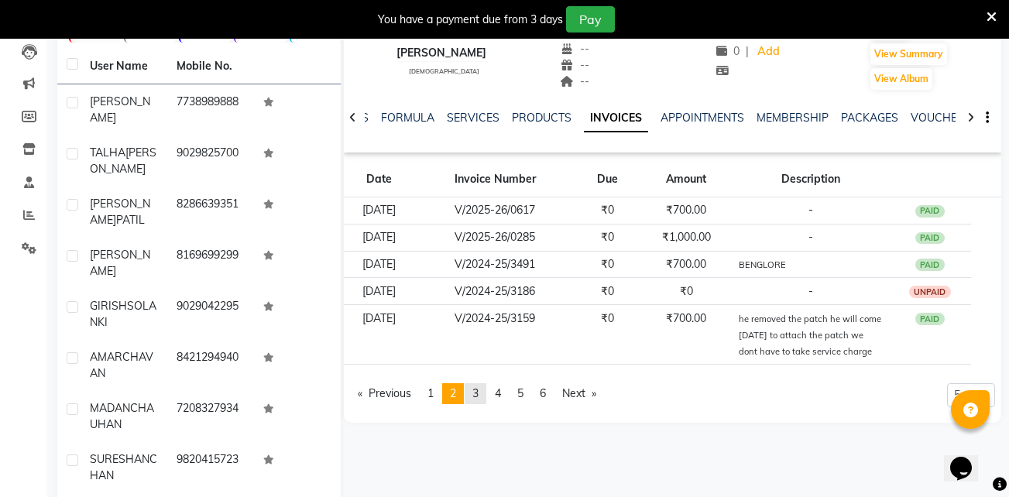
click at [477, 386] on span "3" at bounding box center [475, 393] width 6 height 14
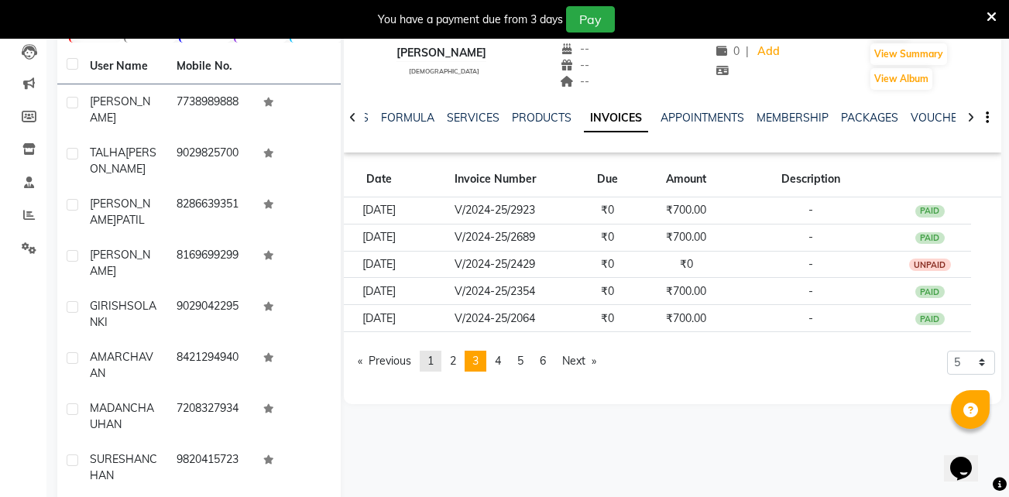
click at [434, 359] on span "1" at bounding box center [430, 361] width 6 height 14
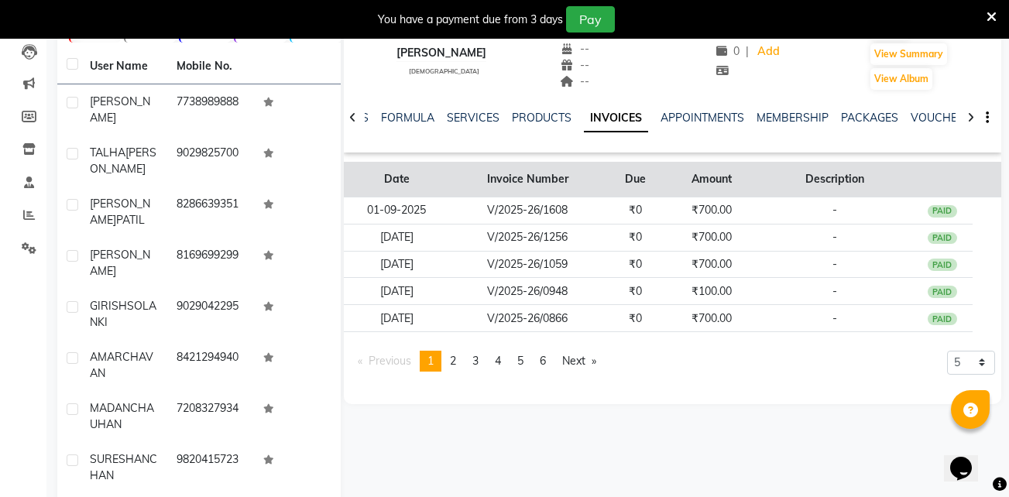
scroll to position [0, 0]
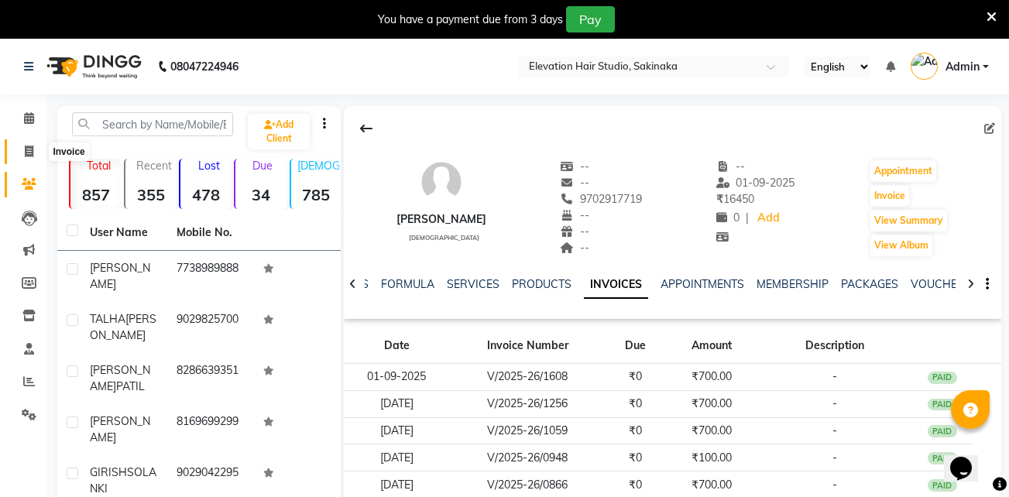
click at [30, 144] on span at bounding box center [28, 152] width 27 height 18
select select "service"
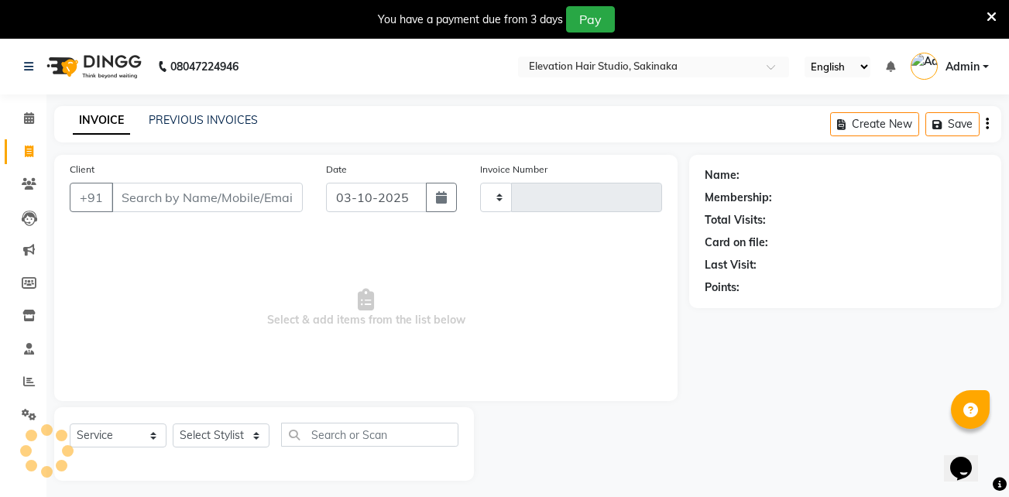
scroll to position [39, 0]
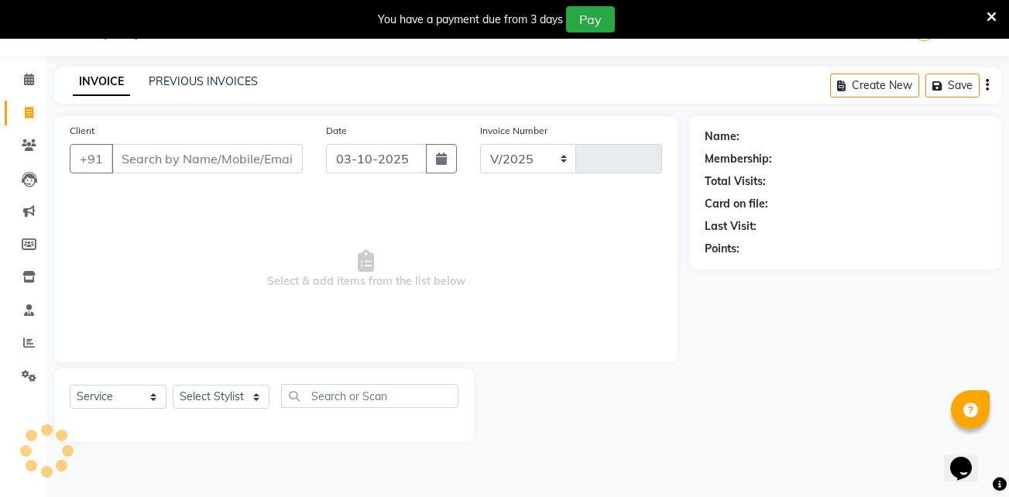
select select "4949"
type input "1955"
click at [177, 83] on link "PREVIOUS INVOICES" at bounding box center [203, 81] width 109 height 14
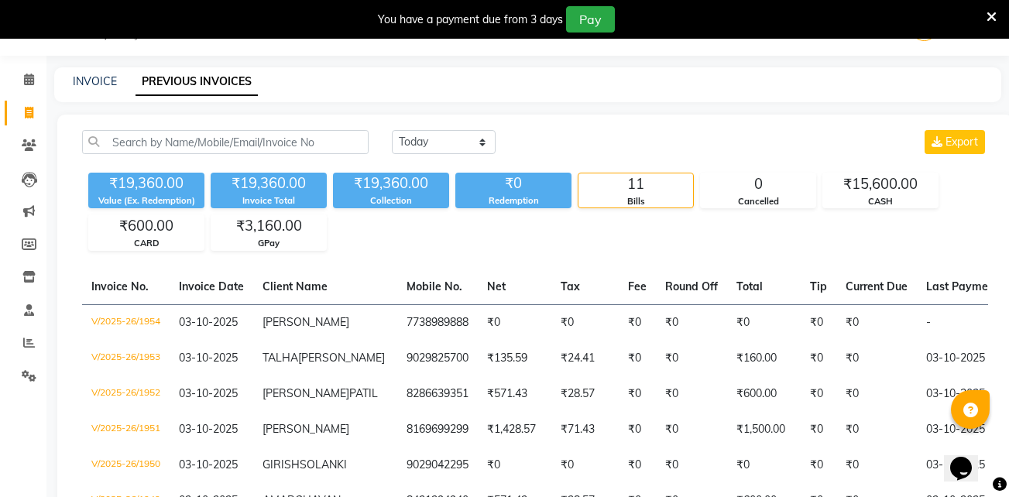
click at [177, 83] on link "PREVIOUS INVOICES" at bounding box center [197, 82] width 122 height 28
click at [81, 78] on link "INVOICE" at bounding box center [95, 81] width 44 height 14
select select "service"
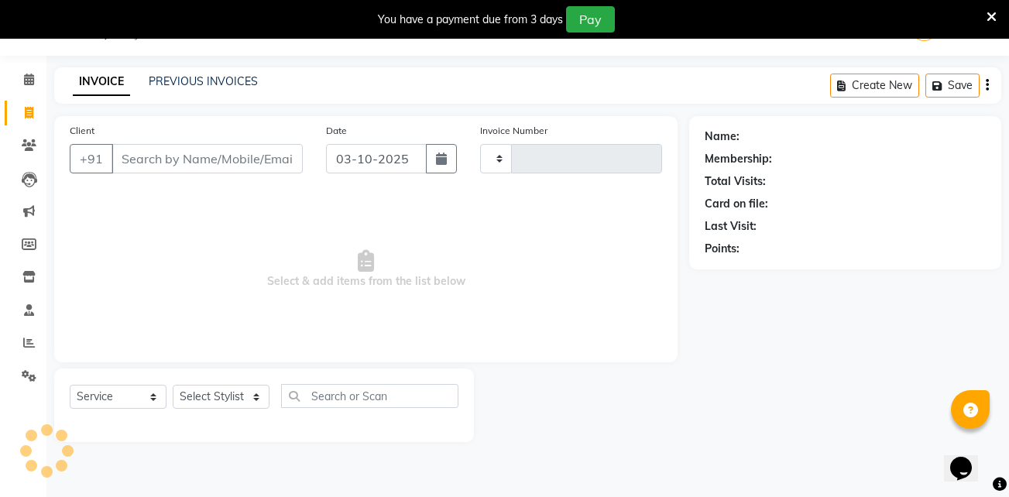
type input "1955"
select select "4949"
click at [219, 76] on link "PREVIOUS INVOICES" at bounding box center [203, 81] width 109 height 14
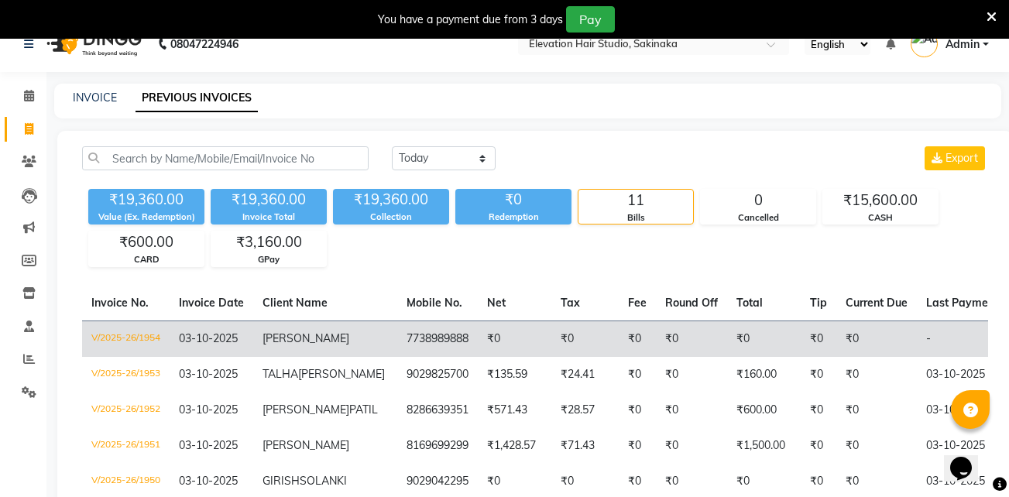
scroll to position [22, 0]
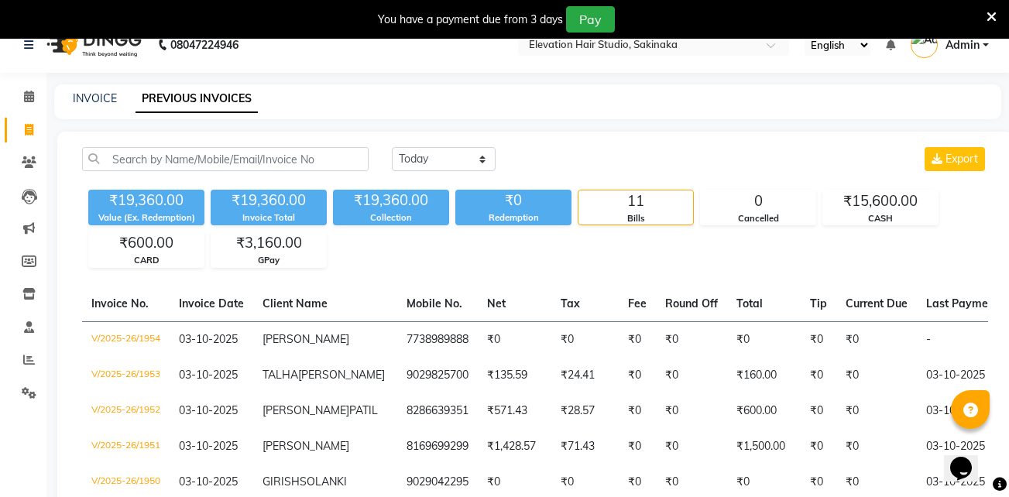
click at [994, 16] on icon at bounding box center [991, 17] width 10 height 14
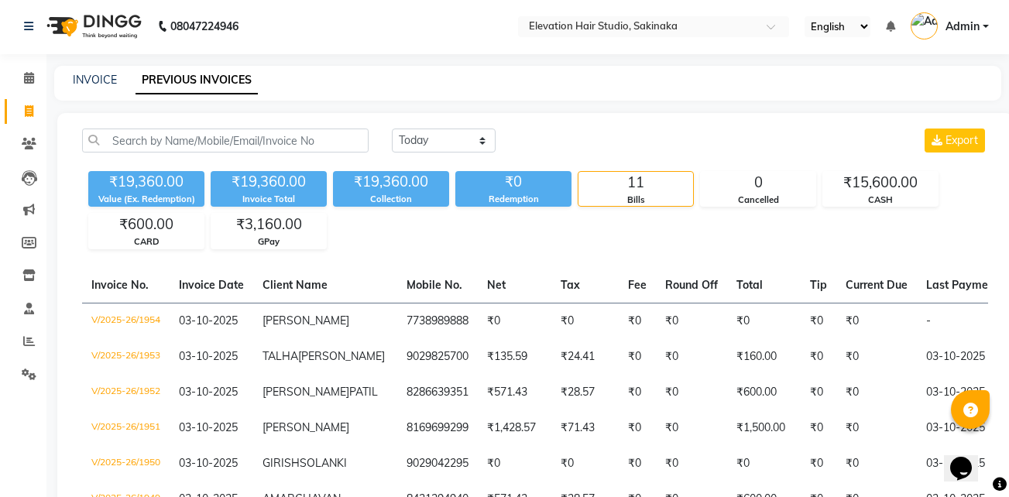
scroll to position [0, 0]
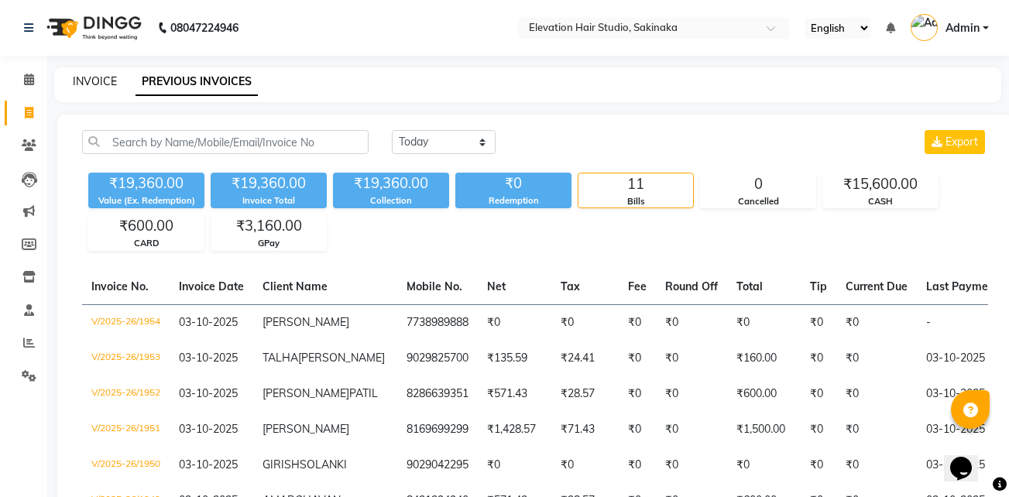
click at [94, 82] on link "INVOICE" at bounding box center [95, 81] width 44 height 14
select select "service"
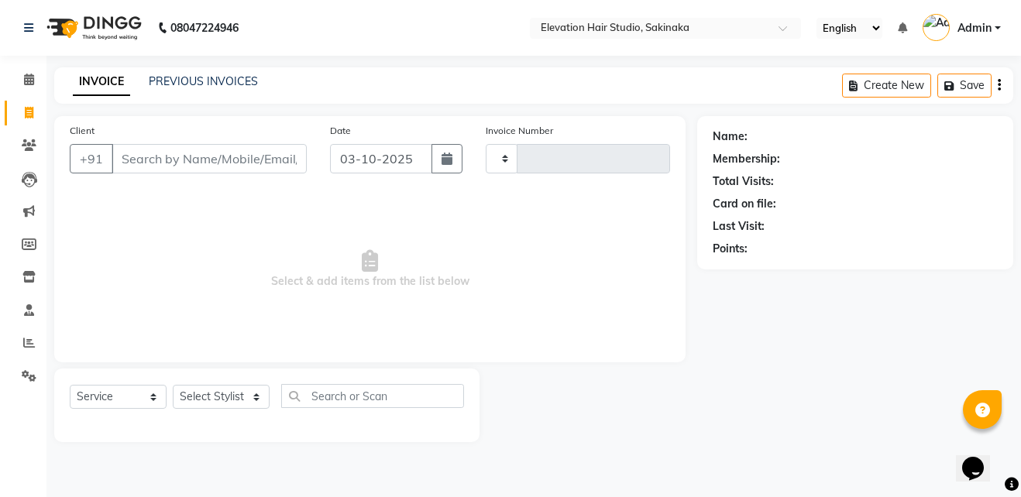
type input "1955"
select select "4949"
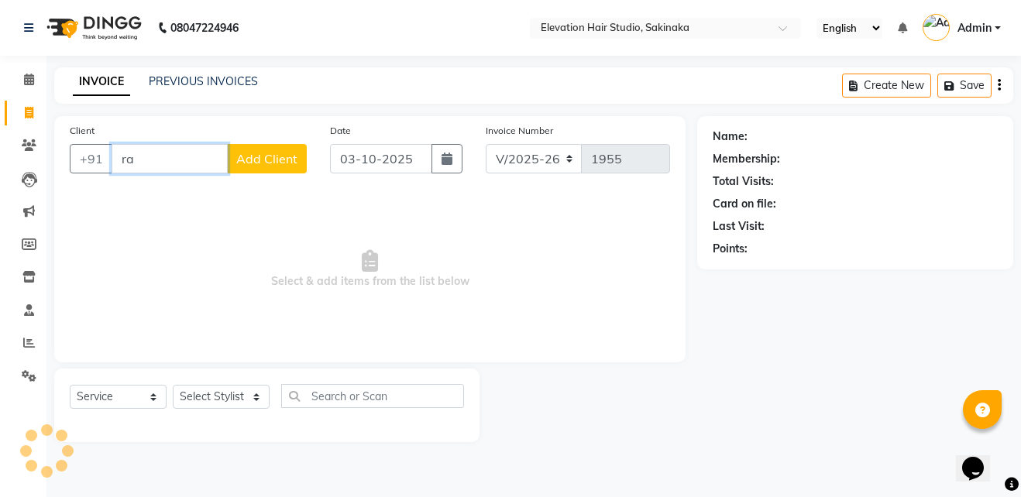
type input "r"
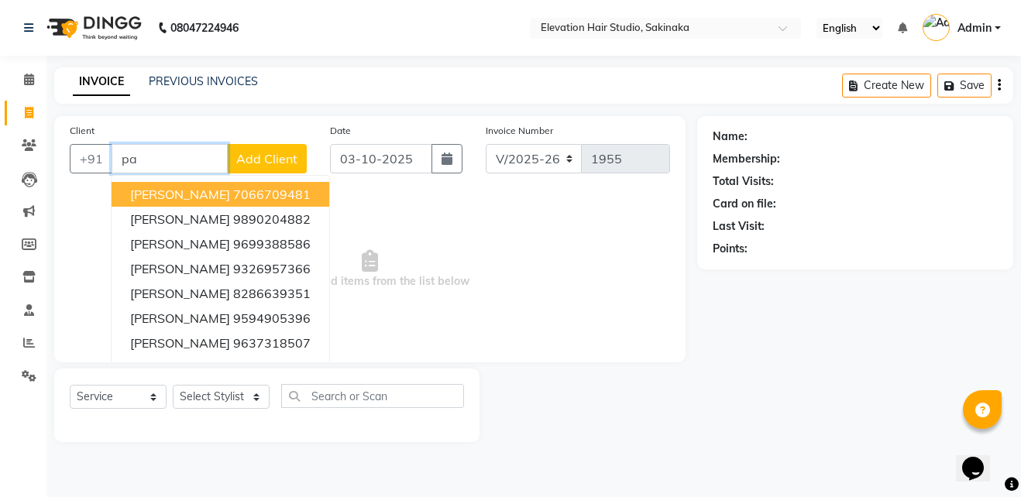
type input "p"
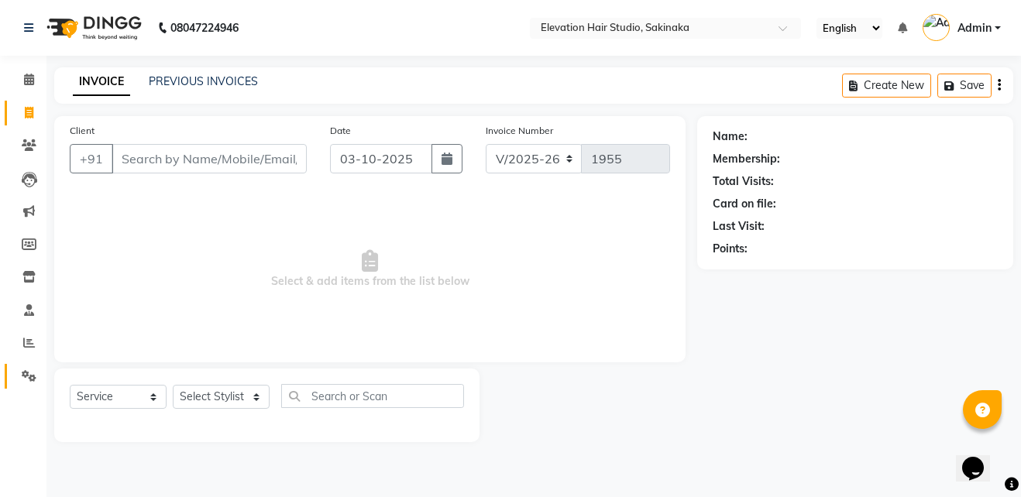
click at [37, 365] on link "Settings" at bounding box center [23, 377] width 37 height 26
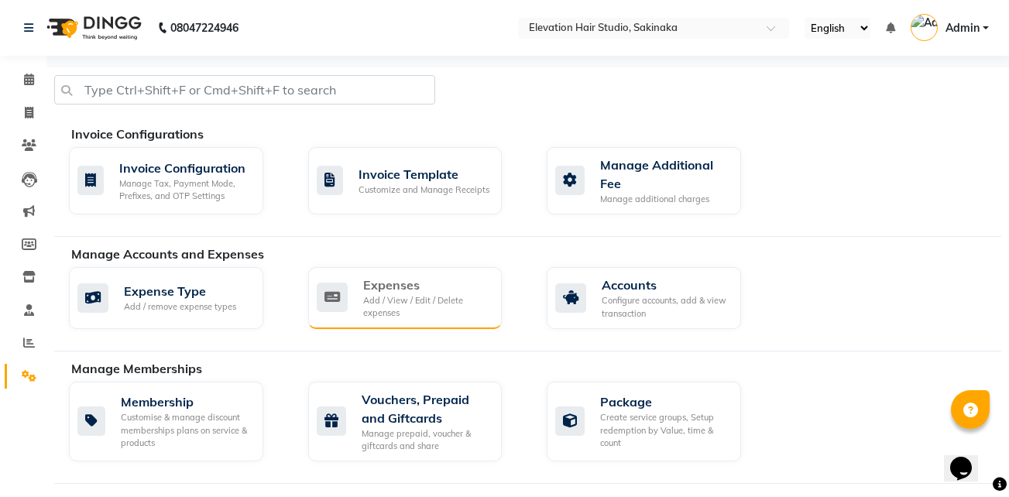
click at [417, 290] on div "Expenses" at bounding box center [426, 285] width 127 height 19
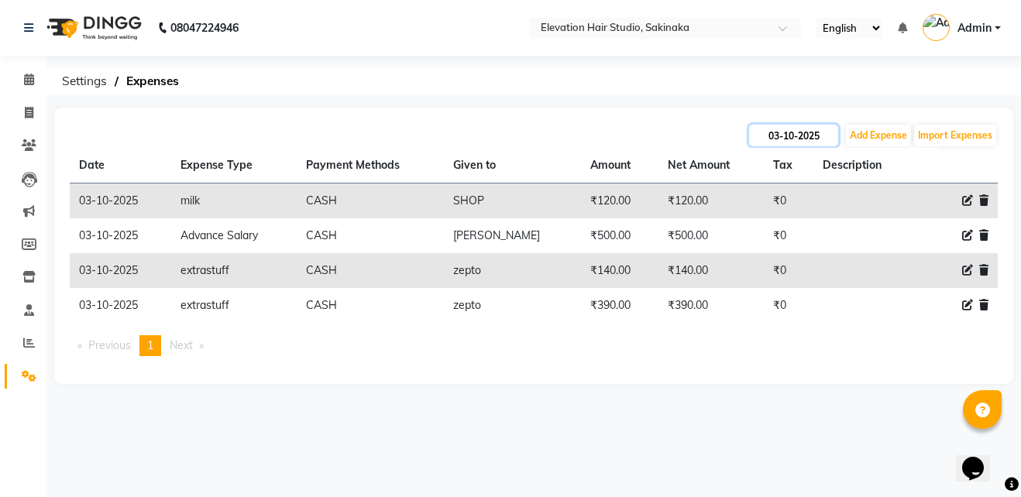
click at [798, 142] on input "03-10-2025" at bounding box center [793, 136] width 89 height 22
select select "10"
select select "2025"
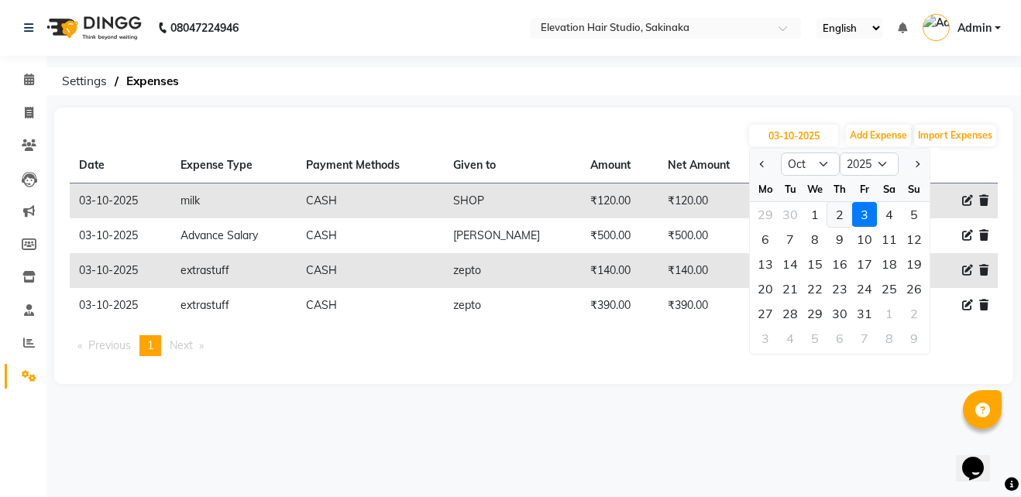
click at [834, 209] on div "2" at bounding box center [839, 214] width 25 height 25
type input "02-10-2025"
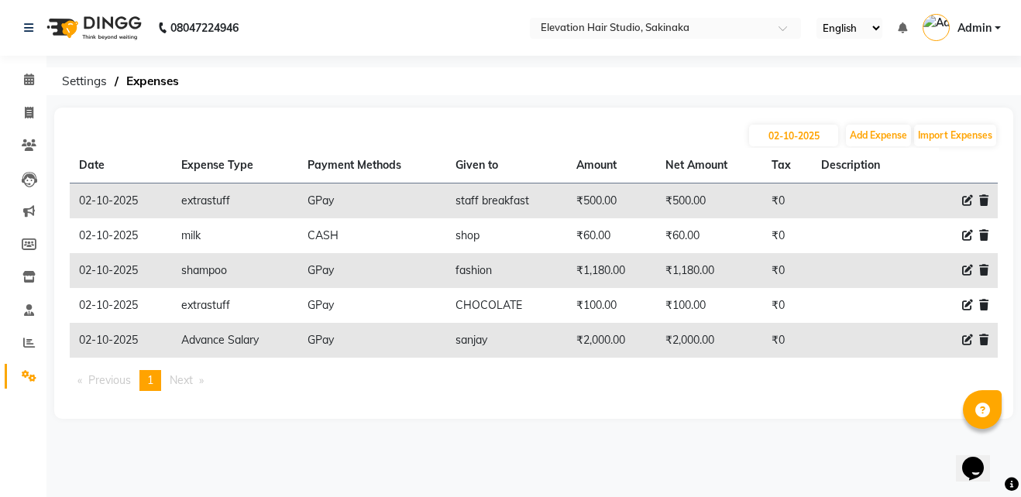
click at [770, 124] on div "02-10-2025 Add Expense Import Expenses" at bounding box center [534, 135] width 928 height 25
click at [797, 128] on input "02-10-2025" at bounding box center [793, 136] width 89 height 22
select select "10"
select select "2025"
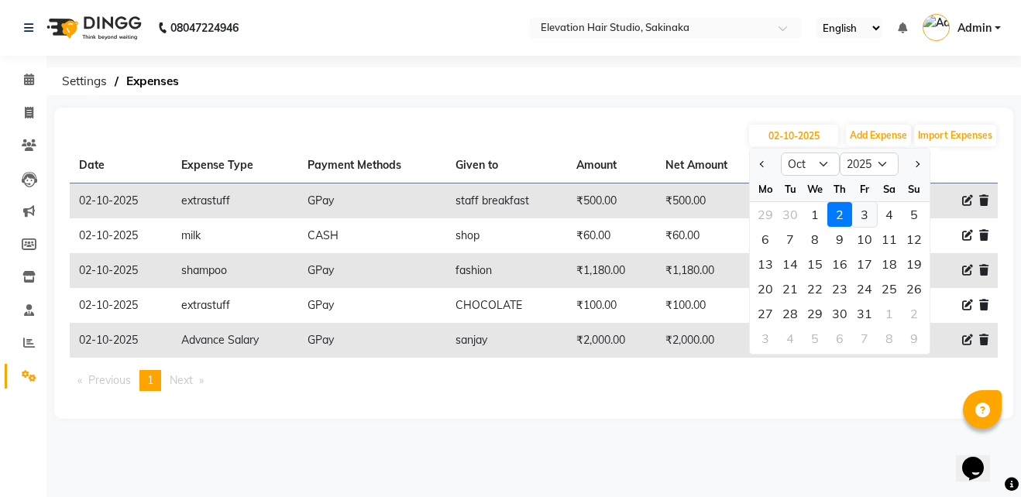
click at [871, 217] on div "3" at bounding box center [864, 214] width 25 height 25
type input "03-10-2025"
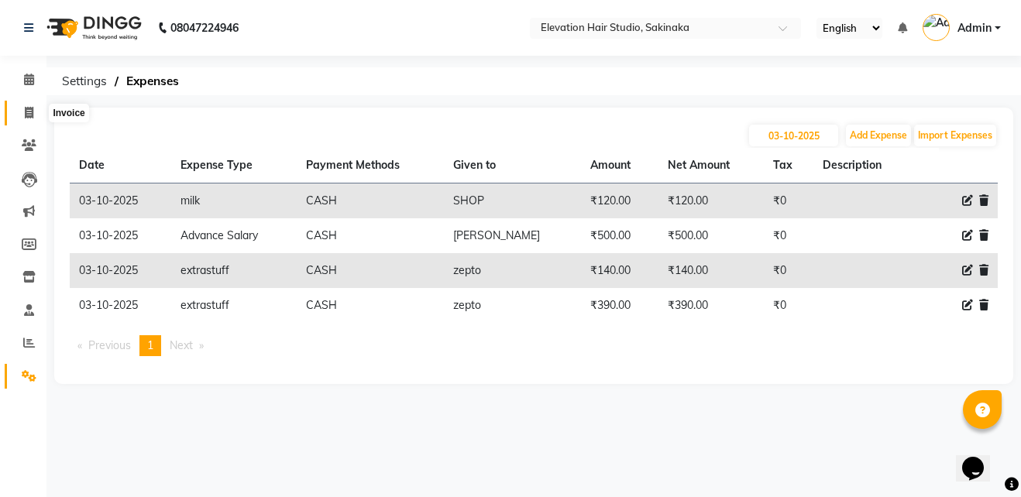
click at [33, 110] on icon at bounding box center [29, 113] width 9 height 12
select select "service"
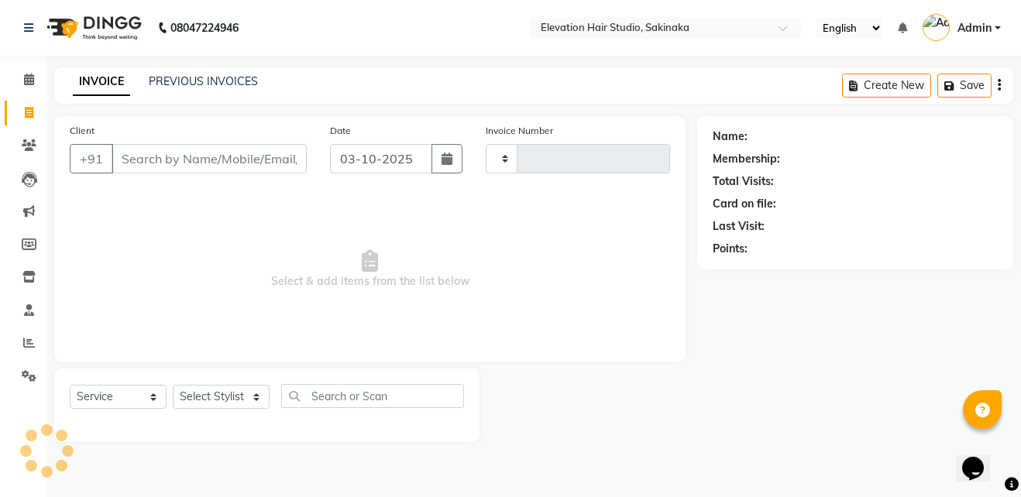
type input "1955"
select select "4949"
click at [221, 84] on link "PREVIOUS INVOICES" at bounding box center [203, 81] width 109 height 14
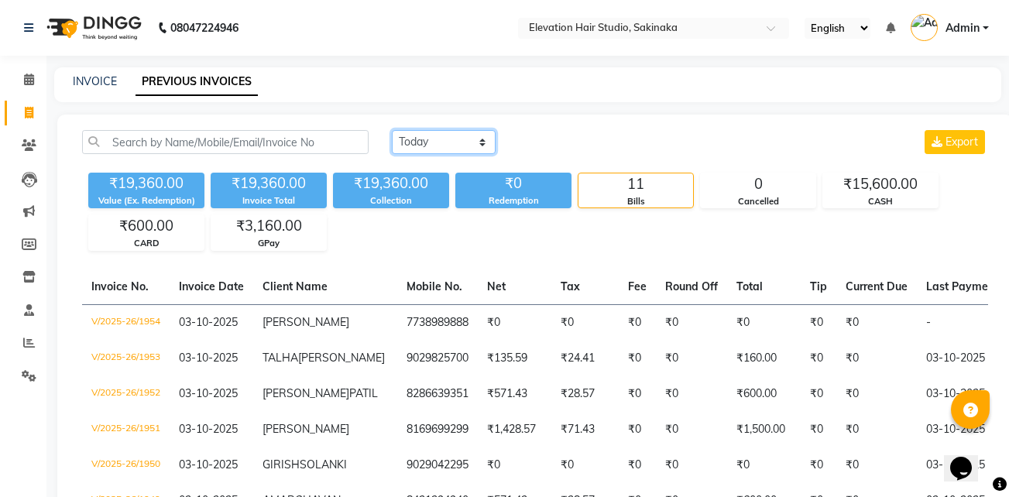
click at [422, 139] on select "Today Yesterday Custom Range" at bounding box center [444, 142] width 104 height 24
click at [392, 130] on select "Today Yesterday Custom Range" at bounding box center [444, 142] width 104 height 24
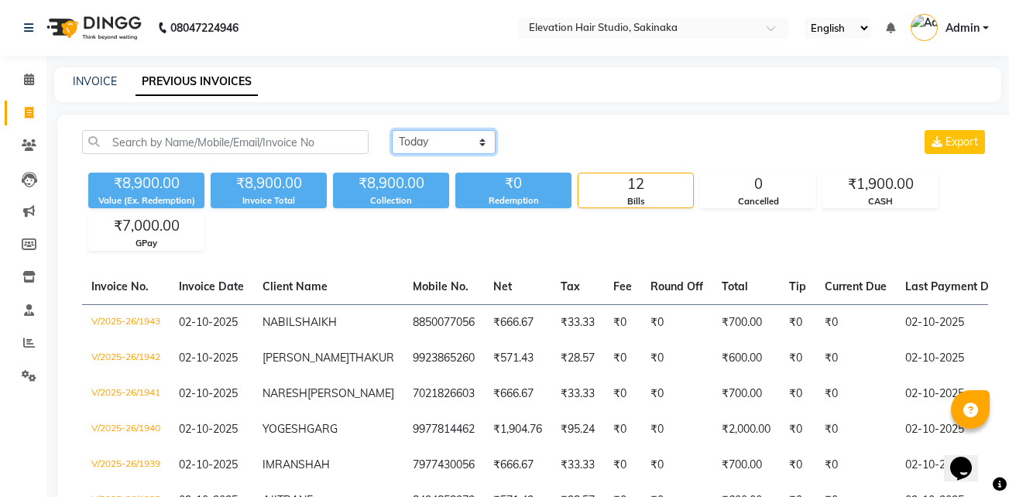
click at [468, 144] on select "Today Yesterday Custom Range" at bounding box center [444, 142] width 104 height 24
select select "today"
click at [392, 130] on select "Today Yesterday Custom Range" at bounding box center [444, 142] width 104 height 24
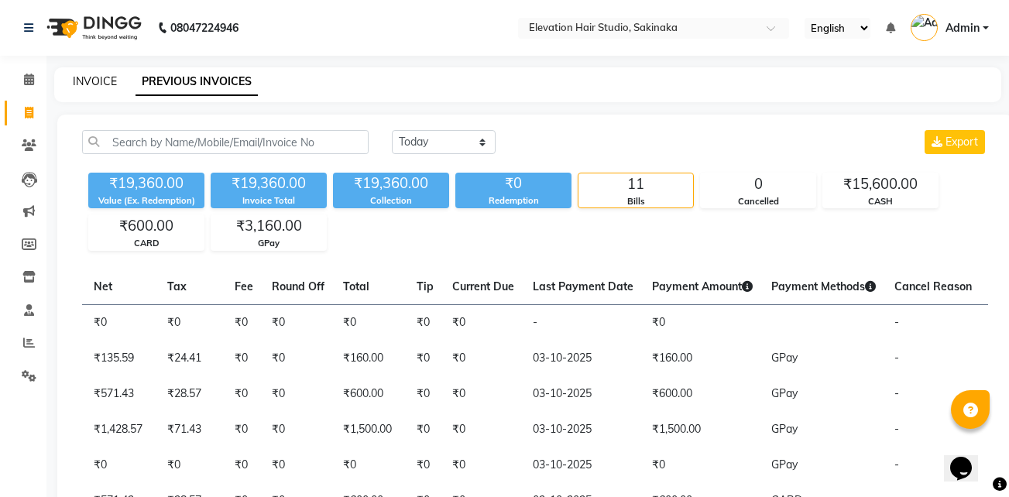
click at [79, 82] on link "INVOICE" at bounding box center [95, 81] width 44 height 14
select select "service"
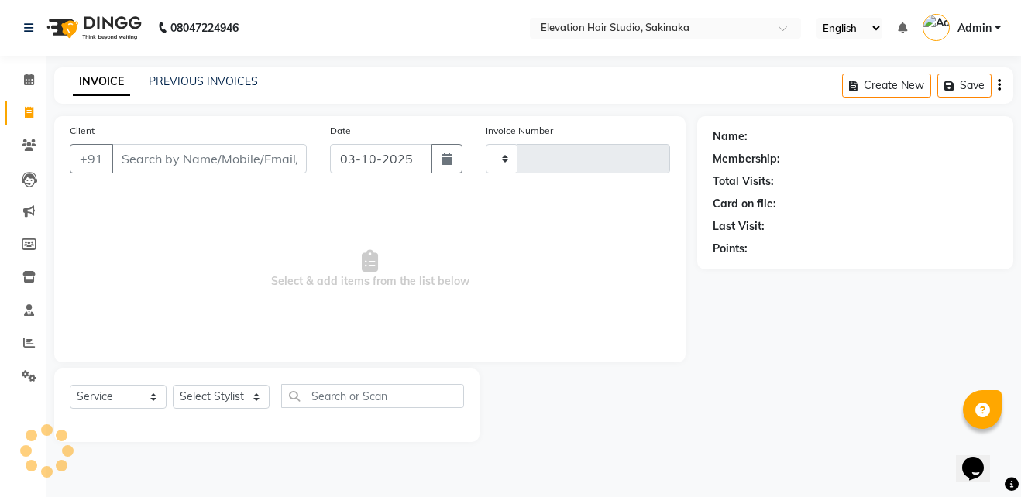
type input "1955"
select select "4949"
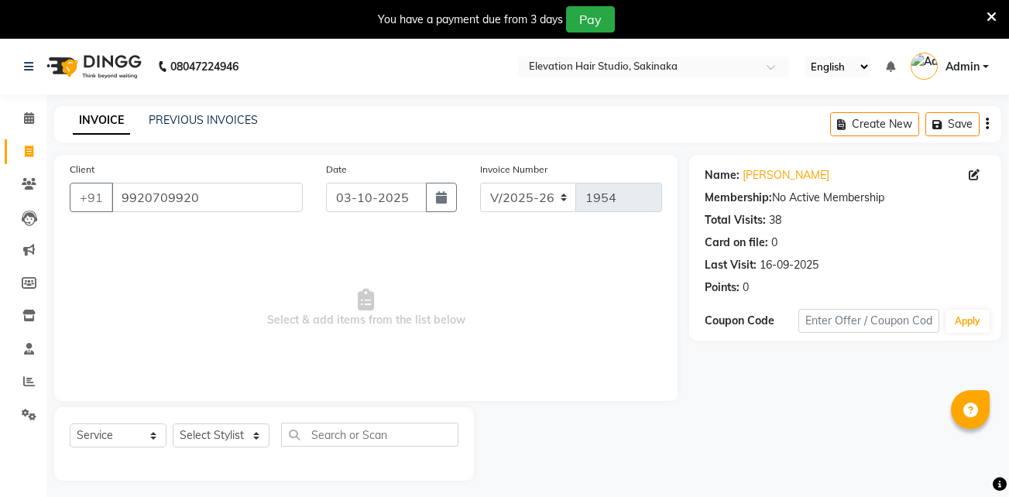
select select "4949"
select select "service"
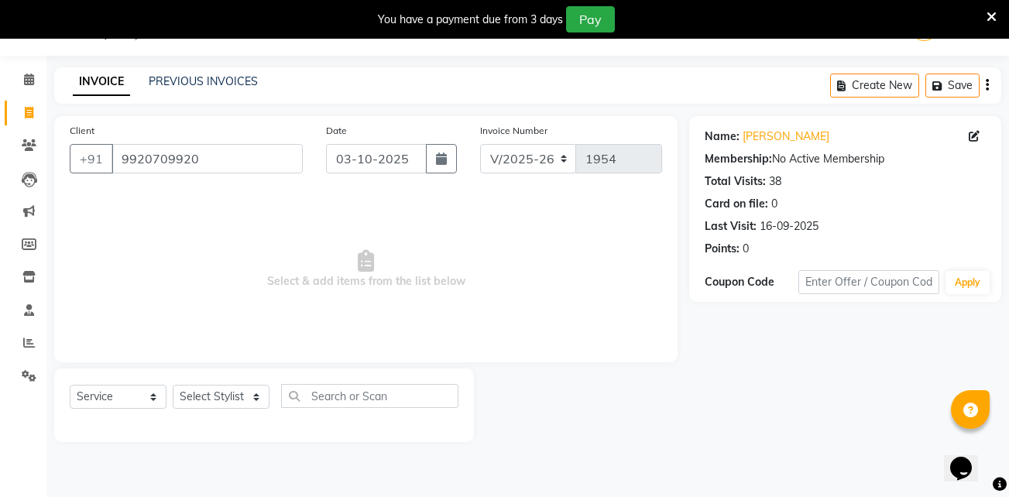
click at [987, 15] on icon at bounding box center [991, 17] width 10 height 14
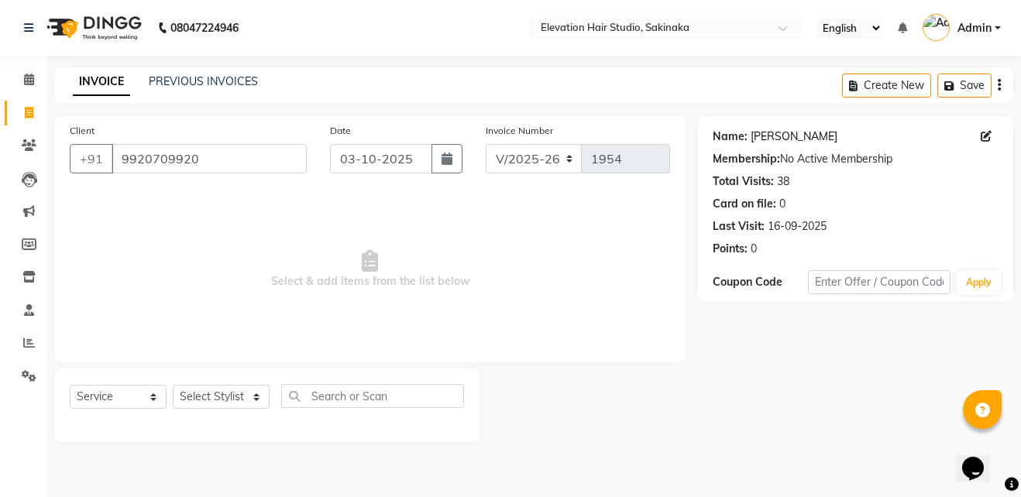
click at [777, 139] on link "[PERSON_NAME]" at bounding box center [793, 137] width 87 height 16
click at [200, 400] on select "Select Stylist Admin (EHS Thane) ANEES [PERSON_NAME] PRIYA [PERSON_NAME] [PERSO…" at bounding box center [221, 397] width 97 height 24
select select "65659"
click at [173, 385] on select "Select Stylist Admin (EHS Thane) ANEES [PERSON_NAME] PRIYA [PERSON_NAME] [PERSO…" at bounding box center [221, 397] width 97 height 24
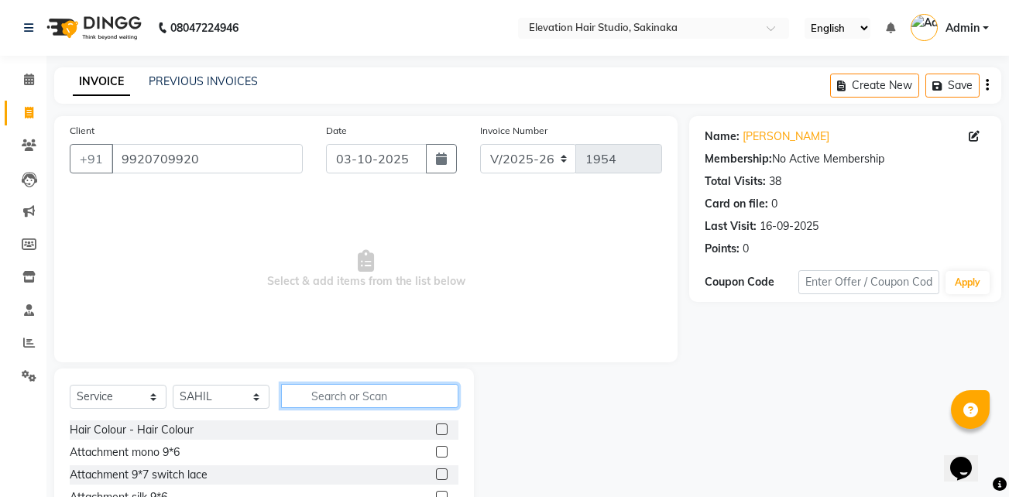
click at [331, 394] on input "text" at bounding box center [369, 396] width 177 height 24
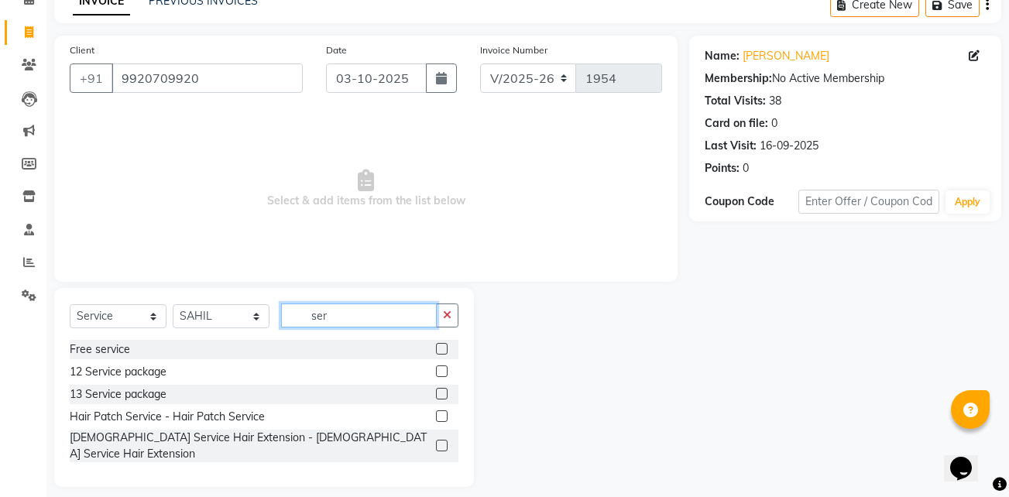
type input "ser"
click at [444, 417] on label at bounding box center [442, 416] width 12 height 12
click at [444, 417] on input "checkbox" at bounding box center [441, 417] width 10 height 10
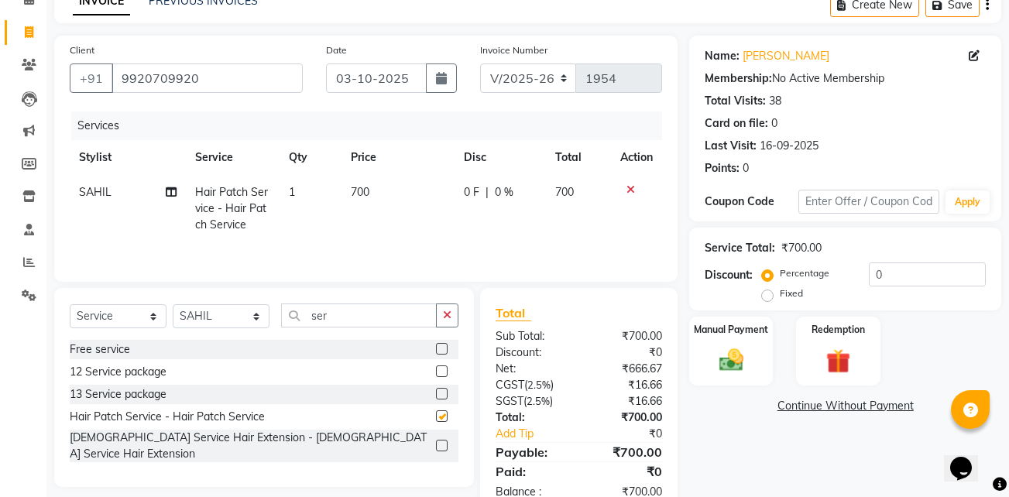
checkbox input "false"
click at [365, 187] on span "700" at bounding box center [360, 192] width 19 height 14
select select "65659"
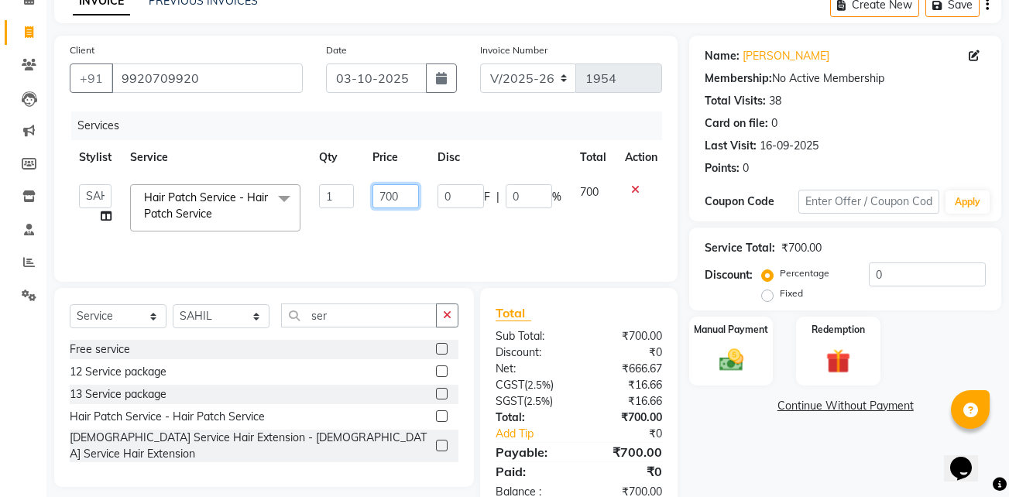
click at [389, 192] on input "700" at bounding box center [395, 196] width 46 height 24
type input "600"
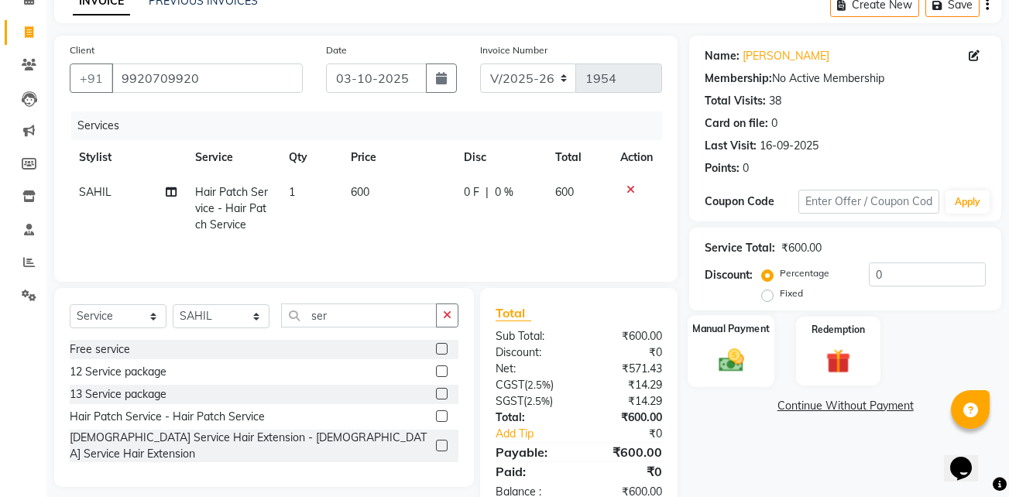
click at [717, 343] on div "Manual Payment" at bounding box center [731, 351] width 87 height 72
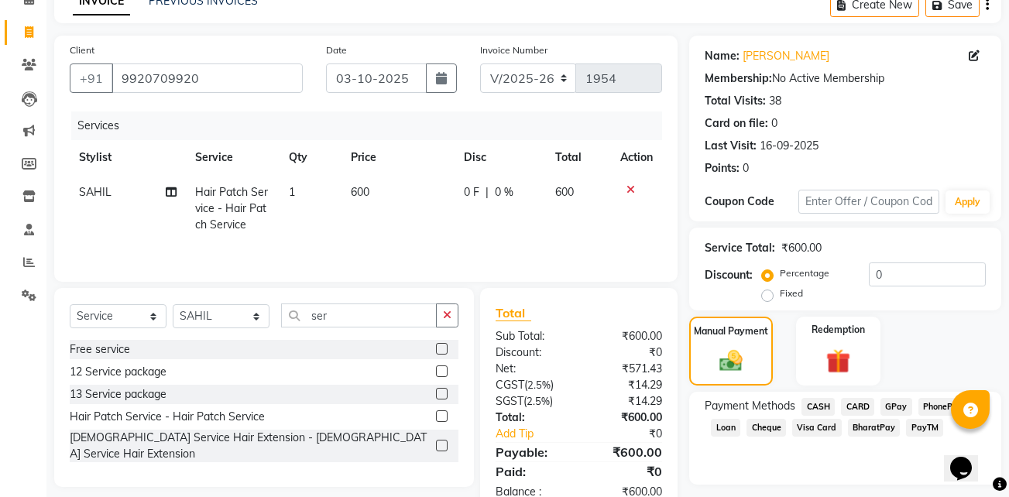
click at [826, 407] on span "CASH" at bounding box center [817, 407] width 33 height 18
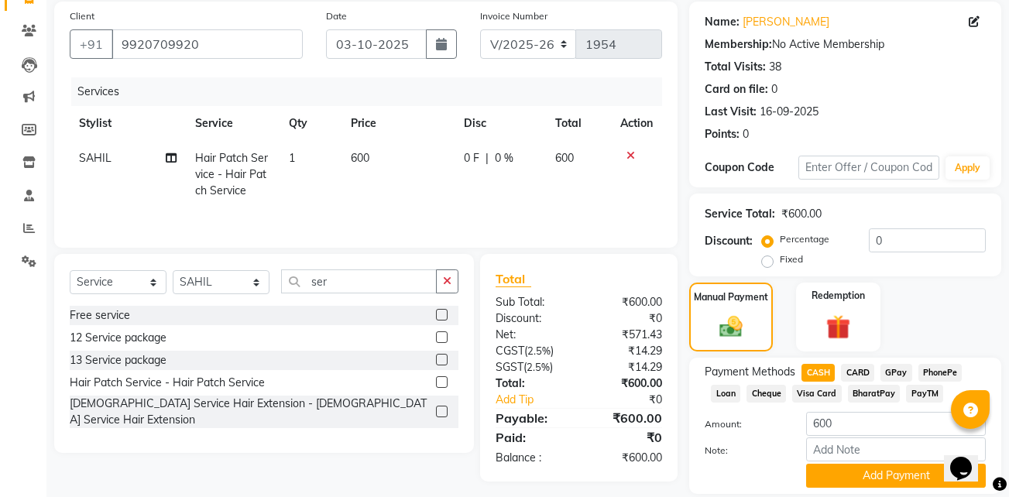
scroll to position [115, 0]
click at [857, 473] on button "Add Payment" at bounding box center [896, 475] width 180 height 24
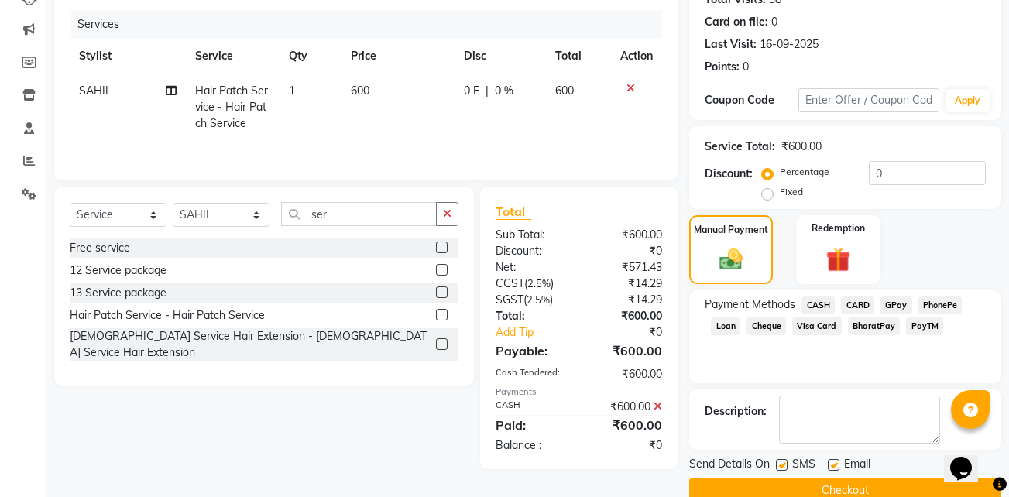
scroll to position [211, 0]
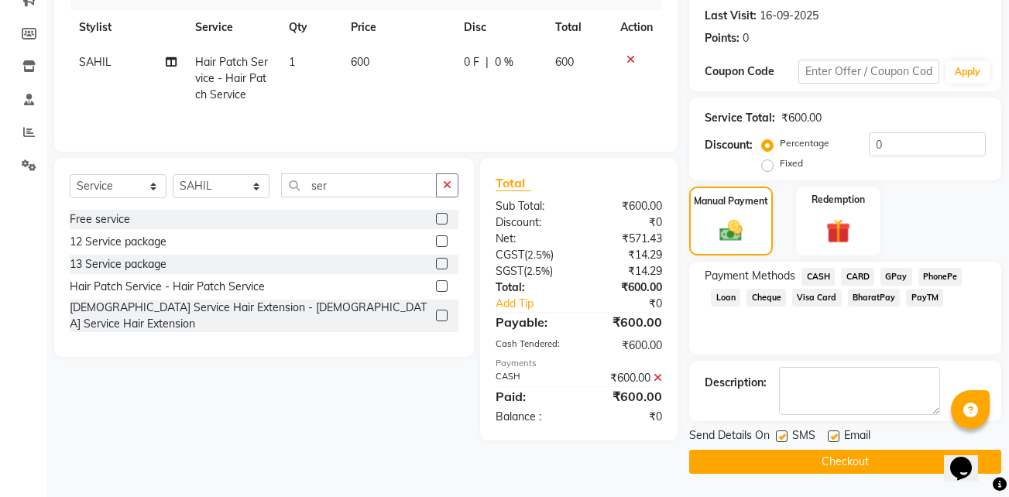
click at [835, 438] on label at bounding box center [834, 437] width 12 height 12
click at [835, 438] on input "checkbox" at bounding box center [833, 437] width 10 height 10
checkbox input "false"
click at [783, 437] on label at bounding box center [782, 437] width 12 height 12
click at [783, 437] on input "checkbox" at bounding box center [781, 437] width 10 height 10
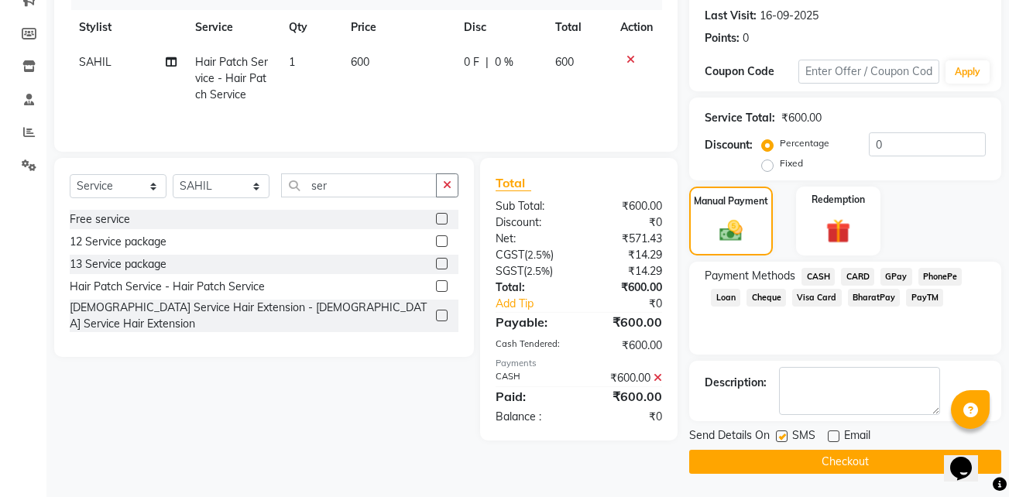
checkbox input "false"
click at [790, 456] on button "Checkout" at bounding box center [845, 462] width 312 height 24
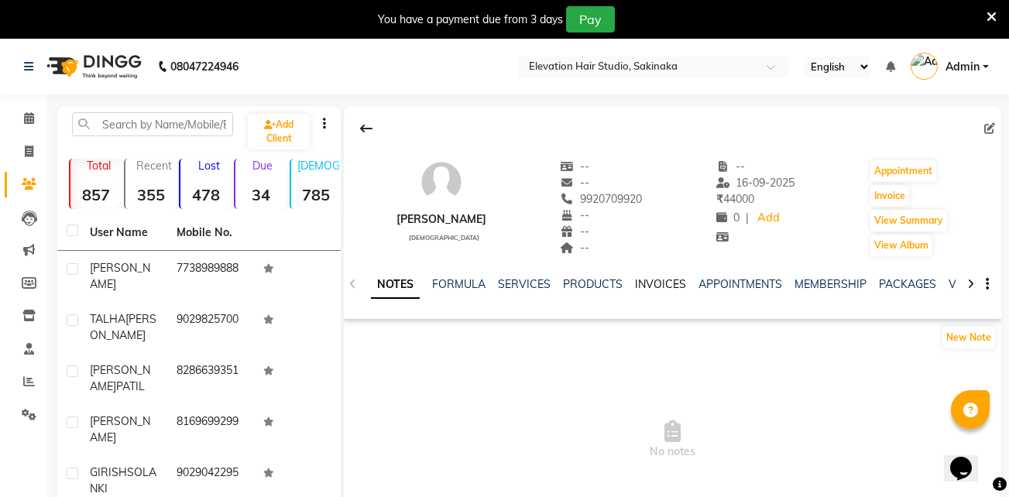
click at [678, 277] on link "INVOICES" at bounding box center [660, 284] width 51 height 14
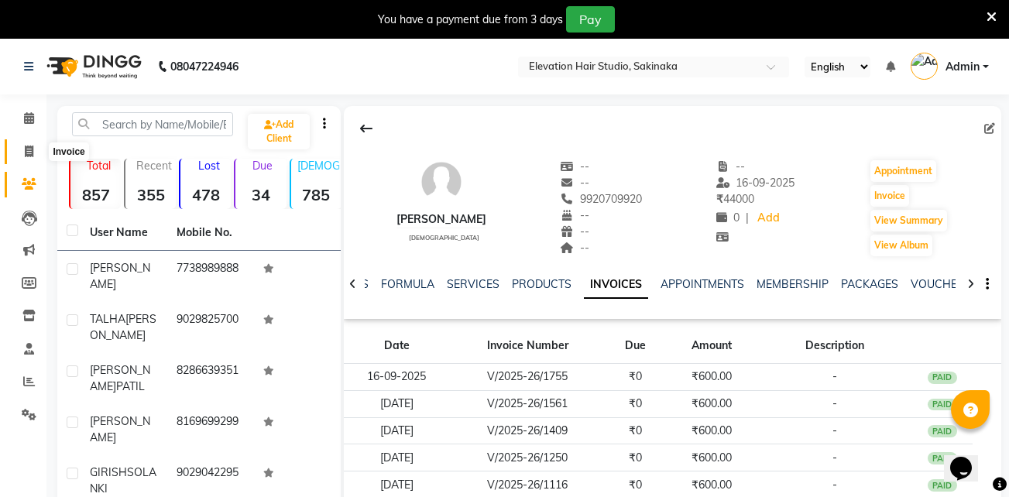
click at [32, 152] on icon at bounding box center [29, 152] width 9 height 12
select select "service"
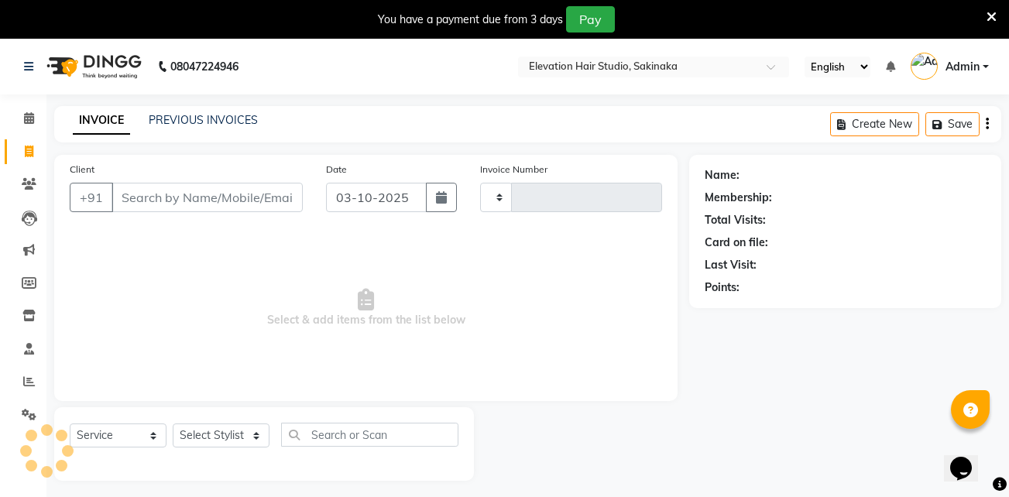
scroll to position [39, 0]
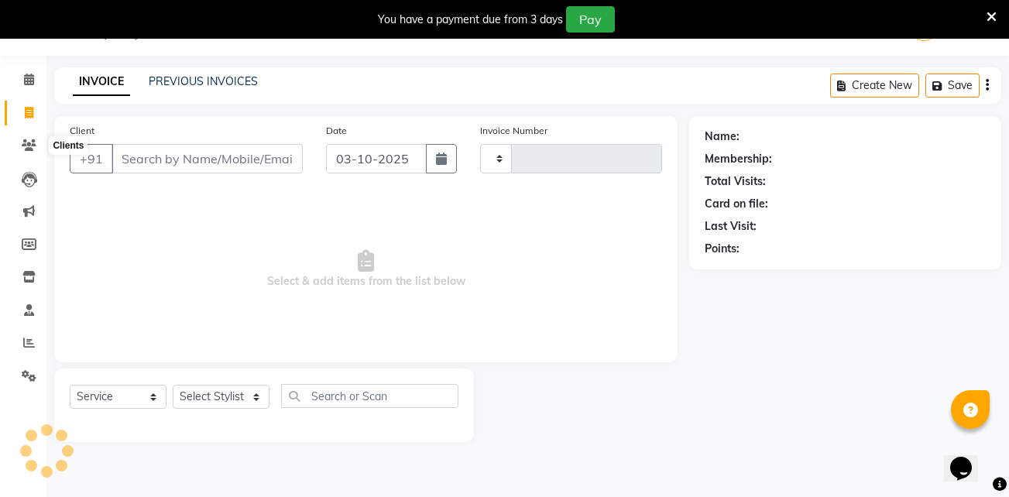
type input "1957"
select select "4949"
click at [31, 378] on icon at bounding box center [29, 376] width 15 height 12
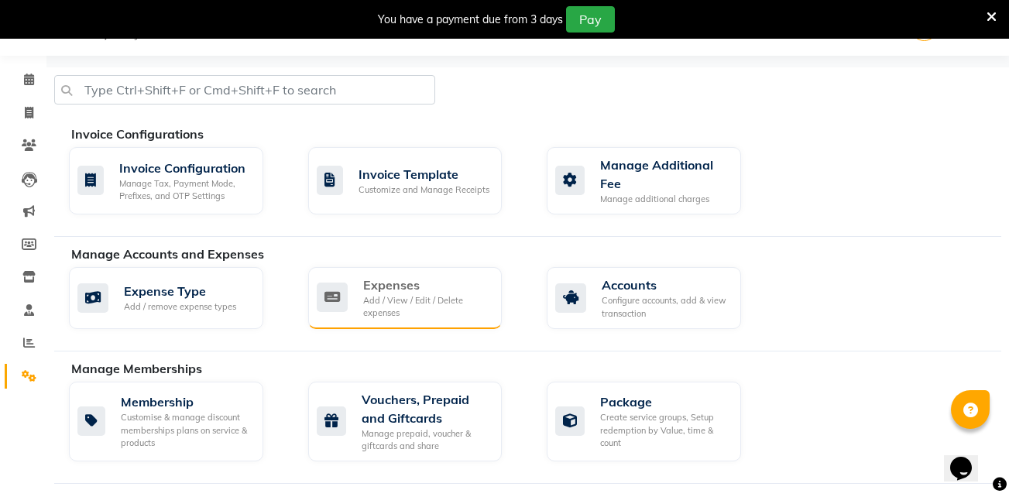
click at [382, 272] on div "Expenses Add / View / Edit / Delete expenses" at bounding box center [405, 298] width 194 height 62
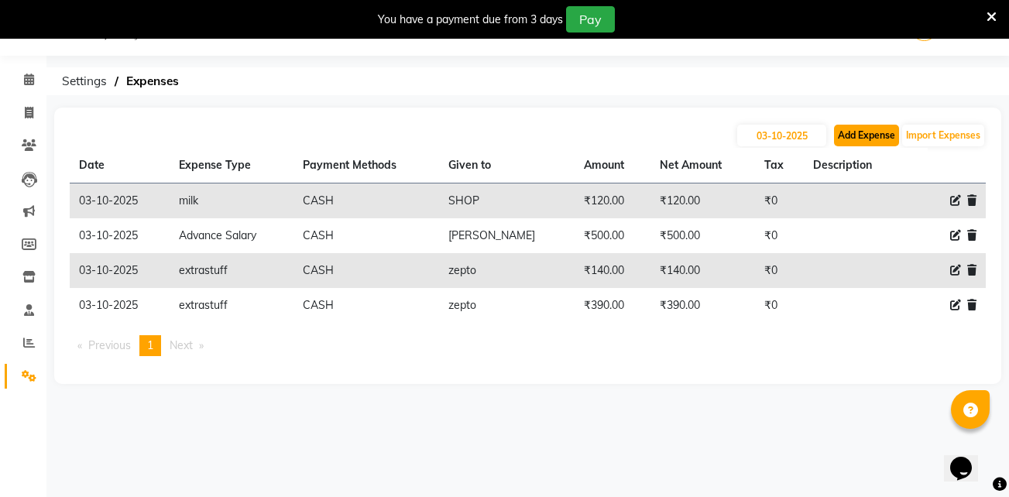
click at [856, 135] on button "Add Expense" at bounding box center [866, 136] width 65 height 22
select select "1"
select select "3831"
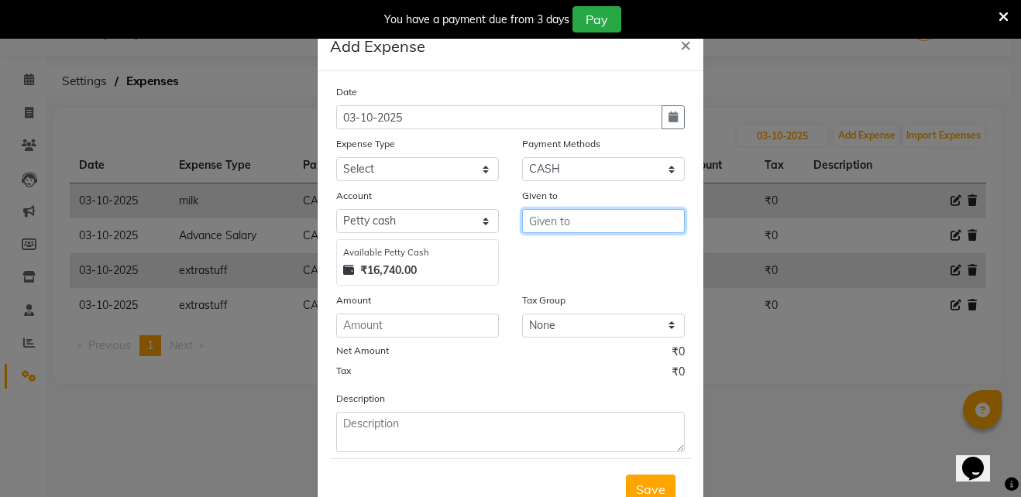
click at [574, 216] on input "text" at bounding box center [603, 221] width 163 height 24
type input "f"
type input "fashion collection"
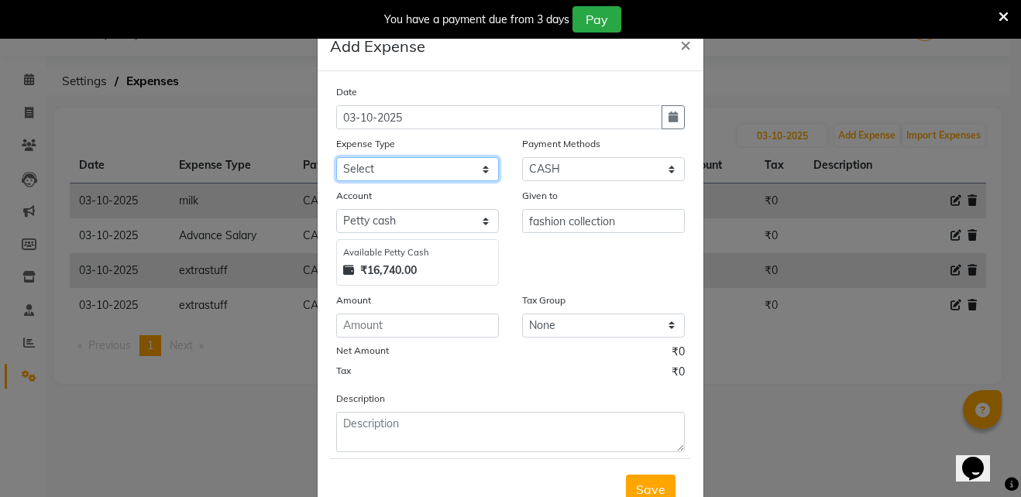
click at [461, 170] on select "Select AC Adrak Advance Salary agarbatti anees Appron asmoul advance salary Ban…" at bounding box center [417, 169] width 163 height 24
select select "8362"
click at [558, 396] on div "Description" at bounding box center [510, 421] width 372 height 62
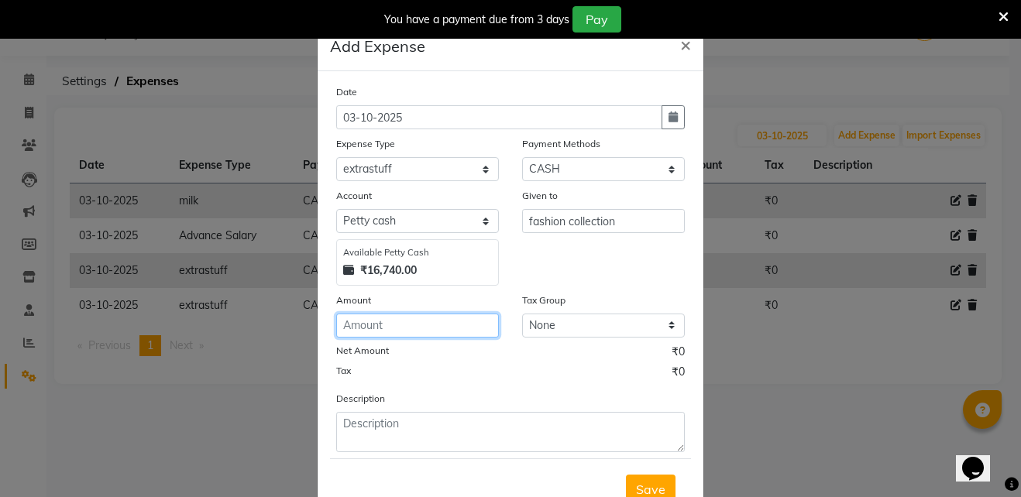
click at [399, 323] on input "number" at bounding box center [417, 326] width 163 height 24
type input "2"
type input "2010"
click at [634, 476] on button "Save" at bounding box center [651, 489] width 50 height 29
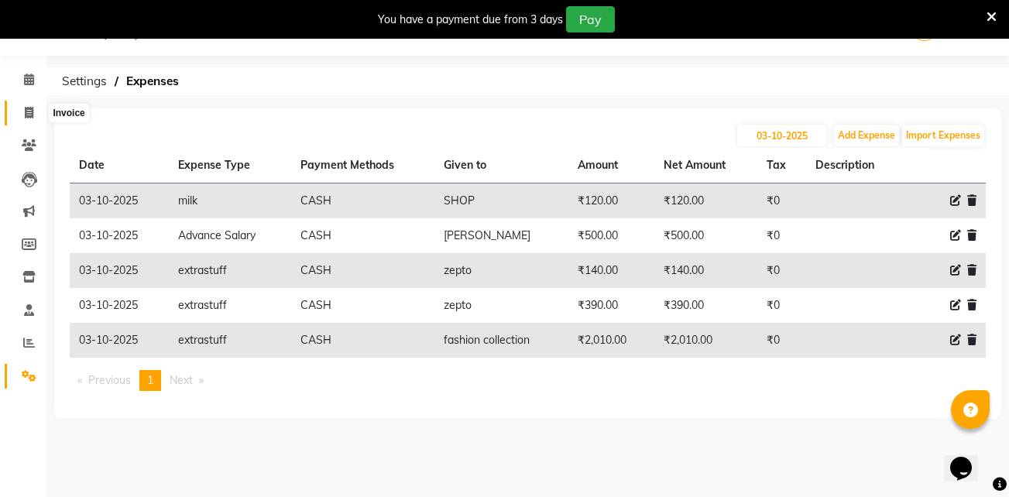
click at [30, 109] on icon at bounding box center [29, 113] width 9 height 12
select select "service"
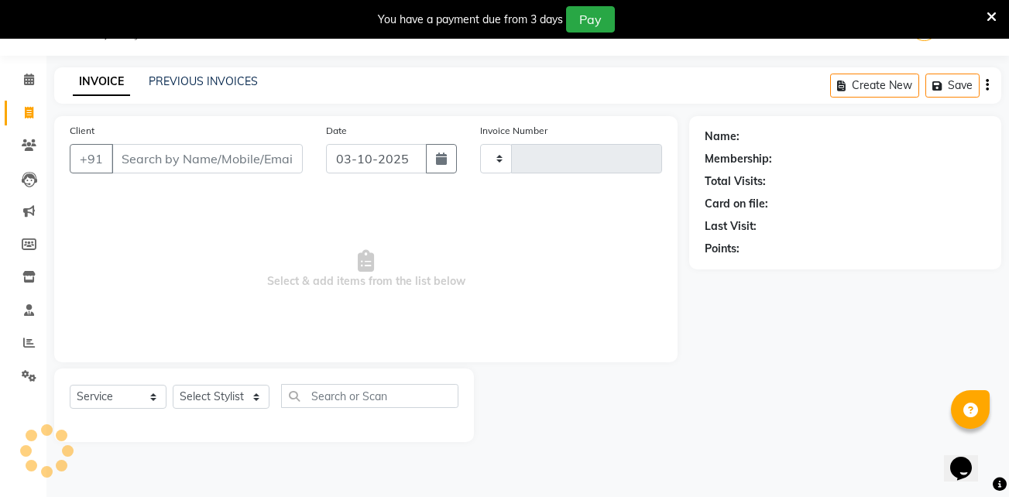
type input "1957"
select select "4949"
click at [986, 20] on icon at bounding box center [991, 17] width 10 height 14
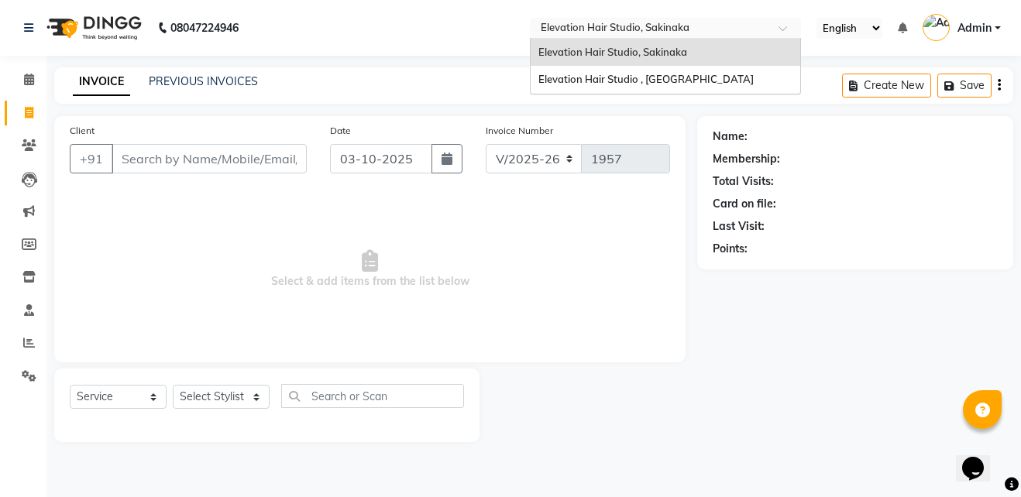
click at [674, 29] on input "text" at bounding box center [649, 29] width 225 height 15
click at [660, 70] on div "Elevation Hair Studio , [GEOGRAPHIC_DATA]" at bounding box center [664, 80] width 269 height 28
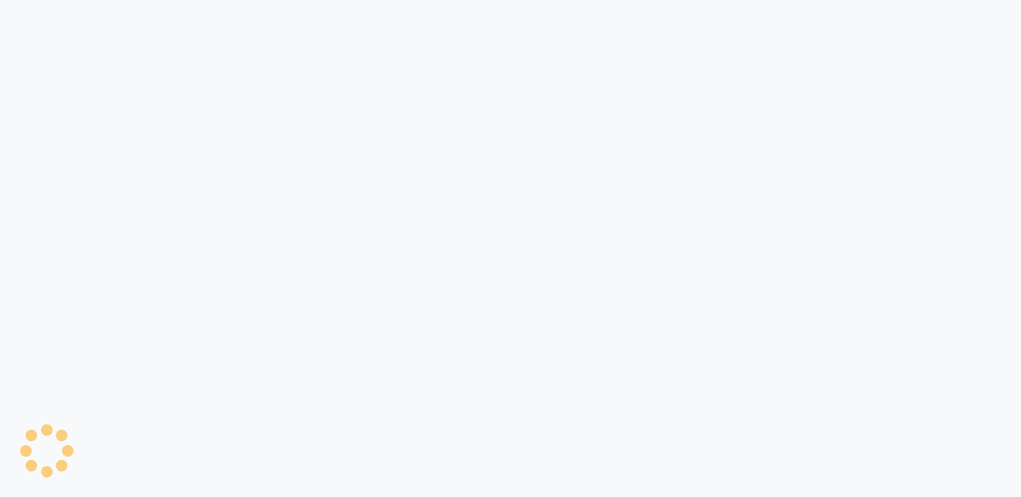
select select "service"
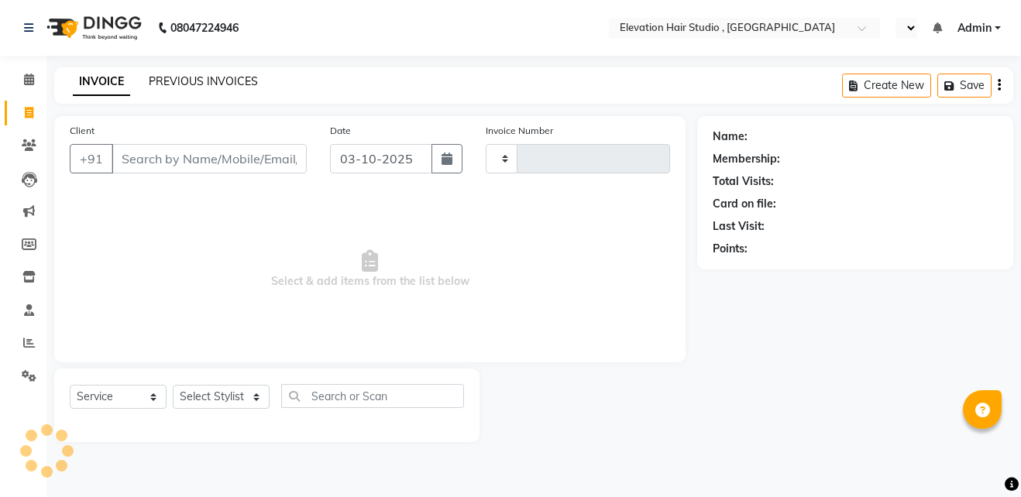
type input "1031"
select select "6886"
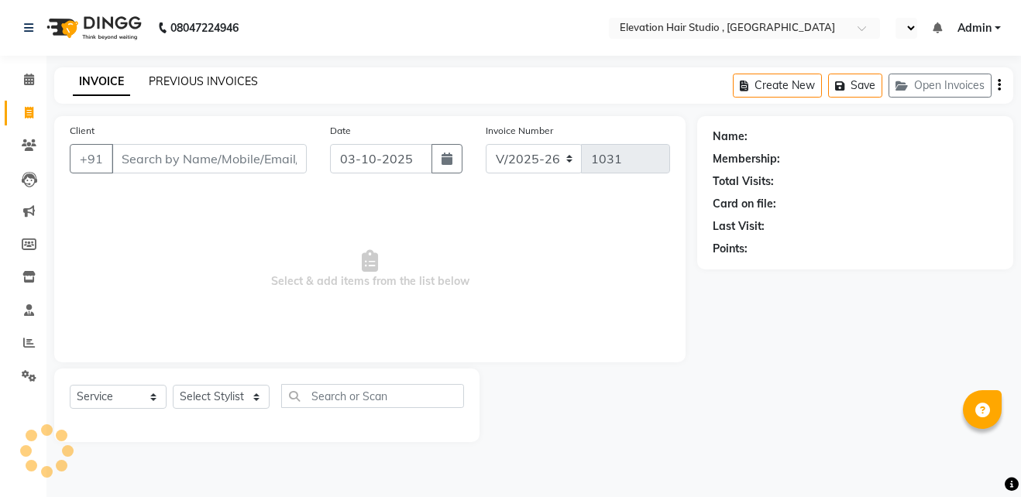
select select "en"
click at [209, 81] on link "PREVIOUS INVOICES" at bounding box center [203, 81] width 109 height 14
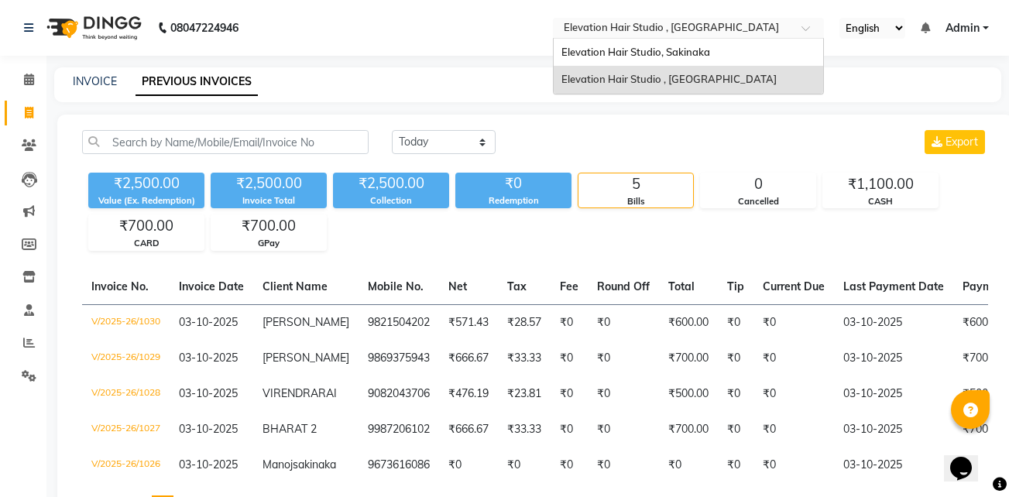
click at [575, 26] on input "text" at bounding box center [673, 29] width 225 height 15
click at [582, 52] on span "Elevation Hair Studio, Sakinaka" at bounding box center [635, 52] width 149 height 12
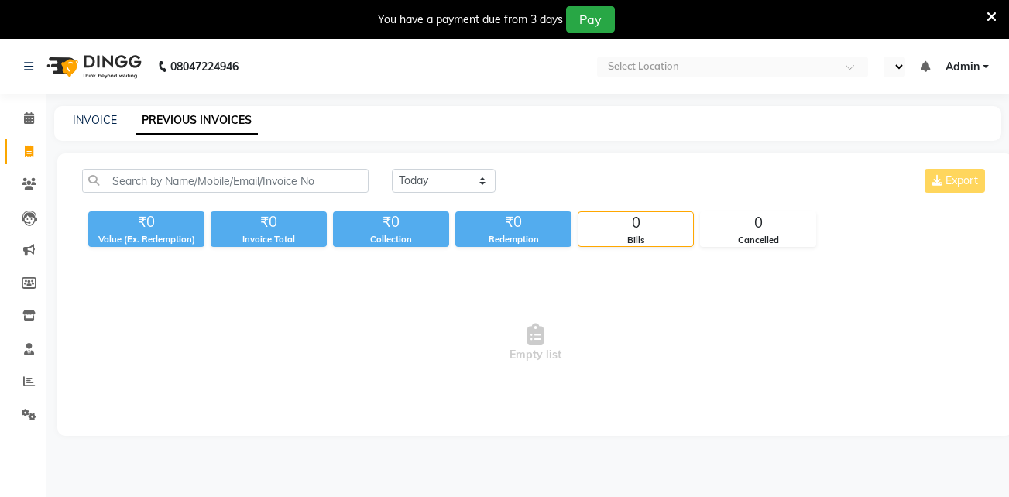
select select "en"
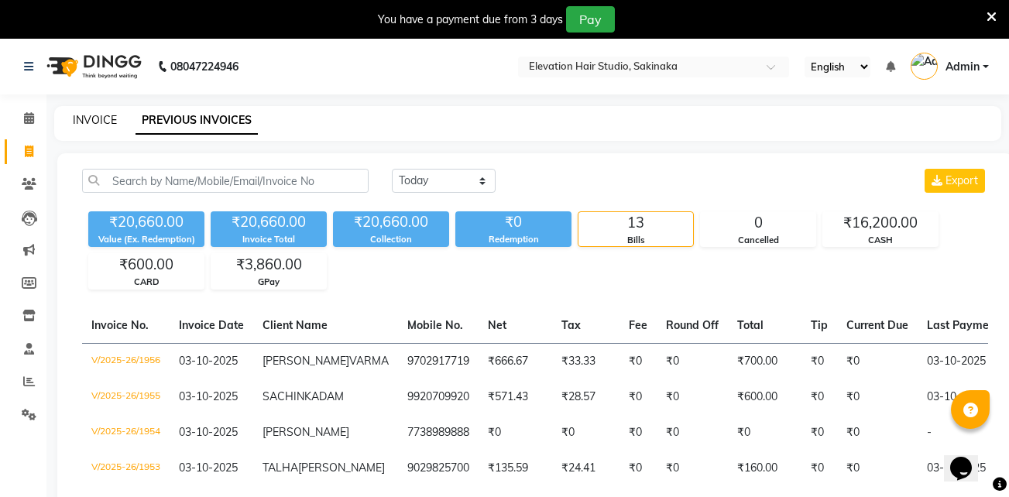
click at [94, 121] on link "INVOICE" at bounding box center [95, 120] width 44 height 14
select select "service"
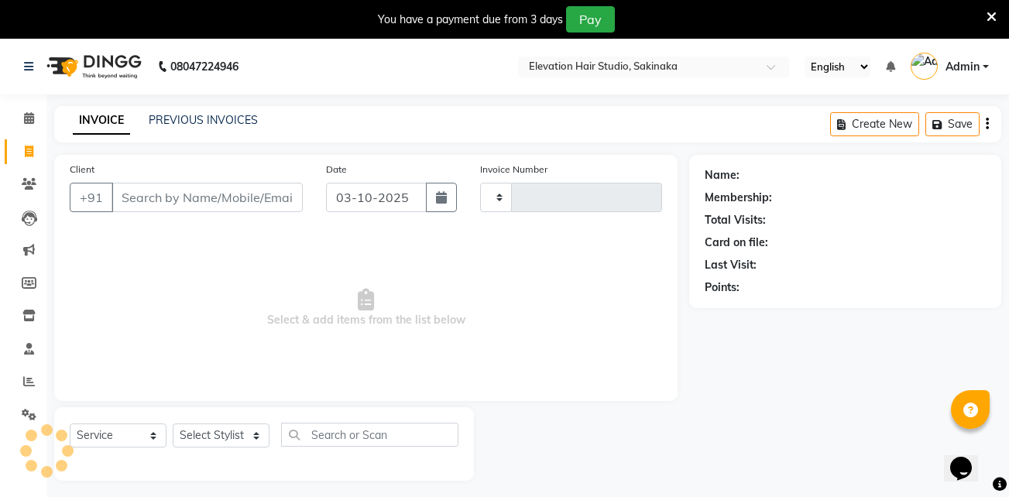
scroll to position [39, 0]
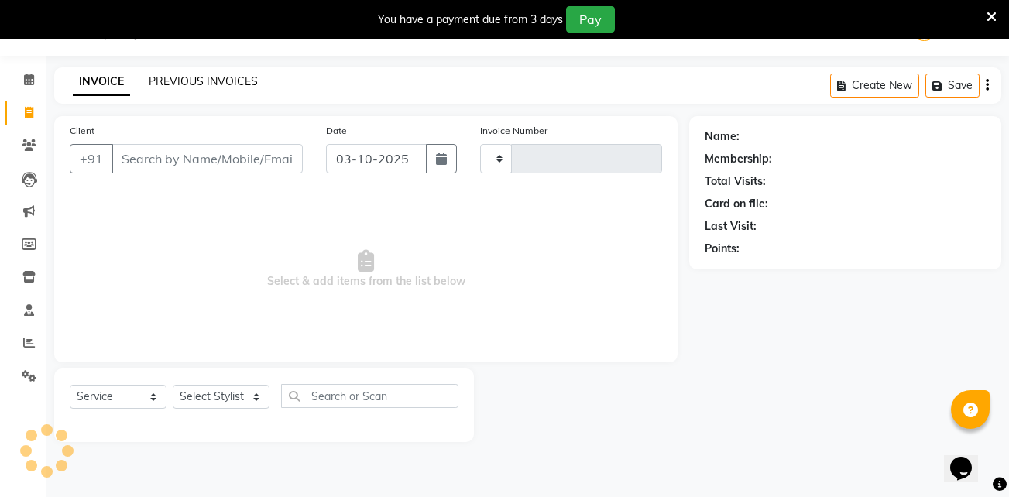
type input "1957"
select select "4949"
click at [202, 81] on link "PREVIOUS INVOICES" at bounding box center [203, 81] width 109 height 14
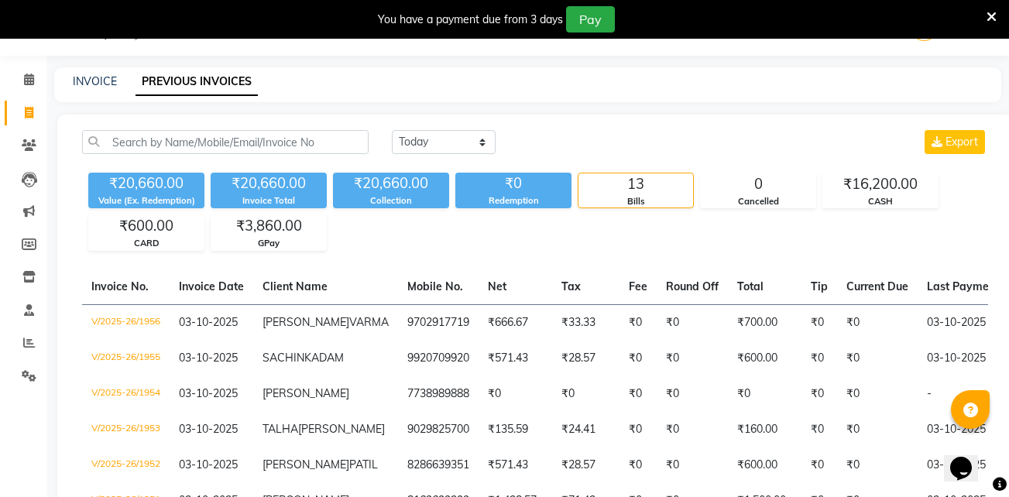
click at [373, 105] on main "INVOICE PREVIOUS INVOICES Today Yesterday Custom Range Export ₹20,660.00 Value …" at bounding box center [527, 459] width 962 height 785
click at [81, 77] on link "INVOICE" at bounding box center [95, 81] width 44 height 14
select select "service"
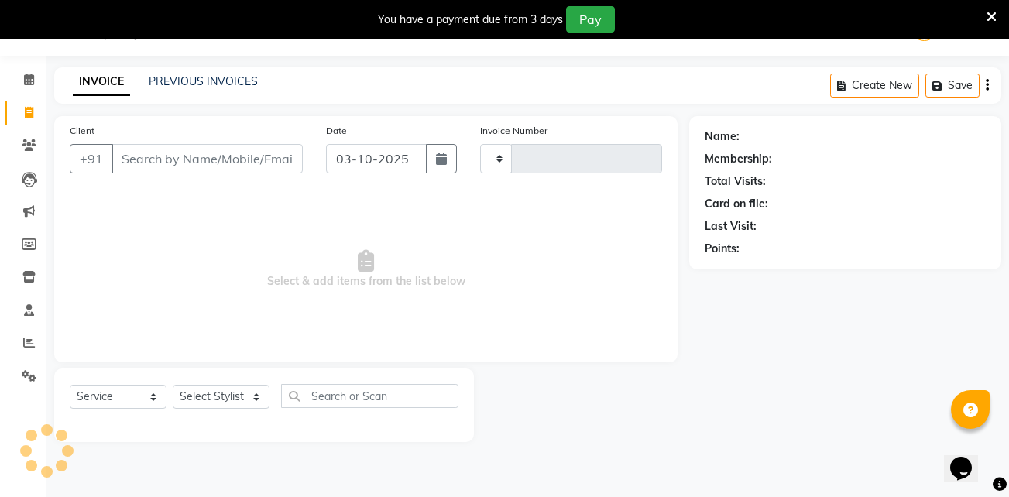
type input "1957"
select select "4949"
click at [172, 171] on input "Client" at bounding box center [207, 158] width 191 height 29
type input "9820900904"
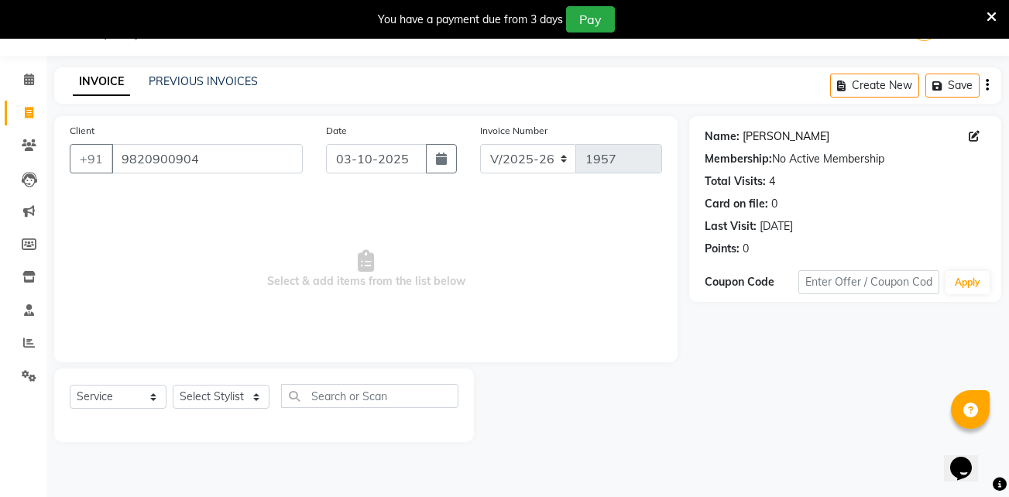
click at [760, 134] on link "Munish Gupta" at bounding box center [786, 137] width 87 height 16
click at [38, 76] on span at bounding box center [28, 80] width 27 height 18
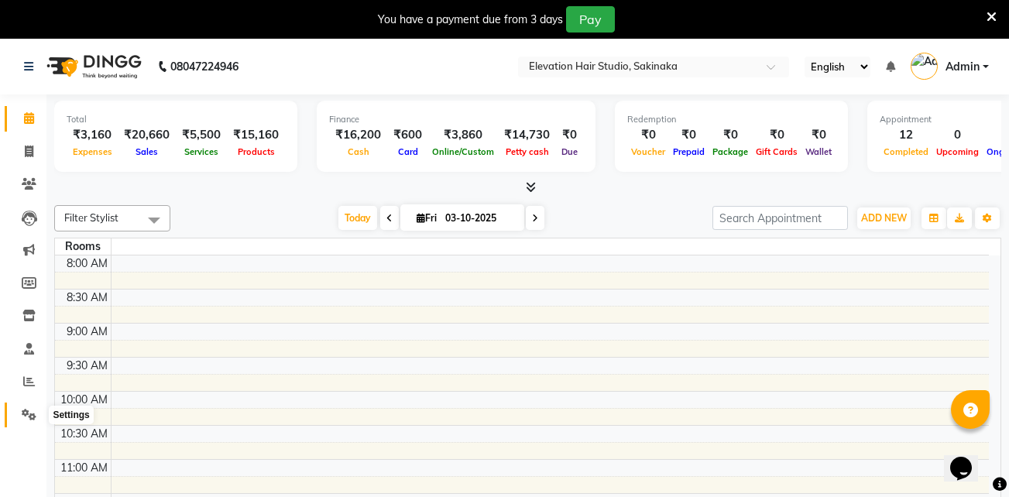
click at [28, 410] on icon at bounding box center [29, 415] width 15 height 12
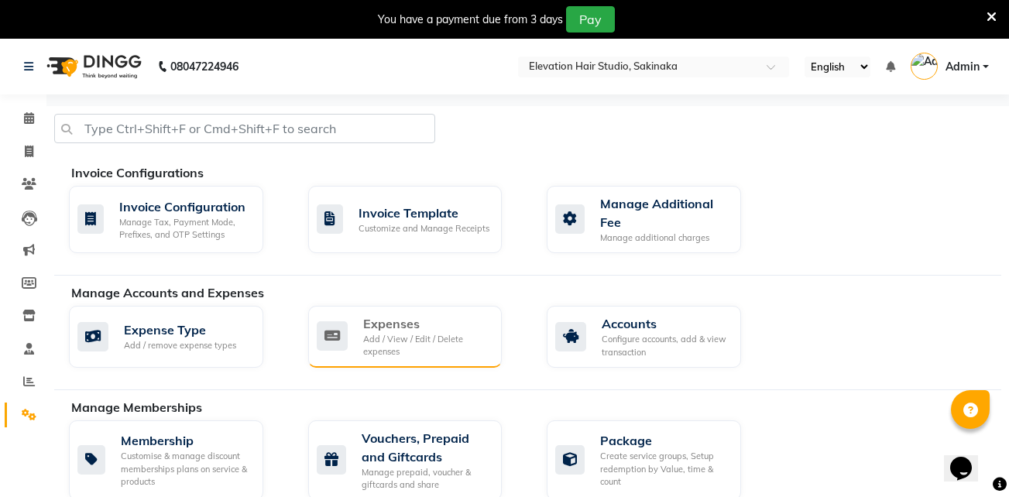
click at [378, 354] on div "Add / View / Edit / Delete expenses" at bounding box center [426, 346] width 127 height 26
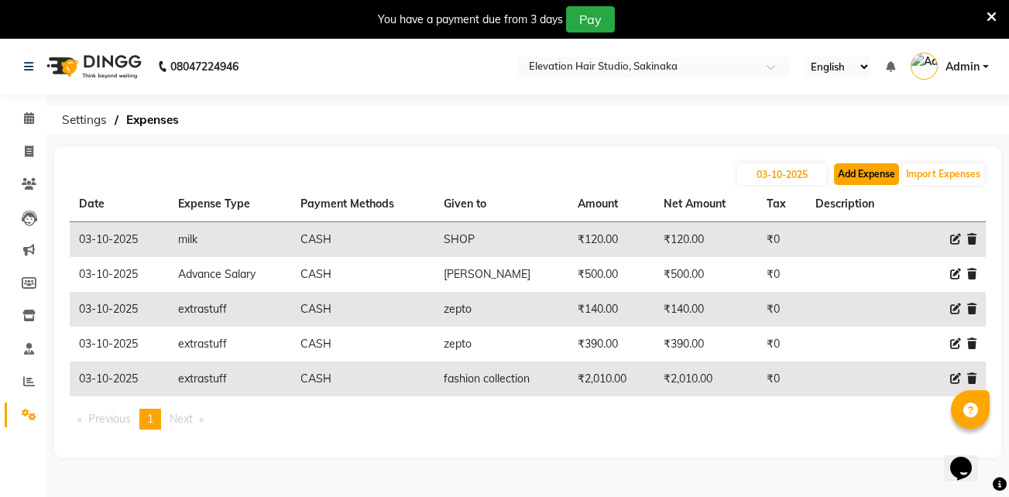
click at [877, 174] on button "Add Expense" at bounding box center [866, 174] width 65 height 22
select select "1"
select select "3831"
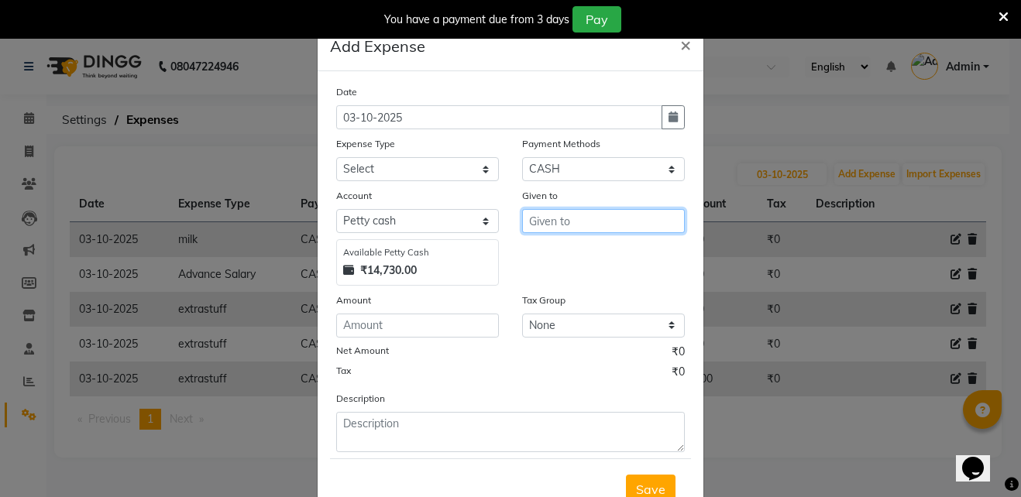
click at [568, 222] on input "text" at bounding box center [603, 221] width 163 height 24
type input "hair patch"
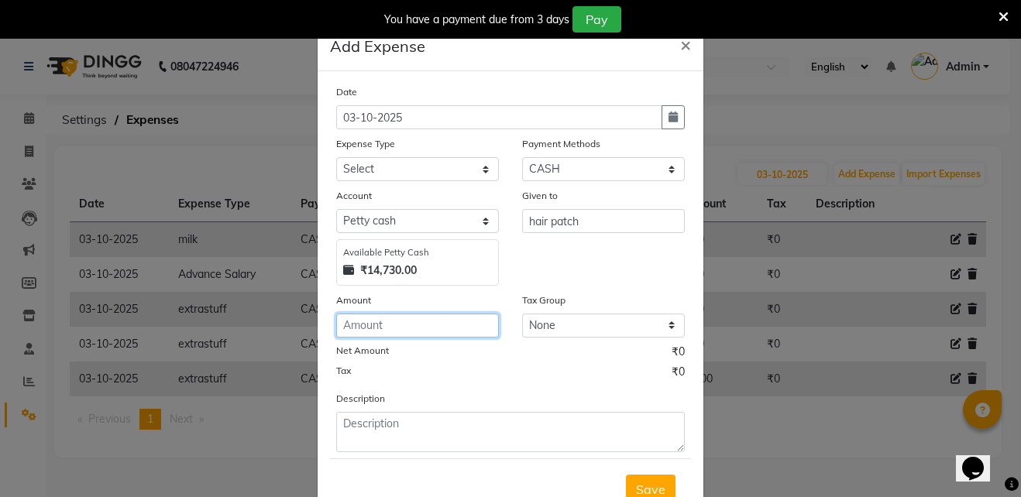
click at [407, 323] on input "number" at bounding box center [417, 326] width 163 height 24
type input "15000"
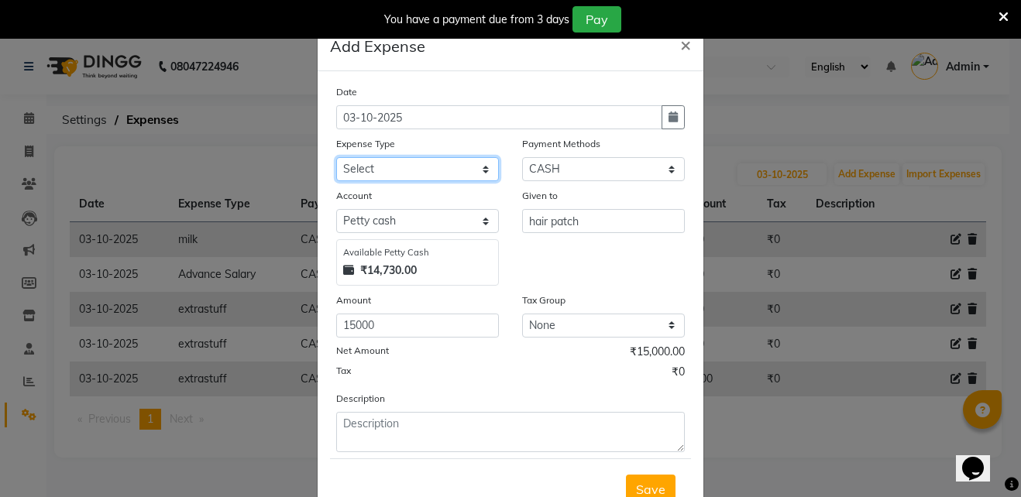
click at [434, 168] on select "Select AC Adrak Advance Salary agarbatti anees Appron asmoul advance salary Ban…" at bounding box center [417, 169] width 163 height 24
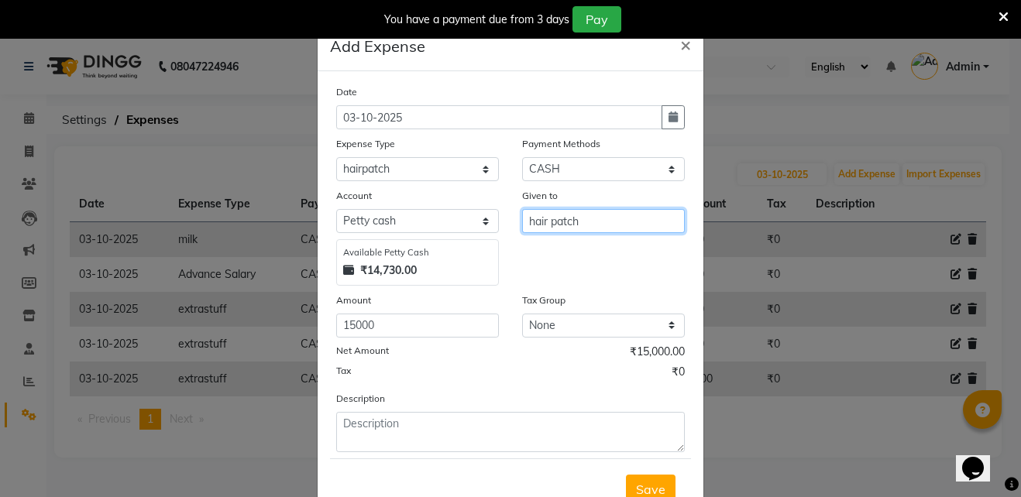
click at [584, 222] on input "hair patch" at bounding box center [603, 221] width 163 height 24
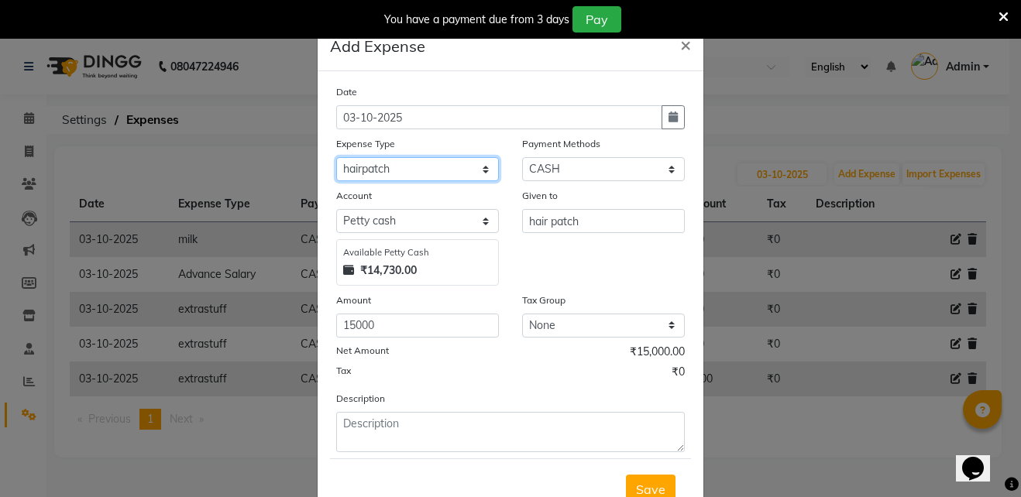
click at [429, 167] on select "Select AC Adrak Advance Salary agarbatti anees Appron asmoul advance salary Ban…" at bounding box center [417, 169] width 163 height 24
select select "8362"
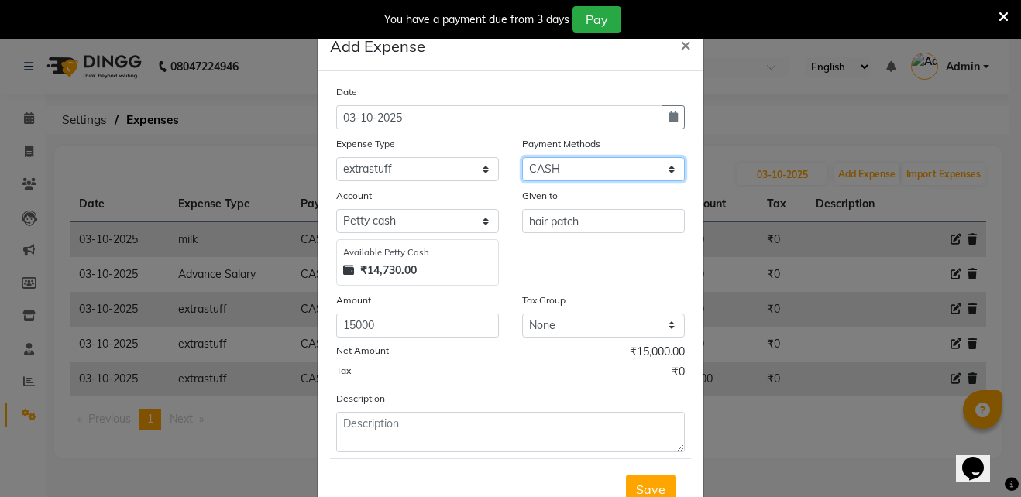
click at [629, 172] on select "Select CASH CARD GPay PhonePe Loan Cheque Package Visa Card BharatPay PayTM Wal…" at bounding box center [603, 169] width 163 height 24
select select "5"
click at [522, 157] on select "Select CASH CARD GPay PhonePe Loan Cheque Package Visa Card BharatPay PayTM Wal…" at bounding box center [603, 169] width 163 height 24
select select "3832"
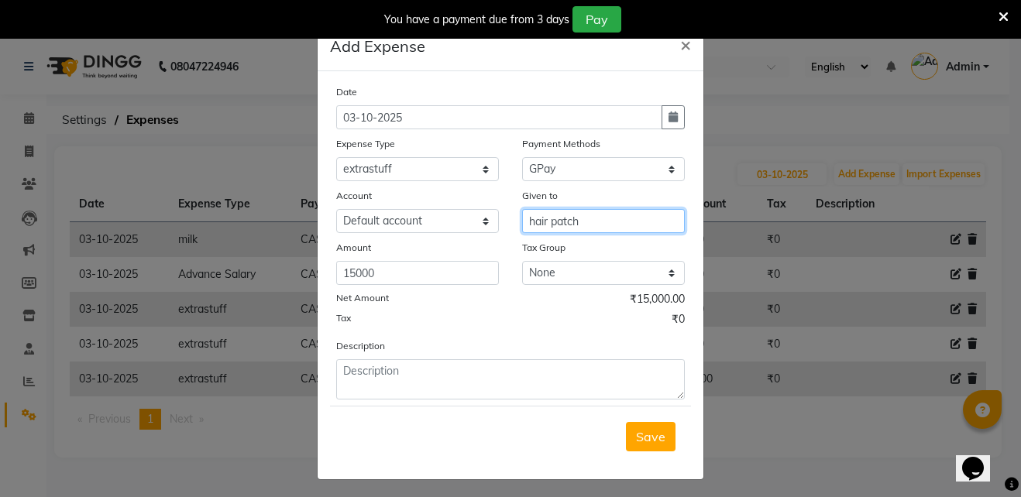
click at [610, 225] on input "hair patch" at bounding box center [603, 221] width 163 height 24
type input "h"
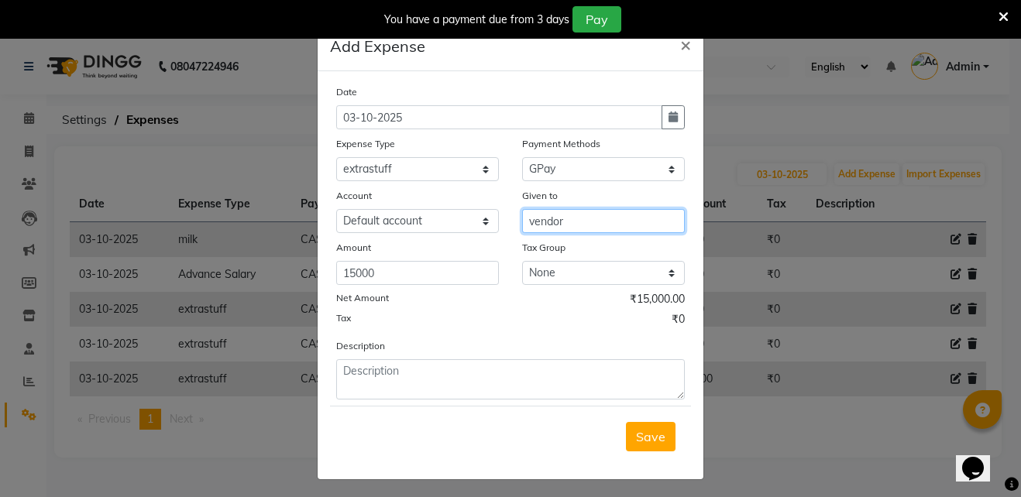
type input "vendor"
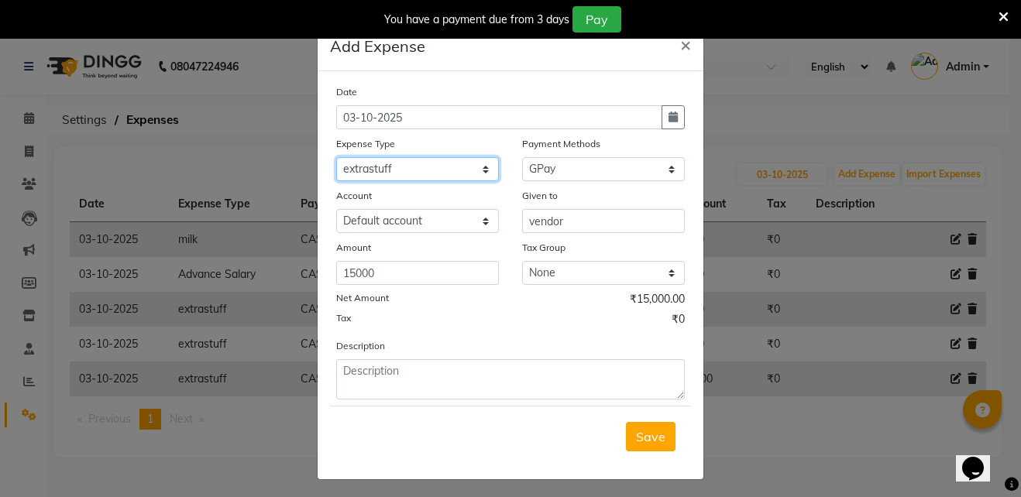
click at [482, 163] on select "Select AC Adrak Advance Salary agarbatti anees Appron asmoul advance salary Ban…" at bounding box center [417, 169] width 163 height 24
select select "8352"
click at [336, 157] on select "Select AC Adrak Advance Salary agarbatti anees Appron asmoul advance salary Ban…" at bounding box center [417, 169] width 163 height 24
click at [638, 434] on span "Save" at bounding box center [650, 436] width 29 height 15
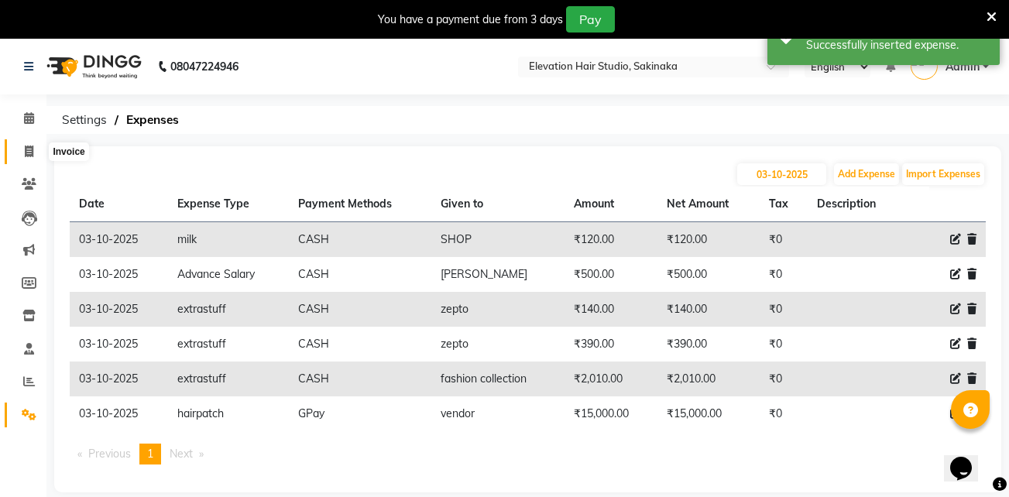
click at [32, 143] on span at bounding box center [28, 152] width 27 height 18
select select "service"
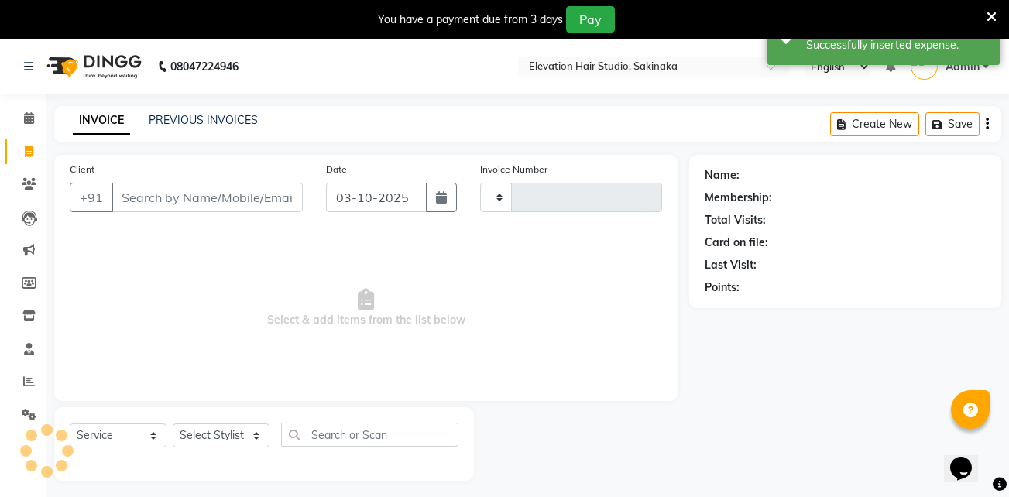
scroll to position [39, 0]
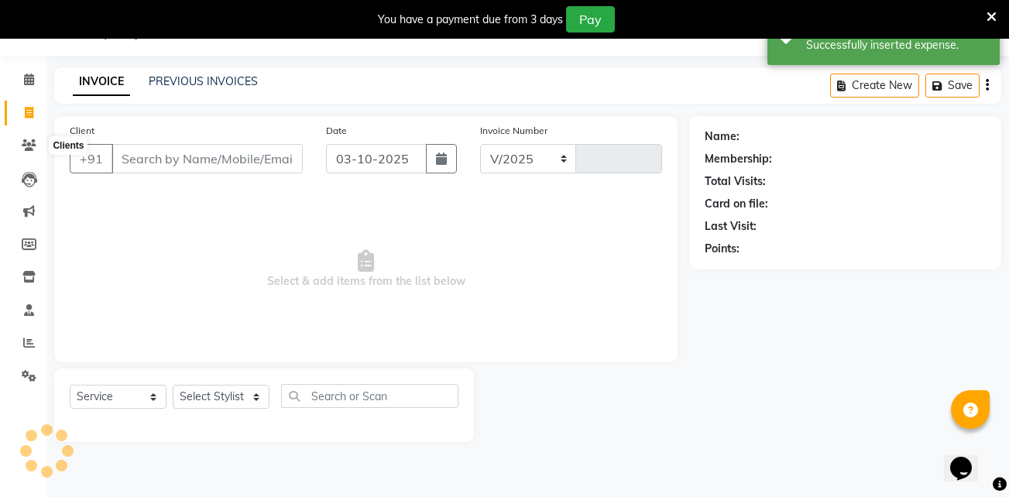
select select "4949"
type input "1957"
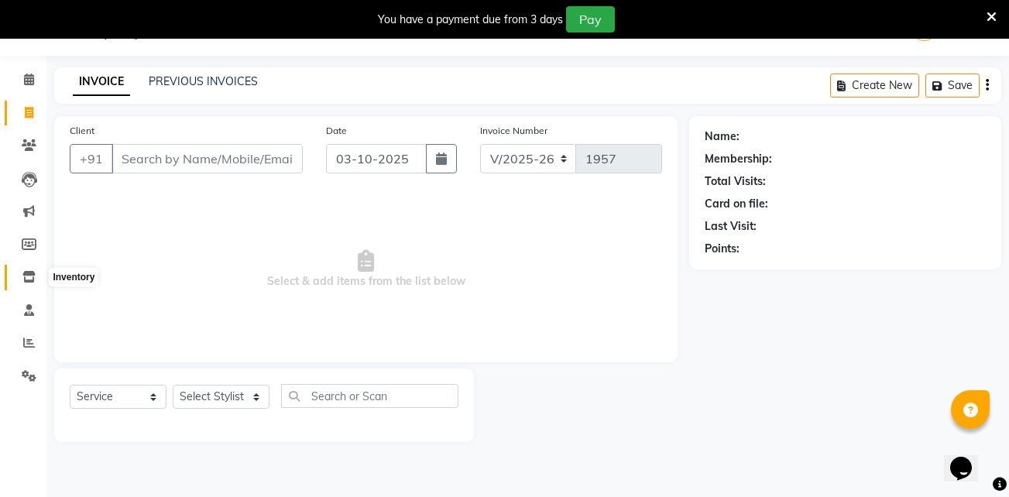
click at [28, 270] on span at bounding box center [28, 278] width 27 height 18
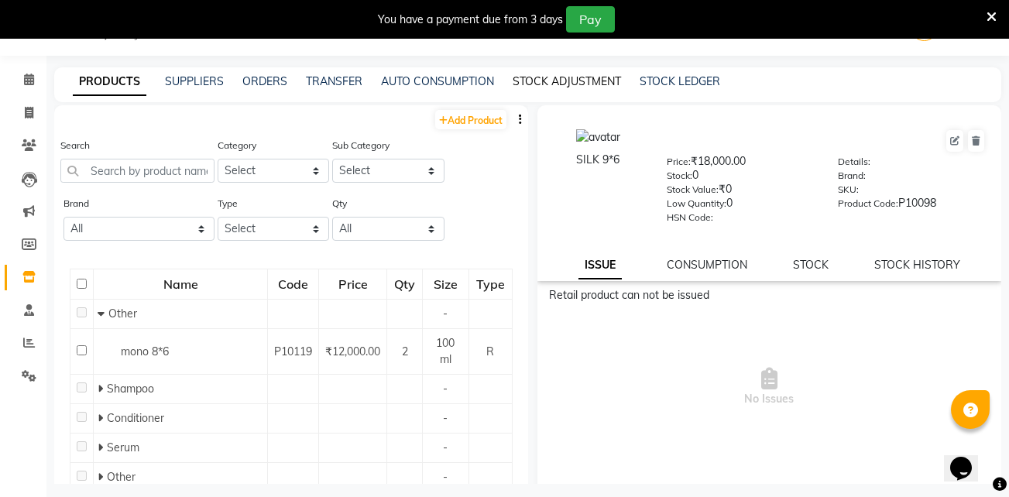
click at [586, 85] on link "STOCK ADJUSTMENT" at bounding box center [567, 81] width 108 height 14
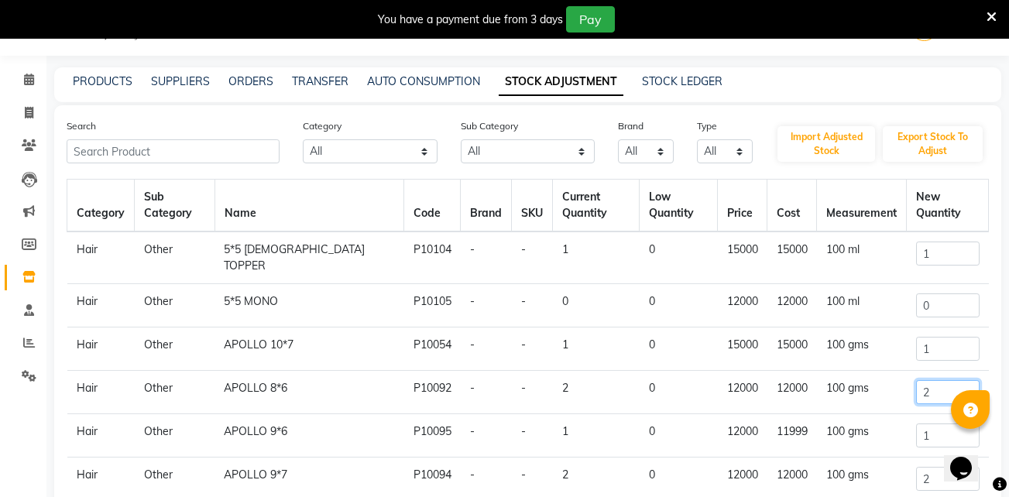
click at [937, 381] on input "2" at bounding box center [947, 392] width 63 height 24
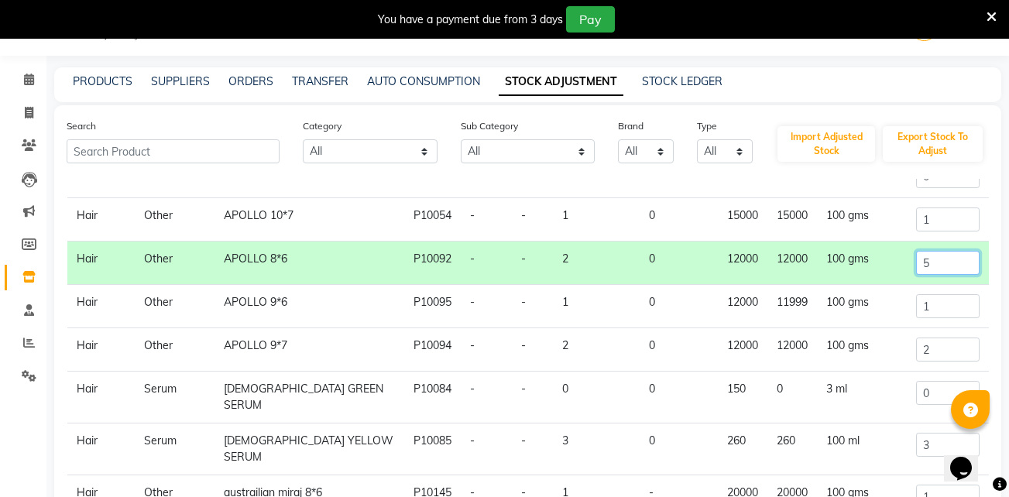
scroll to position [234, 0]
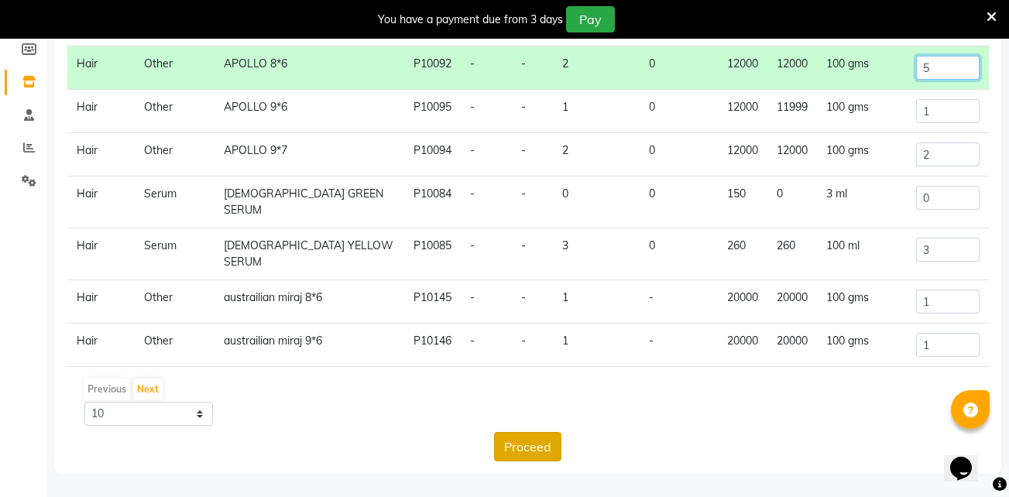
type input "5"
click at [525, 452] on button "Proceed" at bounding box center [527, 446] width 67 height 29
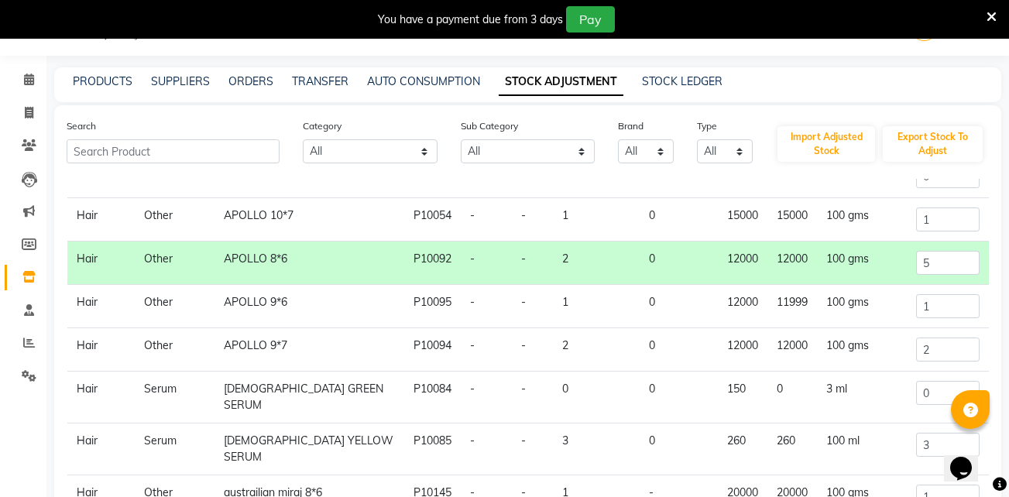
scroll to position [0, 0]
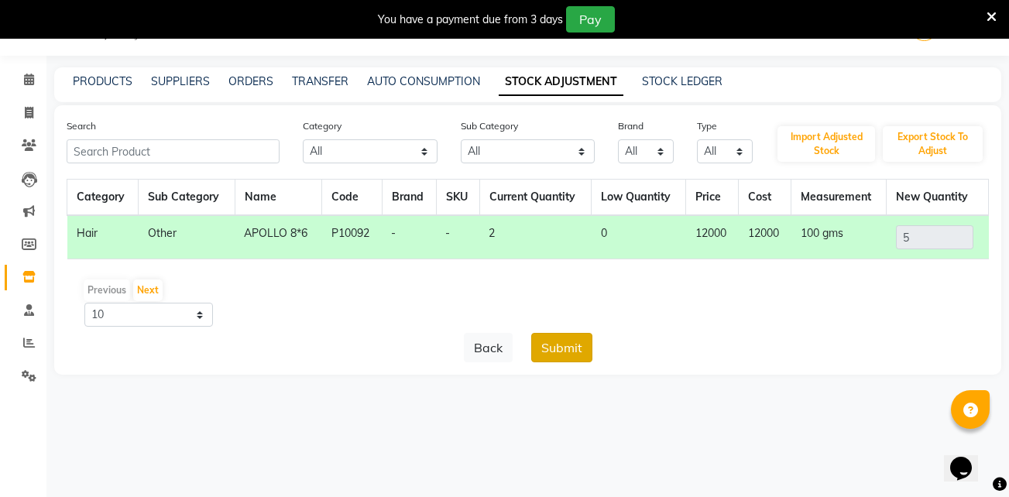
click at [567, 344] on button "Submit" at bounding box center [561, 347] width 61 height 29
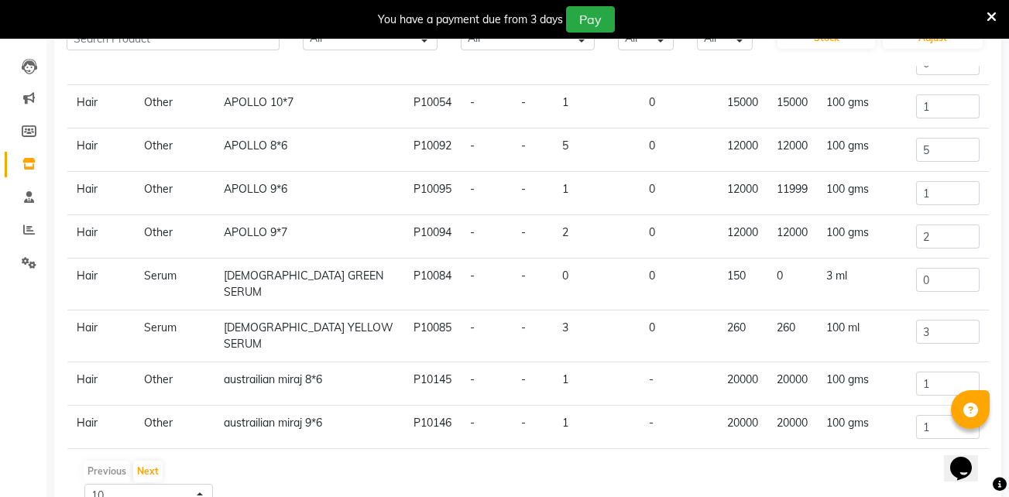
scroll to position [175, 0]
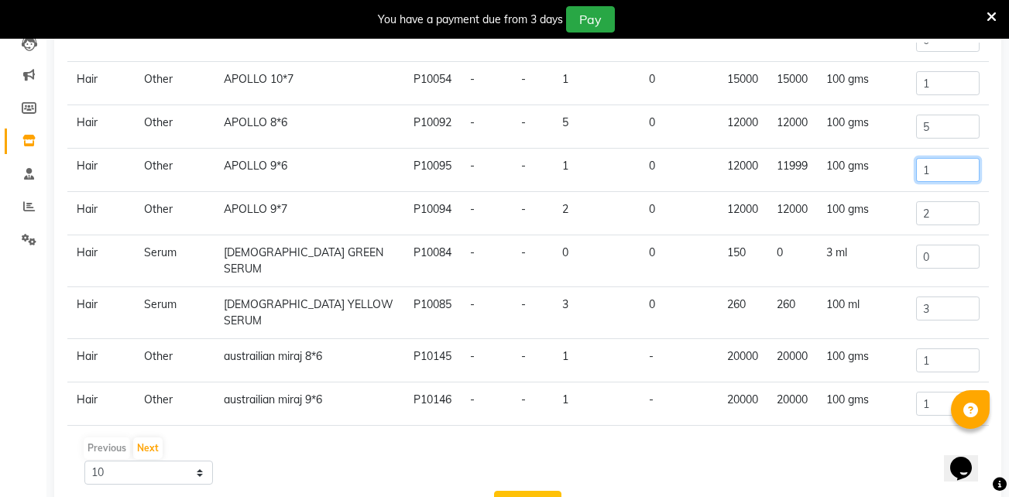
click at [945, 158] on input "1" at bounding box center [947, 170] width 63 height 24
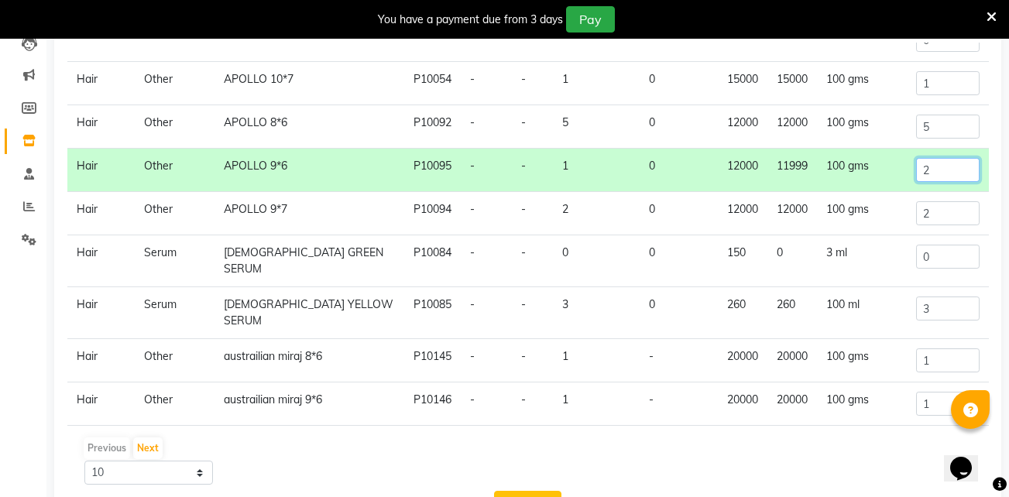
scroll to position [234, 0]
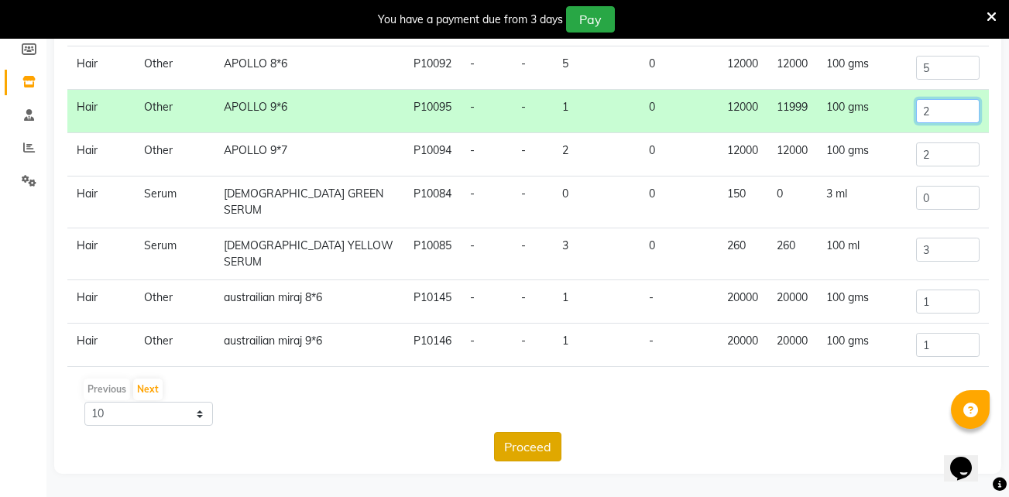
type input "2"
click at [517, 435] on button "Proceed" at bounding box center [527, 446] width 67 height 29
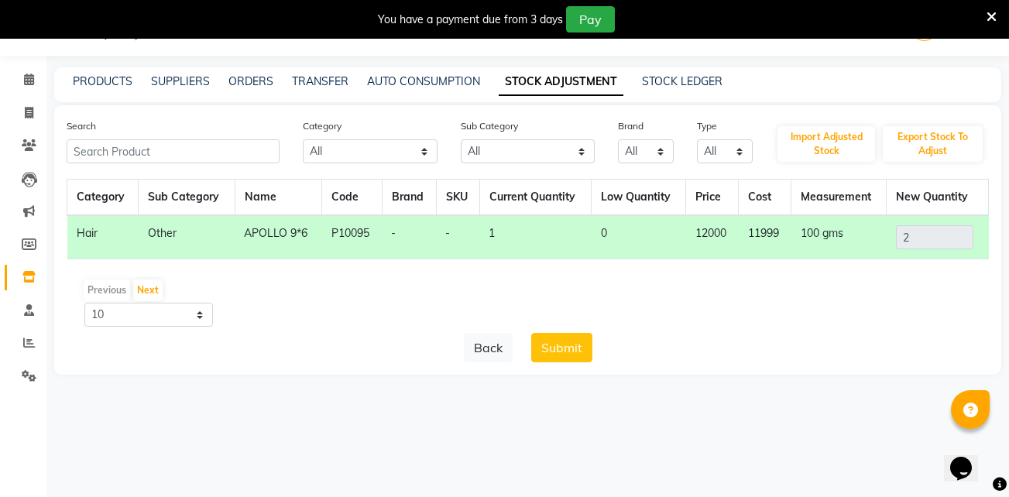
scroll to position [0, 0]
click at [573, 343] on button "Submit" at bounding box center [561, 347] width 61 height 29
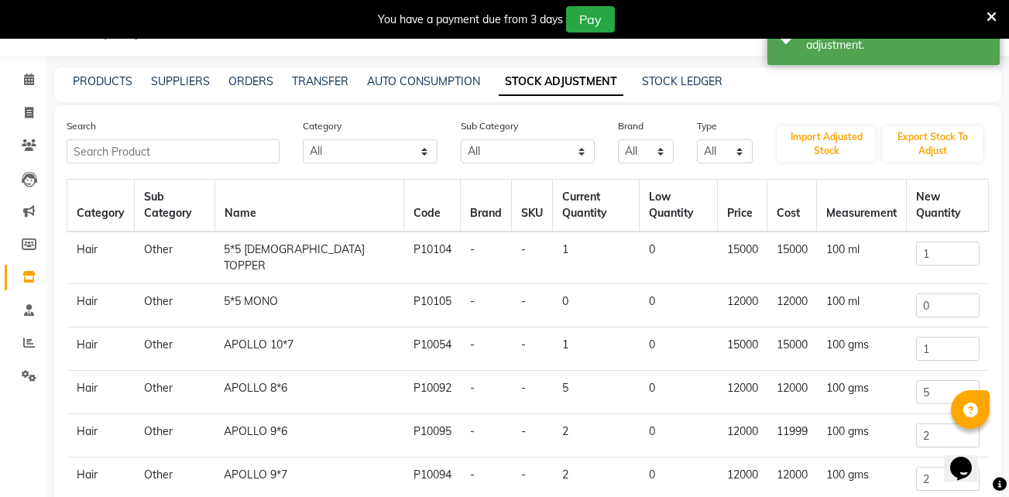
scroll to position [129, 0]
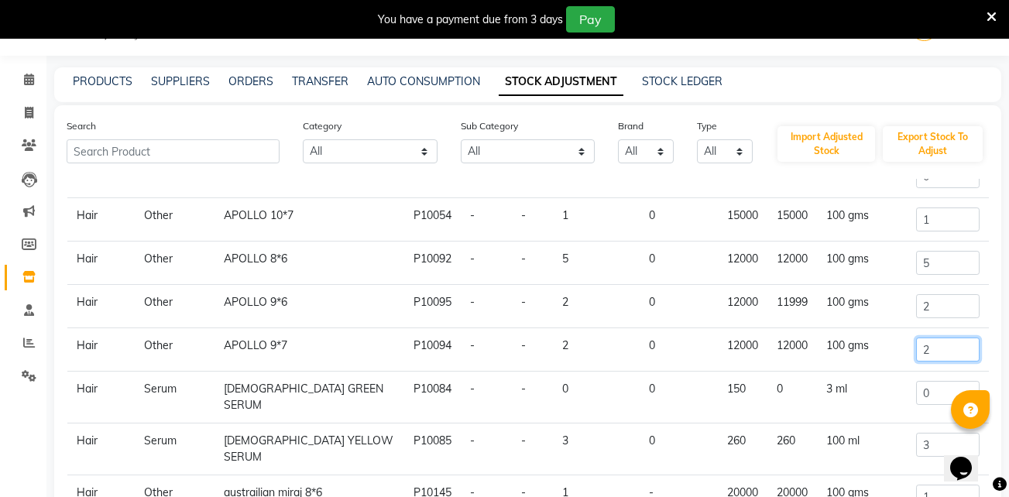
click at [942, 345] on input "2" at bounding box center [947, 350] width 63 height 24
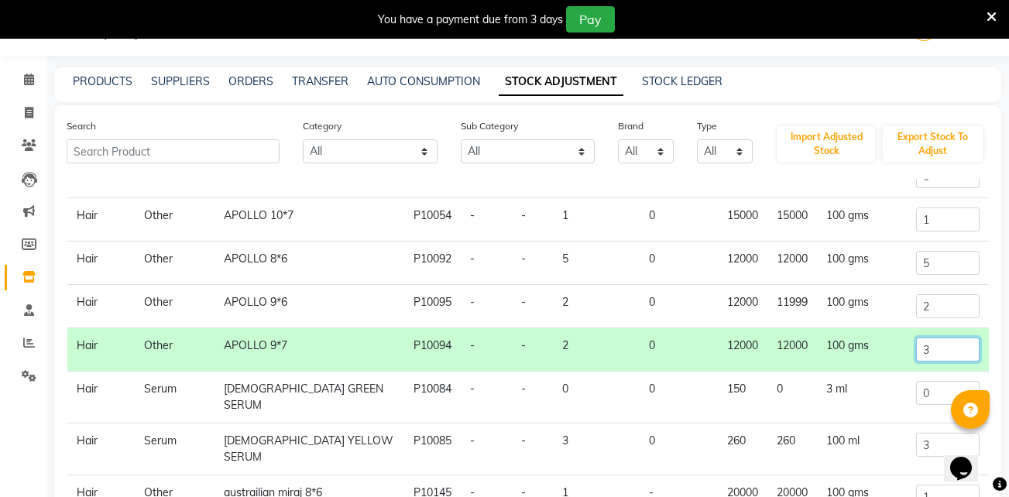
scroll to position [234, 0]
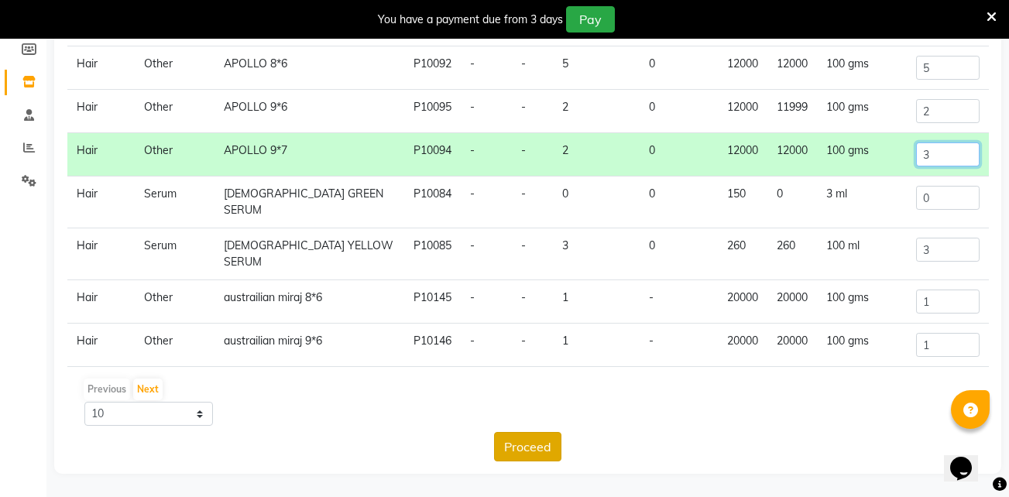
type input "3"
click at [544, 441] on button "Proceed" at bounding box center [527, 446] width 67 height 29
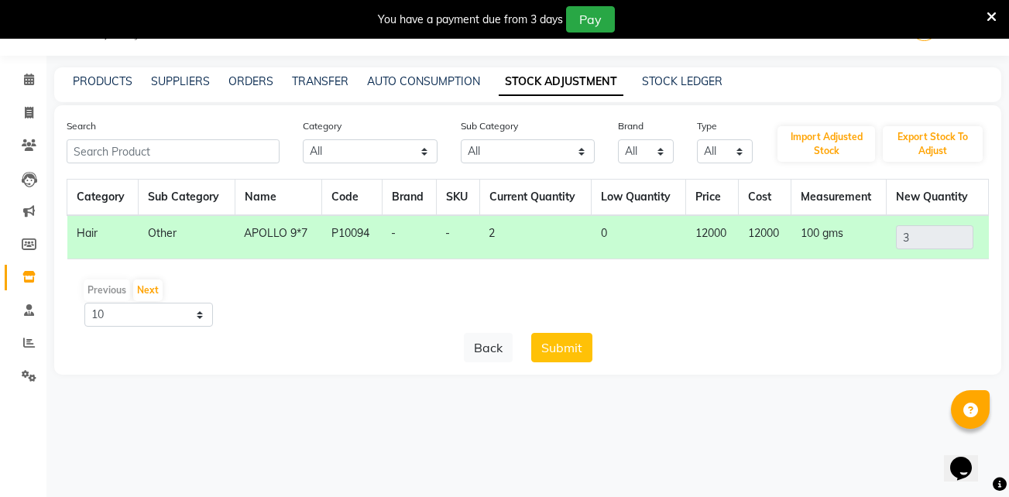
scroll to position [0, 0]
click at [561, 348] on button "Submit" at bounding box center [561, 347] width 61 height 29
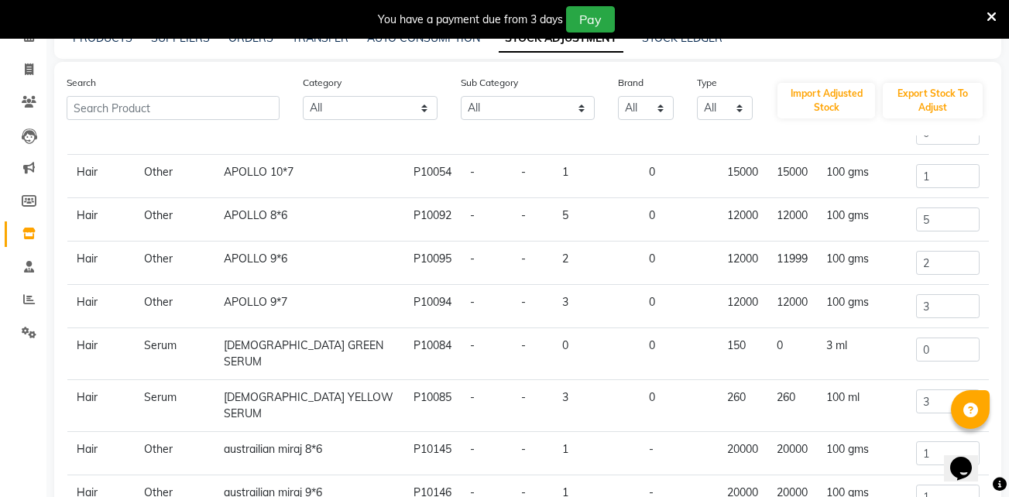
scroll to position [83, 0]
click at [959, 168] on input "1" at bounding box center [947, 175] width 63 height 24
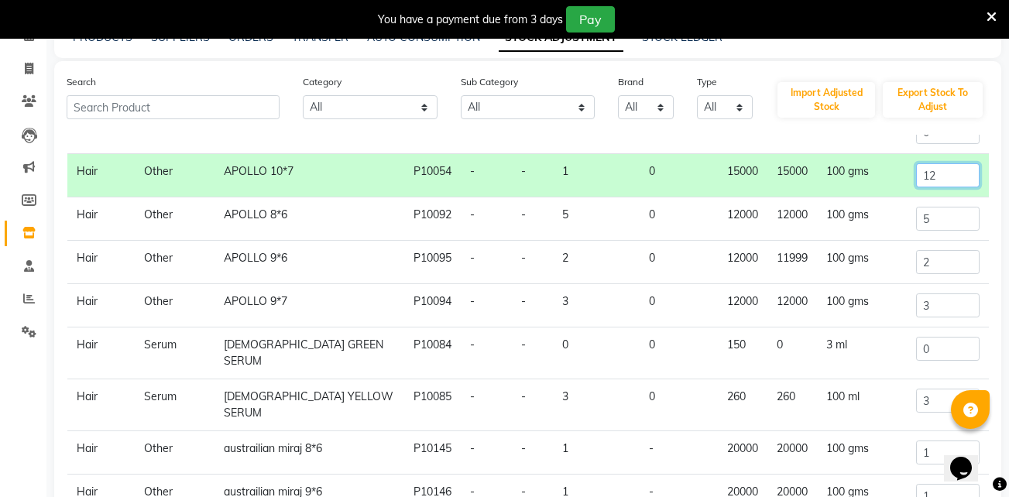
type input "1"
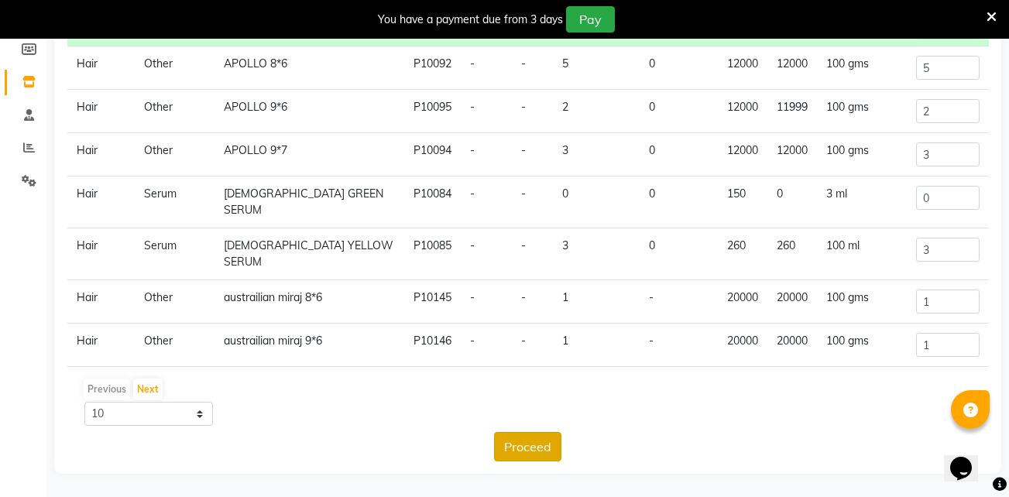
type input "2"
click at [542, 441] on button "Proceed" at bounding box center [527, 446] width 67 height 29
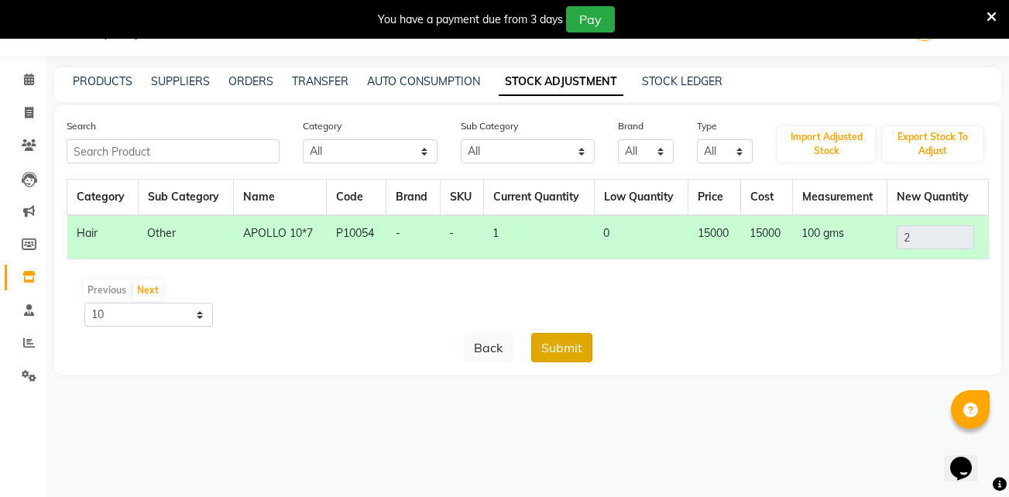
click at [582, 350] on button "Submit" at bounding box center [561, 347] width 61 height 29
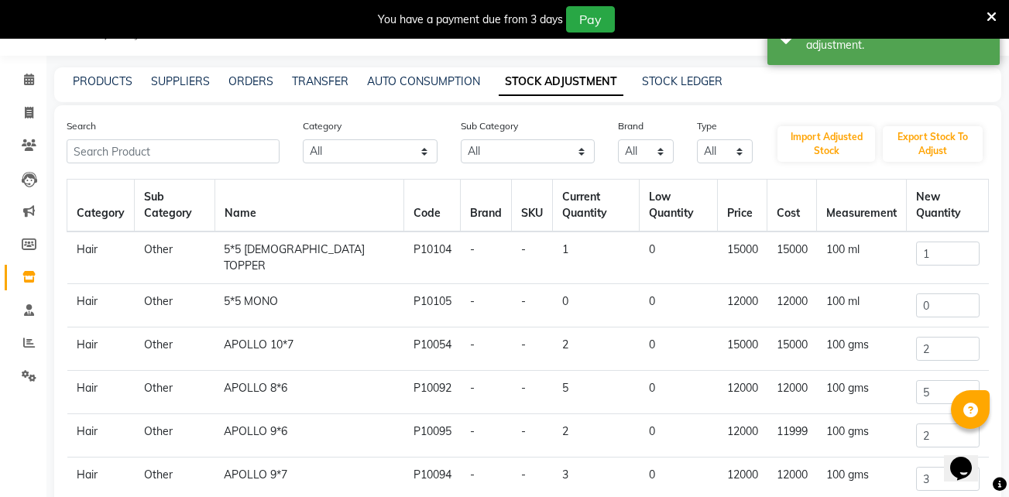
scroll to position [0, 0]
click at [262, 151] on input "text" at bounding box center [173, 151] width 213 height 24
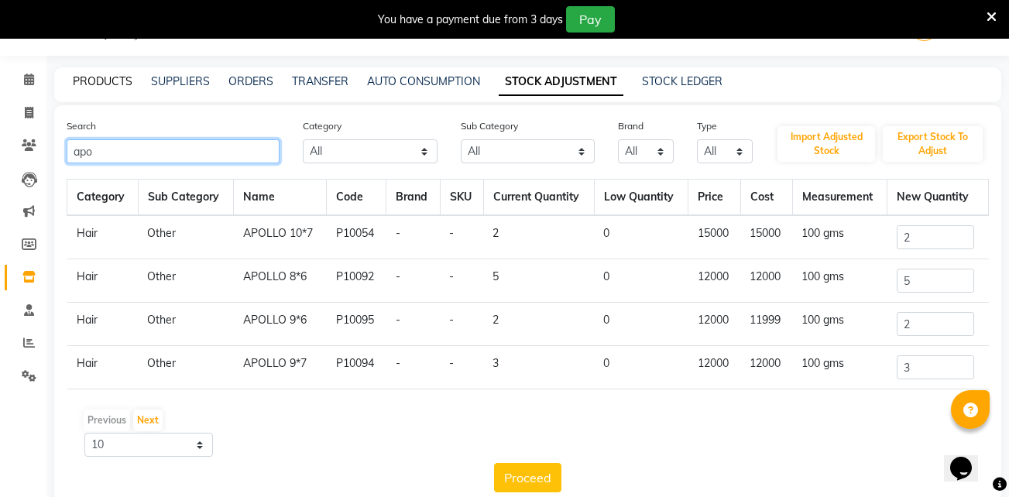
type input "apo"
click at [98, 87] on link "PRODUCTS" at bounding box center [103, 81] width 60 height 14
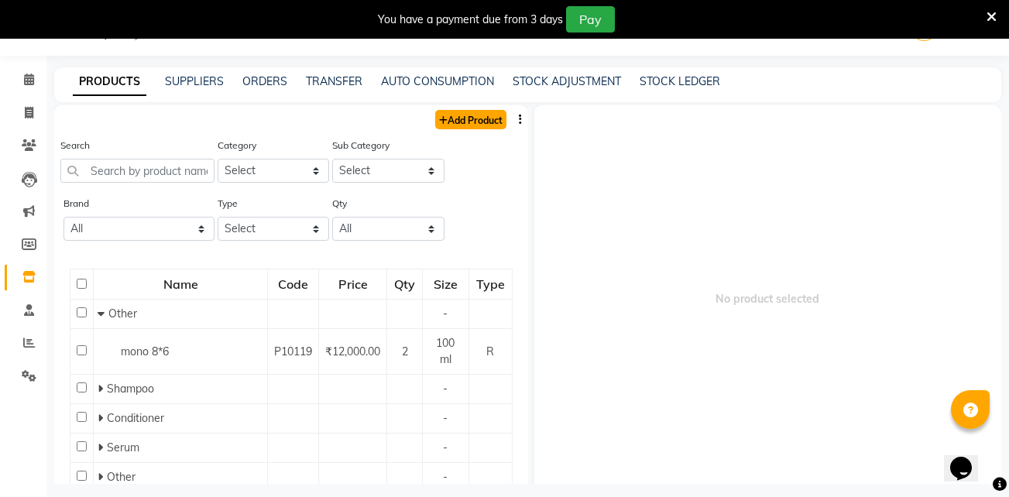
click at [478, 118] on link "Add Product" at bounding box center [470, 119] width 71 height 19
select select "true"
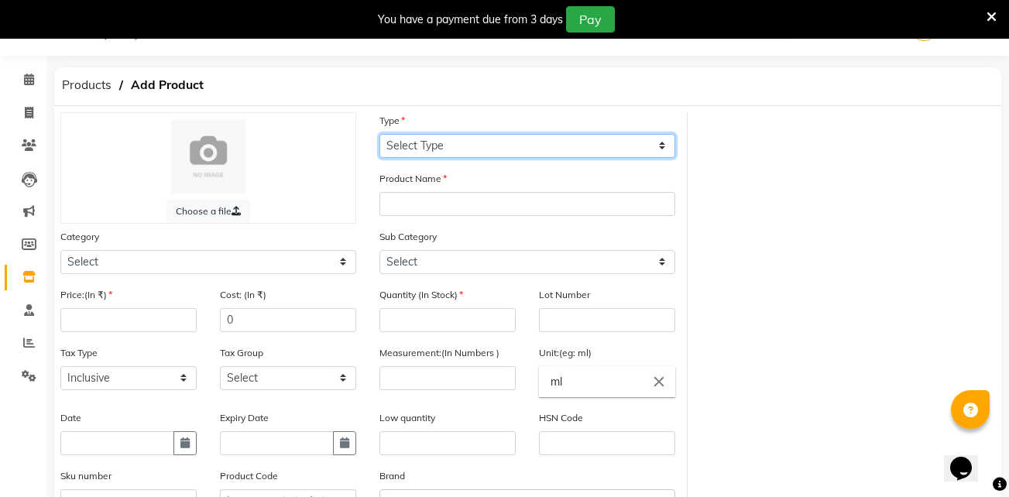
click at [580, 145] on select "Select Type Both Retail Consumable" at bounding box center [527, 146] width 296 height 24
select select "R"
click at [379, 134] on select "Select Type Both Retail Consumable" at bounding box center [527, 146] width 296 height 24
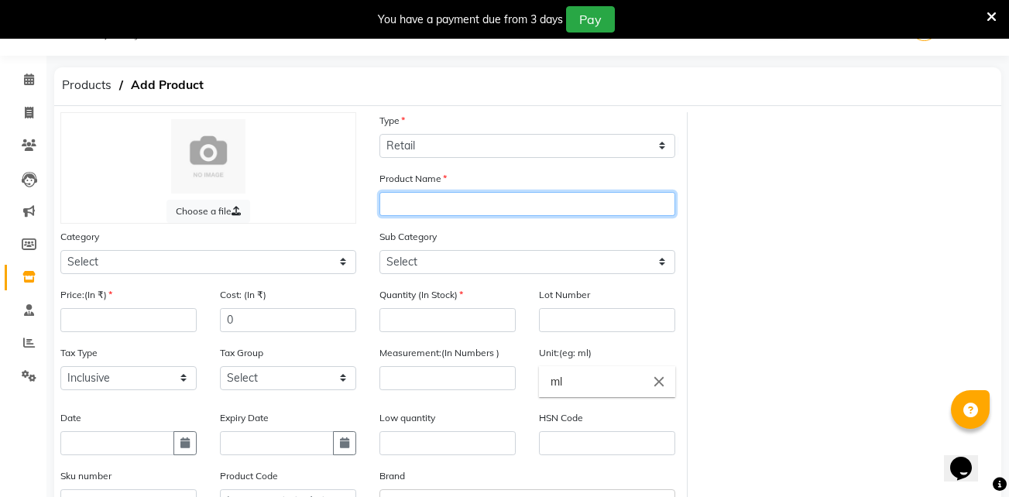
click at [464, 208] on input "text" at bounding box center [527, 204] width 296 height 24
type input "a"
type input "Apollo 10*8"
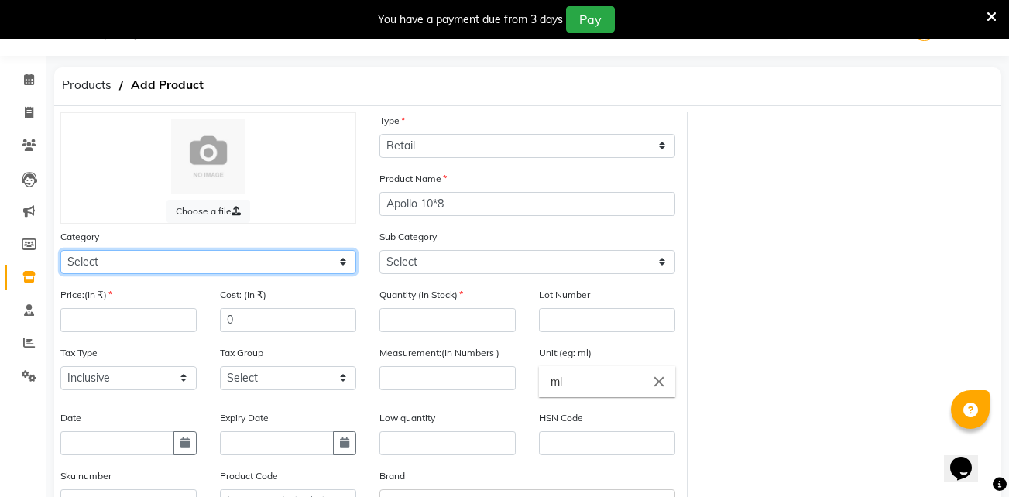
click at [341, 262] on select "Select Hair Skin Makeup Personal Care Appliances Beard Waxing Disposable Thread…" at bounding box center [208, 262] width 296 height 24
select select "721601100"
click at [60, 250] on select "Select Hair Skin Makeup Personal Care Appliances Beard Waxing Disposable Thread…" at bounding box center [208, 262] width 296 height 24
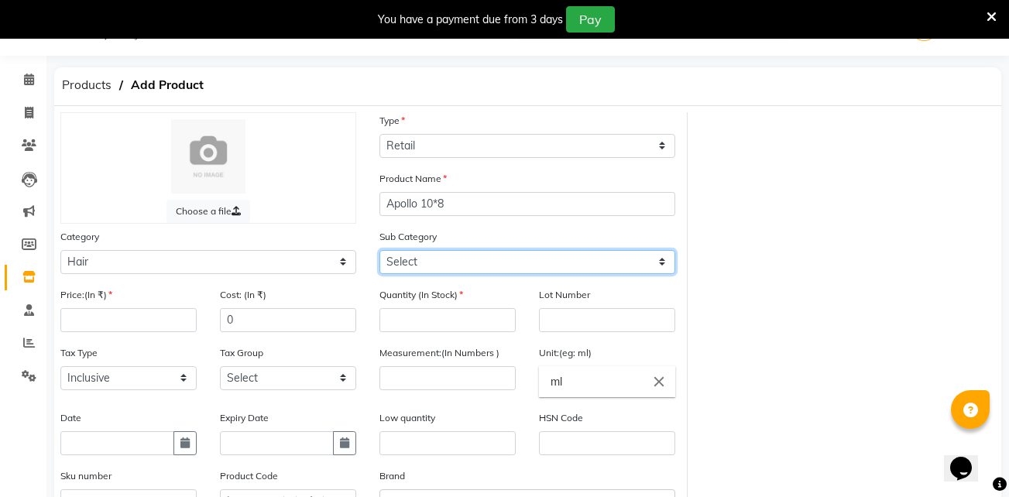
drag, startPoint x: 421, startPoint y: 266, endPoint x: 420, endPoint y: 232, distance: 33.3
click at [420, 232] on div "Sub Category Select Shampoo Conditioner Cream Mask Oil Serum Color Appliances T…" at bounding box center [527, 251] width 296 height 46
select select "721601112"
click at [379, 250] on select "Select Shampoo Conditioner Cream Mask Oil Serum Color Appliances Treatment Styl…" at bounding box center [527, 262] width 296 height 24
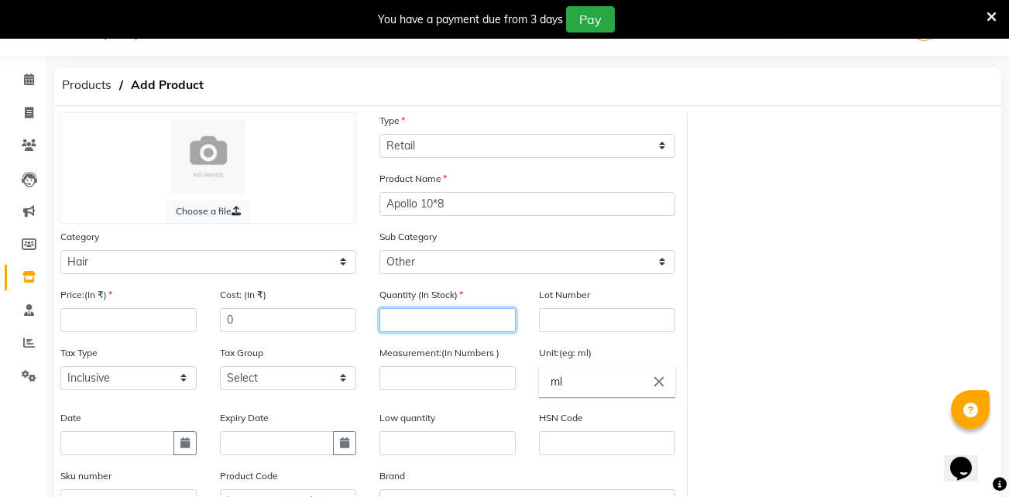
click at [429, 327] on input "number" at bounding box center [447, 320] width 136 height 24
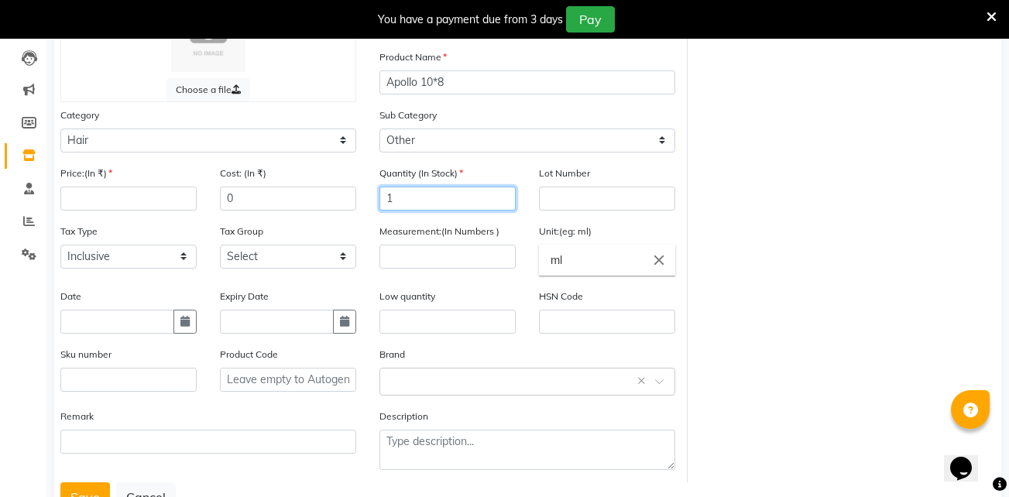
scroll to position [161, 0]
type input "1"
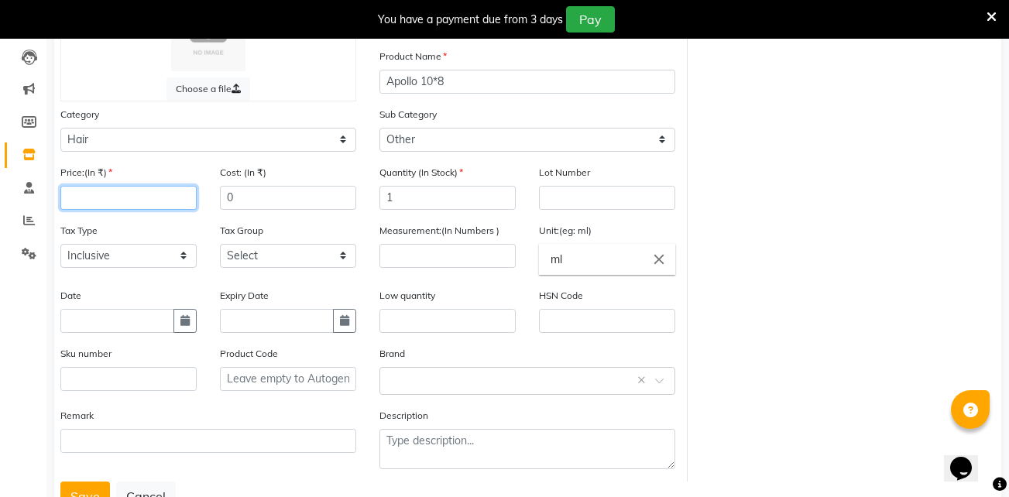
click at [124, 196] on input "number" at bounding box center [128, 198] width 136 height 24
type input "15000"
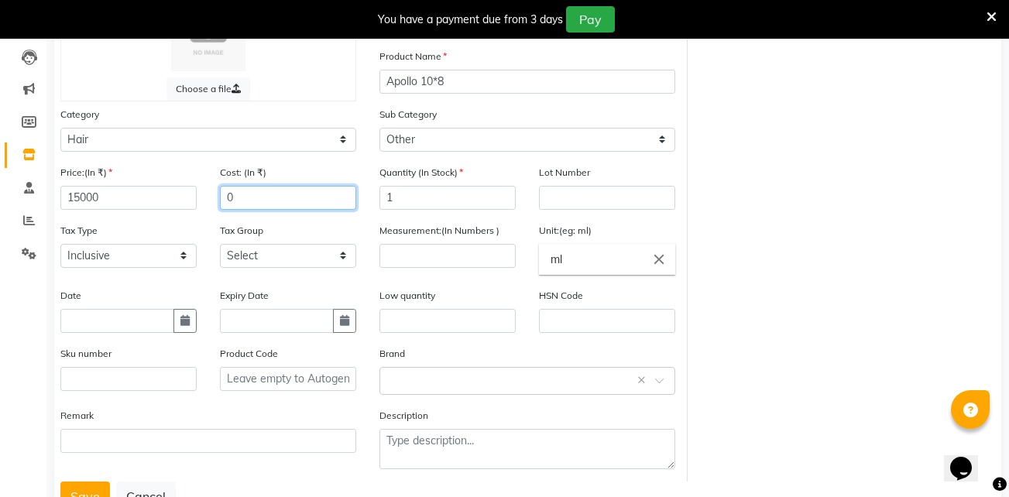
click at [324, 195] on input "0" at bounding box center [288, 198] width 136 height 24
type input "15000"
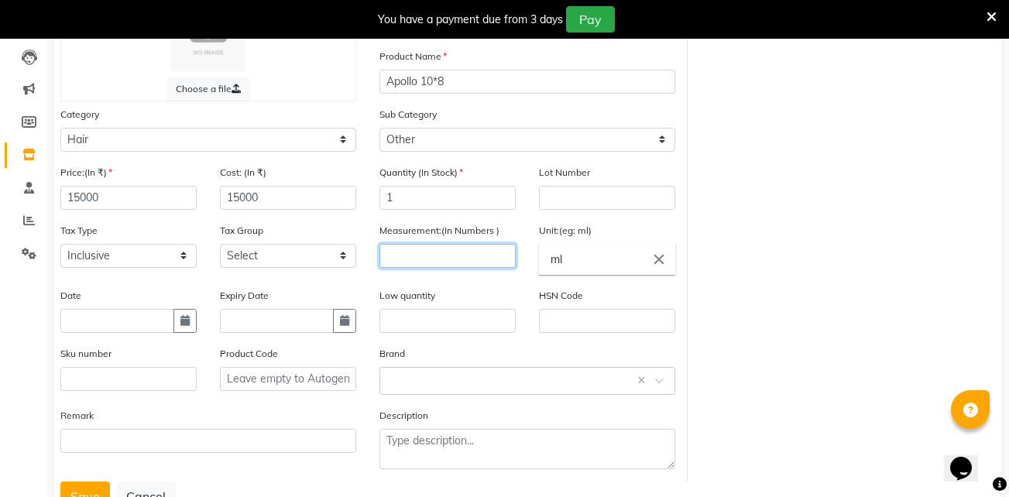
click at [482, 244] on input "number" at bounding box center [447, 256] width 136 height 24
type input "100"
click at [660, 263] on icon "close" at bounding box center [658, 259] width 17 height 17
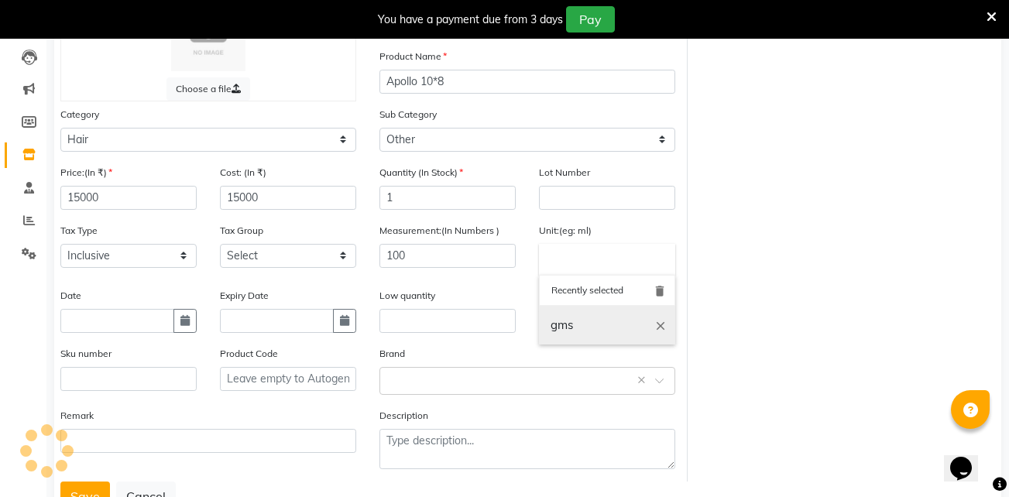
click at [582, 324] on link "gms" at bounding box center [607, 325] width 136 height 39
type input "gms"
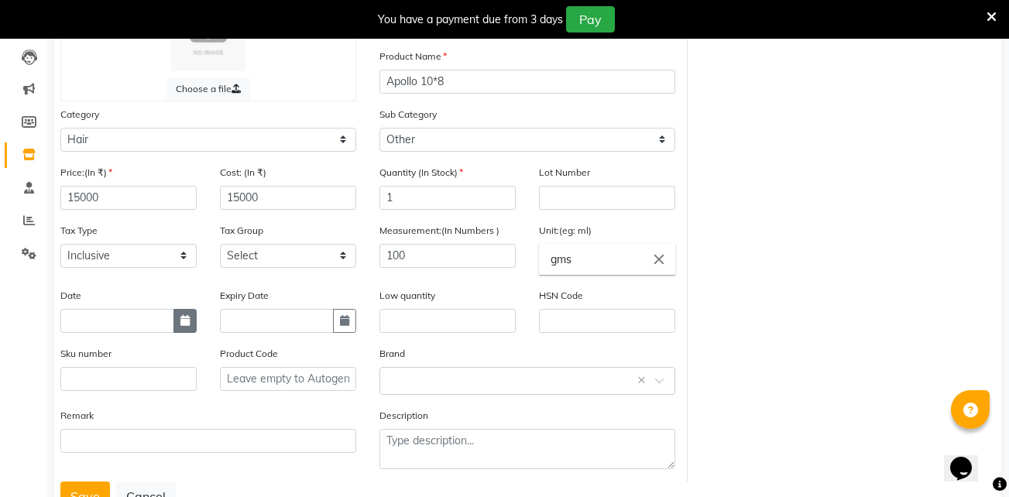
click at [184, 328] on button "button" at bounding box center [184, 321] width 23 height 24
select select "10"
select select "2025"
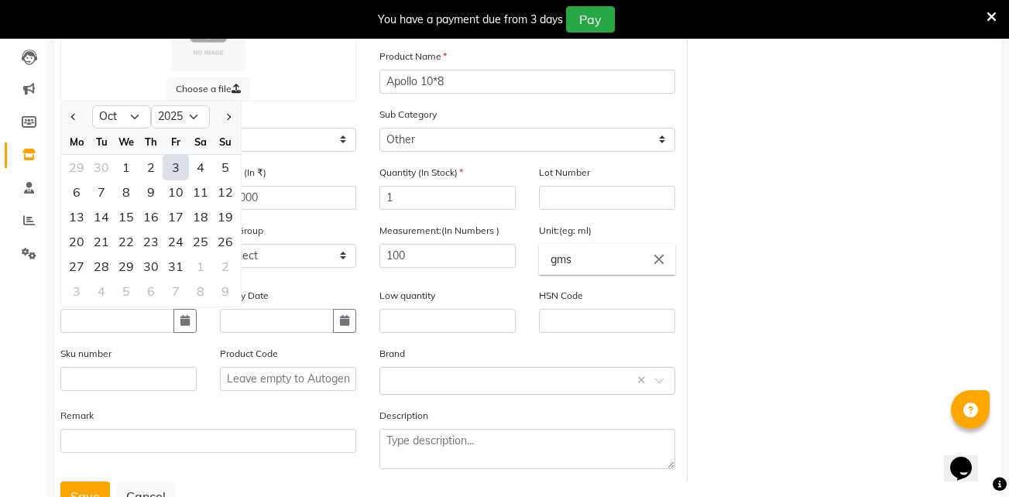
click at [177, 167] on div "3" at bounding box center [175, 167] width 25 height 25
type input "03-10-2025"
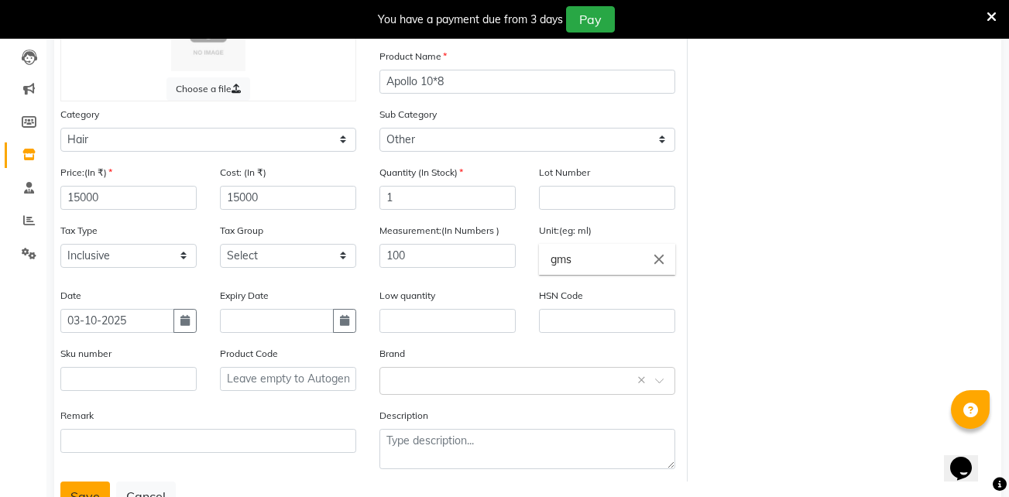
click at [94, 486] on button "Save" at bounding box center [85, 496] width 50 height 29
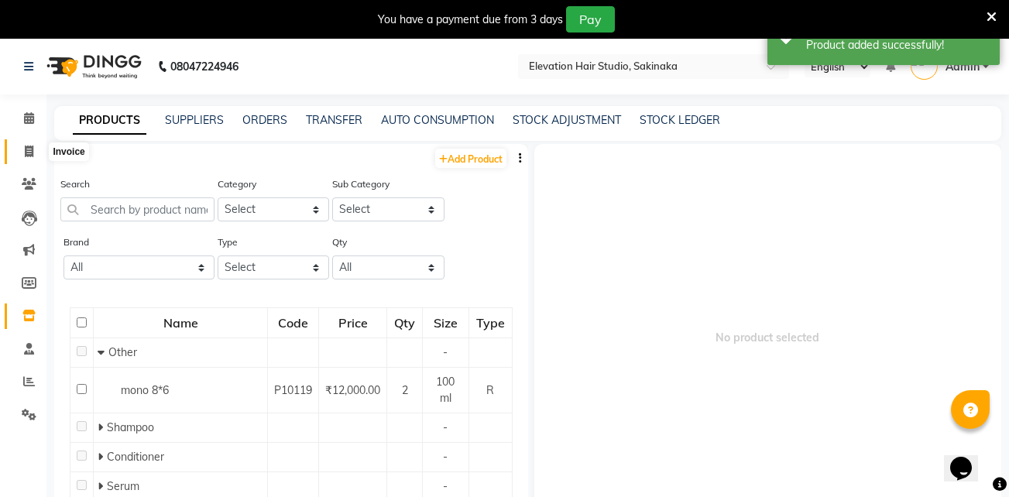
click at [23, 155] on span at bounding box center [28, 152] width 27 height 18
select select "service"
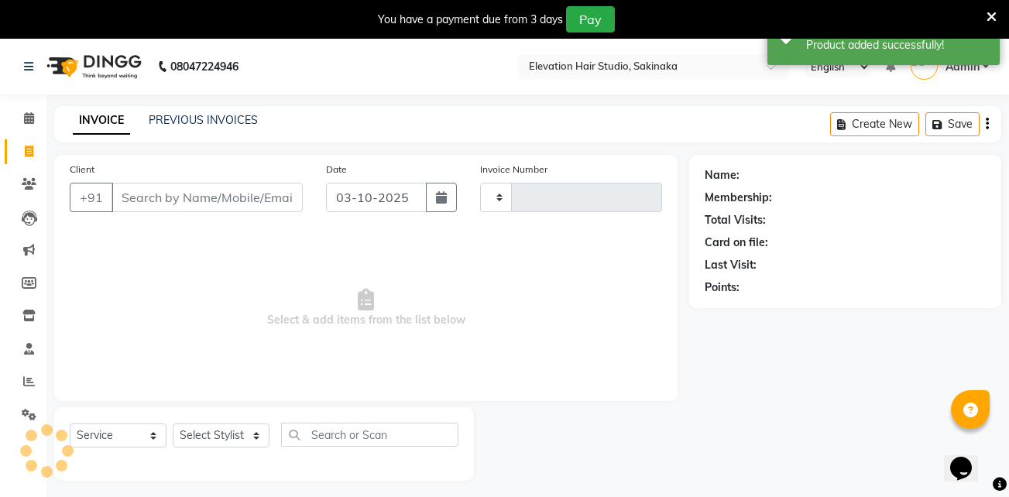
scroll to position [39, 0]
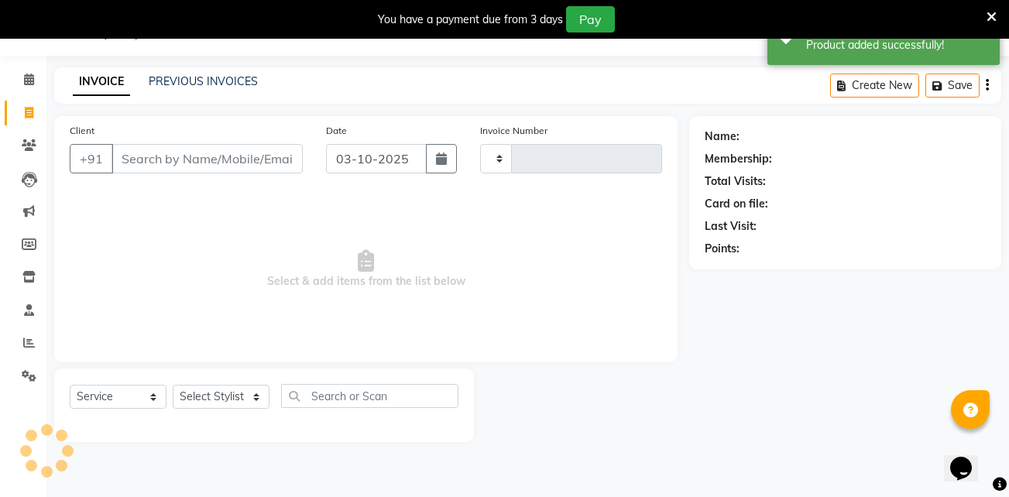
type input "1957"
select select "4949"
click at [184, 88] on div "PREVIOUS INVOICES" at bounding box center [203, 82] width 109 height 16
click at [222, 84] on link "PREVIOUS INVOICES" at bounding box center [203, 81] width 109 height 14
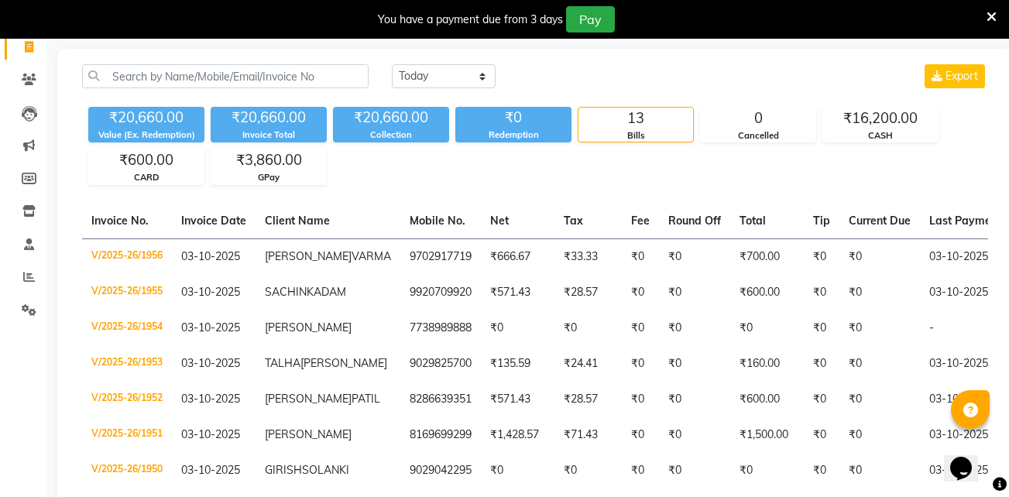
click at [990, 15] on icon at bounding box center [991, 17] width 10 height 14
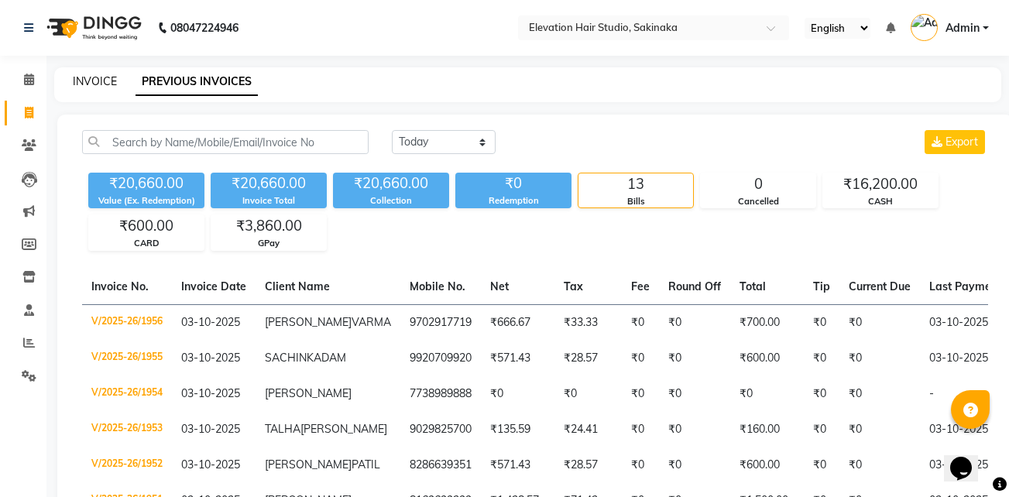
click at [94, 84] on link "INVOICE" at bounding box center [95, 81] width 44 height 14
select select "service"
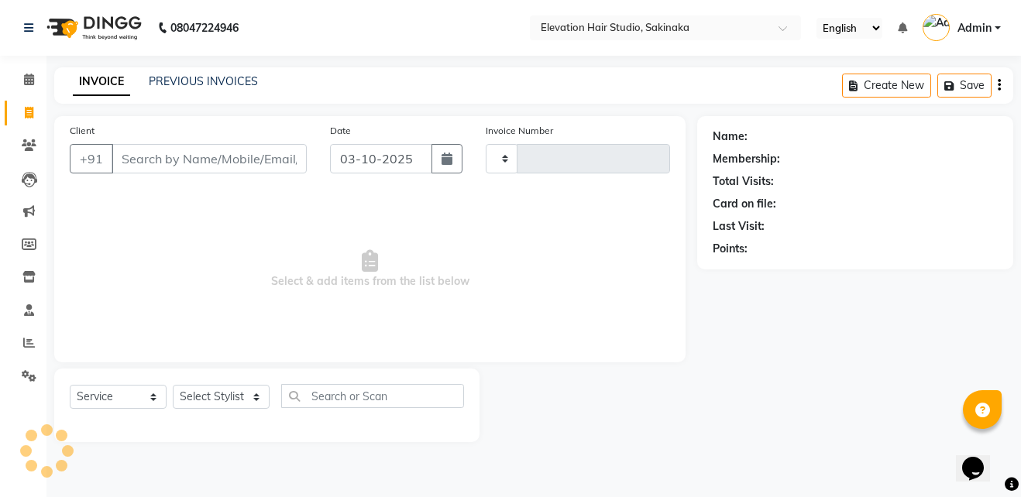
type input "1957"
select select "4949"
click at [24, 315] on icon at bounding box center [29, 310] width 10 height 12
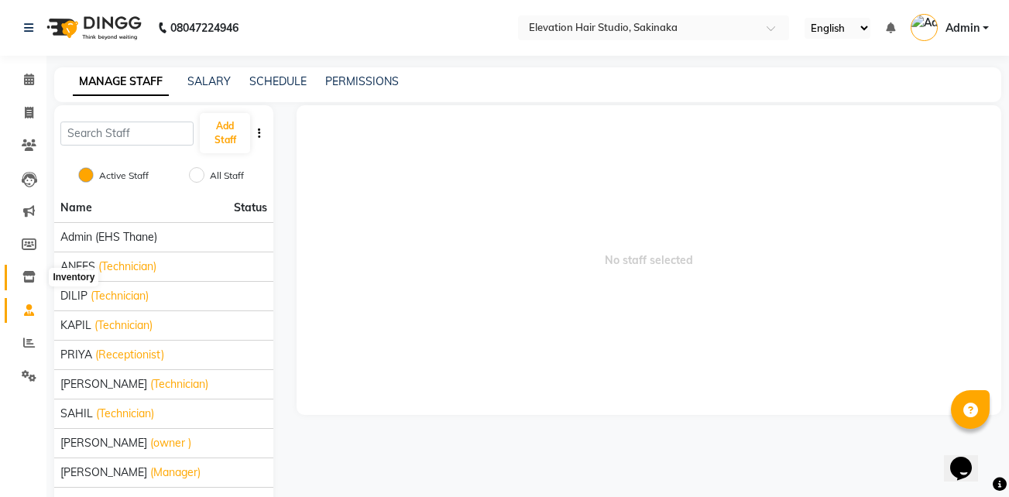
click at [36, 276] on span at bounding box center [28, 278] width 27 height 18
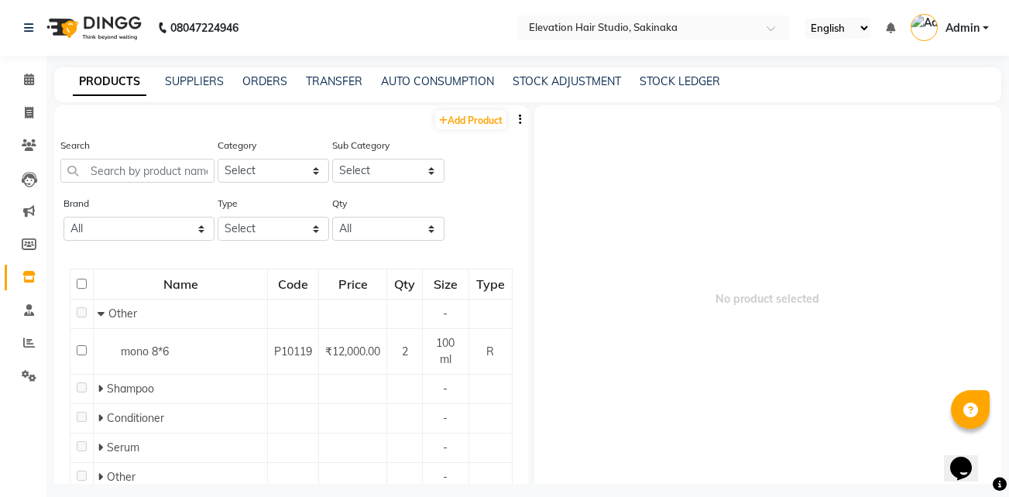
click at [530, 73] on div "PRODUCTS SUPPLIERS ORDERS TRANSFER AUTO CONSUMPTION STOCK ADJUSTMENT STOCK LEDG…" at bounding box center [527, 84] width 947 height 35
click at [523, 81] on link "STOCK ADJUSTMENT" at bounding box center [567, 81] width 108 height 14
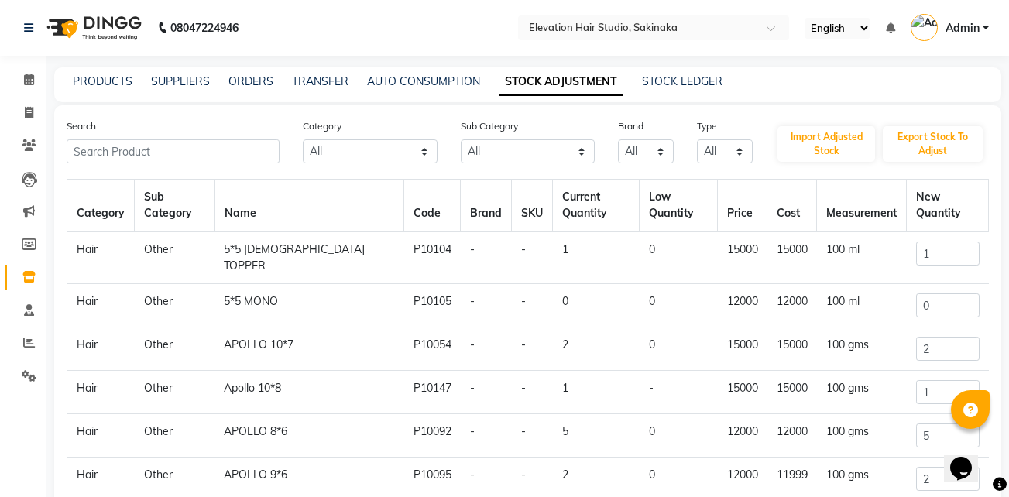
drag, startPoint x: 113, startPoint y: 166, endPoint x: 121, endPoint y: 158, distance: 11.5
click at [121, 158] on div "Search Category All Hair Skin Makeup Personal Care Appliances Beard Waxing Disp…" at bounding box center [527, 387] width 947 height 564
click at [121, 158] on input "text" at bounding box center [173, 151] width 213 height 24
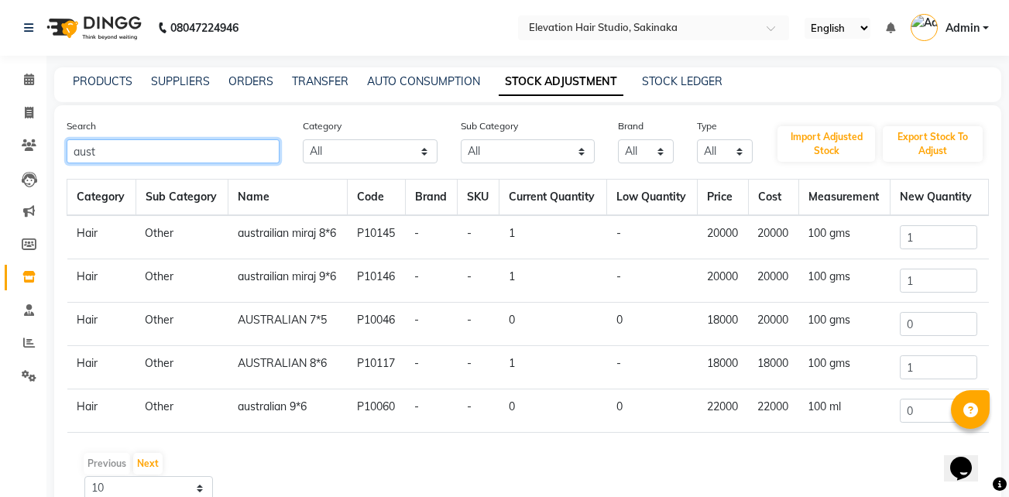
scroll to position [74, 0]
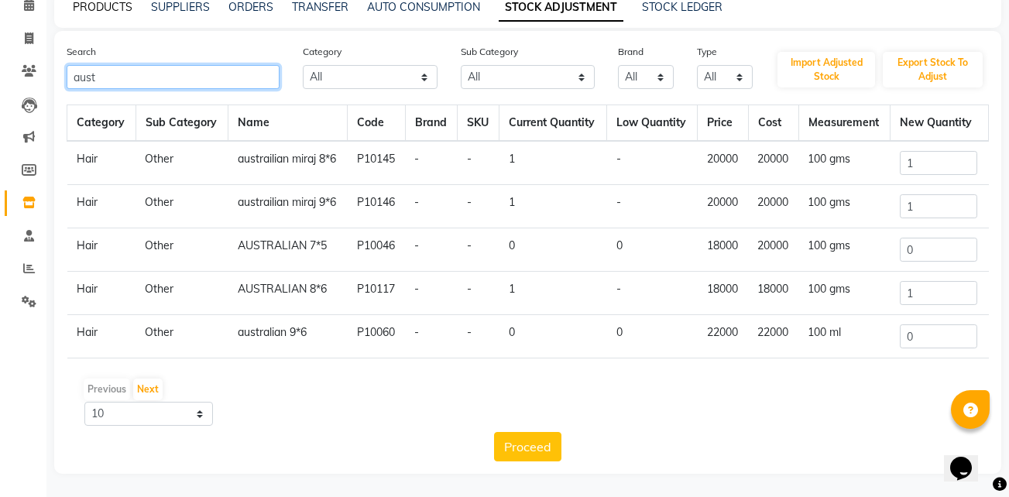
type input "aust"
click at [113, 9] on link "PRODUCTS" at bounding box center [103, 7] width 60 height 14
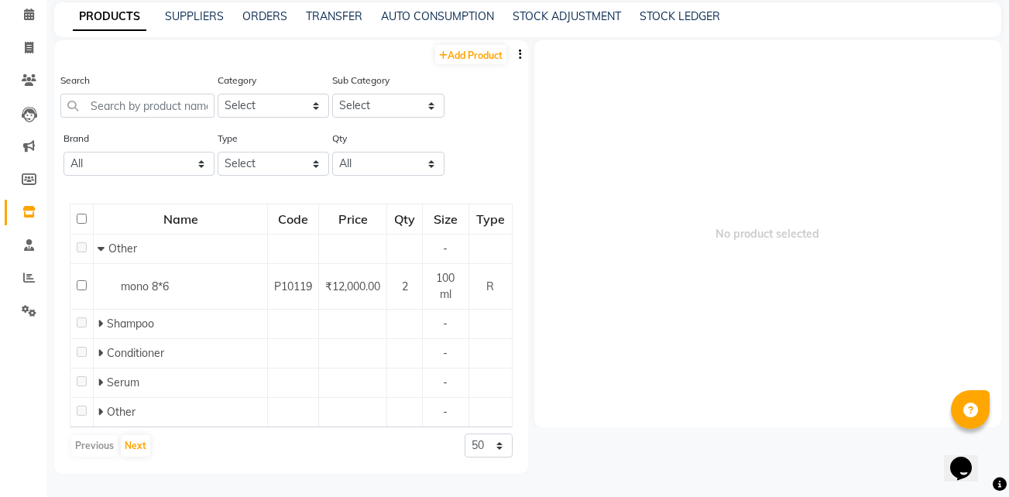
scroll to position [10, 0]
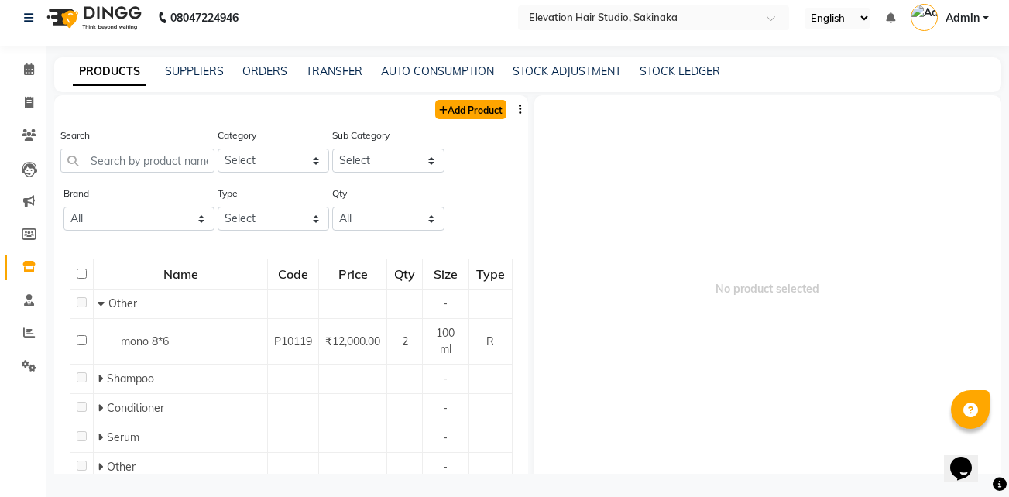
click at [455, 108] on link "Add Product" at bounding box center [470, 109] width 71 height 19
select select "true"
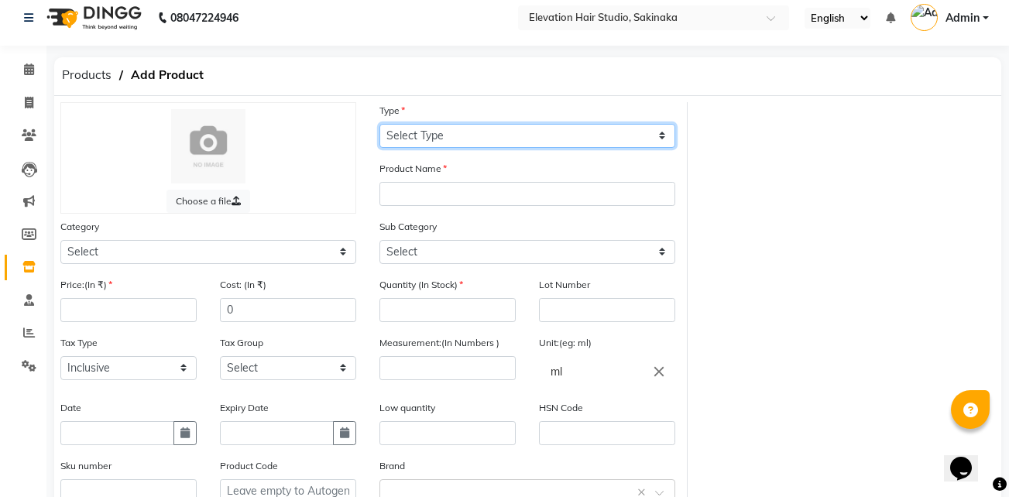
drag, startPoint x: 556, startPoint y: 130, endPoint x: 492, endPoint y: 206, distance: 99.4
click at [492, 206] on div "Choose a file Type Select Type Both Retail Consumable Product Name Category Sel…" at bounding box center [368, 348] width 639 height 492
select select "R"
click at [379, 124] on select "Select Type Both Retail Consumable" at bounding box center [527, 136] width 296 height 24
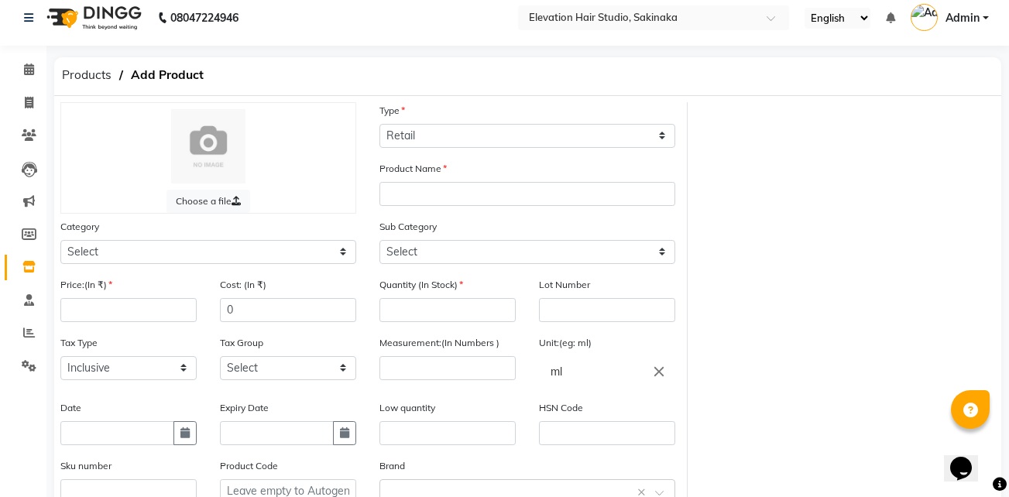
click at [492, 206] on div "Product Name" at bounding box center [527, 189] width 319 height 58
click at [494, 197] on input "text" at bounding box center [527, 194] width 296 height 24
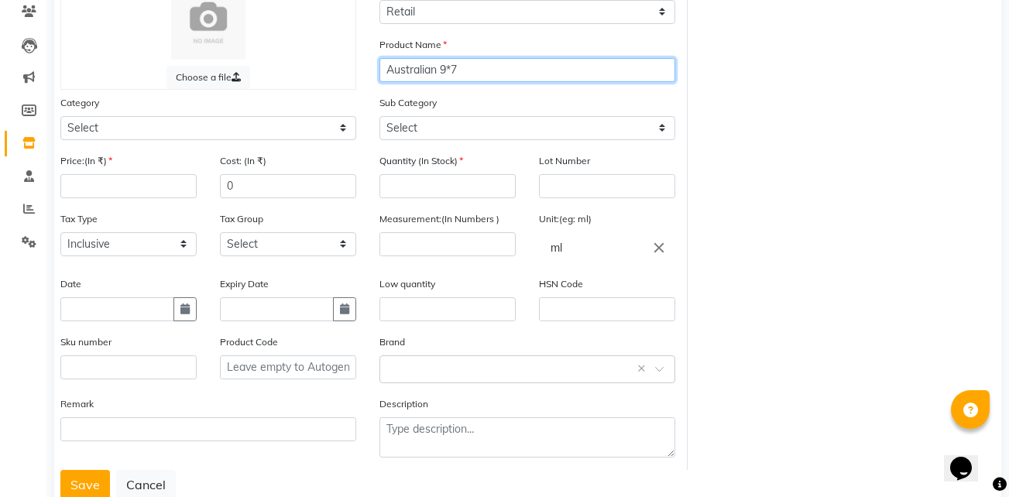
scroll to position [135, 0]
type input "Australian 9*7"
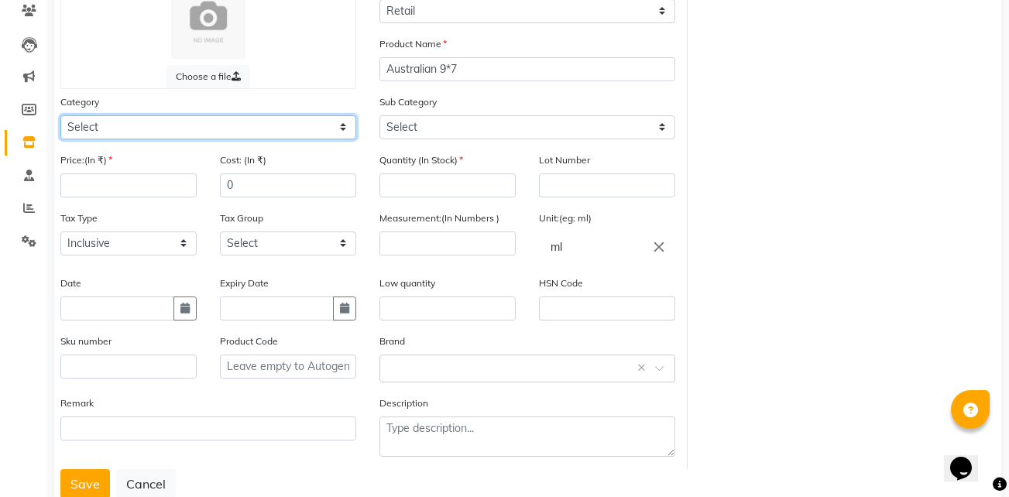
click at [258, 121] on select "Select Hair Skin Makeup Personal Care Appliances Beard Waxing Disposable Thread…" at bounding box center [208, 127] width 296 height 24
select select "721601100"
click at [60, 115] on select "Select Hair Skin Makeup Personal Care Appliances Beard Waxing Disposable Thread…" at bounding box center [208, 127] width 296 height 24
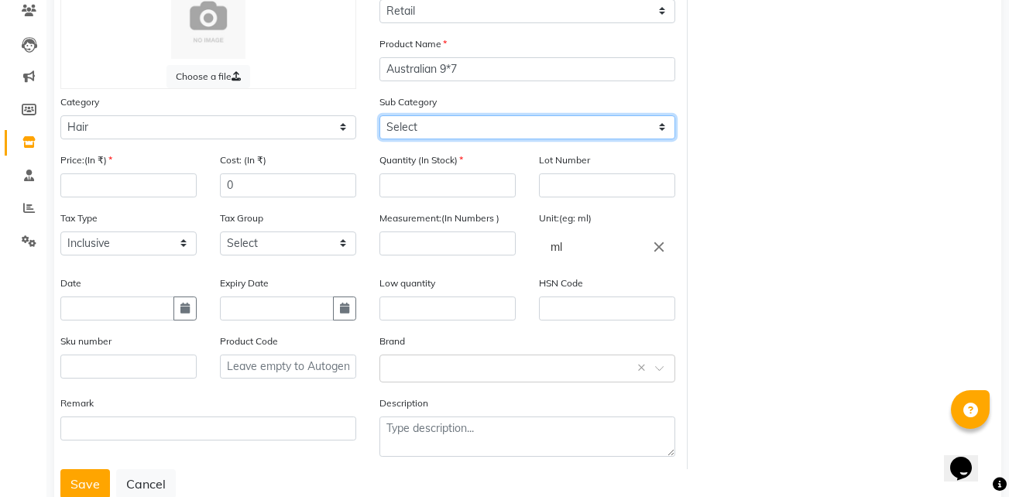
click at [424, 131] on select "Select Shampoo Conditioner Cream Mask Oil Serum Color Appliances Treatment Styl…" at bounding box center [527, 127] width 296 height 24
select select "721601112"
click at [379, 115] on select "Select Shampoo Conditioner Cream Mask Oil Serum Color Appliances Treatment Styl…" at bounding box center [527, 127] width 296 height 24
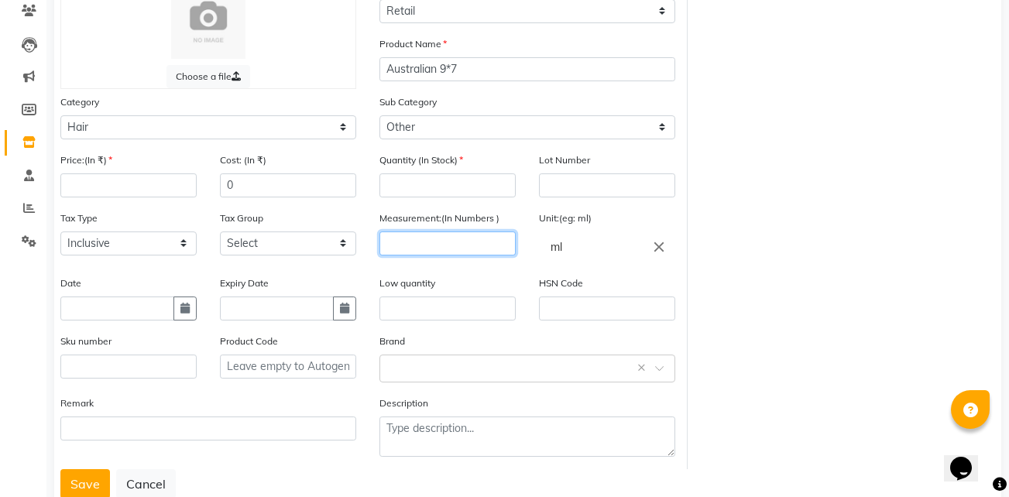
click at [461, 238] on input "number" at bounding box center [447, 244] width 136 height 24
type input "100"
click at [656, 242] on icon "close" at bounding box center [658, 246] width 17 height 17
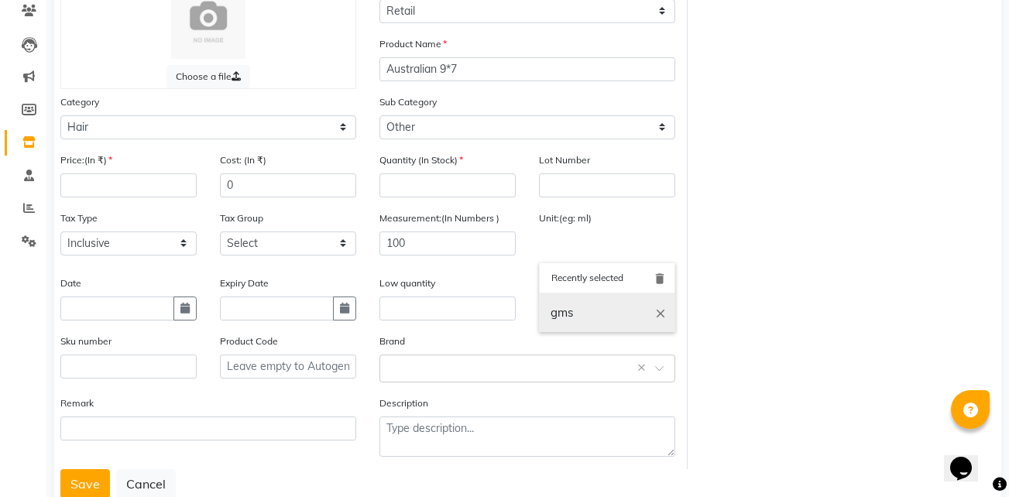
click at [555, 317] on link "gms" at bounding box center [607, 312] width 136 height 39
type input "gms"
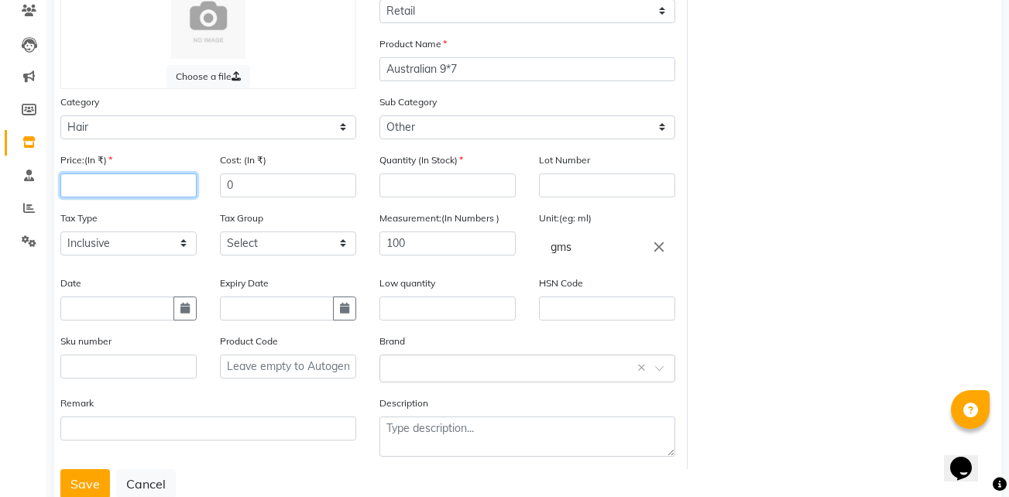
click at [112, 178] on input "number" at bounding box center [128, 185] width 136 height 24
type input "18000"
click at [249, 185] on input "0" at bounding box center [288, 185] width 136 height 24
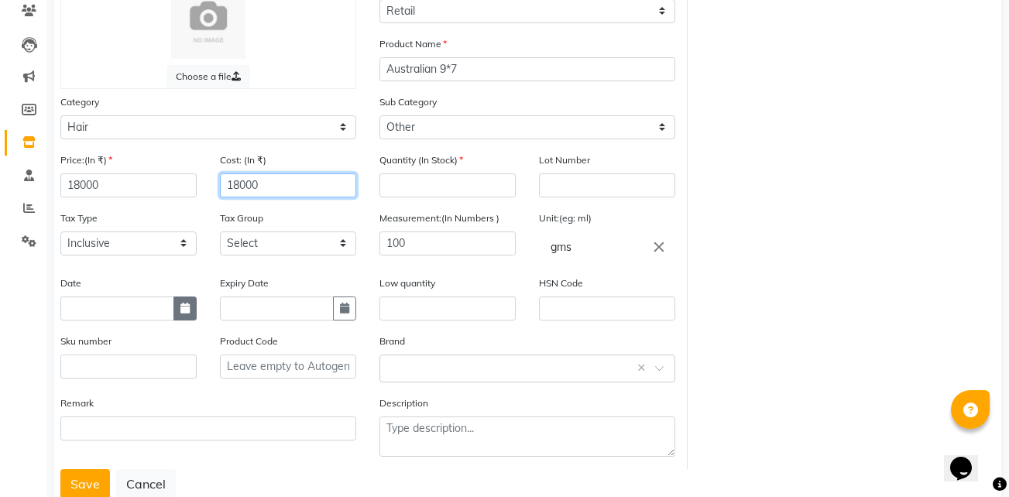
type input "18000"
click at [189, 311] on icon "button" at bounding box center [184, 308] width 9 height 11
select select "10"
select select "2025"
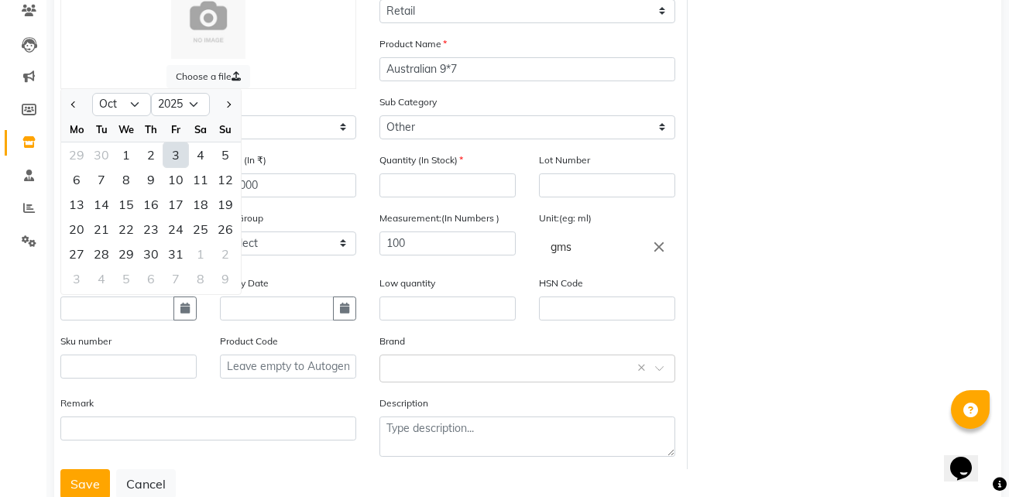
click at [169, 159] on div "3" at bounding box center [175, 154] width 25 height 25
type input "03-10-2025"
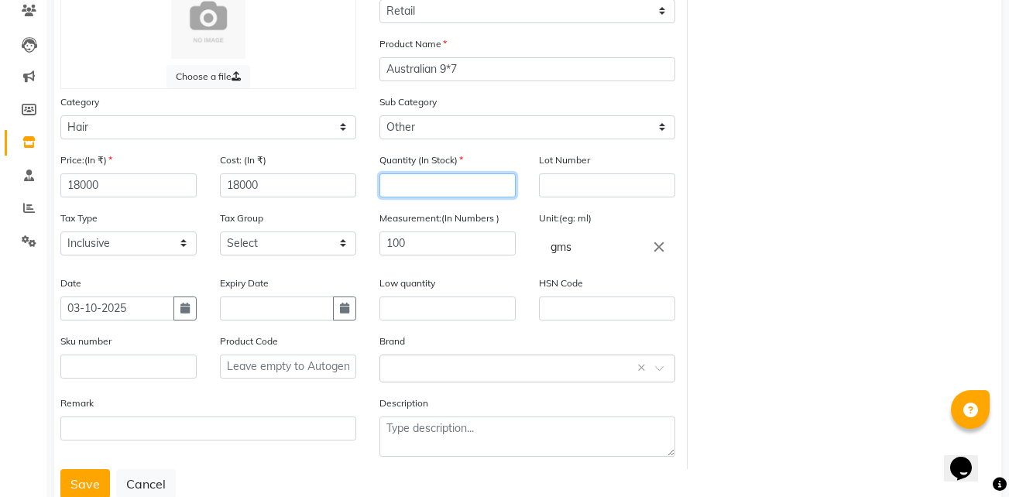
click at [446, 187] on input "number" at bounding box center [447, 185] width 136 height 24
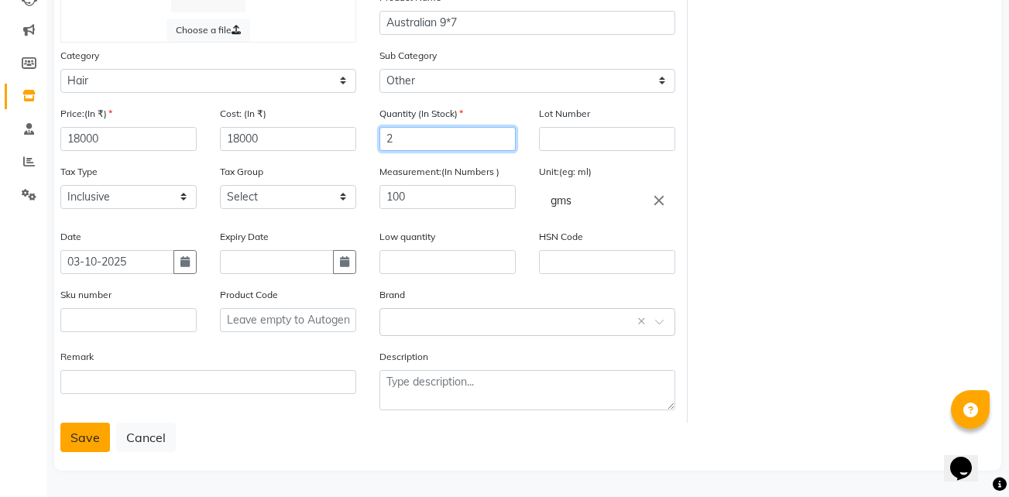
type input "2"
click at [100, 444] on button "Save" at bounding box center [85, 437] width 50 height 29
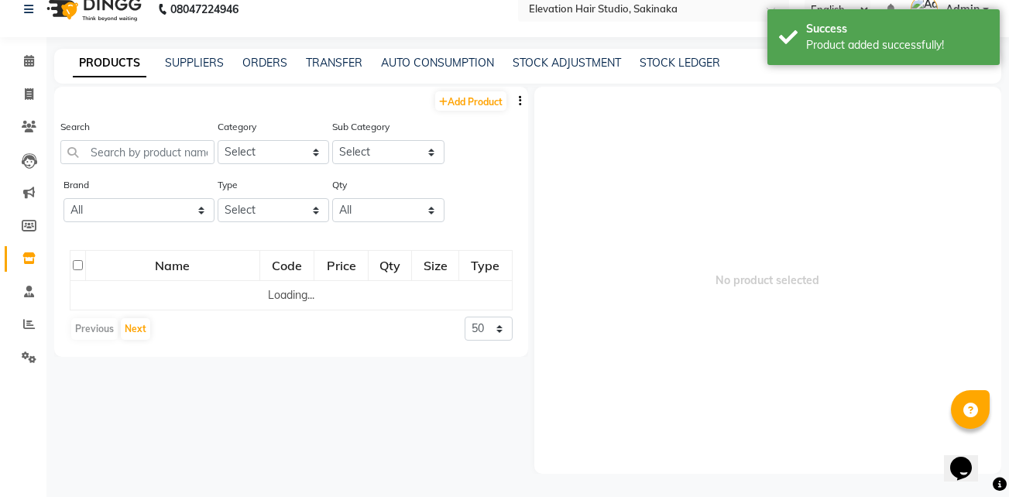
scroll to position [10, 0]
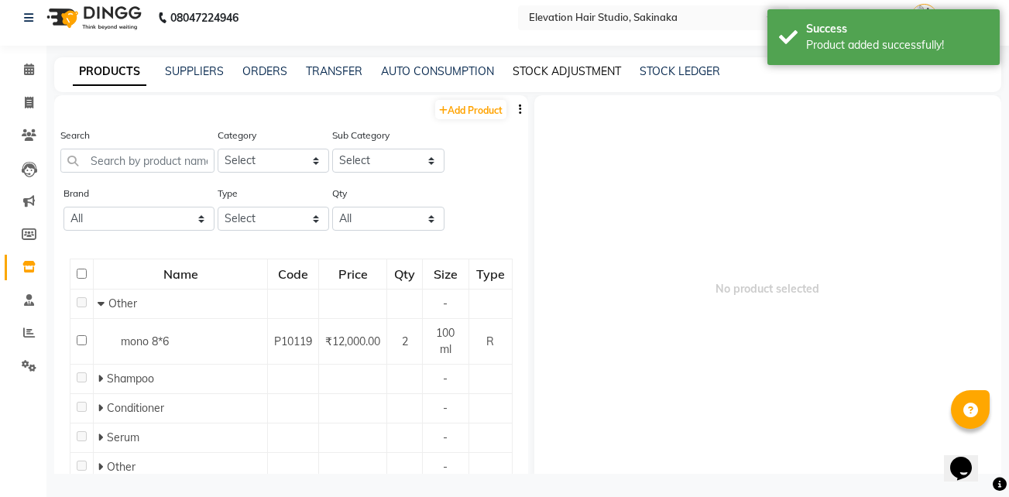
click at [547, 71] on link "STOCK ADJUSTMENT" at bounding box center [567, 71] width 108 height 14
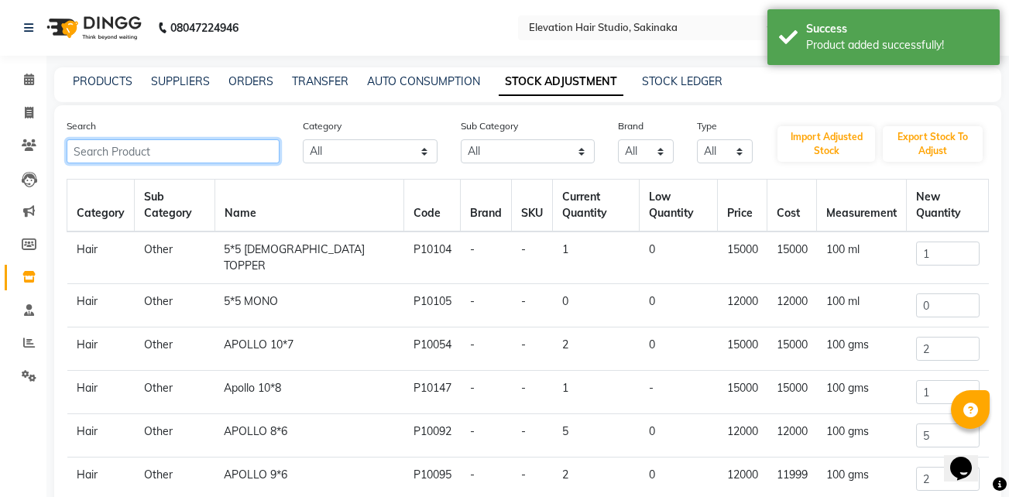
click at [192, 145] on input "text" at bounding box center [173, 151] width 213 height 24
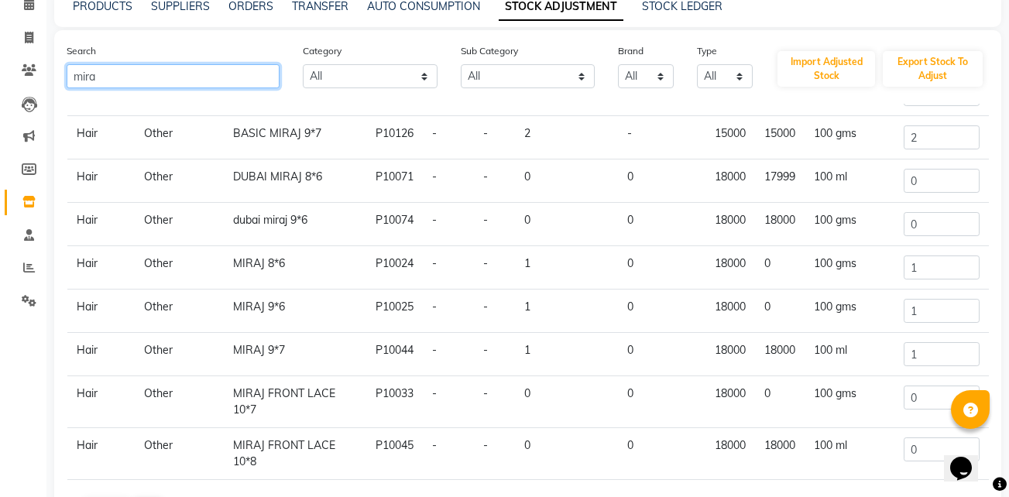
scroll to position [129, 0]
type input "mira"
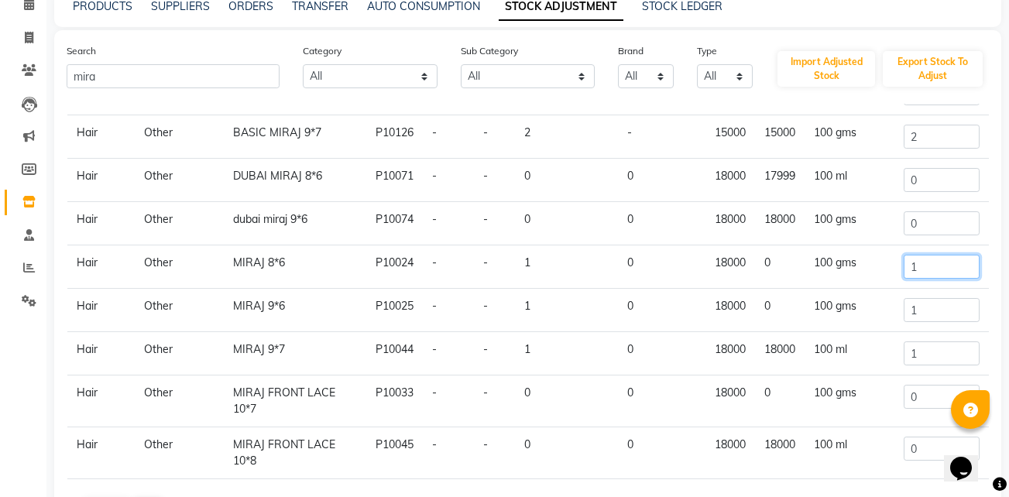
click at [945, 269] on input "1" at bounding box center [942, 267] width 76 height 24
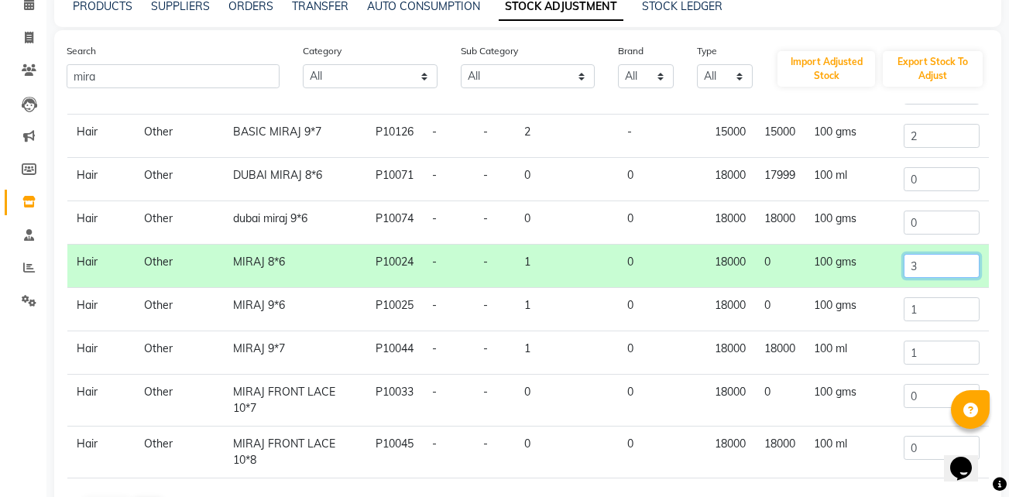
scroll to position [195, 0]
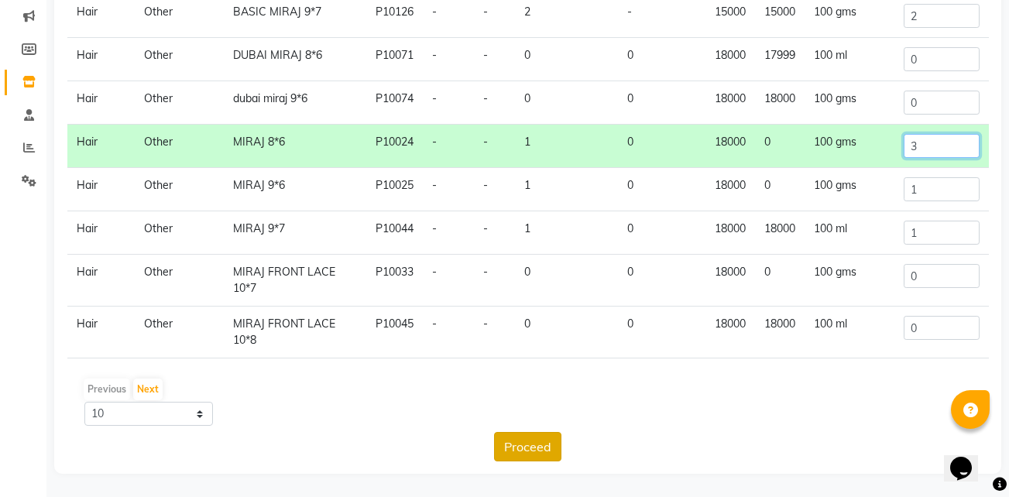
type input "3"
click at [539, 449] on button "Proceed" at bounding box center [527, 446] width 67 height 29
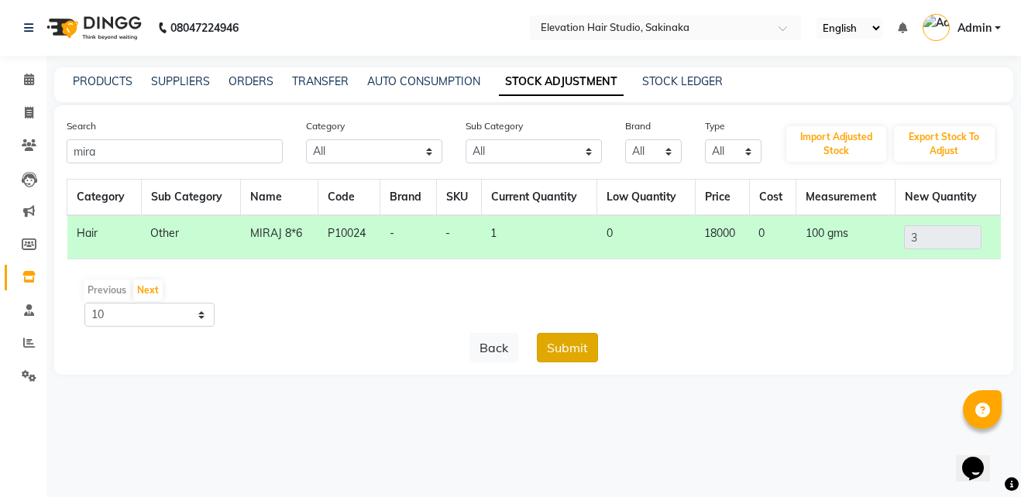
click at [569, 361] on button "Submit" at bounding box center [567, 347] width 61 height 29
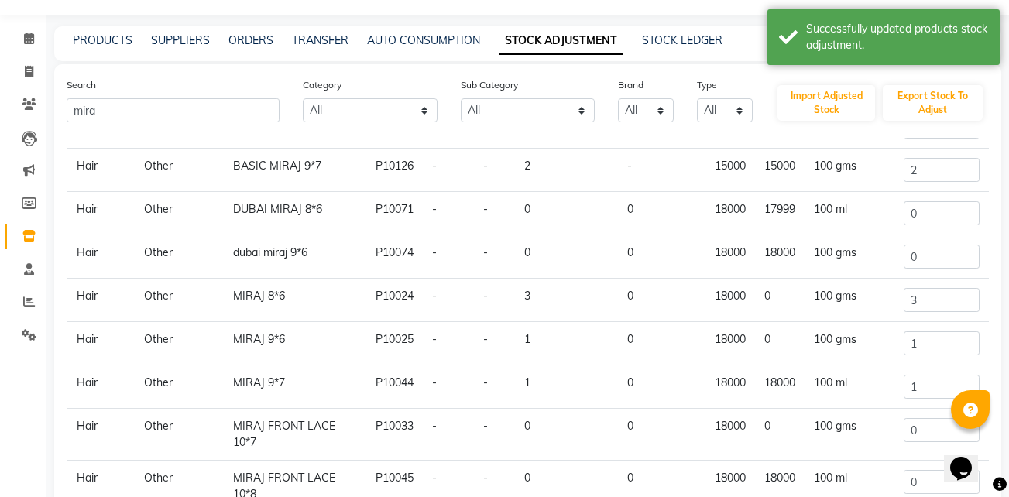
scroll to position [46, 0]
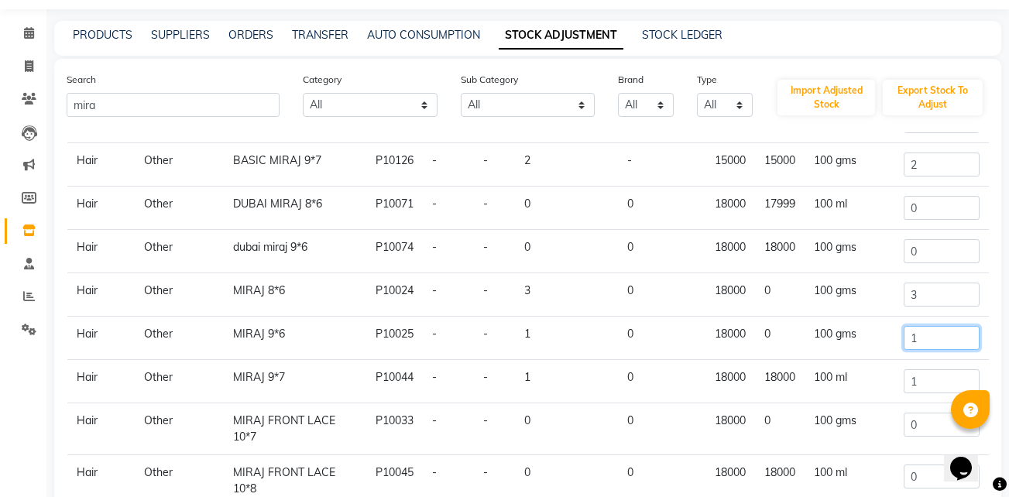
click at [914, 333] on input "1" at bounding box center [942, 338] width 76 height 24
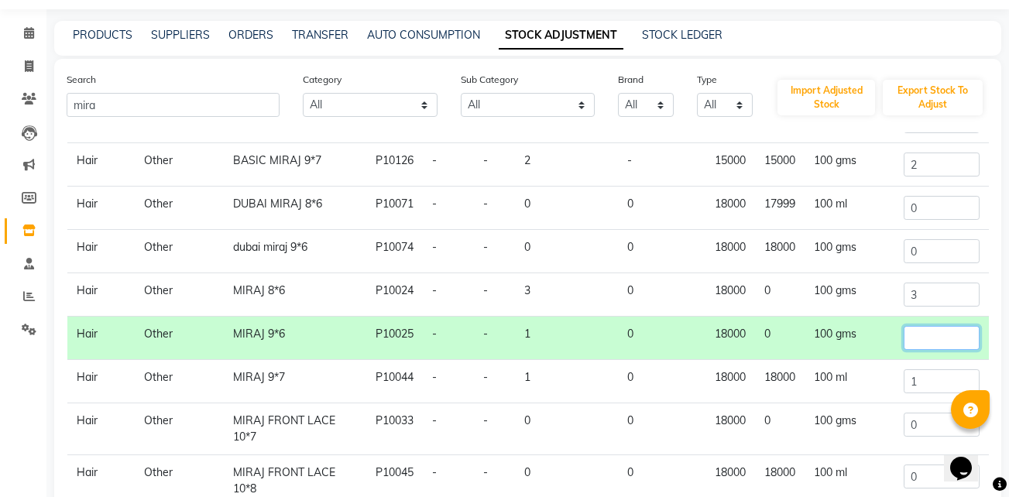
type input "1"
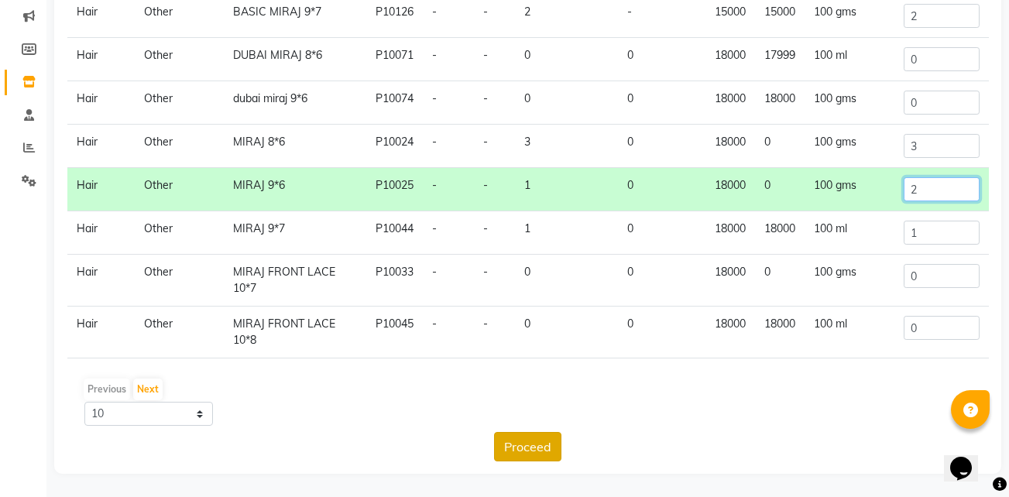
type input "2"
click at [541, 443] on button "Proceed" at bounding box center [527, 446] width 67 height 29
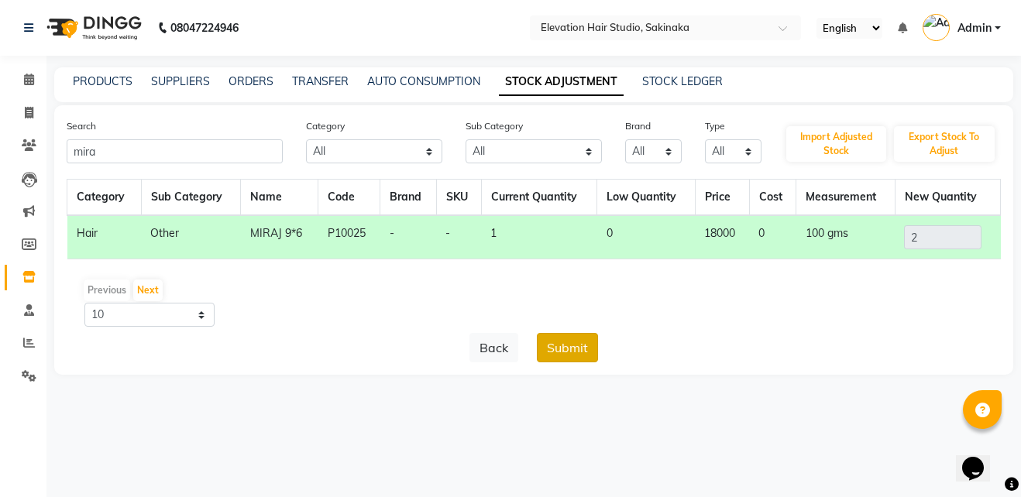
click at [582, 341] on button "Submit" at bounding box center [567, 347] width 61 height 29
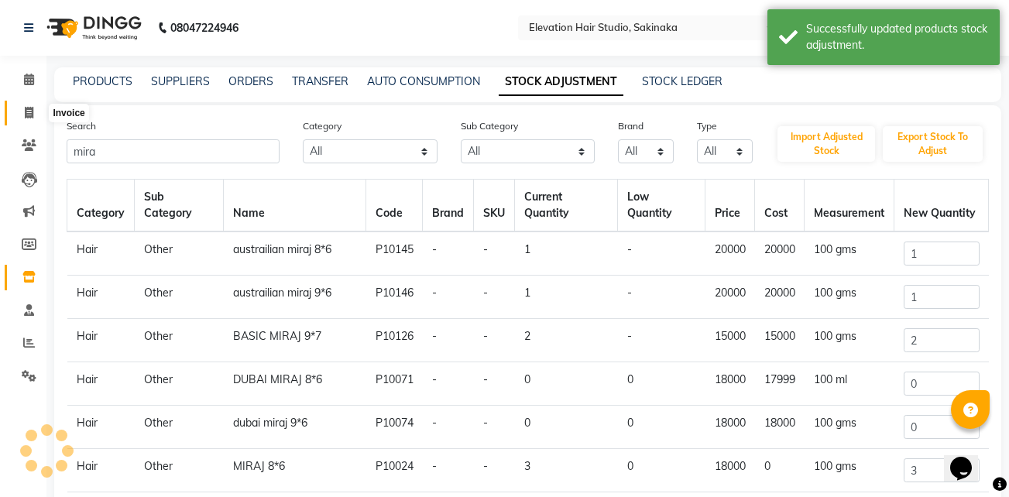
click at [29, 114] on icon at bounding box center [29, 113] width 9 height 12
select select "service"
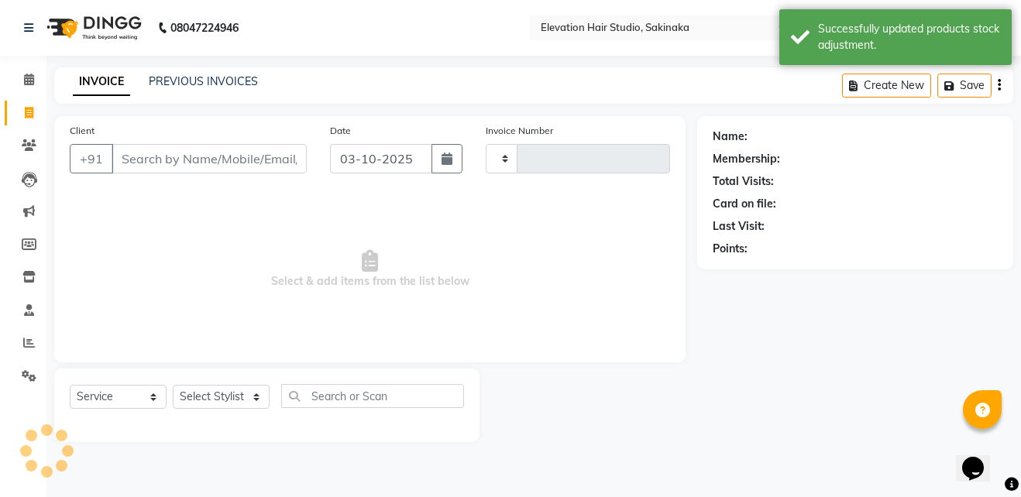
type input "1957"
select select "4949"
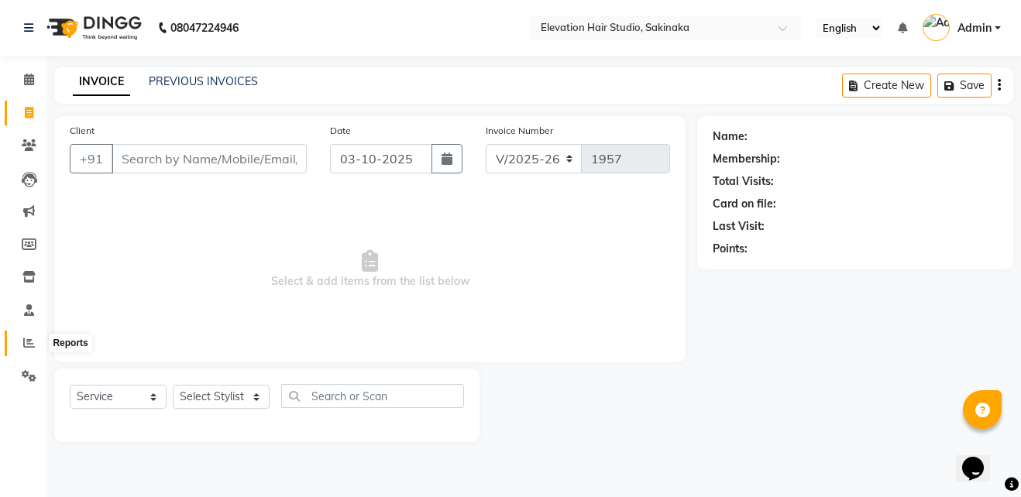
click at [29, 341] on icon at bounding box center [29, 343] width 12 height 12
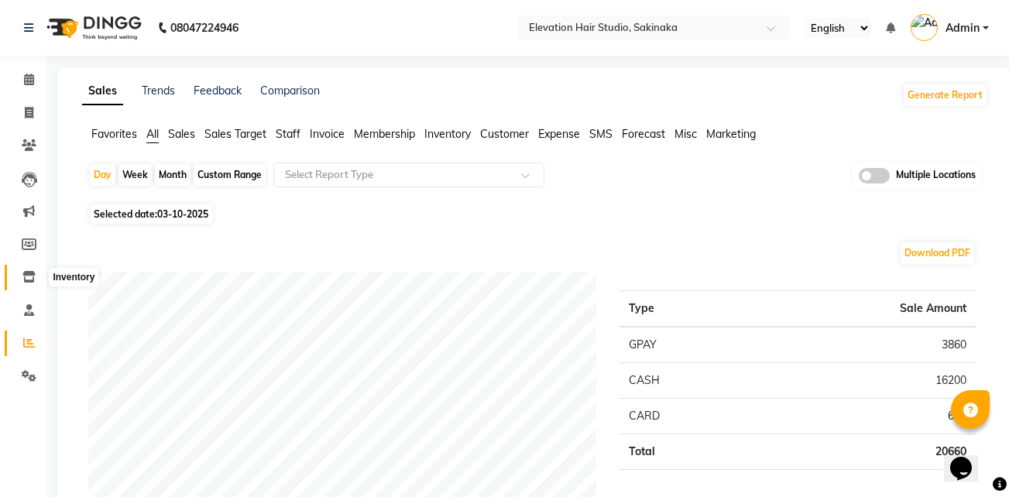
click at [36, 276] on span at bounding box center [28, 278] width 27 height 18
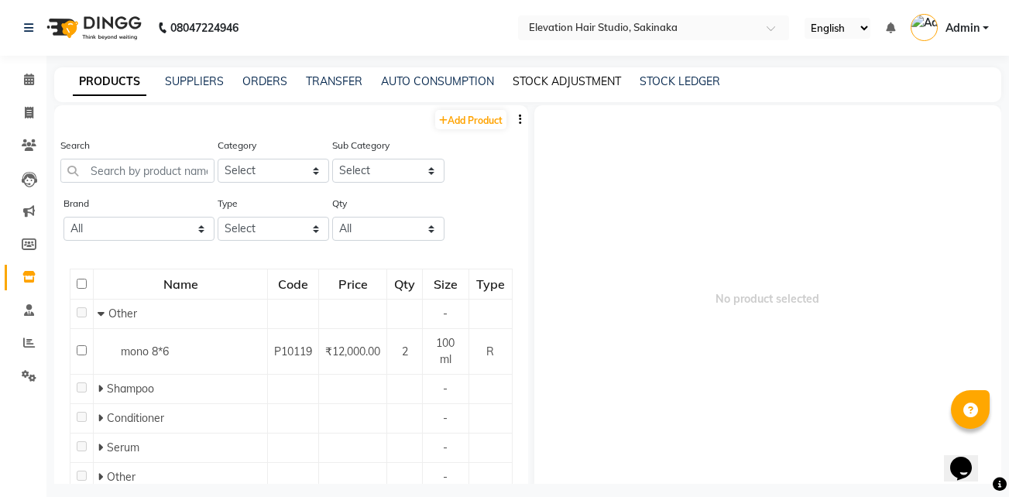
click at [540, 77] on link "STOCK ADJUSTMENT" at bounding box center [567, 81] width 108 height 14
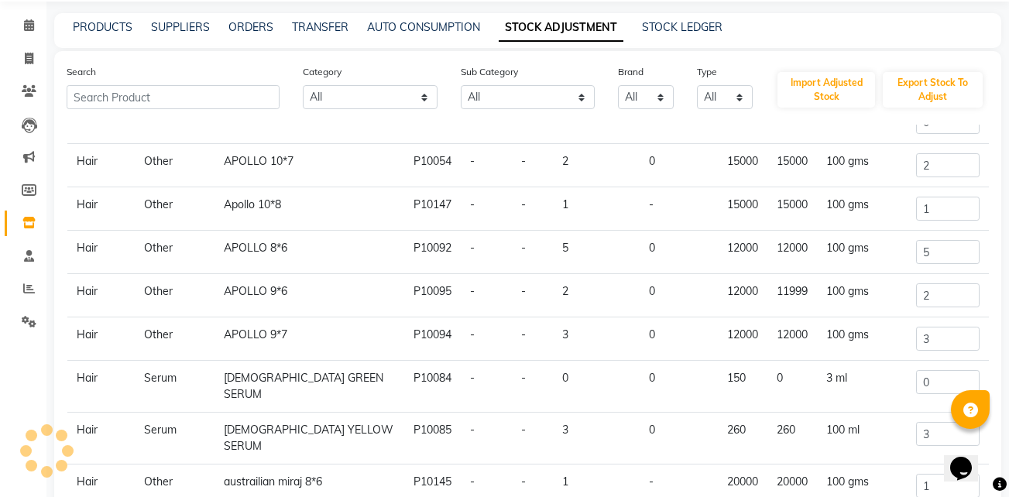
scroll to position [56, 0]
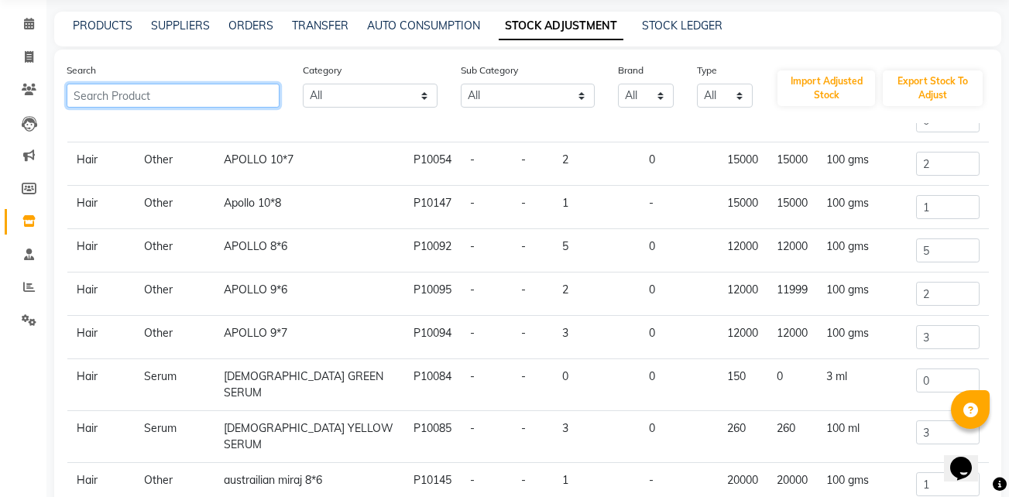
click at [169, 98] on input "text" at bounding box center [173, 96] width 213 height 24
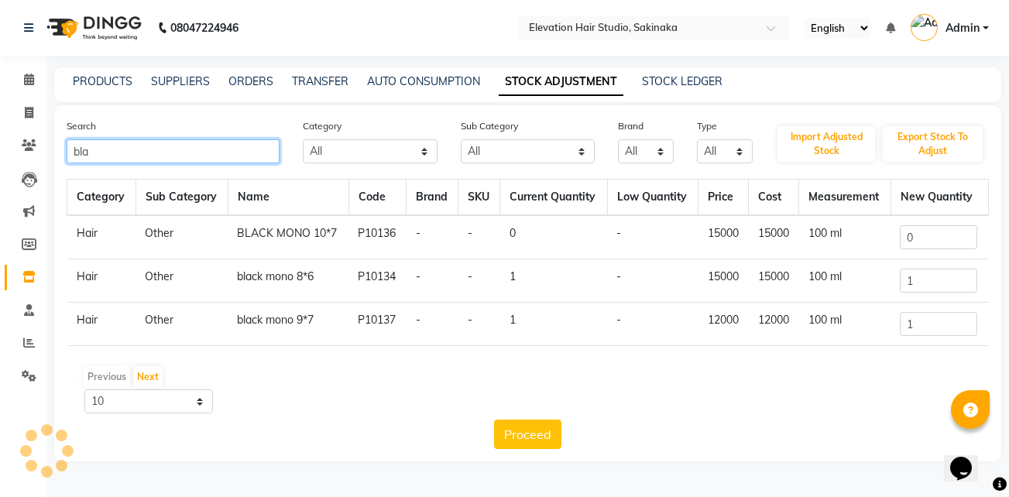
scroll to position [0, 0]
type input "blac"
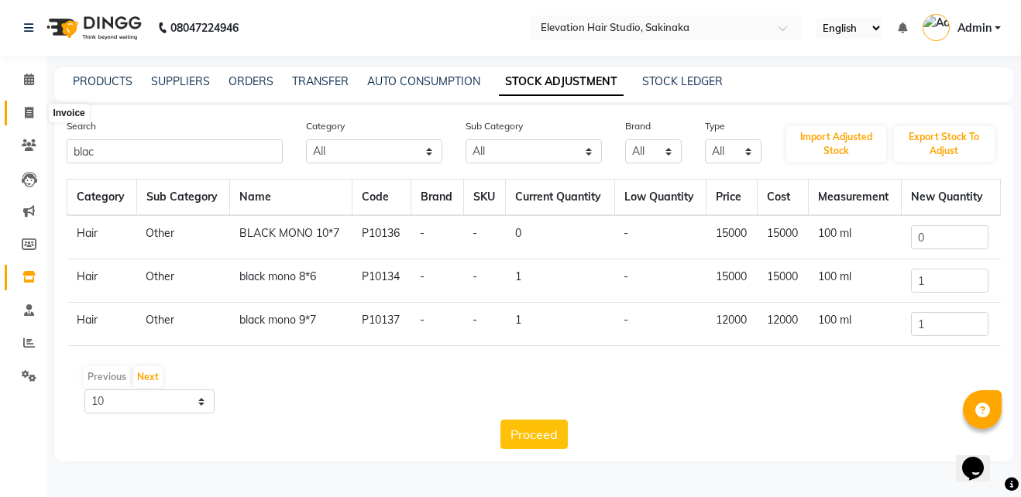
click at [26, 115] on icon at bounding box center [29, 113] width 9 height 12
select select "service"
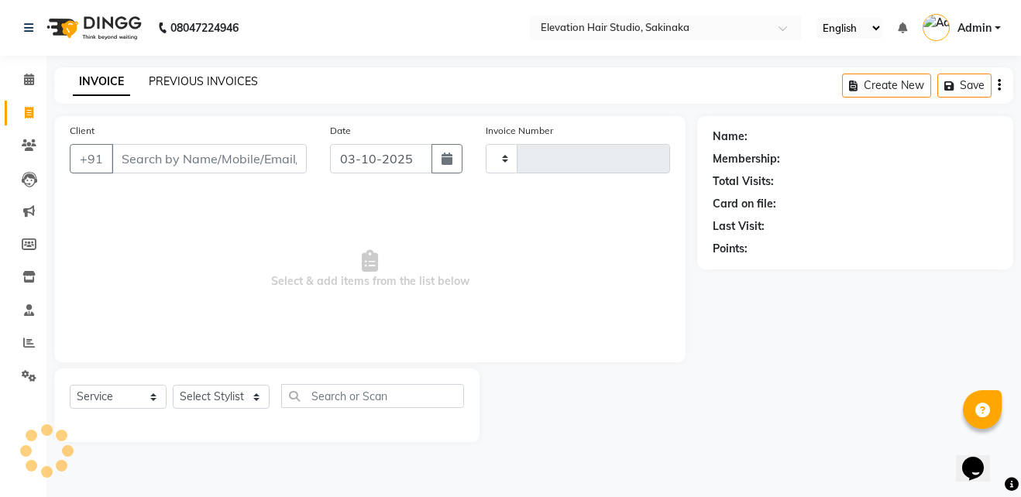
type input "1957"
select select "4949"
click at [213, 80] on link "PREVIOUS INVOICES" at bounding box center [203, 81] width 109 height 14
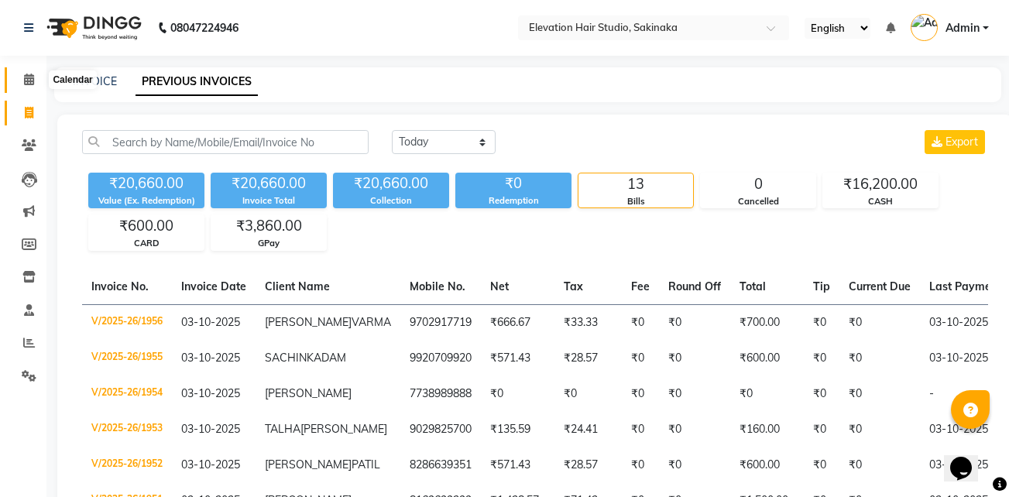
click at [20, 81] on span at bounding box center [28, 80] width 27 height 18
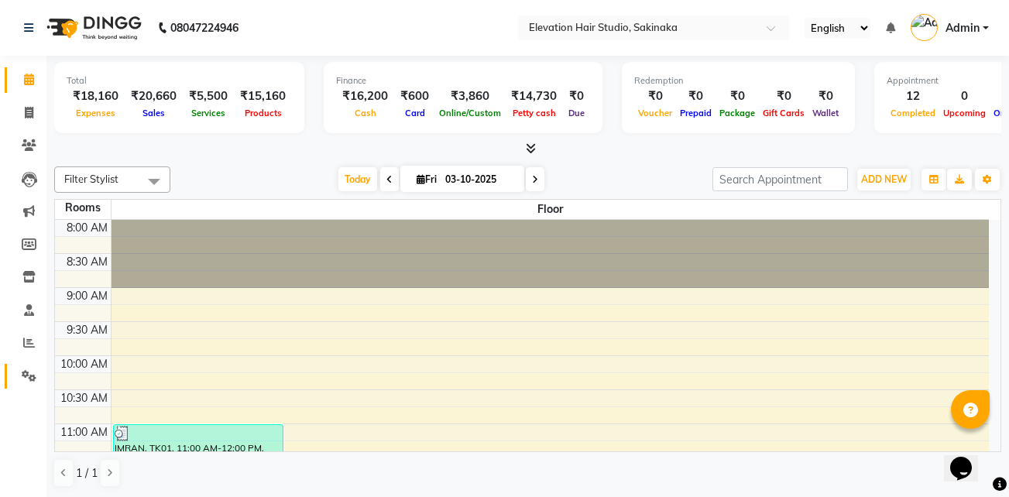
click at [14, 378] on link "Settings" at bounding box center [23, 377] width 37 height 26
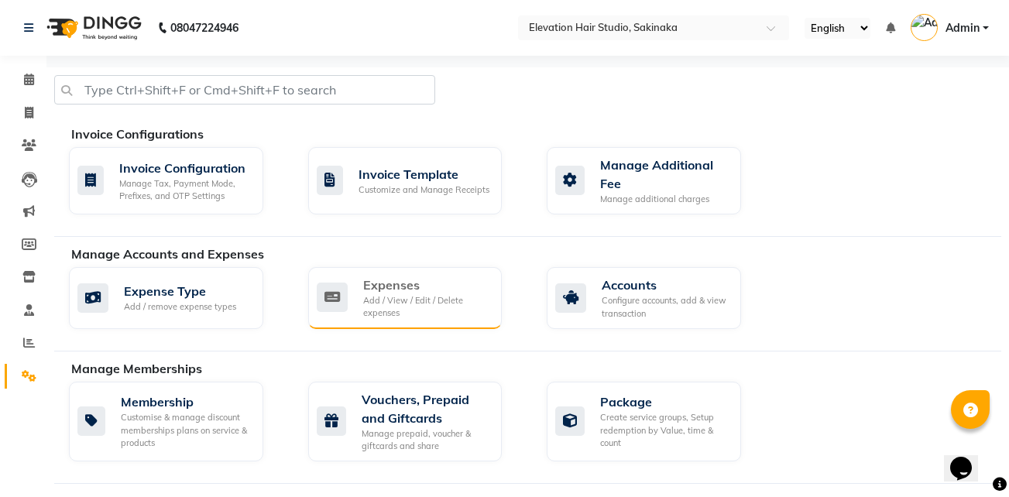
click at [448, 280] on div "Expenses" at bounding box center [426, 285] width 127 height 19
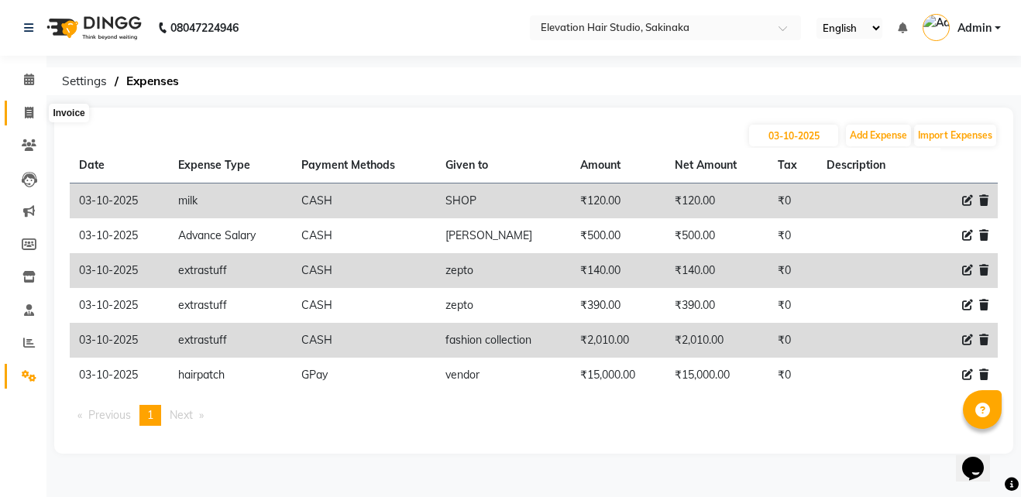
click at [39, 113] on span at bounding box center [28, 114] width 27 height 18
select select "service"
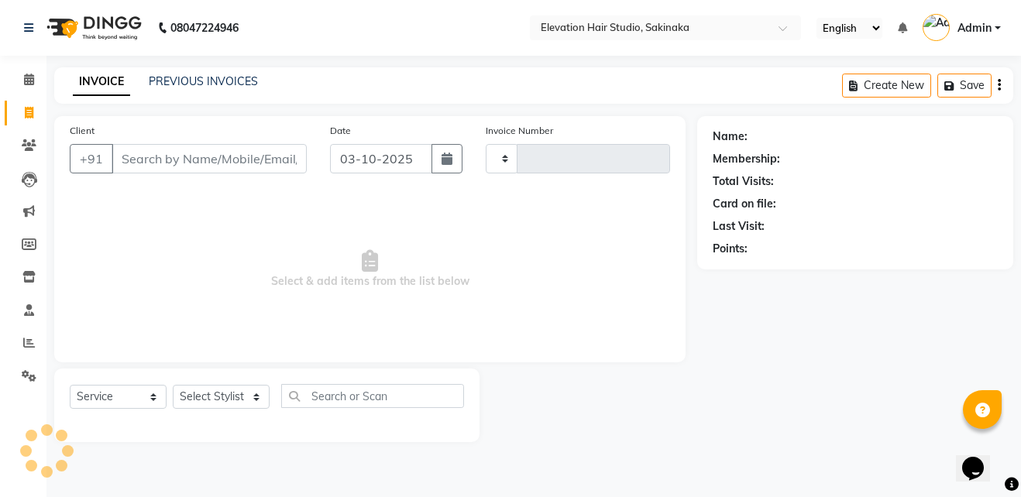
type input "1957"
select select "4949"
drag, startPoint x: 369, startPoint y: 283, endPoint x: 509, endPoint y: 283, distance: 139.4
click at [509, 283] on span "Select & add items from the list below" at bounding box center [370, 269] width 600 height 155
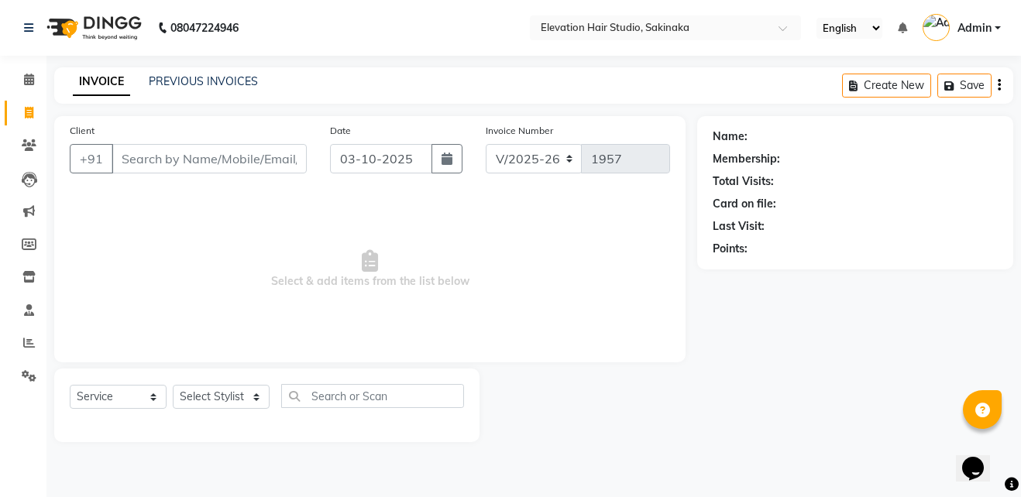
click at [509, 283] on span "Select & add items from the list below" at bounding box center [370, 269] width 600 height 155
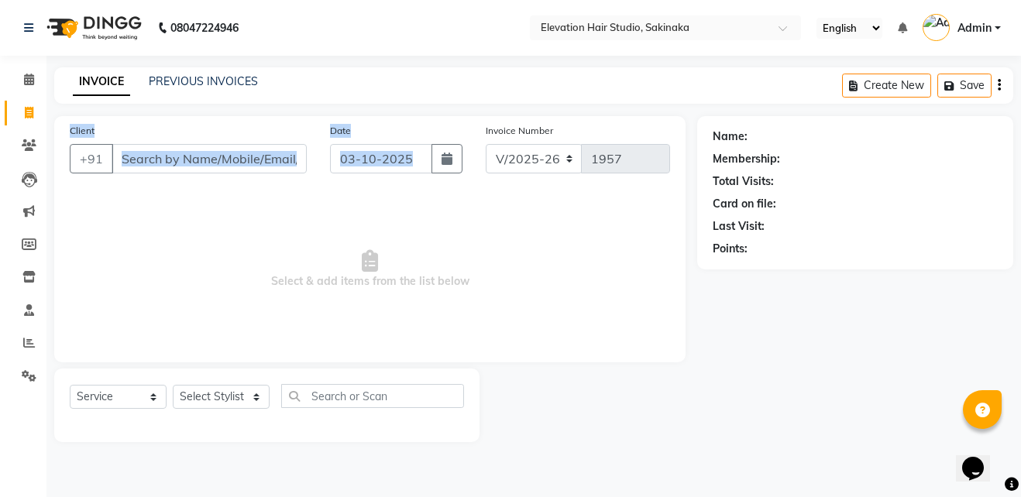
drag, startPoint x: 517, startPoint y: 218, endPoint x: 376, endPoint y: 67, distance: 207.6
click at [376, 67] on div "08047224946 Select Location × Elevation Hair Studio, Sakinaka English ENGLISH E…" at bounding box center [510, 248] width 1021 height 497
click at [370, 283] on span "Select & add items from the list below" at bounding box center [370, 269] width 600 height 155
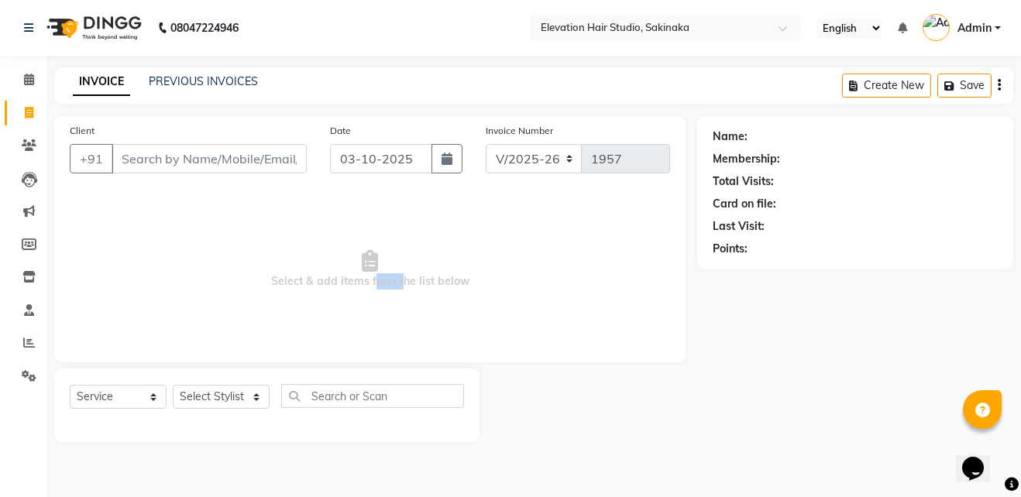
click at [370, 283] on span "Select & add items from the list below" at bounding box center [370, 269] width 600 height 155
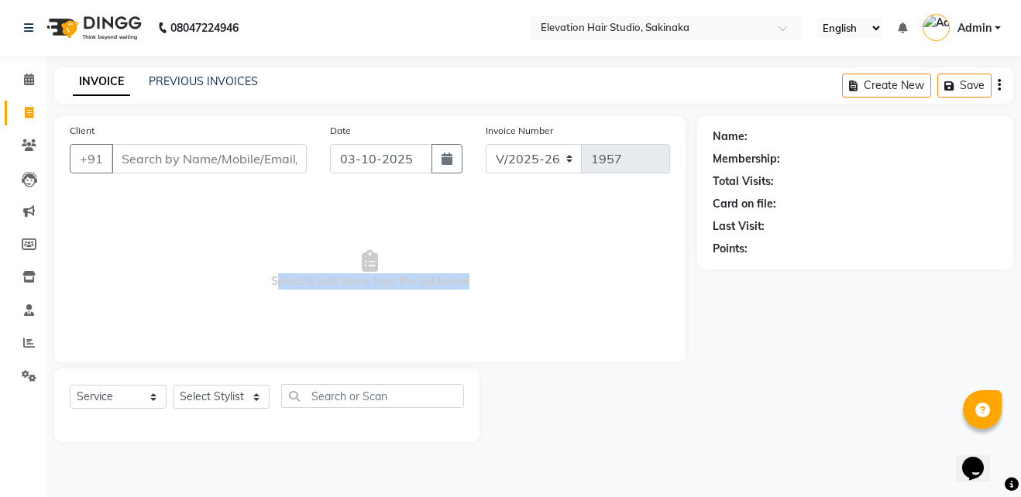
click at [370, 283] on span "Select & add items from the list below" at bounding box center [370, 269] width 600 height 155
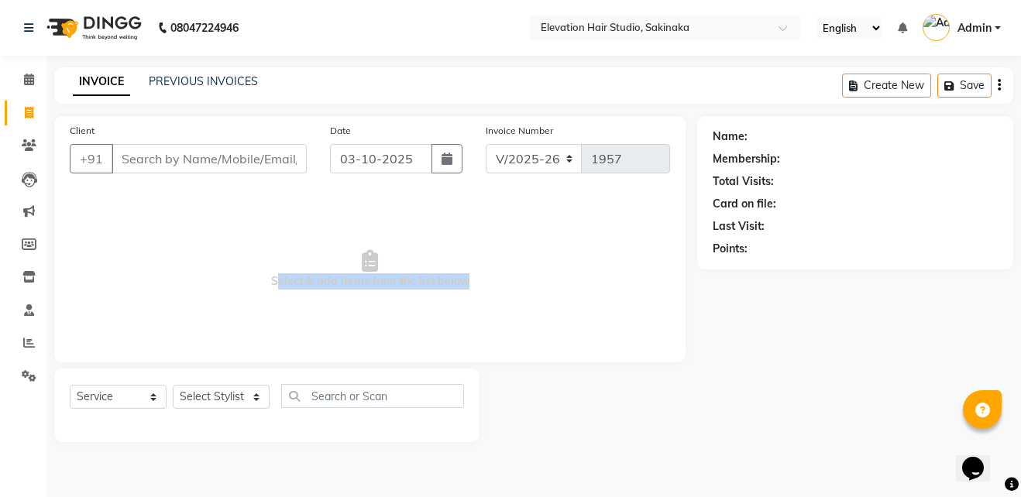
click at [370, 283] on span "Select & add items from the list below" at bounding box center [370, 269] width 600 height 155
click at [425, 316] on span "Select & add items from the list below" at bounding box center [370, 269] width 600 height 155
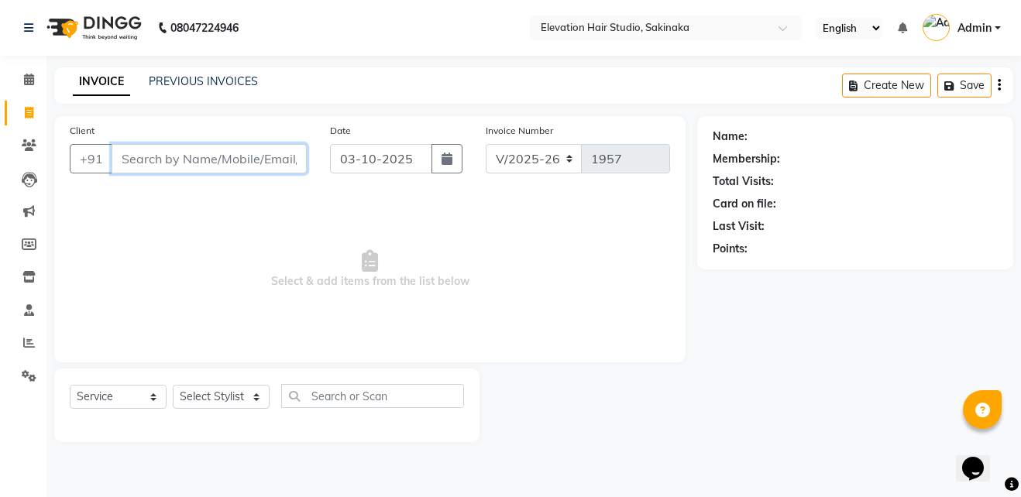
click at [223, 165] on input "Client" at bounding box center [209, 158] width 195 height 29
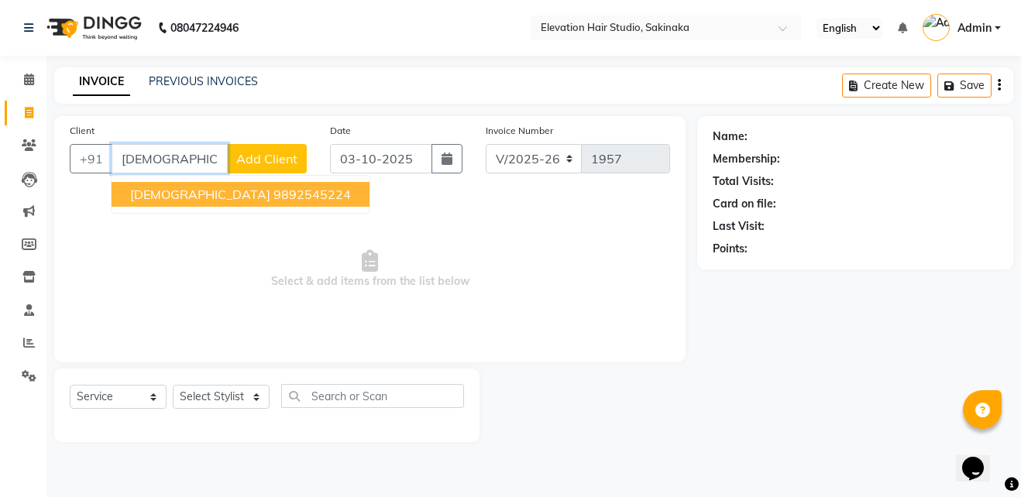
click at [273, 197] on ngb-highlight "9892545224" at bounding box center [311, 194] width 77 height 15
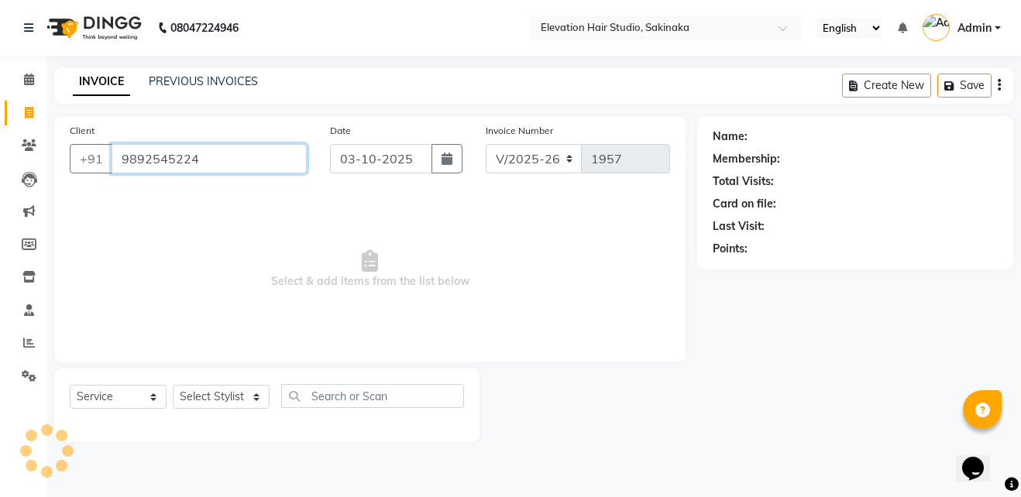
type input "9892545224"
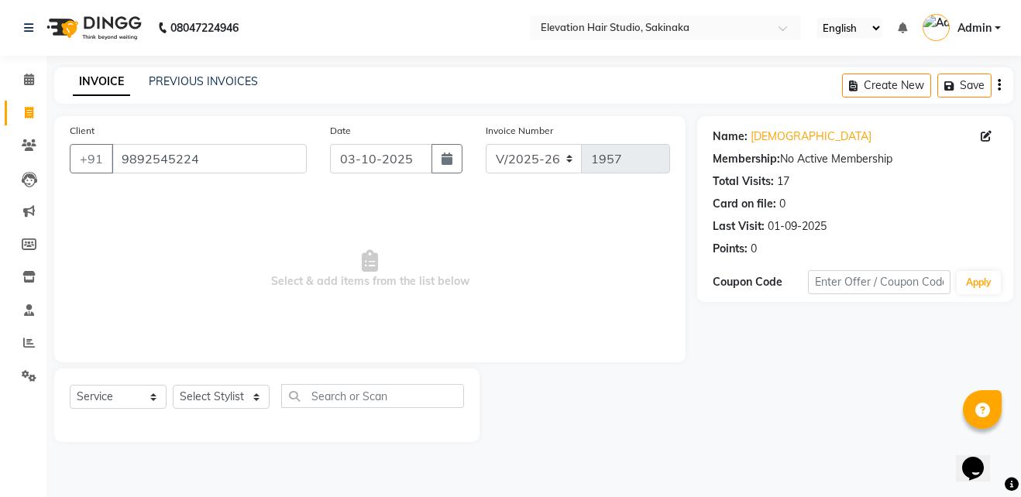
drag, startPoint x: 141, startPoint y: 104, endPoint x: 559, endPoint y: 213, distance: 432.2
click at [559, 213] on span "Select & add items from the list below" at bounding box center [370, 269] width 600 height 155
drag, startPoint x: 371, startPoint y: 281, endPoint x: 486, endPoint y: 288, distance: 114.8
click at [486, 288] on span "Select & add items from the list below" at bounding box center [370, 269] width 600 height 155
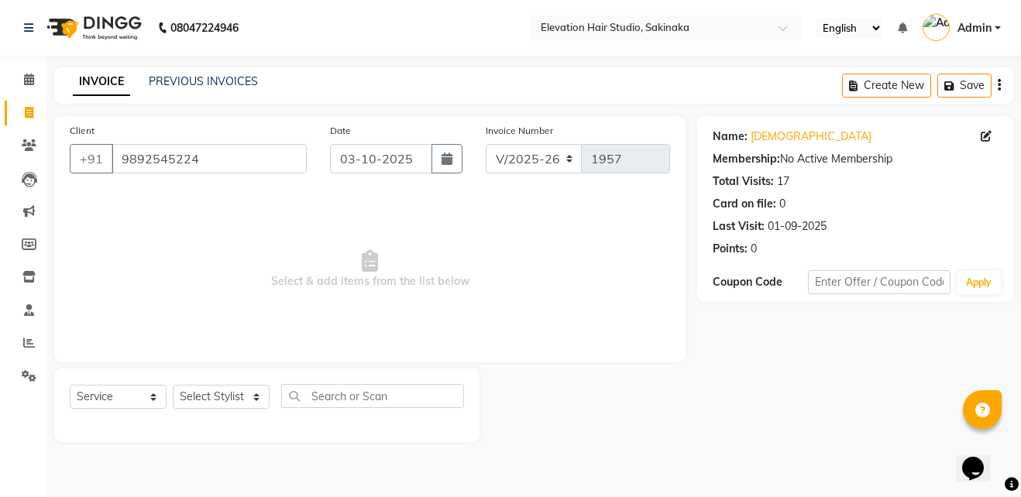
click at [367, 282] on span "Select & add items from the list below" at bounding box center [370, 269] width 600 height 155
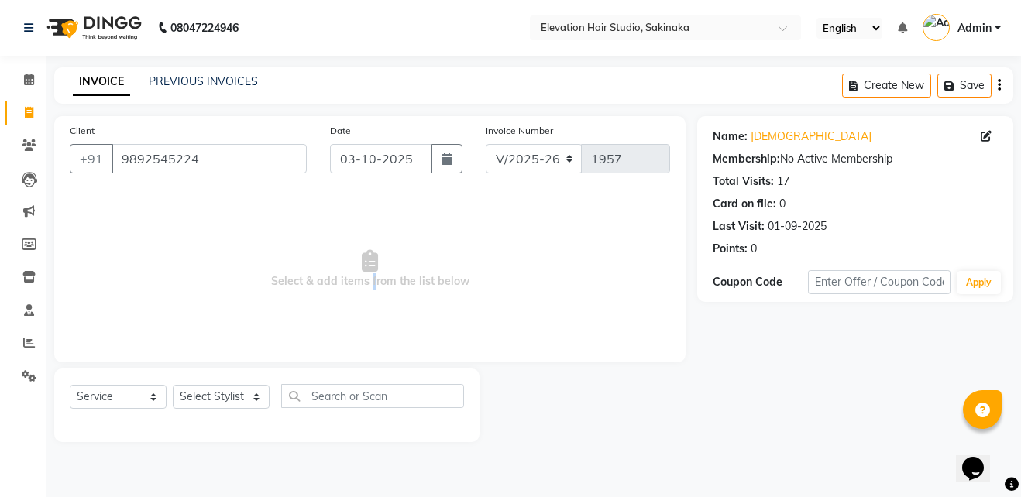
click at [367, 282] on span "Select & add items from the list below" at bounding box center [370, 269] width 600 height 155
click at [26, 375] on icon at bounding box center [29, 376] width 15 height 12
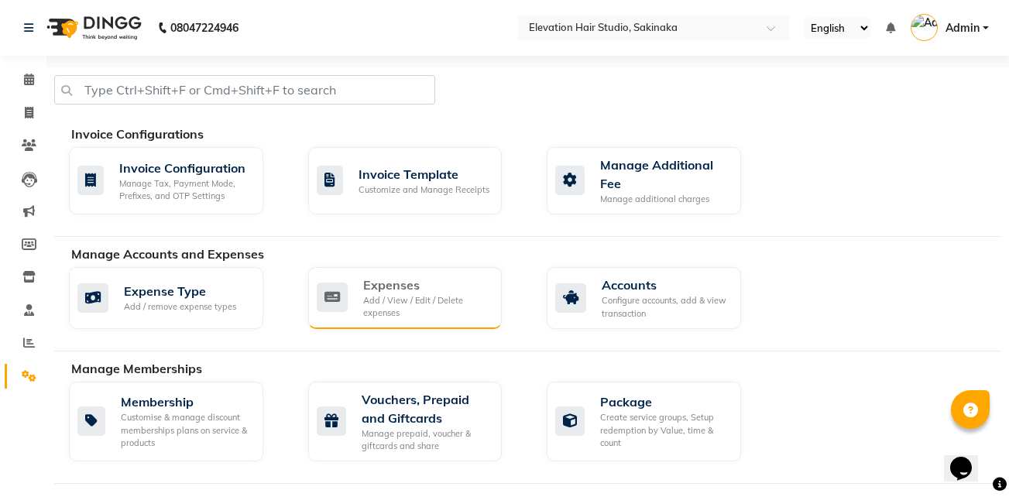
click at [398, 317] on div "Add / View / Edit / Delete expenses" at bounding box center [426, 307] width 127 height 26
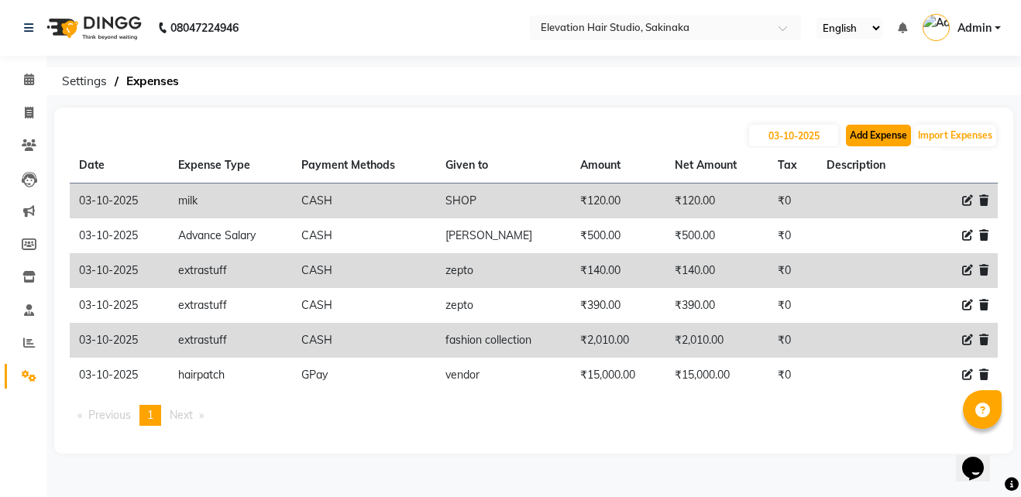
click at [889, 132] on button "Add Expense" at bounding box center [878, 136] width 65 height 22
select select "1"
select select "3831"
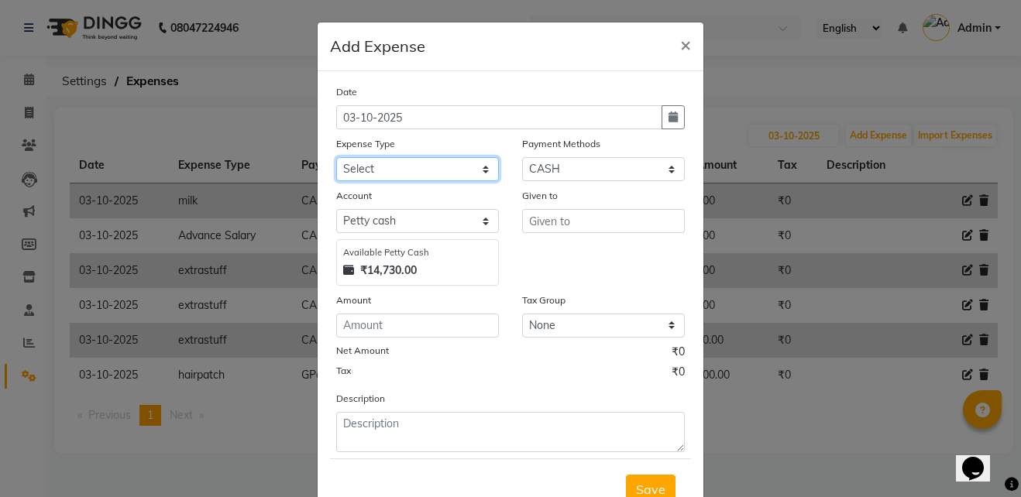
click at [458, 170] on select "Select AC Adrak Advance Salary agarbatti anees Appron asmoul advance salary Ban…" at bounding box center [417, 169] width 163 height 24
select select "8363"
click at [336, 157] on select "Select AC Adrak Advance Salary agarbatti anees Appron asmoul advance salary Ban…" at bounding box center [417, 169] width 163 height 24
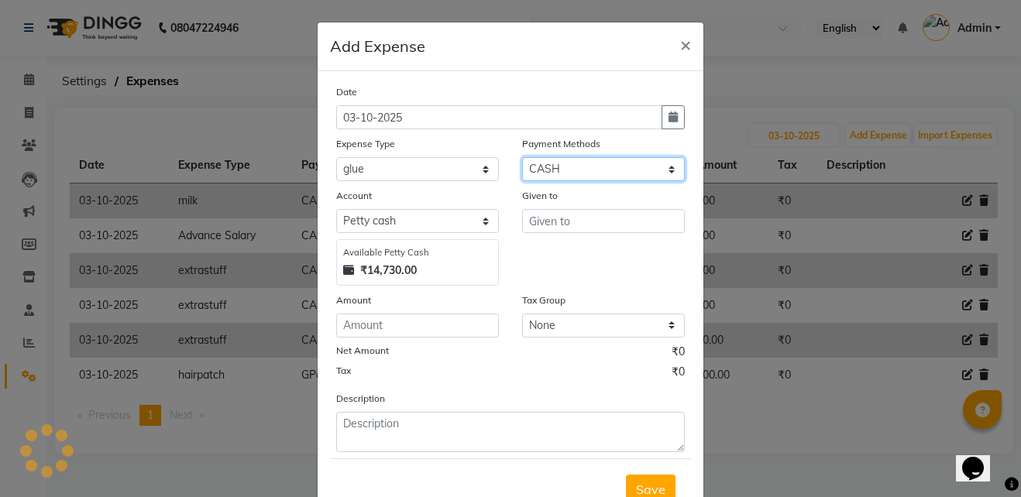
drag, startPoint x: 555, startPoint y: 171, endPoint x: 540, endPoint y: 253, distance: 83.5
click at [540, 253] on div "Date 03-10-2025 Expense Type Select AC Adrak Advance Salary agarbatti anees App…" at bounding box center [510, 268] width 348 height 369
select select "5"
click at [522, 157] on select "Select CASH CARD GPay PhonePe Loan Cheque Package Visa Card BharatPay PayTM Wal…" at bounding box center [603, 169] width 163 height 24
select select "3832"
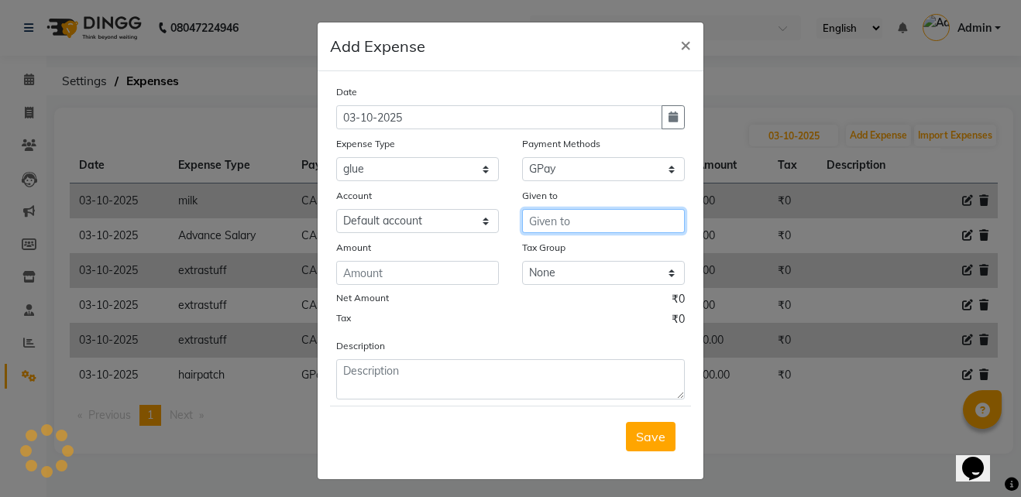
click at [557, 218] on input "text" at bounding box center [603, 221] width 163 height 24
type input "g"
type input "vendor"
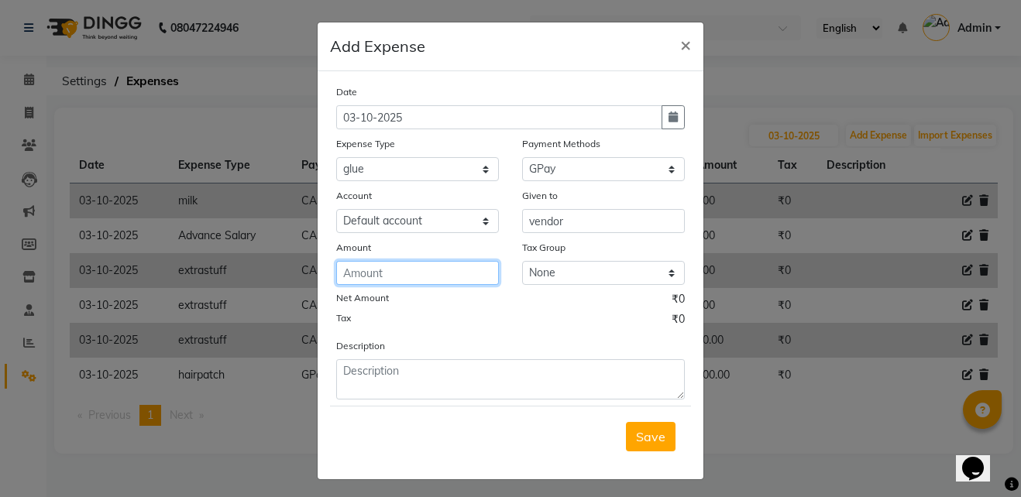
click at [412, 272] on input "number" at bounding box center [417, 273] width 163 height 24
type input "5340"
click at [636, 441] on span "Save" at bounding box center [650, 436] width 29 height 15
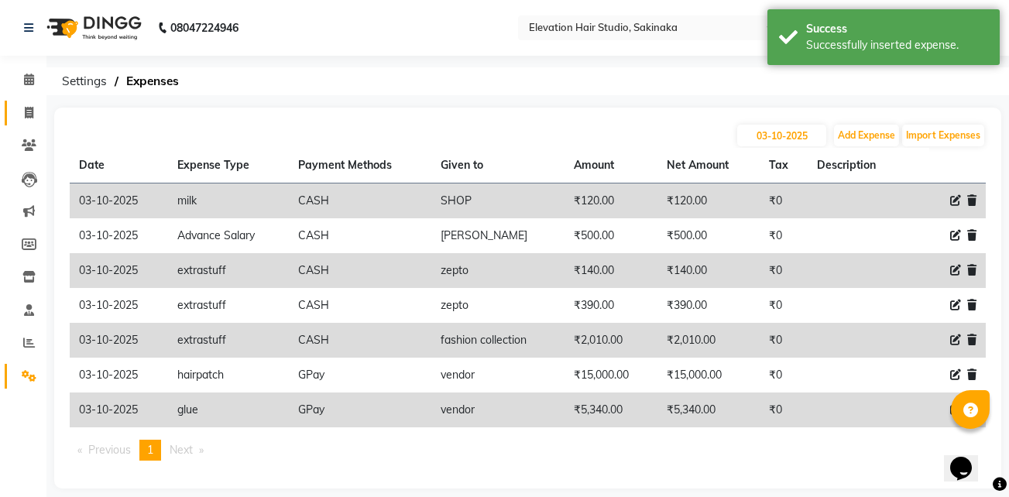
click at [22, 122] on link "Invoice" at bounding box center [23, 114] width 37 height 26
select select "service"
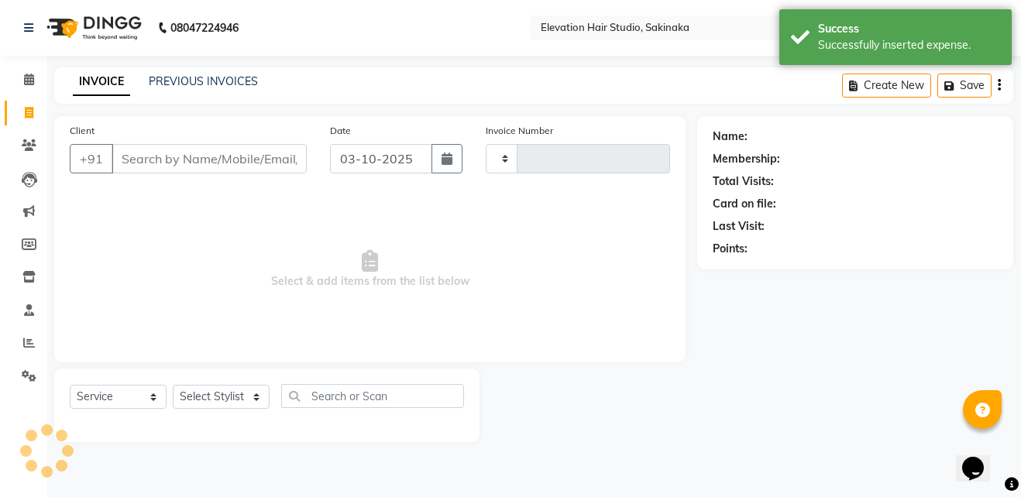
type input "1957"
select select "4949"
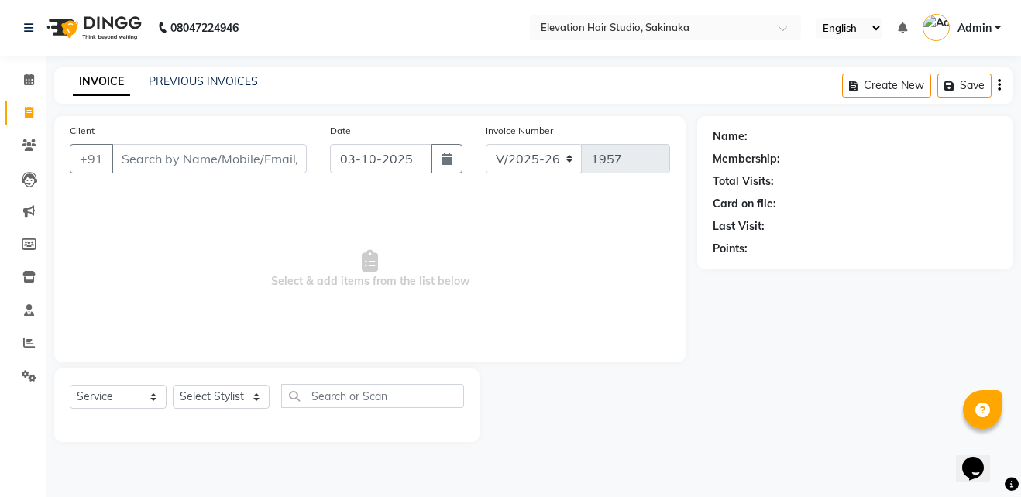
click at [26, 122] on link "Invoice" at bounding box center [23, 114] width 37 height 26
select select "service"
click at [26, 122] on link "Invoice" at bounding box center [23, 114] width 37 height 26
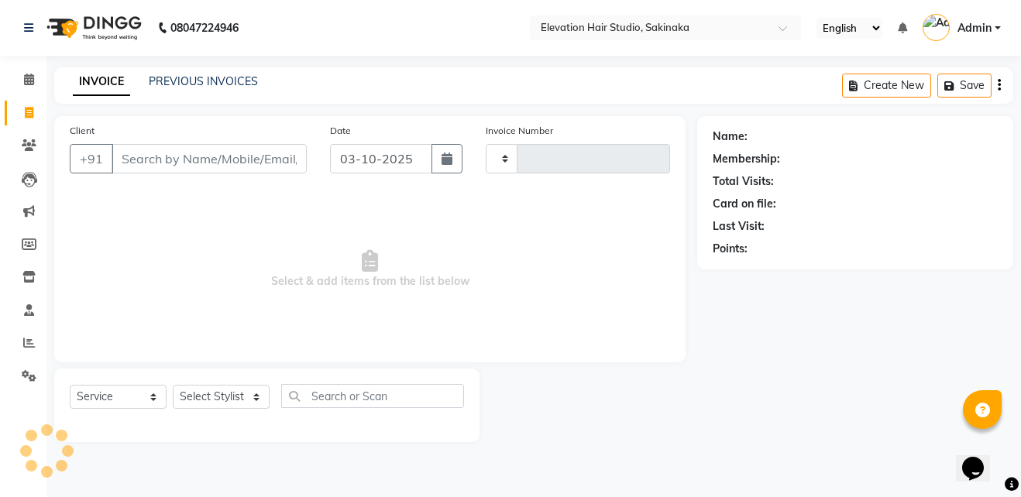
select select "service"
click at [29, 120] on span at bounding box center [28, 114] width 27 height 18
select select "service"
click at [30, 120] on span at bounding box center [28, 114] width 27 height 18
select select "service"
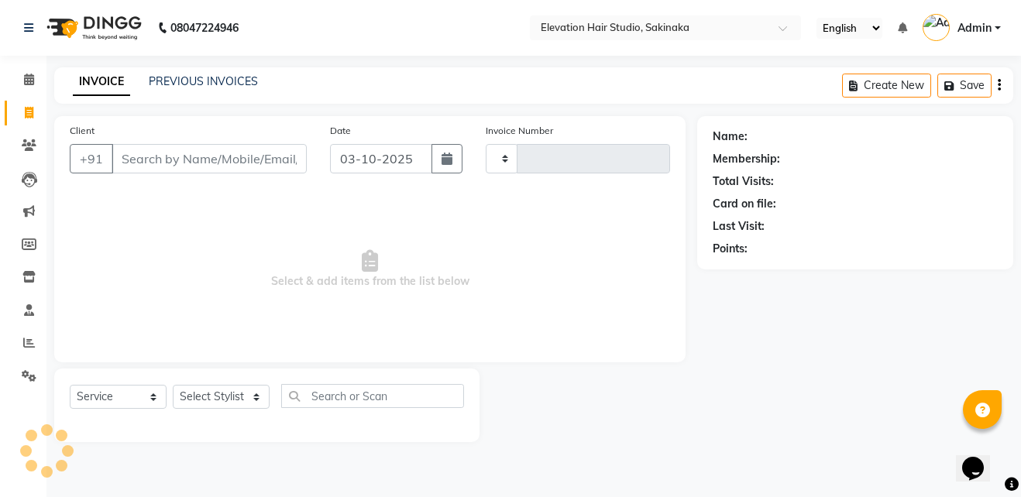
type input "1957"
select select "4949"
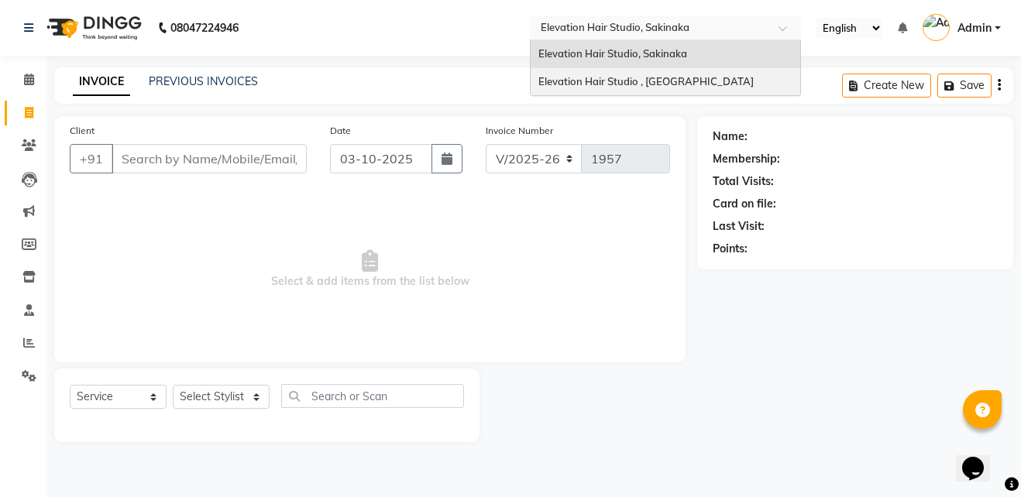
drag, startPoint x: 687, startPoint y: 36, endPoint x: 685, endPoint y: 76, distance: 40.3
click at [685, 40] on ng-select "Select Location × Elevation Hair Studio, Sakinaka Elevation Hair Studio, Sakina…" at bounding box center [665, 27] width 271 height 25
click at [685, 76] on span "Elevation Hair Studio , Thane West" at bounding box center [645, 81] width 215 height 12
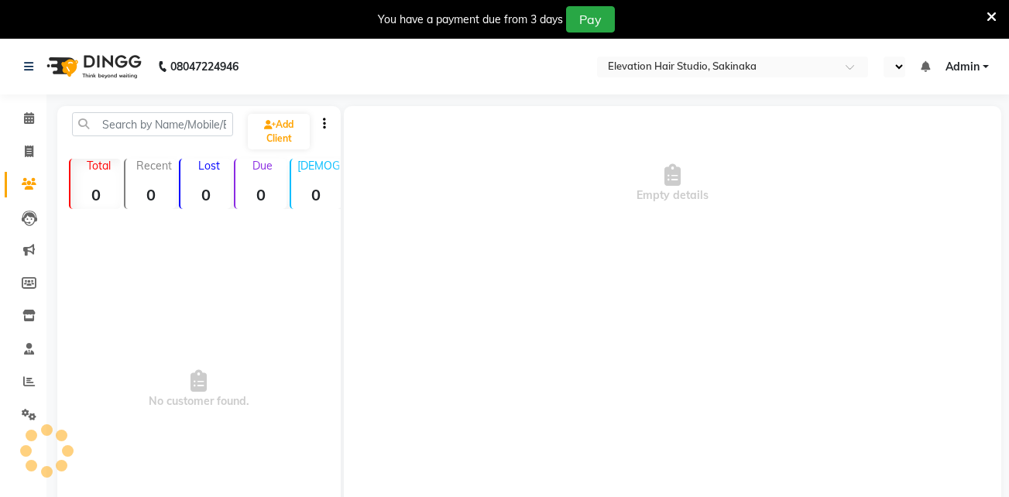
select select "en"
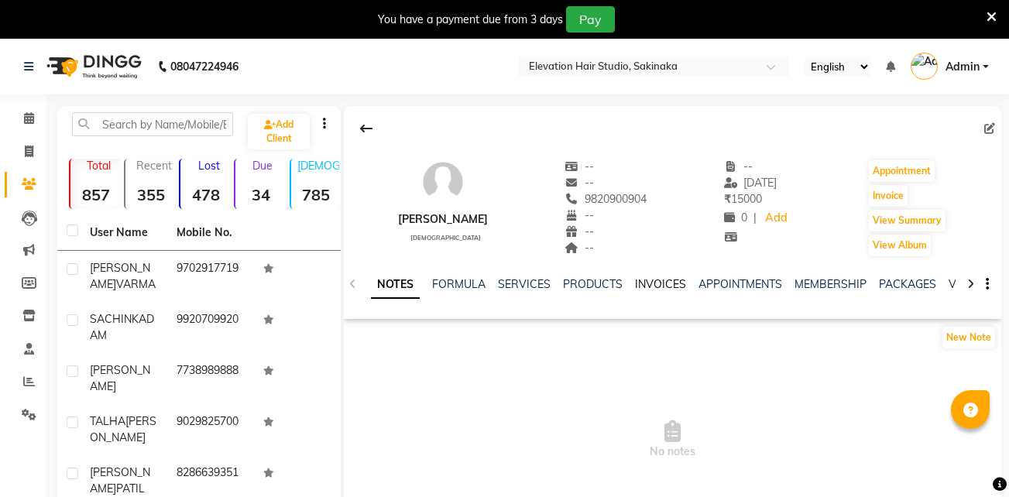
click at [664, 289] on link "INVOICES" at bounding box center [660, 284] width 51 height 14
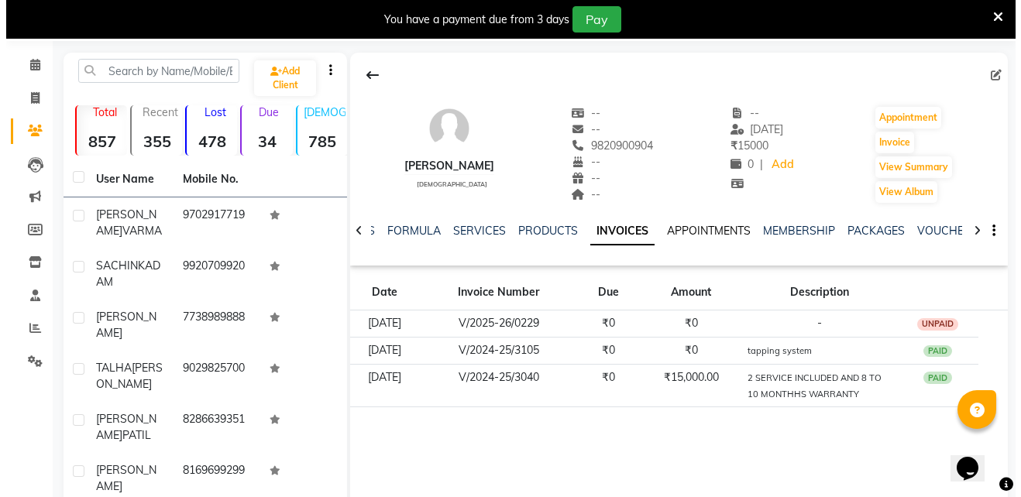
scroll to position [54, 0]
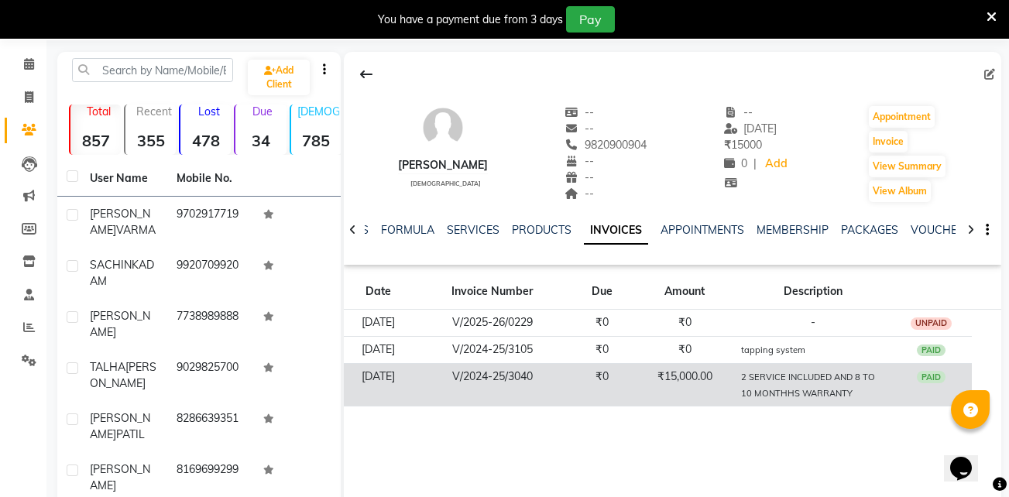
click at [633, 378] on td "₹0" at bounding box center [602, 384] width 63 height 43
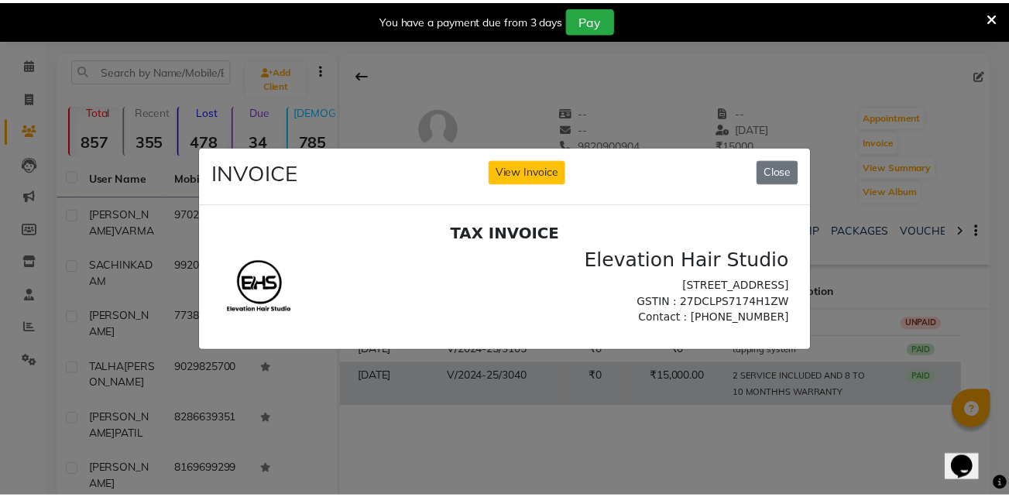
scroll to position [0, 0]
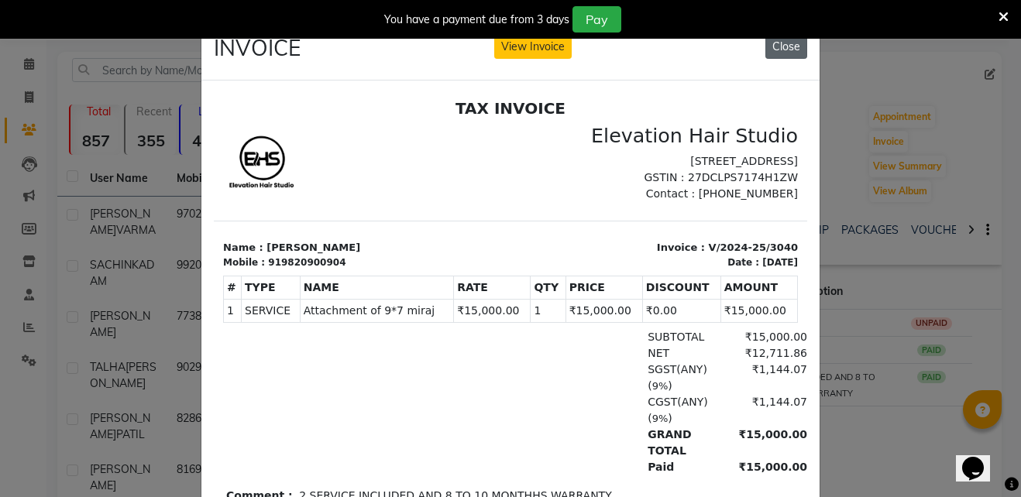
click at [782, 49] on button "Close" at bounding box center [786, 47] width 42 height 24
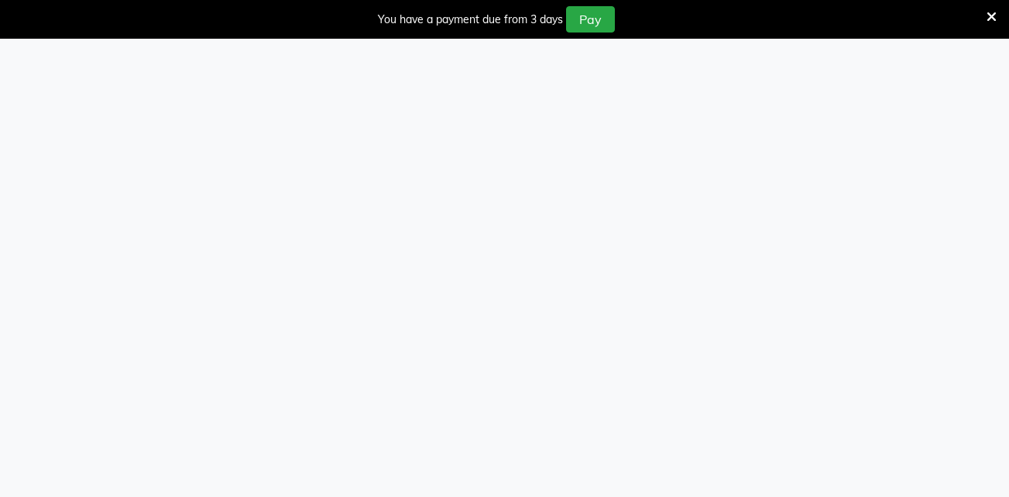
select select "service"
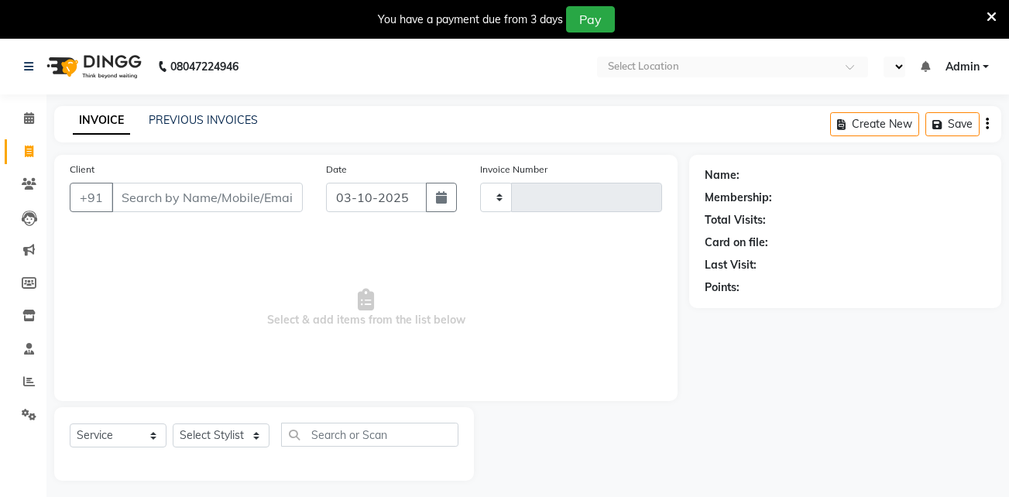
select select "en"
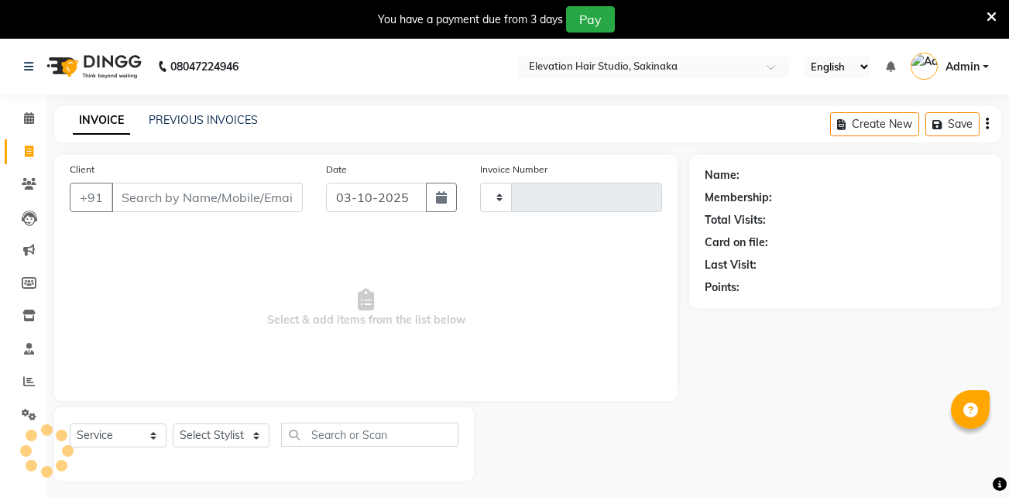
type input "1957"
select select "4949"
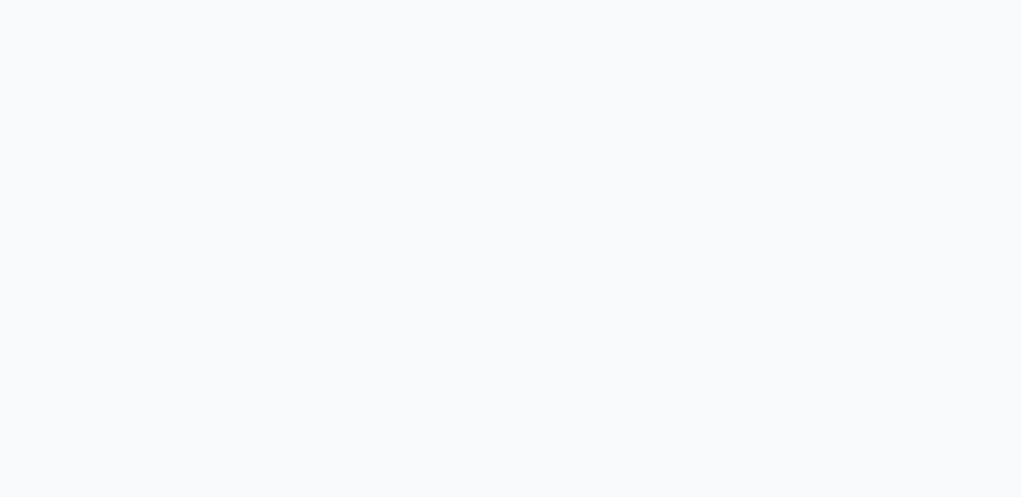
select select "service"
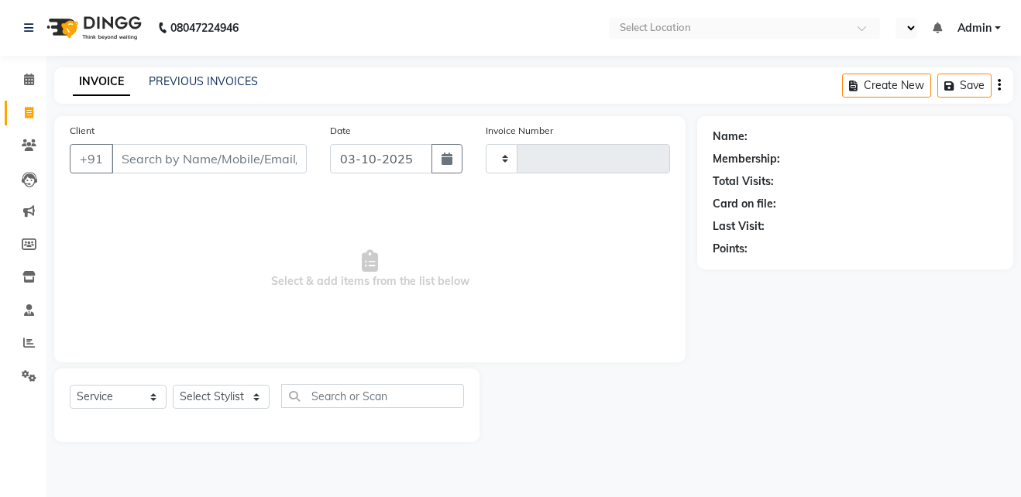
select select "en"
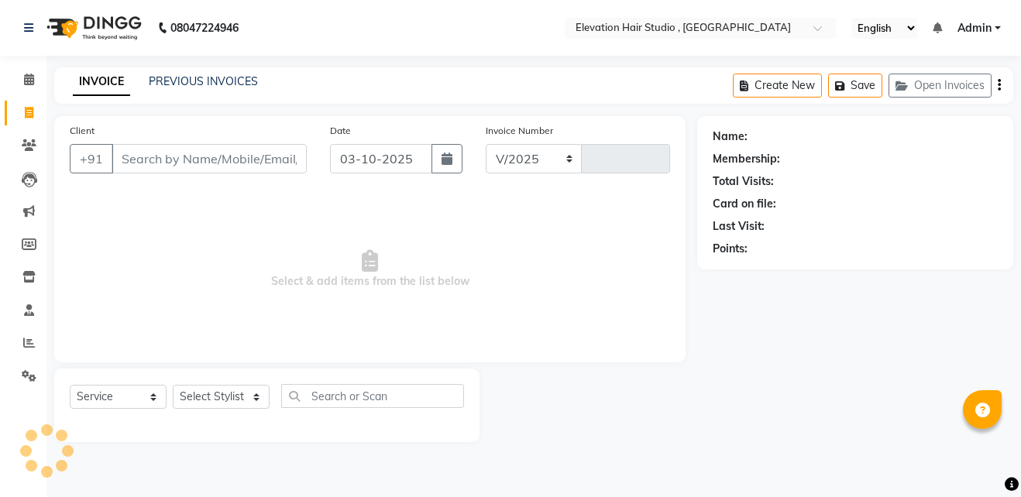
select select "6886"
type input "1032"
click at [206, 78] on link "PREVIOUS INVOICES" at bounding box center [203, 81] width 109 height 14
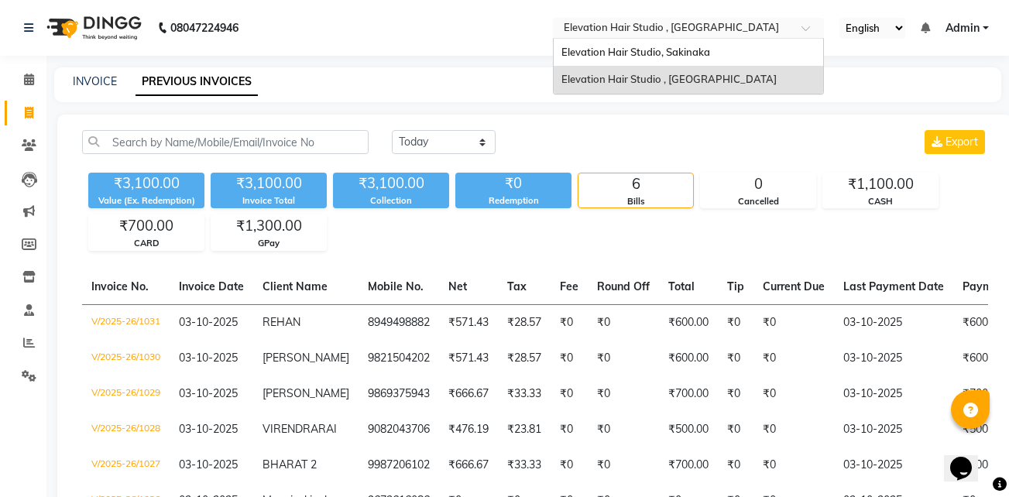
click at [647, 29] on input "text" at bounding box center [673, 29] width 225 height 15
click at [654, 51] on span "Elevation Hair Studio, Sakinaka" at bounding box center [635, 52] width 149 height 12
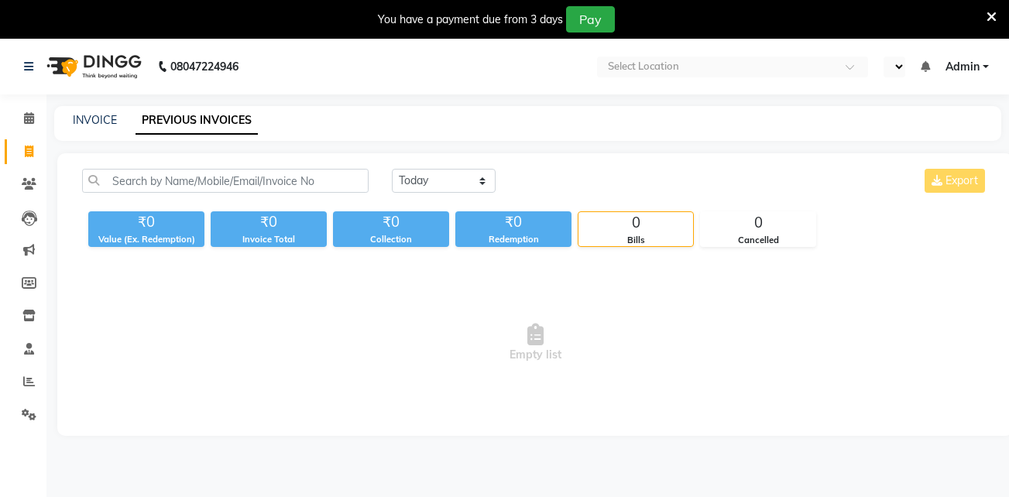
select select "en"
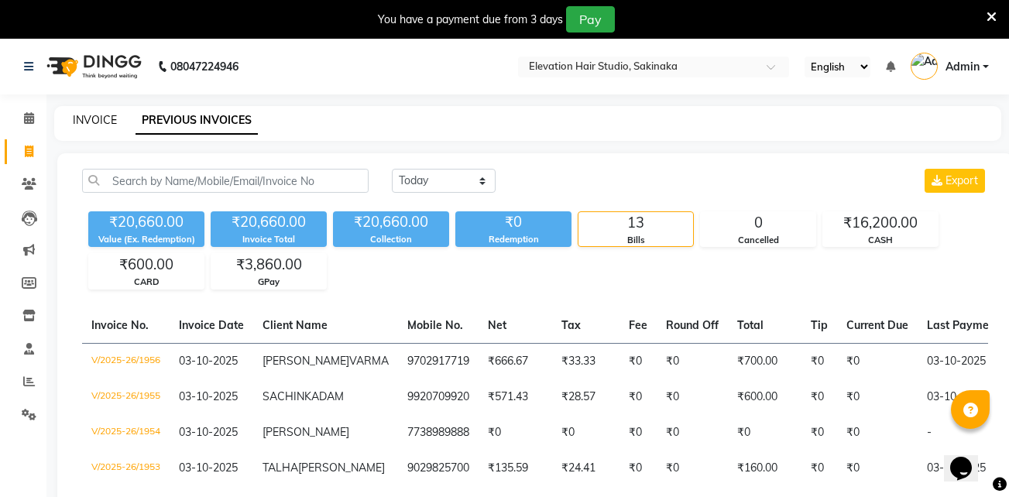
click at [90, 126] on link "INVOICE" at bounding box center [95, 120] width 44 height 14
select select "service"
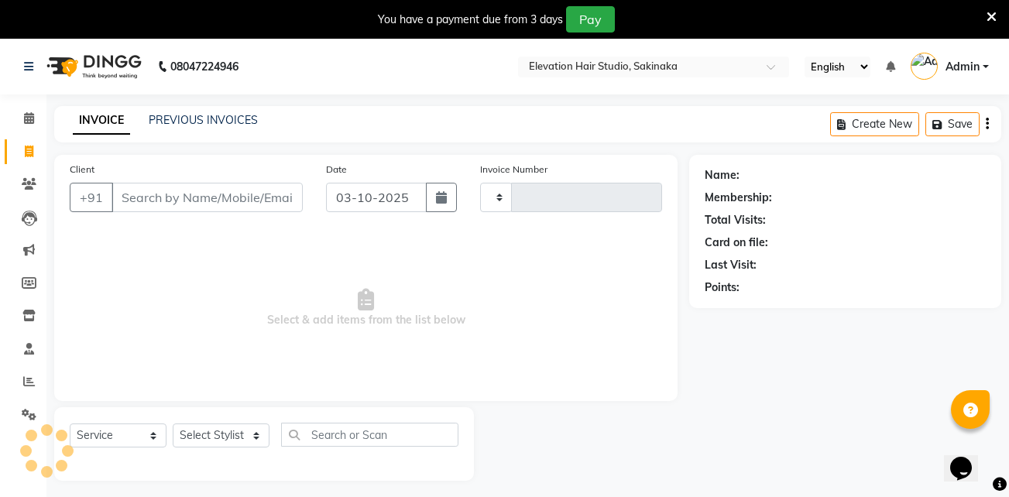
type input "1957"
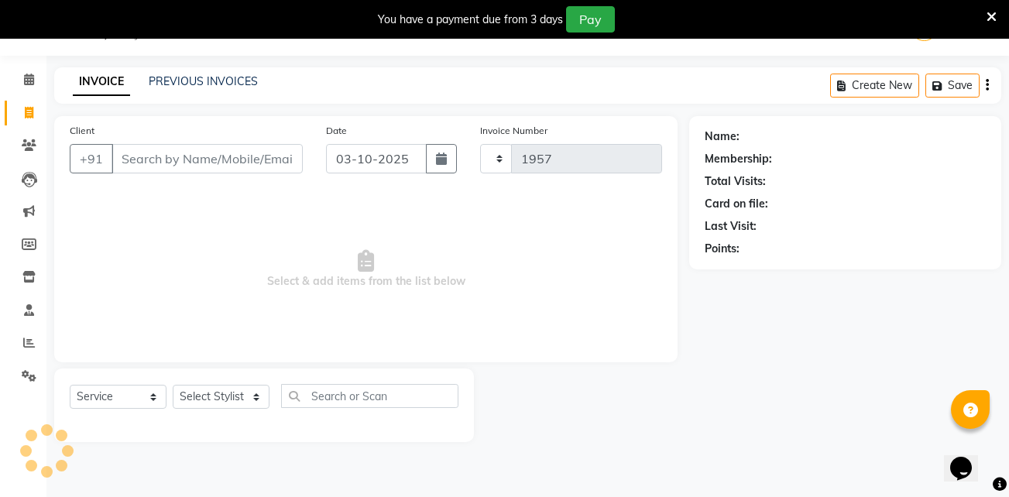
select select "4949"
click at [995, 18] on icon at bounding box center [991, 17] width 10 height 14
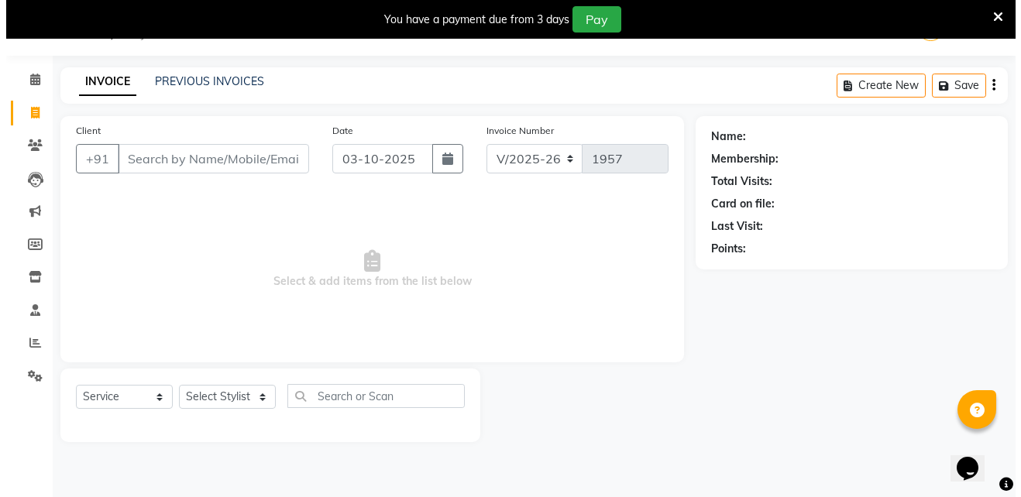
scroll to position [0, 0]
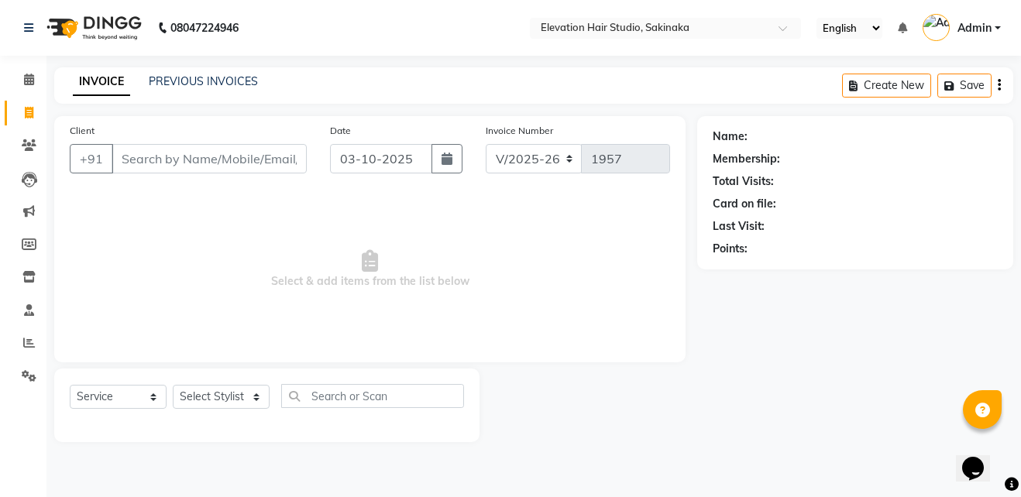
drag, startPoint x: 370, startPoint y: 283, endPoint x: 494, endPoint y: 276, distance: 124.0
click at [494, 276] on span "Select & add items from the list below" at bounding box center [370, 269] width 600 height 155
click at [30, 364] on link "Settings" at bounding box center [23, 377] width 37 height 26
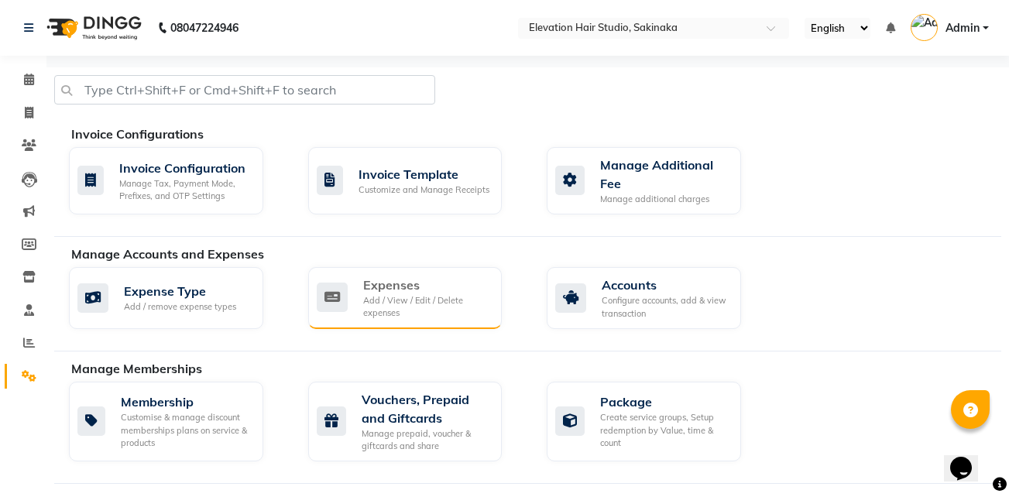
click at [417, 282] on div "Expenses" at bounding box center [426, 285] width 127 height 19
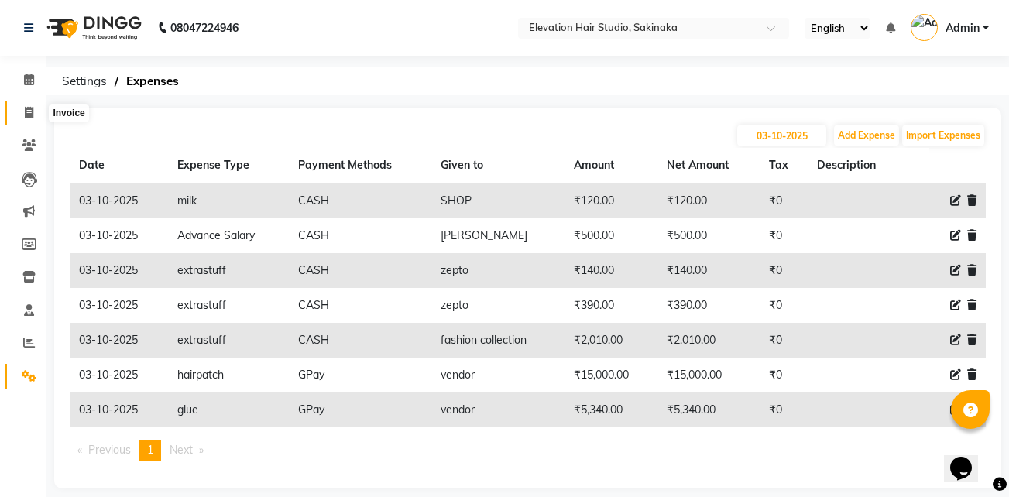
click at [31, 116] on icon at bounding box center [29, 113] width 9 height 12
select select "service"
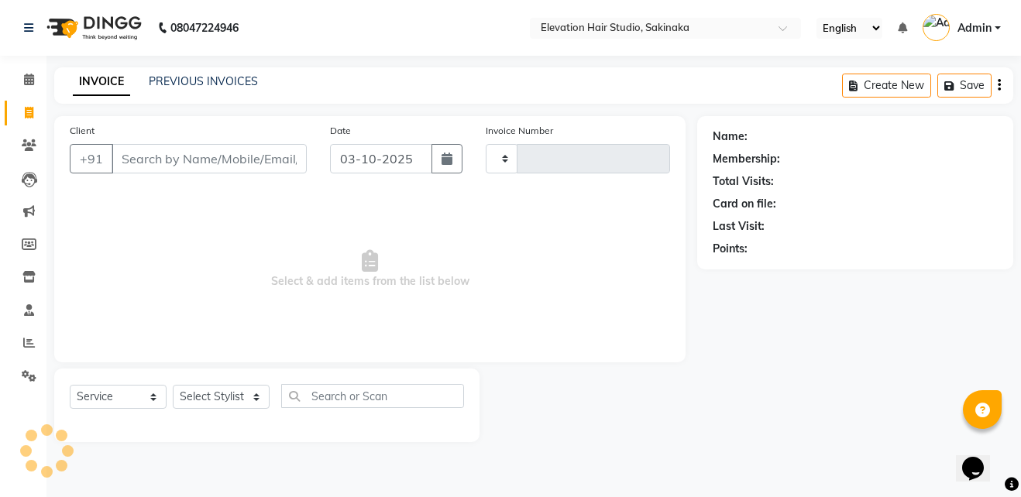
type input "1957"
select select "4949"
